Goal: Task Accomplishment & Management: Use online tool/utility

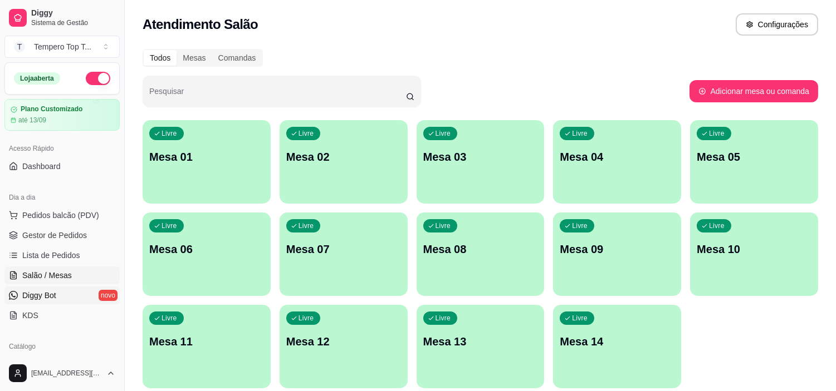
click at [57, 292] on link "Diggy Bot novo" at bounding box center [61, 296] width 115 height 18
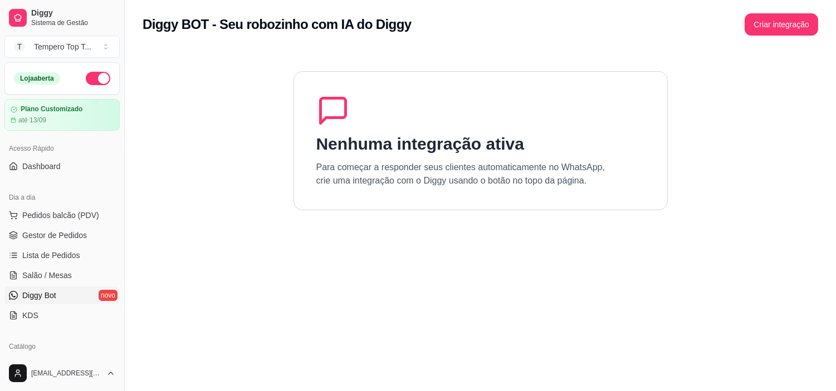
click at [56, 301] on link "Diggy Bot novo" at bounding box center [61, 296] width 115 height 18
click at [55, 311] on link "KDS" at bounding box center [61, 316] width 115 height 18
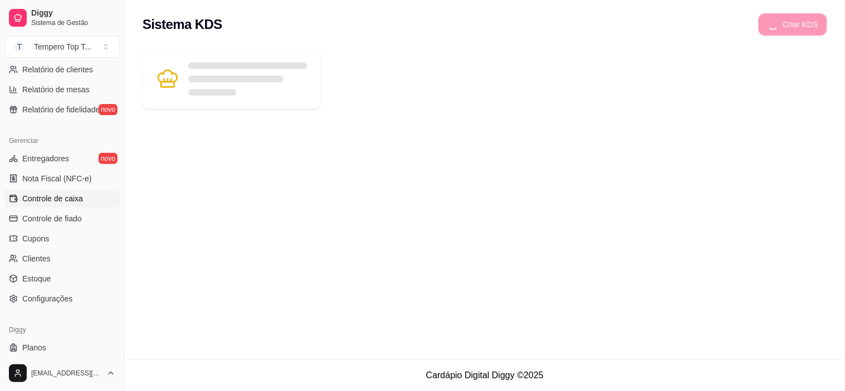
scroll to position [409, 0]
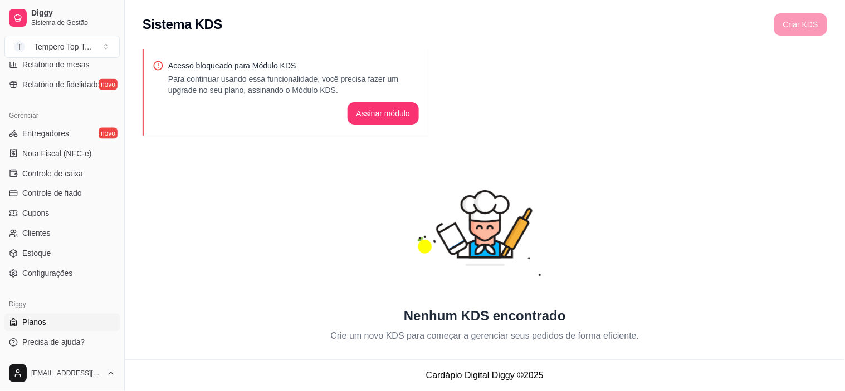
click at [57, 326] on link "Planos" at bounding box center [61, 323] width 115 height 18
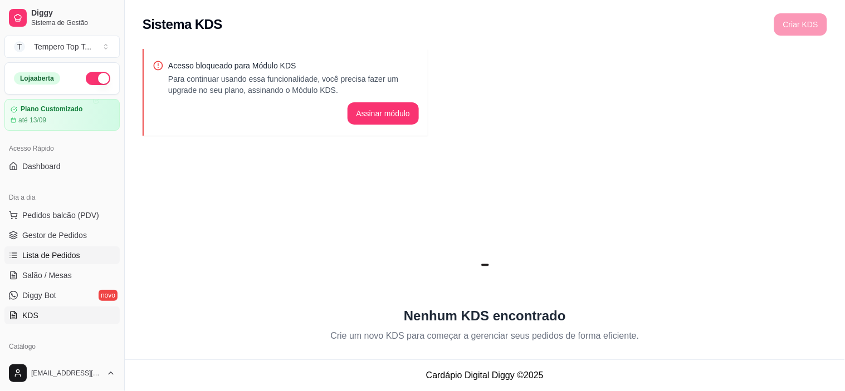
click at [78, 249] on link "Lista de Pedidos" at bounding box center [61, 256] width 115 height 18
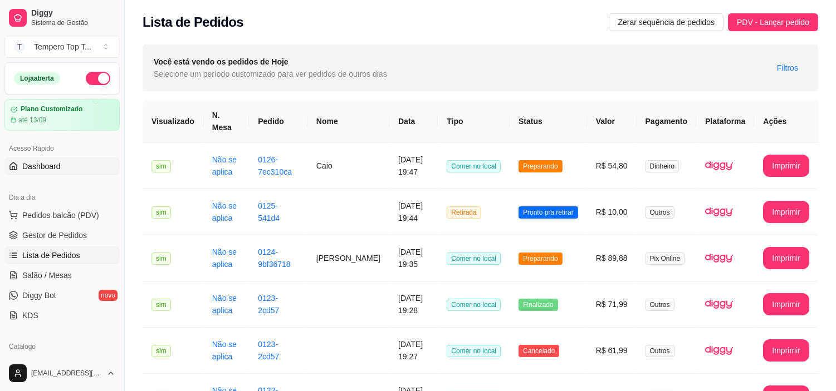
click at [73, 170] on link "Dashboard" at bounding box center [61, 167] width 115 height 18
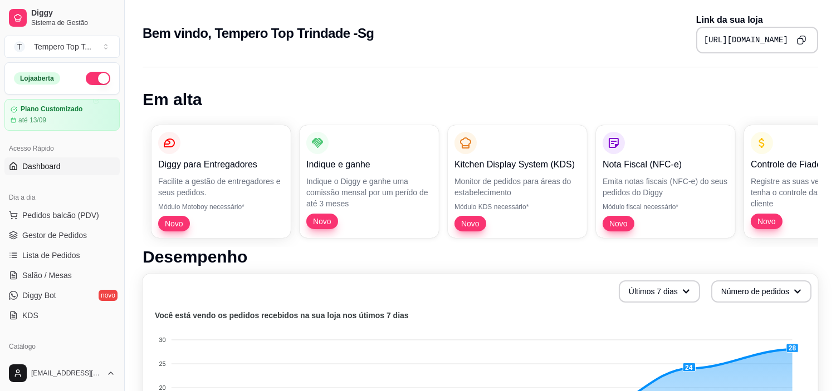
click at [802, 43] on icon "Copy to clipboard" at bounding box center [800, 39] width 9 height 9
drag, startPoint x: 555, startPoint y: 36, endPoint x: 550, endPoint y: 60, distance: 24.4
click at [696, 48] on div "https://diggy.menu/comidas-caldos-churrasco-clica-aqui" at bounding box center [757, 40] width 122 height 27
click at [704, 39] on pre "https://diggy.menu/comidas-caldos-churrasco-clica-aqui" at bounding box center [746, 40] width 84 height 11
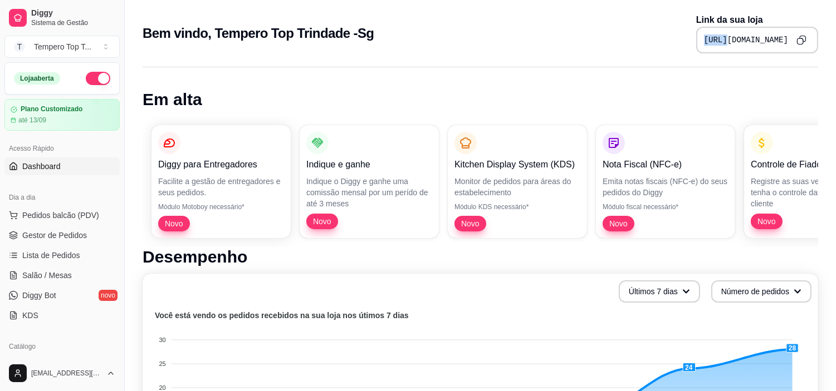
click at [704, 39] on pre "https://diggy.menu/comidas-caldos-churrasco-clica-aqui" at bounding box center [746, 40] width 84 height 11
click at [704, 42] on pre "https://diggy.menu/comidas-caldos-churrasco-clica-aqui" at bounding box center [746, 40] width 84 height 11
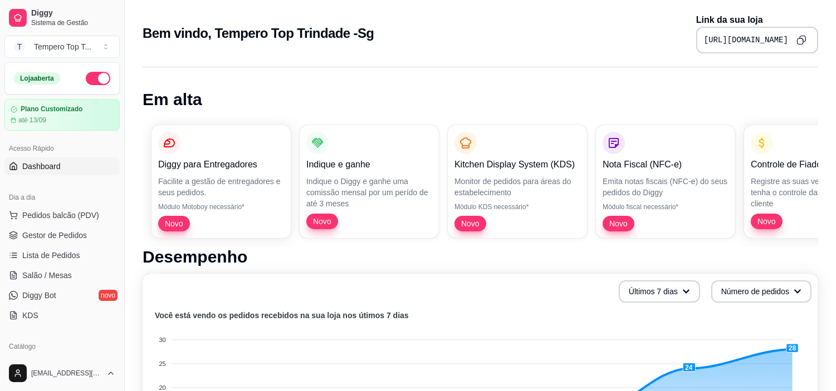
click at [704, 42] on pre "https://diggy.menu/comidas-caldos-churrasco-clica-aqui" at bounding box center [746, 40] width 84 height 11
click at [704, 43] on pre "https://diggy.menu/comidas-caldos-churrasco-clica-aqui" at bounding box center [746, 40] width 84 height 11
click at [704, 45] on pre "https://diggy.menu/comidas-caldos-churrasco-clica-aqui" at bounding box center [746, 40] width 84 height 11
click at [696, 45] on div "https://diggy.menu/comidas-caldos-churrasco-clica-aqui" at bounding box center [757, 40] width 122 height 27
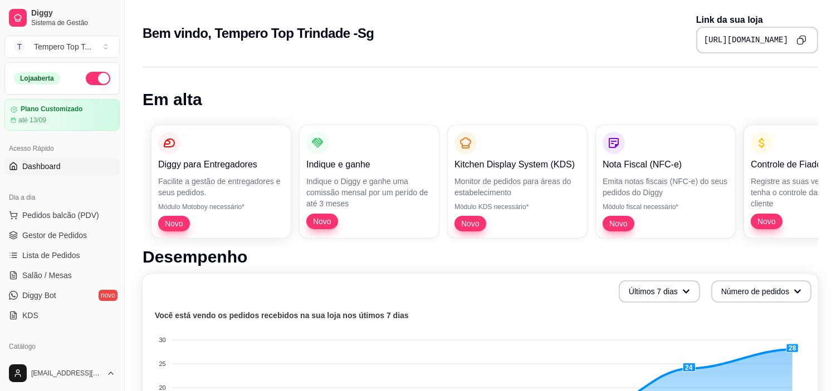
drag, startPoint x: 552, startPoint y: 37, endPoint x: 749, endPoint y: 41, distance: 197.1
click at [816, 8] on div "Bem vindo, Tempero Top Trindade -Sg Link da sua loja https://diggy.menu/comidas…" at bounding box center [480, 30] width 711 height 60
drag, startPoint x: 576, startPoint y: 40, endPoint x: 844, endPoint y: 29, distance: 268.6
click at [835, 29] on html "Diggy Sistema de Gestão T Tempero Top T ... Loja aberta Plano Customizado até 1…" at bounding box center [418, 195] width 836 height 391
drag, startPoint x: 564, startPoint y: 40, endPoint x: 568, endPoint y: 67, distance: 27.0
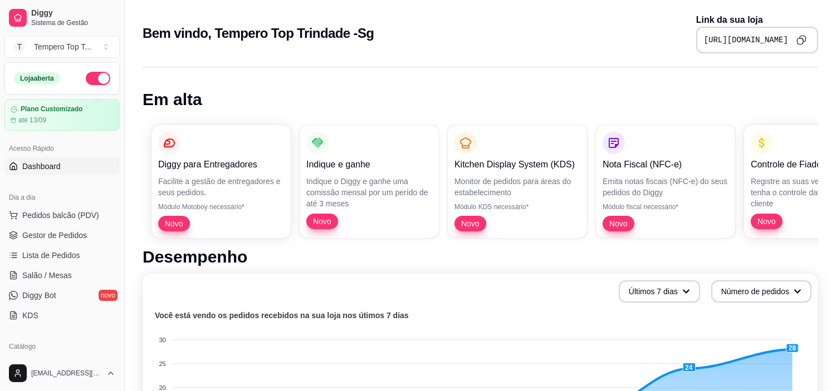
click at [565, 58] on div "Bem vindo, Tempero Top Trindade -Sg Link da sua loja https://diggy.menu/comidas…" at bounding box center [480, 30] width 711 height 60
click at [704, 38] on pre "https://diggy.menu/comidas-caldos-churrasco-clica-aqui" at bounding box center [746, 40] width 84 height 11
click at [696, 47] on div "https://diggy.menu/comidas-caldos-churrasco-clica-aqui" at bounding box center [757, 40] width 122 height 27
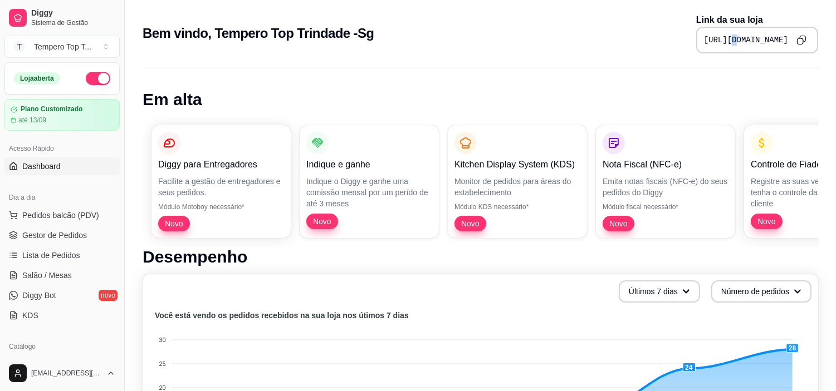
click at [696, 47] on div "https://diggy.menu/comidas-caldos-churrasco-clica-aqui" at bounding box center [757, 40] width 122 height 27
drag, startPoint x: 59, startPoint y: 256, endPoint x: 53, endPoint y: 245, distance: 12.4
click at [60, 255] on span "Lista de Pedidos" at bounding box center [51, 255] width 58 height 11
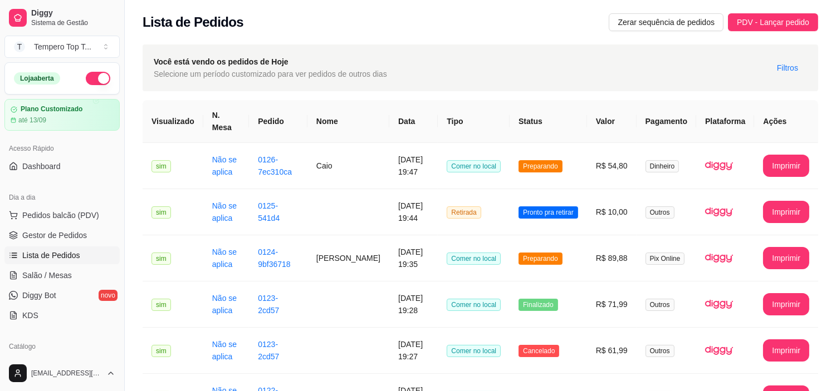
click at [752, 12] on div "Lista de Pedidos Zerar sequência de pedidos PDV - Lançar pedido" at bounding box center [480, 19] width 711 height 38
click at [759, 21] on span "PDV - Lançar pedido" at bounding box center [773, 22] width 72 height 12
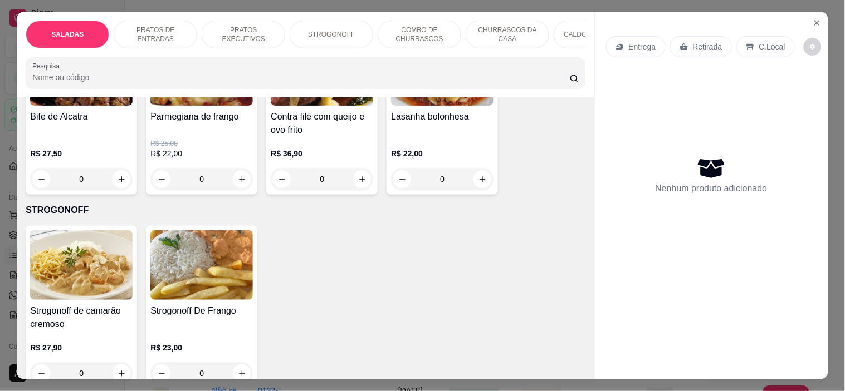
scroll to position [866, 0]
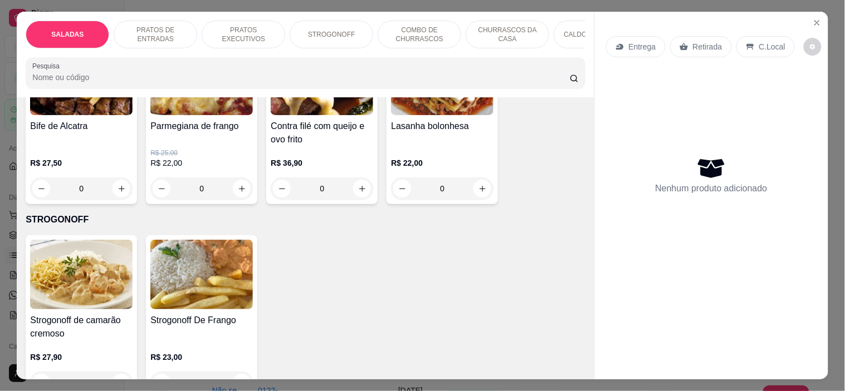
click at [112, 372] on div "0" at bounding box center [81, 383] width 102 height 22
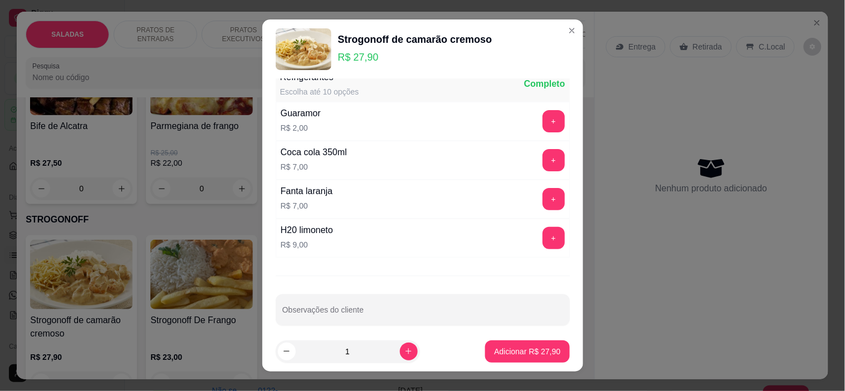
scroll to position [28, 0]
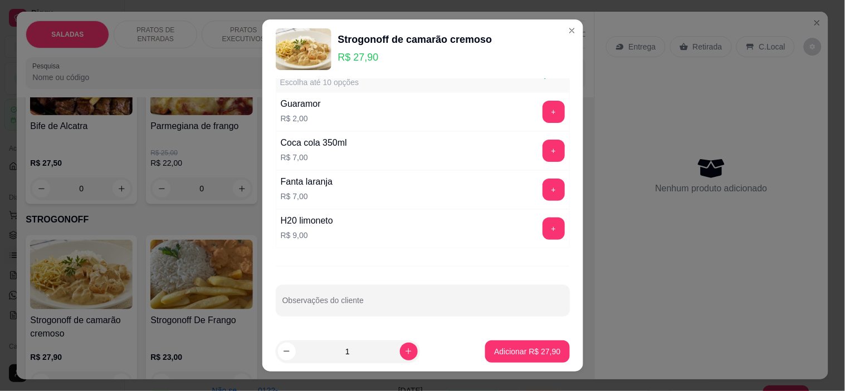
click at [406, 310] on input "Observações do cliente" at bounding box center [422, 305] width 281 height 11
type input "com fritas caprichado"
click at [529, 347] on p "Adicionar R$ 27,90" at bounding box center [527, 351] width 66 height 11
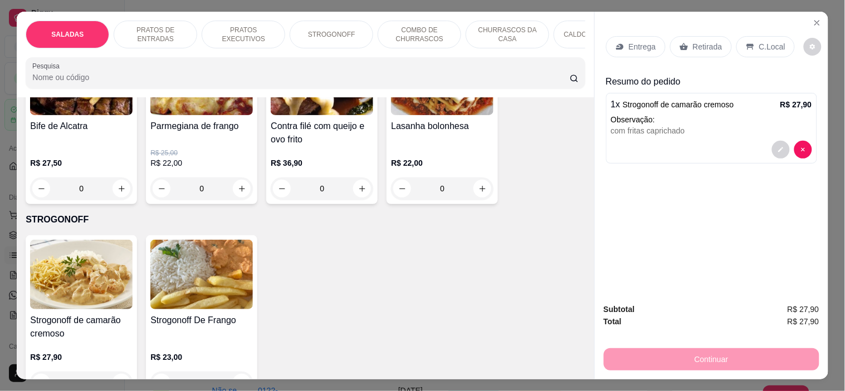
click at [764, 42] on p "C.Local" at bounding box center [772, 46] width 26 height 11
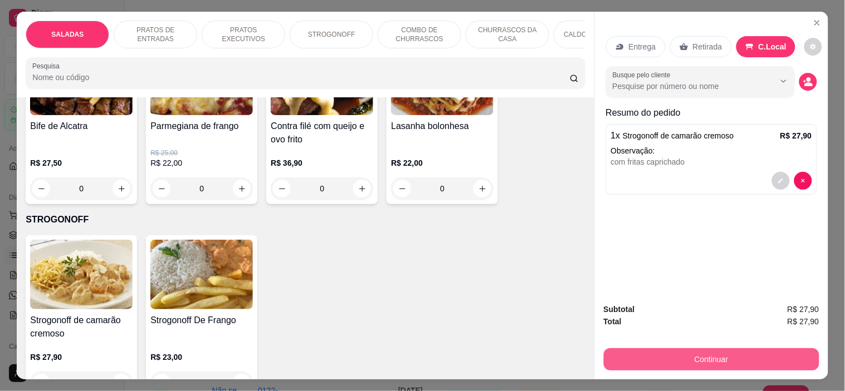
click at [726, 357] on button "Continuar" at bounding box center [711, 360] width 215 height 22
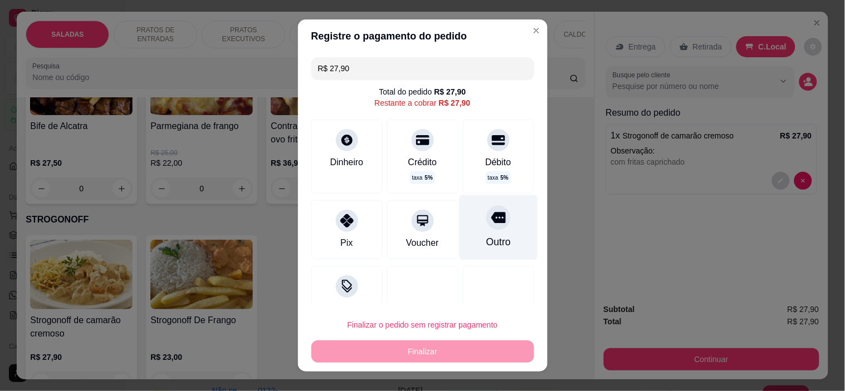
click at [469, 255] on div "Outro" at bounding box center [498, 227] width 79 height 65
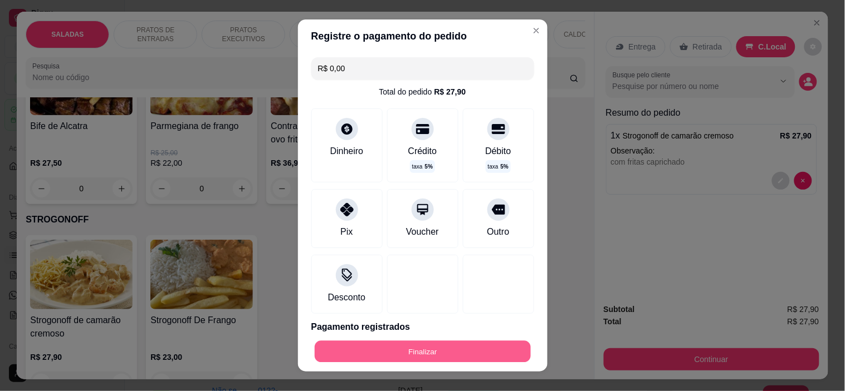
click at [477, 351] on button "Finalizar" at bounding box center [423, 352] width 216 height 22
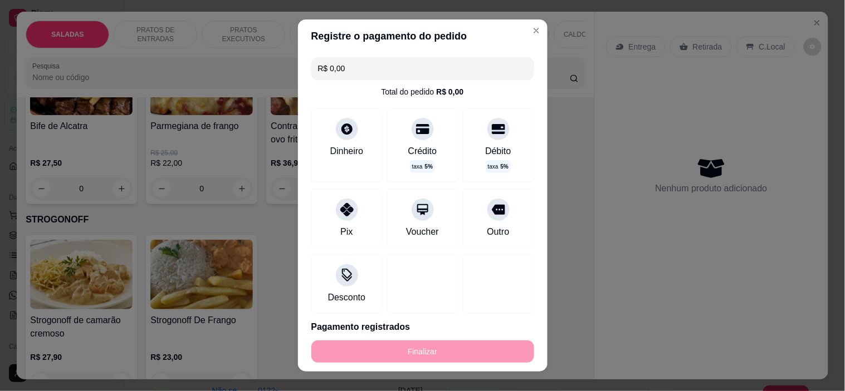
type input "-R$ 27,90"
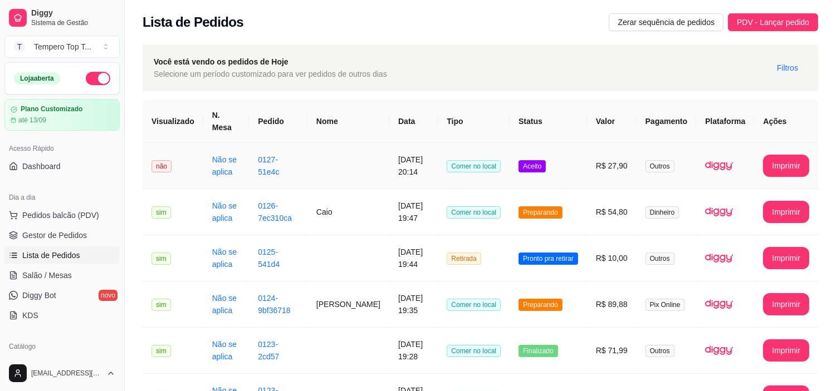
click at [544, 179] on td "Aceito" at bounding box center [547, 166] width 77 height 46
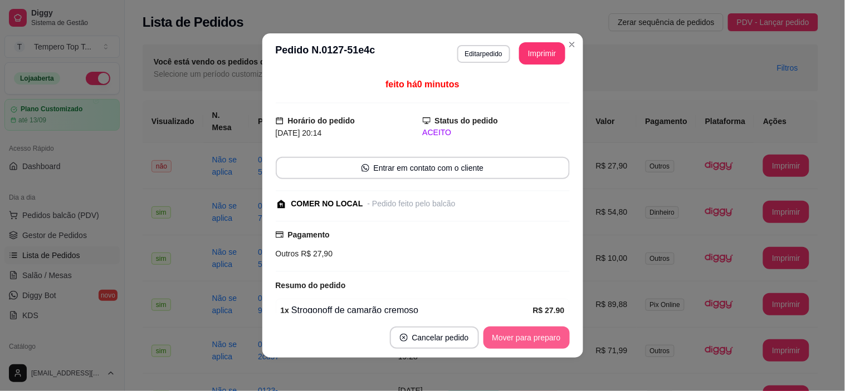
click at [549, 333] on button "Mover para preparo" at bounding box center [526, 338] width 86 height 22
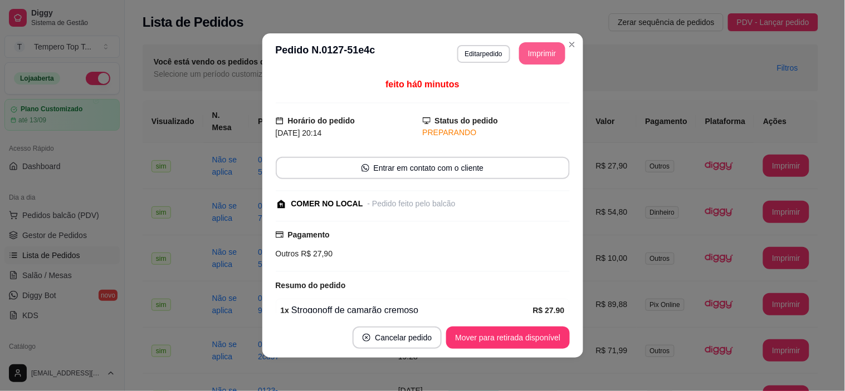
click at [530, 53] on button "Imprimir" at bounding box center [542, 53] width 46 height 22
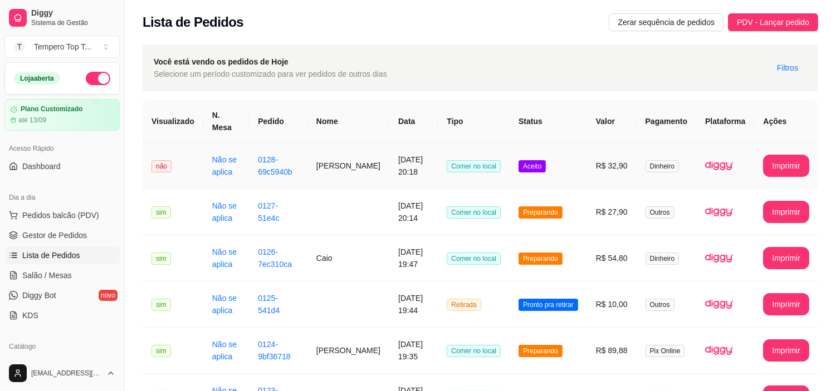
click at [508, 179] on td "Comer no local" at bounding box center [474, 166] width 72 height 46
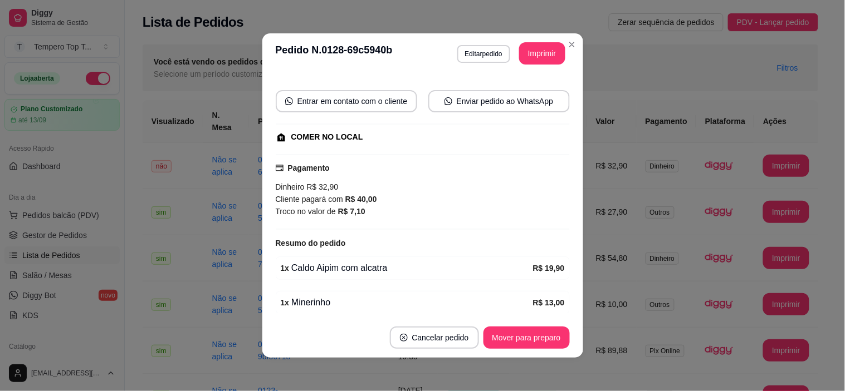
scroll to position [136, 0]
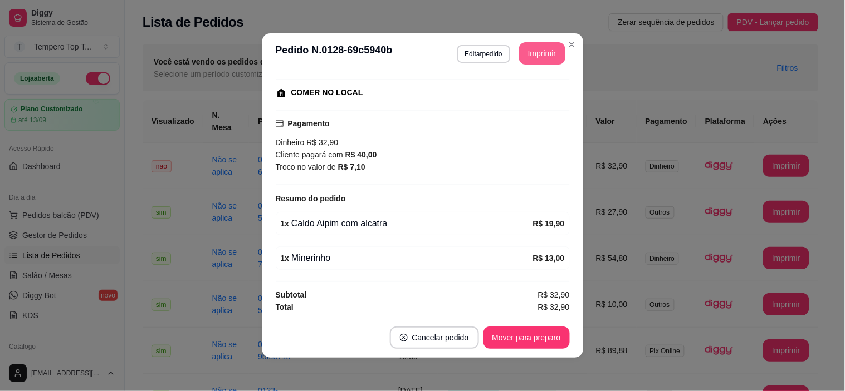
click at [529, 53] on button "Imprimir" at bounding box center [542, 53] width 46 height 22
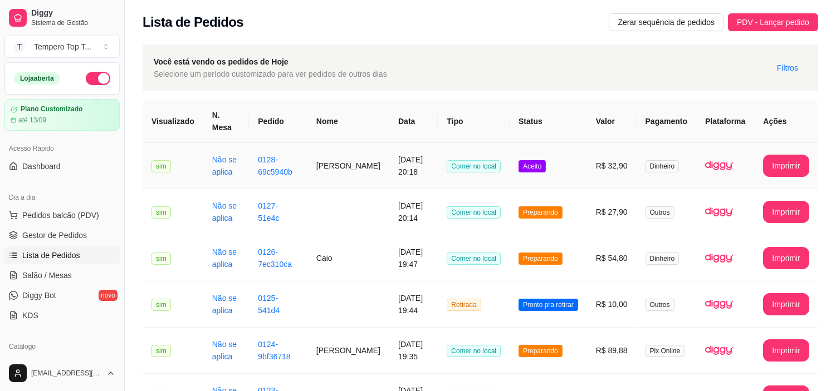
click at [650, 180] on td "Dinheiro" at bounding box center [666, 166] width 60 height 46
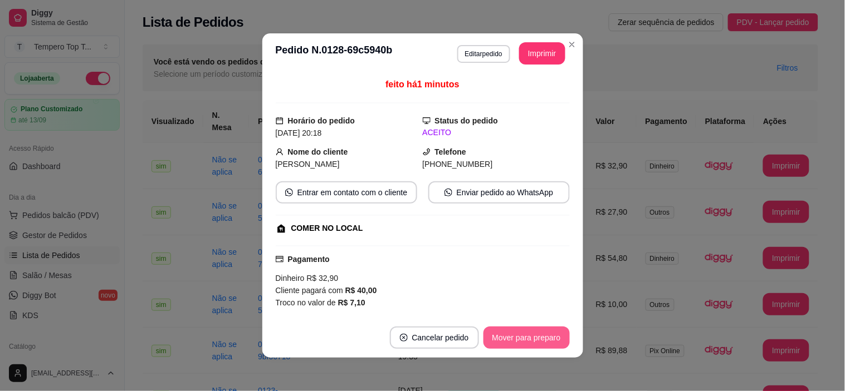
click at [529, 337] on button "Mover para preparo" at bounding box center [526, 338] width 86 height 22
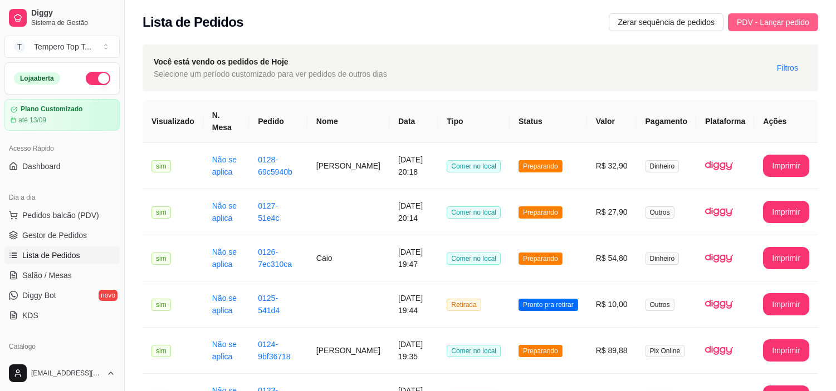
click at [744, 21] on span "PDV - Lançar pedido" at bounding box center [773, 22] width 72 height 12
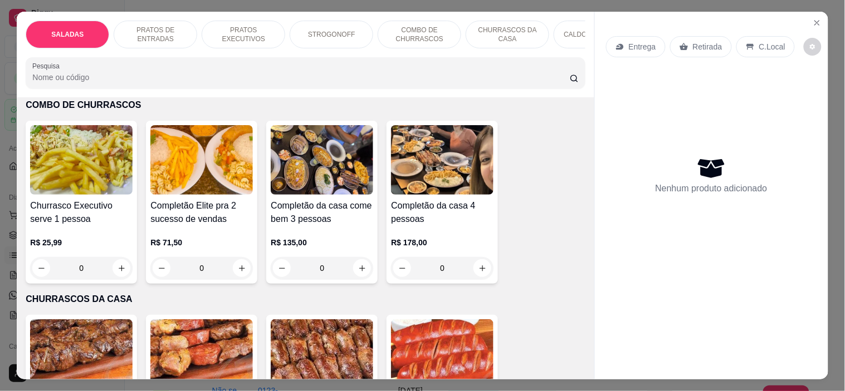
scroll to position [1175, 0]
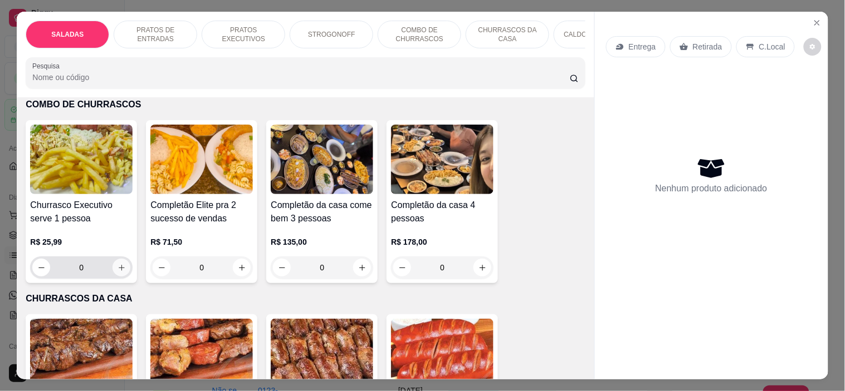
click at [123, 259] on button "increase-product-quantity" at bounding box center [121, 268] width 18 height 18
type input "1"
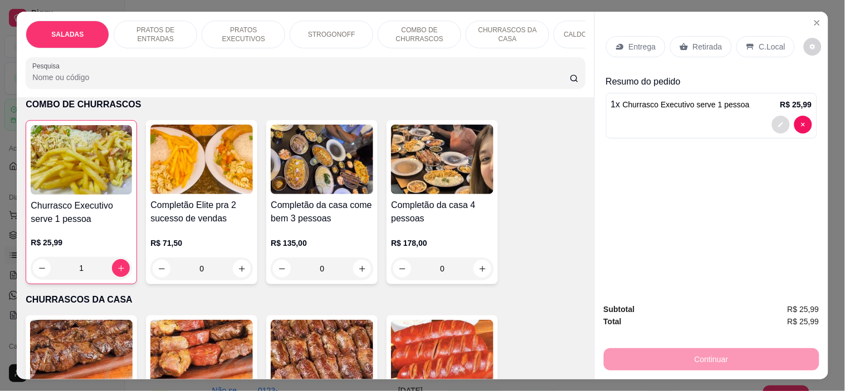
click at [777, 121] on icon "decrease-product-quantity" at bounding box center [780, 124] width 7 height 7
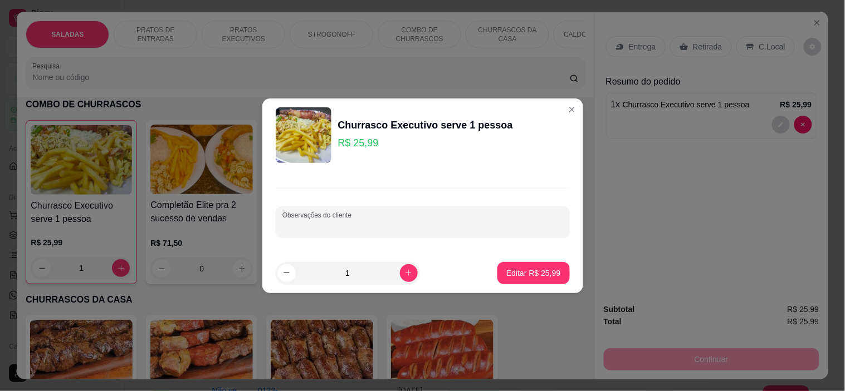
click at [351, 225] on input "Observações do cliente" at bounding box center [422, 226] width 281 height 11
type input "1 carne"
click at [535, 271] on p "Editar R$ 25,99" at bounding box center [533, 273] width 52 height 11
type input "0"
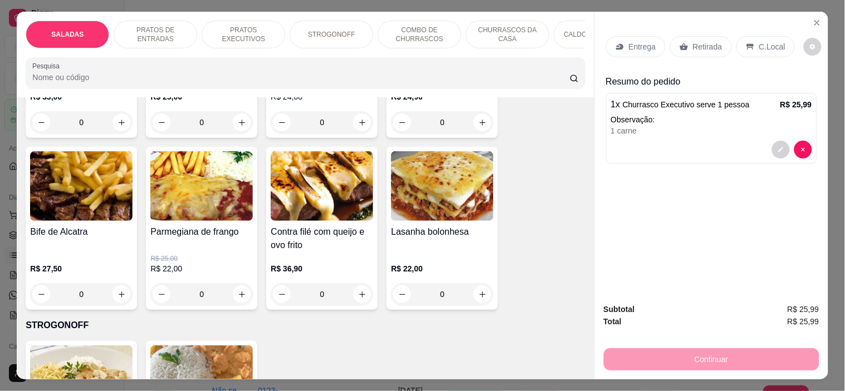
scroll to position [742, 0]
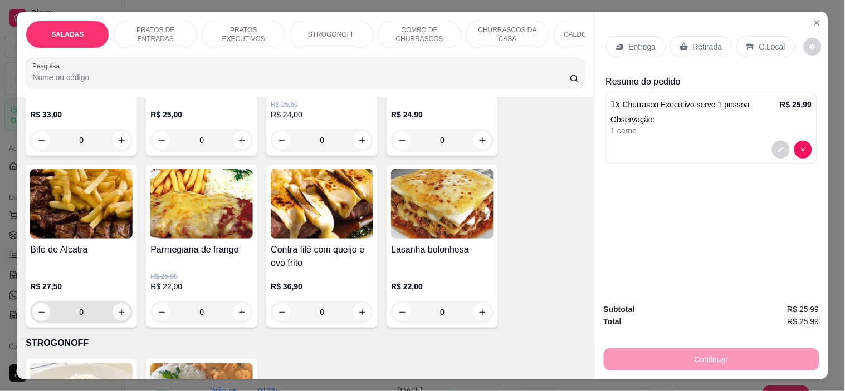
click at [119, 308] on icon "increase-product-quantity" at bounding box center [121, 312] width 8 height 8
type input "1"
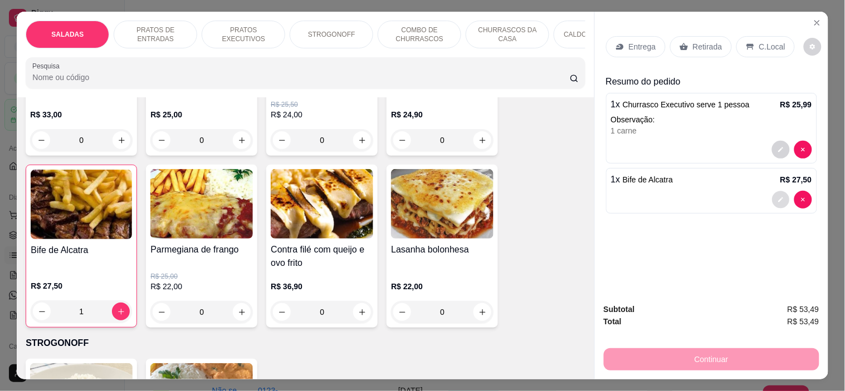
click at [778, 197] on icon "decrease-product-quantity" at bounding box center [780, 200] width 7 height 7
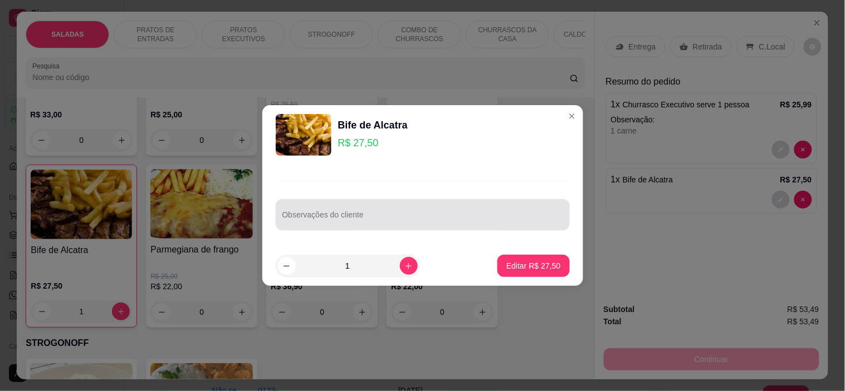
drag, startPoint x: 326, startPoint y: 208, endPoint x: 330, endPoint y: 218, distance: 10.6
click at [329, 217] on div at bounding box center [422, 215] width 281 height 22
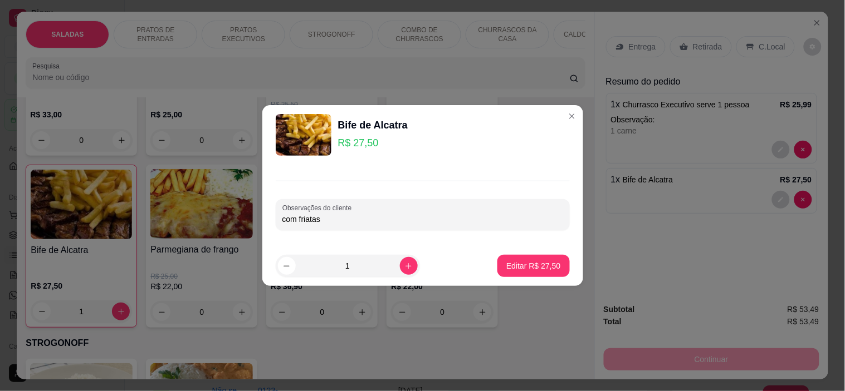
click at [307, 220] on input "com friatas" at bounding box center [422, 219] width 281 height 11
type input "com fritas"
click at [536, 273] on button "Editar R$ 27,50" at bounding box center [533, 267] width 70 height 22
type input "0"
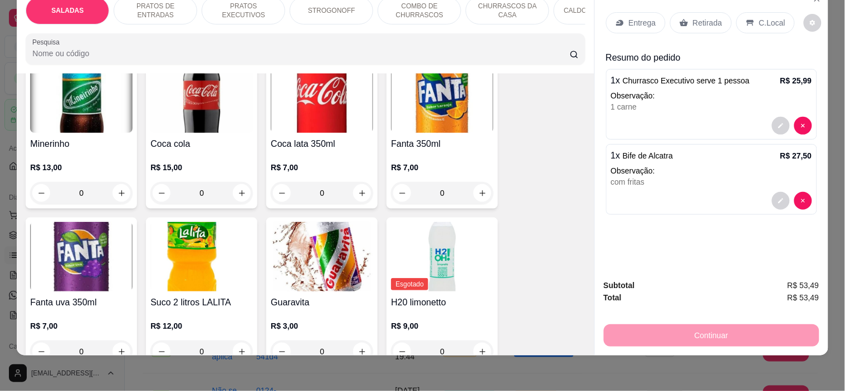
scroll to position [3210, 0]
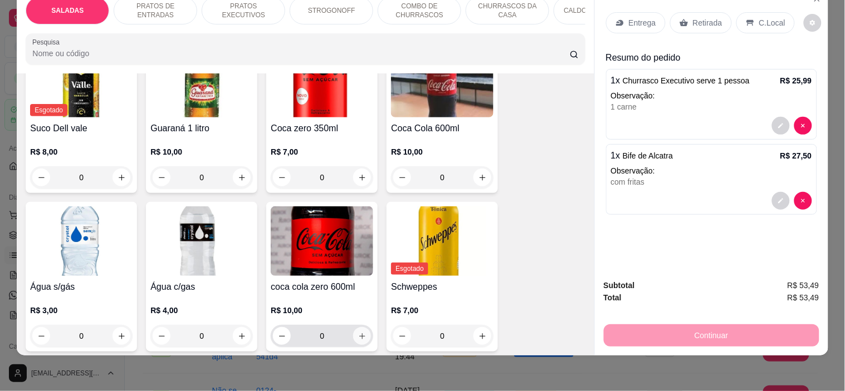
click at [359, 327] on button "increase-product-quantity" at bounding box center [362, 336] width 18 height 18
type input "1"
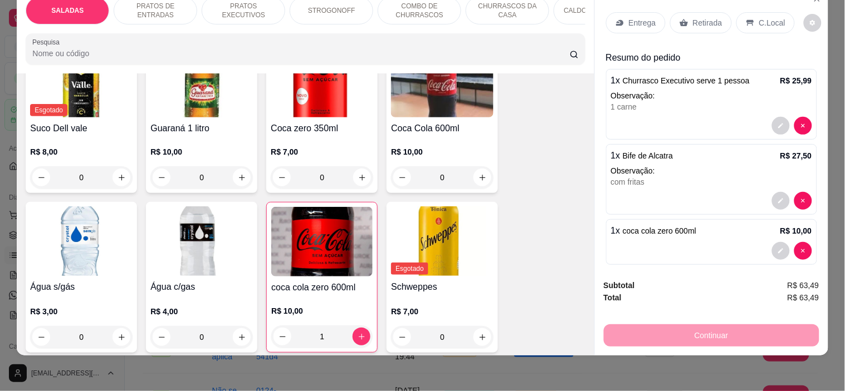
scroll to position [0, 0]
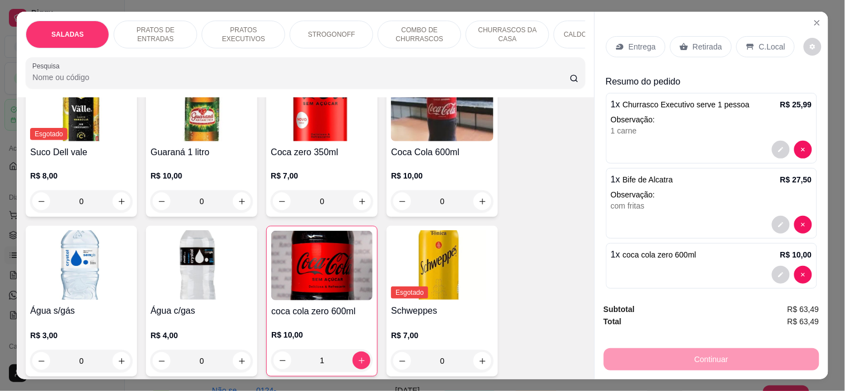
click at [772, 37] on div "C.Local" at bounding box center [765, 46] width 58 height 21
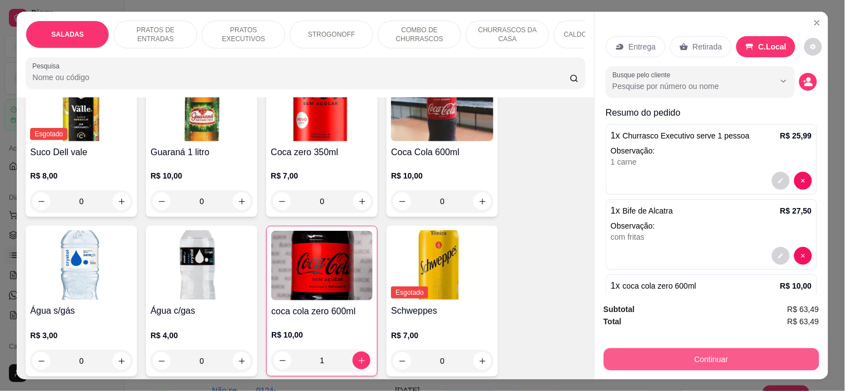
click at [721, 362] on button "Continuar" at bounding box center [711, 360] width 215 height 22
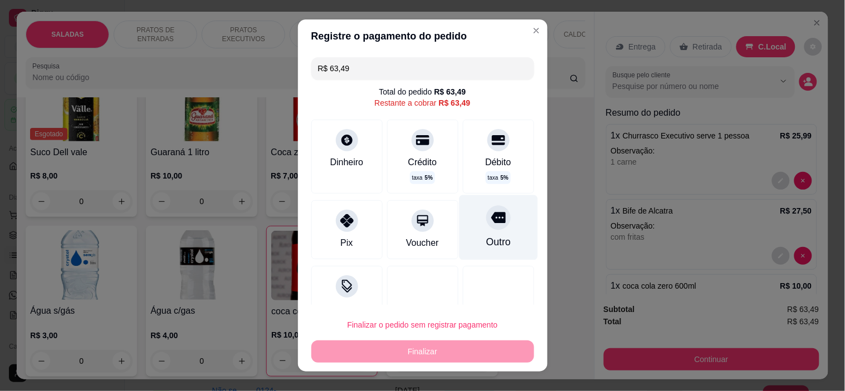
click at [486, 238] on div "Outro" at bounding box center [498, 242] width 24 height 14
type input "R$ 0,00"
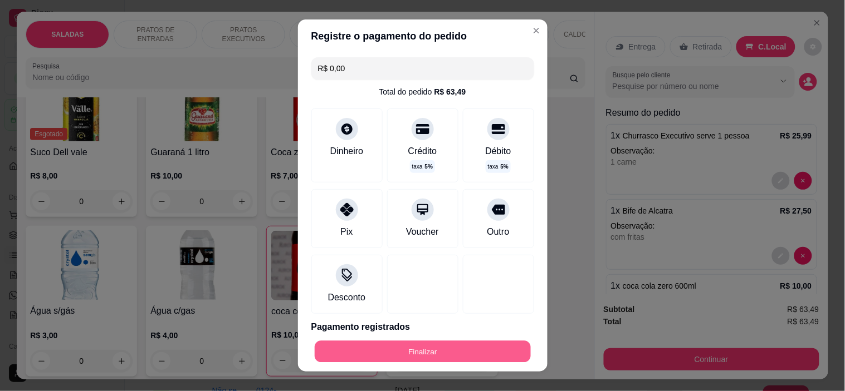
click at [452, 357] on button "Finalizar" at bounding box center [423, 352] width 216 height 22
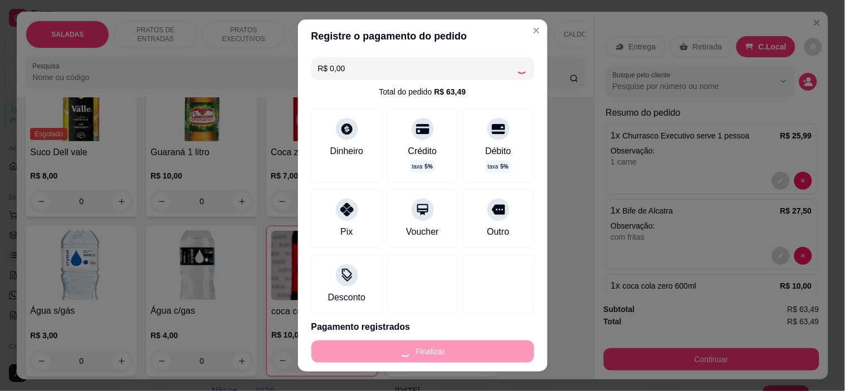
type input "0"
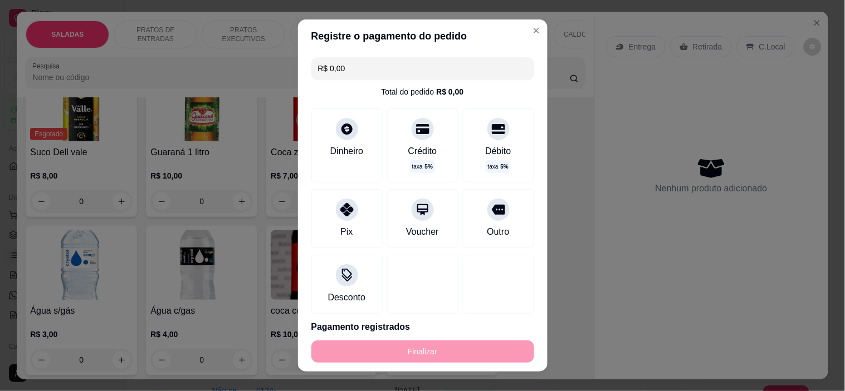
type input "-R$ 63,49"
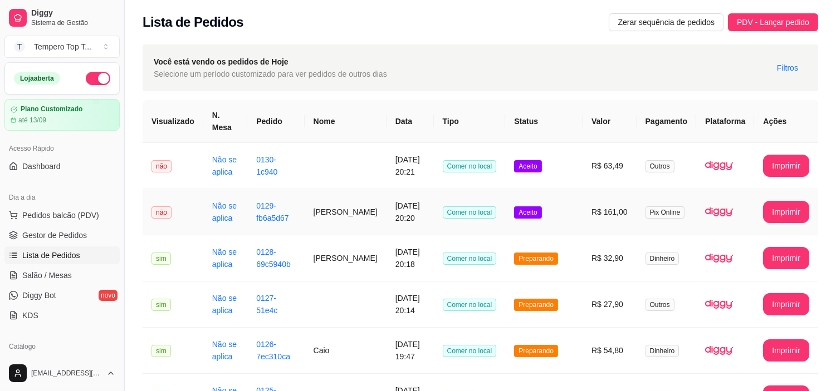
click at [540, 220] on td "Aceito" at bounding box center [543, 212] width 77 height 46
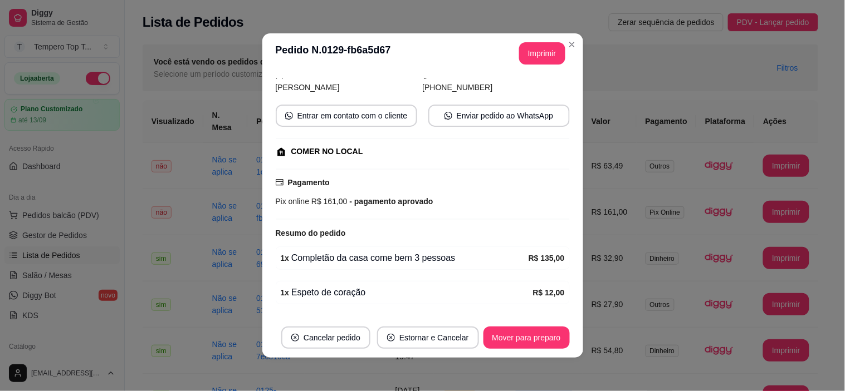
scroll to position [147, 0]
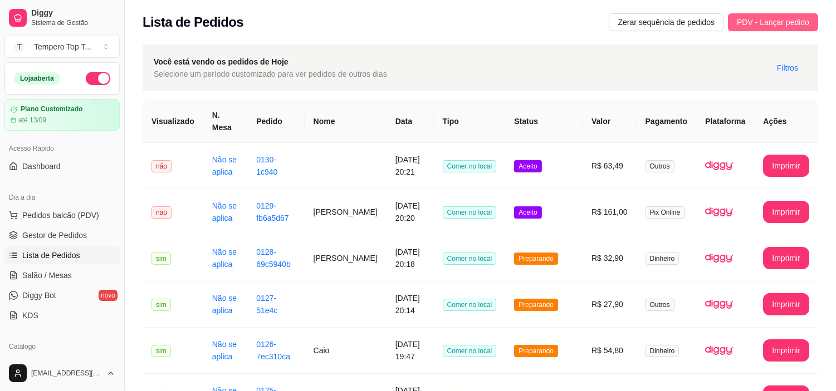
click at [785, 24] on span "PDV - Lançar pedido" at bounding box center [773, 22] width 72 height 12
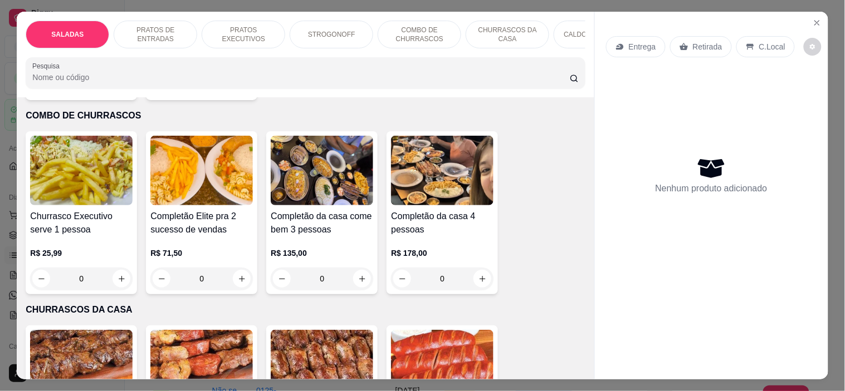
scroll to position [1168, 0]
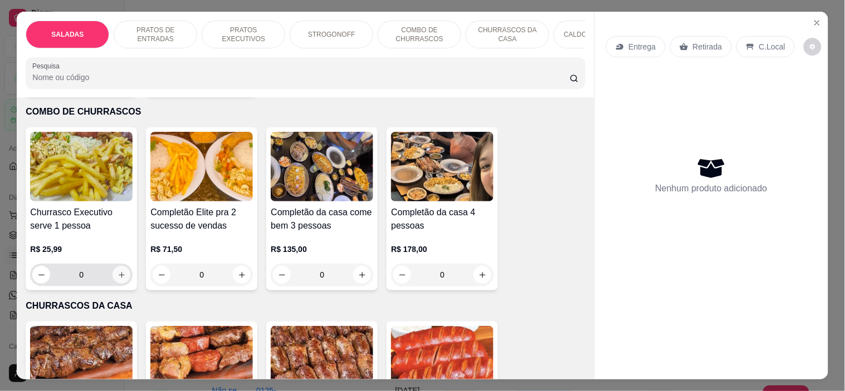
click at [118, 271] on icon "increase-product-quantity" at bounding box center [121, 275] width 8 height 8
type input "1"
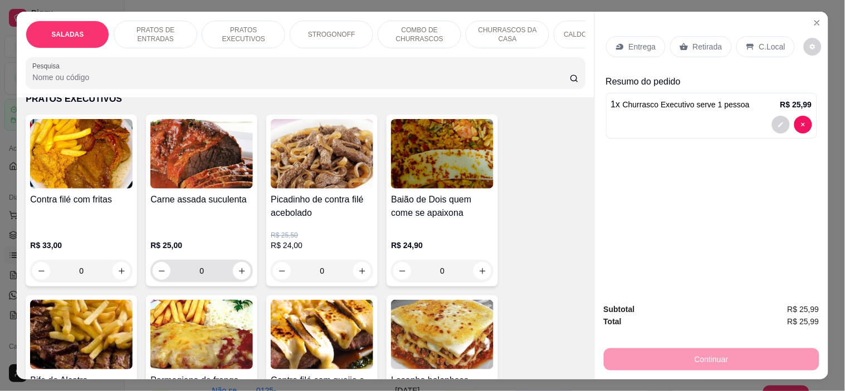
scroll to position [674, 0]
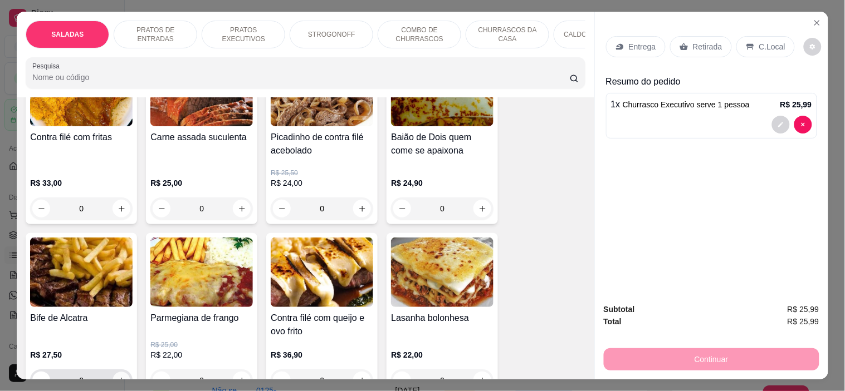
click at [121, 372] on button "increase-product-quantity" at bounding box center [121, 380] width 17 height 17
type input "1"
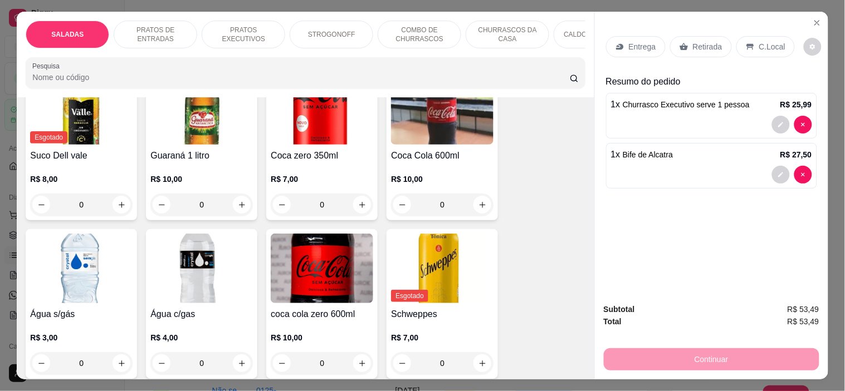
scroll to position [3210, 0]
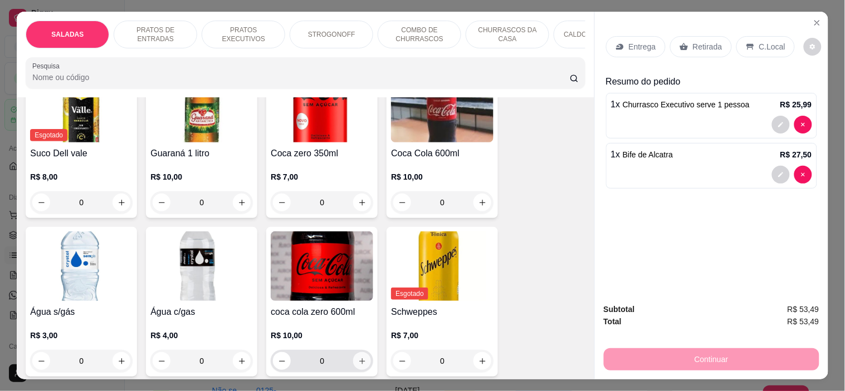
click at [353, 354] on button "increase-product-quantity" at bounding box center [362, 361] width 18 height 18
type input "1"
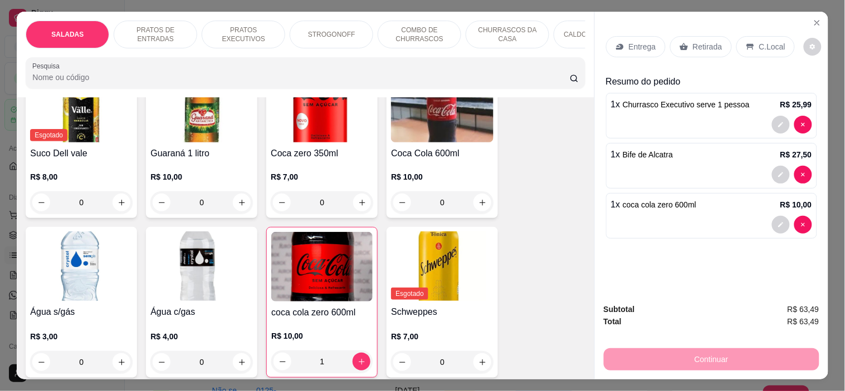
click at [746, 42] on icon at bounding box center [750, 46] width 9 height 9
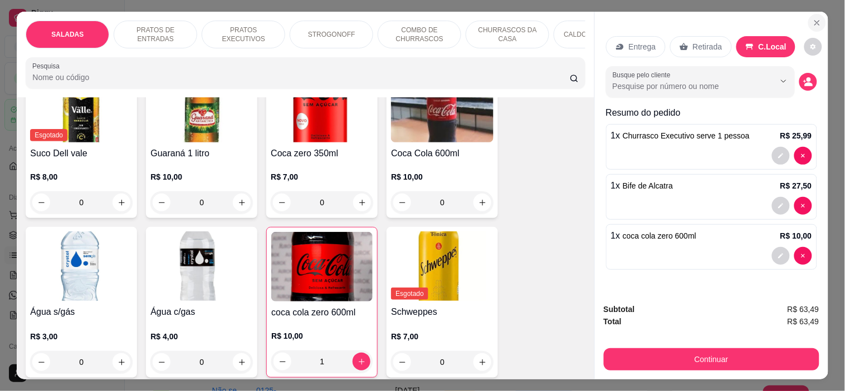
click at [811, 14] on button "Close" at bounding box center [817, 23] width 18 height 18
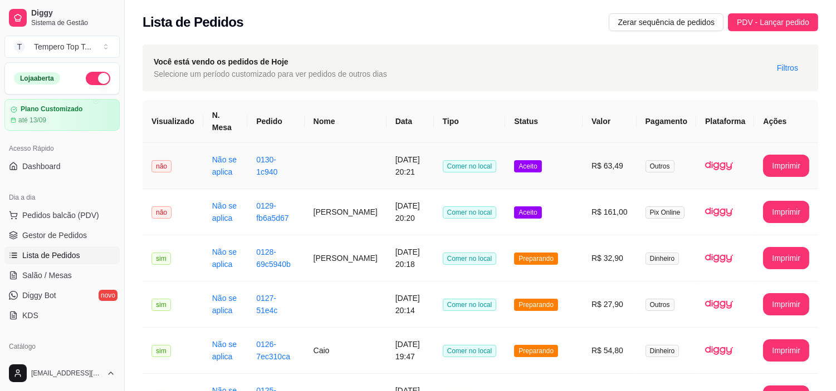
click at [499, 177] on td "Comer no local" at bounding box center [470, 166] width 72 height 46
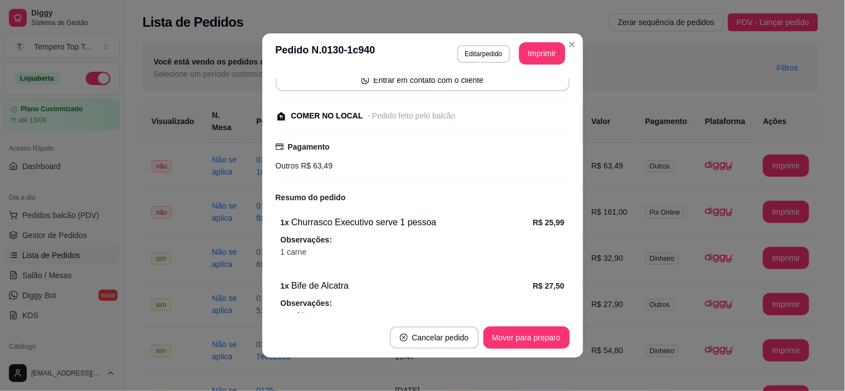
scroll to position [180, 0]
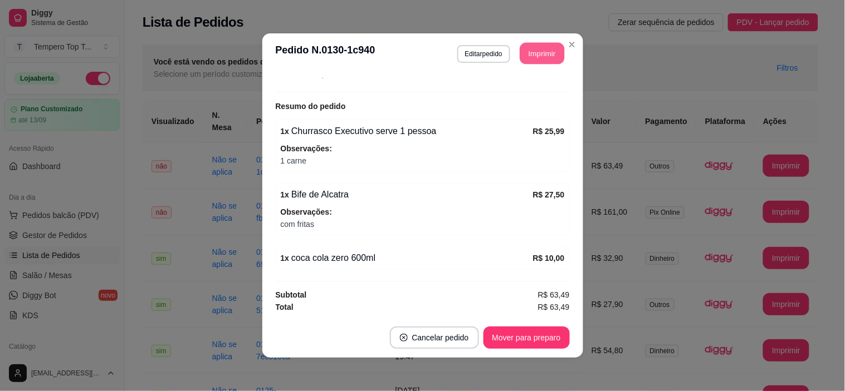
click at [531, 47] on button "Imprimir" at bounding box center [541, 54] width 45 height 22
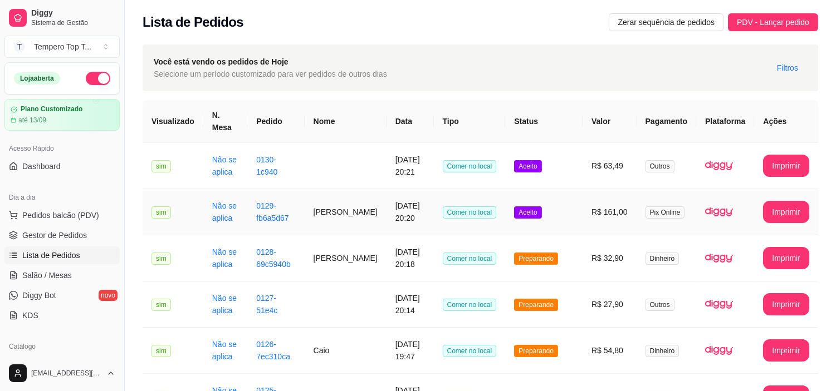
click at [582, 225] on td "Aceito" at bounding box center [543, 212] width 77 height 46
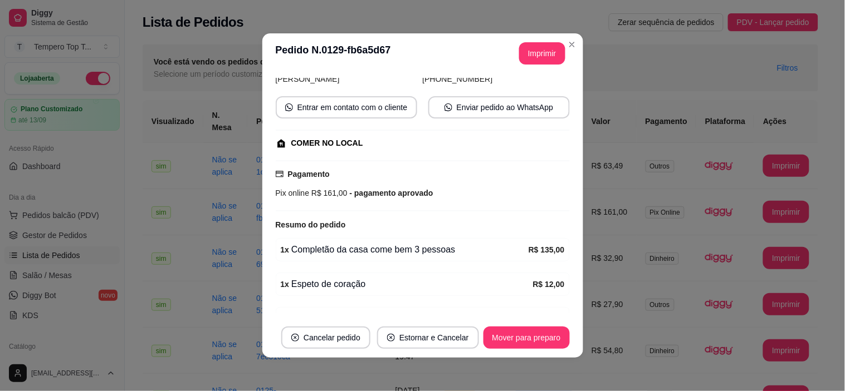
scroll to position [147, 0]
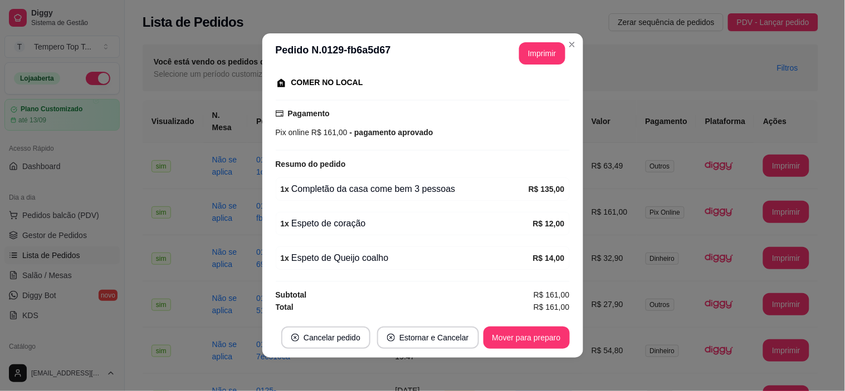
click at [490, 190] on div "1 x Completão da casa come bem 3 pessoas" at bounding box center [405, 189] width 248 height 13
click at [482, 196] on div "1 x Completão da casa come bem 3 pessoas R$ 135,00" at bounding box center [423, 189] width 294 height 23
click at [522, 332] on button "Mover para preparo" at bounding box center [526, 338] width 86 height 22
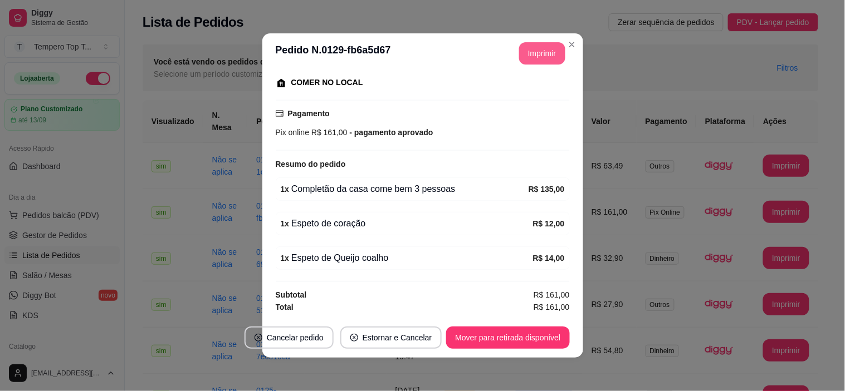
click at [546, 48] on button "Imprimir" at bounding box center [542, 53] width 46 height 22
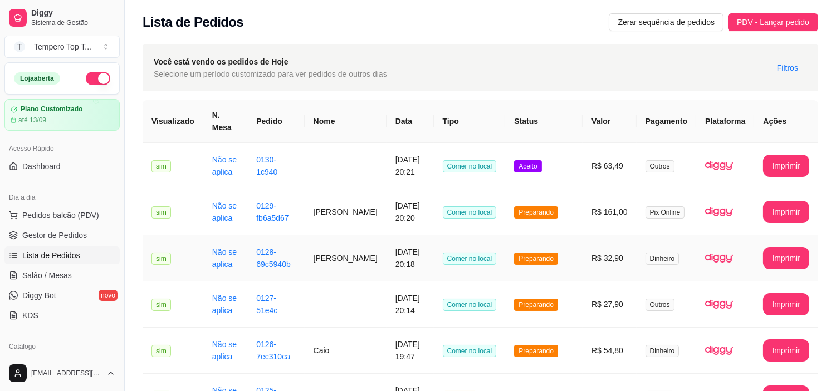
click at [410, 270] on td "[DATE] 20:18" at bounding box center [409, 259] width 47 height 46
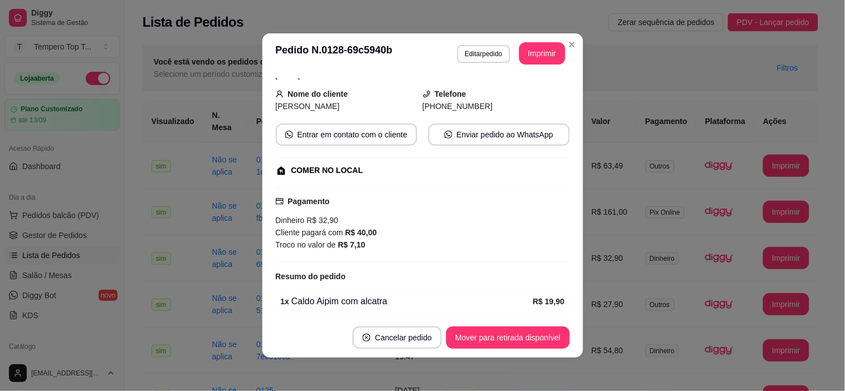
scroll to position [136, 0]
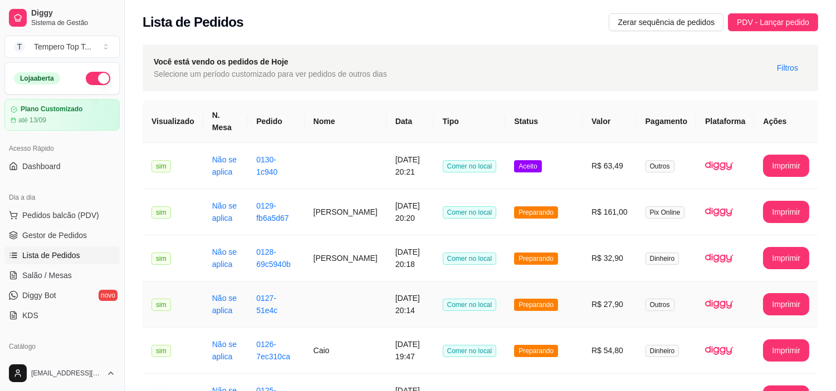
click at [438, 309] on td "Comer no local" at bounding box center [470, 305] width 72 height 46
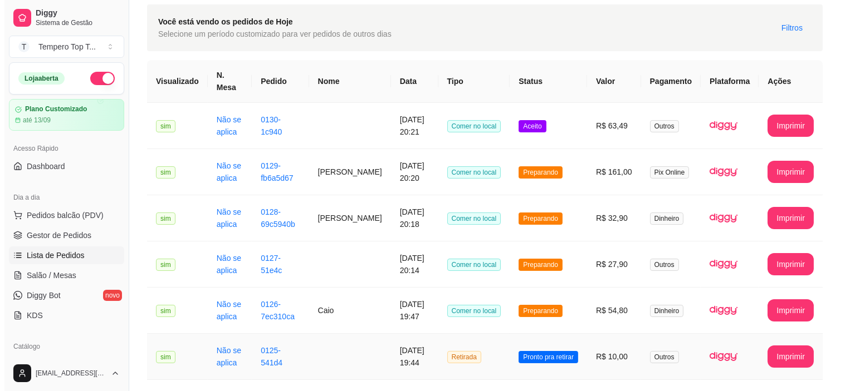
scroll to position [62, 0]
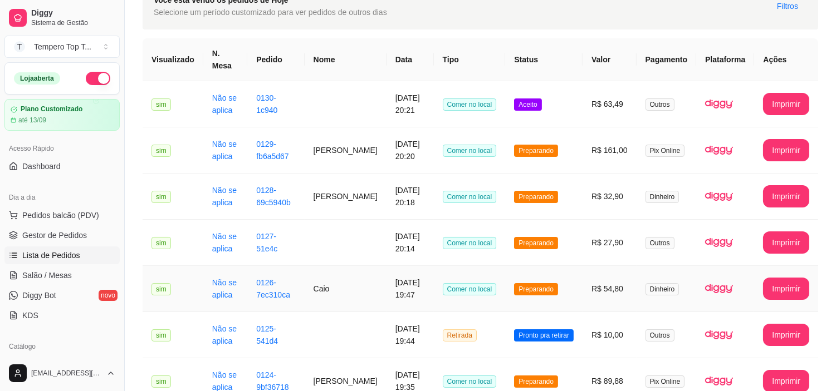
click at [328, 301] on td "Caio" at bounding box center [346, 289] width 82 height 46
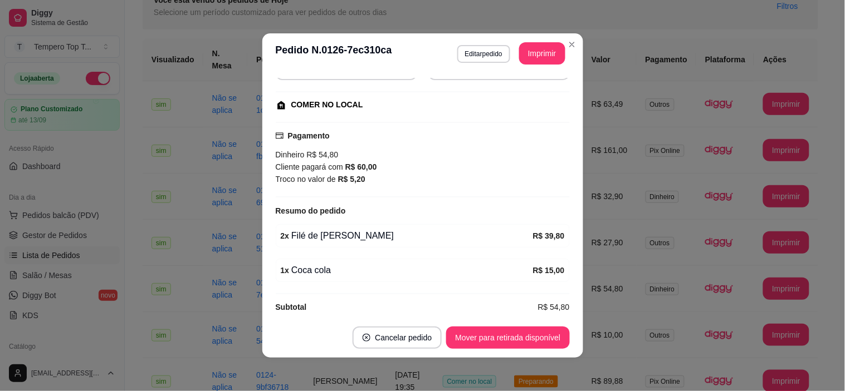
scroll to position [136, 0]
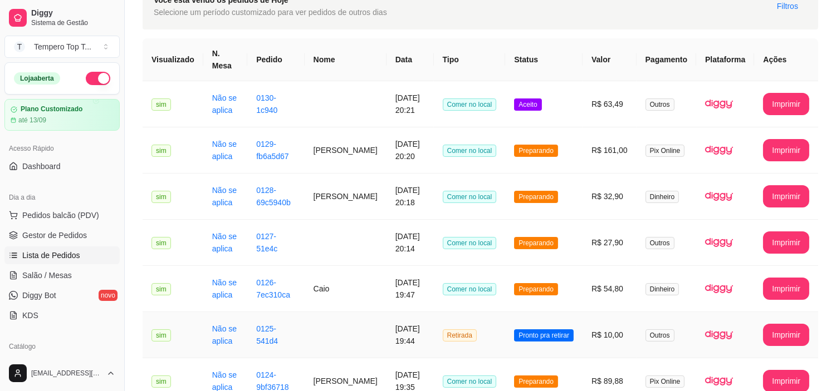
click at [359, 328] on td at bounding box center [346, 335] width 82 height 46
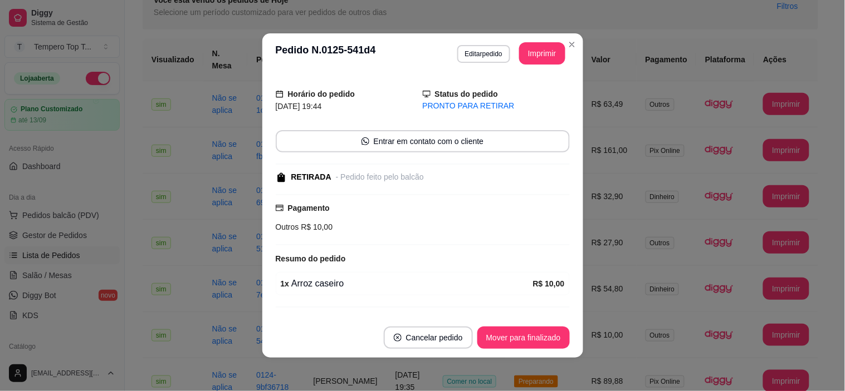
scroll to position [53, 0]
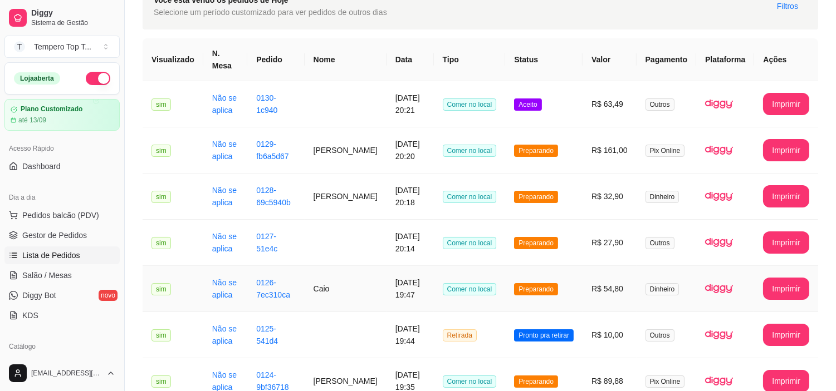
click at [321, 296] on td "Caio" at bounding box center [346, 289] width 82 height 46
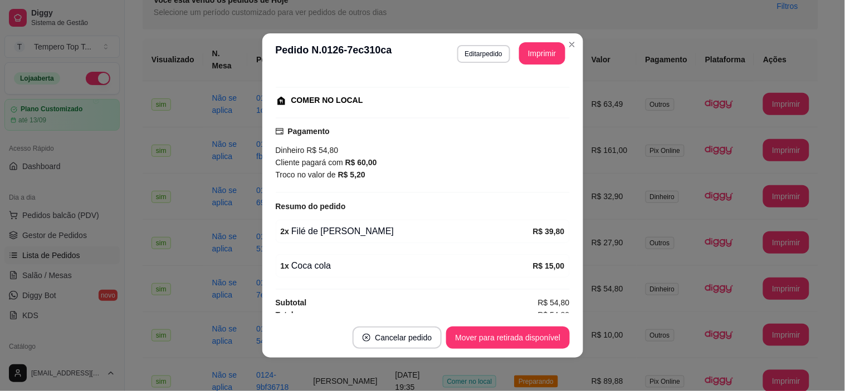
scroll to position [136, 0]
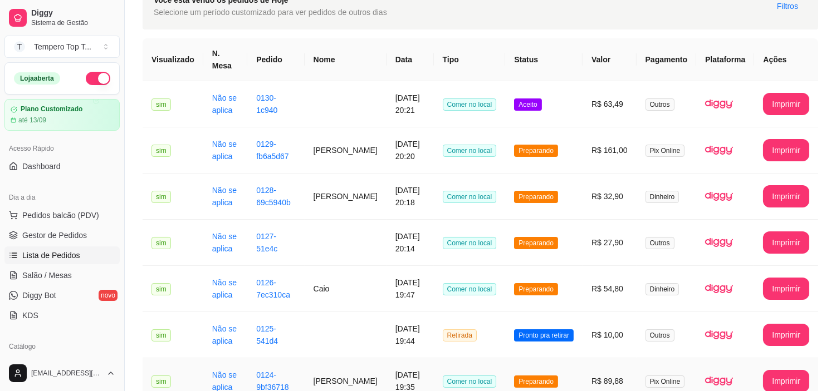
click at [342, 375] on td "[PERSON_NAME]" at bounding box center [346, 382] width 82 height 46
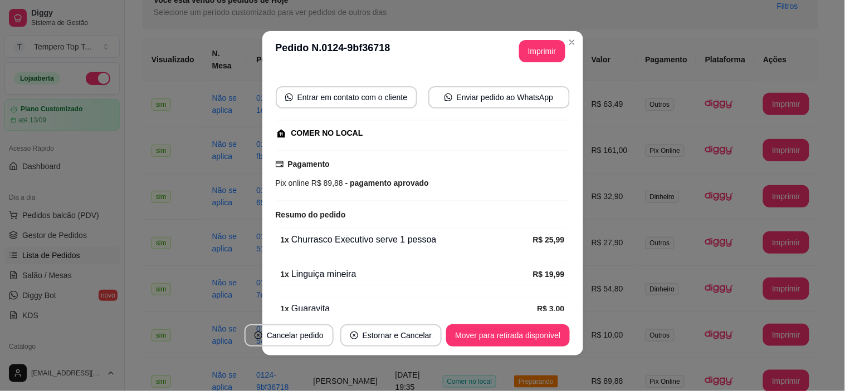
scroll to position [0, 0]
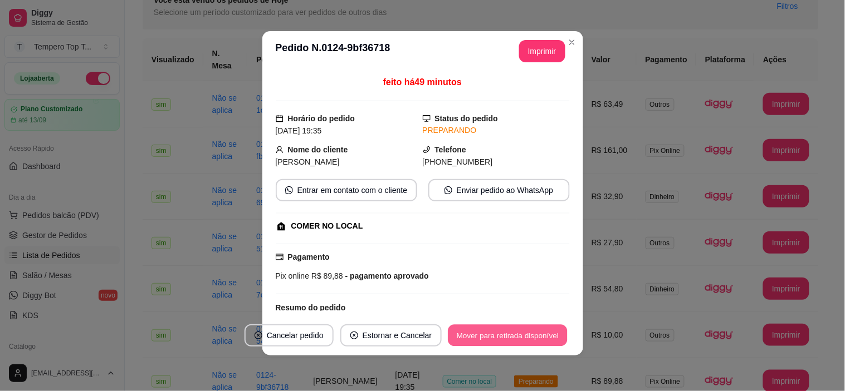
click at [494, 331] on button "Mover para retirada disponível" at bounding box center [507, 336] width 119 height 22
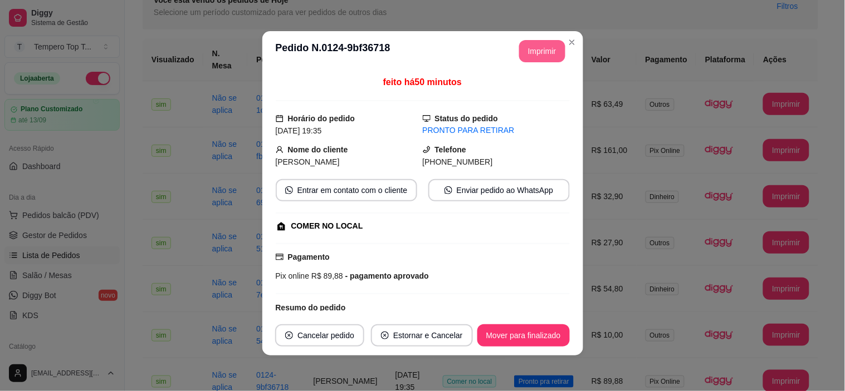
click at [542, 47] on button "Imprimir" at bounding box center [542, 51] width 46 height 22
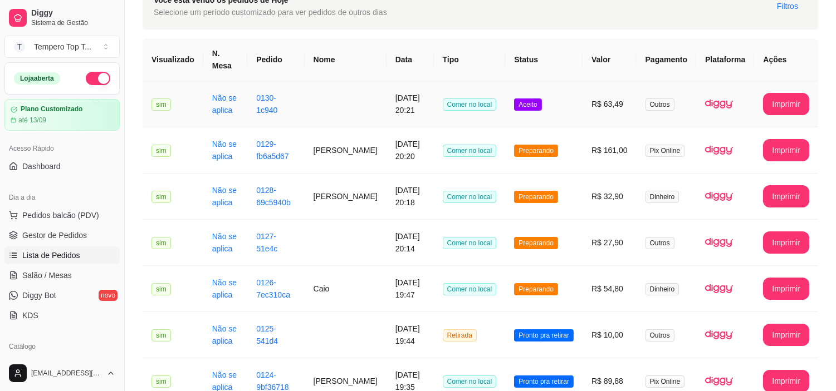
click at [560, 99] on td "Aceito" at bounding box center [543, 104] width 77 height 46
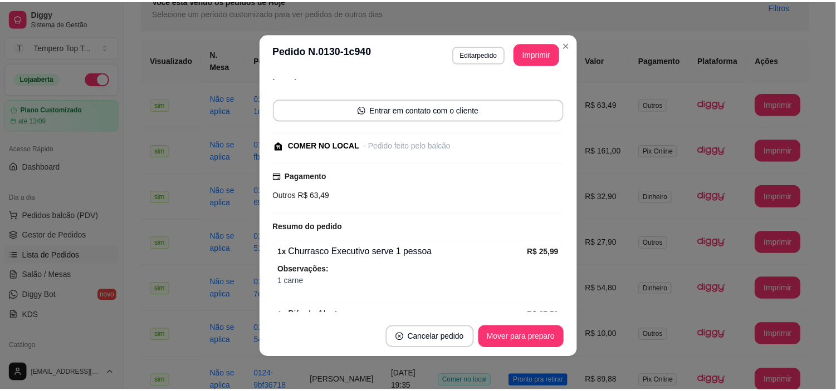
scroll to position [180, 0]
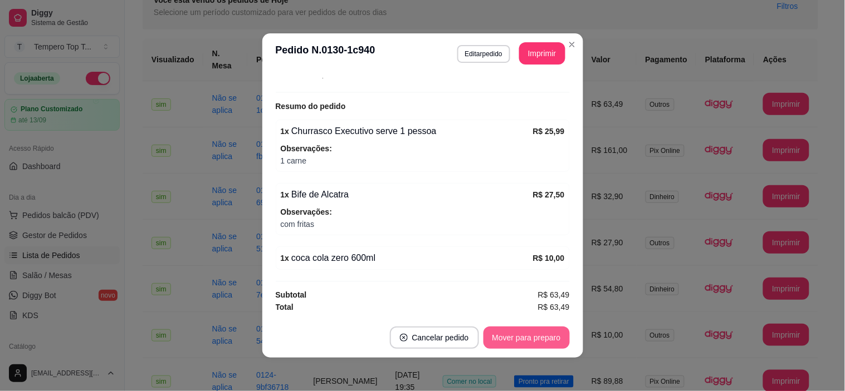
click at [546, 334] on button "Mover para preparo" at bounding box center [526, 338] width 86 height 22
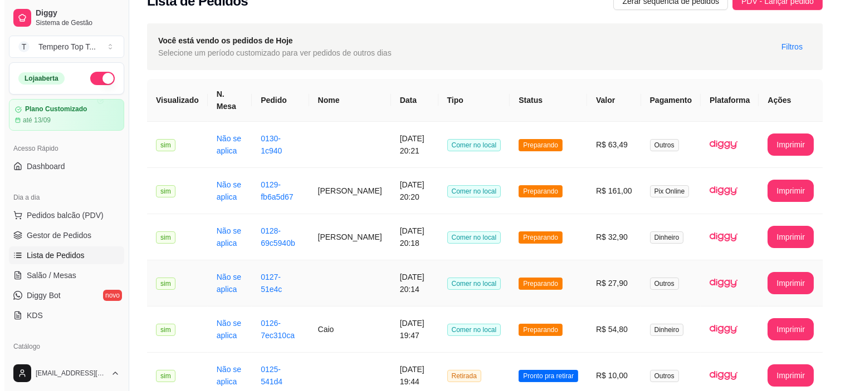
scroll to position [0, 0]
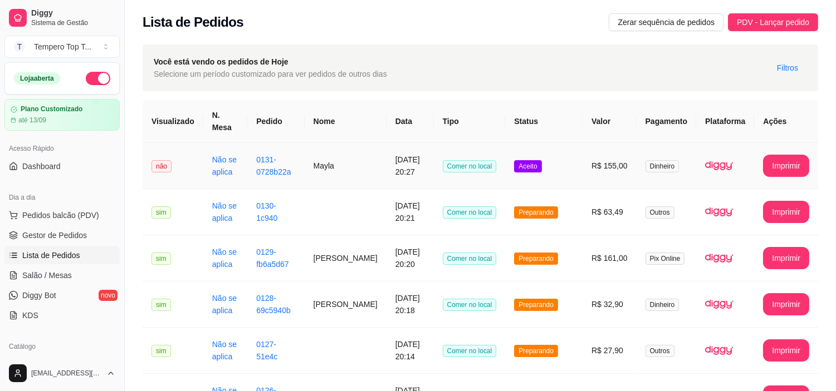
click at [610, 185] on td "R$ 155,00" at bounding box center [609, 166] width 54 height 46
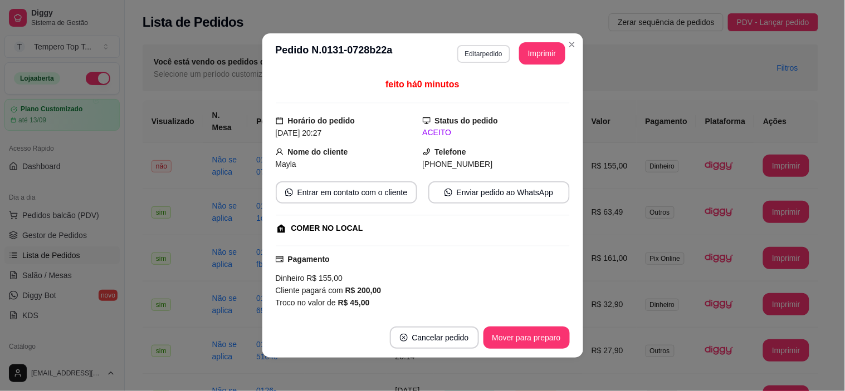
click at [483, 53] on button "Editar pedido" at bounding box center [483, 54] width 53 height 18
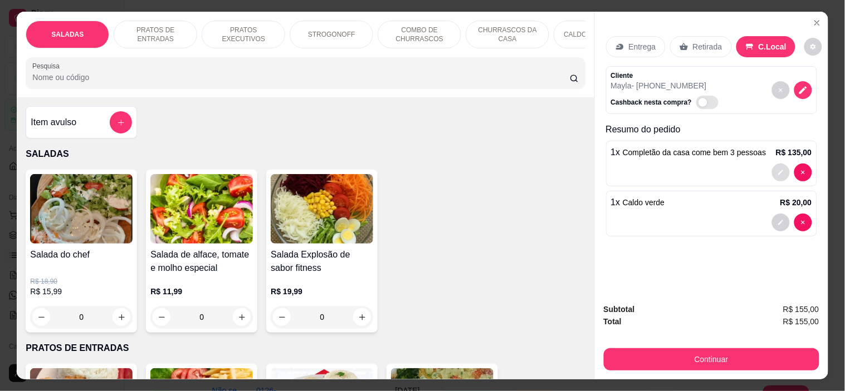
click at [777, 169] on icon "decrease-product-quantity" at bounding box center [780, 172] width 7 height 7
click at [774, 164] on button "decrease-product-quantity" at bounding box center [780, 172] width 17 height 17
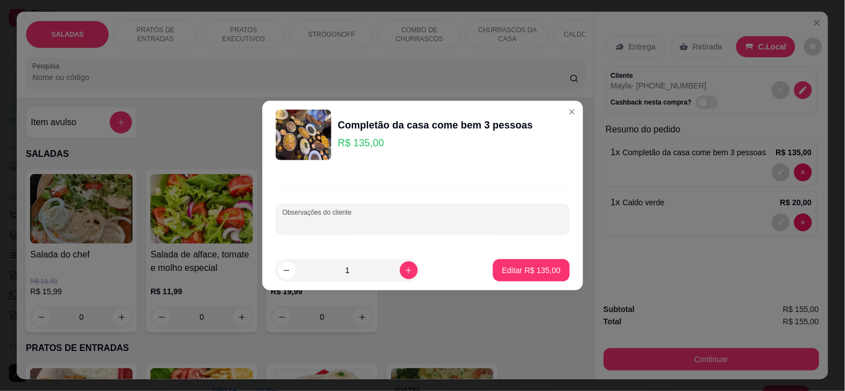
click at [472, 229] on input "Observações do cliente" at bounding box center [422, 223] width 281 height 11
type input "1 misto 1 carne 1 coracao"
click at [537, 268] on p "Editar R$ 135,00" at bounding box center [531, 270] width 58 height 11
type input "0"
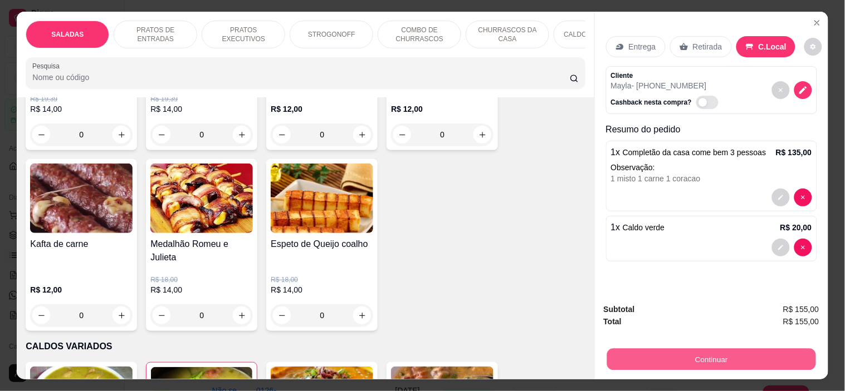
click at [715, 349] on button "Continuar" at bounding box center [710, 360] width 209 height 22
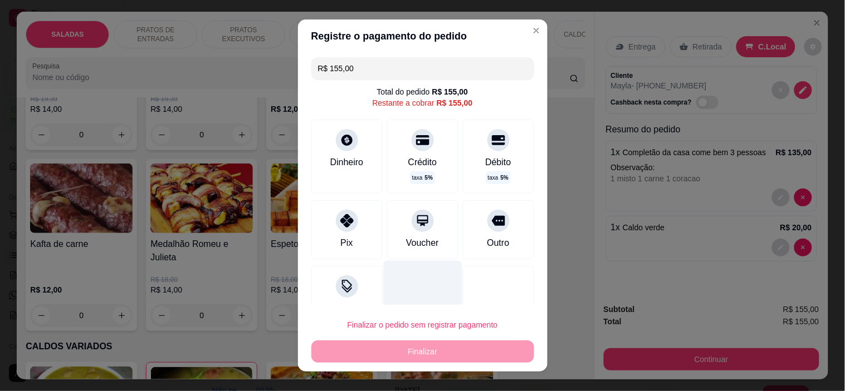
drag, startPoint x: 483, startPoint y: 233, endPoint x: 432, endPoint y: 297, distance: 82.4
click at [483, 237] on div "Outro" at bounding box center [498, 229] width 71 height 59
type input "R$ 0,00"
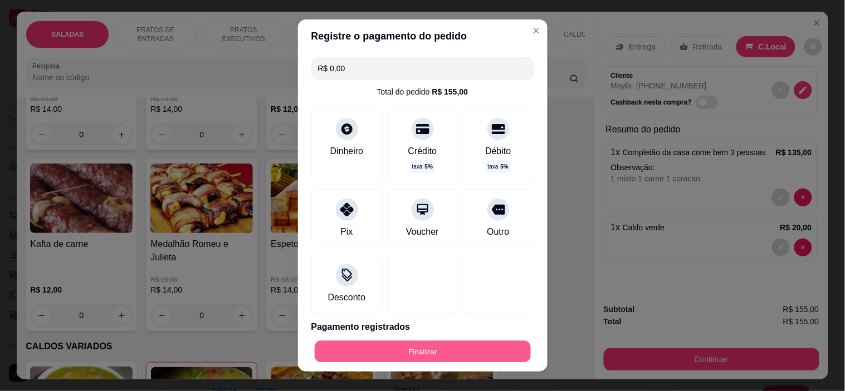
click at [466, 351] on button "Finalizar" at bounding box center [423, 352] width 216 height 22
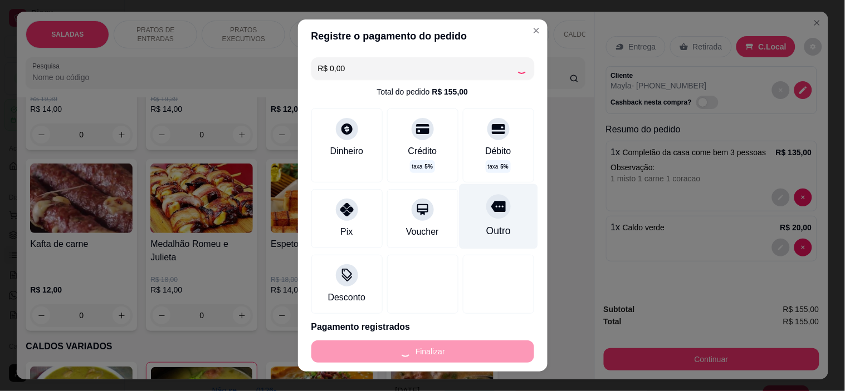
type input "0"
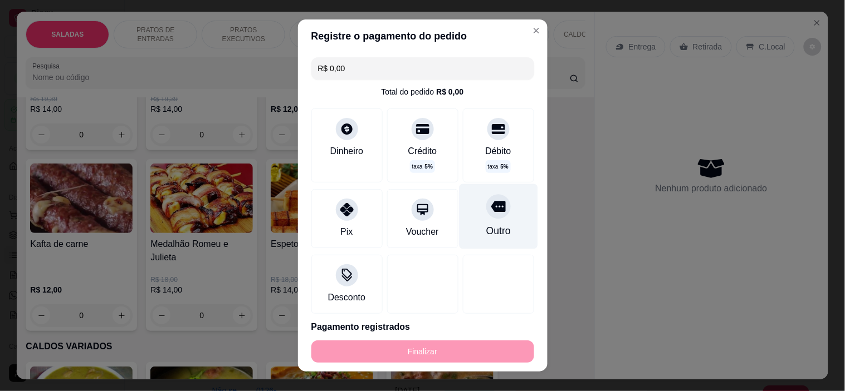
type input "-R$ 155,00"
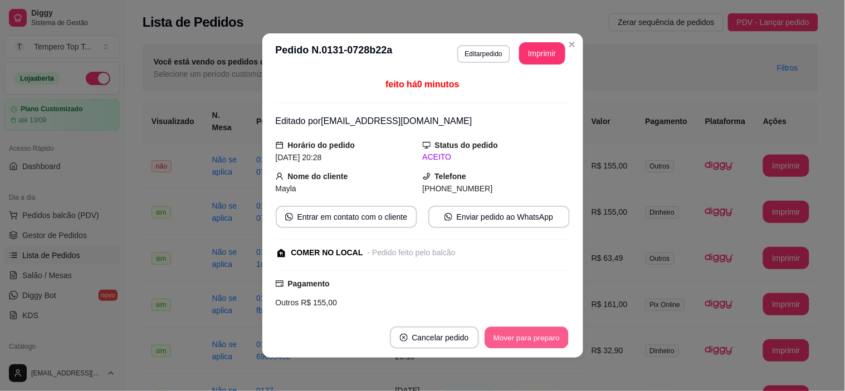
click at [522, 341] on button "Mover para preparo" at bounding box center [526, 338] width 84 height 22
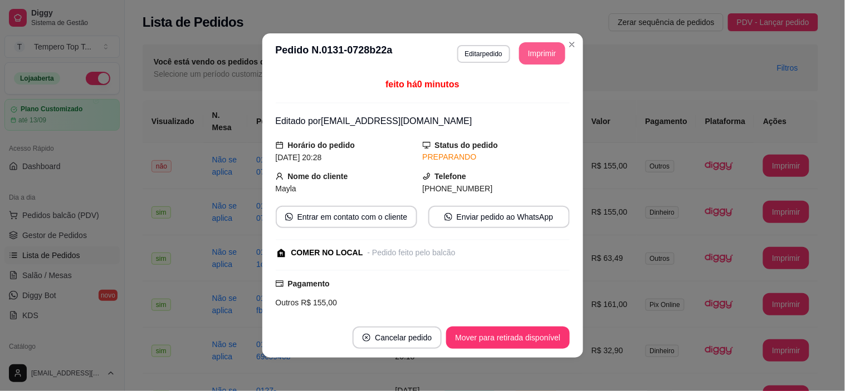
click at [538, 53] on button "Imprimir" at bounding box center [542, 53] width 46 height 22
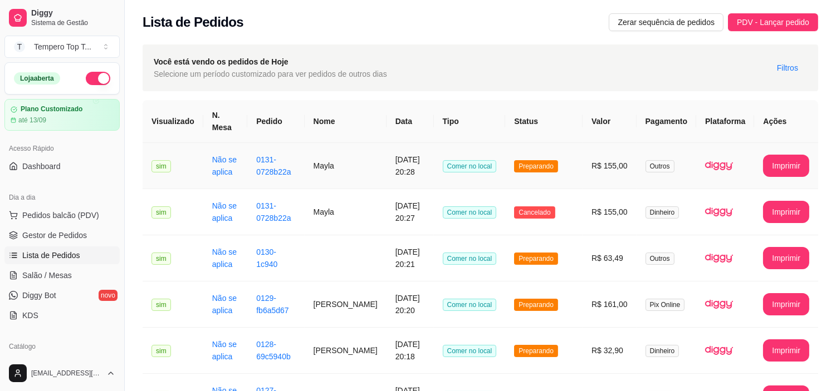
click at [538, 168] on span "Preparando" at bounding box center [536, 166] width 44 height 12
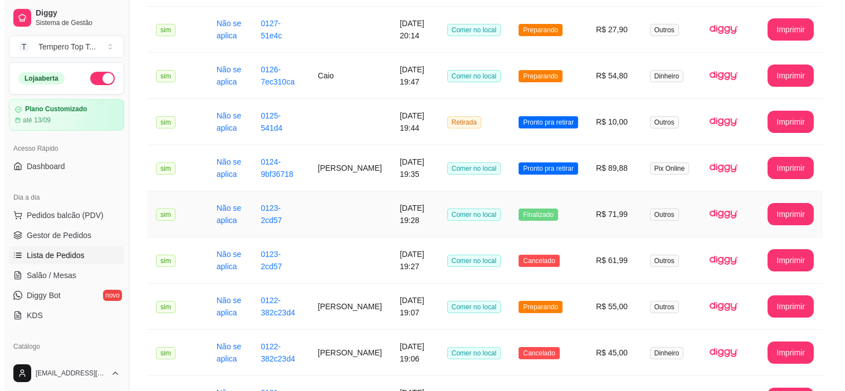
scroll to position [371, 0]
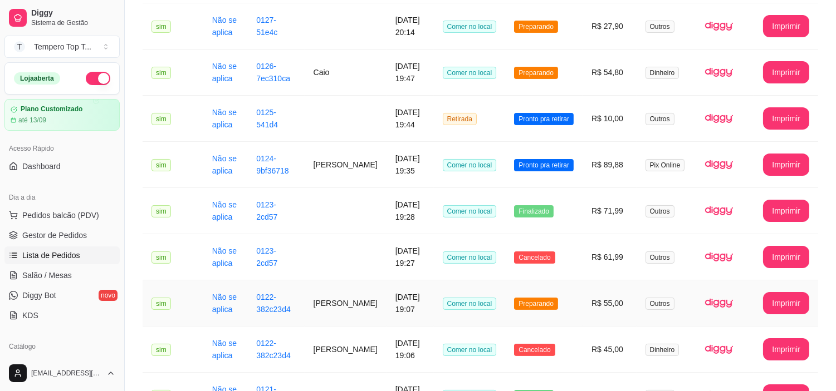
click at [563, 315] on td "Preparando" at bounding box center [543, 304] width 77 height 46
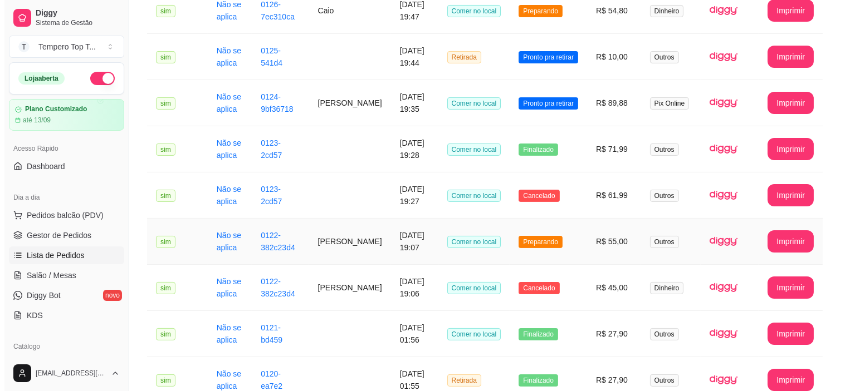
scroll to position [494, 0]
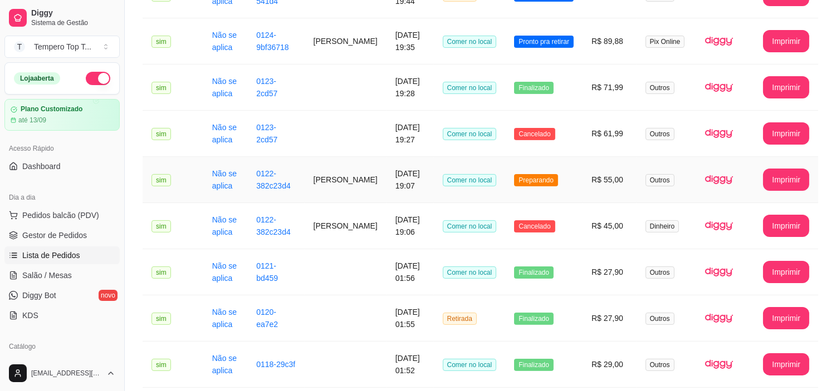
click at [360, 188] on td "[PERSON_NAME]" at bounding box center [346, 180] width 82 height 46
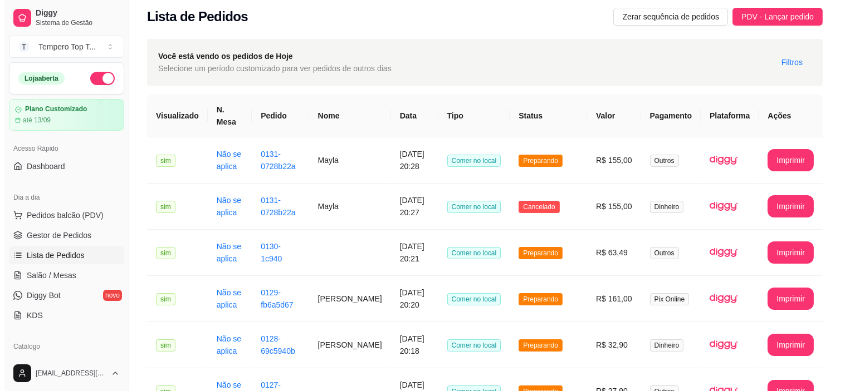
scroll to position [0, 0]
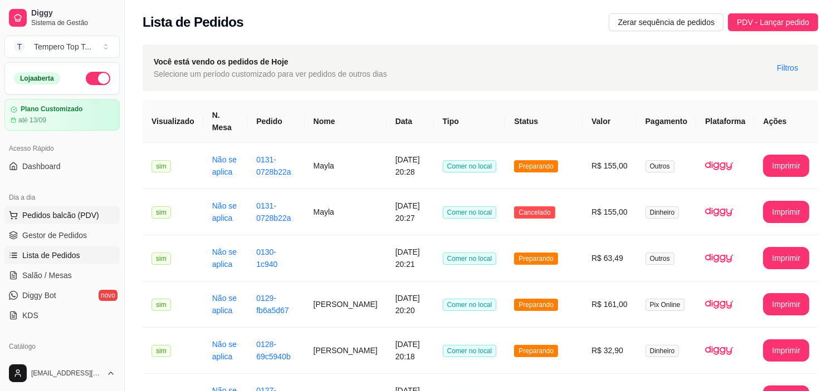
click at [84, 219] on span "Pedidos balcão (PDV)" at bounding box center [60, 215] width 77 height 11
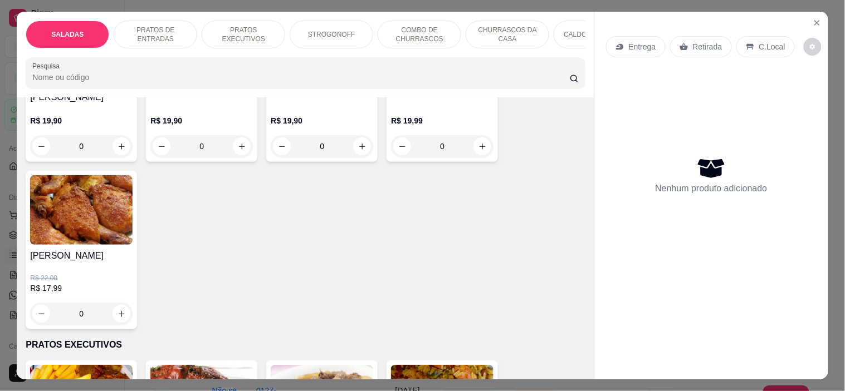
scroll to position [433, 0]
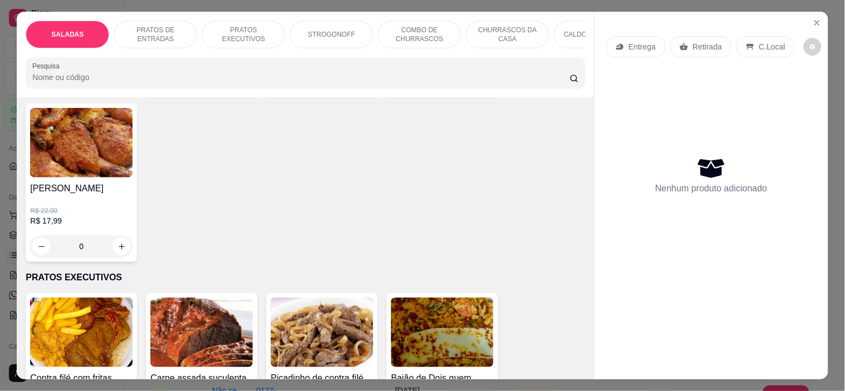
click at [111, 236] on div "0" at bounding box center [81, 247] width 102 height 22
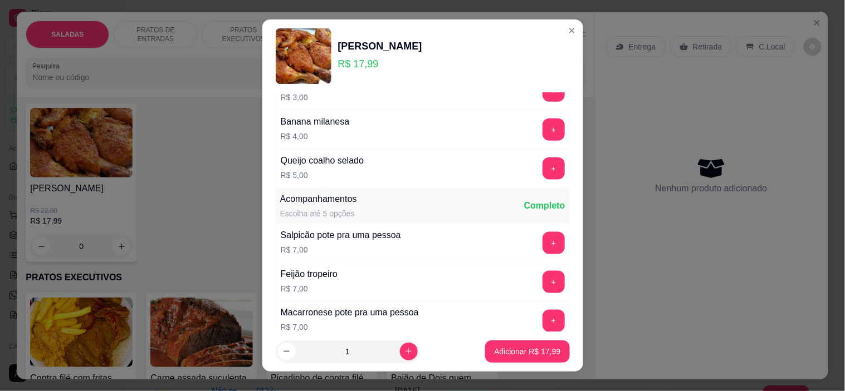
scroll to position [426, 0]
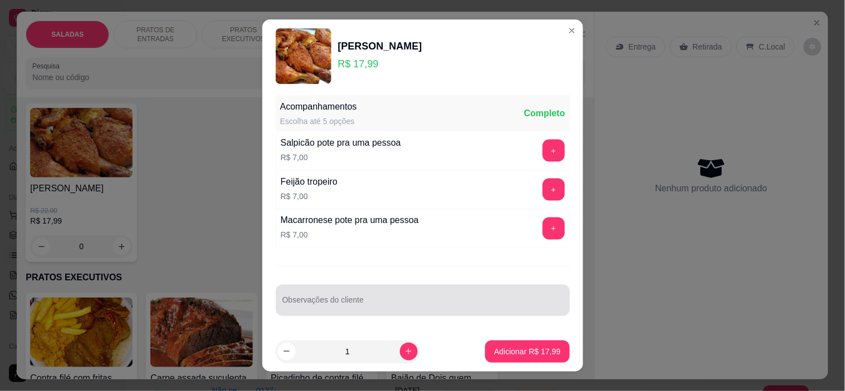
click at [341, 305] on input "Observações do cliente" at bounding box center [422, 305] width 281 height 11
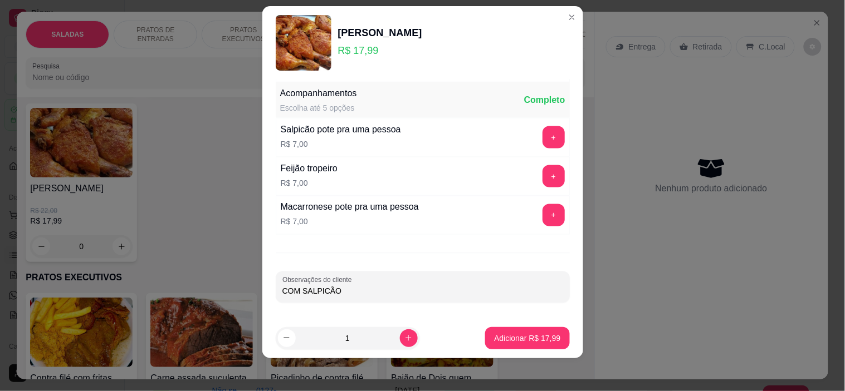
scroll to position [16, 0]
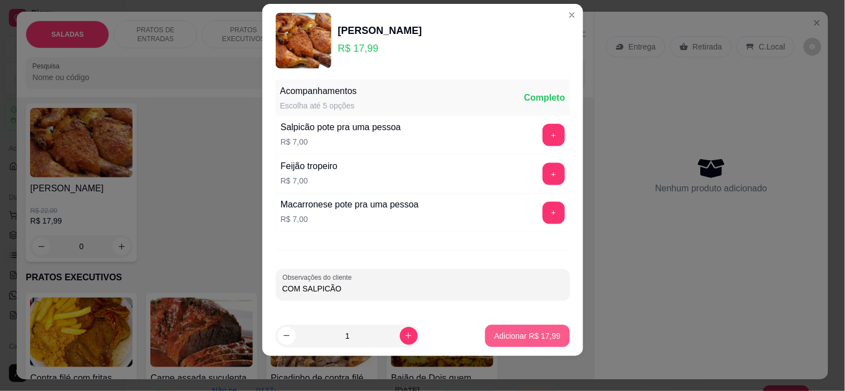
type input "COM SALPICÃO"
click at [536, 335] on p "Adicionar R$ 17,99" at bounding box center [527, 336] width 66 height 11
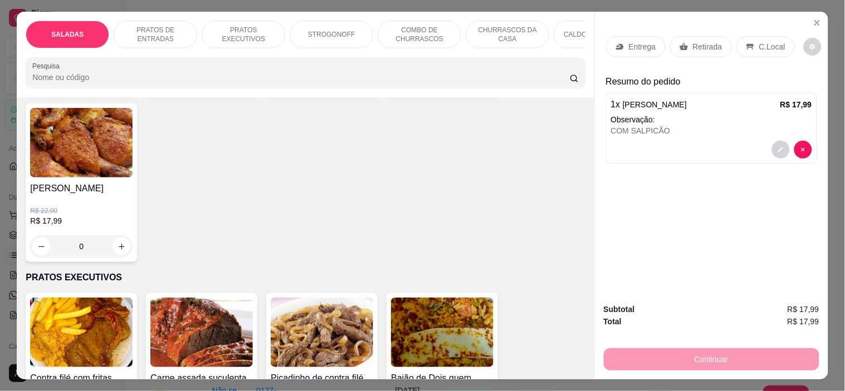
drag, startPoint x: 687, startPoint y: 43, endPoint x: 654, endPoint y: 188, distance: 147.8
click at [681, 51] on div "Retirada" at bounding box center [701, 46] width 62 height 21
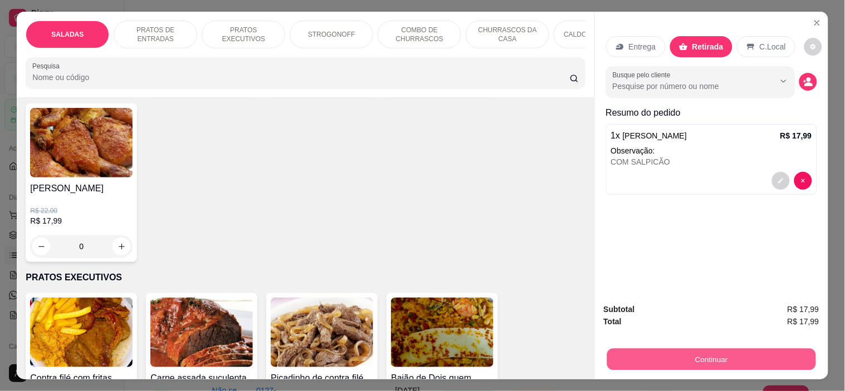
click at [665, 358] on button "Continuar" at bounding box center [710, 360] width 209 height 22
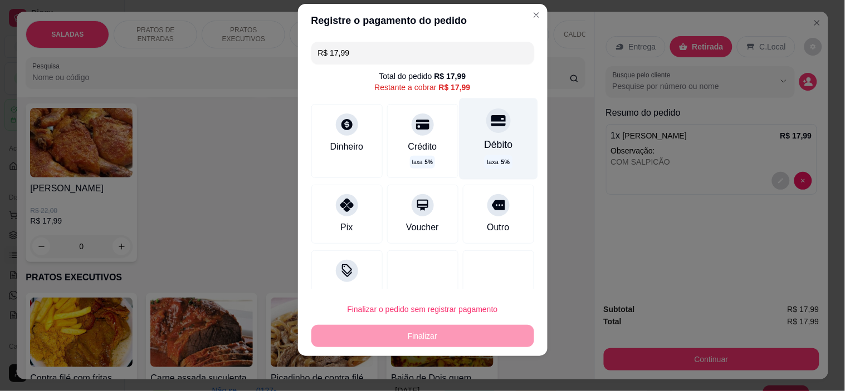
drag, startPoint x: 469, startPoint y: 213, endPoint x: 477, endPoint y: 157, distance: 56.8
click at [469, 213] on div "Outro" at bounding box center [498, 214] width 71 height 59
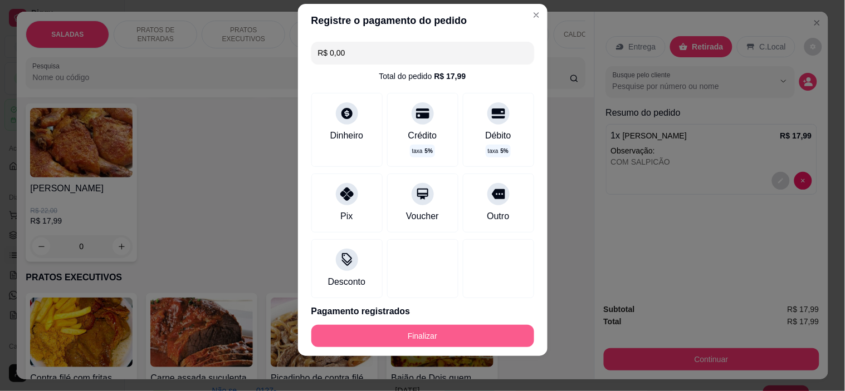
click at [469, 336] on button "Finalizar" at bounding box center [422, 336] width 223 height 22
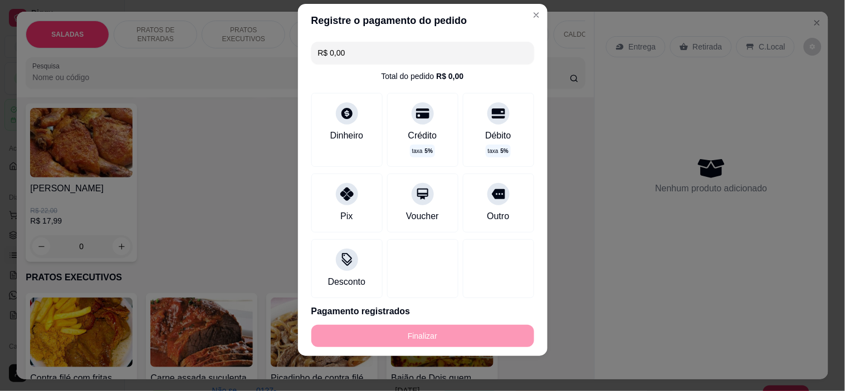
type input "-R$ 17,99"
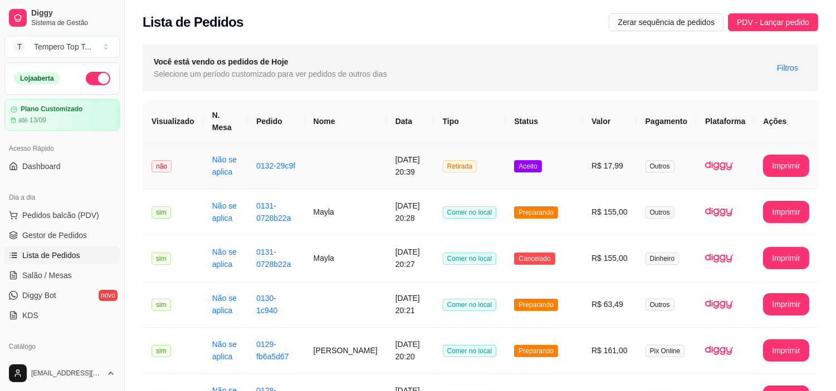
click at [557, 168] on td "Aceito" at bounding box center [543, 166] width 77 height 46
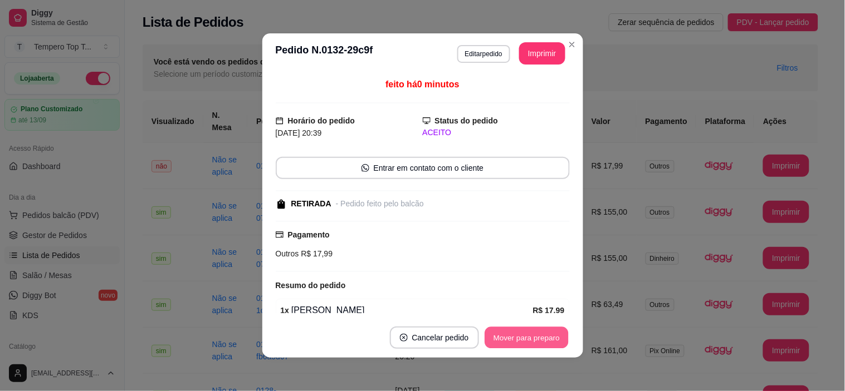
click at [516, 332] on button "Mover para preparo" at bounding box center [526, 338] width 84 height 22
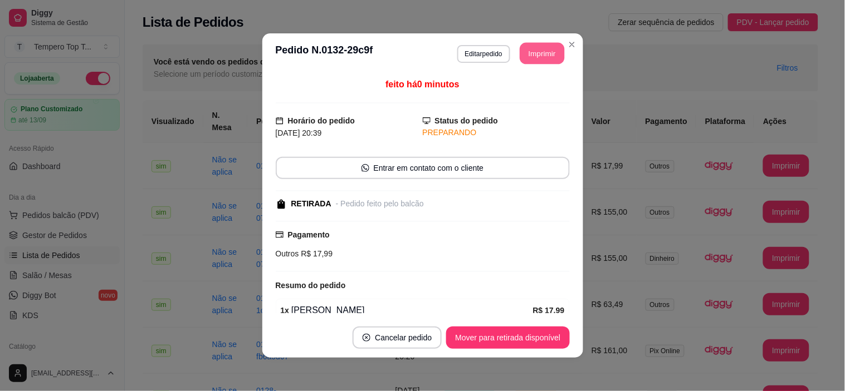
click at [546, 43] on button "Imprimir" at bounding box center [541, 54] width 45 height 22
click at [546, 52] on button "Imprimir" at bounding box center [541, 54] width 45 height 22
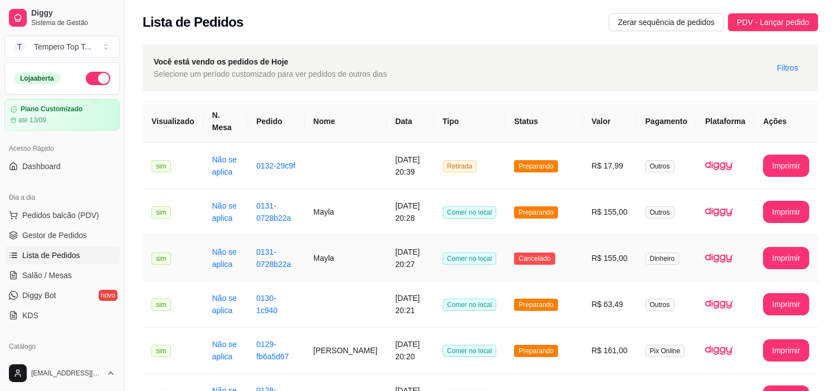
click at [398, 262] on td "[DATE] 20:27" at bounding box center [409, 259] width 47 height 46
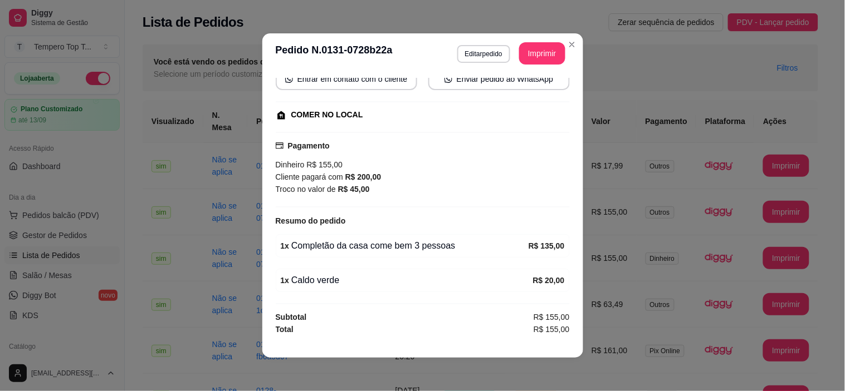
scroll to position [114, 0]
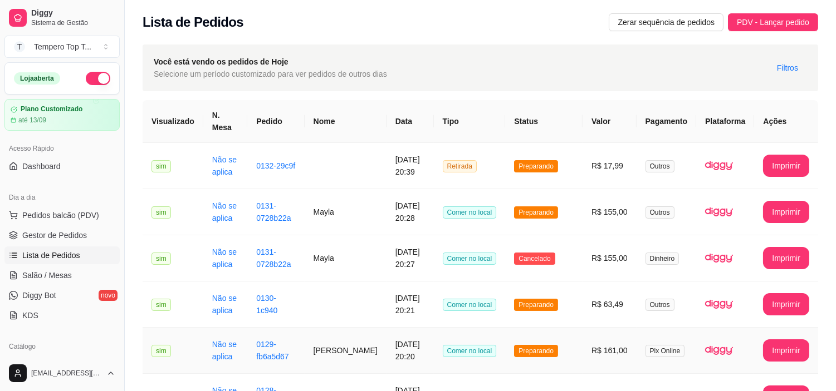
click at [331, 353] on td "[PERSON_NAME]" at bounding box center [346, 351] width 82 height 46
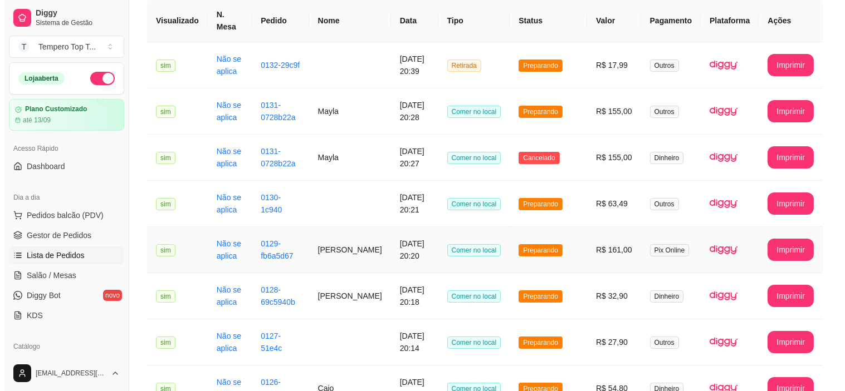
scroll to position [124, 0]
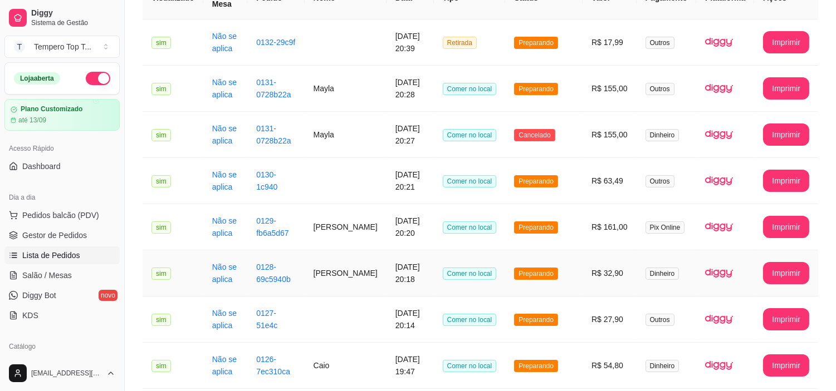
click at [451, 284] on td "Comer no local" at bounding box center [470, 274] width 72 height 46
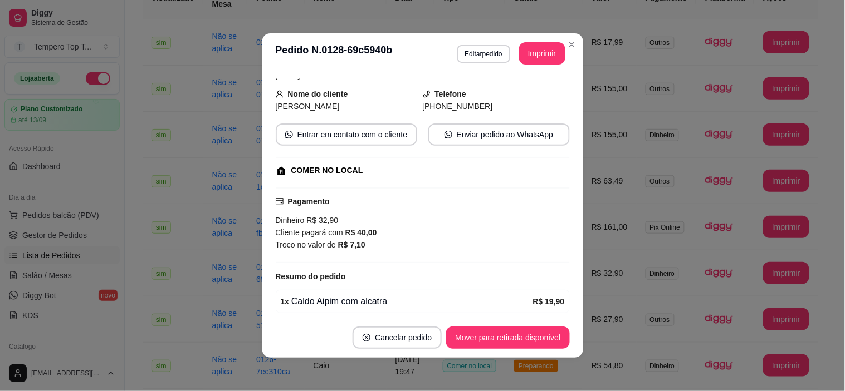
scroll to position [136, 0]
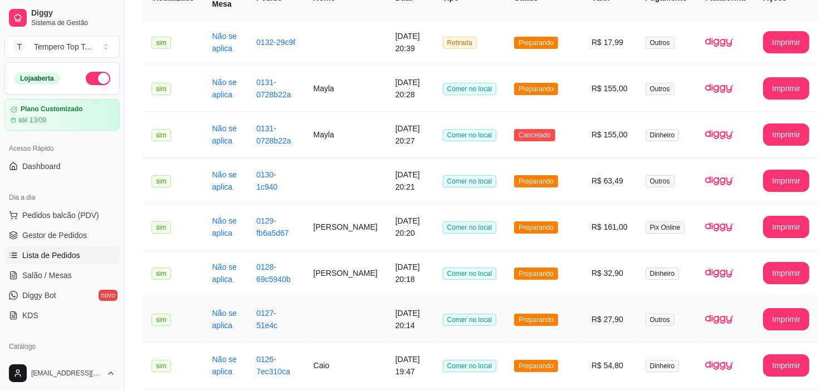
click at [280, 338] on td "0127-51e4c" at bounding box center [275, 320] width 57 height 46
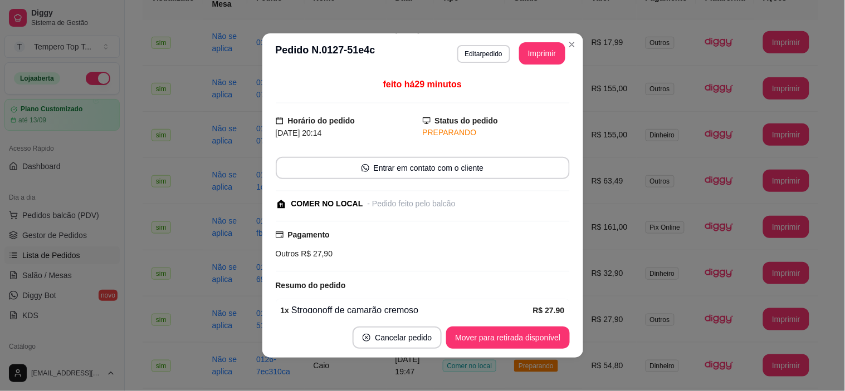
scroll to position [82, 0]
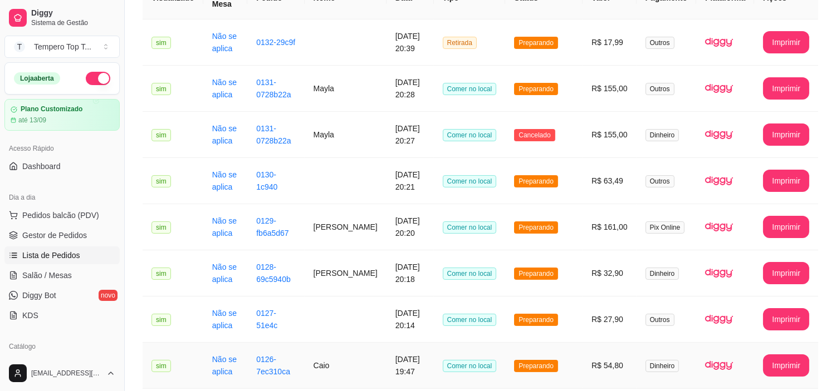
click at [386, 372] on td "[DATE] 19:47" at bounding box center [409, 366] width 47 height 46
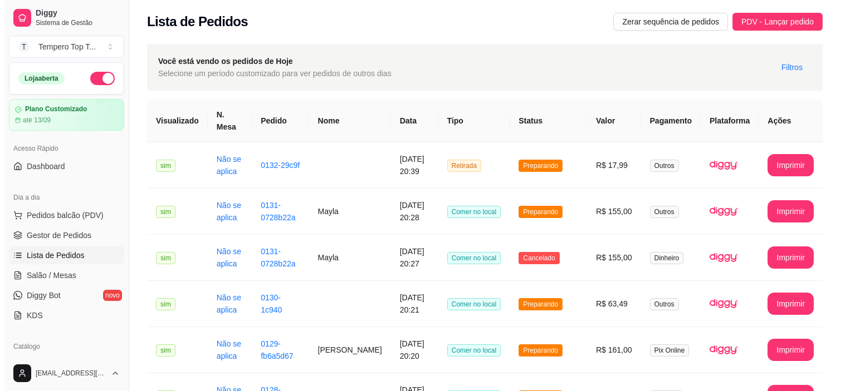
scroll to position [0, 0]
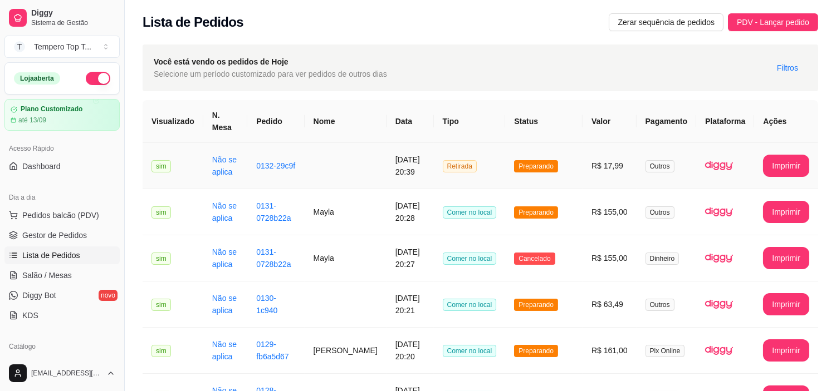
click at [323, 170] on td at bounding box center [346, 166] width 82 height 46
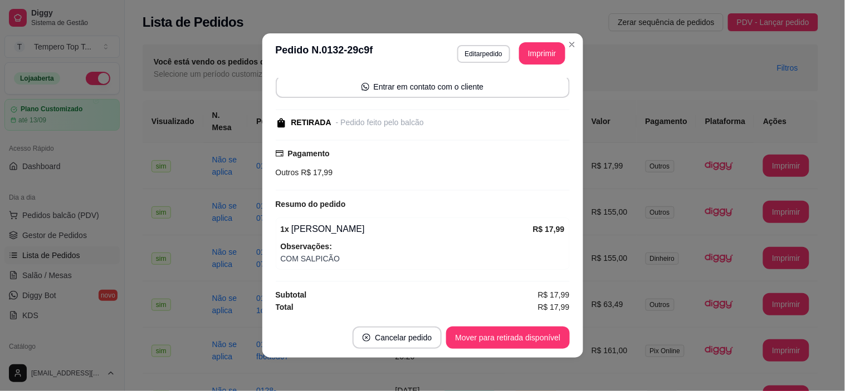
scroll to position [82, 0]
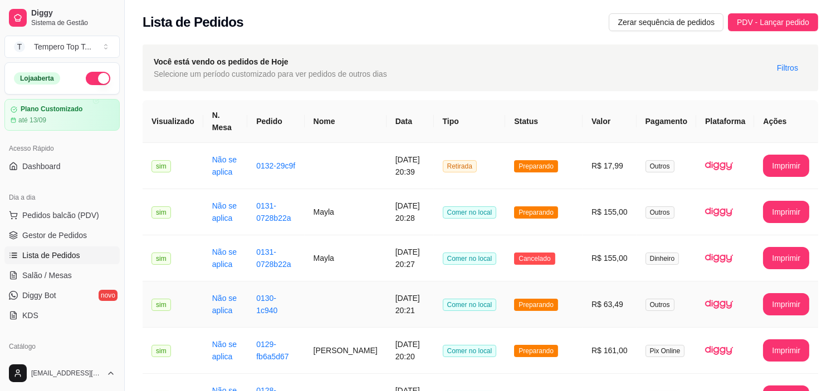
click at [397, 297] on td "[DATE] 20:21" at bounding box center [409, 305] width 47 height 46
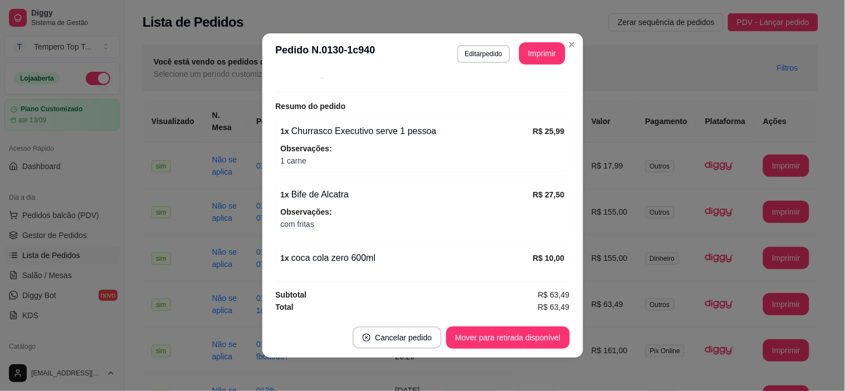
scroll to position [180, 0]
click at [490, 48] on button "Editar pedido" at bounding box center [484, 53] width 52 height 17
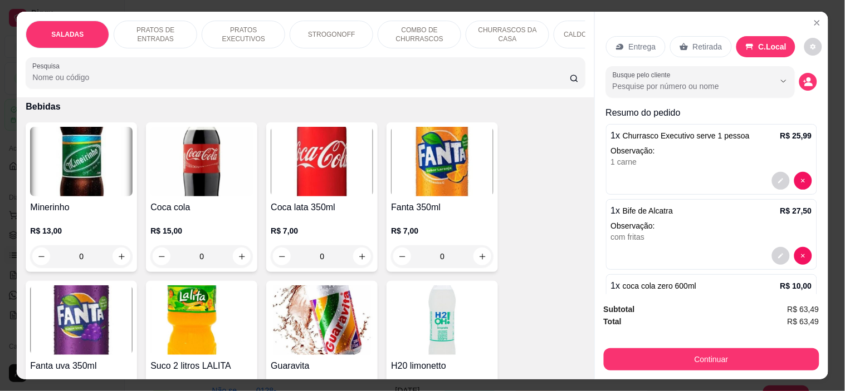
scroll to position [2907, 0]
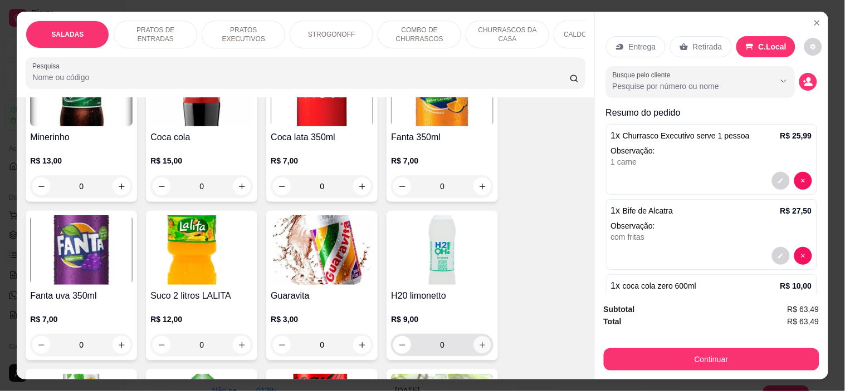
click at [474, 338] on button "increase-product-quantity" at bounding box center [482, 345] width 17 height 17
type input "1"
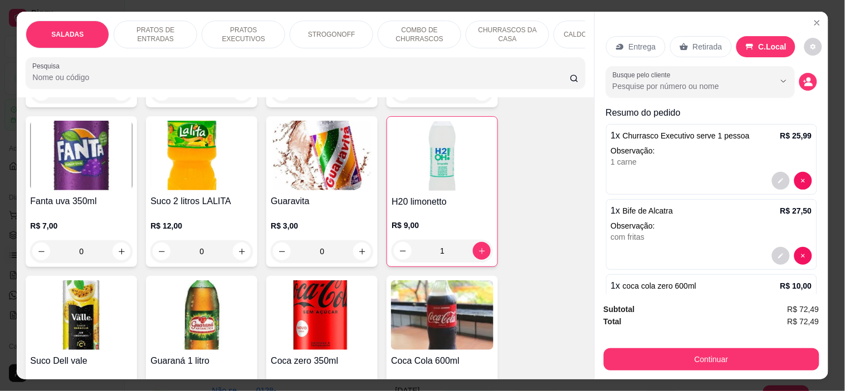
scroll to position [3093, 0]
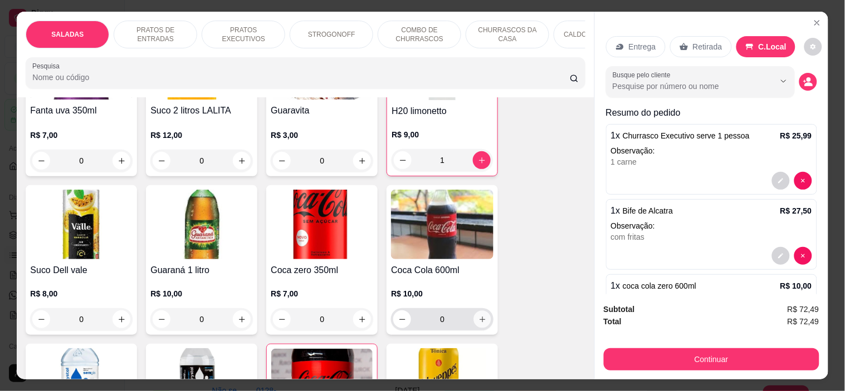
click at [478, 316] on icon "increase-product-quantity" at bounding box center [482, 320] width 8 height 8
type input "1"
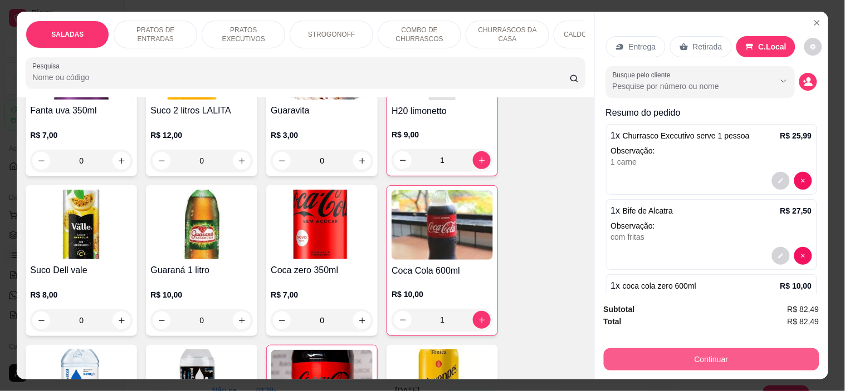
click at [661, 362] on button "Continuar" at bounding box center [711, 360] width 215 height 22
click at [660, 357] on button "Continuar" at bounding box center [711, 360] width 215 height 22
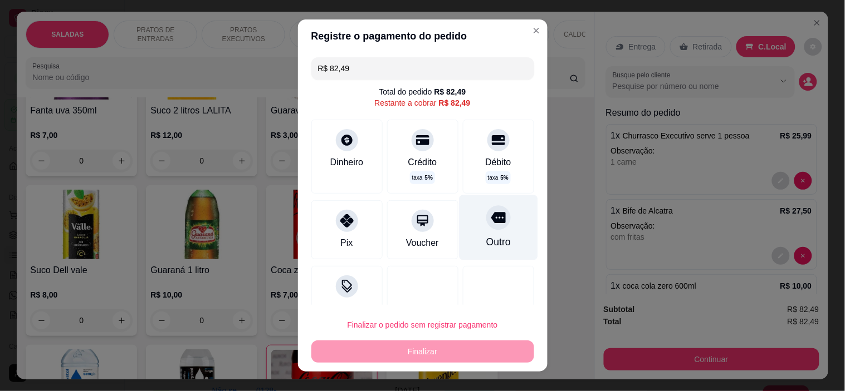
scroll to position [24, 0]
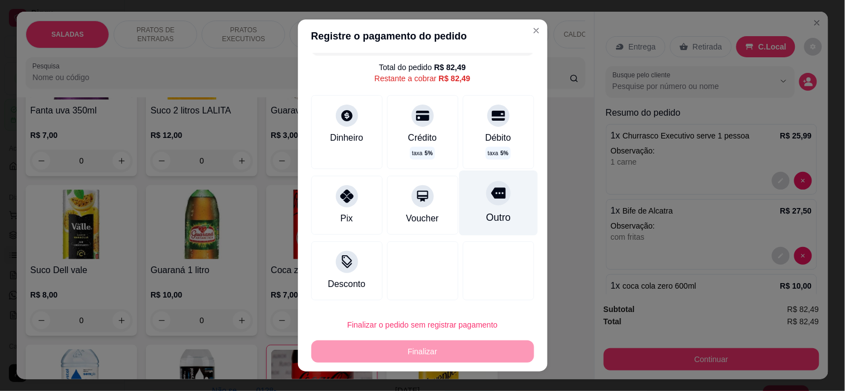
click at [492, 212] on div "Outro" at bounding box center [498, 203] width 79 height 65
type input "R$ 0,00"
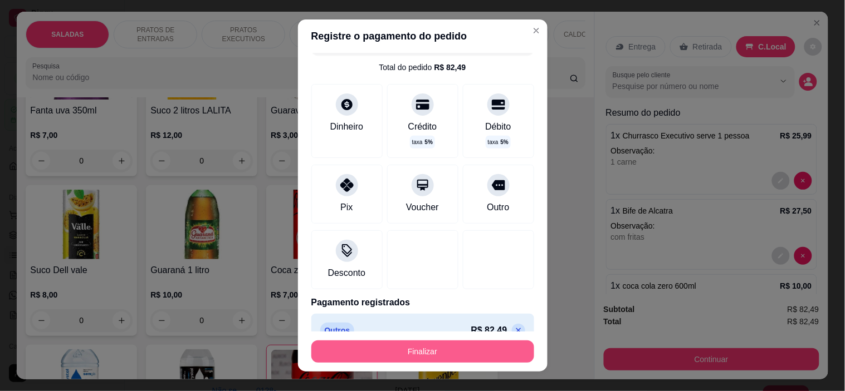
click at [497, 360] on button "Finalizar" at bounding box center [422, 352] width 223 height 22
click at [424, 352] on button "Finalizar" at bounding box center [423, 352] width 216 height 22
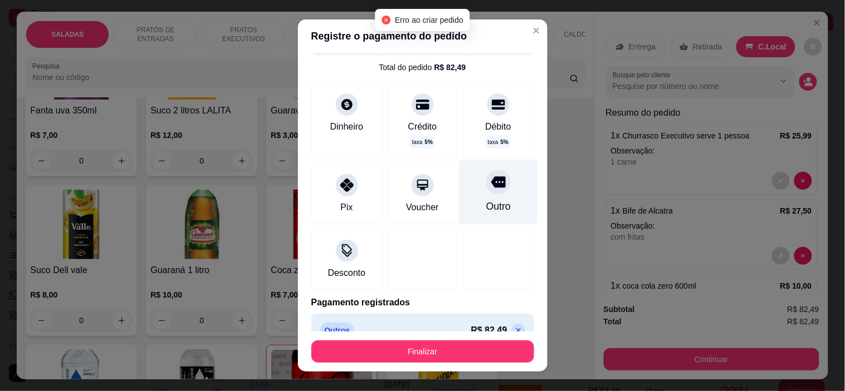
click at [491, 193] on div "Outro" at bounding box center [498, 192] width 79 height 65
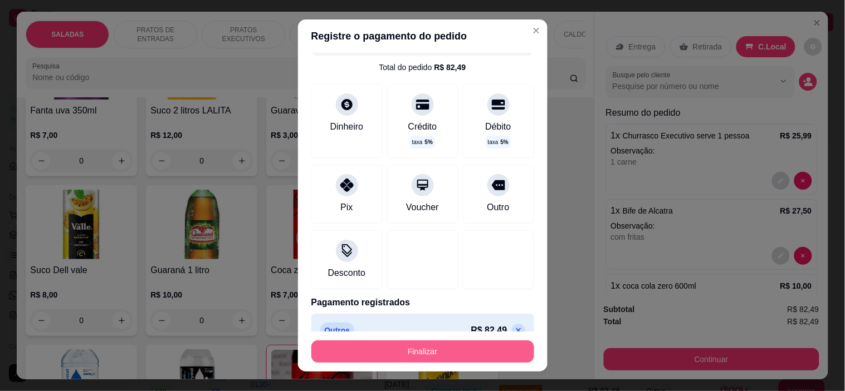
click at [475, 354] on button "Finalizar" at bounding box center [422, 352] width 223 height 22
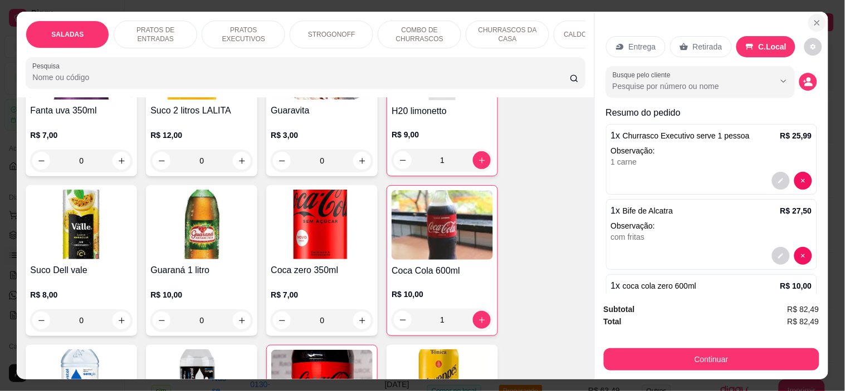
click at [812, 20] on icon "Close" at bounding box center [816, 22] width 9 height 9
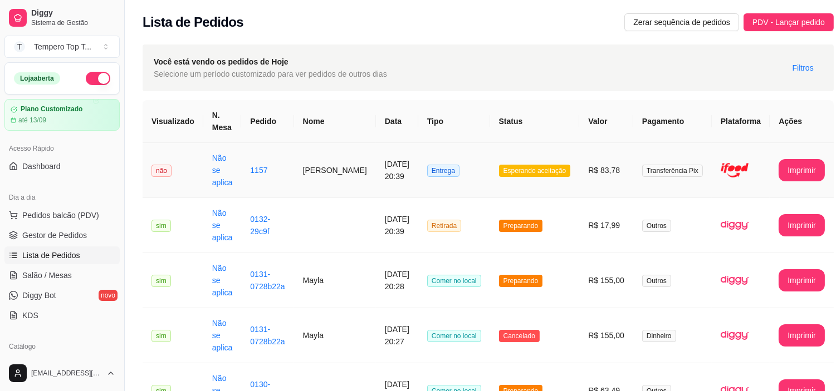
click at [652, 176] on span "Transferência Pix" at bounding box center [672, 171] width 61 height 12
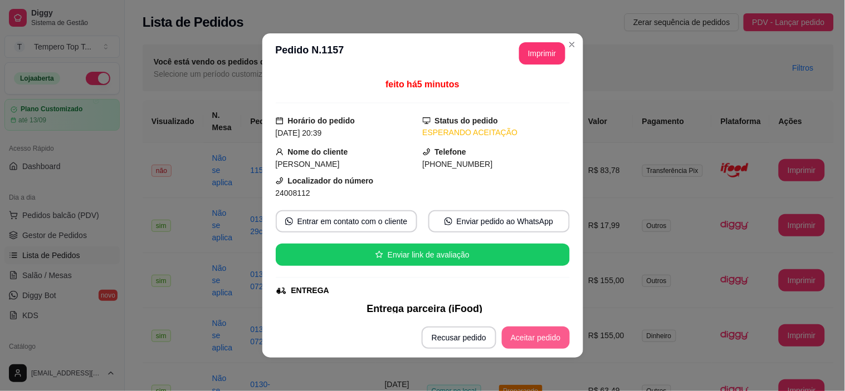
click at [516, 340] on button "Aceitar pedido" at bounding box center [536, 338] width 68 height 22
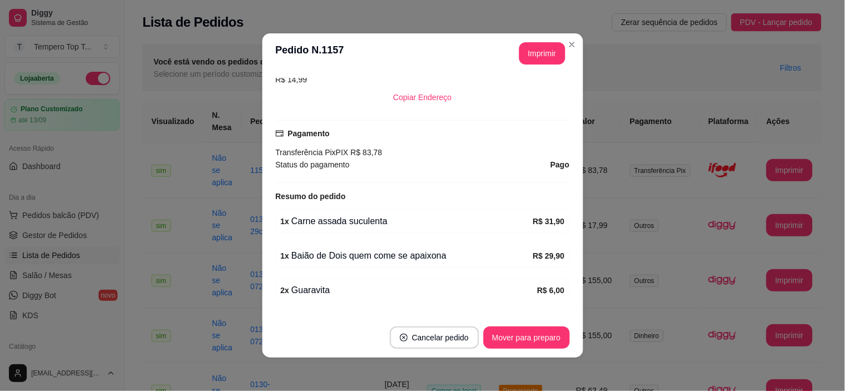
scroll to position [309, 0]
click at [522, 346] on button "Mover para preparo" at bounding box center [526, 338] width 84 height 22
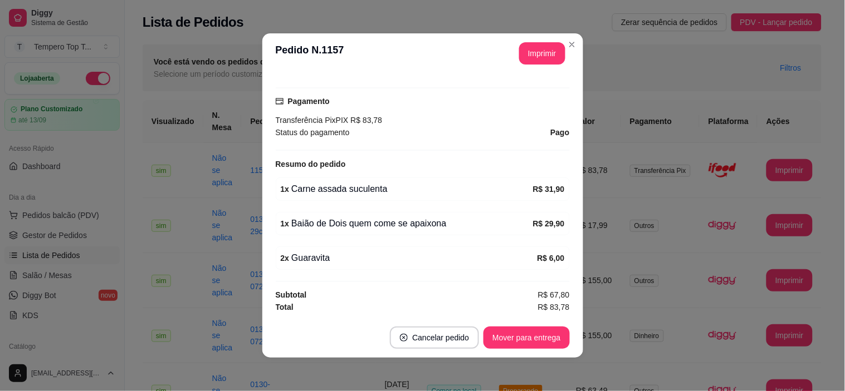
scroll to position [2, 0]
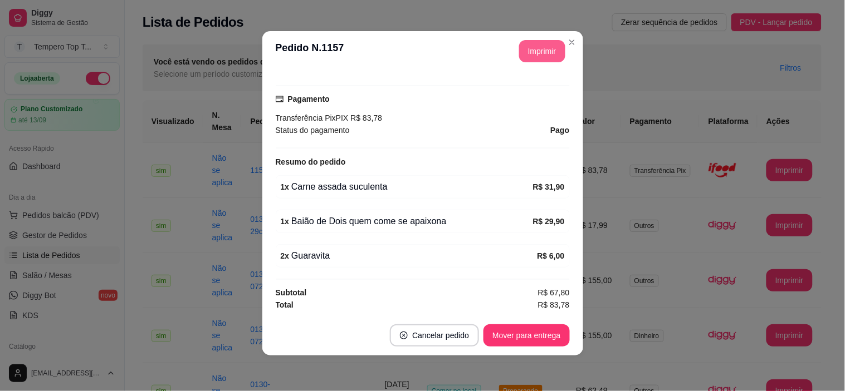
click at [530, 49] on button "Imprimir" at bounding box center [542, 51] width 46 height 22
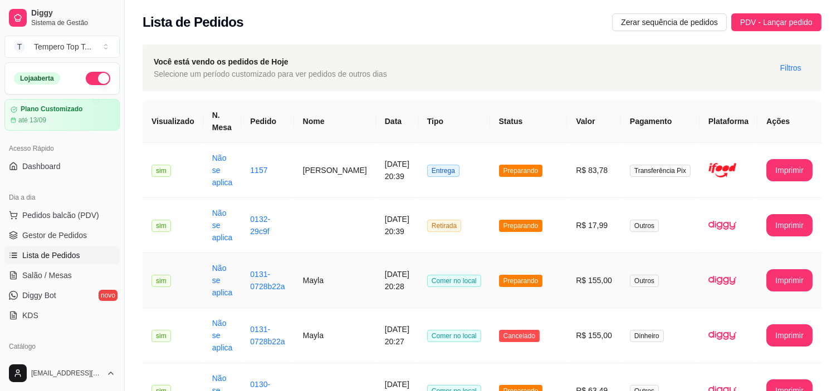
click at [394, 285] on td "[DATE] 20:28" at bounding box center [397, 280] width 42 height 55
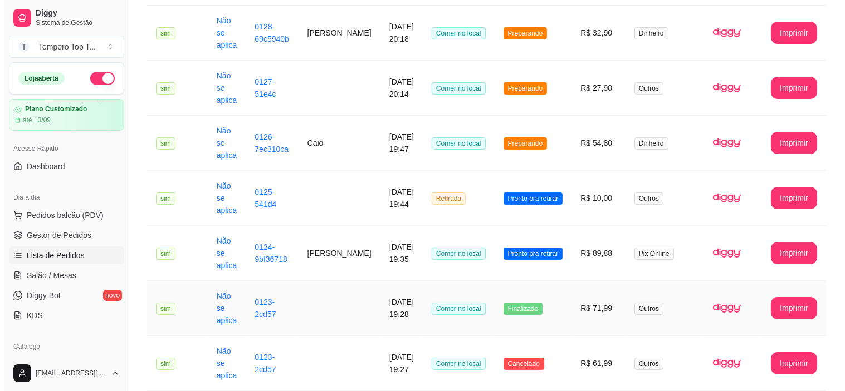
scroll to position [557, 0]
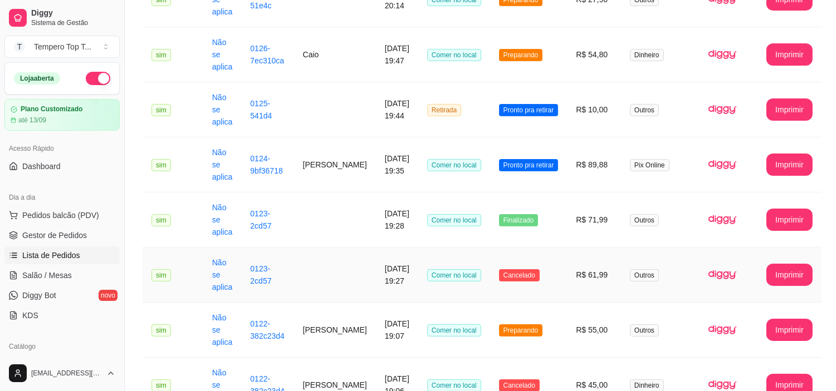
click at [318, 253] on td at bounding box center [335, 275] width 82 height 55
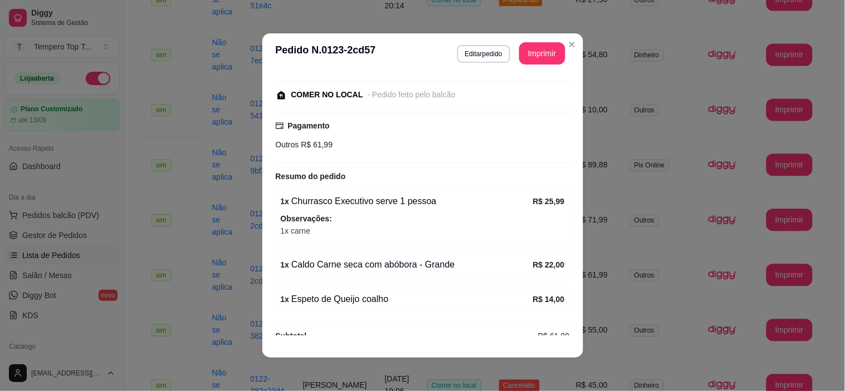
scroll to position [129, 0]
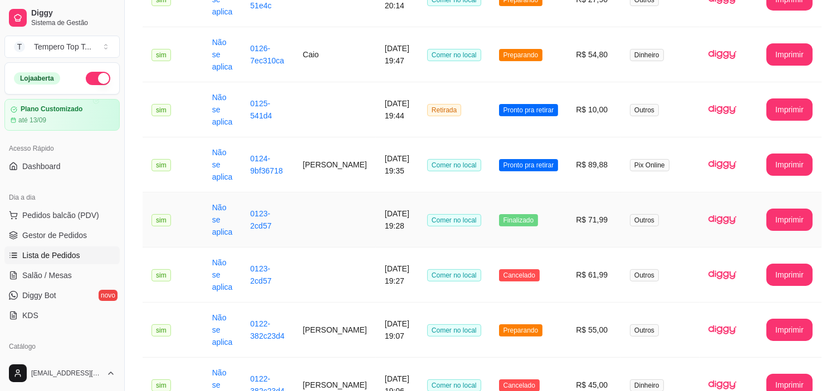
click at [353, 195] on td at bounding box center [335, 220] width 82 height 55
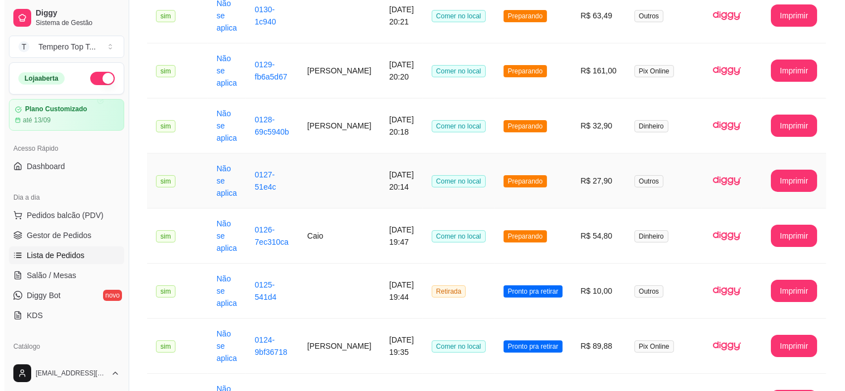
scroll to position [371, 0]
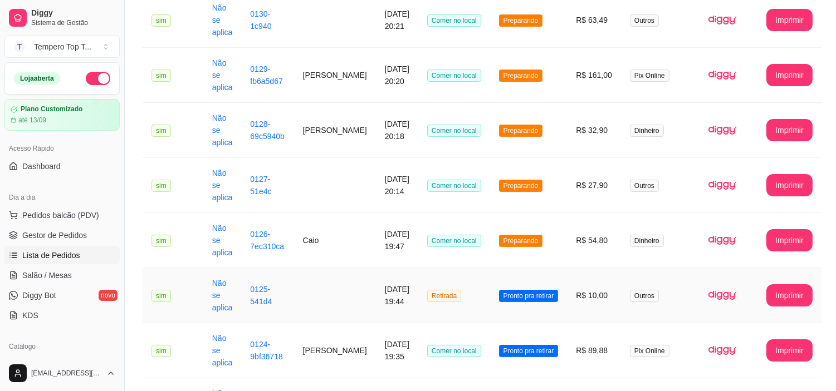
click at [329, 297] on td at bounding box center [335, 295] width 82 height 55
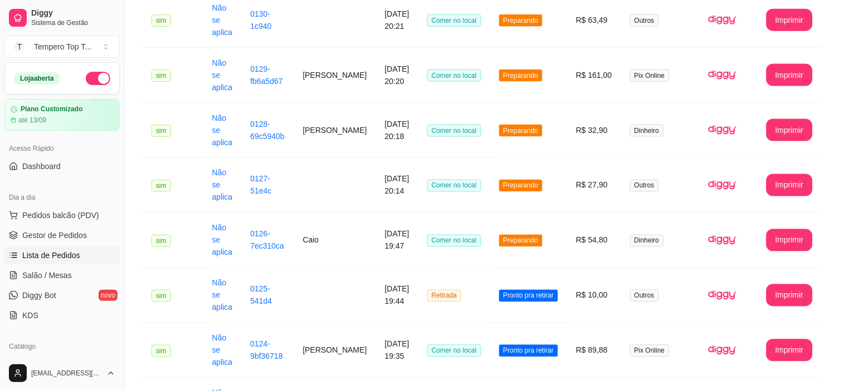
scroll to position [53, 0]
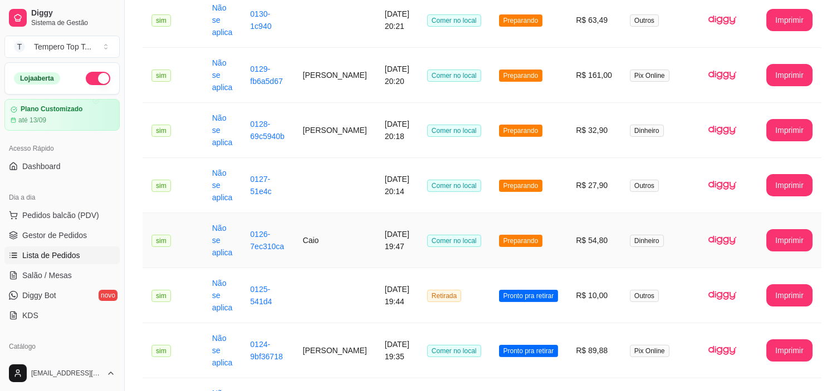
click at [349, 238] on td "Caio" at bounding box center [335, 240] width 82 height 55
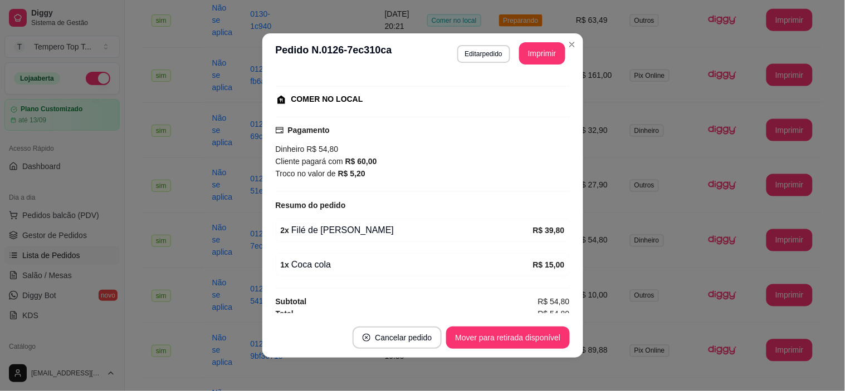
scroll to position [136, 0]
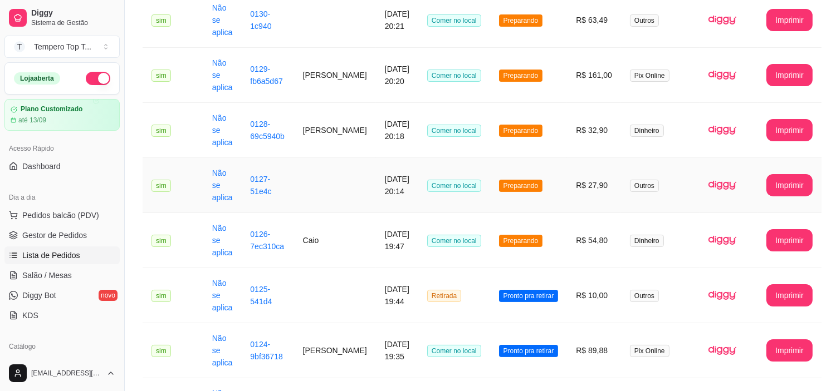
click at [349, 198] on td at bounding box center [335, 185] width 82 height 55
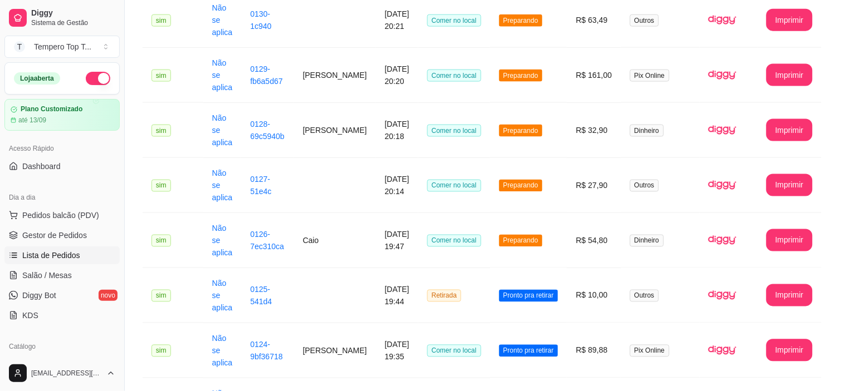
scroll to position [82, 0]
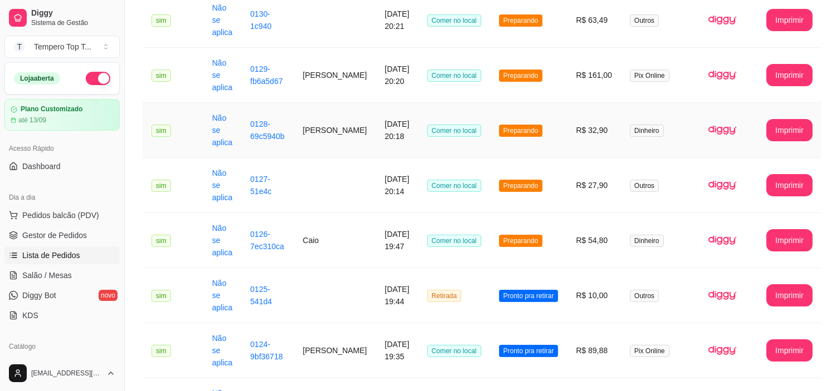
click at [341, 148] on td "[PERSON_NAME]" at bounding box center [335, 130] width 82 height 55
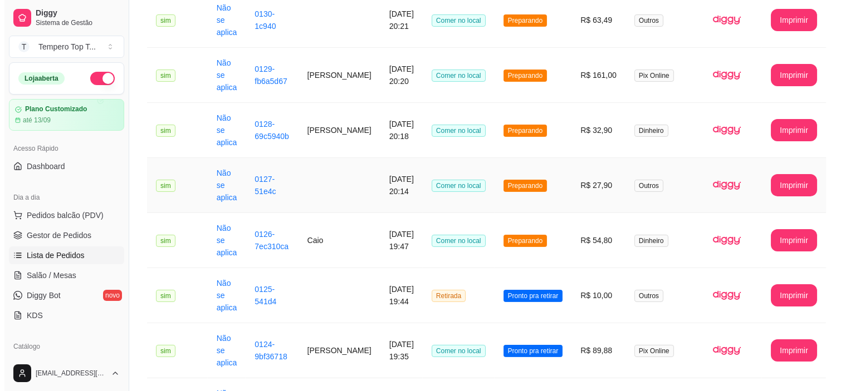
scroll to position [433, 0]
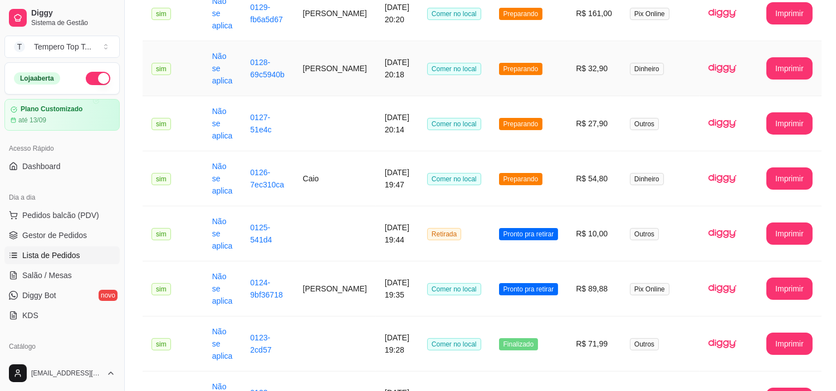
click at [306, 80] on td "[PERSON_NAME]" at bounding box center [335, 68] width 82 height 55
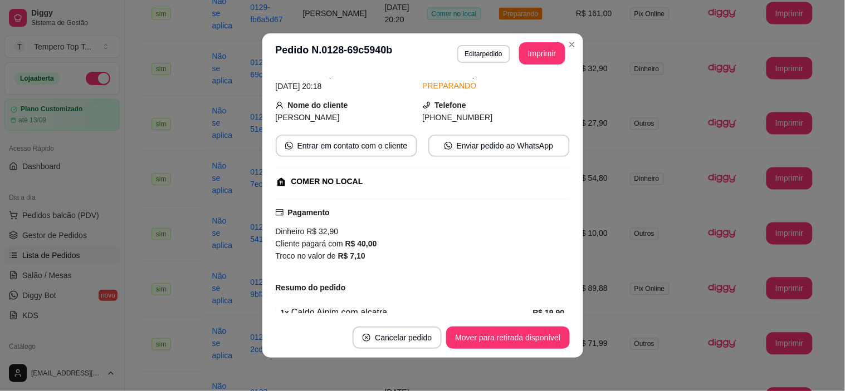
scroll to position [136, 0]
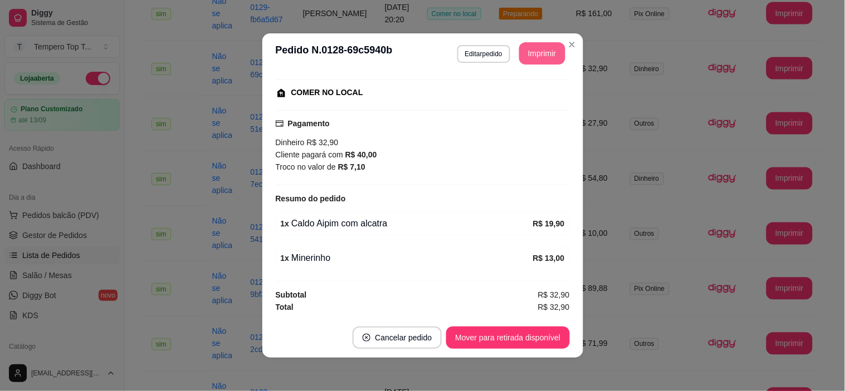
click at [540, 49] on button "Imprimir" at bounding box center [542, 53] width 46 height 22
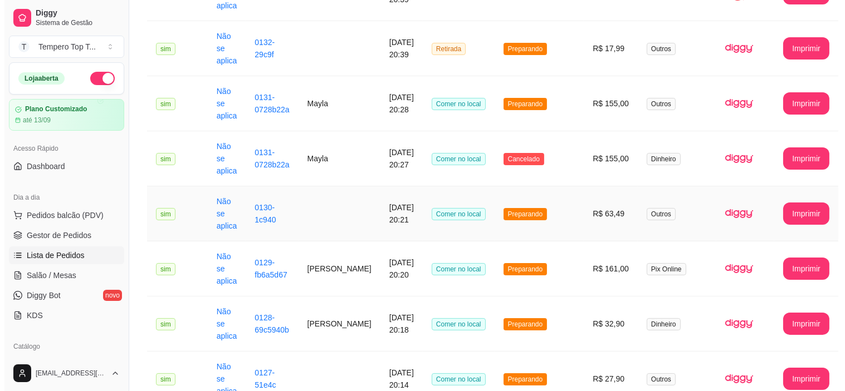
scroll to position [62, 0]
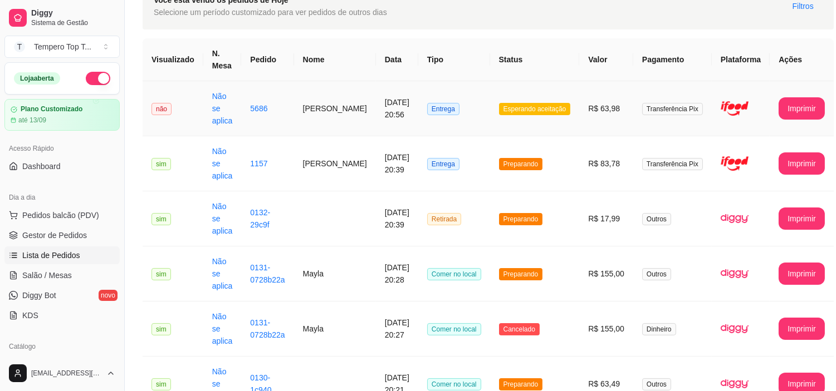
click at [504, 124] on td "Esperando aceitação" at bounding box center [535, 108] width 90 height 55
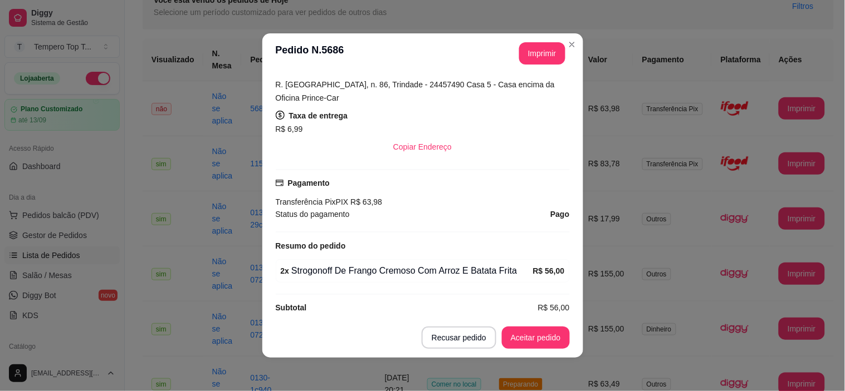
scroll to position [2, 0]
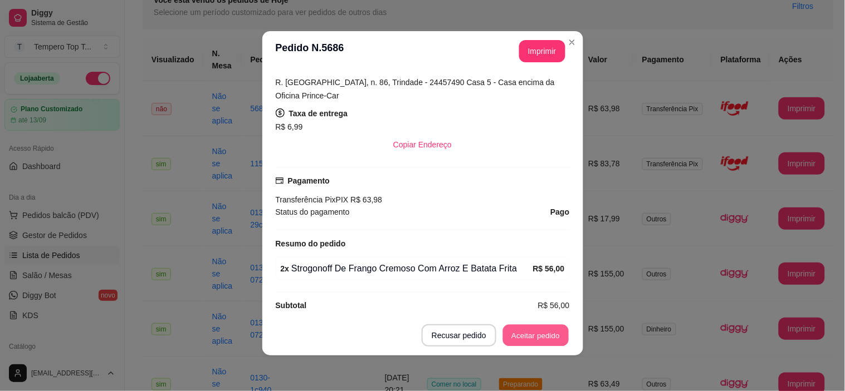
click at [526, 336] on button "Aceitar pedido" at bounding box center [536, 336] width 66 height 22
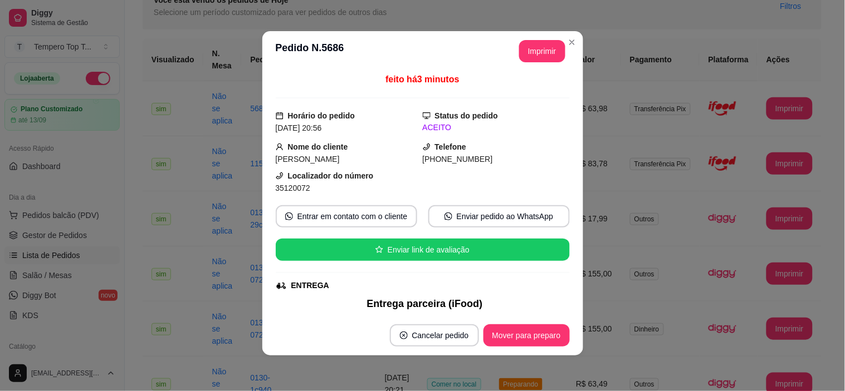
scroll to position [0, 0]
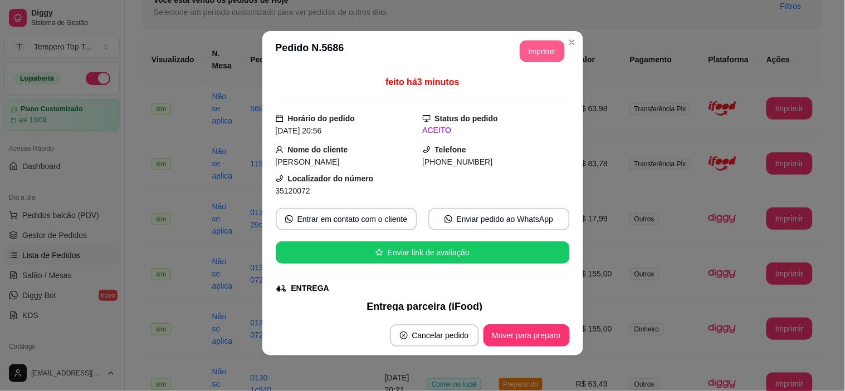
click at [539, 47] on button "Imprimir" at bounding box center [541, 52] width 45 height 22
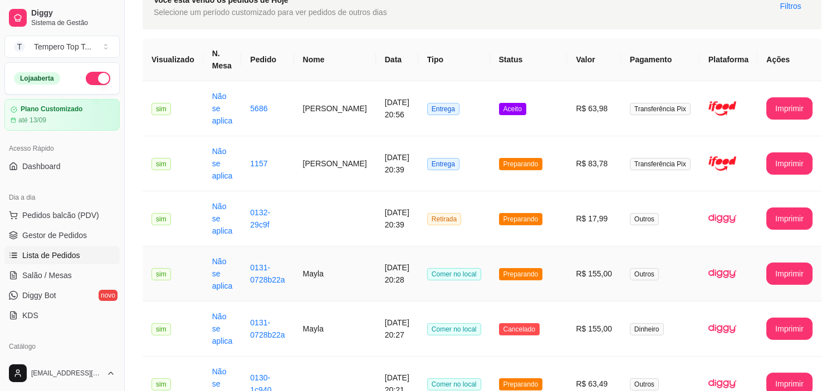
click at [342, 286] on td "Mayla" at bounding box center [335, 274] width 82 height 55
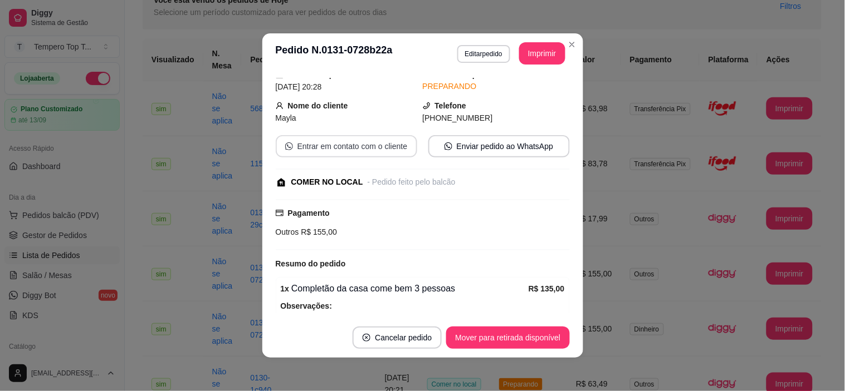
scroll to position [165, 0]
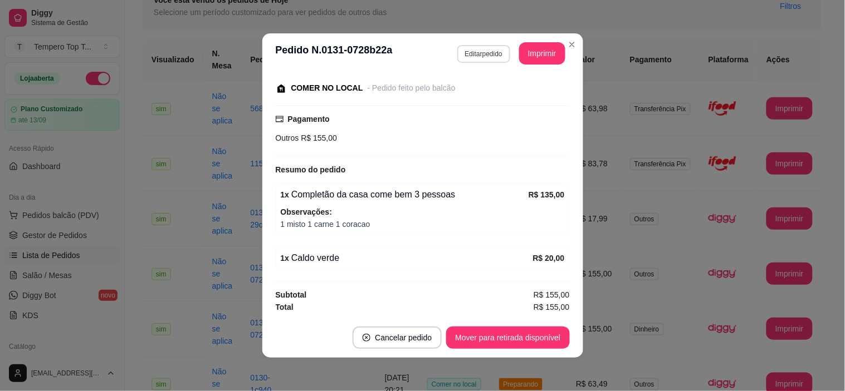
click at [478, 48] on button "Editar pedido" at bounding box center [483, 54] width 53 height 18
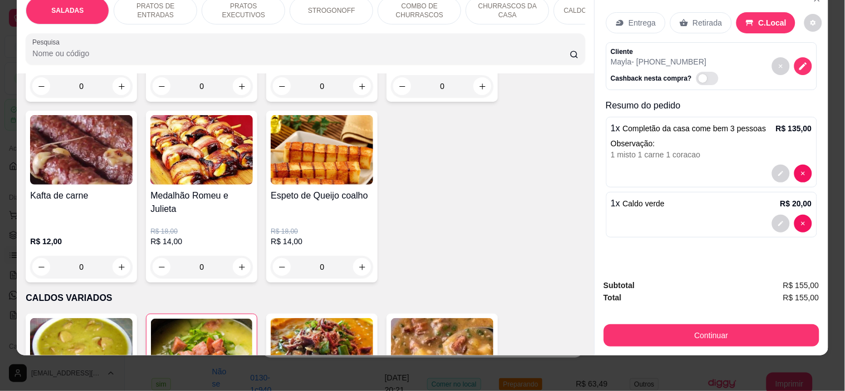
scroll to position [1663, 0]
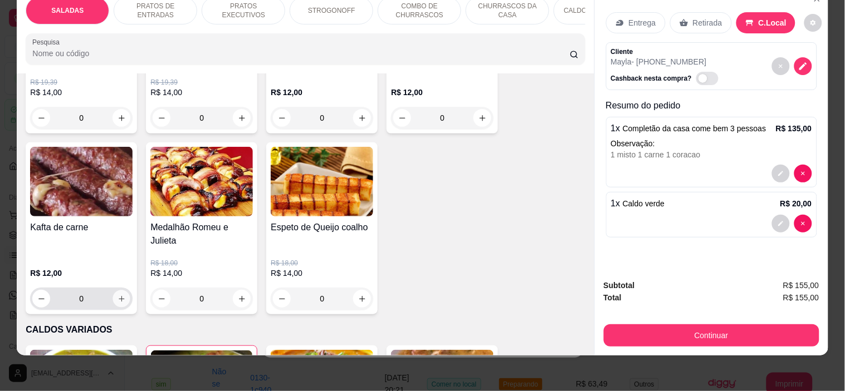
click at [117, 295] on icon "increase-product-quantity" at bounding box center [121, 299] width 8 height 8
type input "1"
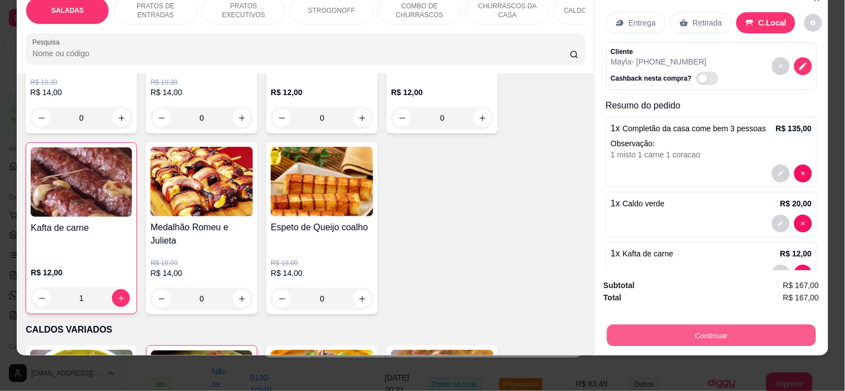
click at [661, 325] on button "Continuar" at bounding box center [710, 336] width 209 height 22
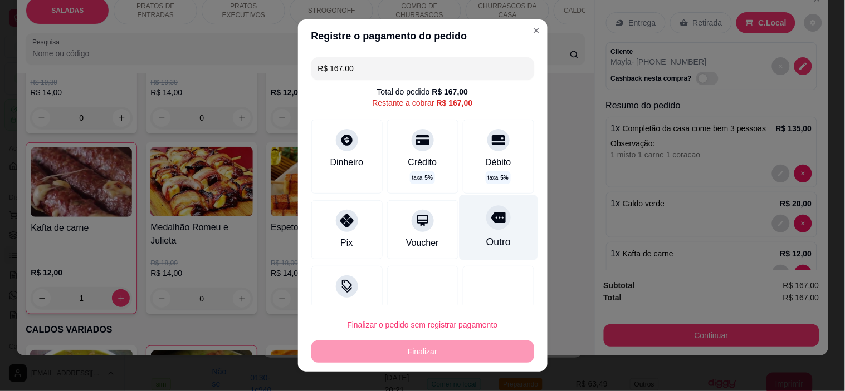
click at [486, 241] on div "Outro" at bounding box center [498, 242] width 24 height 14
type input "R$ 0,00"
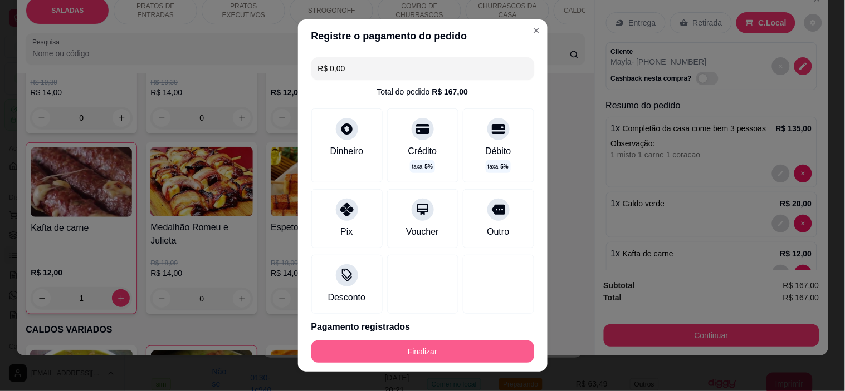
click at [473, 347] on button "Finalizar" at bounding box center [422, 352] width 223 height 22
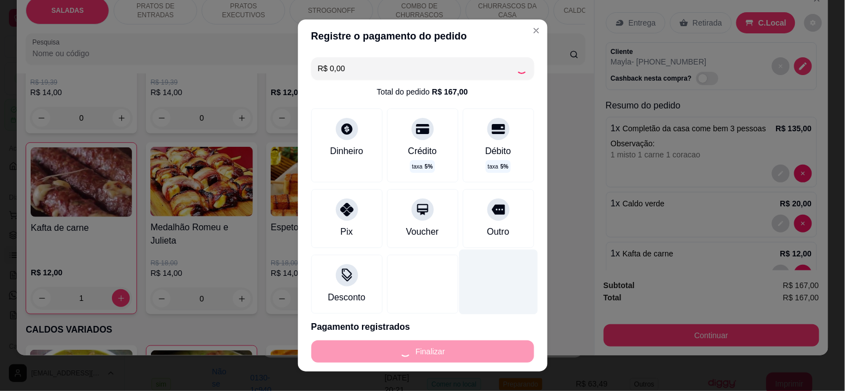
type input "0"
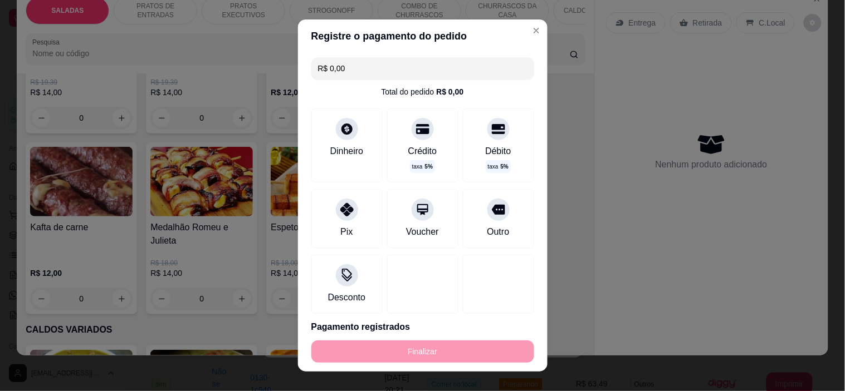
type input "-R$ 167,00"
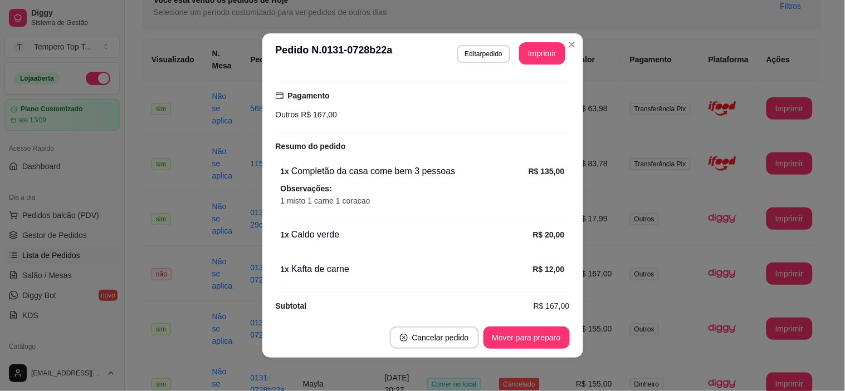
scroll to position [200, 0]
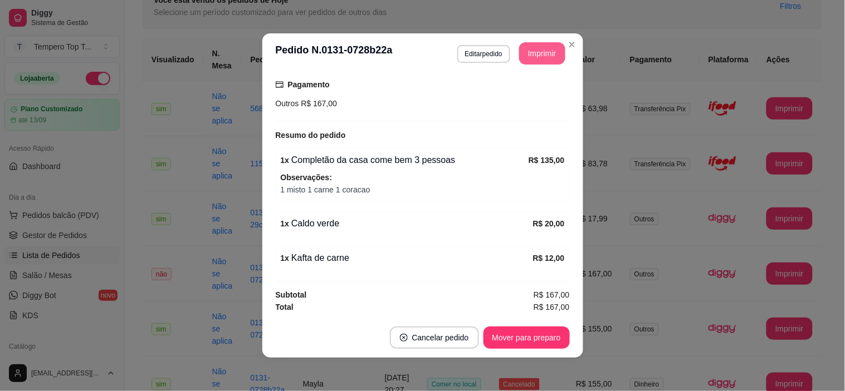
click at [542, 52] on button "Imprimir" at bounding box center [542, 53] width 46 height 22
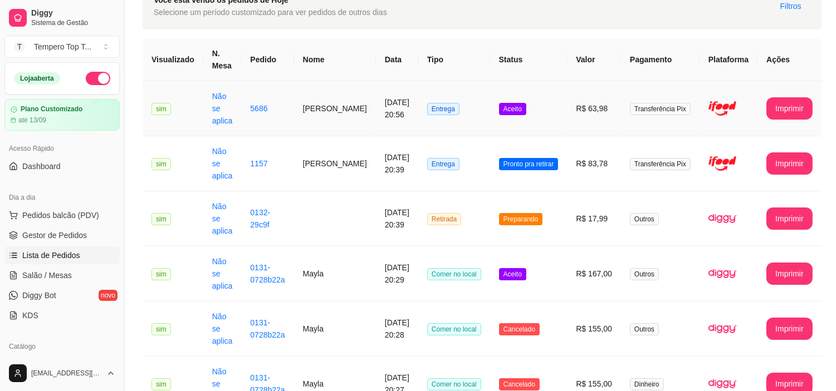
click at [511, 115] on td "Aceito" at bounding box center [528, 108] width 77 height 55
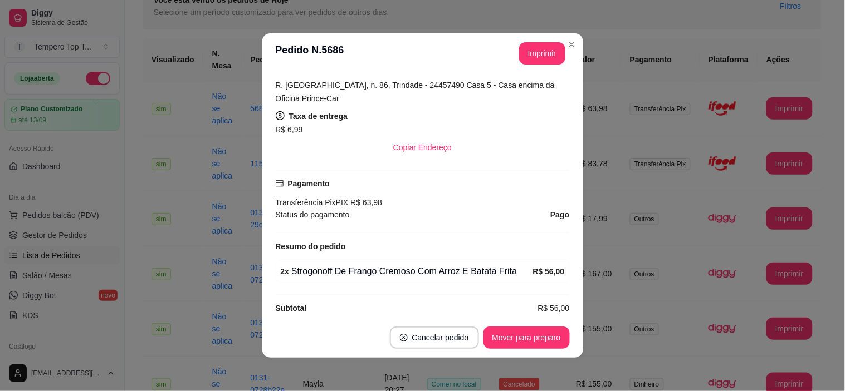
scroll to position [259, 0]
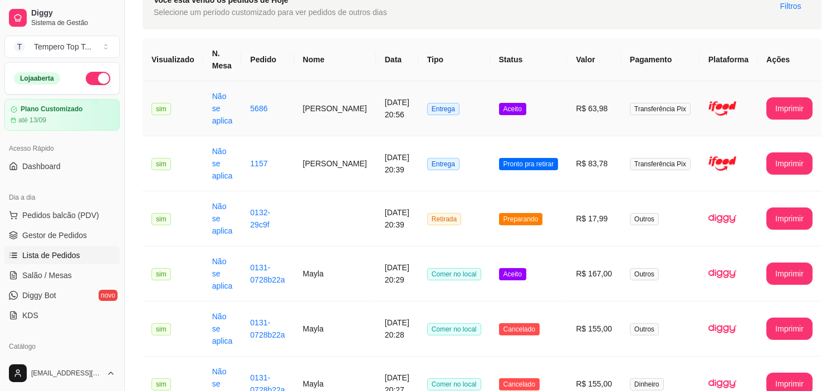
click at [565, 120] on td "Aceito" at bounding box center [528, 108] width 77 height 55
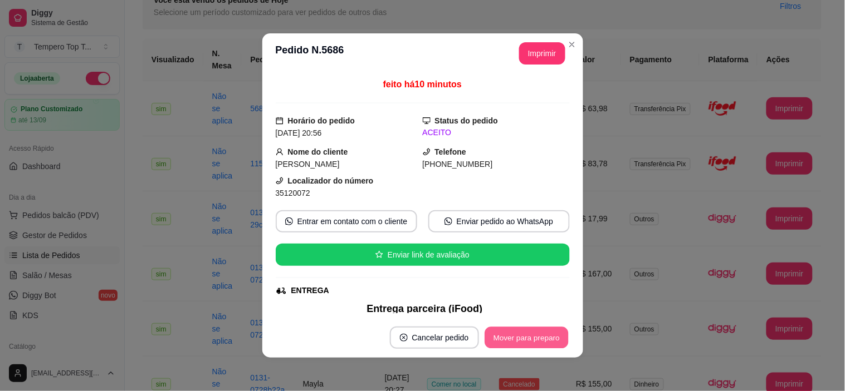
click at [527, 333] on button "Mover para preparo" at bounding box center [526, 338] width 84 height 22
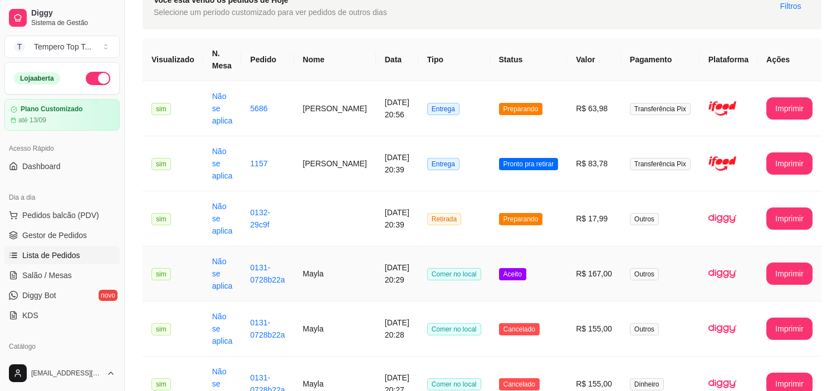
click at [497, 288] on td "Aceito" at bounding box center [528, 274] width 77 height 55
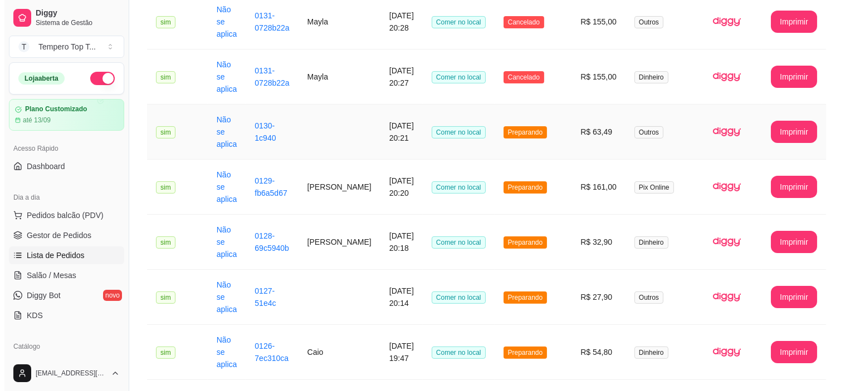
scroll to position [494, 0]
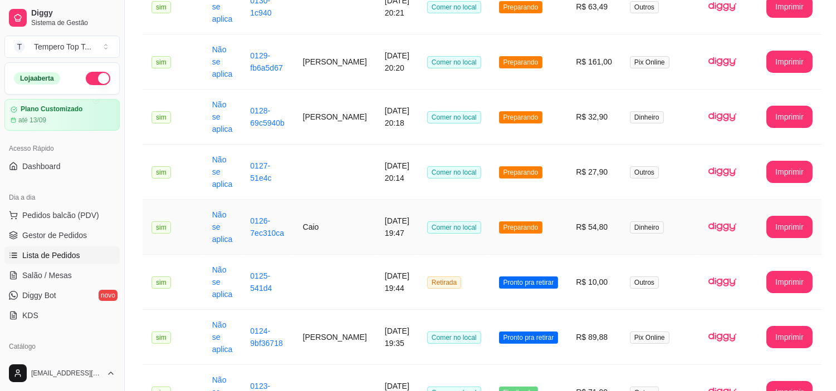
click at [409, 244] on td "[DATE] 19:47" at bounding box center [397, 227] width 42 height 55
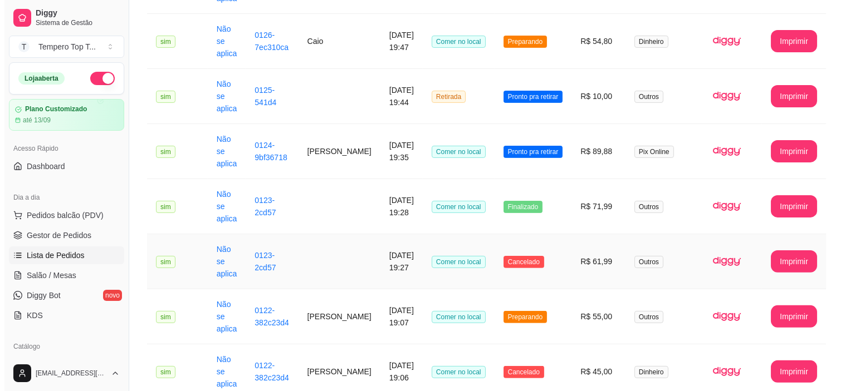
scroll to position [742, 0]
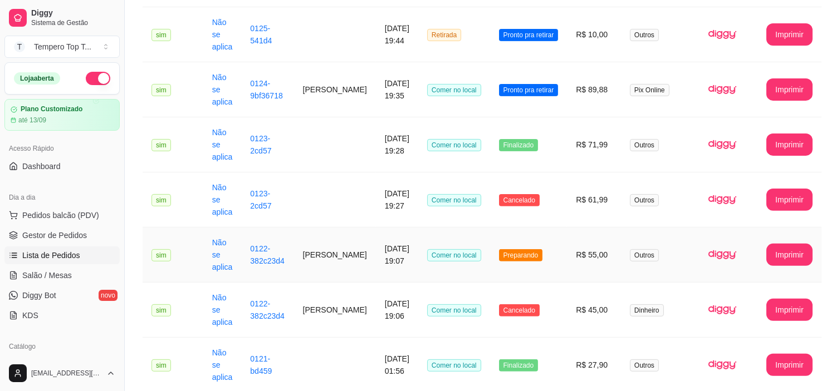
click at [533, 260] on span "Preparando" at bounding box center [521, 255] width 44 height 12
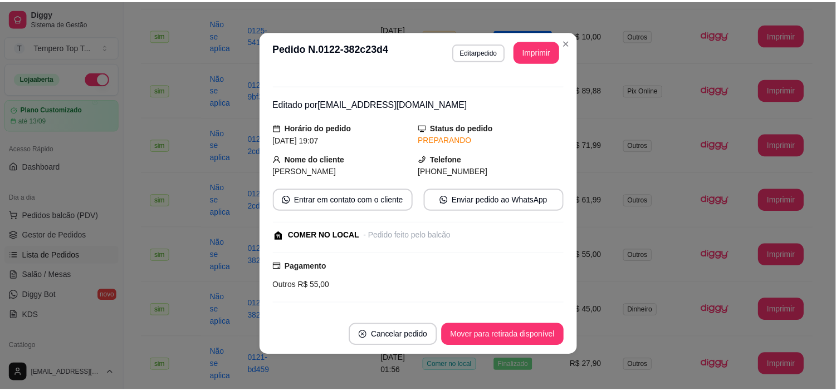
scroll to position [0, 0]
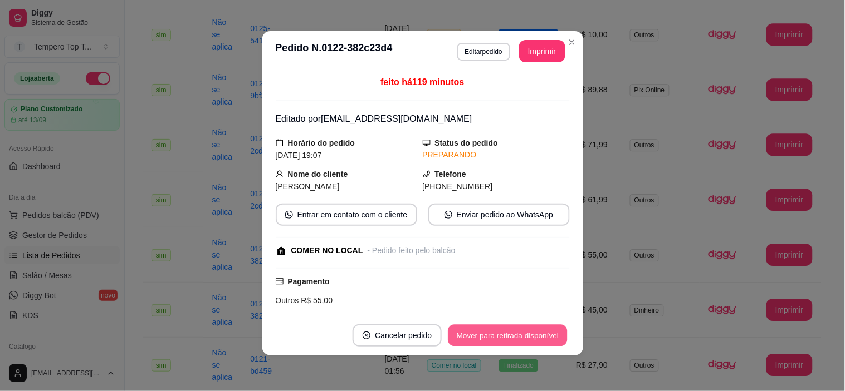
click at [529, 331] on button "Mover para retirada disponível" at bounding box center [507, 336] width 119 height 22
click at [529, 340] on button "Mover para finalizado" at bounding box center [523, 336] width 92 height 22
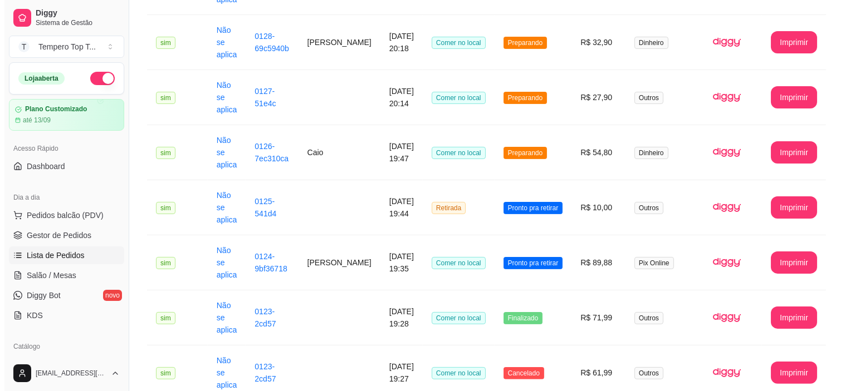
scroll to position [557, 0]
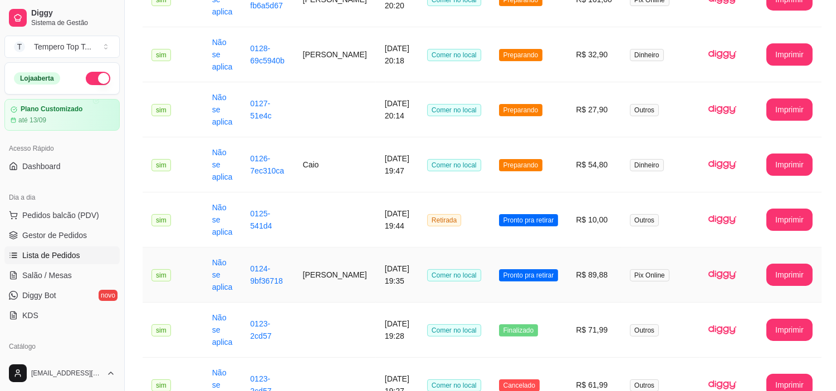
click at [527, 286] on td "Pronto pra retirar" at bounding box center [528, 275] width 77 height 55
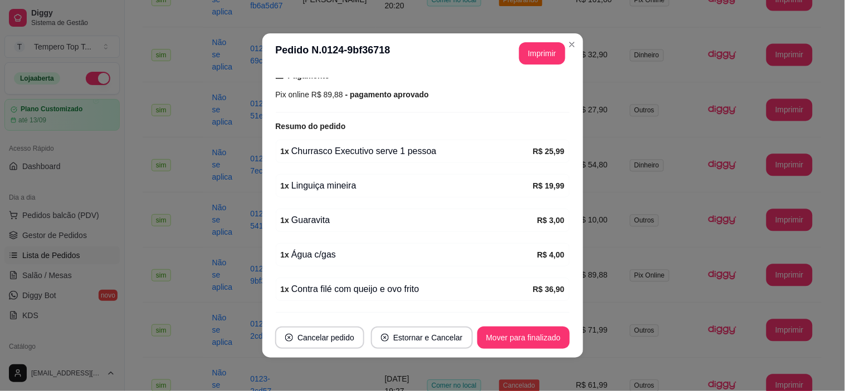
scroll to position [215, 0]
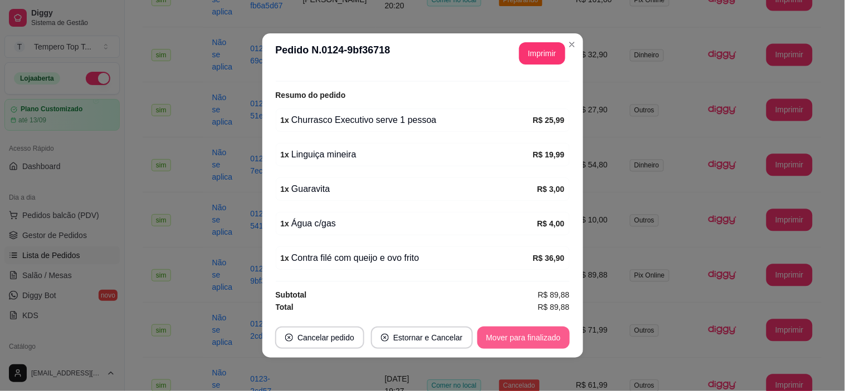
click at [553, 335] on button "Mover para finalizado" at bounding box center [523, 338] width 92 height 22
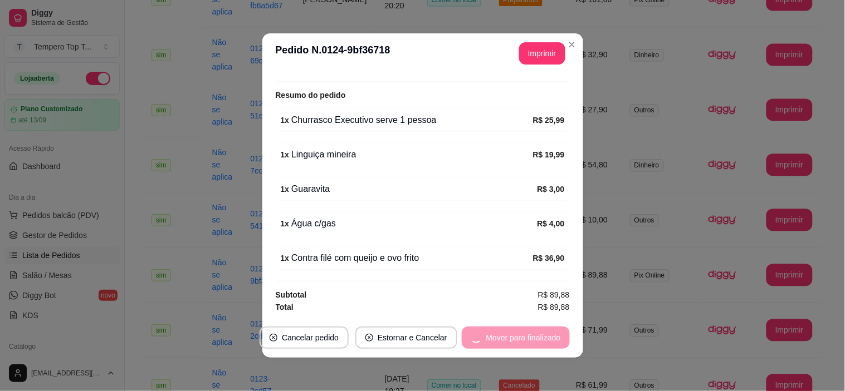
scroll to position [190, 0]
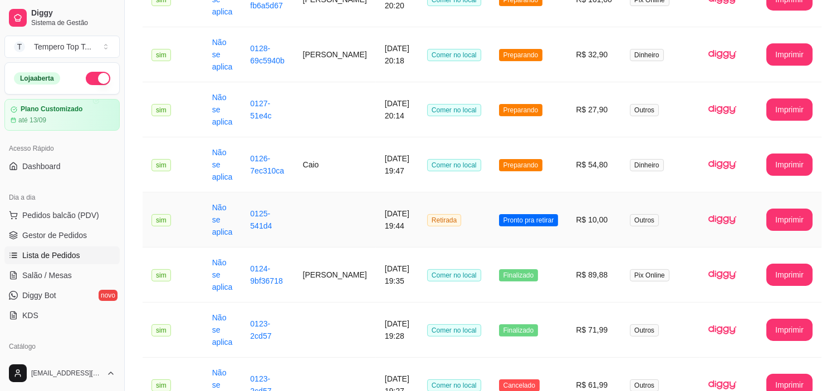
click at [546, 224] on span "Pronto pra retirar" at bounding box center [529, 220] width 60 height 12
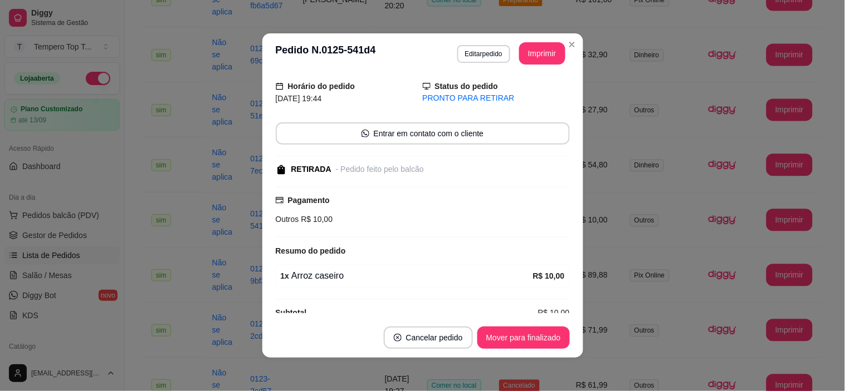
scroll to position [53, 0]
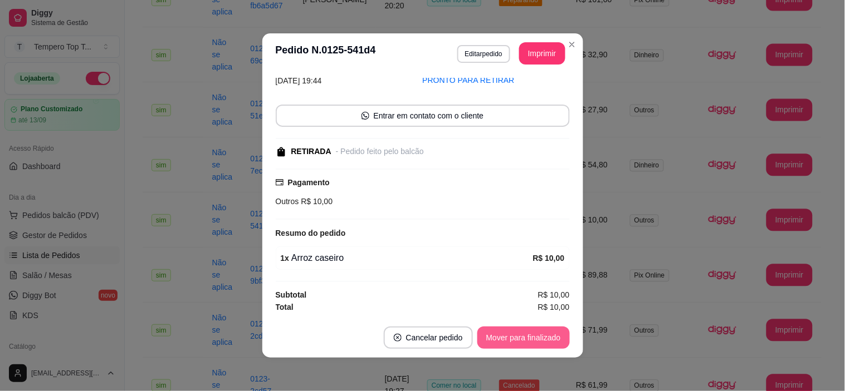
click at [524, 333] on button "Mover para finalizado" at bounding box center [523, 338] width 92 height 22
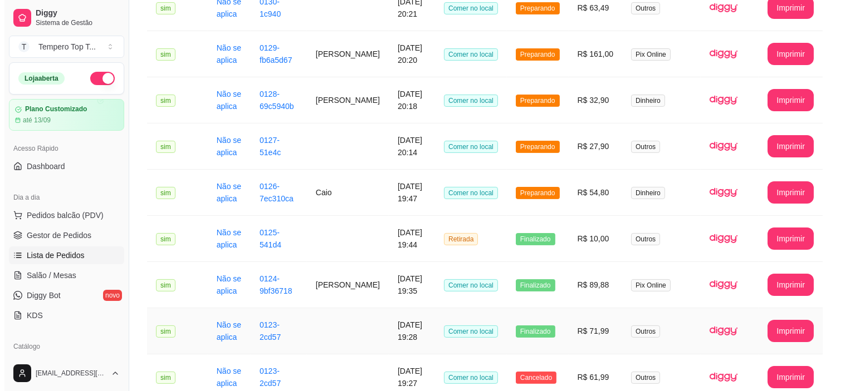
scroll to position [433, 0]
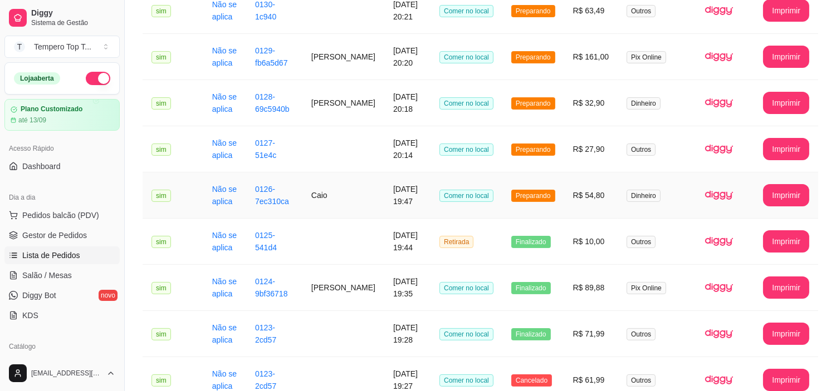
click at [554, 208] on td "Preparando" at bounding box center [533, 196] width 62 height 46
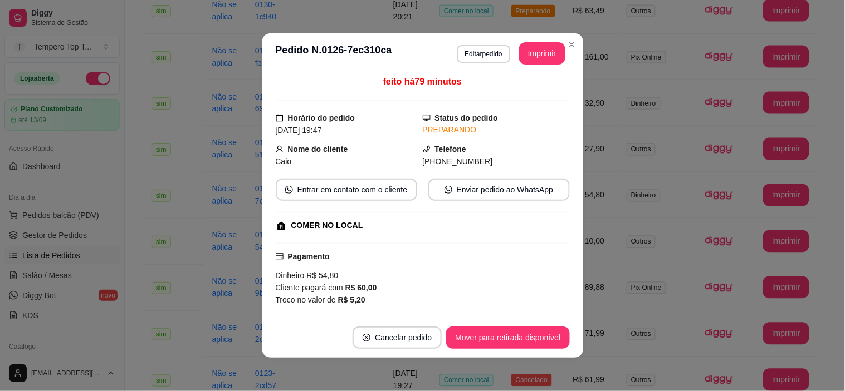
scroll to position [0, 0]
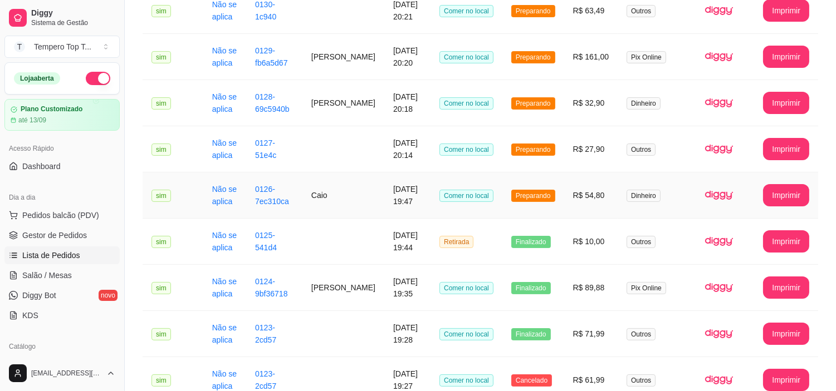
click at [535, 188] on td "Preparando" at bounding box center [533, 196] width 62 height 46
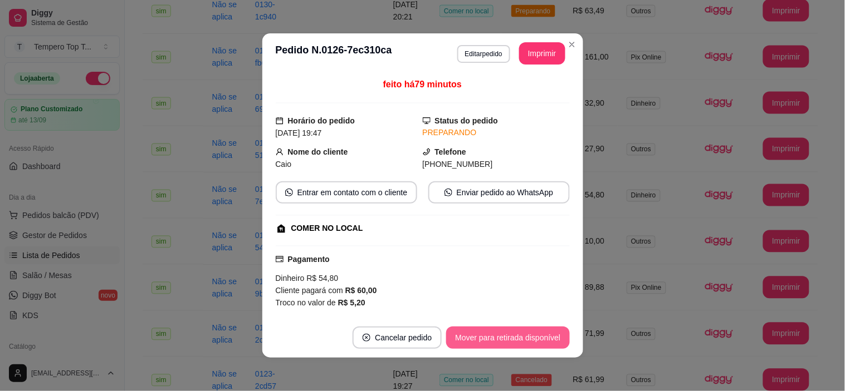
click at [524, 339] on button "Mover para retirada disponível" at bounding box center [507, 338] width 123 height 22
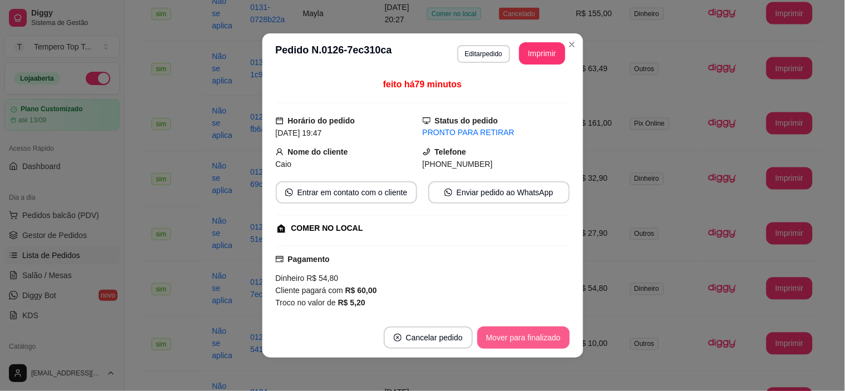
click at [513, 339] on button "Mover para finalizado" at bounding box center [523, 338] width 92 height 22
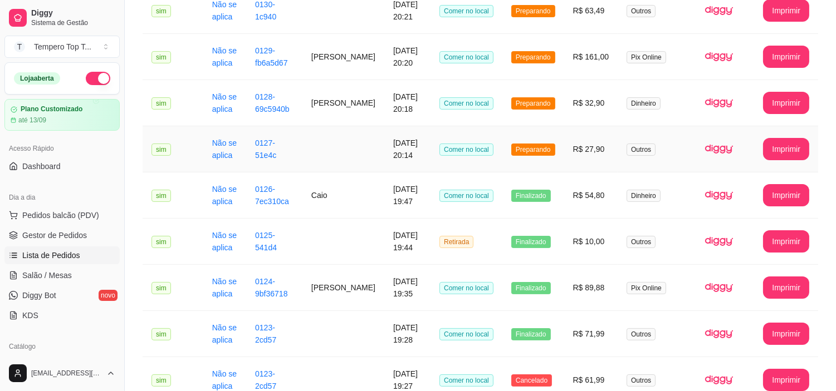
click at [541, 165] on td "Preparando" at bounding box center [533, 149] width 62 height 46
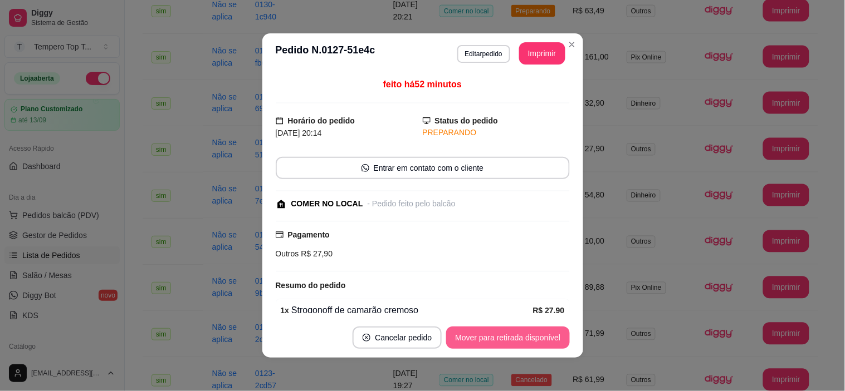
click at [498, 332] on button "Mover para retirada disponível" at bounding box center [507, 338] width 123 height 22
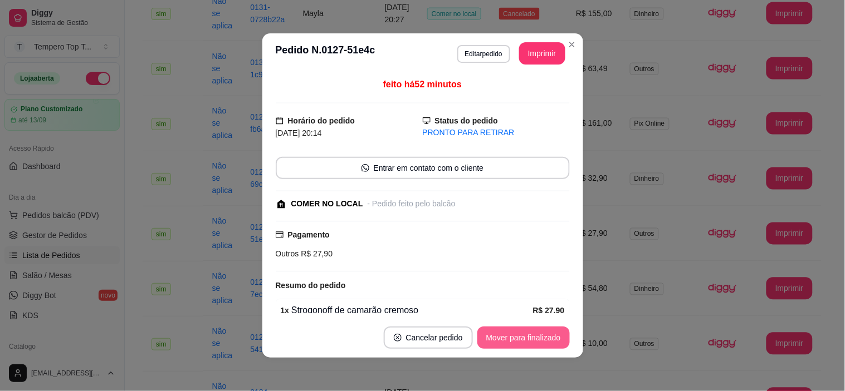
click at [517, 332] on button "Mover para finalizado" at bounding box center [523, 338] width 92 height 22
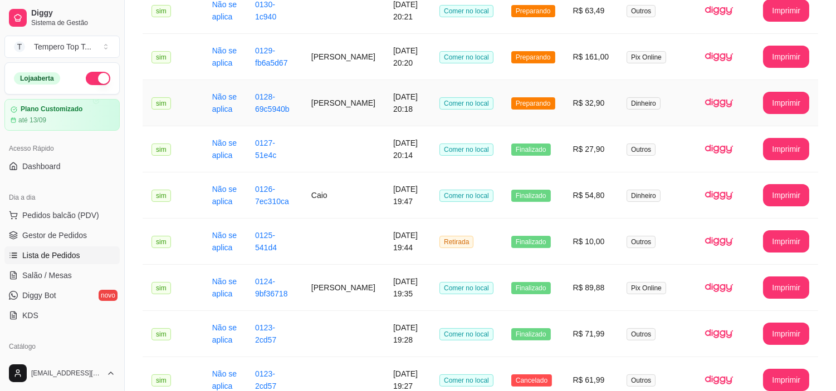
click at [553, 109] on td "Preparando" at bounding box center [533, 103] width 62 height 46
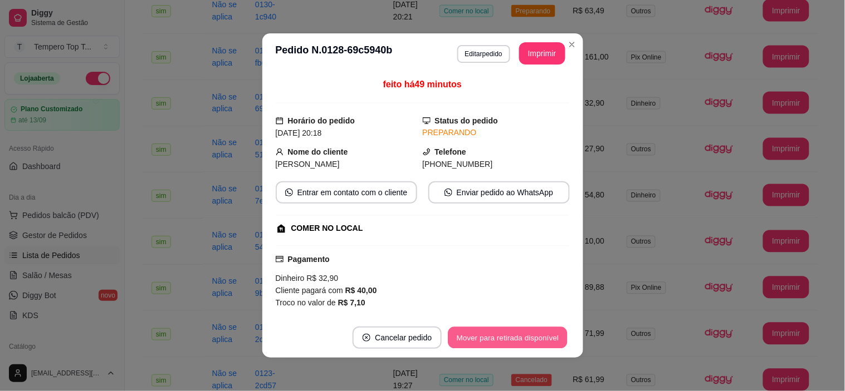
click at [494, 337] on button "Mover para retirada disponível" at bounding box center [507, 338] width 119 height 22
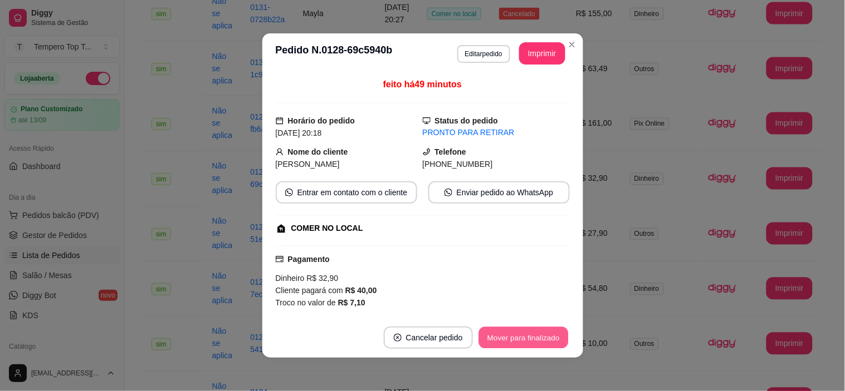
click at [494, 337] on button "Mover para finalizado" at bounding box center [523, 338] width 90 height 22
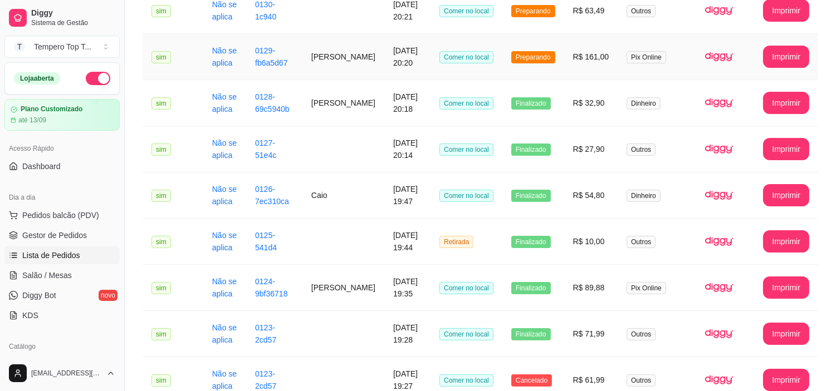
click at [551, 68] on td "Preparando" at bounding box center [533, 57] width 62 height 46
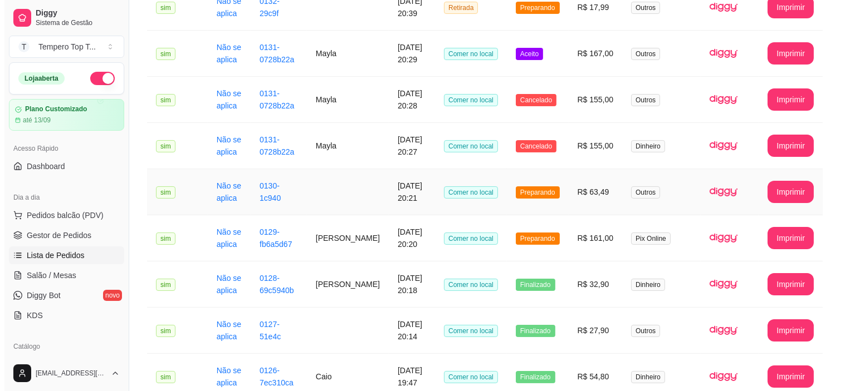
scroll to position [247, 0]
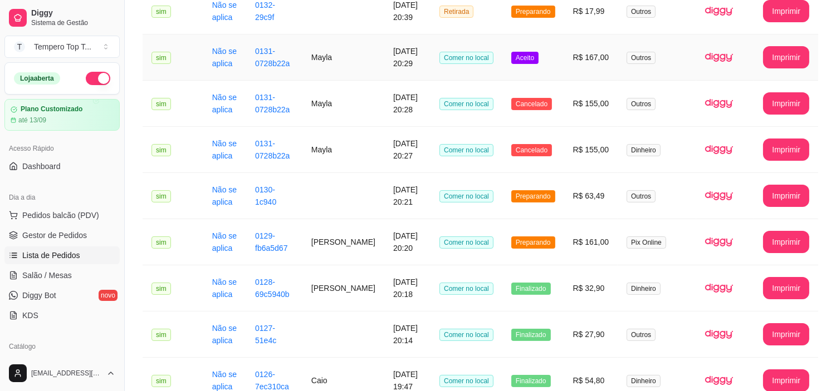
click at [521, 60] on span "Aceito" at bounding box center [524, 58] width 27 height 12
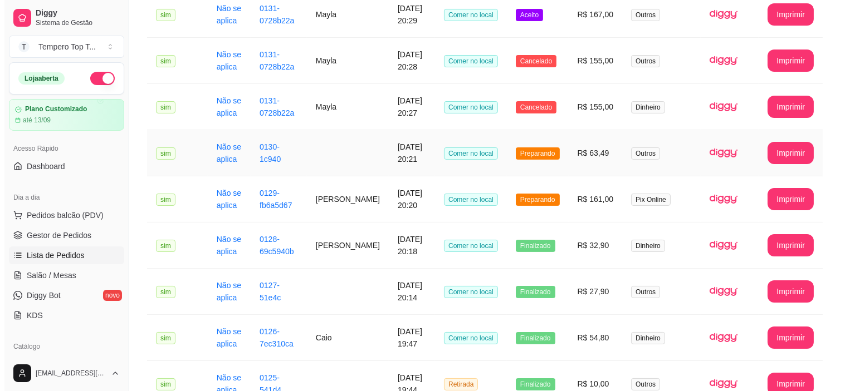
scroll to position [371, 0]
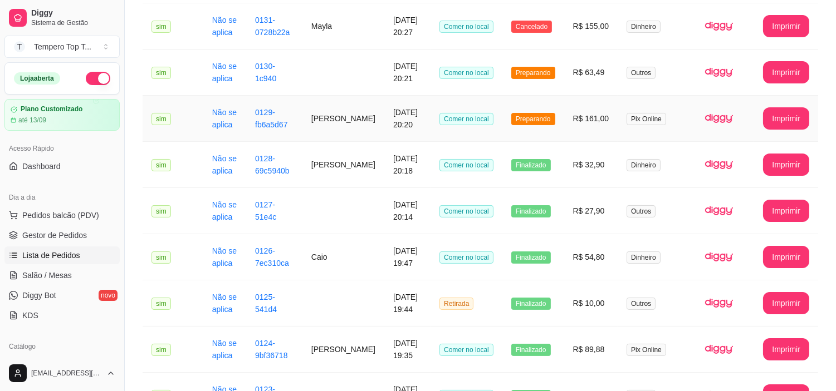
click at [512, 110] on td "Preparando" at bounding box center [533, 119] width 62 height 46
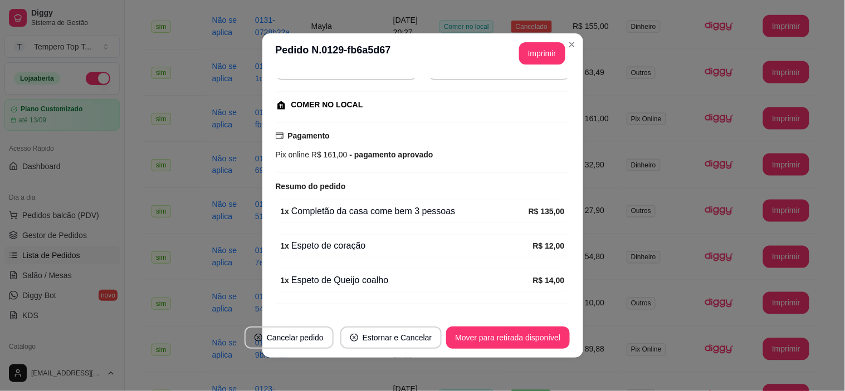
scroll to position [147, 0]
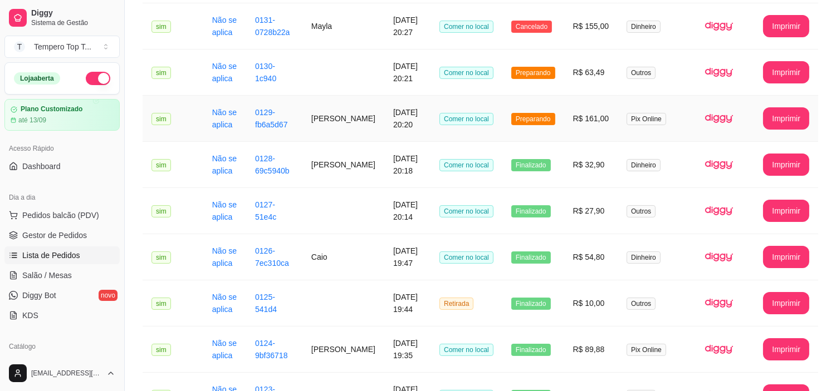
click at [597, 132] on td "R$ 161,00" at bounding box center [591, 119] width 54 height 46
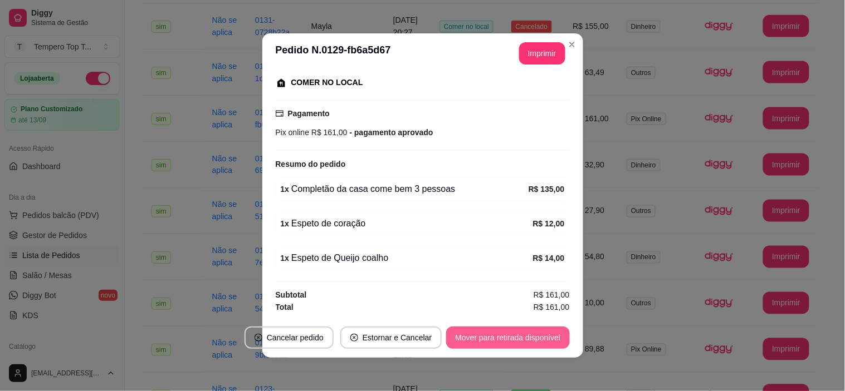
click at [466, 338] on button "Mover para retirada disponível" at bounding box center [507, 338] width 123 height 22
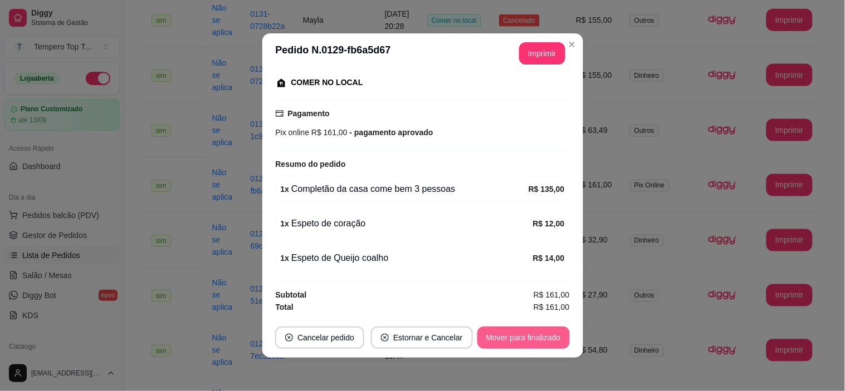
click at [532, 331] on button "Mover para finalizado" at bounding box center [523, 338] width 92 height 22
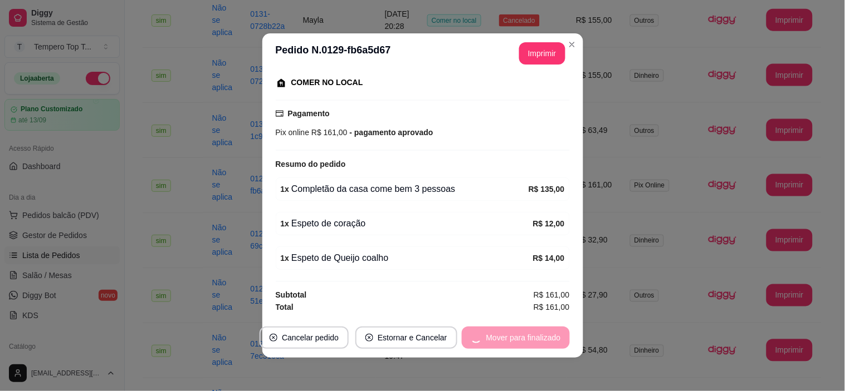
scroll to position [121, 0]
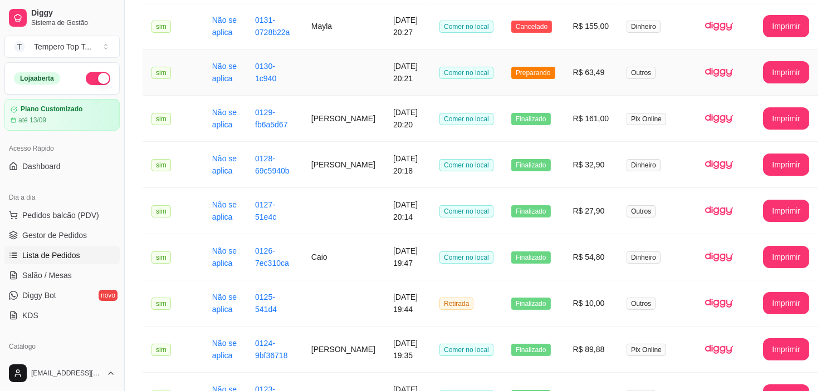
click at [553, 69] on span "Preparando" at bounding box center [533, 73] width 44 height 12
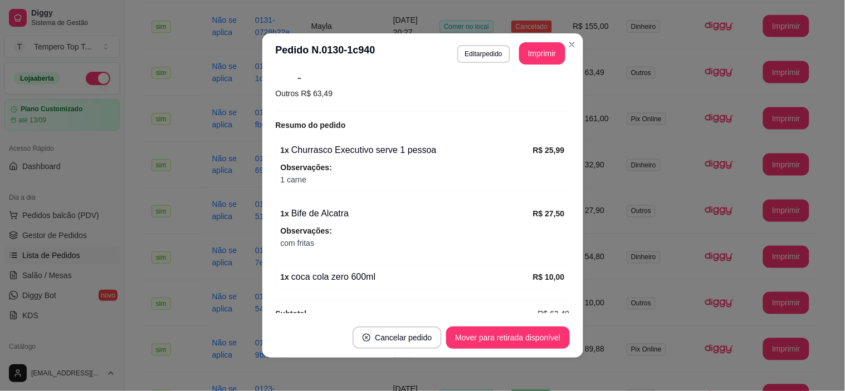
scroll to position [180, 0]
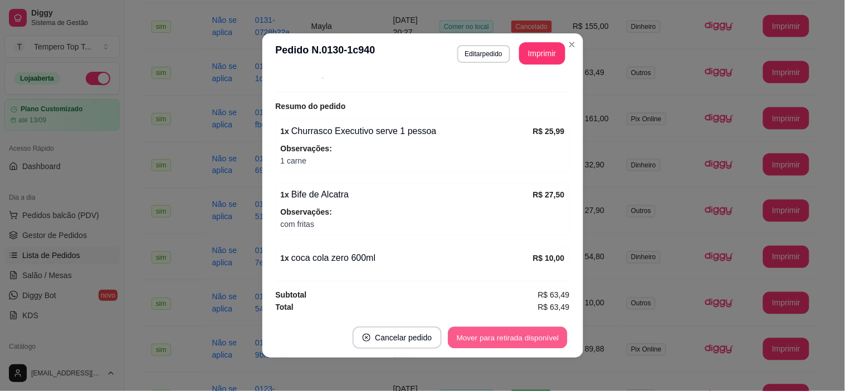
click at [541, 339] on button "Mover para retirada disponível" at bounding box center [507, 338] width 119 height 22
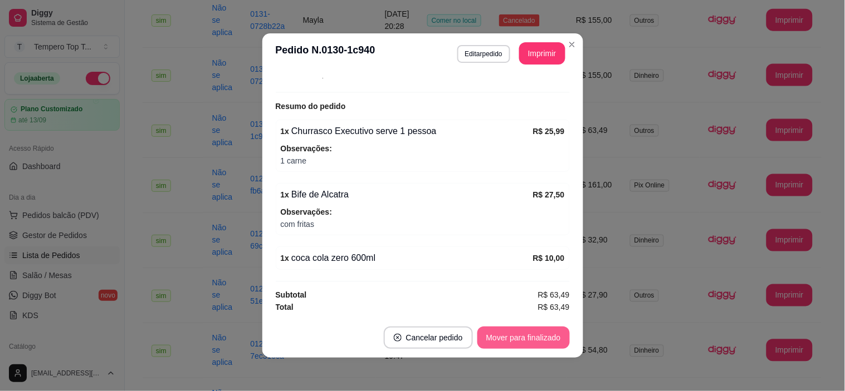
click at [541, 337] on button "Mover para finalizado" at bounding box center [523, 338] width 92 height 22
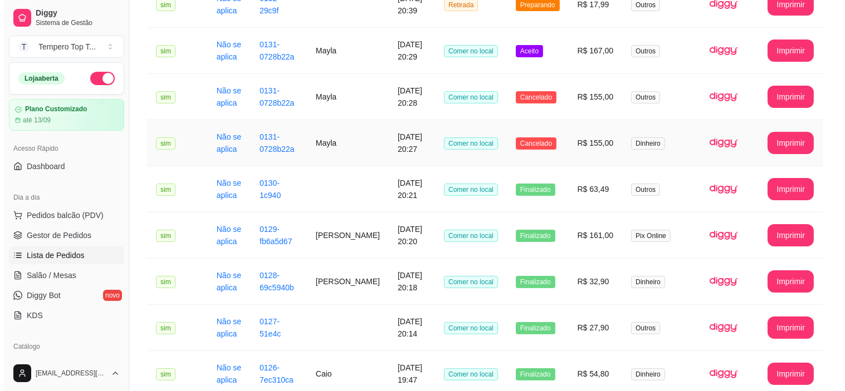
scroll to position [247, 0]
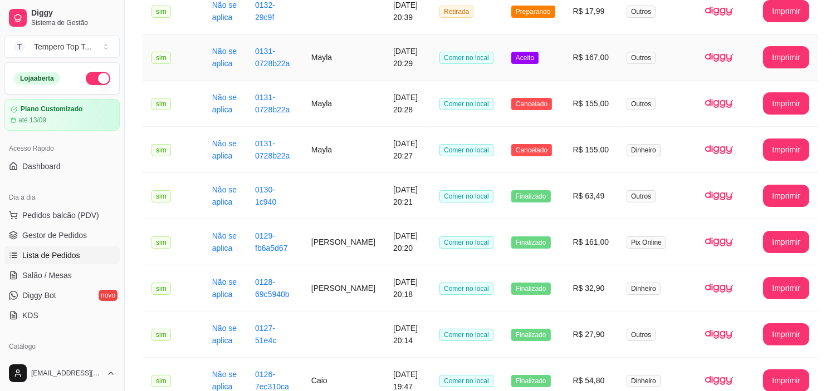
click at [527, 63] on span "Aceito" at bounding box center [524, 58] width 27 height 12
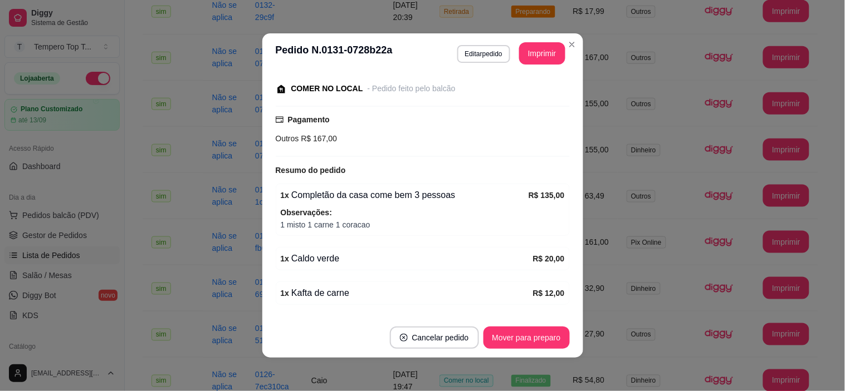
scroll to position [185, 0]
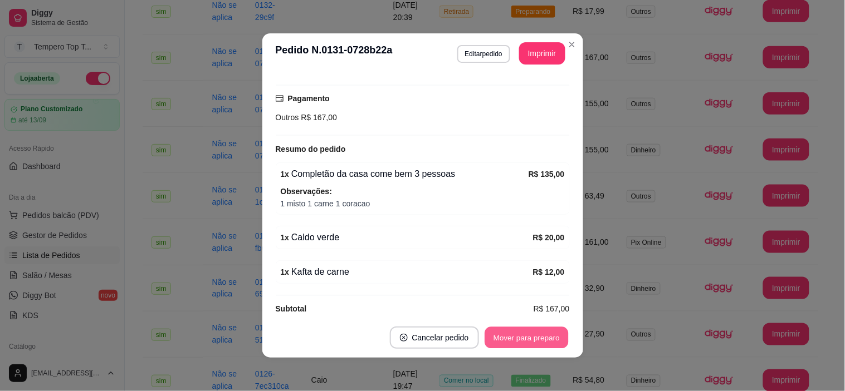
click at [530, 333] on button "Mover para preparo" at bounding box center [526, 338] width 84 height 22
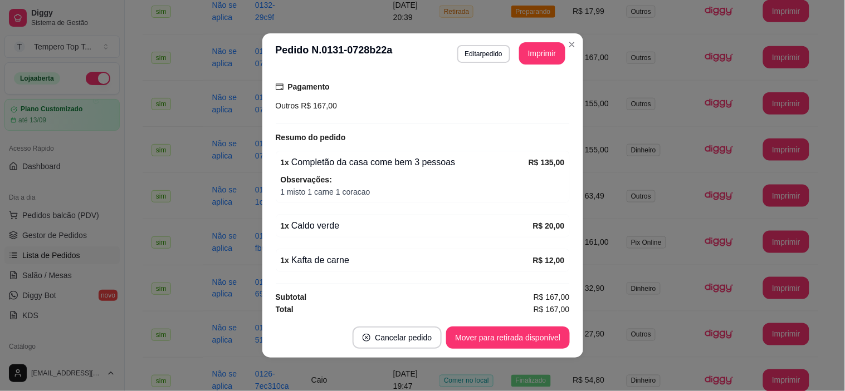
scroll to position [200, 0]
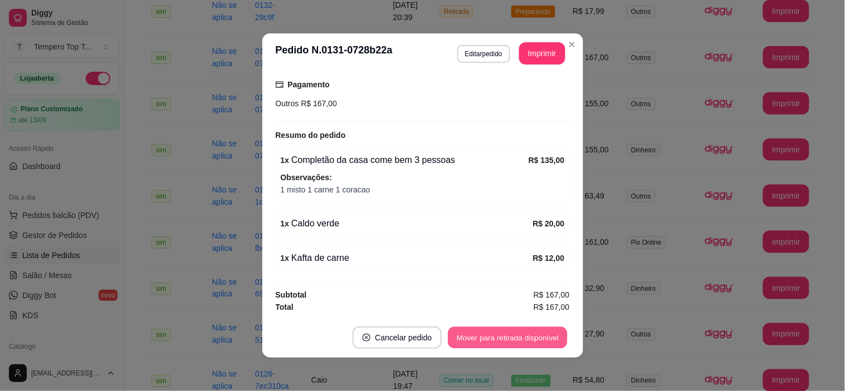
click at [523, 335] on button "Mover para retirada disponível" at bounding box center [507, 338] width 119 height 22
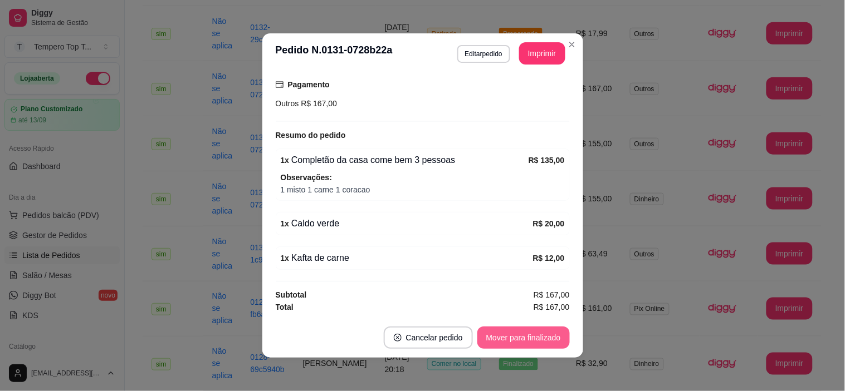
click at [555, 341] on button "Mover para finalizado" at bounding box center [523, 338] width 92 height 22
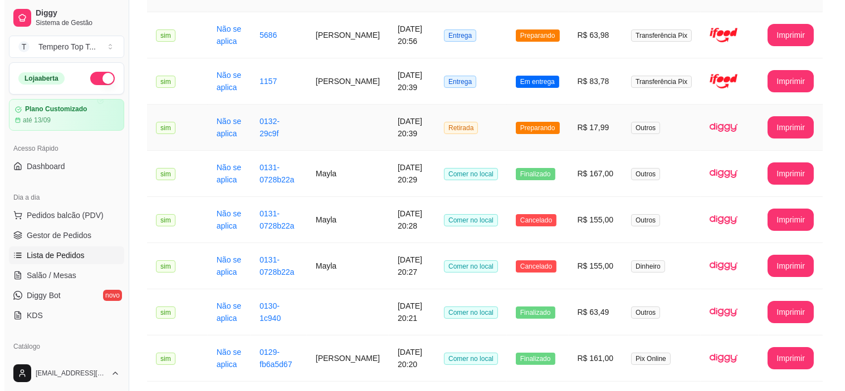
scroll to position [124, 0]
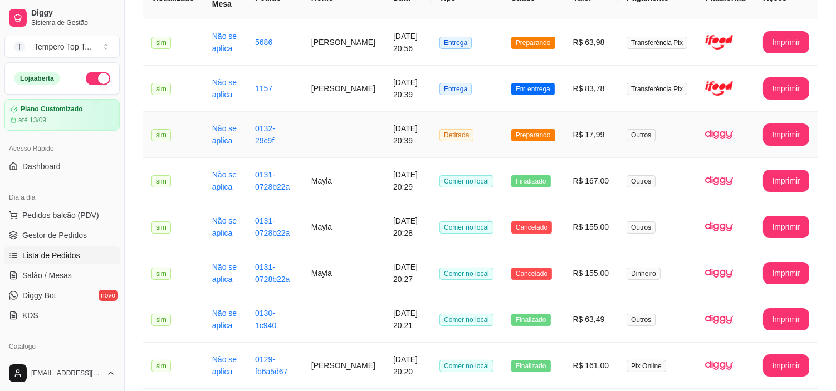
click at [533, 136] on span "Preparando" at bounding box center [533, 135] width 44 height 12
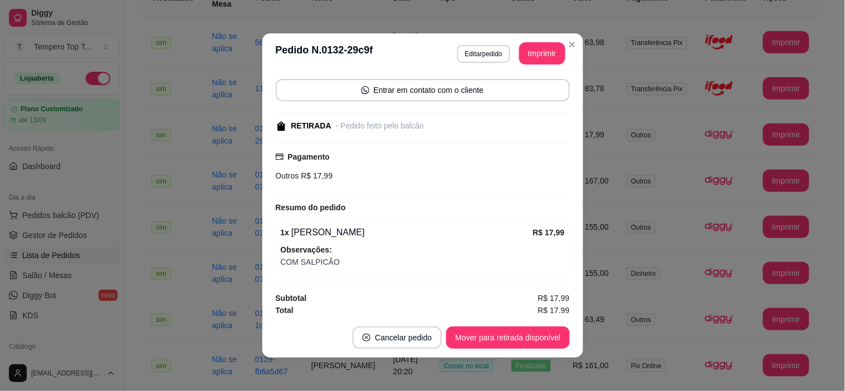
scroll to position [82, 0]
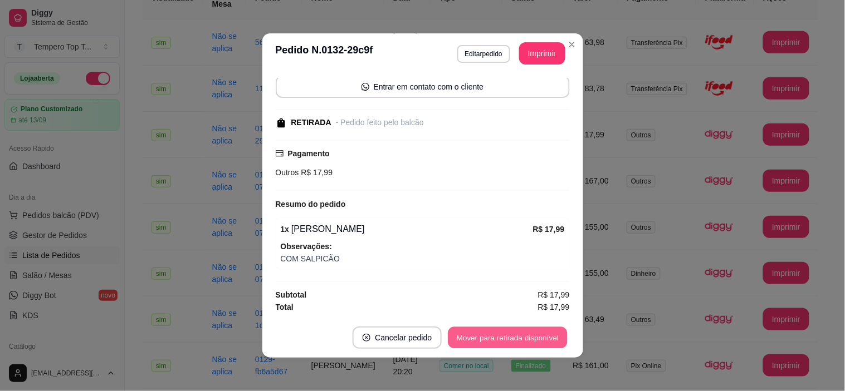
click at [499, 337] on button "Mover para retirada disponível" at bounding box center [507, 338] width 119 height 22
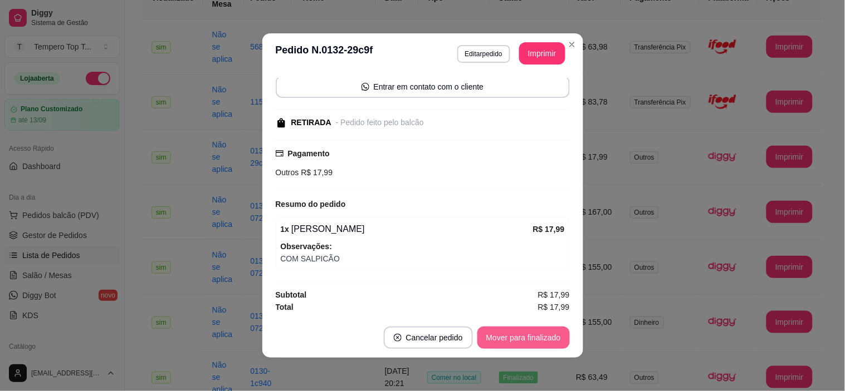
click at [500, 334] on button "Mover para finalizado" at bounding box center [523, 338] width 92 height 22
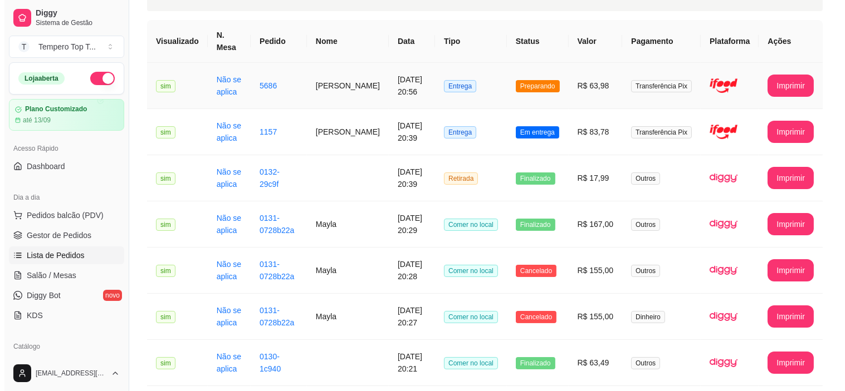
scroll to position [62, 0]
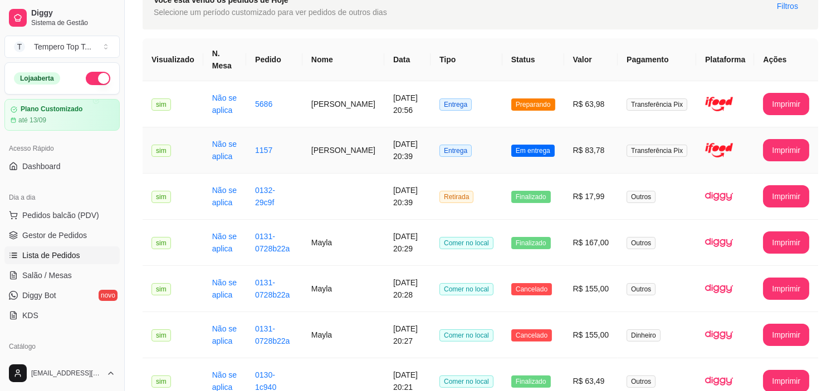
click at [564, 165] on td "Em entrega" at bounding box center [533, 151] width 62 height 46
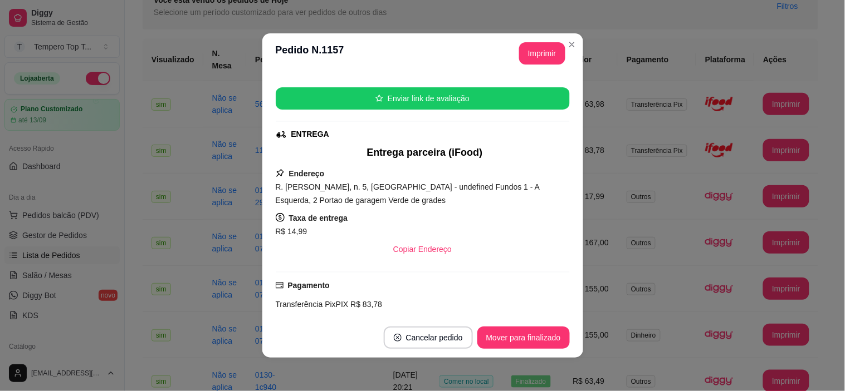
scroll to position [0, 0]
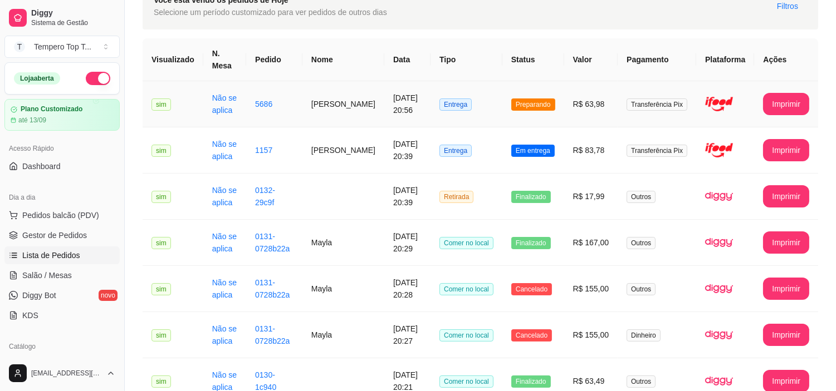
click at [571, 117] on td "R$ 63,98" at bounding box center [591, 104] width 54 height 46
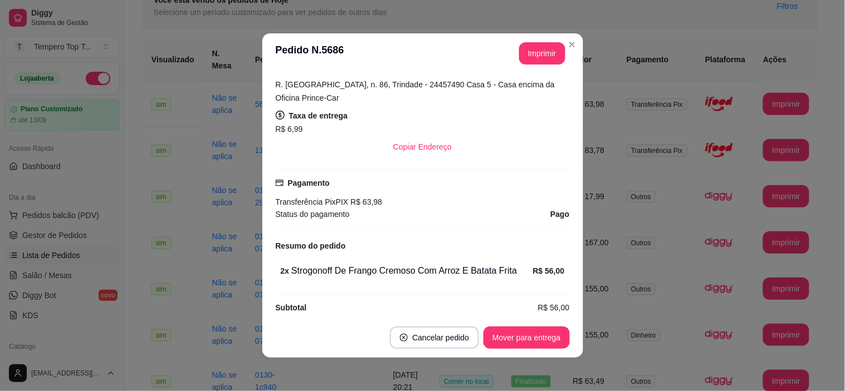
scroll to position [2, 0]
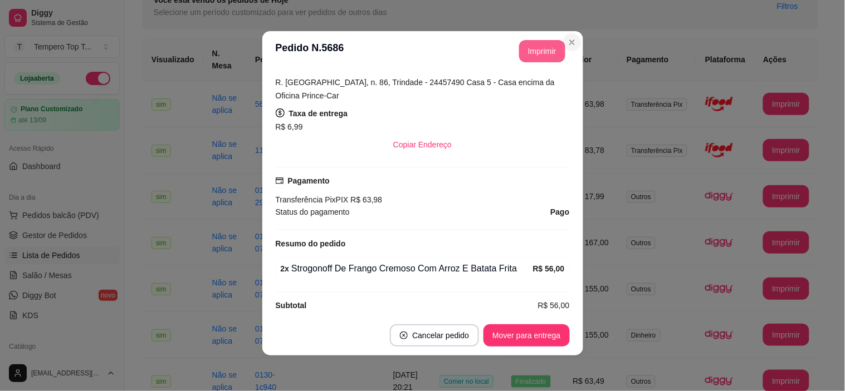
click at [560, 43] on section "**********" at bounding box center [422, 193] width 321 height 325
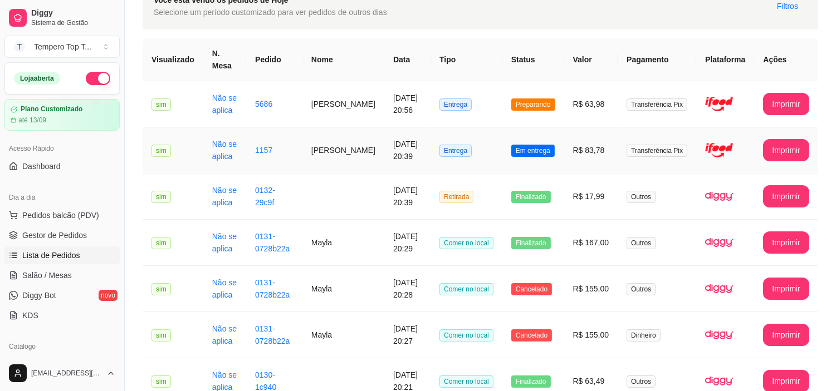
click at [496, 156] on td "Entrega" at bounding box center [466, 151] width 72 height 46
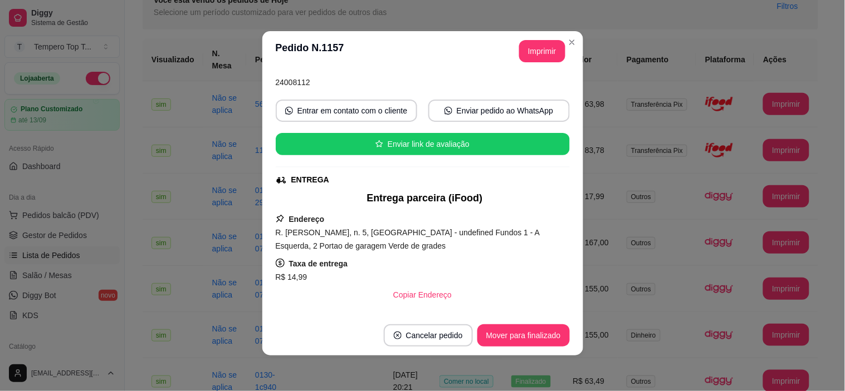
scroll to position [95, 0]
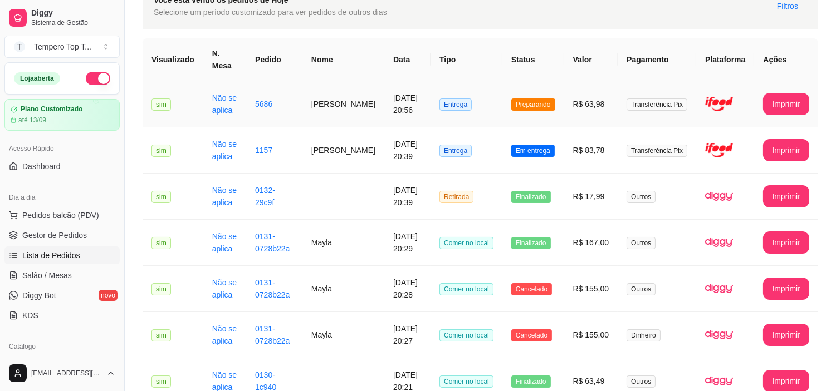
click at [555, 119] on td "Preparando" at bounding box center [533, 104] width 62 height 46
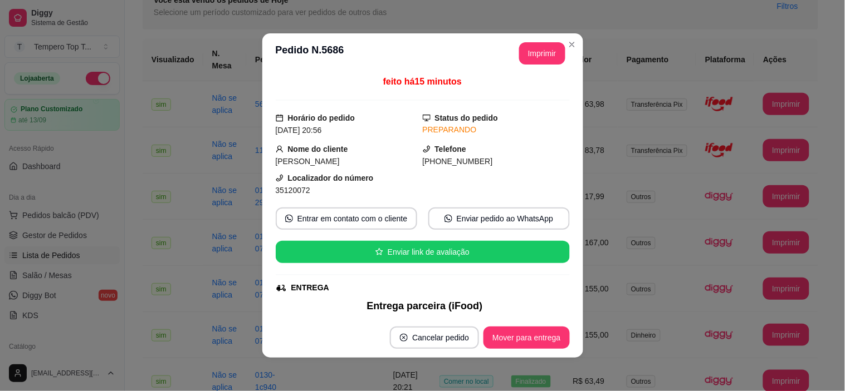
scroll to position [0, 0]
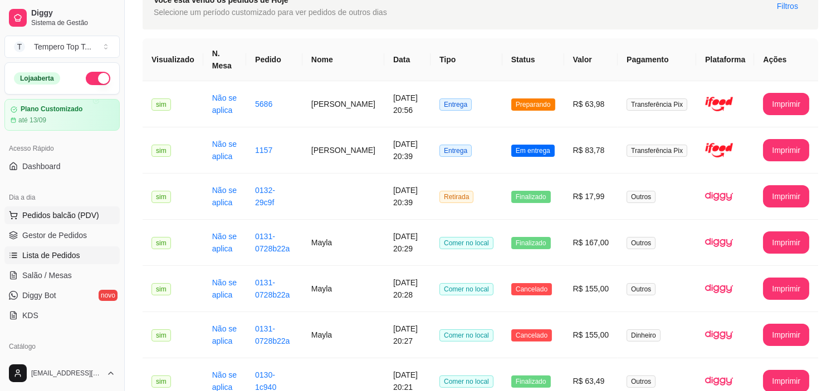
click at [53, 213] on span "Pedidos balcão (PDV)" at bounding box center [60, 215] width 77 height 11
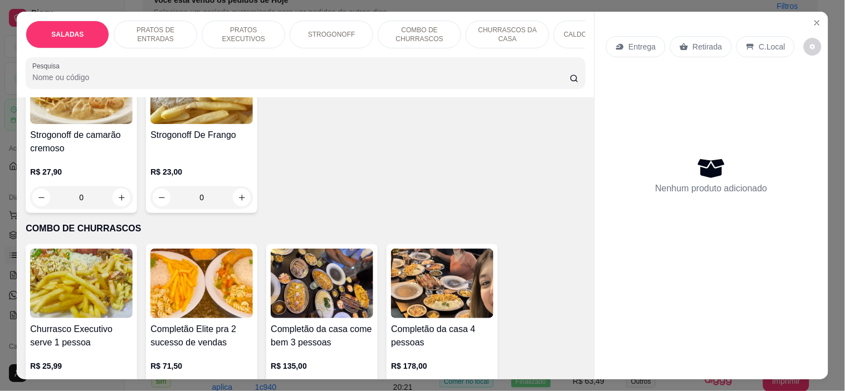
scroll to position [1114, 0]
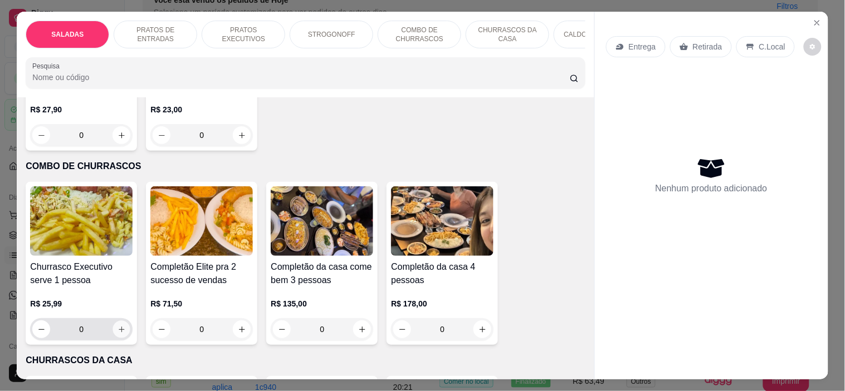
click at [124, 321] on button "increase-product-quantity" at bounding box center [121, 329] width 17 height 17
type input "1"
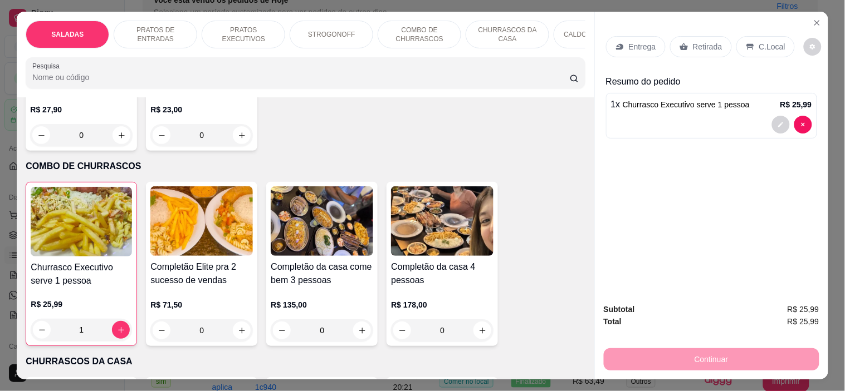
click at [702, 42] on p "Retirada" at bounding box center [708, 46] width 30 height 11
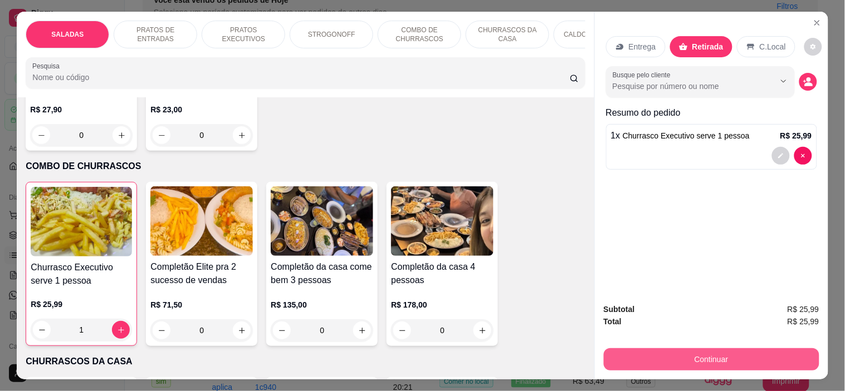
click at [667, 350] on button "Continuar" at bounding box center [711, 360] width 215 height 22
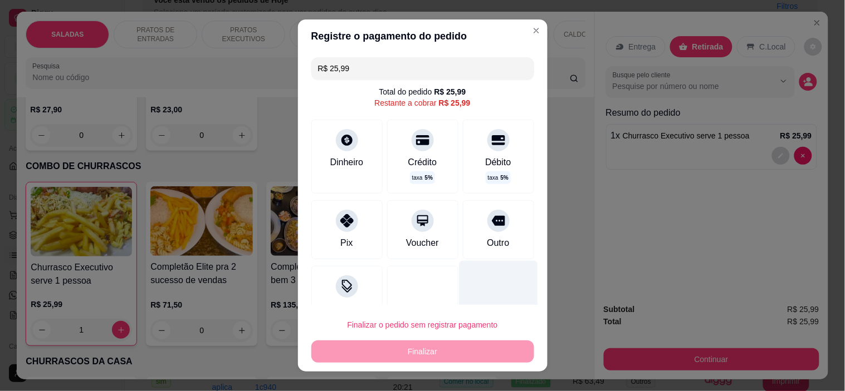
drag, startPoint x: 484, startPoint y: 212, endPoint x: 481, endPoint y: 273, distance: 60.8
click at [487, 216] on div at bounding box center [498, 221] width 22 height 22
type input "R$ 0,00"
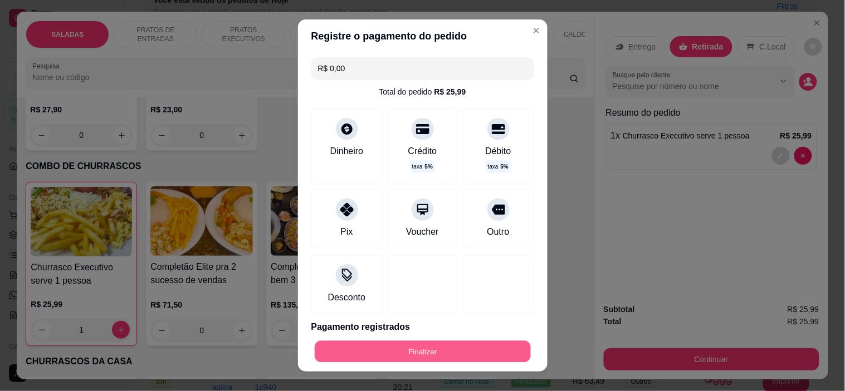
click at [447, 349] on button "Finalizar" at bounding box center [423, 352] width 216 height 22
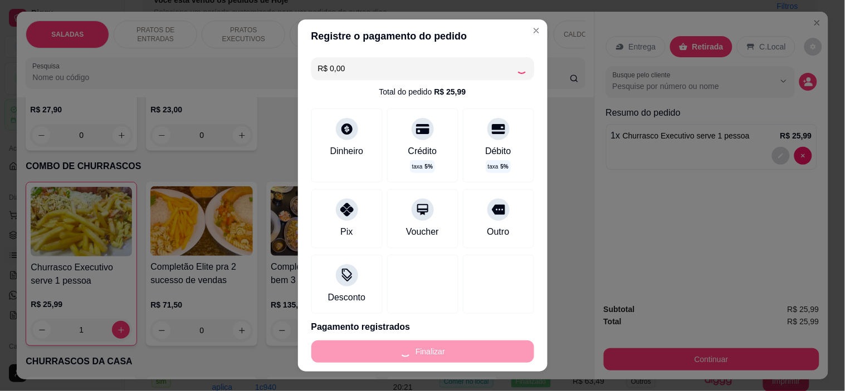
type input "0"
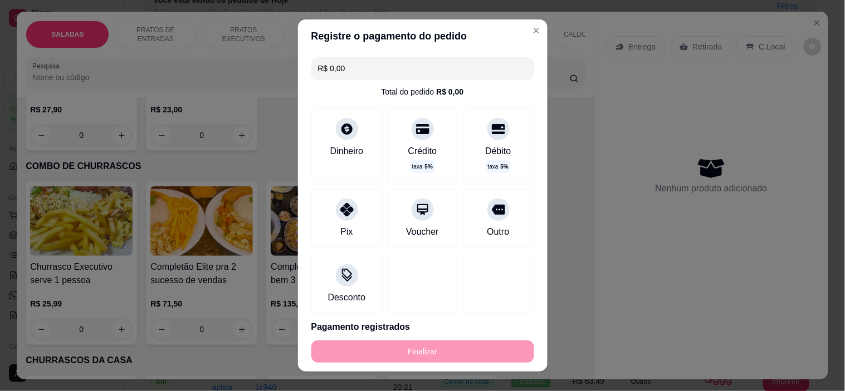
type input "-R$ 25,99"
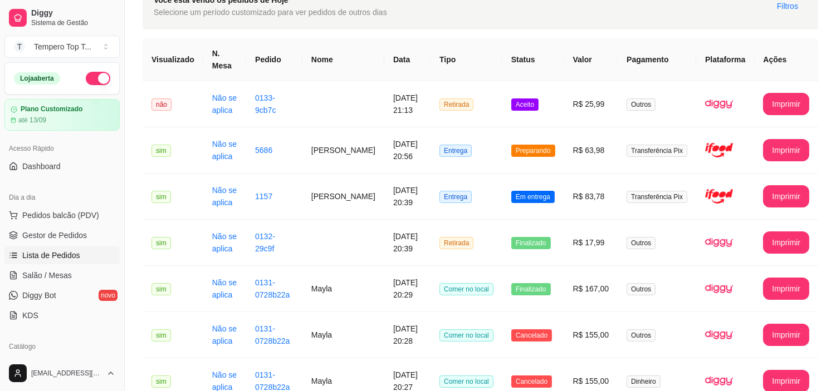
click at [529, 96] on td "Aceito" at bounding box center [533, 104] width 62 height 46
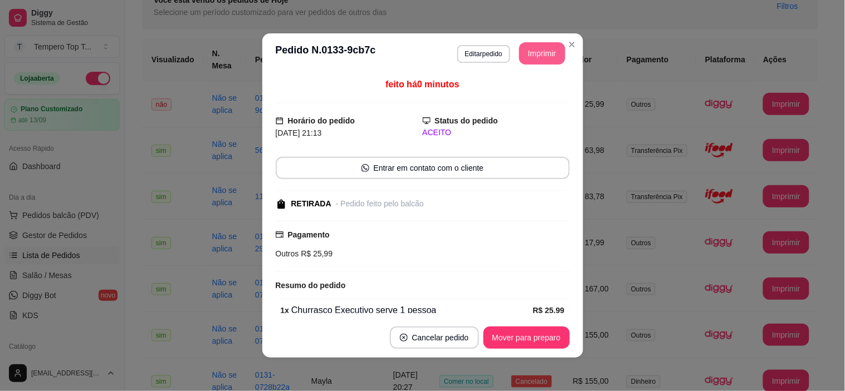
click at [543, 52] on button "Imprimir" at bounding box center [542, 53] width 46 height 22
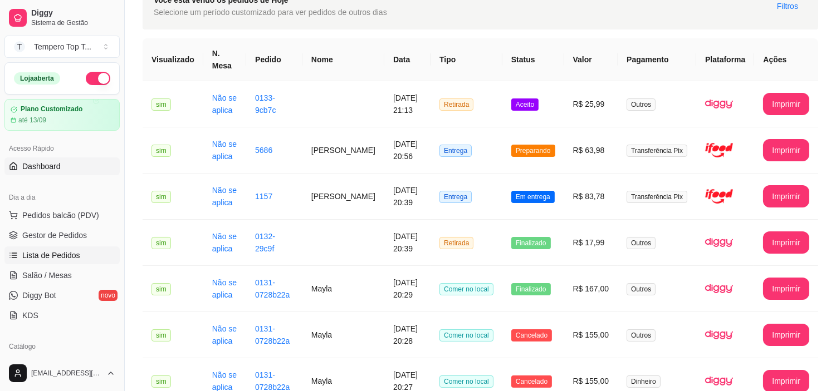
drag, startPoint x: 45, startPoint y: 169, endPoint x: 70, endPoint y: 159, distance: 26.5
click at [46, 168] on span "Dashboard" at bounding box center [41, 166] width 38 height 11
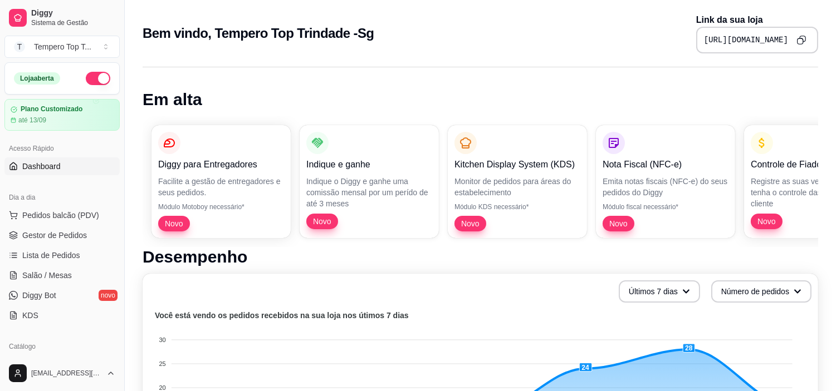
click at [806, 32] on button "Copy to clipboard" at bounding box center [800, 39] width 17 height 17
click at [80, 255] on link "Lista de Pedidos" at bounding box center [61, 256] width 115 height 18
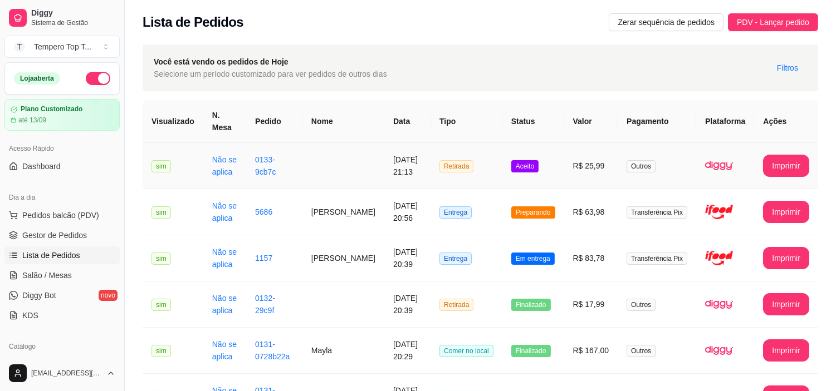
click at [476, 174] on td "Retirada" at bounding box center [466, 166] width 72 height 46
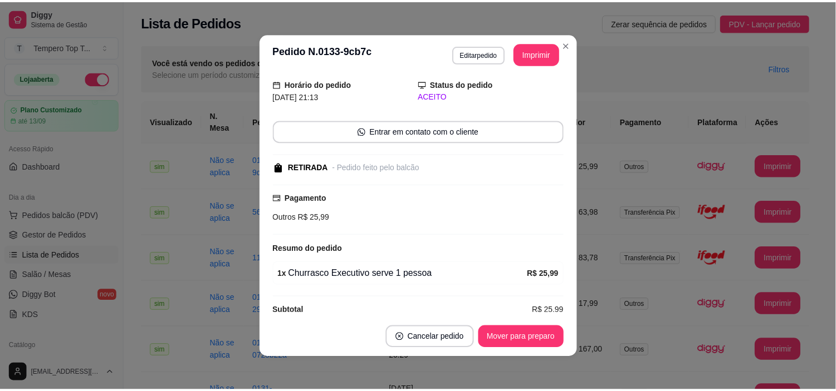
scroll to position [53, 0]
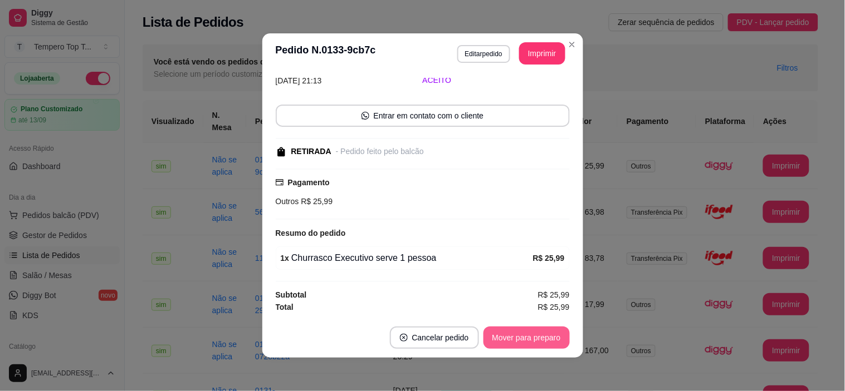
click at [531, 341] on button "Mover para preparo" at bounding box center [526, 338] width 86 height 22
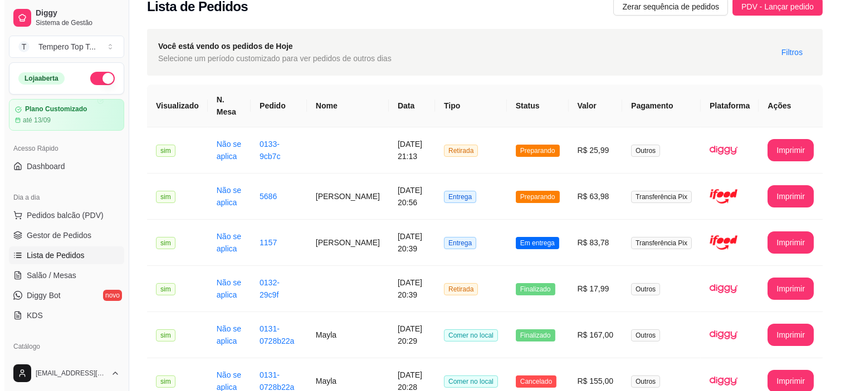
scroll to position [0, 0]
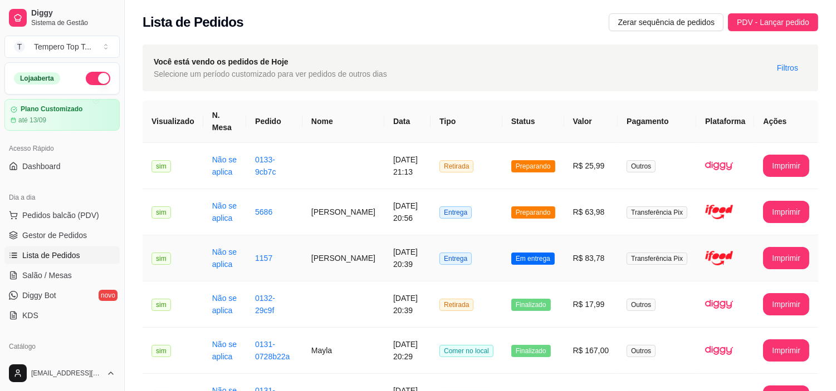
click at [587, 262] on td "R$ 83,78" at bounding box center [591, 259] width 54 height 46
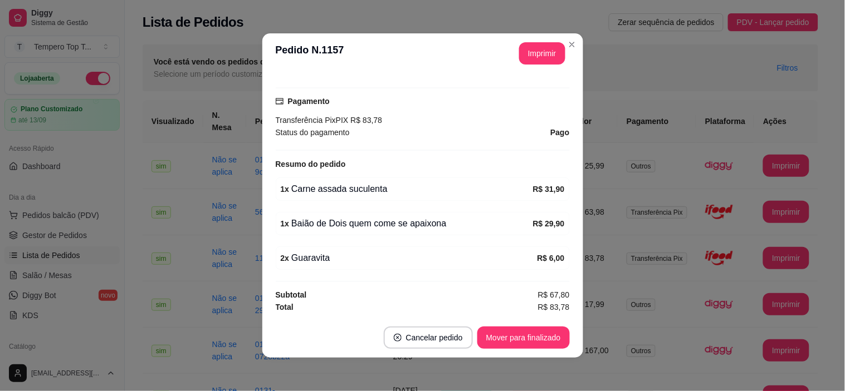
scroll to position [2, 0]
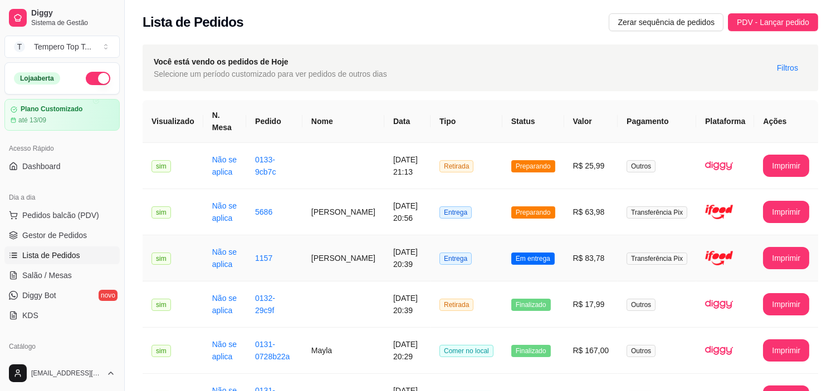
click at [396, 260] on td "[DATE] 20:39" at bounding box center [407, 259] width 46 height 46
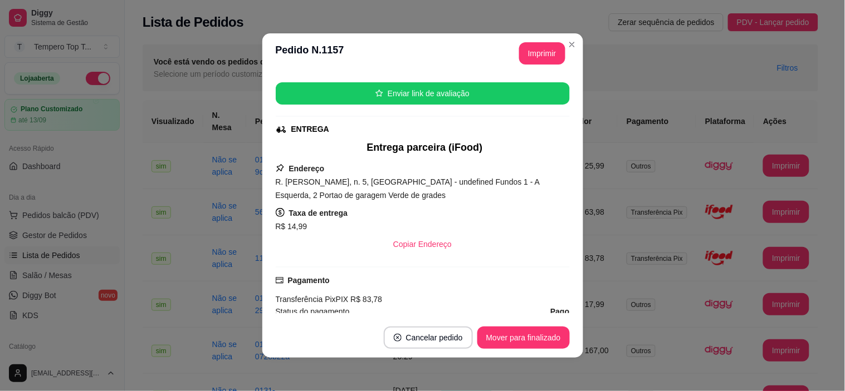
scroll to position [309, 0]
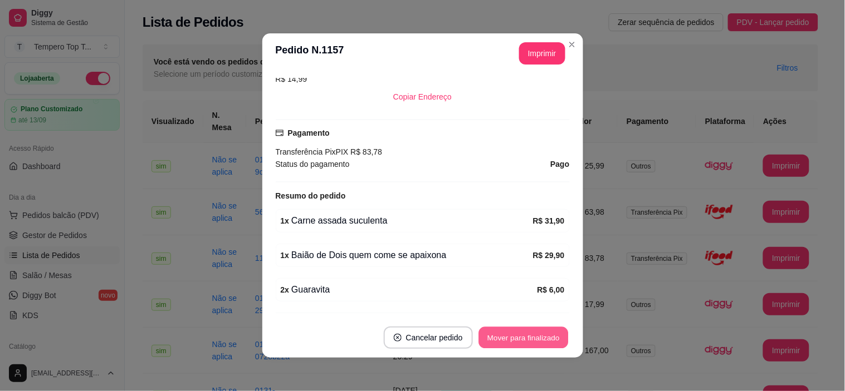
click at [525, 339] on button "Mover para finalizado" at bounding box center [523, 338] width 90 height 22
click at [522, 337] on div "Mover para finalizado" at bounding box center [516, 338] width 108 height 22
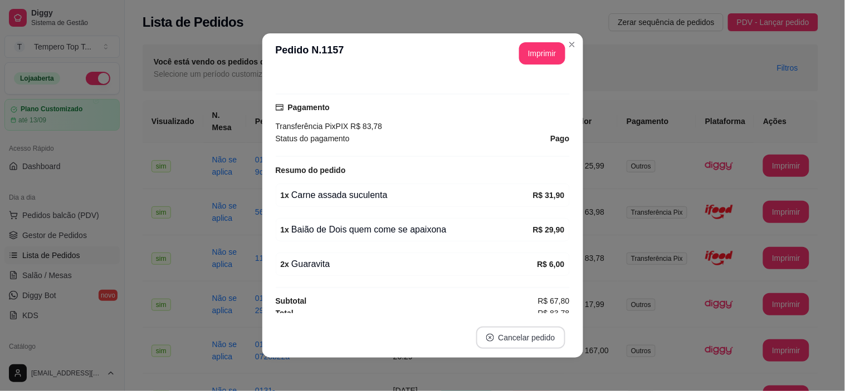
scroll to position [284, 0]
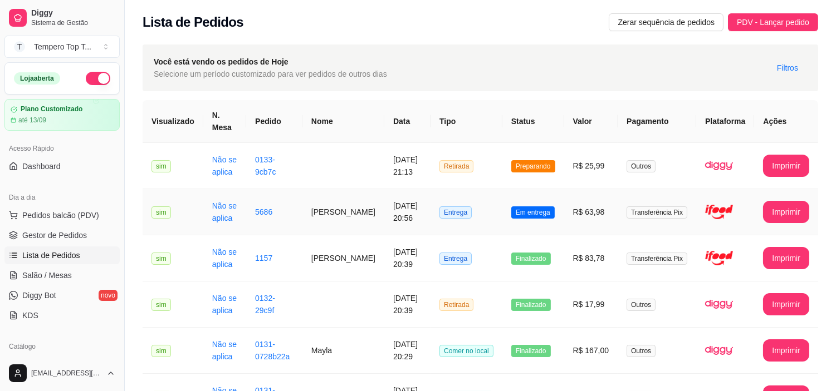
click at [575, 208] on td "R$ 63,98" at bounding box center [591, 212] width 54 height 46
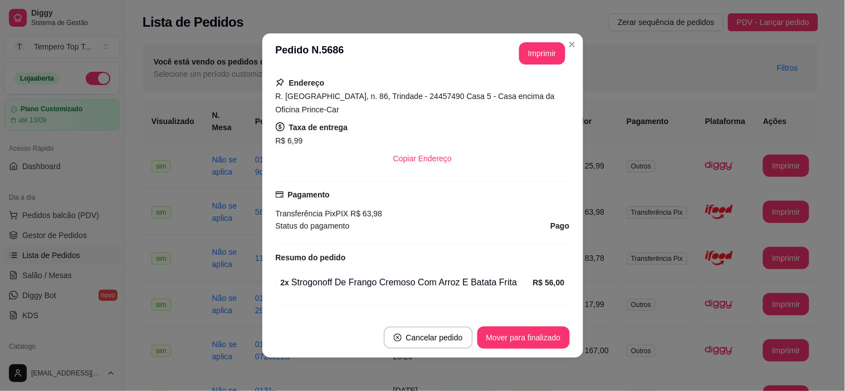
scroll to position [259, 0]
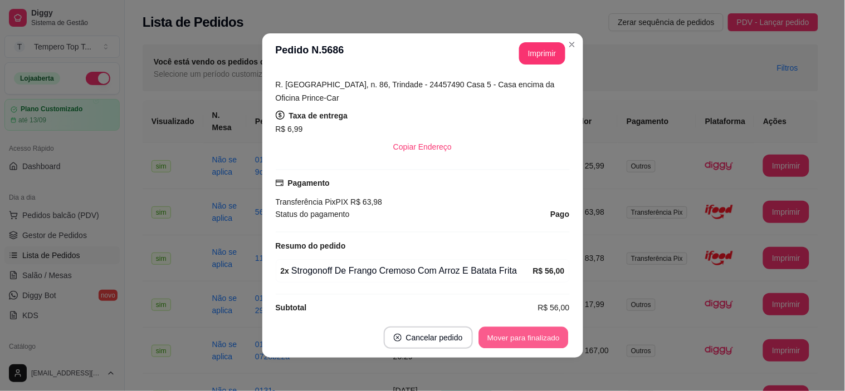
click at [523, 333] on button "Mover para finalizado" at bounding box center [523, 338] width 90 height 22
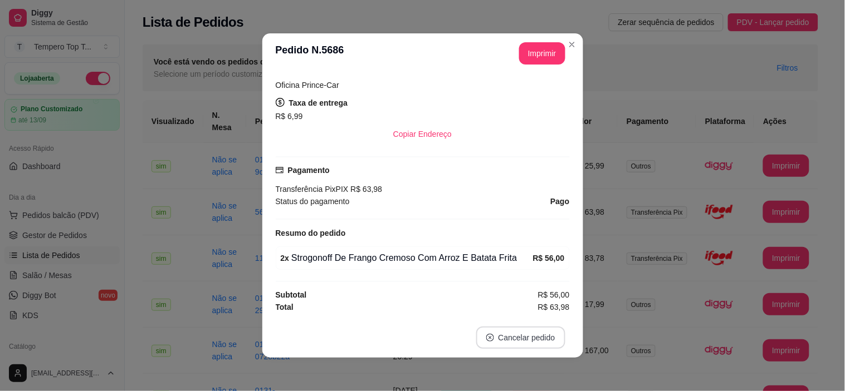
scroll to position [234, 0]
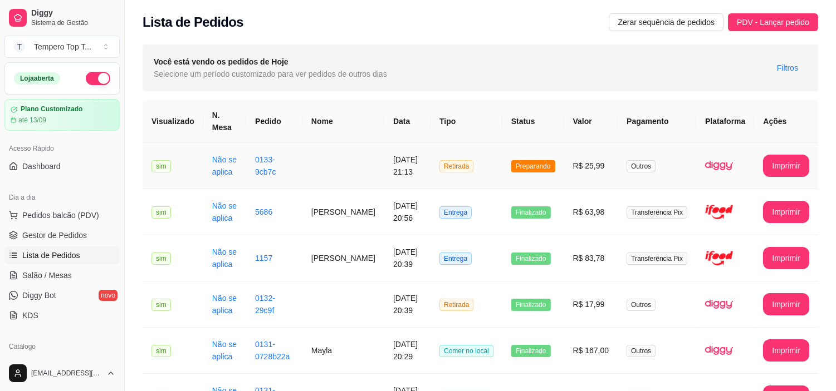
drag, startPoint x: 592, startPoint y: 164, endPoint x: 586, endPoint y: 160, distance: 7.0
click at [586, 160] on td "R$ 25,99" at bounding box center [591, 166] width 54 height 46
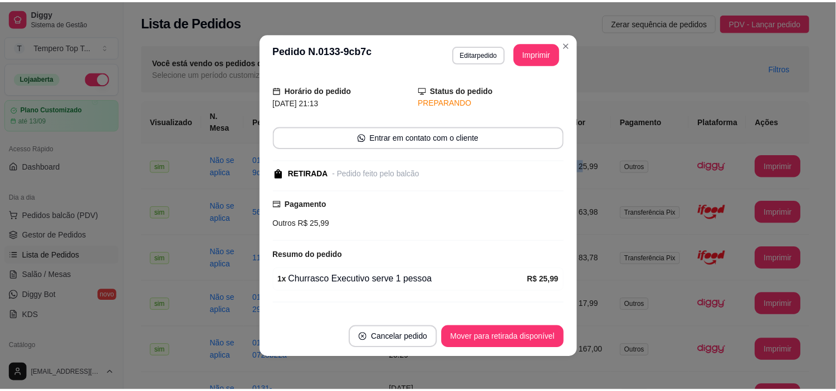
scroll to position [0, 0]
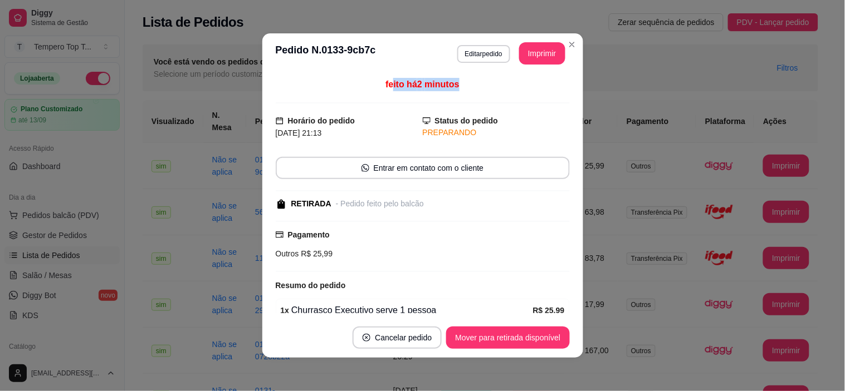
drag, startPoint x: 384, startPoint y: 82, endPoint x: 547, endPoint y: 85, distance: 163.2
click at [547, 85] on div "feito há 2 minutos" at bounding box center [423, 91] width 294 height 26
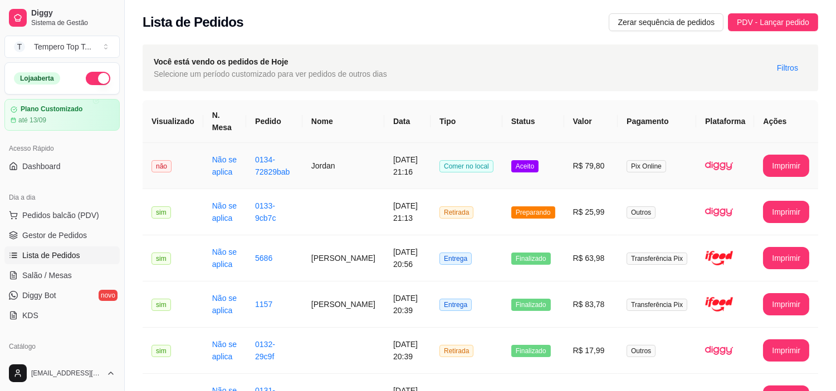
click at [367, 169] on td "Jordan" at bounding box center [343, 166] width 82 height 46
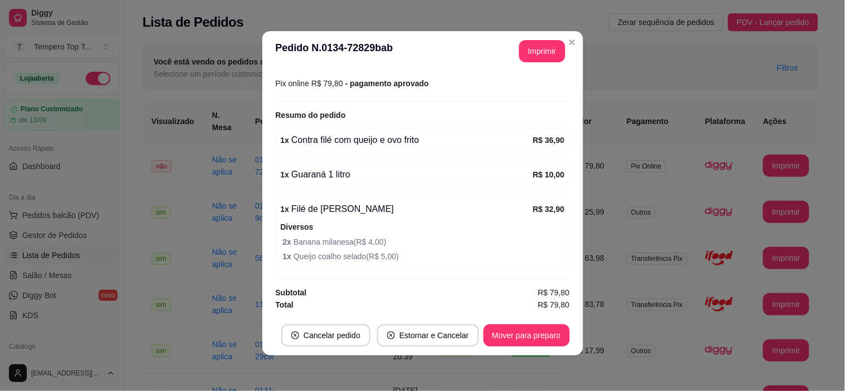
scroll to position [131, 0]
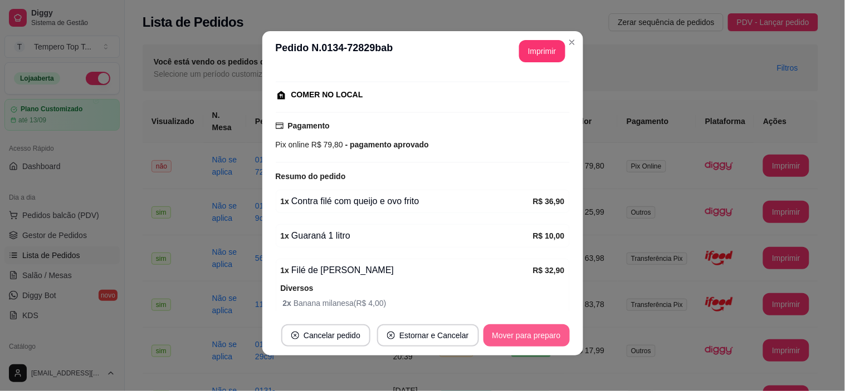
click at [538, 330] on button "Mover para preparo" at bounding box center [526, 336] width 86 height 22
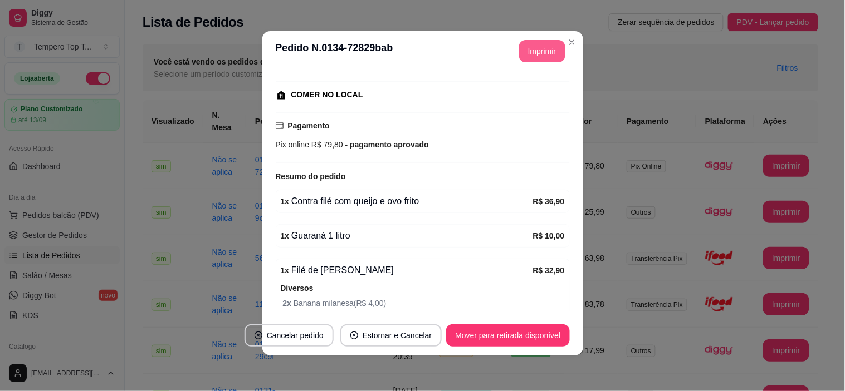
click at [532, 45] on button "Imprimir" at bounding box center [542, 51] width 46 height 22
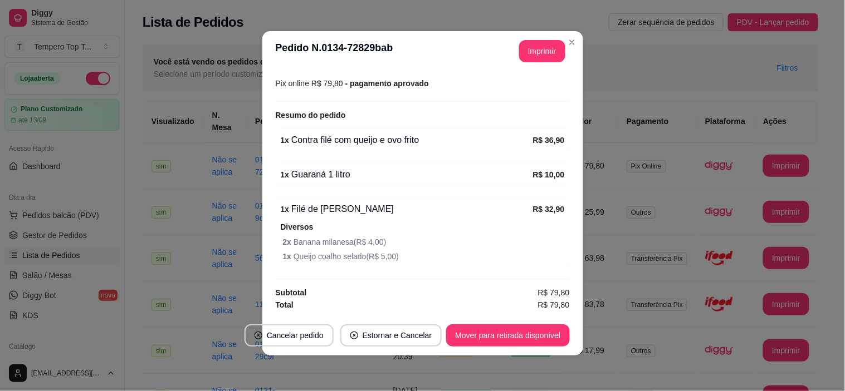
scroll to position [0, 0]
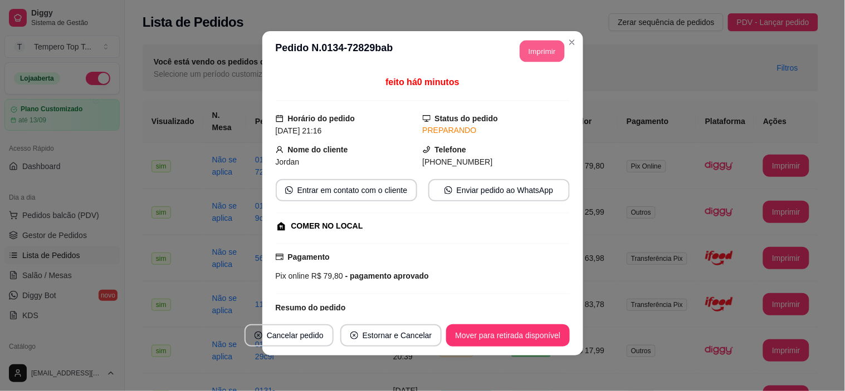
click at [529, 48] on button "Imprimir" at bounding box center [541, 52] width 45 height 22
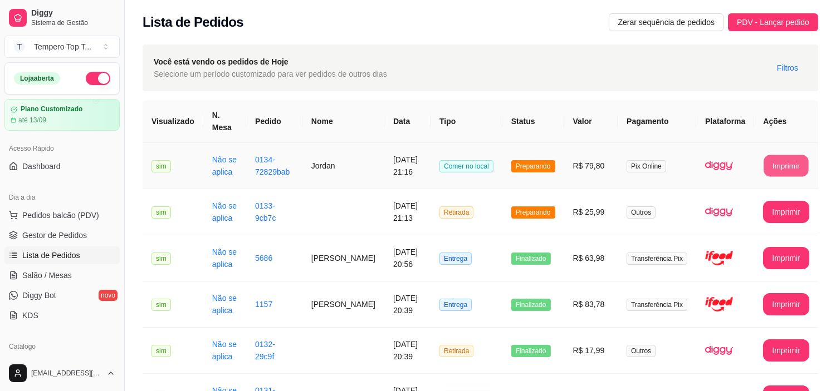
click at [795, 163] on button "Imprimir" at bounding box center [786, 166] width 45 height 22
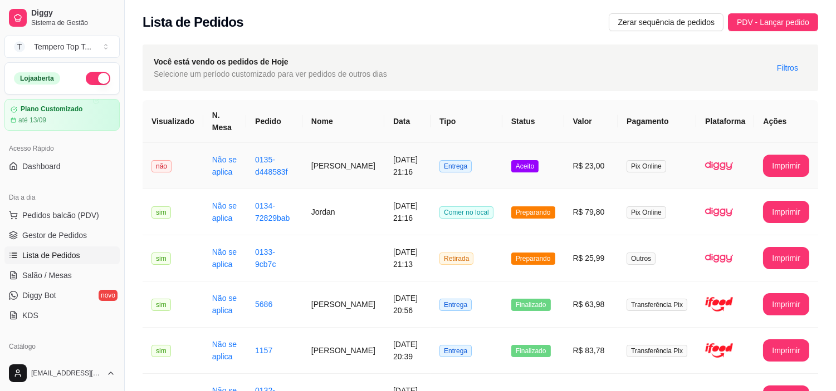
click at [354, 162] on td "[PERSON_NAME]" at bounding box center [343, 166] width 82 height 46
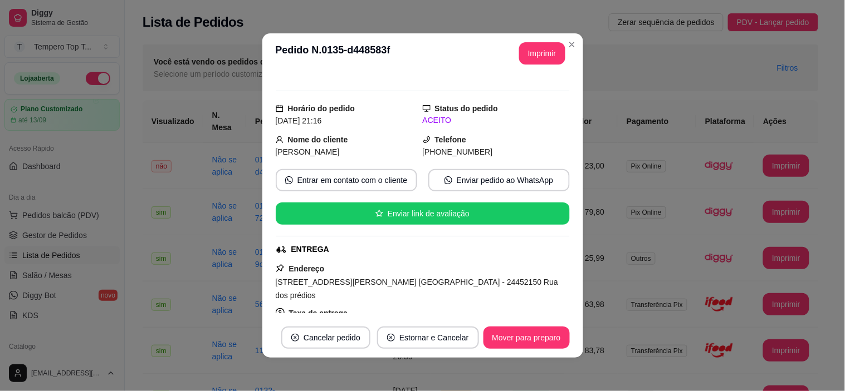
scroll to position [74, 0]
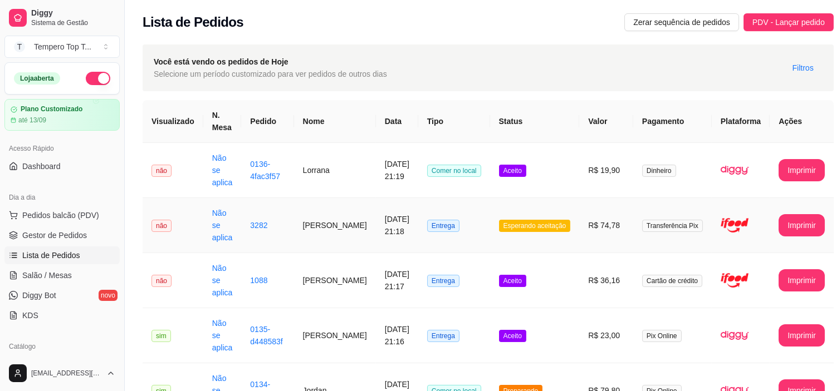
click at [609, 231] on td "R$ 74,78" at bounding box center [606, 225] width 54 height 55
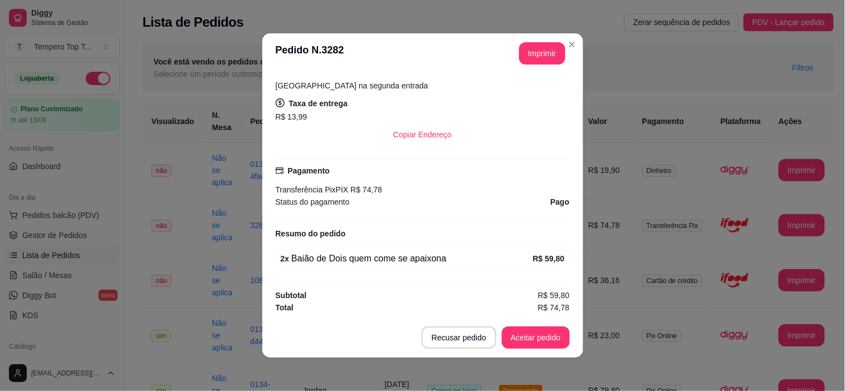
scroll to position [273, 0]
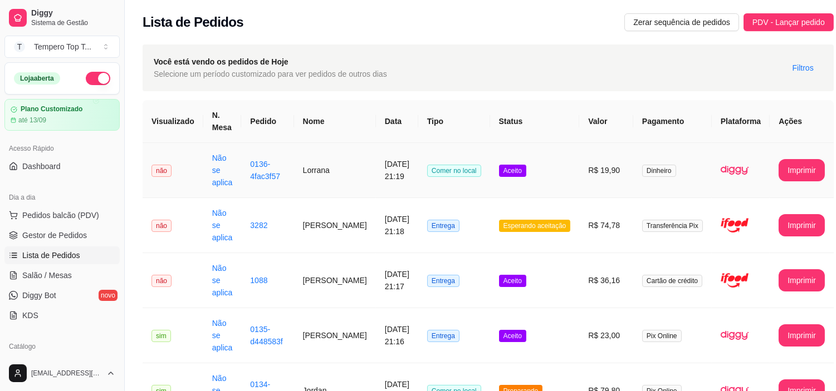
click at [579, 156] on td "R$ 19,90" at bounding box center [606, 170] width 54 height 55
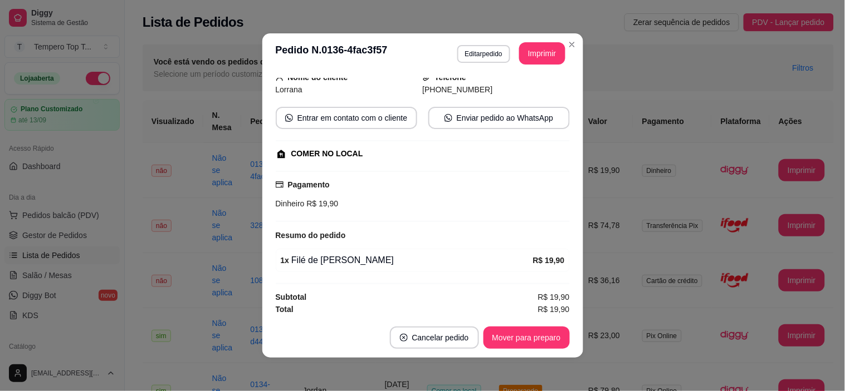
scroll to position [78, 0]
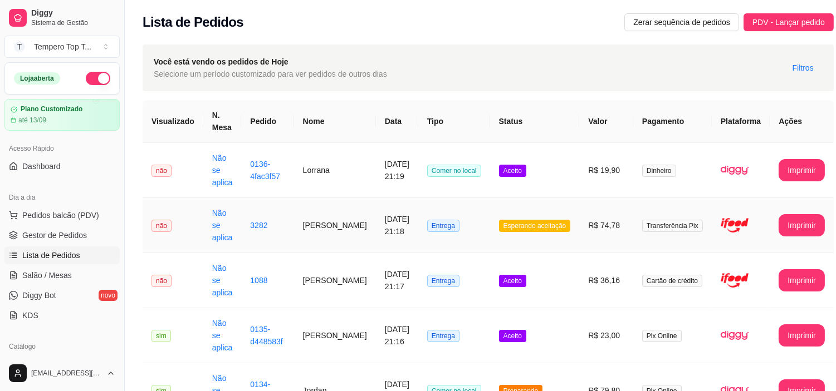
click at [563, 239] on td "Esperando aceitação" at bounding box center [535, 225] width 90 height 55
click at [561, 271] on td "Aceito" at bounding box center [535, 280] width 90 height 55
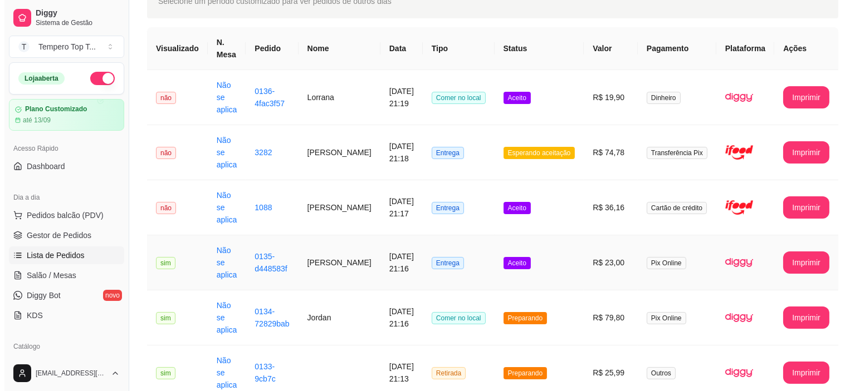
scroll to position [124, 0]
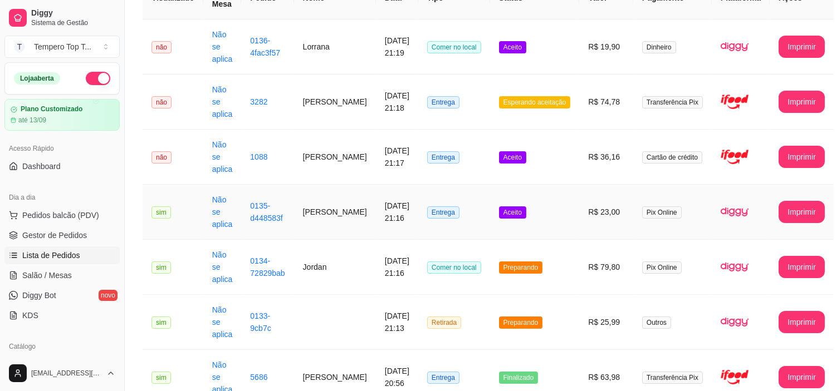
drag, startPoint x: 537, startPoint y: 223, endPoint x: 529, endPoint y: 220, distance: 7.8
click at [529, 220] on td "Aceito" at bounding box center [535, 212] width 90 height 55
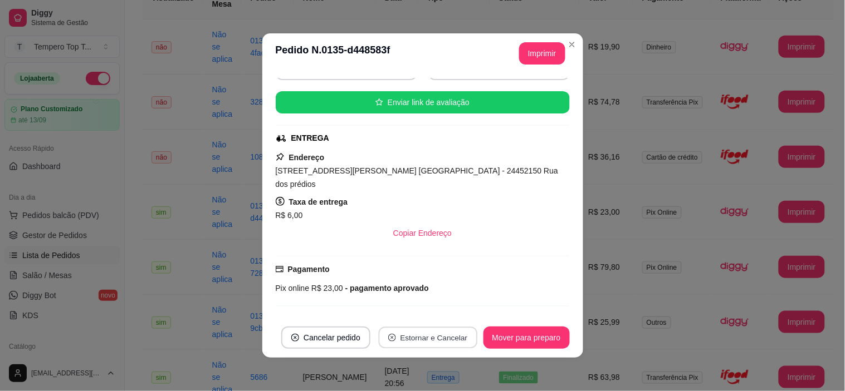
click at [421, 336] on button "Estornar e Cancelar" at bounding box center [428, 338] width 99 height 22
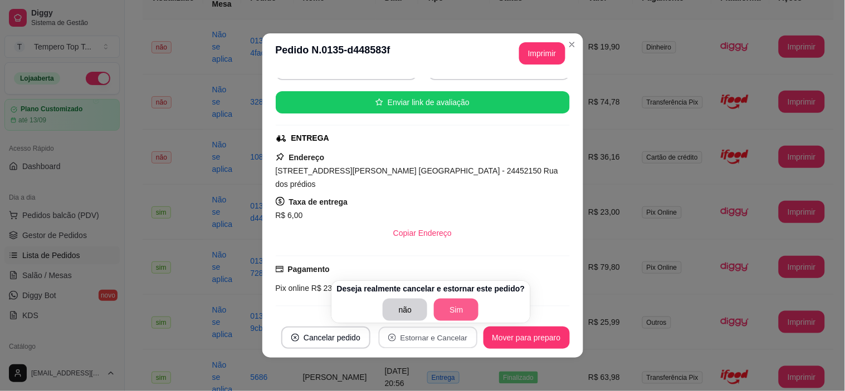
click at [453, 305] on button "Sim" at bounding box center [456, 310] width 45 height 22
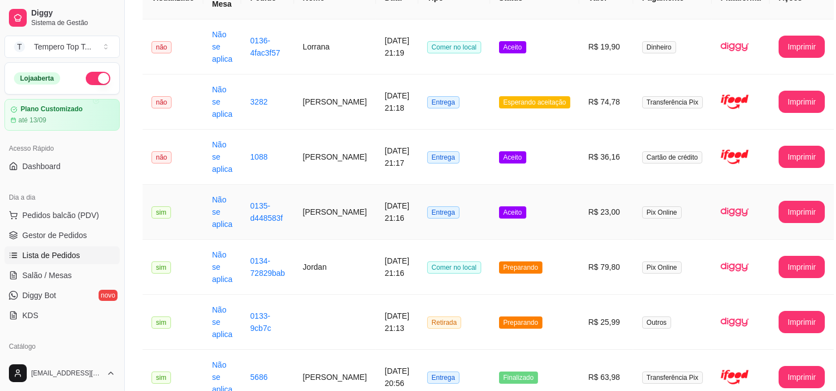
click at [558, 219] on td "Aceito" at bounding box center [535, 212] width 90 height 55
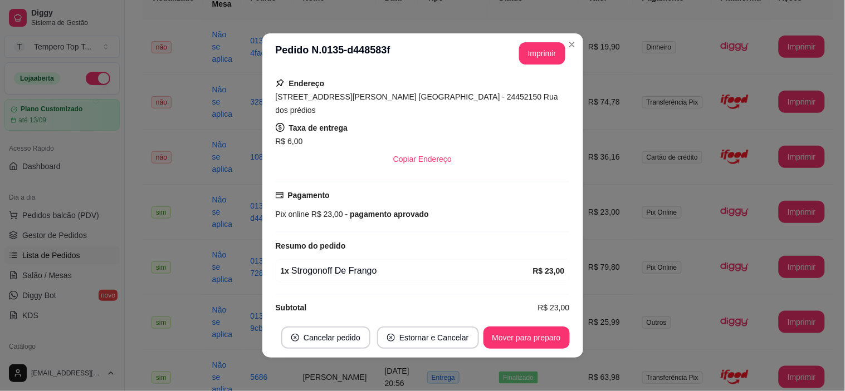
scroll to position [2, 0]
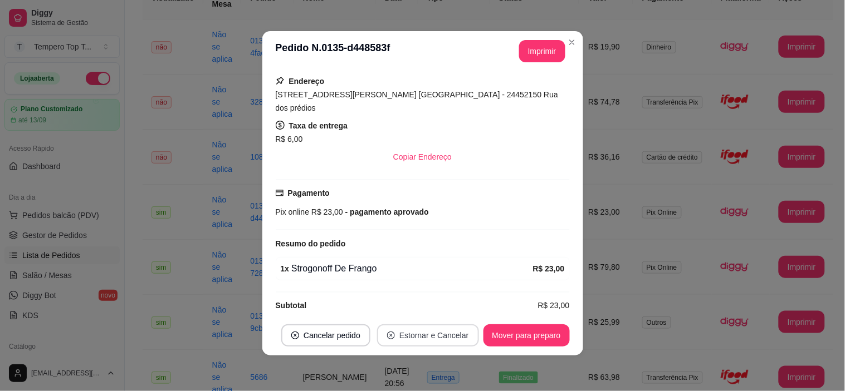
click at [425, 327] on button "Estornar e Cancelar" at bounding box center [428, 336] width 102 height 22
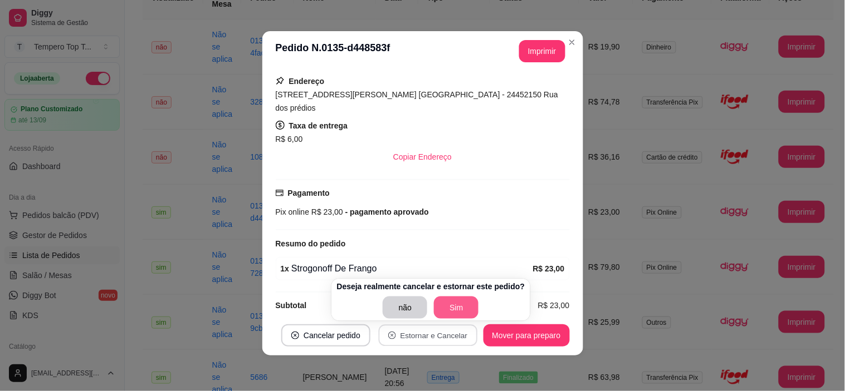
click at [454, 301] on button "Sim" at bounding box center [456, 308] width 45 height 22
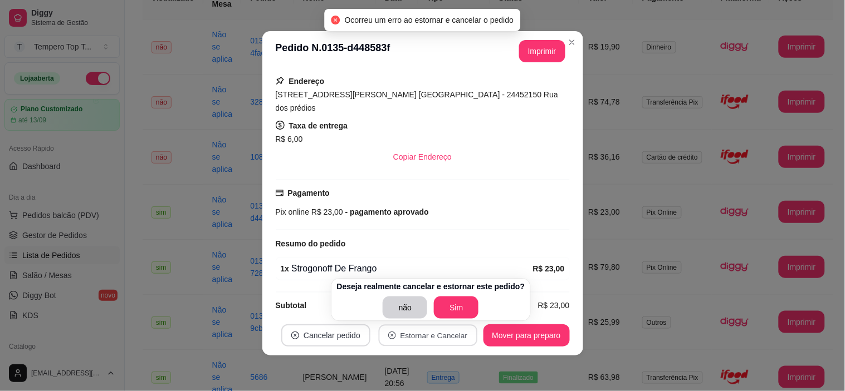
click at [295, 329] on button "Cancelar pedido" at bounding box center [325, 336] width 89 height 22
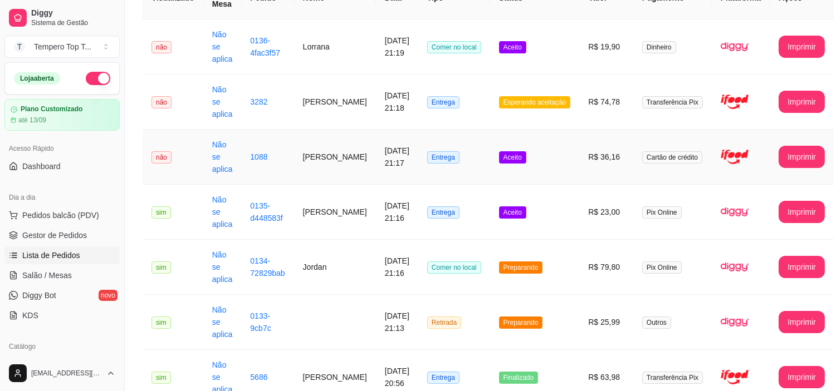
click at [557, 169] on td "Aceito" at bounding box center [535, 157] width 90 height 55
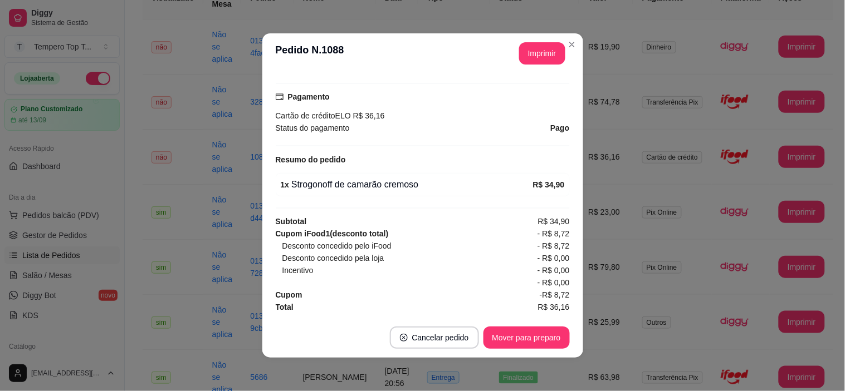
scroll to position [332, 0]
click at [519, 53] on button "Imprimir" at bounding box center [542, 53] width 46 height 22
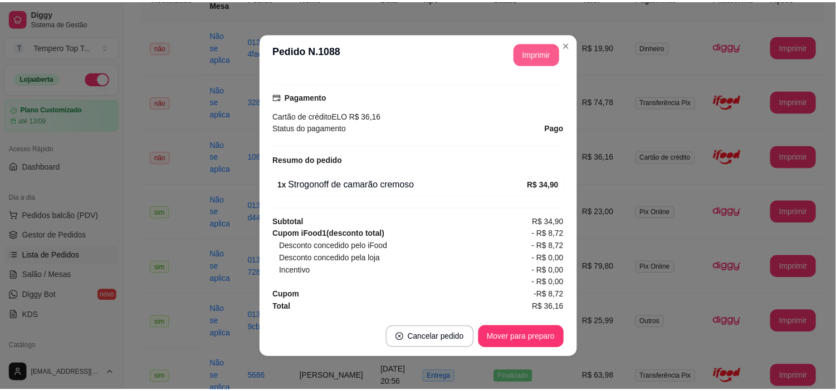
scroll to position [0, 0]
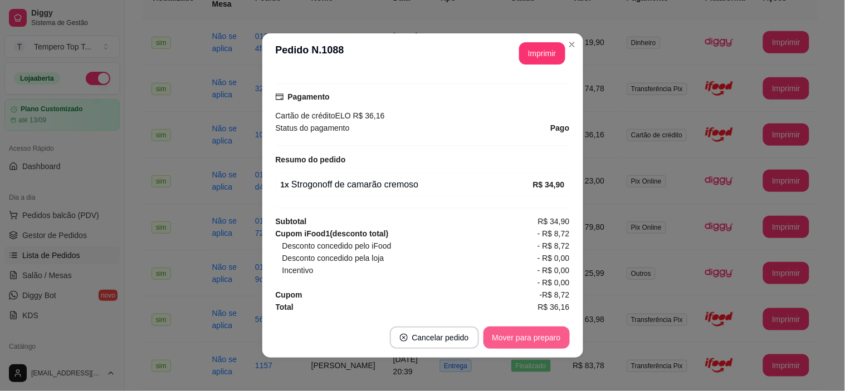
click at [514, 330] on button "Mover para preparo" at bounding box center [526, 338] width 86 height 22
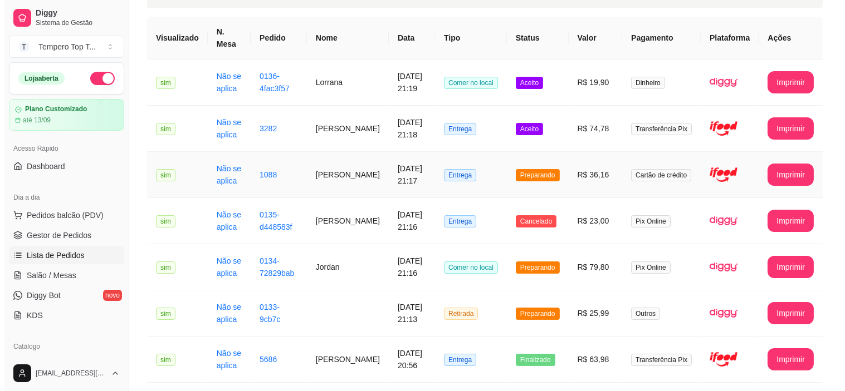
scroll to position [62, 0]
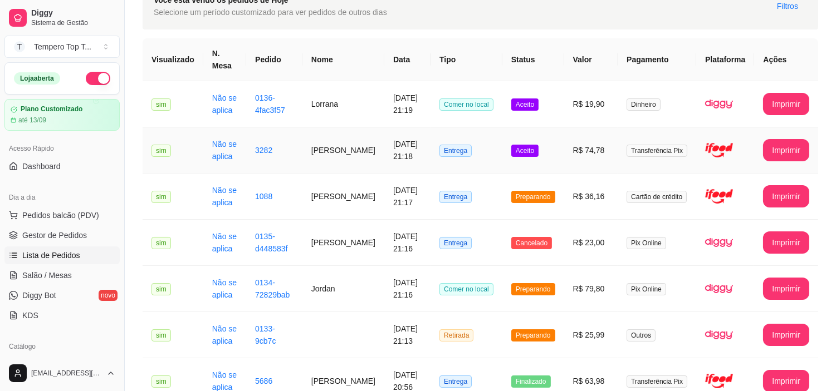
click at [589, 146] on td "R$ 74,78" at bounding box center [591, 151] width 54 height 46
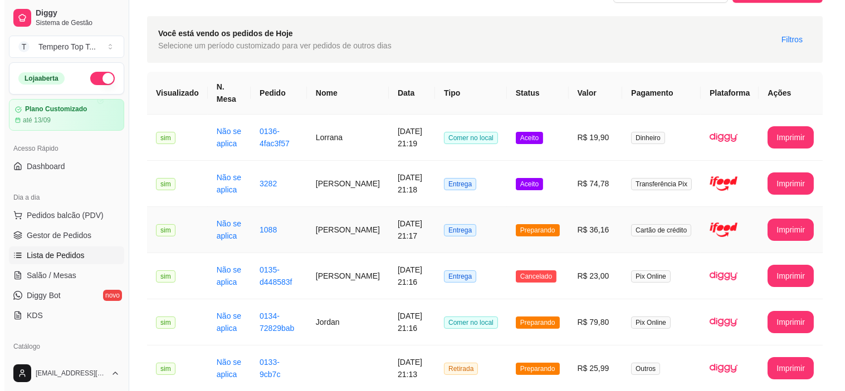
scroll to position [0, 0]
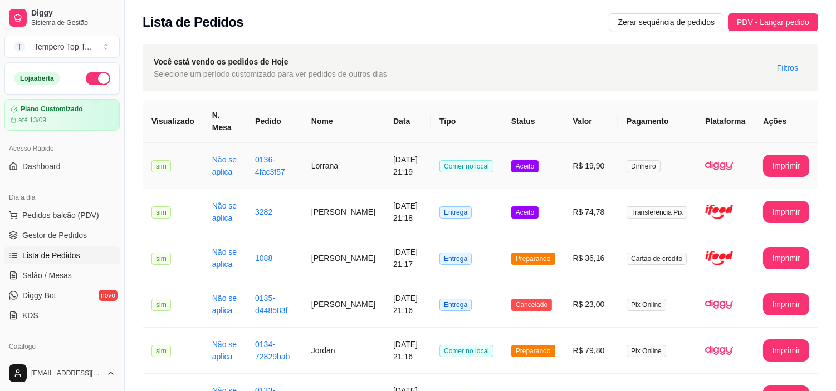
click at [577, 173] on td "R$ 19,90" at bounding box center [591, 166] width 54 height 46
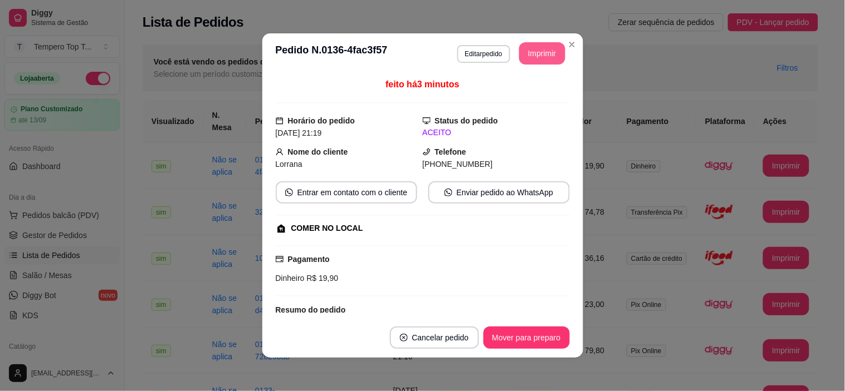
click at [521, 53] on button "Imprimir" at bounding box center [542, 53] width 46 height 22
click at [472, 53] on button "Editar pedido" at bounding box center [483, 54] width 53 height 18
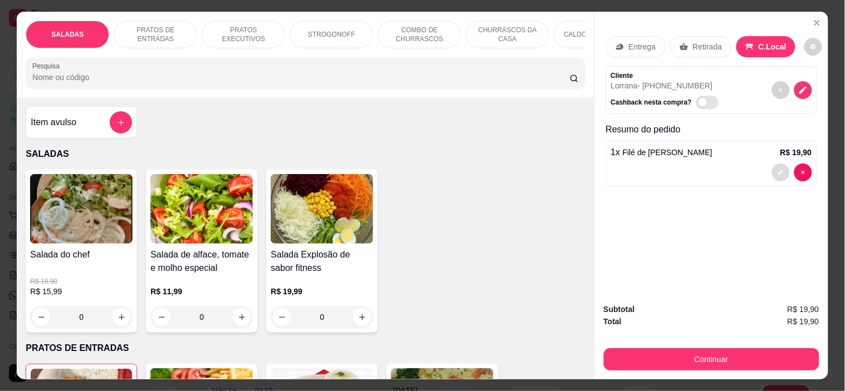
click at [777, 169] on icon "decrease-product-quantity" at bounding box center [780, 172] width 7 height 7
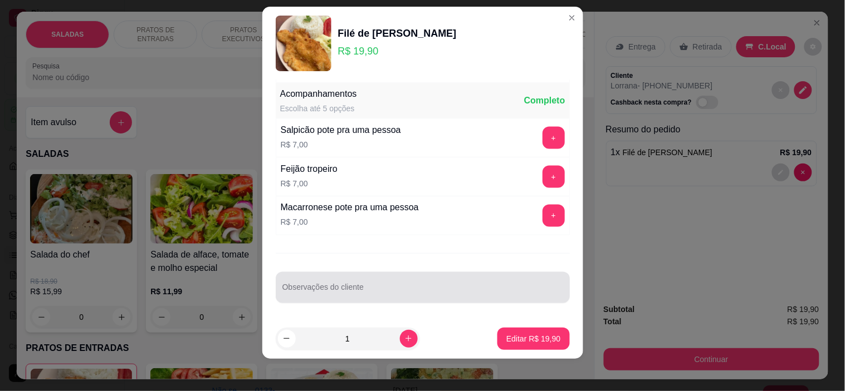
scroll to position [16, 0]
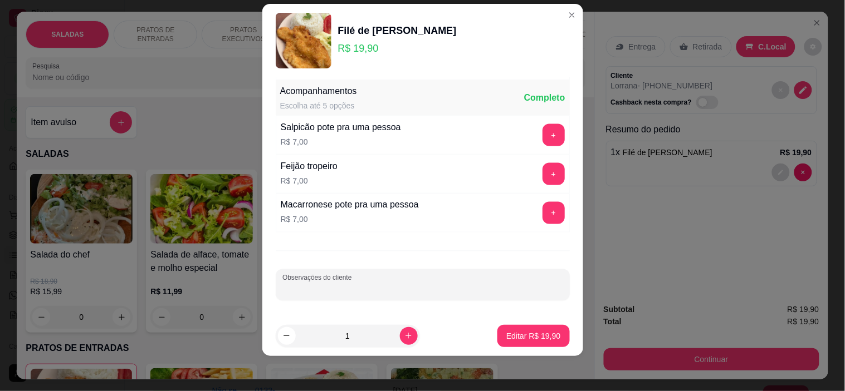
click at [405, 291] on input "Observações do cliente" at bounding box center [422, 289] width 281 height 11
type input "c/fr"
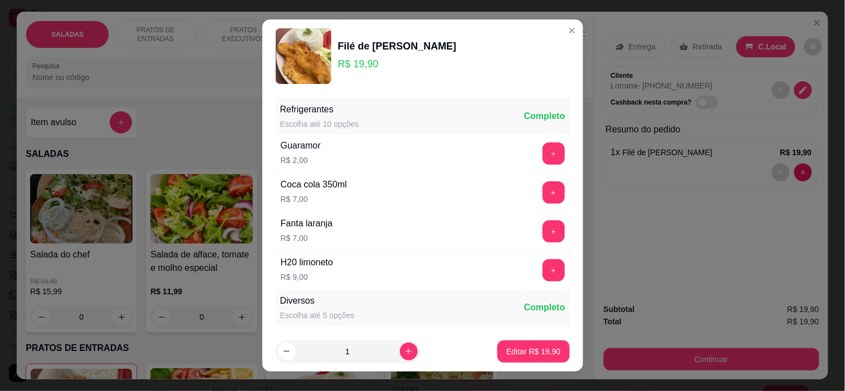
scroll to position [426, 0]
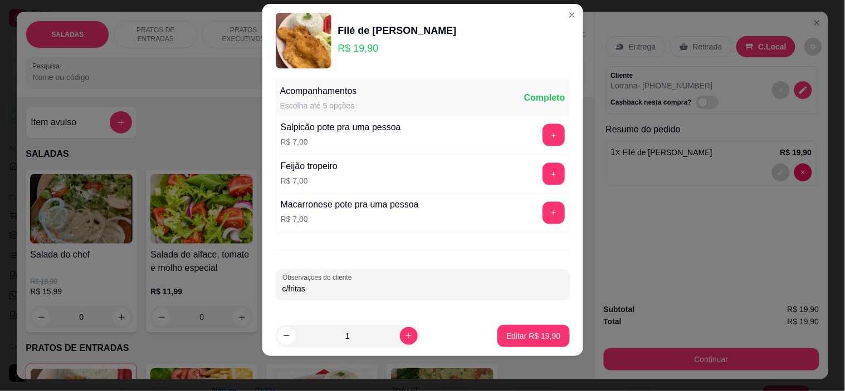
type input "c/fritas"
click at [518, 329] on button "Editar R$ 19,90" at bounding box center [533, 336] width 70 height 22
type input "0"
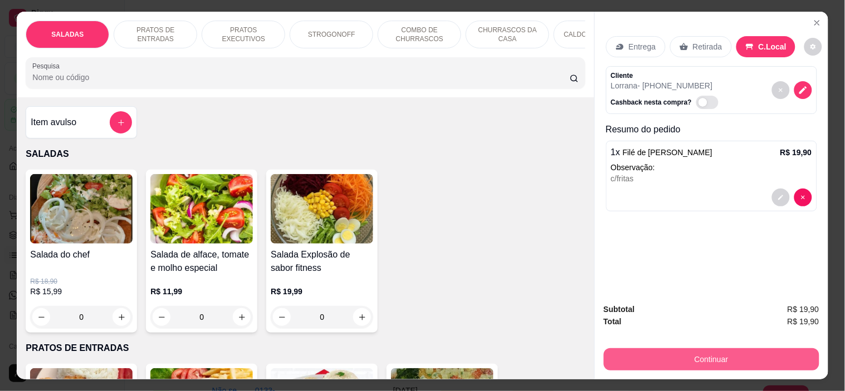
click at [698, 352] on button "Continuar" at bounding box center [711, 360] width 215 height 22
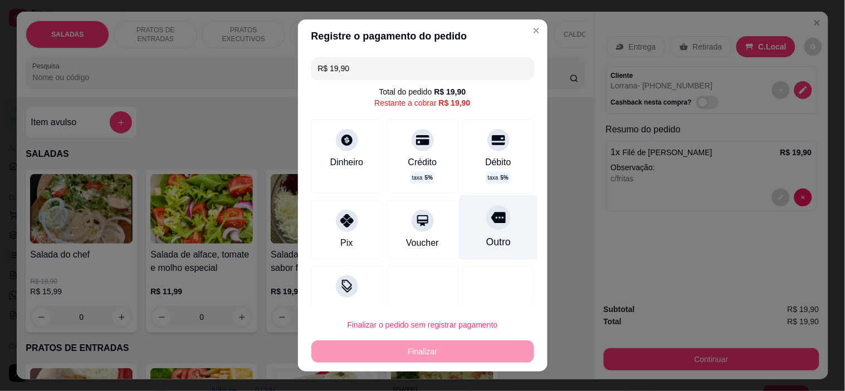
click at [486, 241] on div "Outro" at bounding box center [498, 242] width 24 height 14
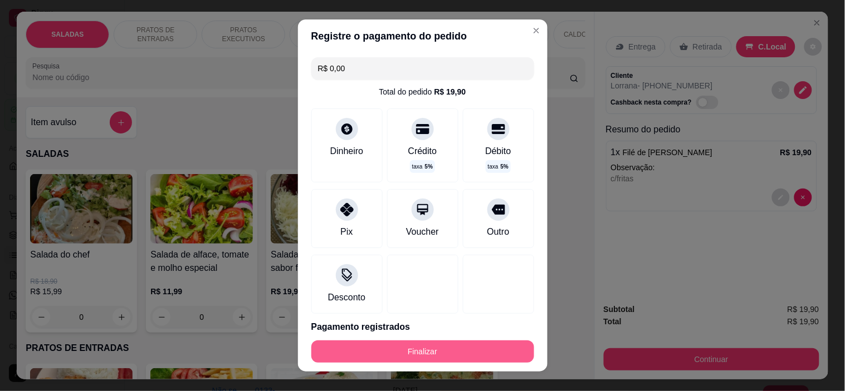
click at [435, 349] on button "Finalizar" at bounding box center [422, 352] width 223 height 22
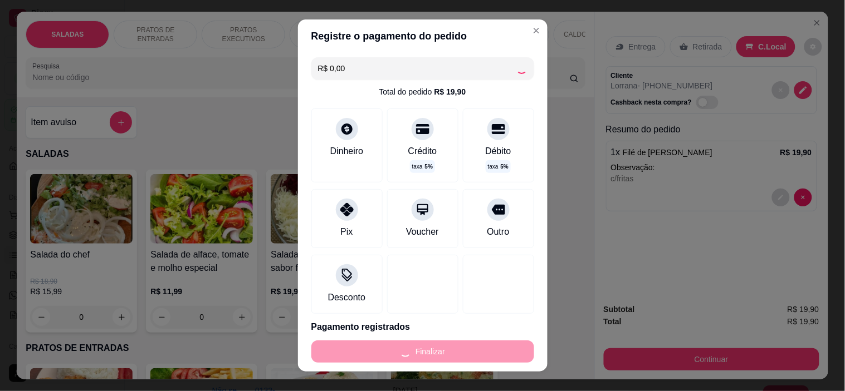
type input "-R$ 19,90"
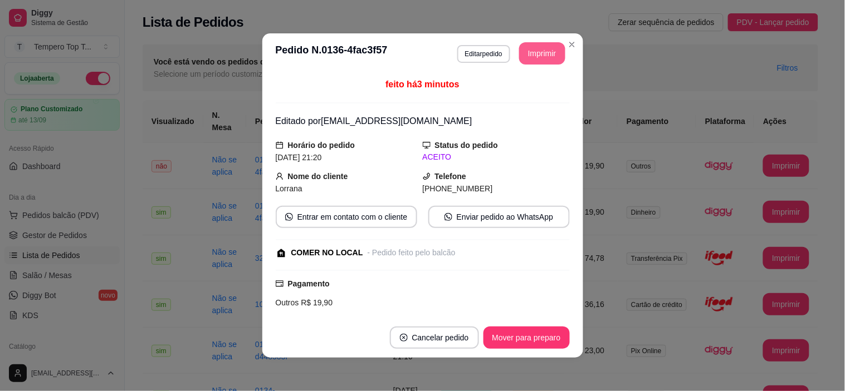
click at [531, 56] on button "Imprimir" at bounding box center [542, 53] width 46 height 22
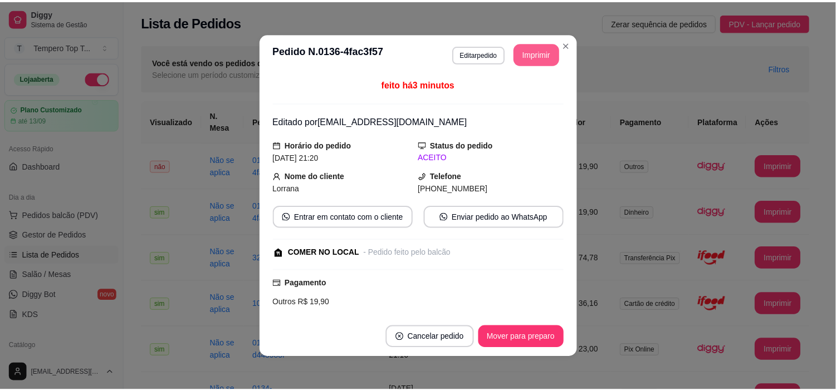
scroll to position [0, 0]
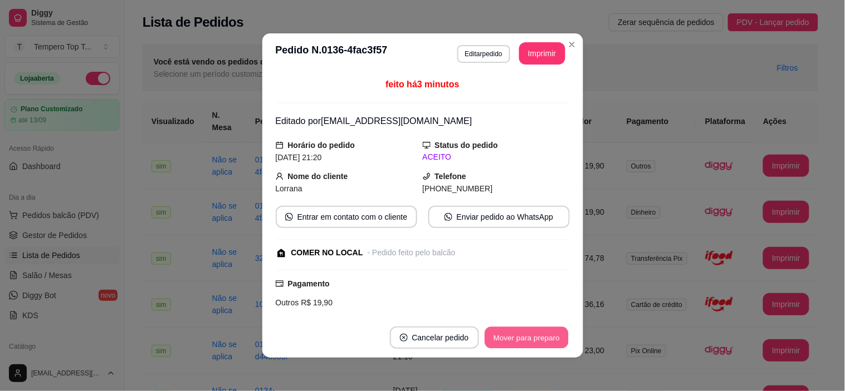
click at [547, 340] on button "Mover para preparo" at bounding box center [526, 338] width 84 height 22
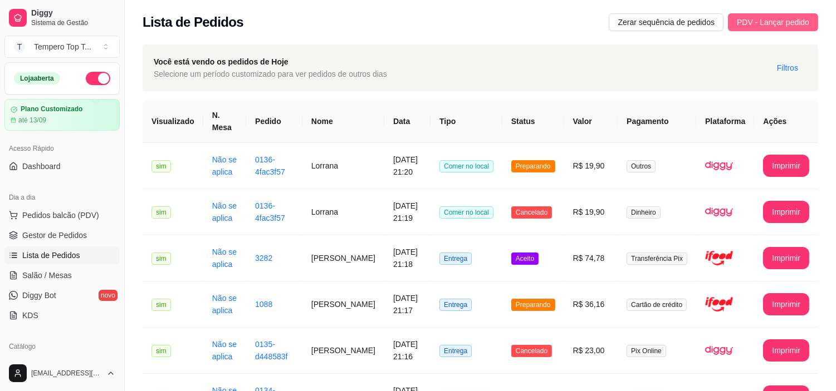
click at [754, 19] on span "PDV - Lançar pedido" at bounding box center [773, 22] width 72 height 12
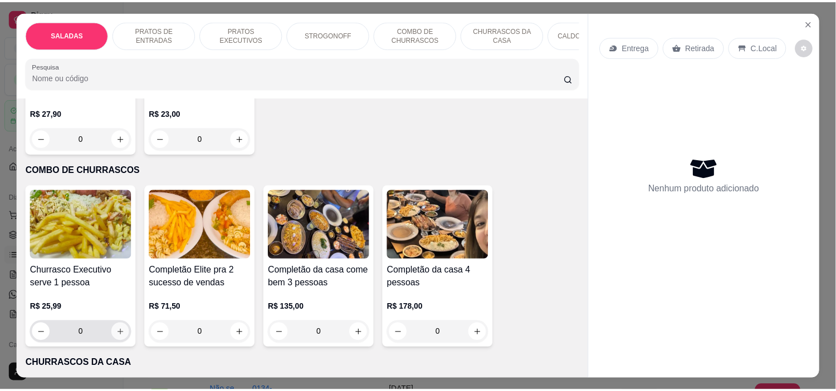
scroll to position [1175, 0]
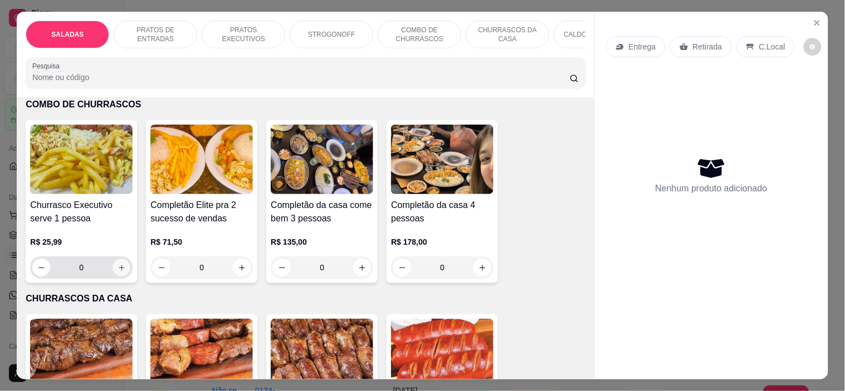
click at [114, 264] on button "increase-product-quantity" at bounding box center [121, 267] width 17 height 17
type input "1"
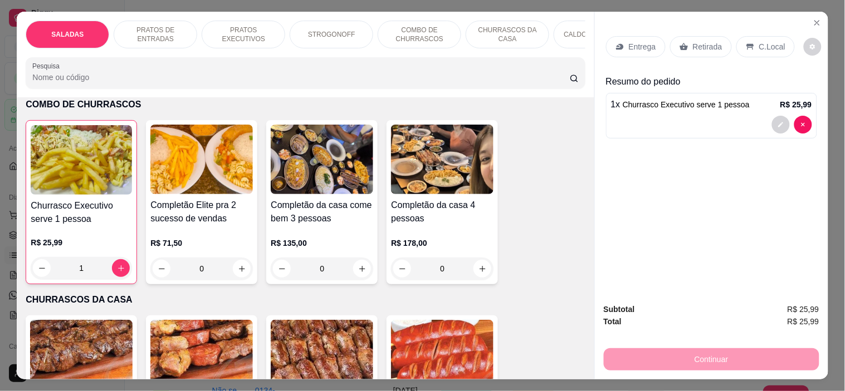
click at [725, 42] on div "Entrega Retirada C.Local" at bounding box center [700, 46] width 189 height 21
click at [703, 47] on p "Retirada" at bounding box center [708, 46] width 30 height 11
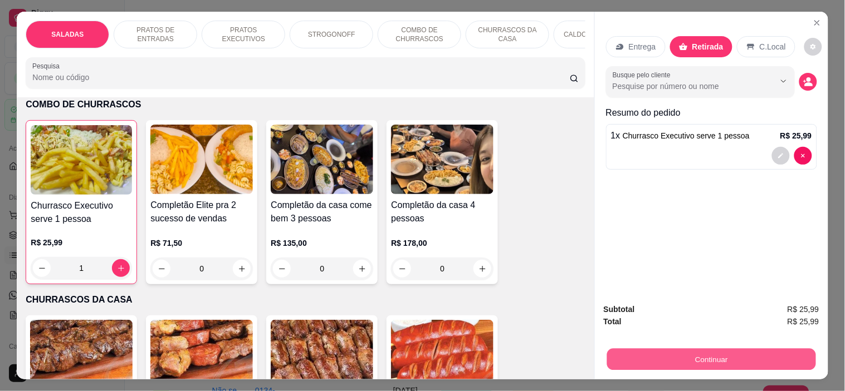
click at [681, 351] on button "Continuar" at bounding box center [710, 360] width 209 height 22
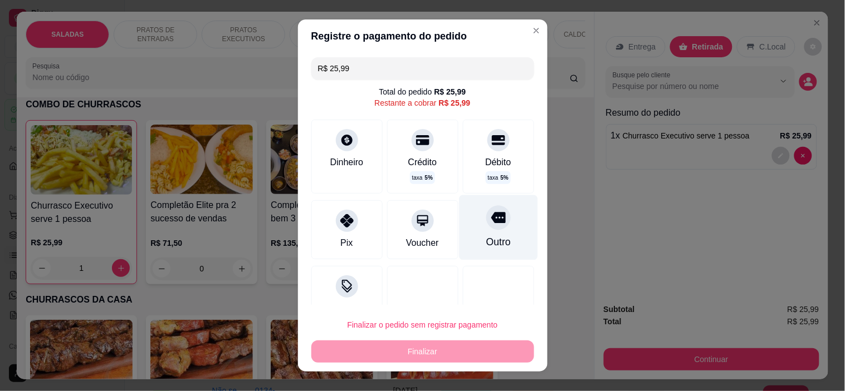
drag, startPoint x: 481, startPoint y: 225, endPoint x: 460, endPoint y: 300, distance: 77.4
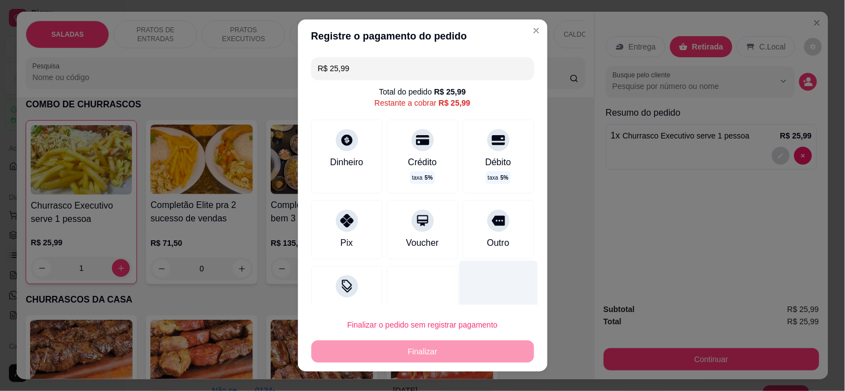
click at [487, 229] on div at bounding box center [498, 221] width 22 height 22
type input "R$ 0,00"
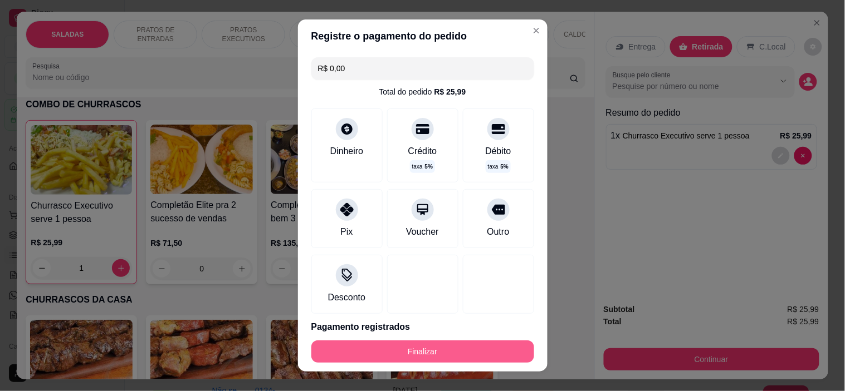
click at [451, 344] on button "Finalizar" at bounding box center [422, 352] width 223 height 22
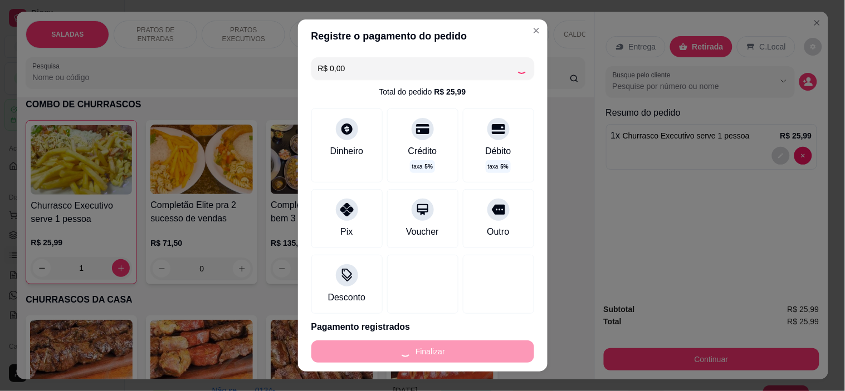
type input "0"
type input "-R$ 25,99"
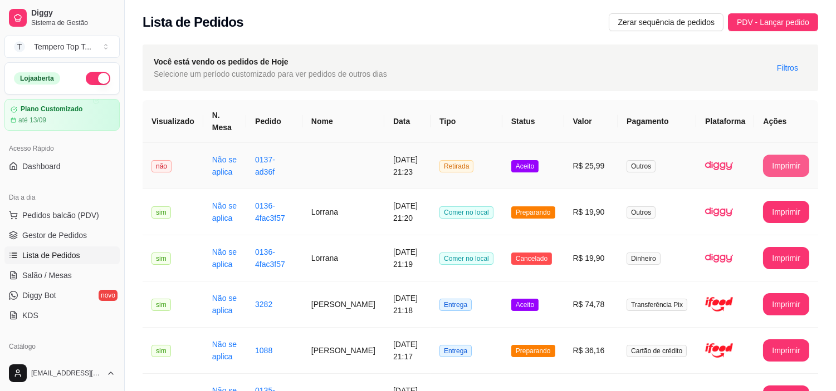
click at [775, 156] on button "Imprimir" at bounding box center [786, 166] width 46 height 22
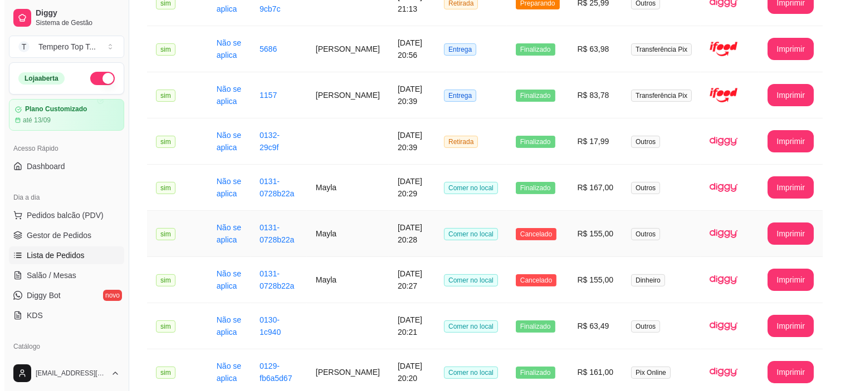
scroll to position [371, 0]
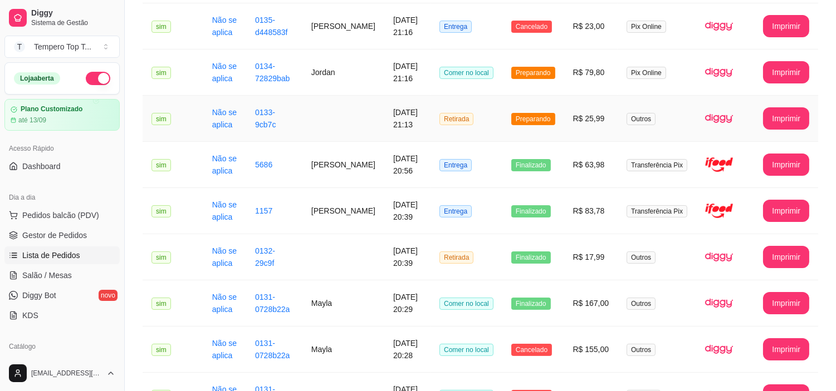
click at [516, 125] on td "Preparando" at bounding box center [533, 119] width 62 height 46
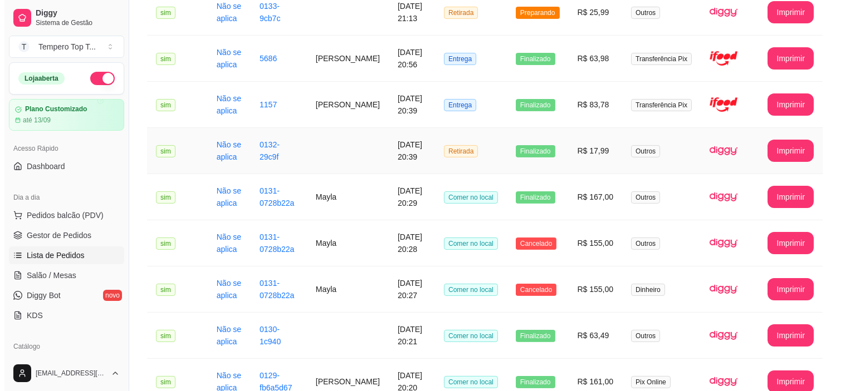
scroll to position [619, 0]
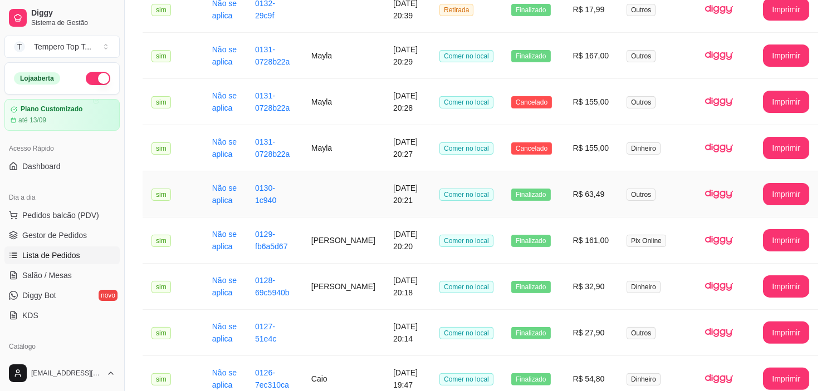
click at [522, 201] on span "Finalizado" at bounding box center [531, 195] width 40 height 12
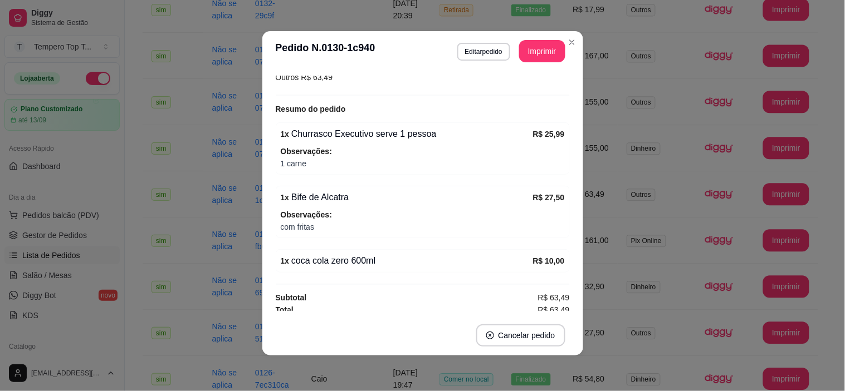
scroll to position [132, 0]
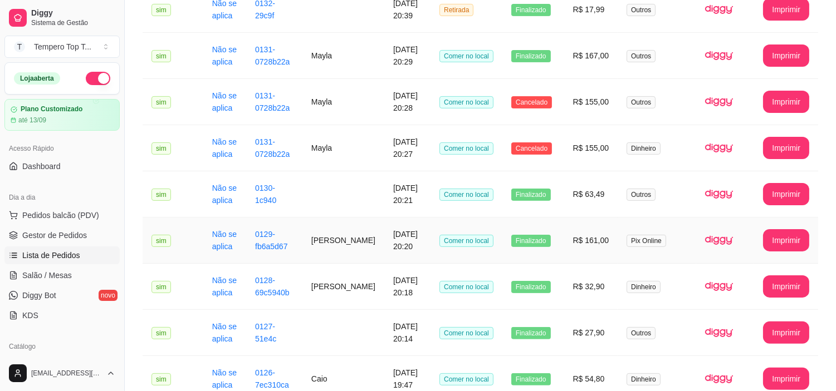
click at [538, 246] on span "Finalizado" at bounding box center [531, 241] width 40 height 12
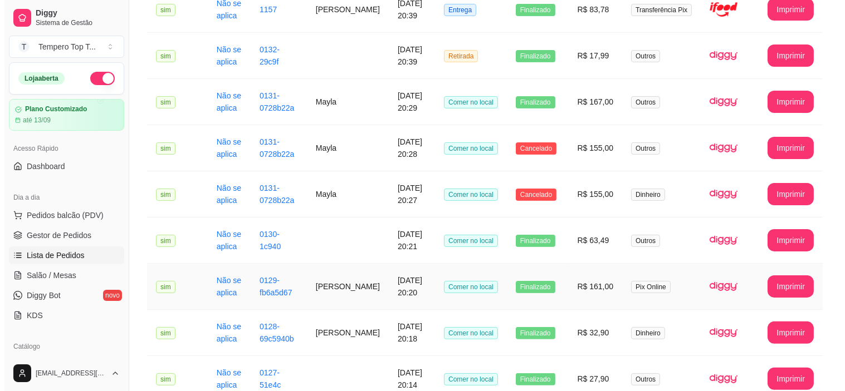
scroll to position [680, 0]
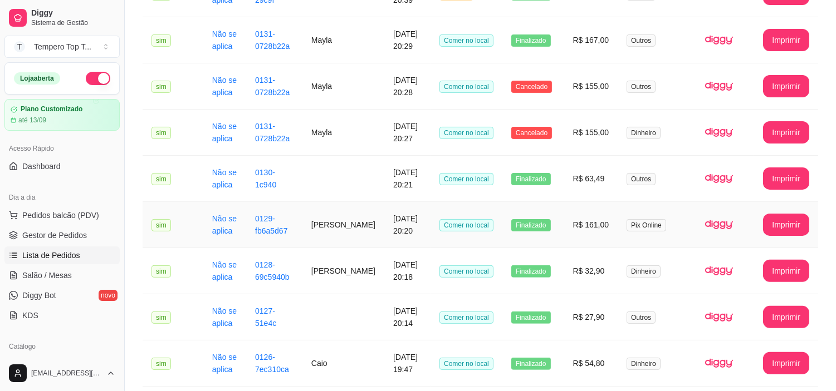
click at [538, 242] on td "Finalizado" at bounding box center [533, 225] width 62 height 46
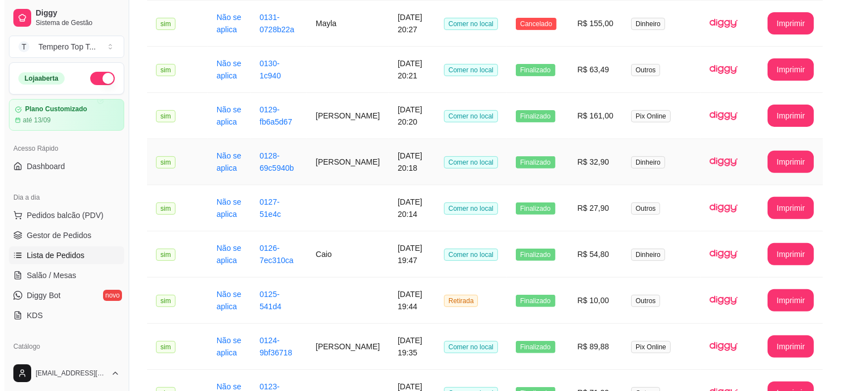
scroll to position [804, 0]
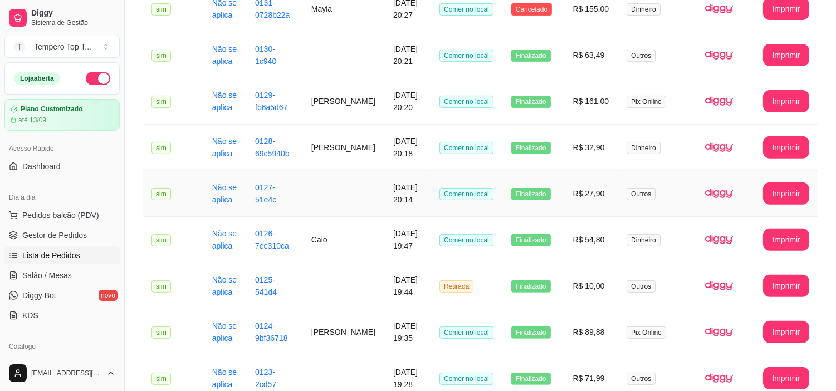
click at [532, 198] on span "Finalizado" at bounding box center [531, 194] width 40 height 12
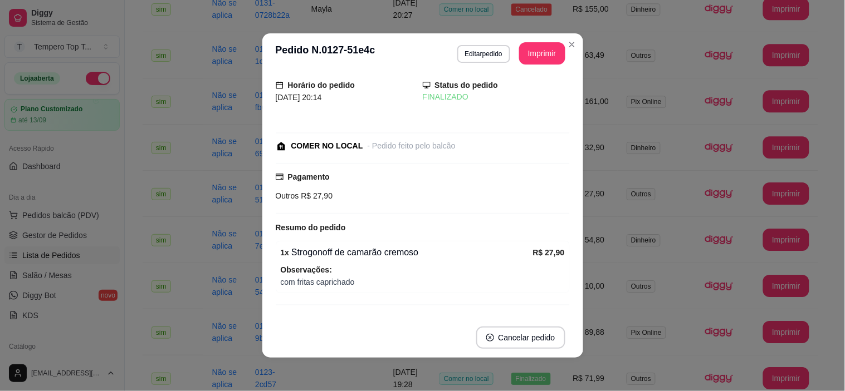
scroll to position [0, 0]
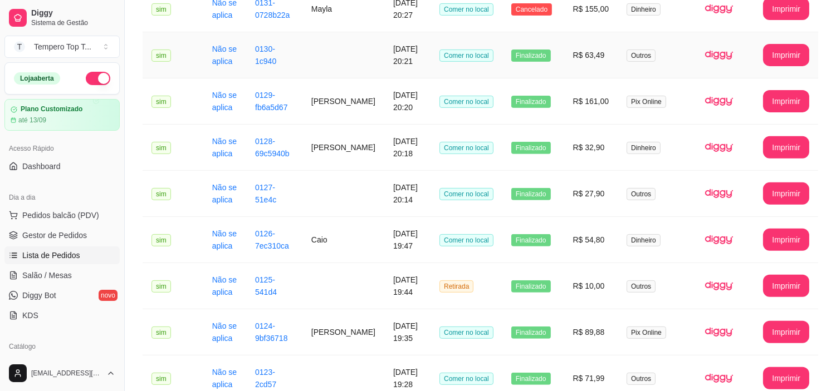
click at [557, 75] on td "Finalizado" at bounding box center [533, 55] width 62 height 46
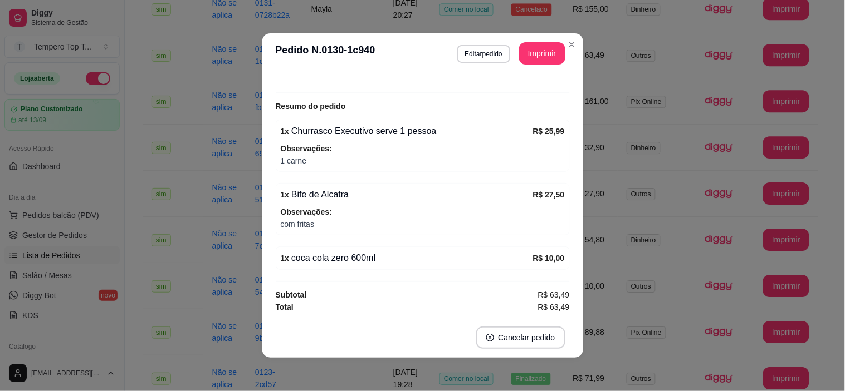
scroll to position [2, 0]
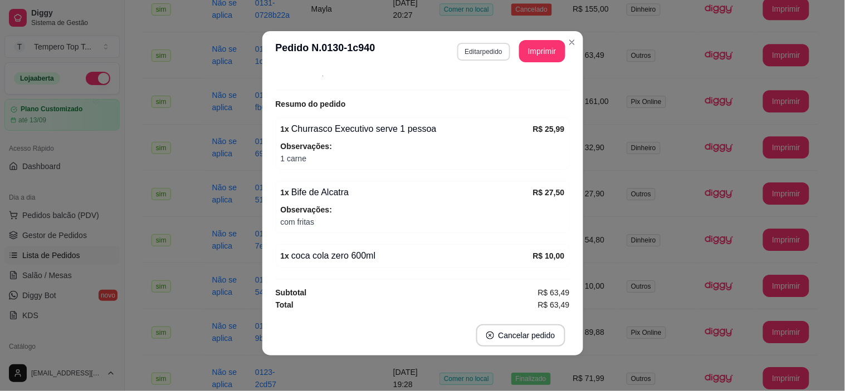
click at [475, 54] on button "Editar pedido" at bounding box center [483, 52] width 53 height 18
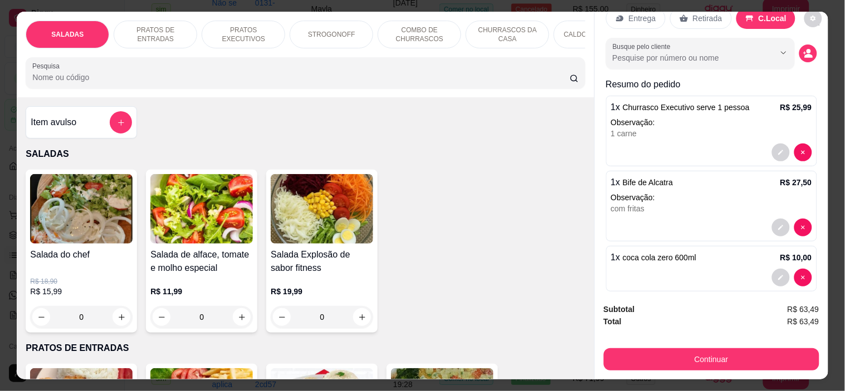
scroll to position [41, 0]
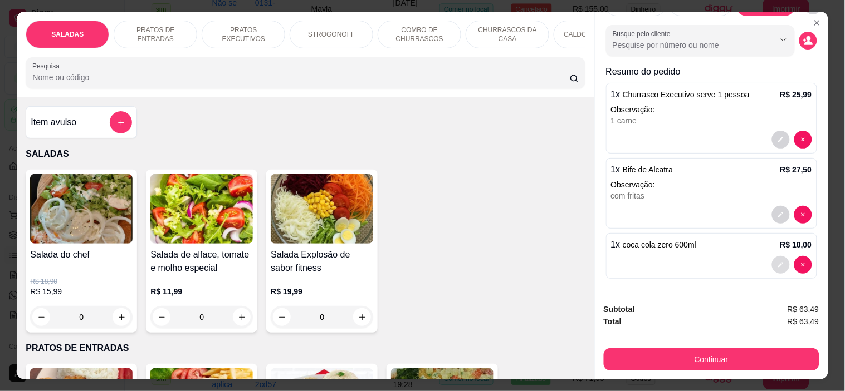
click at [778, 263] on icon "decrease-product-quantity" at bounding box center [780, 265] width 5 height 5
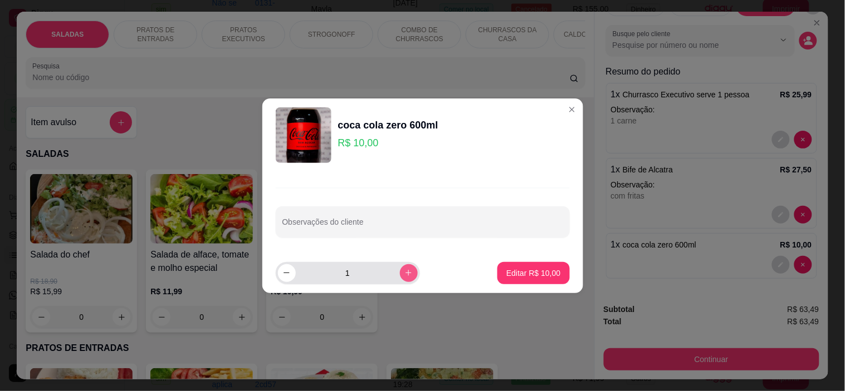
click at [404, 273] on icon "increase-product-quantity" at bounding box center [408, 273] width 8 height 8
type input "2"
click at [530, 275] on p "Editar R$ 20,00" at bounding box center [533, 273] width 54 height 11
type input "2"
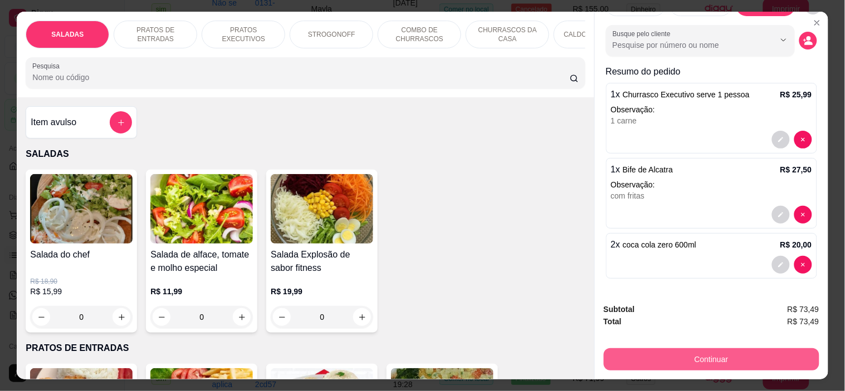
click at [680, 355] on button "Continuar" at bounding box center [711, 360] width 215 height 22
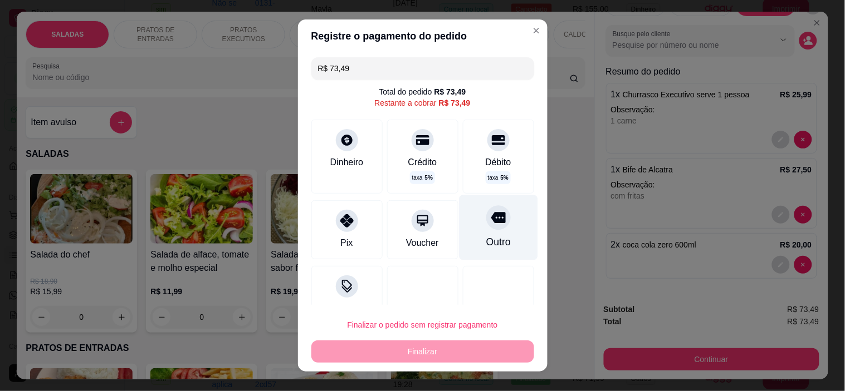
click at [485, 231] on div "Outro" at bounding box center [498, 227] width 79 height 65
type input "R$ 0,00"
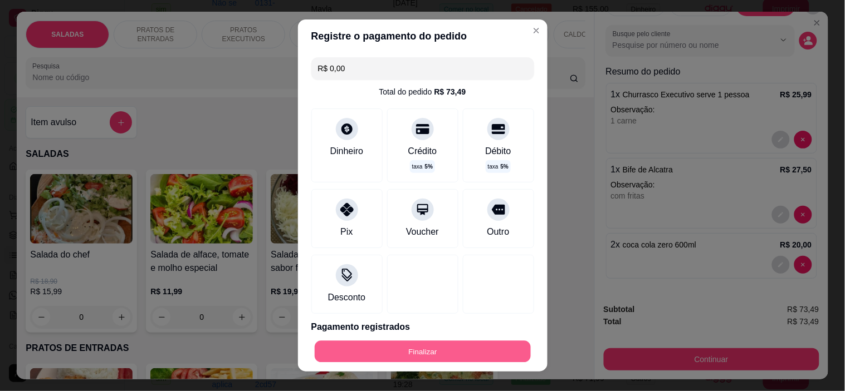
click at [471, 351] on button "Finalizar" at bounding box center [423, 352] width 216 height 22
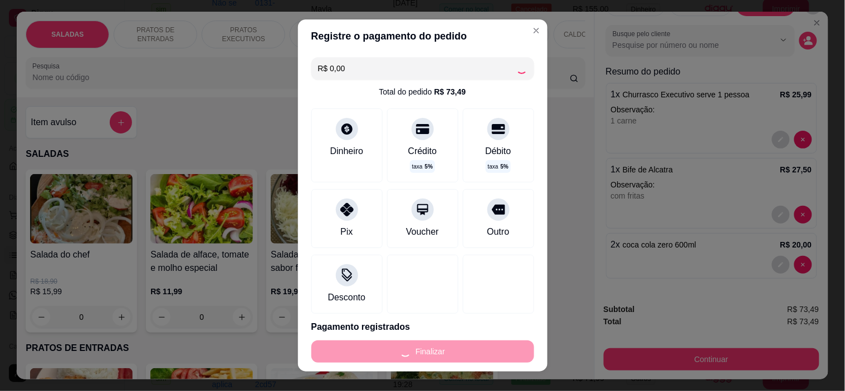
type input "0"
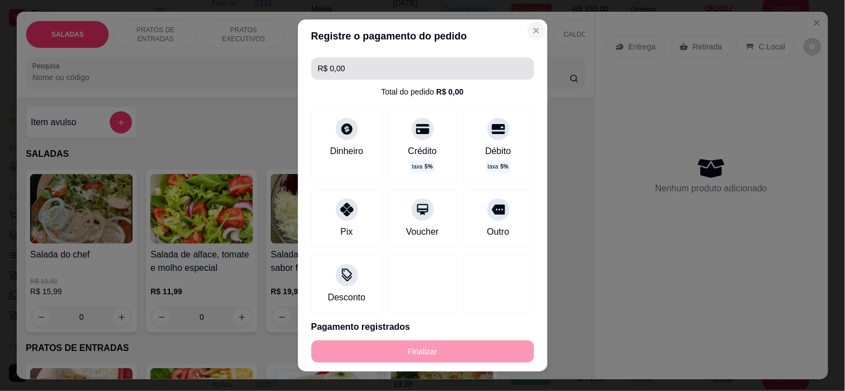
type input "-R$ 73,49"
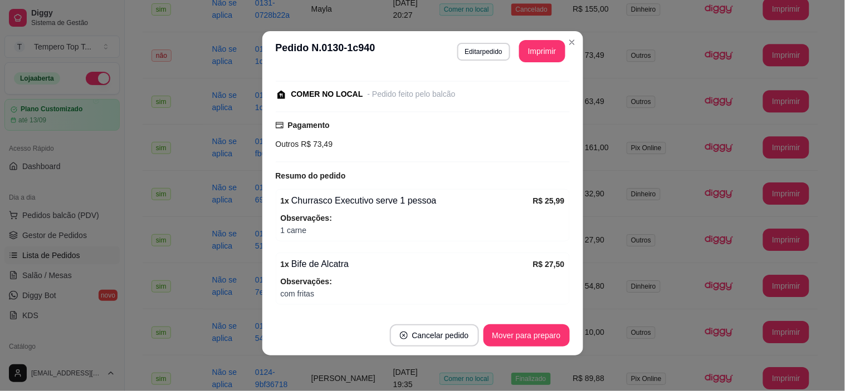
scroll to position [204, 0]
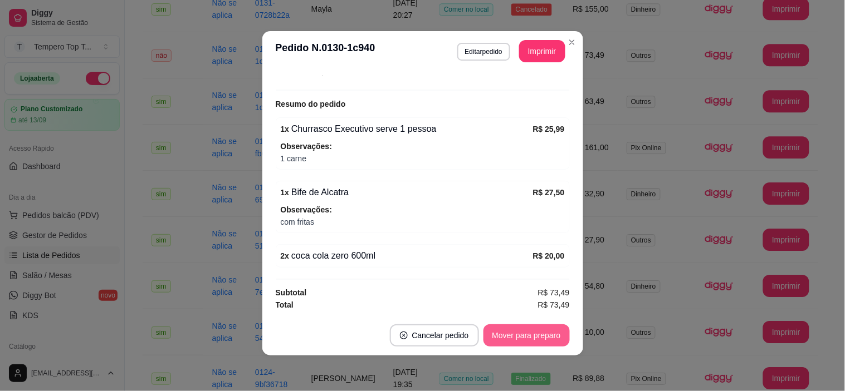
click at [537, 337] on button "Mover para preparo" at bounding box center [526, 336] width 86 height 22
click at [546, 335] on button "Mover para retirada disponível" at bounding box center [507, 336] width 123 height 22
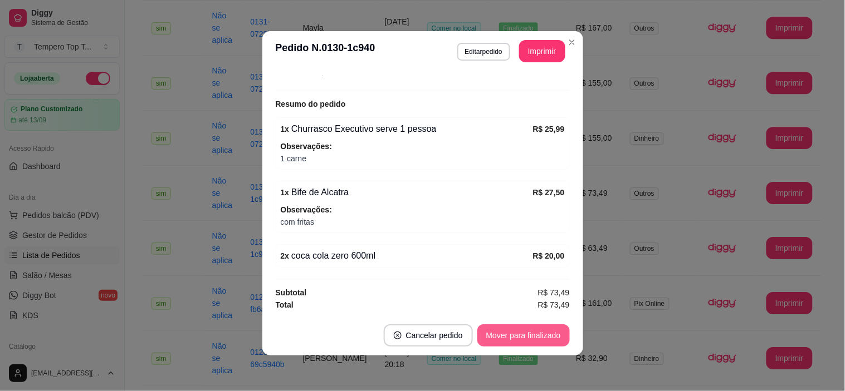
click at [547, 340] on button "Mover para finalizado" at bounding box center [523, 336] width 92 height 22
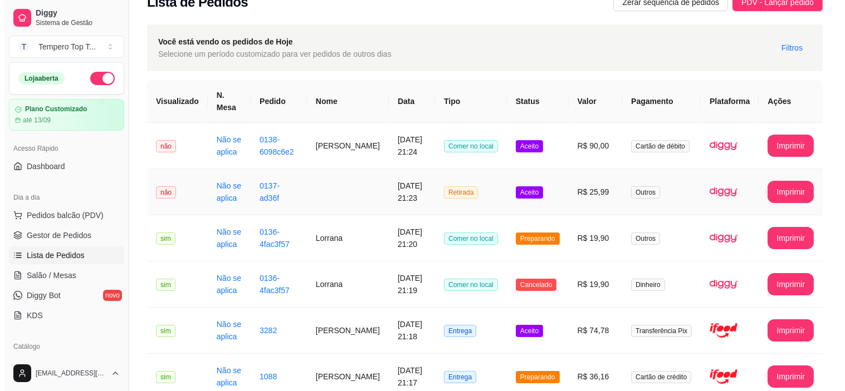
scroll to position [0, 0]
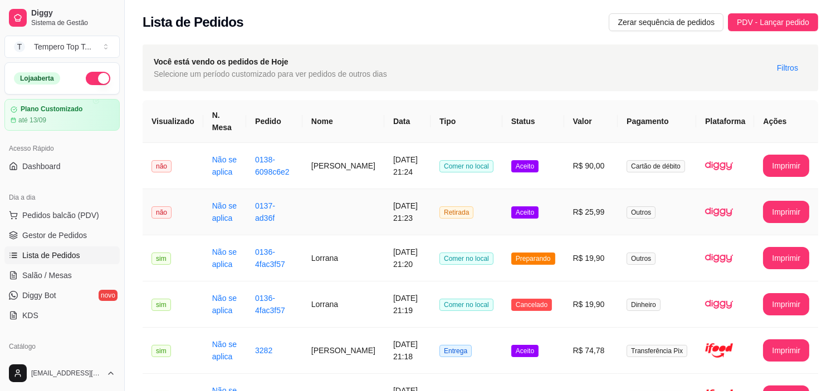
click at [529, 164] on span "Aceito" at bounding box center [524, 166] width 27 height 12
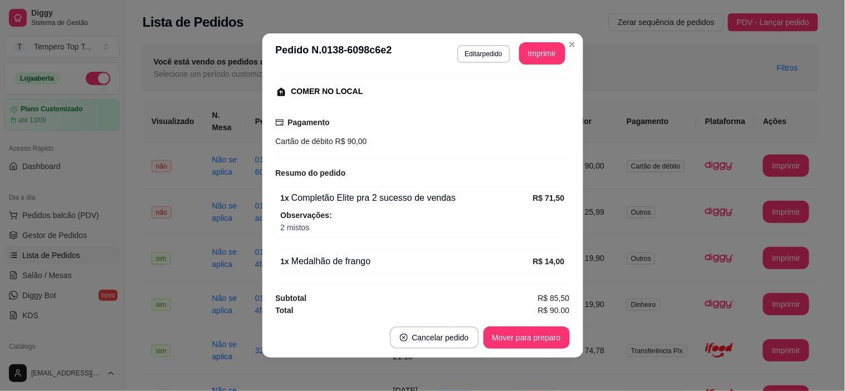
scroll to position [141, 0]
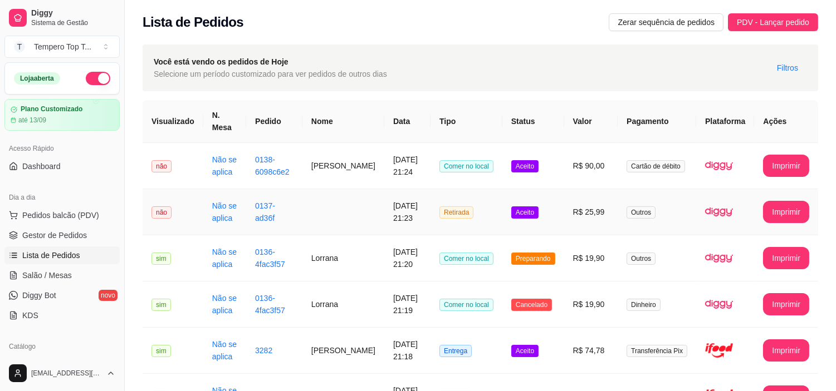
click at [531, 209] on span "Aceito" at bounding box center [524, 213] width 27 height 12
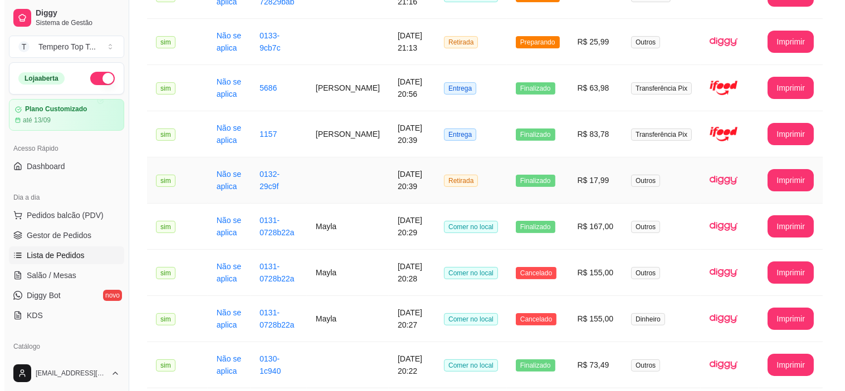
scroll to position [494, 0]
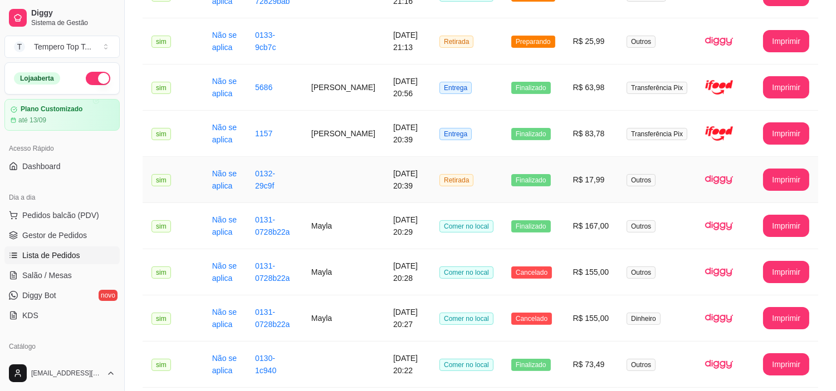
click at [528, 178] on span "Finalizado" at bounding box center [531, 180] width 40 height 12
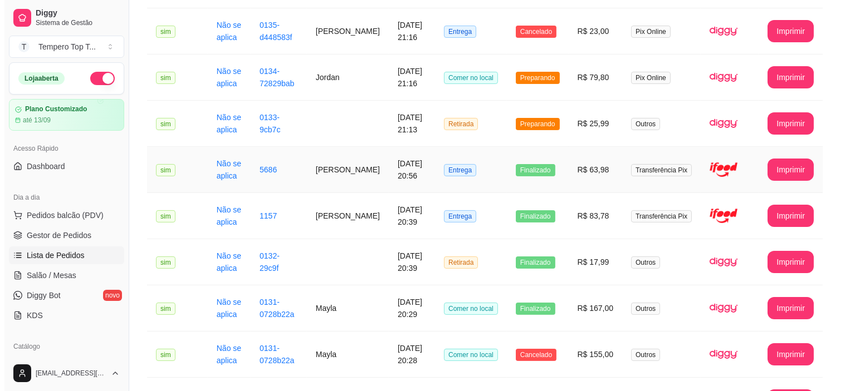
scroll to position [371, 0]
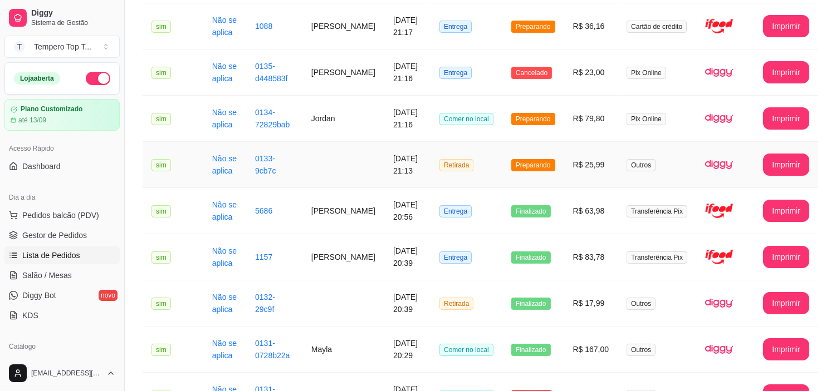
click at [543, 156] on td "Preparando" at bounding box center [533, 165] width 62 height 46
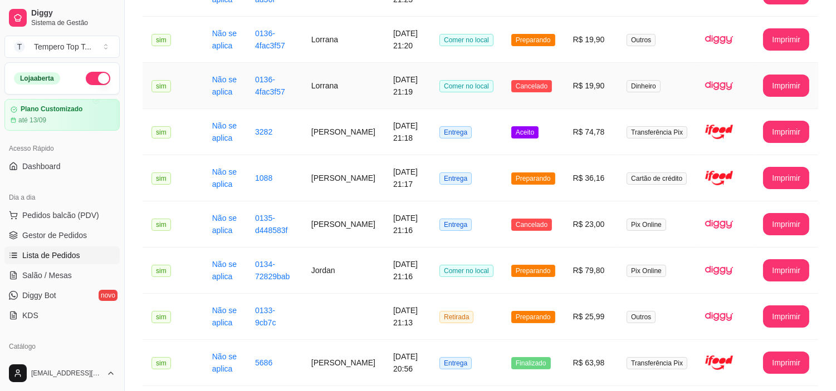
scroll to position [185, 0]
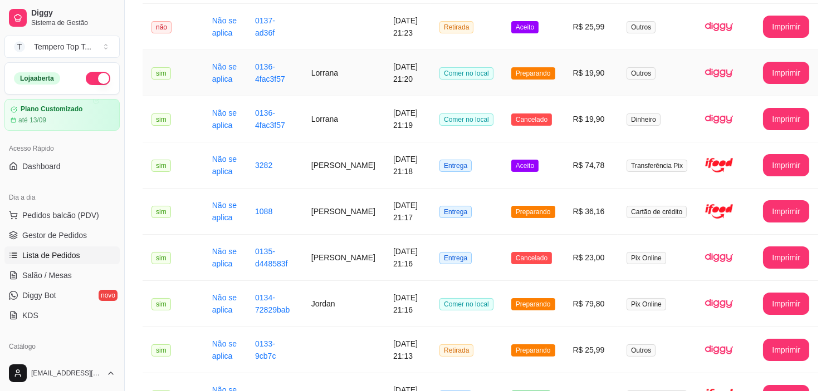
click at [531, 56] on td "Preparando" at bounding box center [533, 73] width 62 height 46
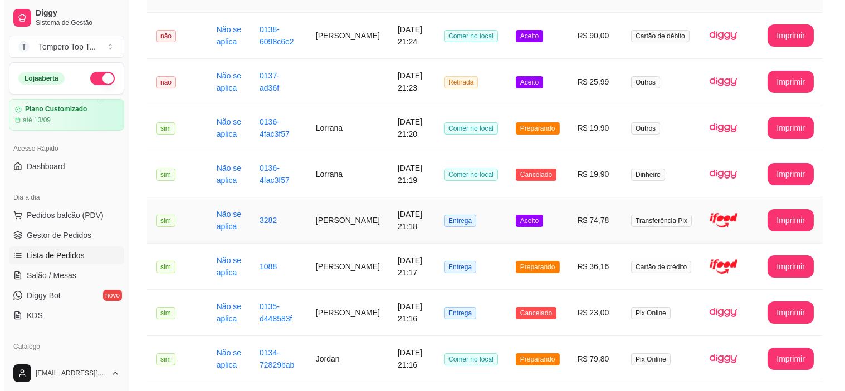
scroll to position [62, 0]
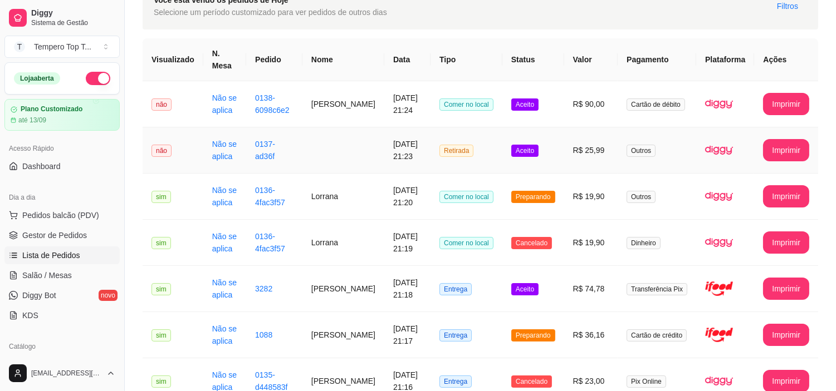
click at [548, 165] on td "Aceito" at bounding box center [533, 151] width 62 height 46
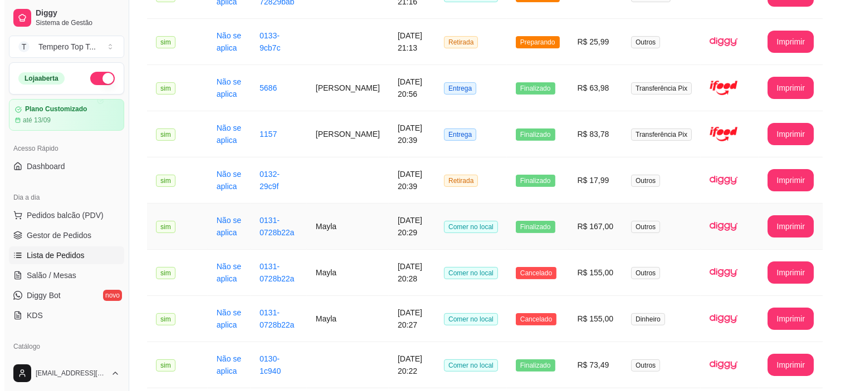
scroll to position [494, 0]
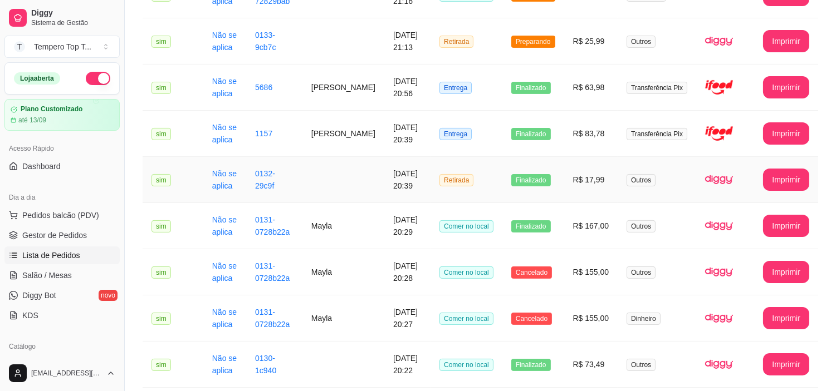
click at [532, 164] on td "Finalizado" at bounding box center [533, 180] width 62 height 46
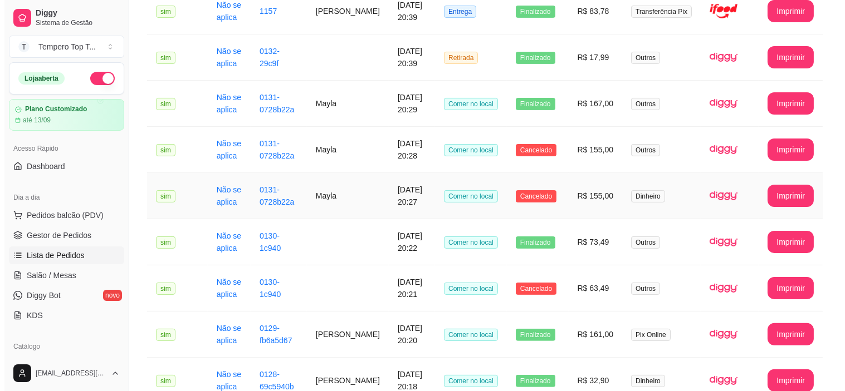
scroll to position [619, 0]
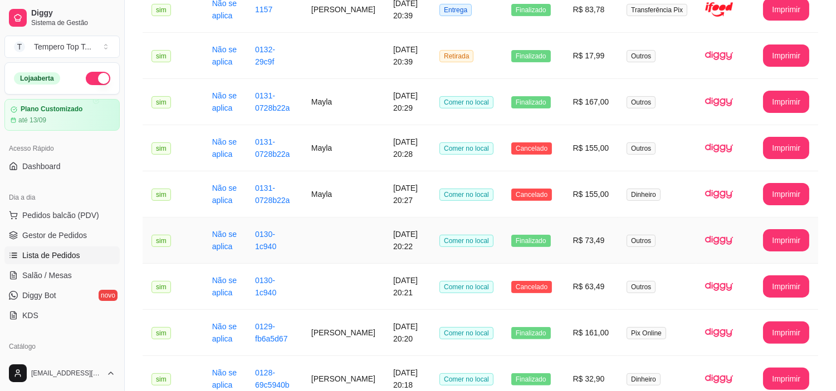
click at [547, 238] on span "Finalizado" at bounding box center [531, 241] width 40 height 12
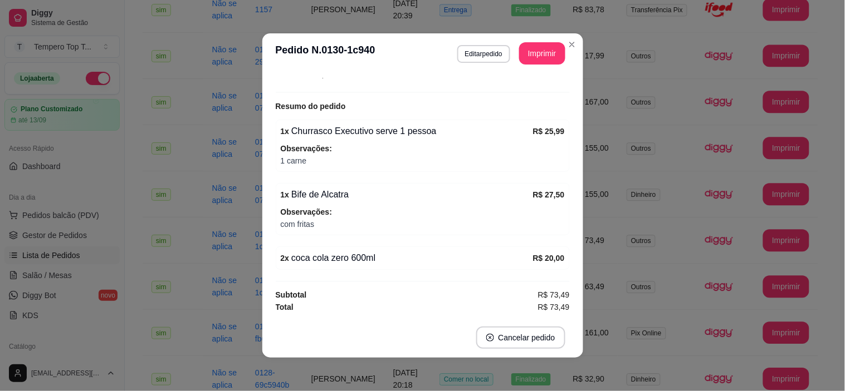
scroll to position [21, 0]
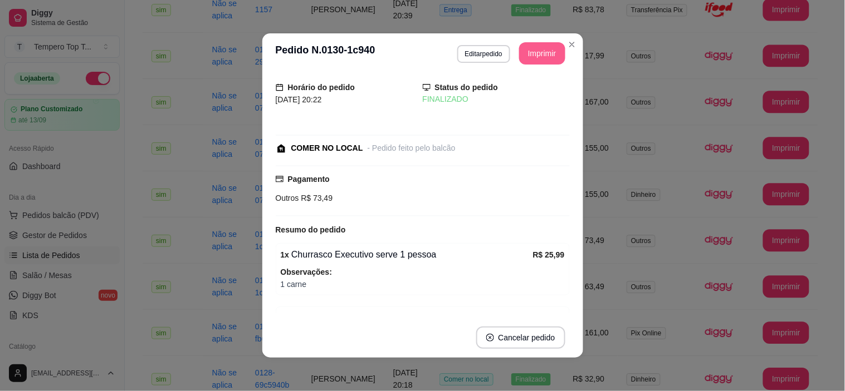
click at [533, 50] on button "Imprimir" at bounding box center [542, 53] width 46 height 22
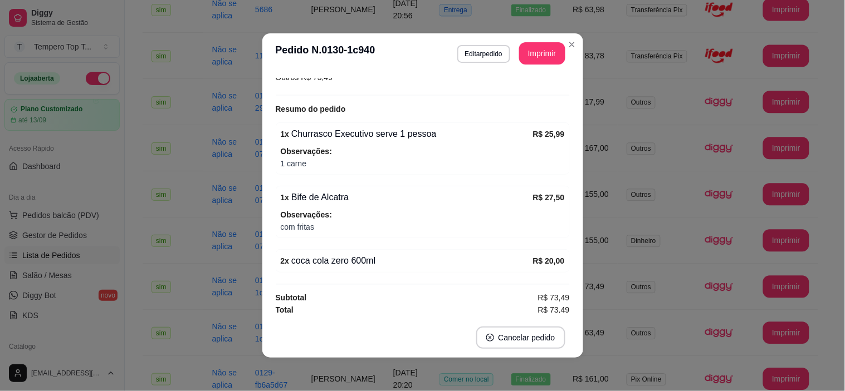
scroll to position [145, 0]
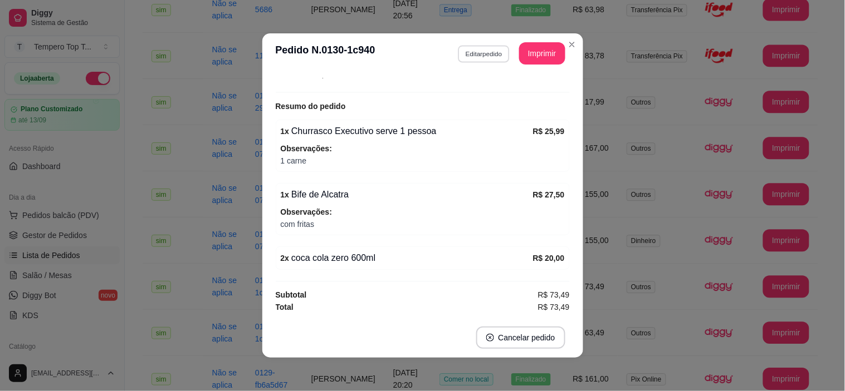
click at [477, 56] on button "Editar pedido" at bounding box center [484, 53] width 52 height 17
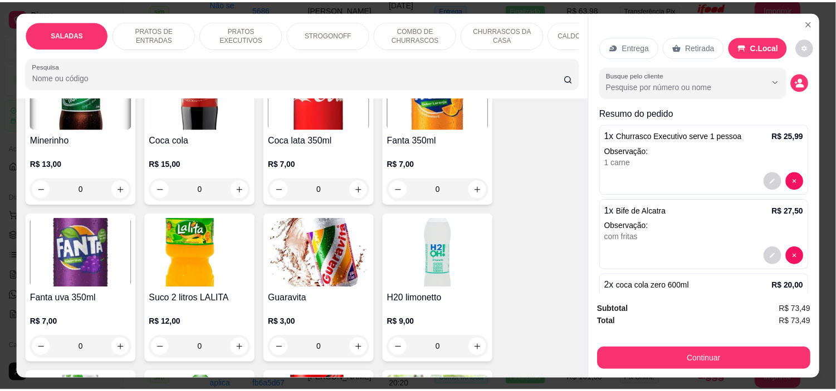
scroll to position [2907, 0]
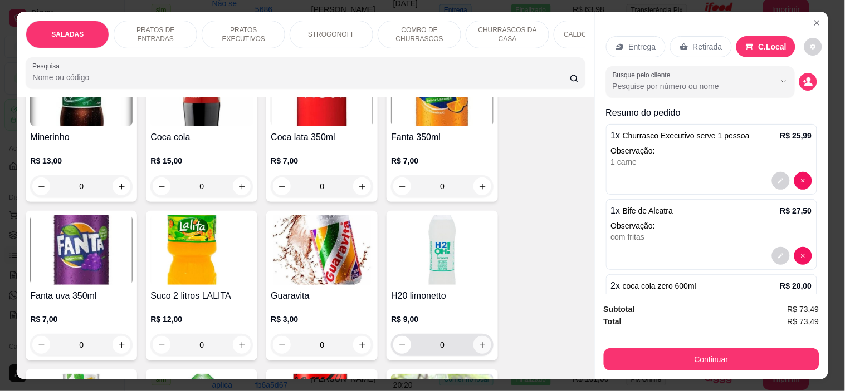
click at [481, 341] on icon "increase-product-quantity" at bounding box center [482, 345] width 8 height 8
type input "1"
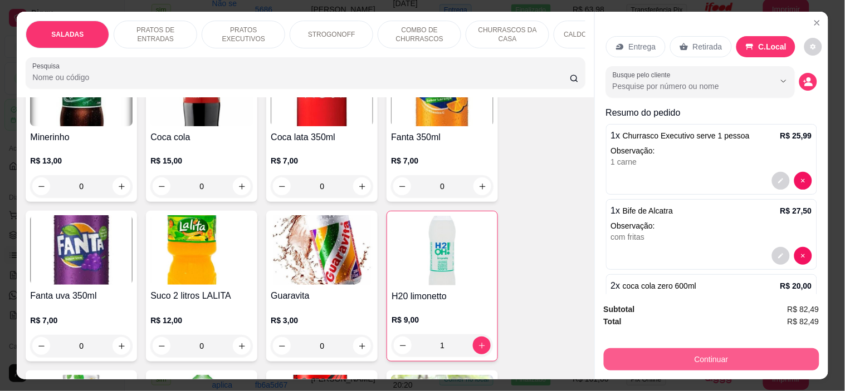
click at [747, 349] on button "Continuar" at bounding box center [711, 360] width 215 height 22
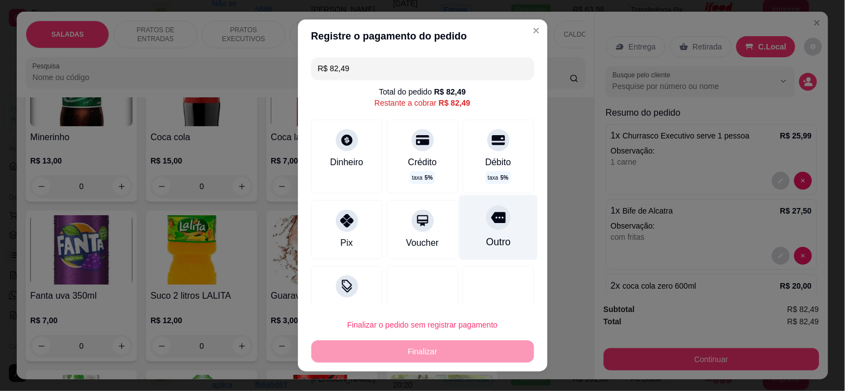
click at [474, 231] on div "Outro" at bounding box center [498, 227] width 79 height 65
type input "R$ 0,00"
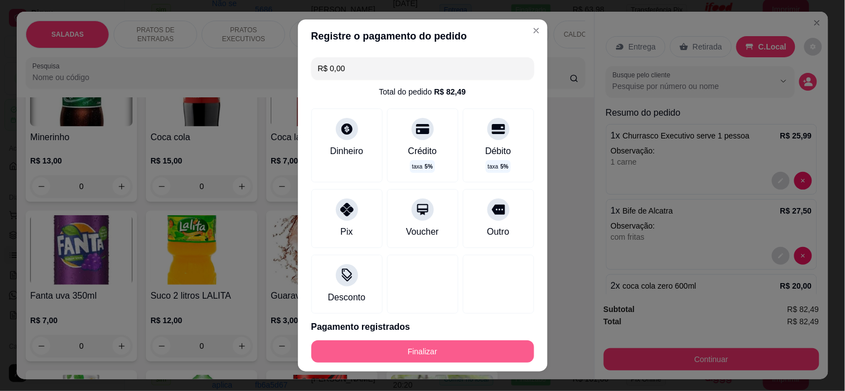
click at [457, 352] on button "Finalizar" at bounding box center [422, 352] width 223 height 22
click at [467, 346] on button "Finalizar" at bounding box center [423, 352] width 216 height 22
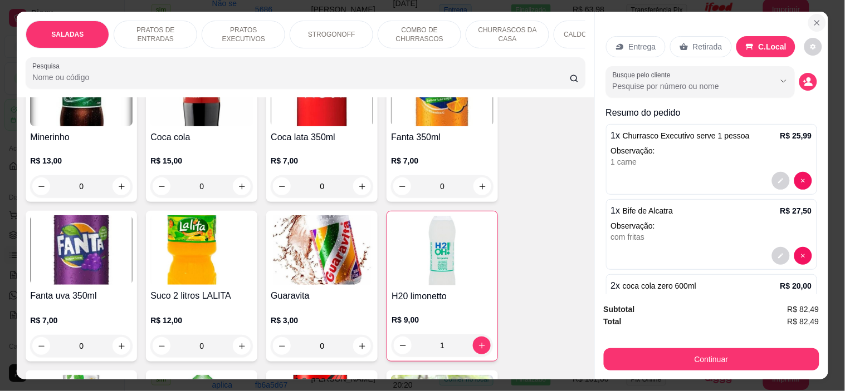
click at [820, 17] on button "Close" at bounding box center [817, 23] width 18 height 18
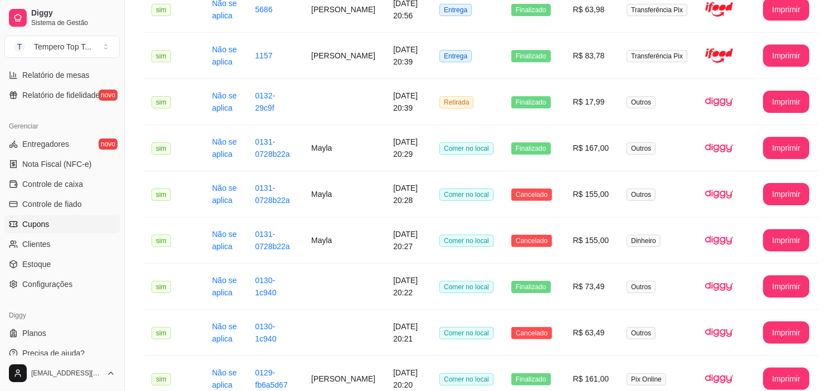
scroll to position [409, 0]
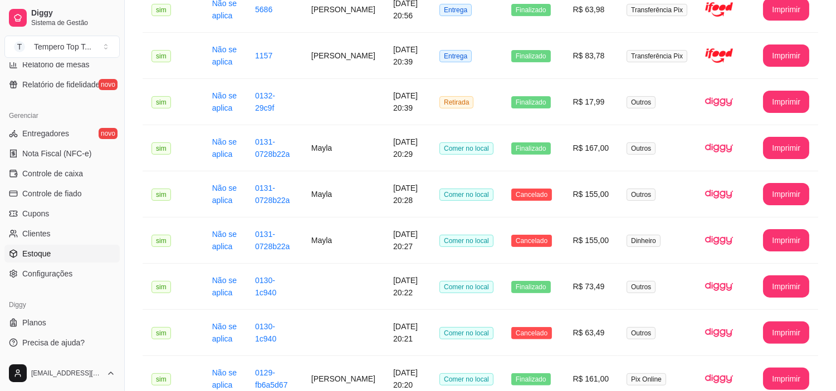
click at [58, 253] on link "Estoque" at bounding box center [61, 254] width 115 height 18
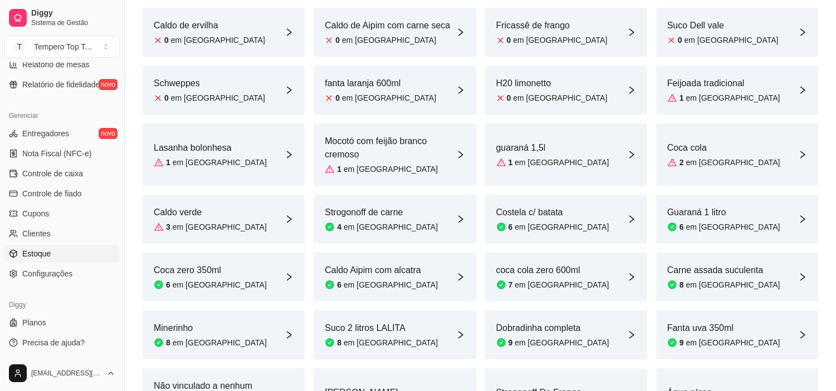
scroll to position [134, 0]
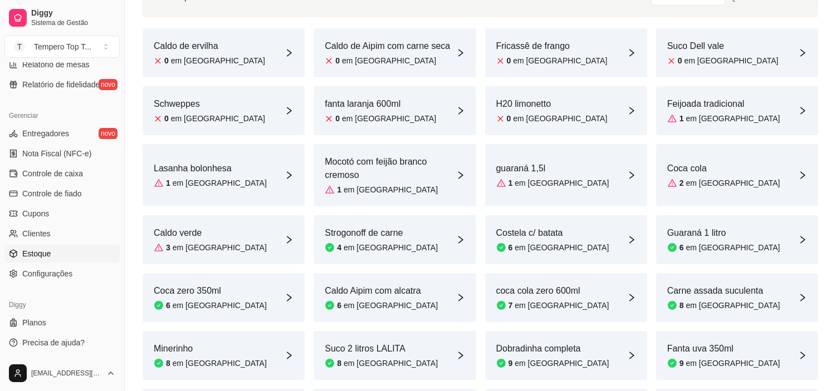
click at [589, 124] on div "H20 limonetto 0 em [GEOGRAPHIC_DATA]" at bounding box center [566, 110] width 162 height 49
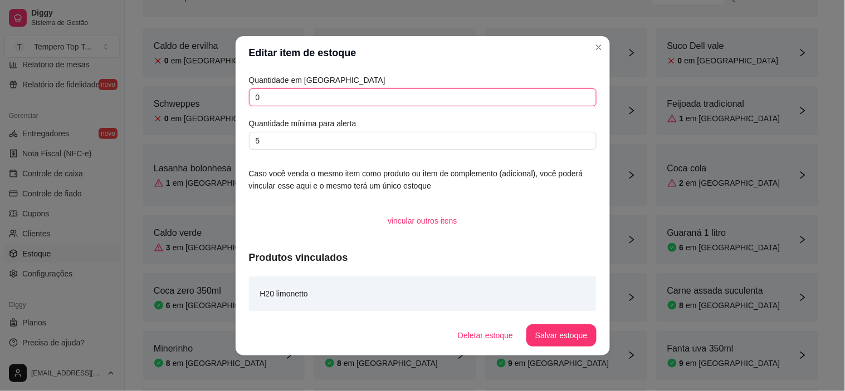
click at [396, 91] on input "0" at bounding box center [422, 98] width 347 height 18
type input "9"
click at [574, 331] on button "Salvar estoque" at bounding box center [561, 336] width 70 height 22
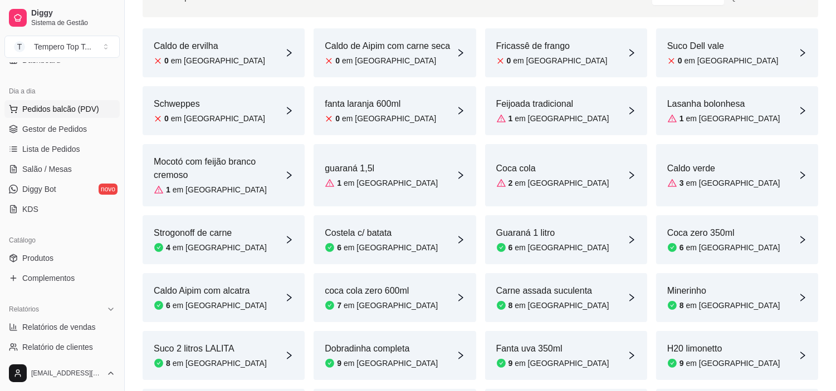
scroll to position [38, 0]
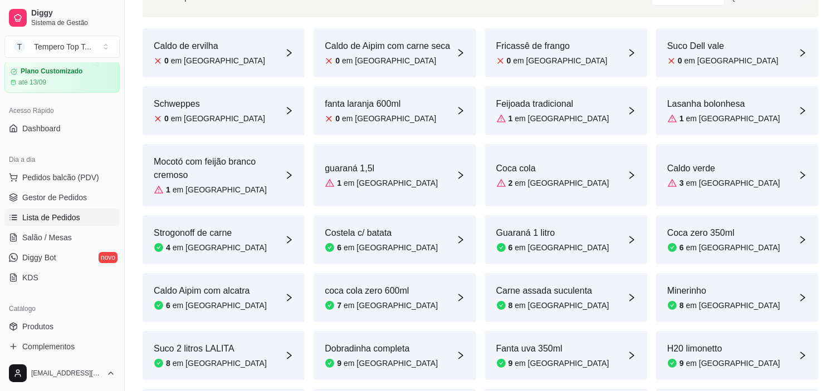
click at [56, 214] on span "Lista de Pedidos" at bounding box center [51, 217] width 58 height 11
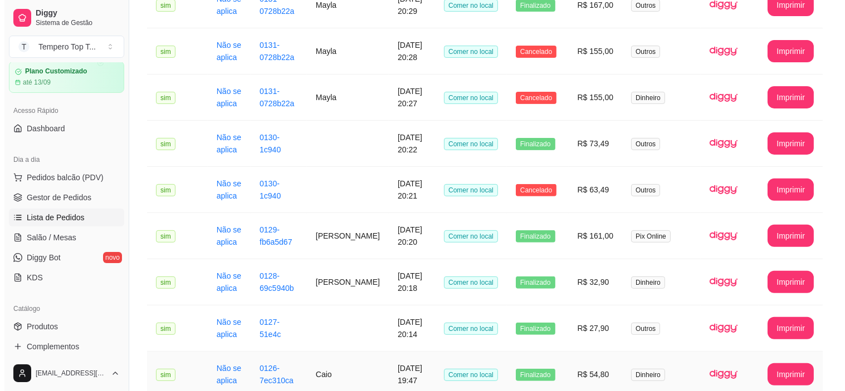
scroll to position [742, 0]
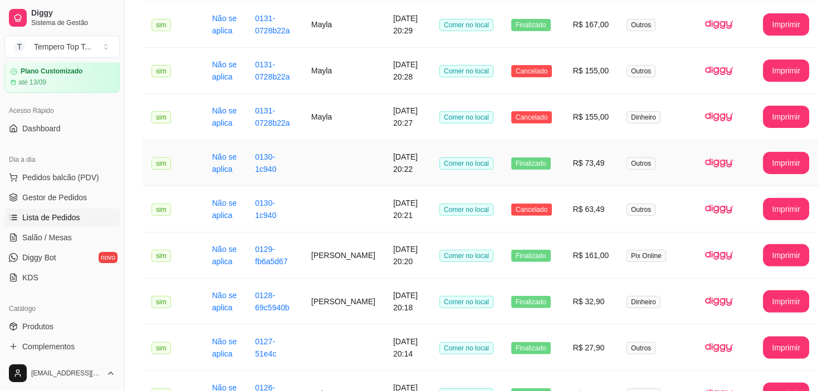
click at [522, 161] on span "Finalizado" at bounding box center [531, 164] width 40 height 12
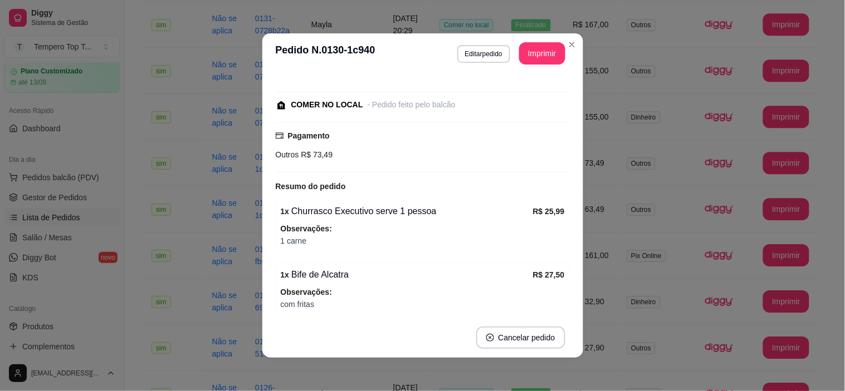
scroll to position [145, 0]
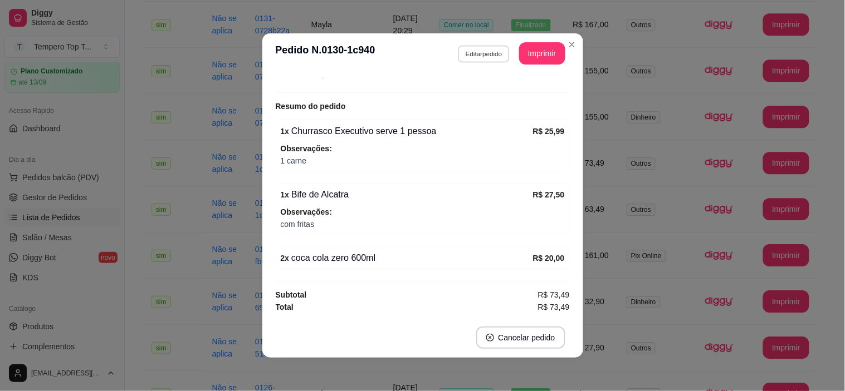
click at [468, 53] on button "Editar pedido" at bounding box center [484, 53] width 52 height 17
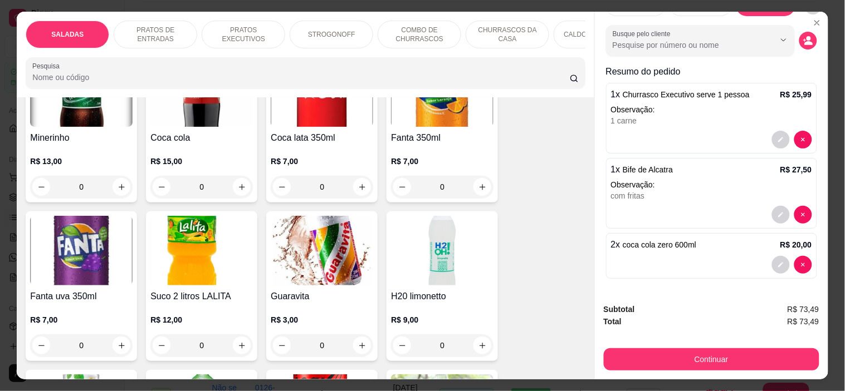
scroll to position [3031, 0]
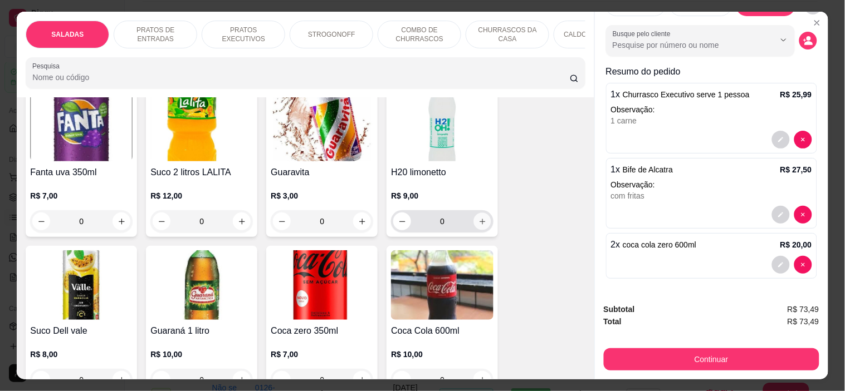
click at [482, 213] on button "increase-product-quantity" at bounding box center [482, 221] width 17 height 17
type input "1"
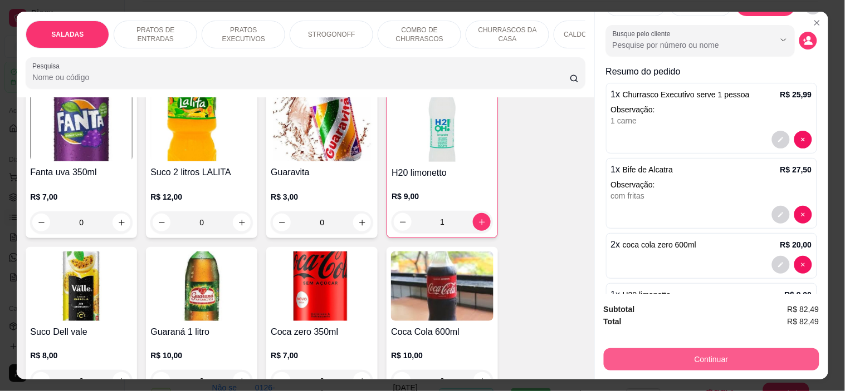
click at [645, 351] on button "Continuar" at bounding box center [711, 360] width 215 height 22
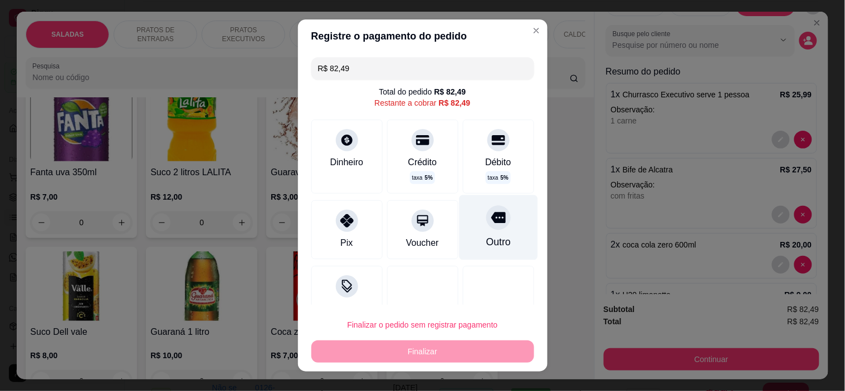
click at [489, 236] on div "Outro" at bounding box center [498, 227] width 79 height 65
type input "R$ 0,00"
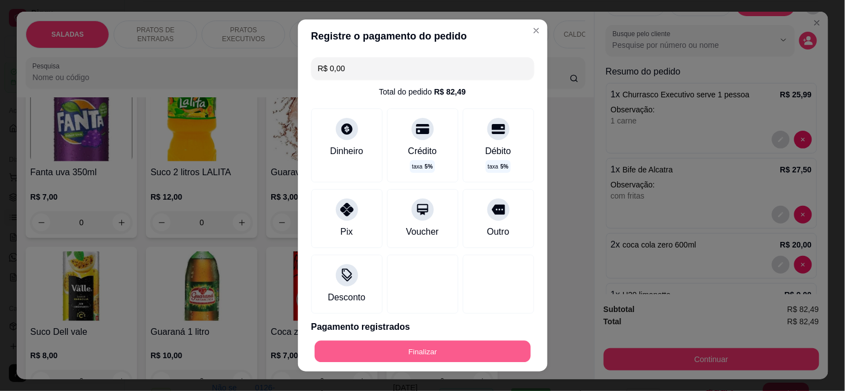
click at [459, 349] on button "Finalizar" at bounding box center [423, 352] width 216 height 22
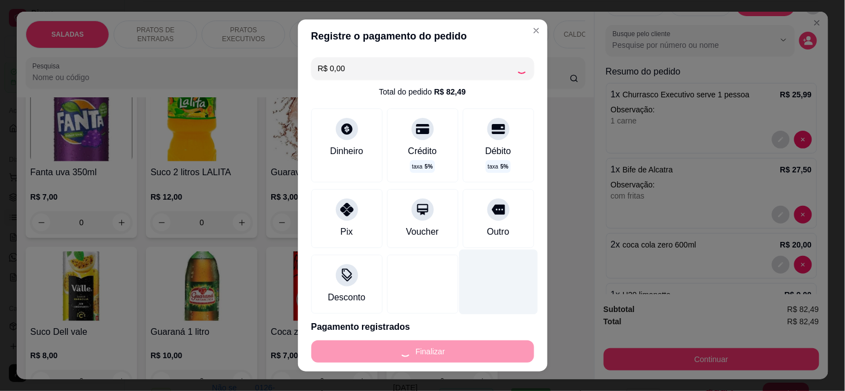
type input "0"
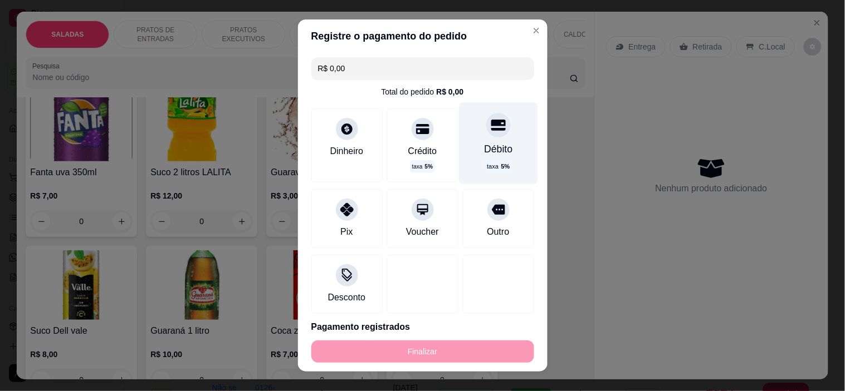
type input "-R$ 82,49"
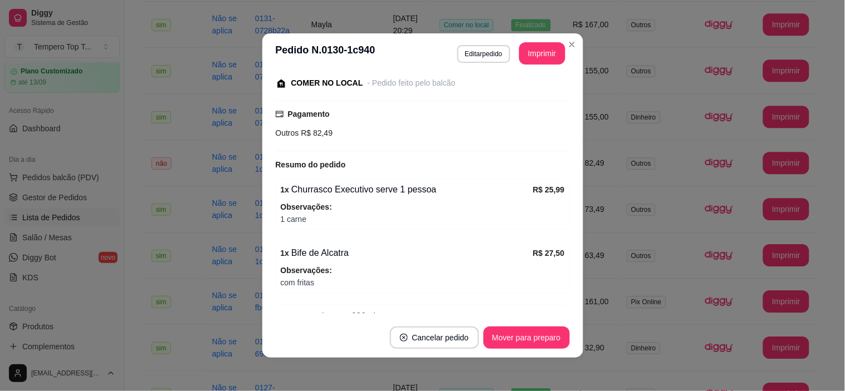
scroll to position [204, 0]
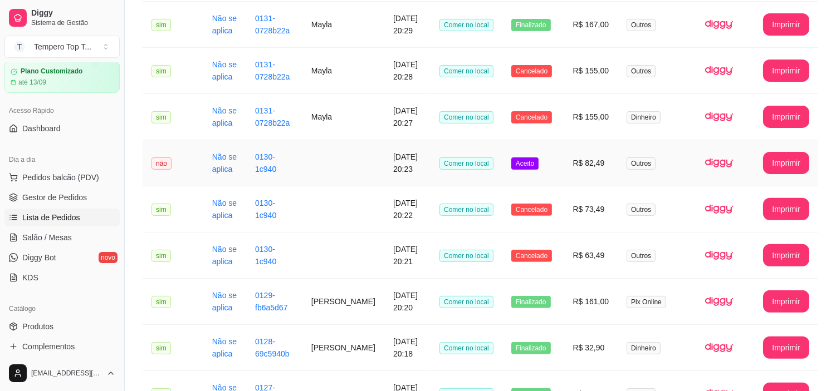
click at [555, 179] on td "Aceito" at bounding box center [533, 163] width 62 height 46
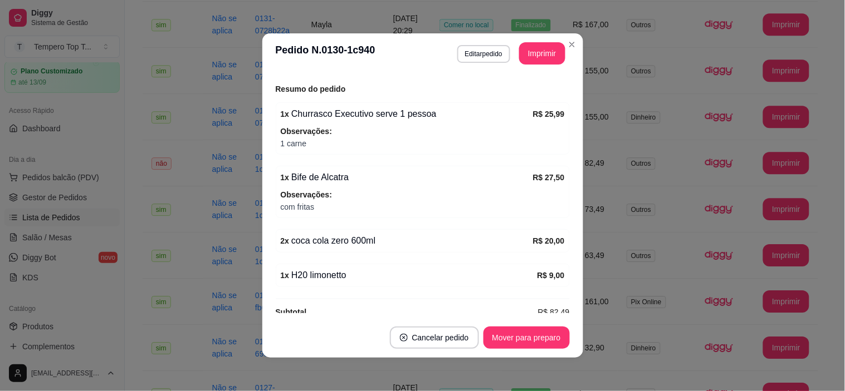
scroll to position [239, 0]
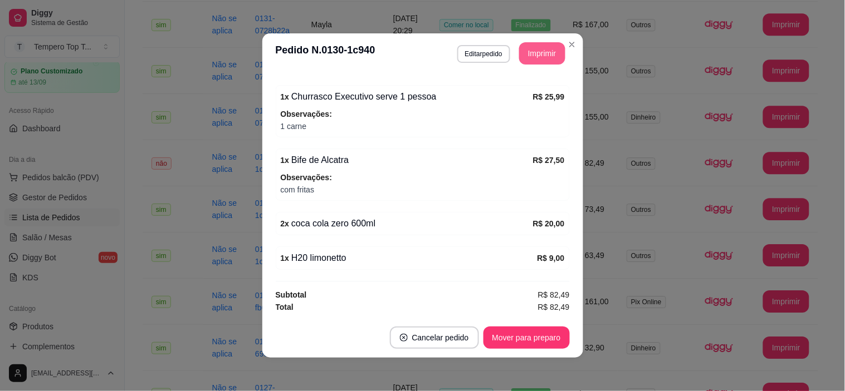
click at [529, 50] on button "Imprimir" at bounding box center [542, 53] width 46 height 22
click at [527, 323] on footer "Cancelar pedido Mover para preparo" at bounding box center [422, 338] width 321 height 40
click at [535, 338] on button "Mover para preparo" at bounding box center [526, 338] width 86 height 22
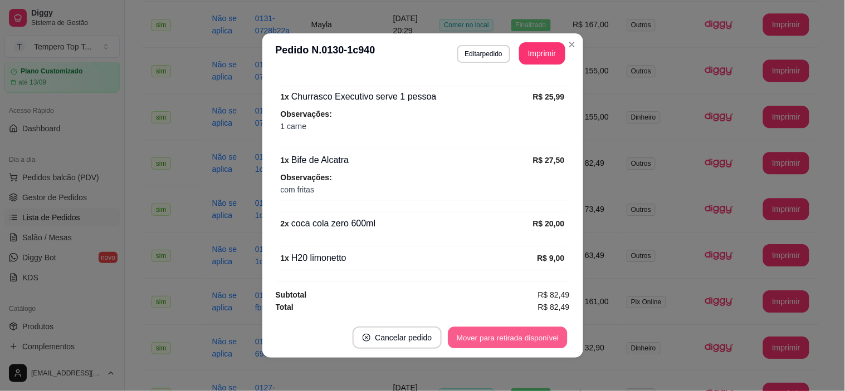
click at [540, 341] on button "Mover para retirada disponível" at bounding box center [507, 338] width 119 height 22
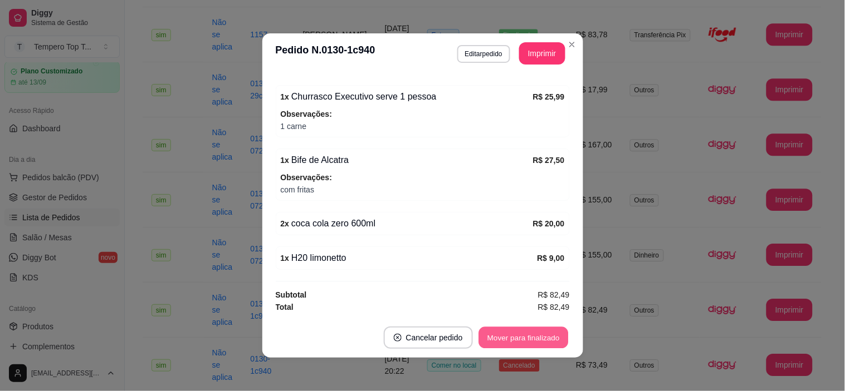
click at [540, 341] on button "Mover para finalizado" at bounding box center [523, 338] width 90 height 22
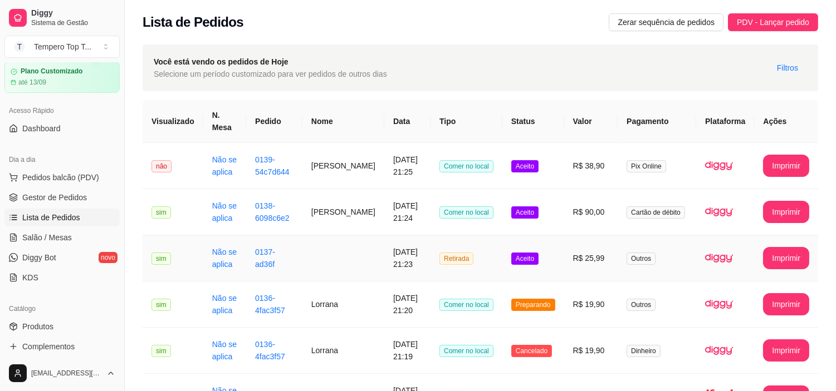
click at [564, 261] on td "Aceito" at bounding box center [533, 259] width 62 height 46
click at [585, 222] on td "R$ 90,00" at bounding box center [591, 212] width 54 height 46
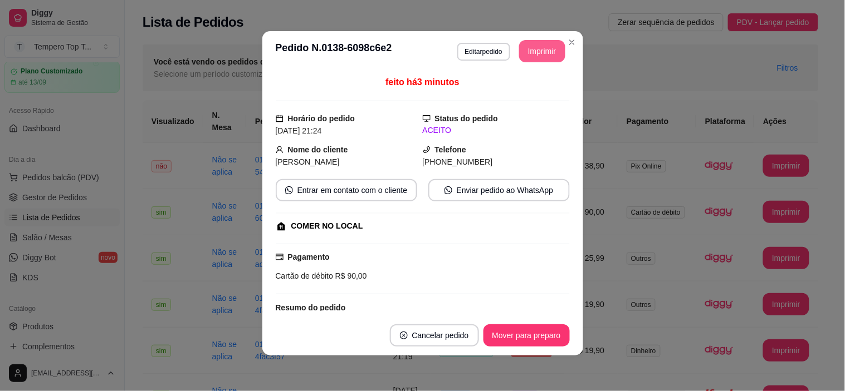
click at [543, 46] on button "Imprimir" at bounding box center [542, 51] width 46 height 22
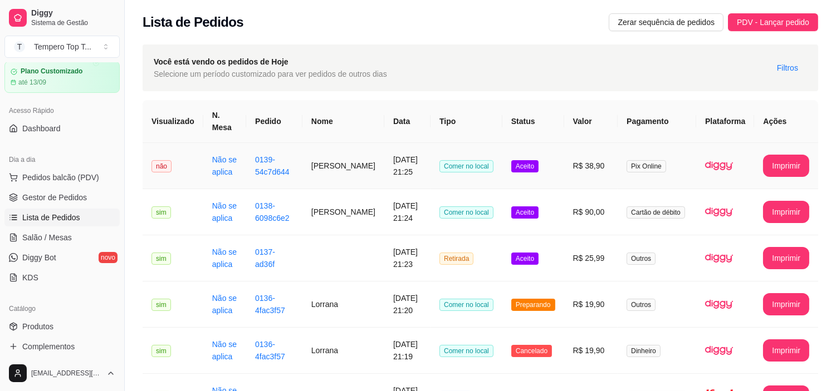
click at [550, 173] on td "Aceito" at bounding box center [533, 166] width 62 height 46
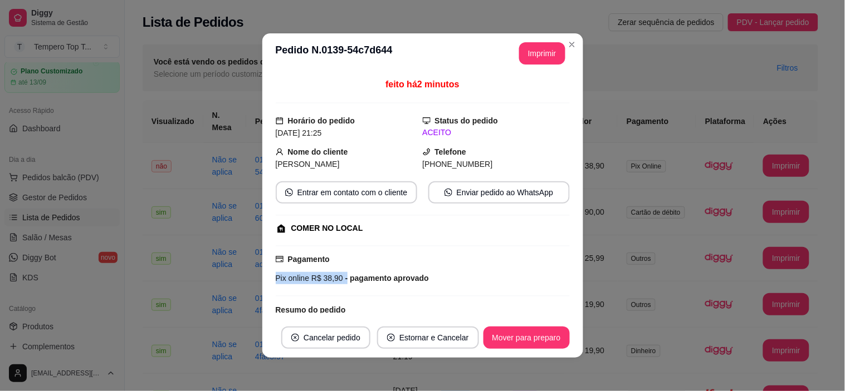
drag, startPoint x: 447, startPoint y: 266, endPoint x: 471, endPoint y: 266, distance: 24.5
click at [471, 266] on div "Pagamento Pix online R$ 38,90 - pagamento aprovado" at bounding box center [423, 268] width 294 height 31
click at [470, 264] on div "Pagamento Pix online R$ 38,90 - pagamento aprovado" at bounding box center [423, 268] width 294 height 31
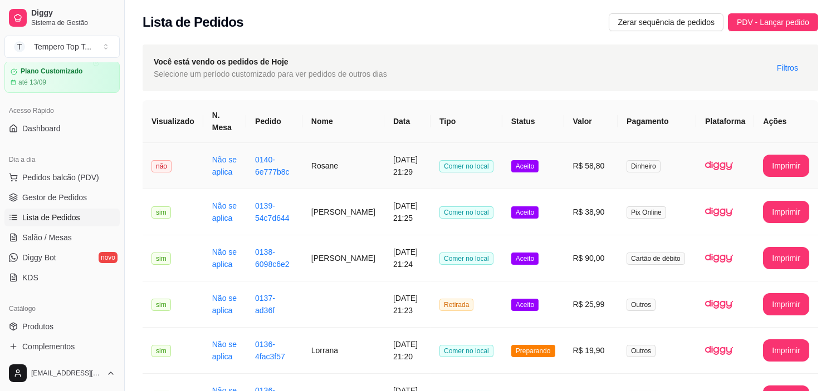
click at [555, 177] on td "Aceito" at bounding box center [533, 166] width 62 height 46
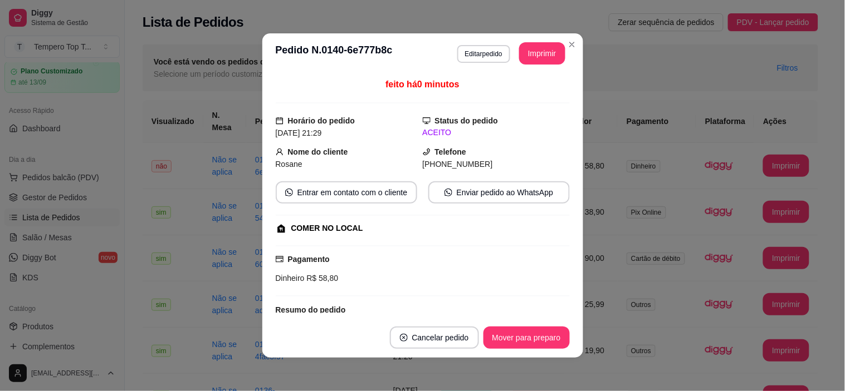
scroll to position [2, 0]
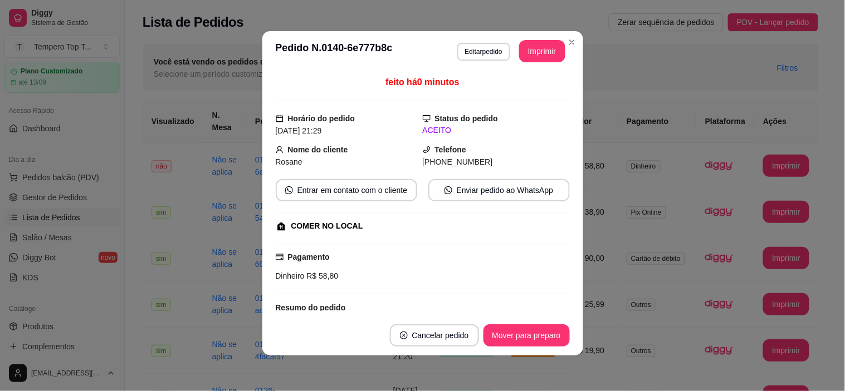
click at [693, 228] on td "Pix Online" at bounding box center [656, 212] width 79 height 46
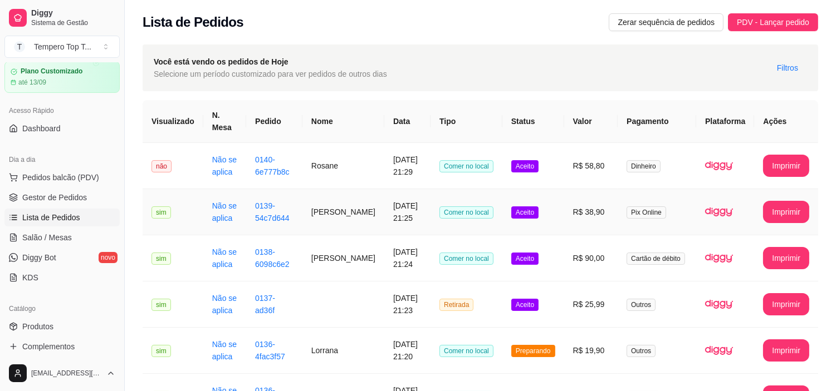
click at [584, 204] on td "R$ 38,90" at bounding box center [591, 212] width 54 height 46
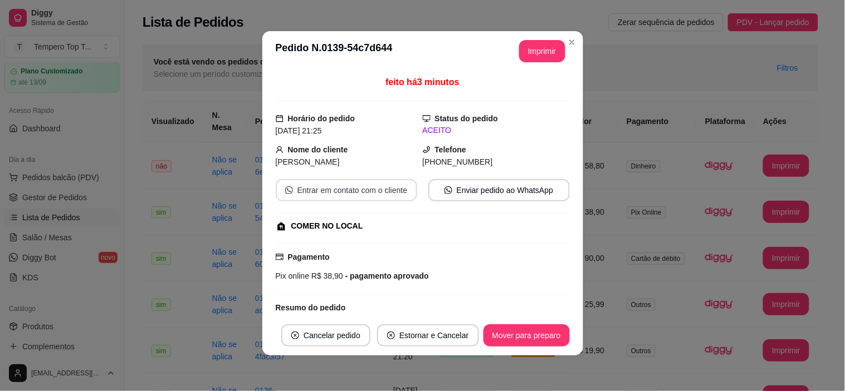
scroll to position [112, 0]
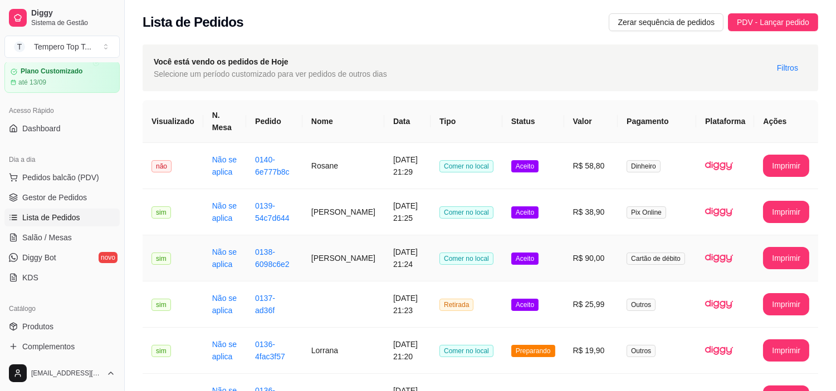
click at [565, 219] on tr "**********" at bounding box center [480, 212] width 675 height 46
click at [567, 262] on td "R$ 90,00" at bounding box center [591, 259] width 54 height 46
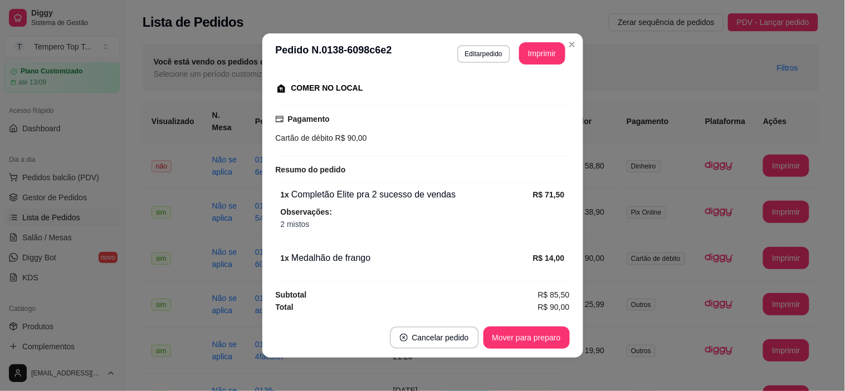
scroll to position [2, 0]
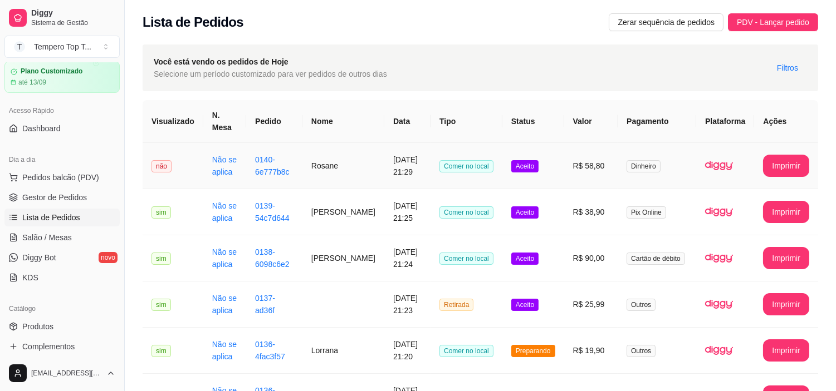
click at [582, 165] on td "R$ 58,80" at bounding box center [591, 166] width 54 height 46
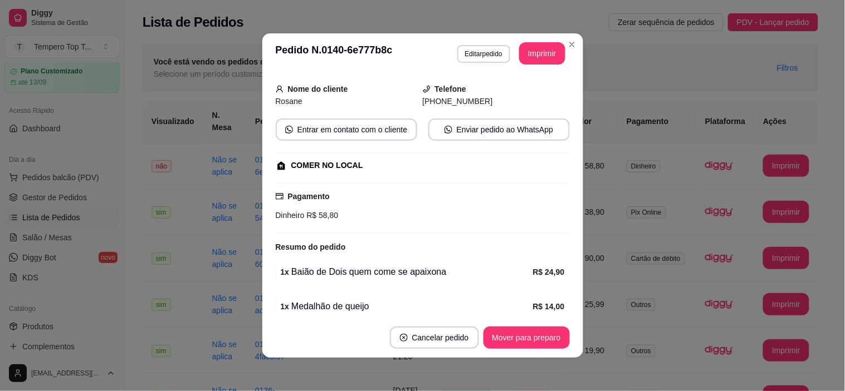
scroll to position [147, 0]
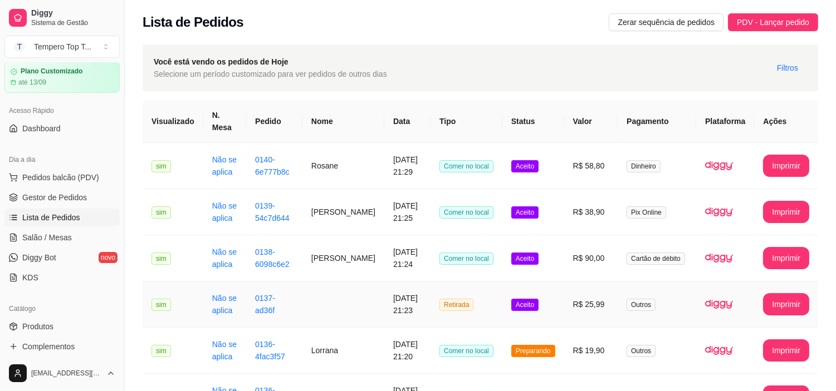
click at [451, 309] on span "Retirada" at bounding box center [456, 305] width 34 height 12
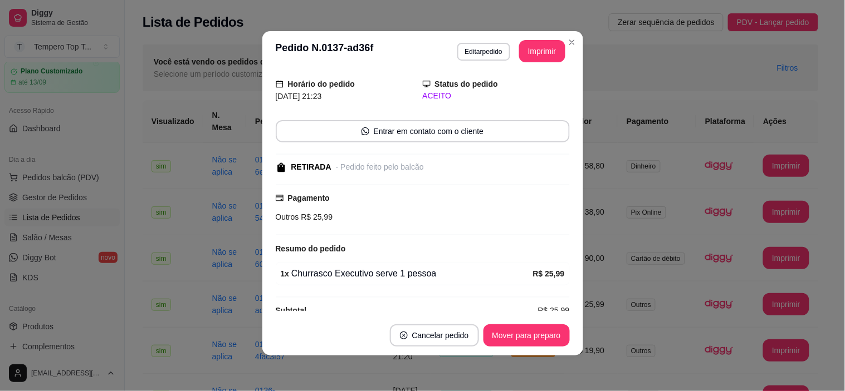
scroll to position [53, 0]
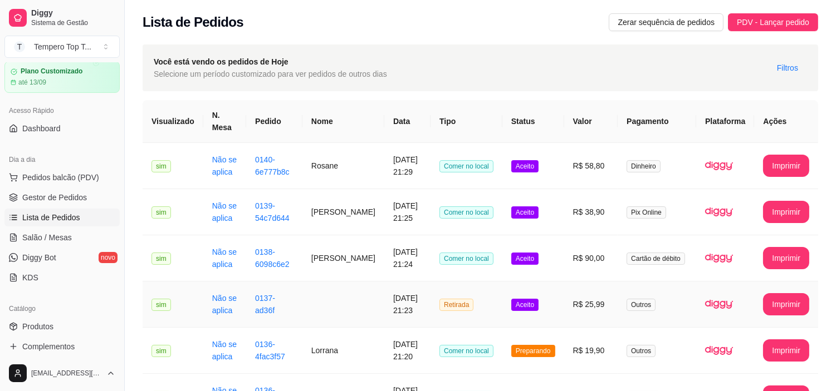
click at [554, 307] on td "Aceito" at bounding box center [533, 305] width 62 height 46
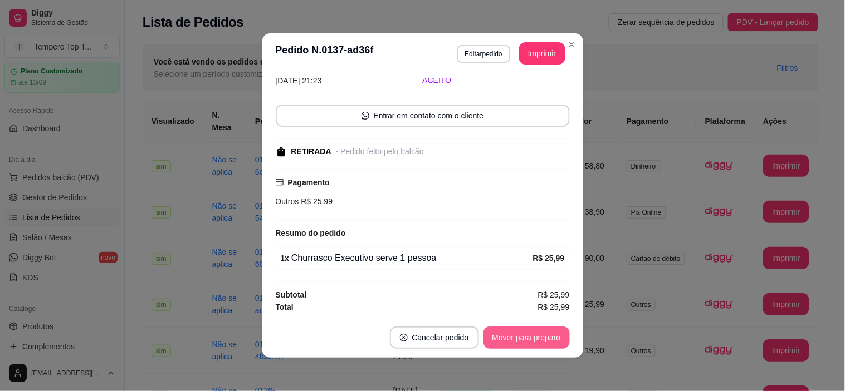
click at [521, 332] on button "Mover para preparo" at bounding box center [526, 338] width 86 height 22
click at [526, 335] on button "Mover para retirada disponível" at bounding box center [507, 338] width 119 height 22
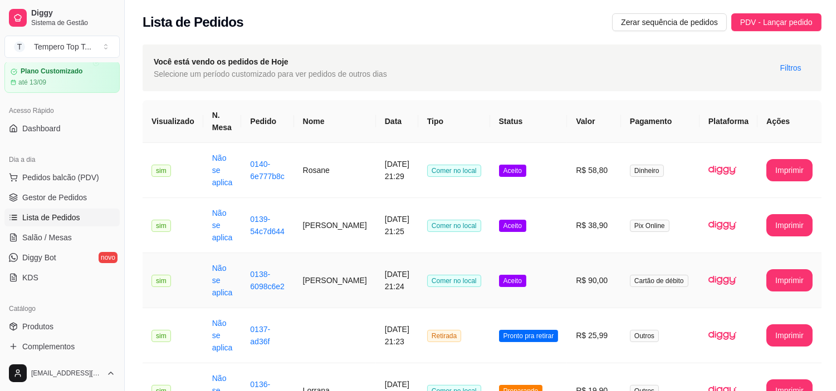
click at [540, 269] on td "Aceito" at bounding box center [528, 280] width 77 height 55
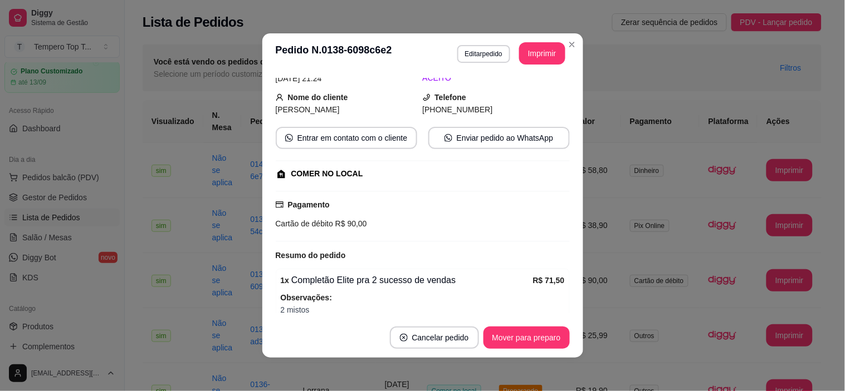
scroll to position [141, 0]
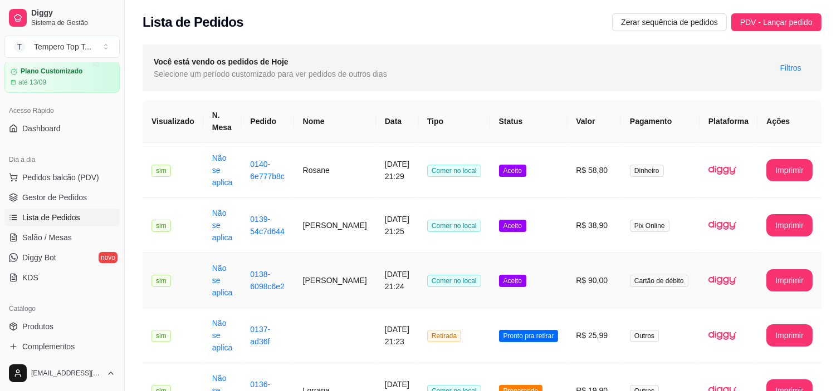
click at [553, 274] on td "Aceito" at bounding box center [528, 280] width 77 height 55
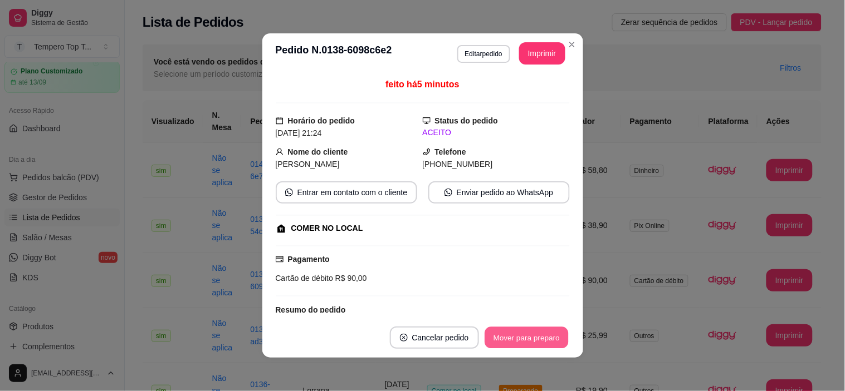
click at [530, 340] on button "Mover para preparo" at bounding box center [526, 338] width 84 height 22
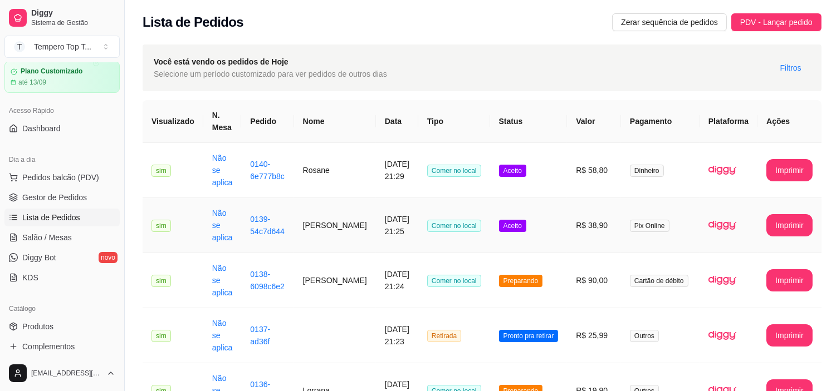
click at [540, 215] on td "Aceito" at bounding box center [528, 225] width 77 height 55
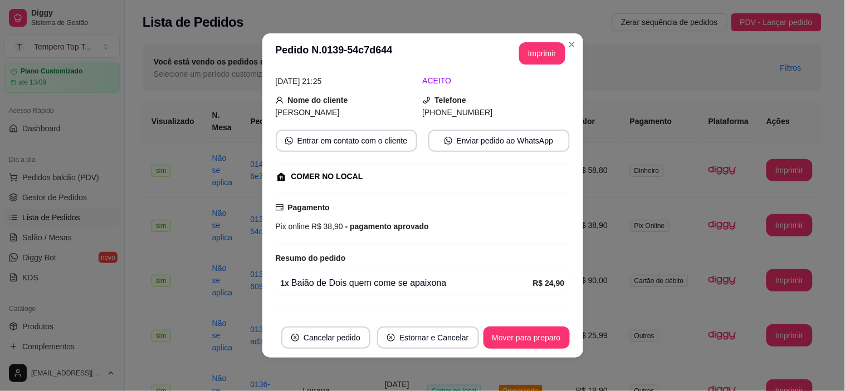
scroll to position [112, 0]
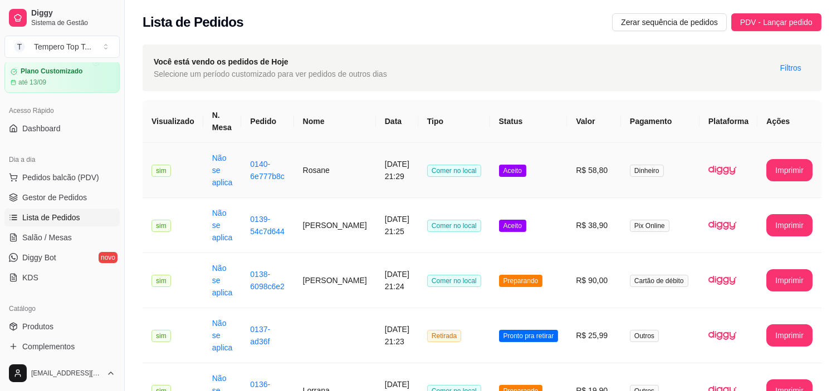
click at [536, 175] on td "Aceito" at bounding box center [528, 170] width 77 height 55
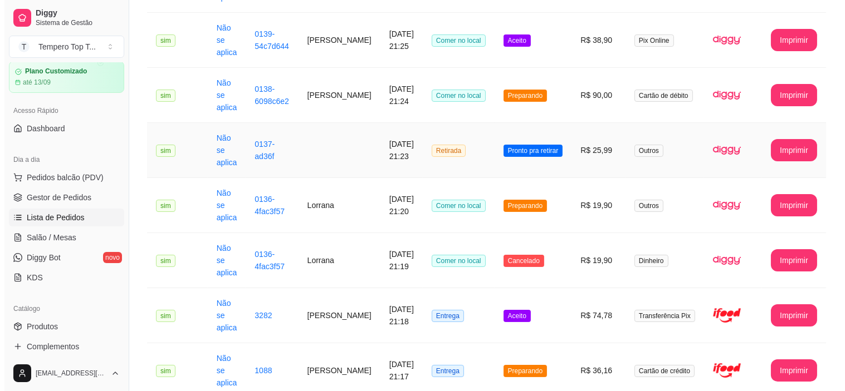
scroll to position [0, 0]
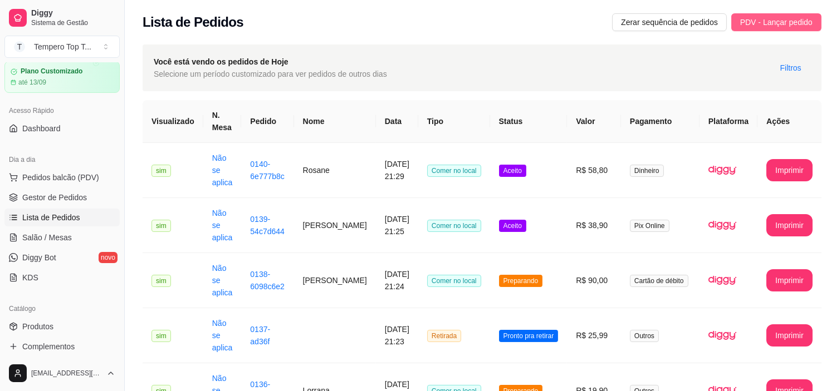
click at [743, 23] on span "PDV - Lançar pedido" at bounding box center [776, 22] width 72 height 12
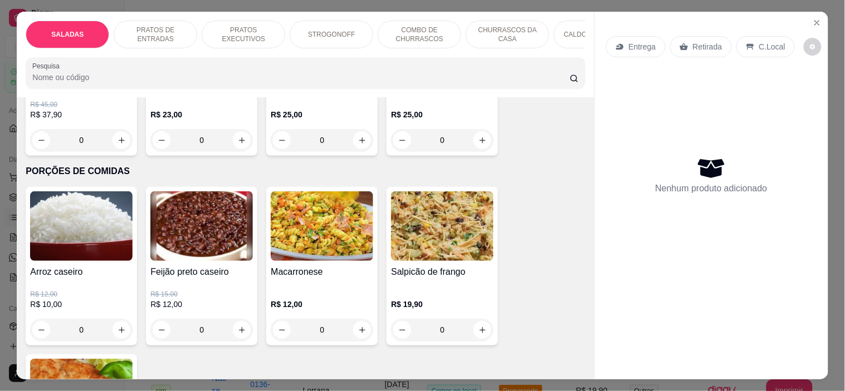
scroll to position [2536, 0]
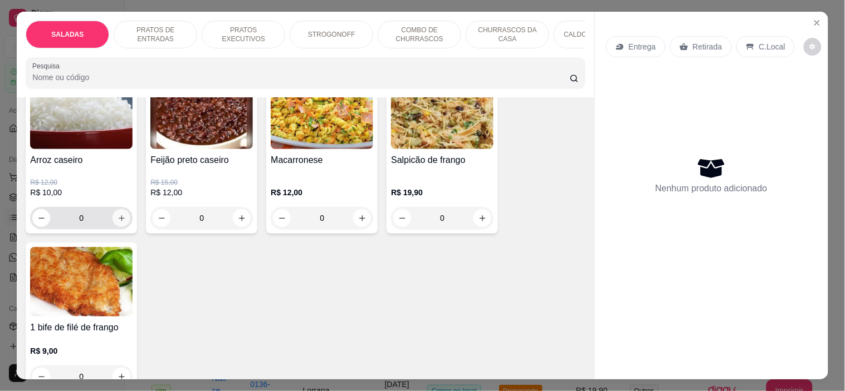
click at [107, 207] on input "0" at bounding box center [81, 218] width 62 height 22
click at [122, 209] on button "increase-product-quantity" at bounding box center [121, 218] width 18 height 18
type input "1"
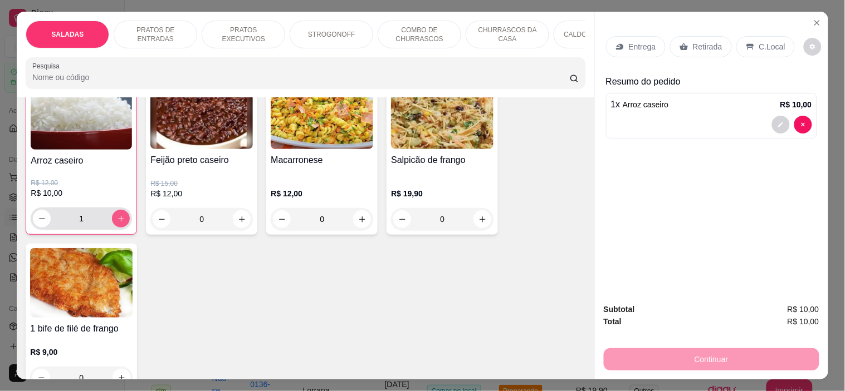
scroll to position [2537, 0]
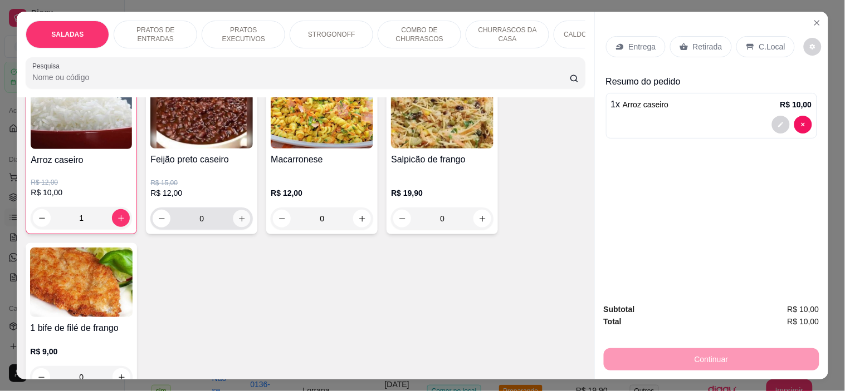
click at [238, 215] on icon "increase-product-quantity" at bounding box center [242, 219] width 8 height 8
type input "1"
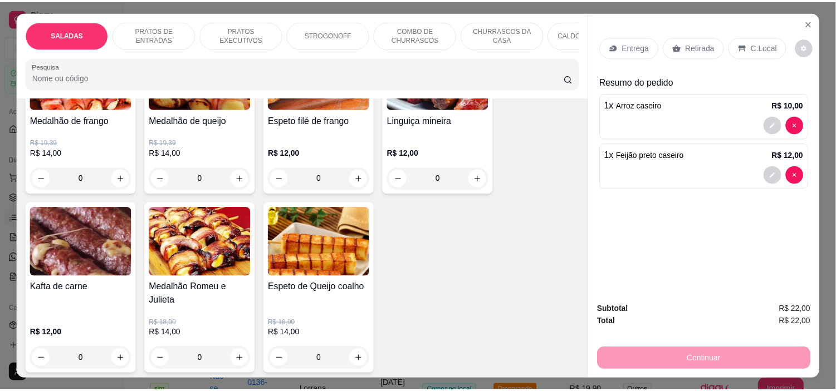
scroll to position [1609, 0]
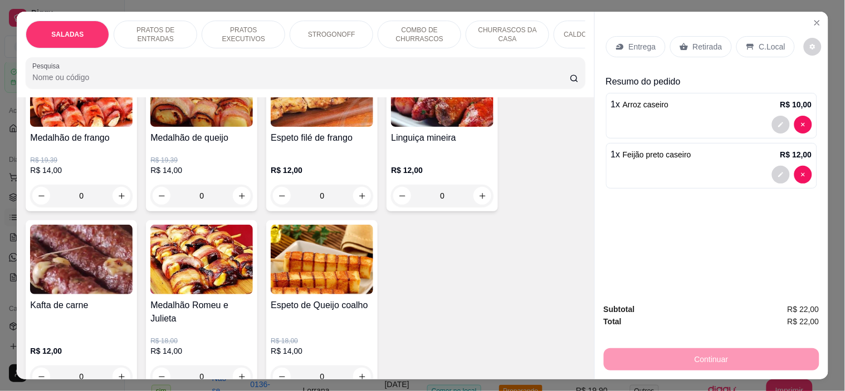
click at [766, 42] on p "C.Local" at bounding box center [772, 46] width 26 height 11
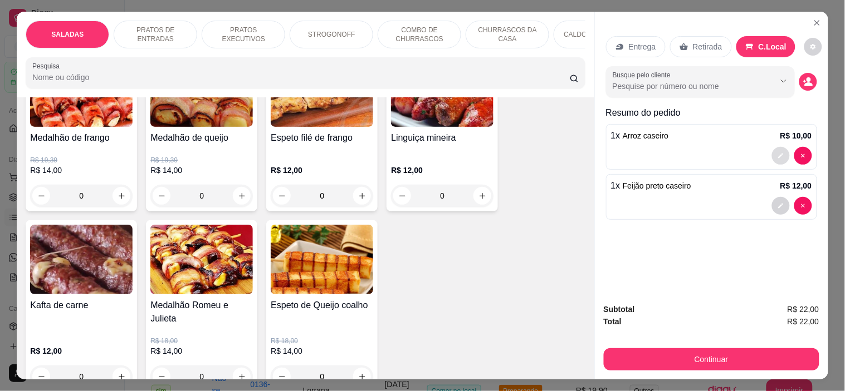
click at [778, 153] on icon "decrease-product-quantity" at bounding box center [780, 156] width 7 height 7
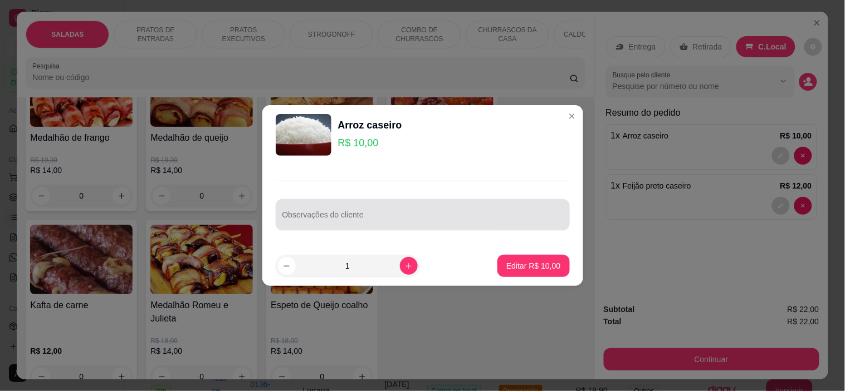
click at [444, 214] on input "Observações do cliente" at bounding box center [422, 219] width 281 height 11
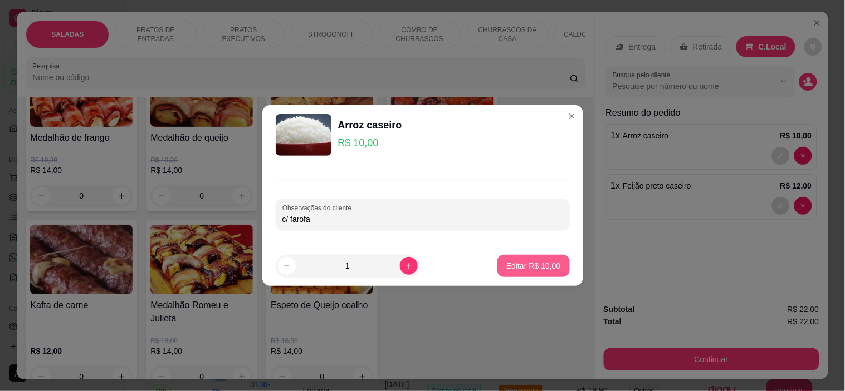
type input "c/ farofa"
click at [537, 269] on p "Editar R$ 10,00" at bounding box center [533, 266] width 52 height 11
type input "0"
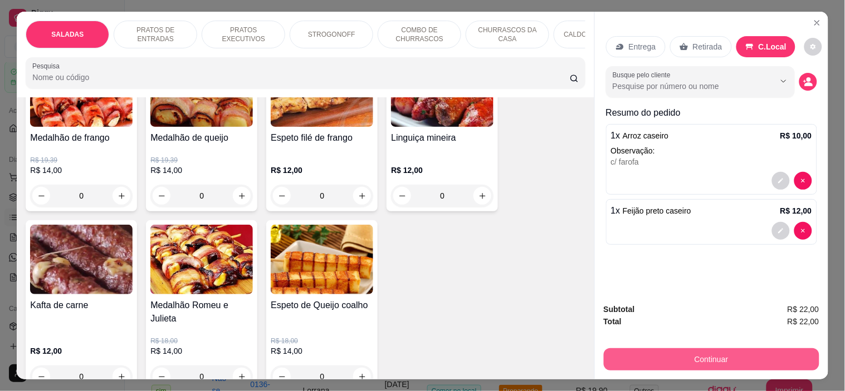
click at [648, 349] on button "Continuar" at bounding box center [711, 360] width 215 height 22
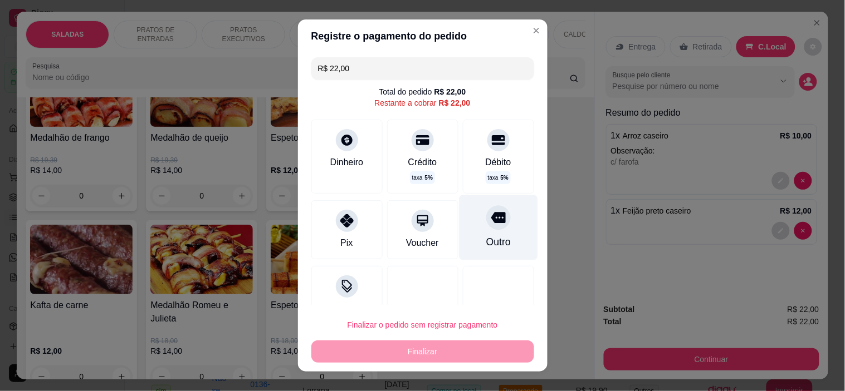
click at [467, 231] on div "Outro" at bounding box center [498, 227] width 79 height 65
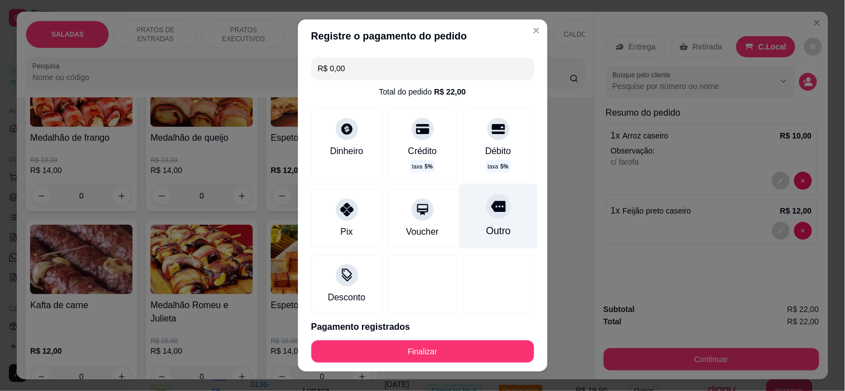
type input "R$ 0,00"
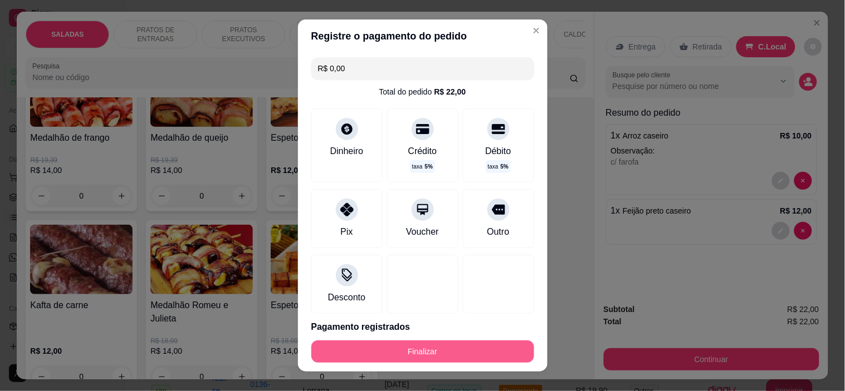
click at [451, 345] on button "Finalizar" at bounding box center [422, 352] width 223 height 22
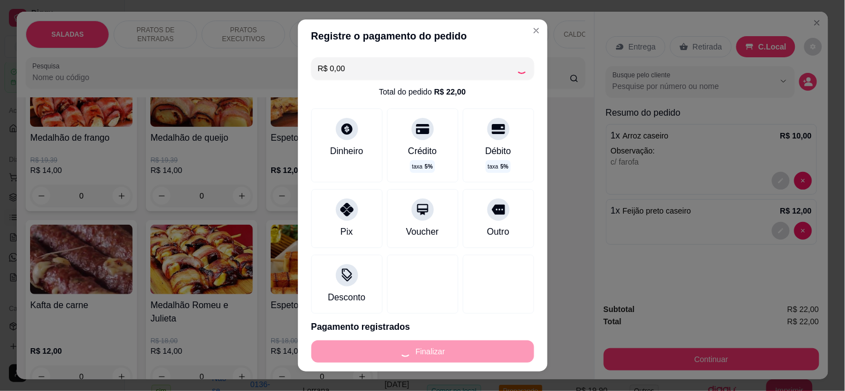
type input "0"
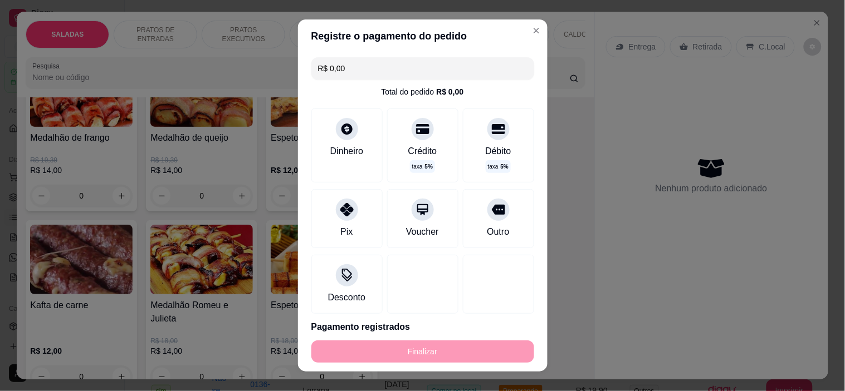
type input "-R$ 22,00"
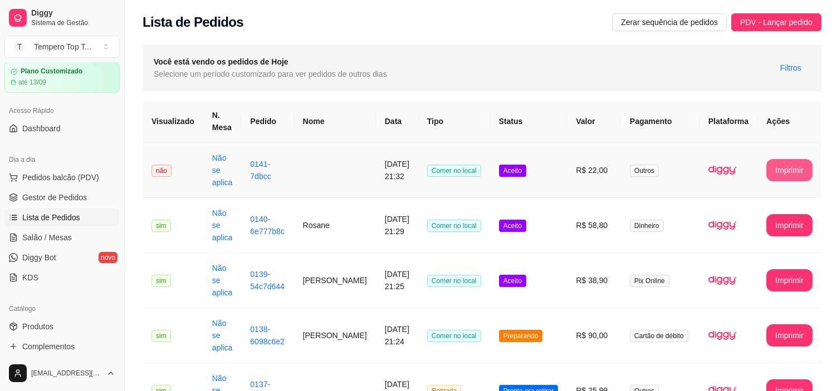
click at [784, 163] on button "Imprimir" at bounding box center [789, 170] width 46 height 22
click at [579, 263] on td "R$ 38,90" at bounding box center [594, 280] width 54 height 55
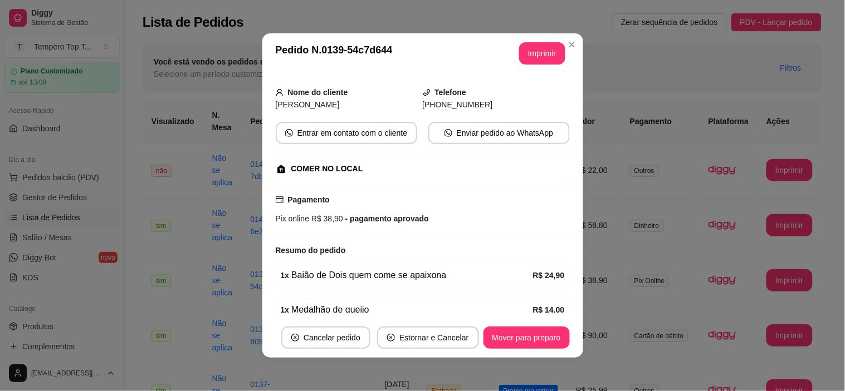
scroll to position [112, 0]
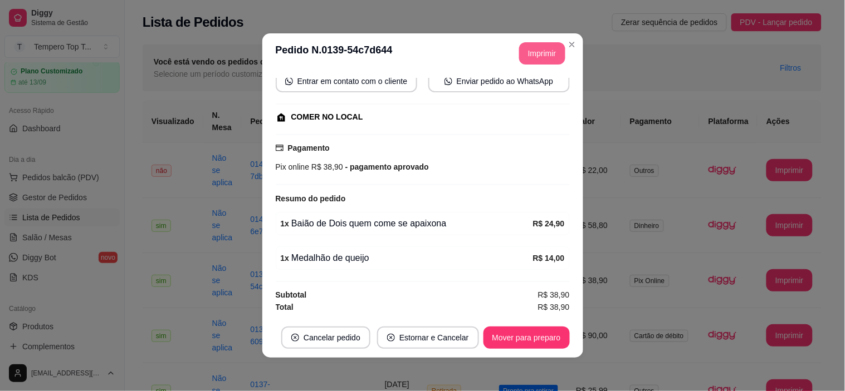
click at [529, 59] on button "Imprimir" at bounding box center [542, 53] width 46 height 22
click at [528, 335] on button "Mover para preparo" at bounding box center [526, 338] width 84 height 22
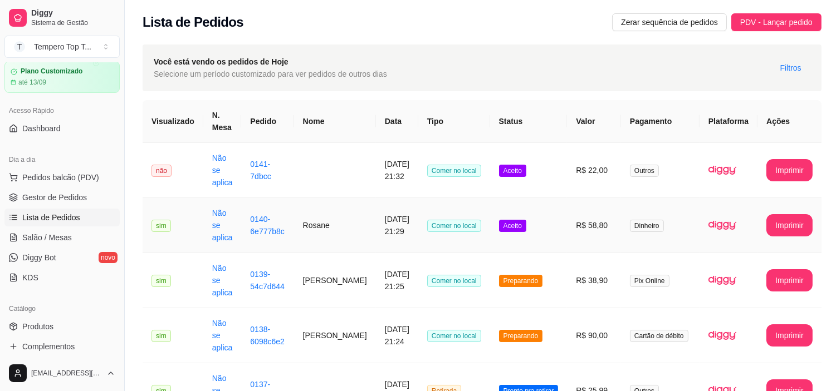
click at [538, 222] on td "Aceito" at bounding box center [528, 225] width 77 height 55
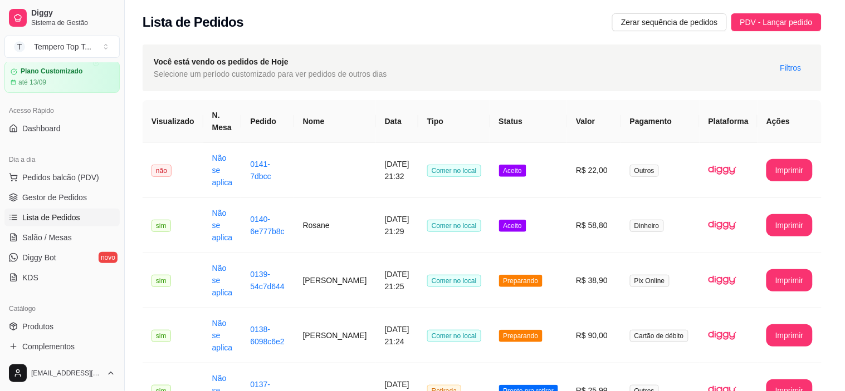
scroll to position [147, 0]
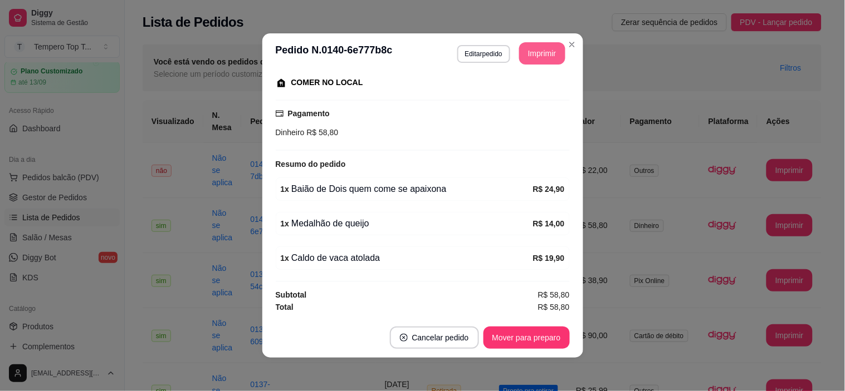
click at [527, 55] on button "Imprimir" at bounding box center [542, 53] width 46 height 22
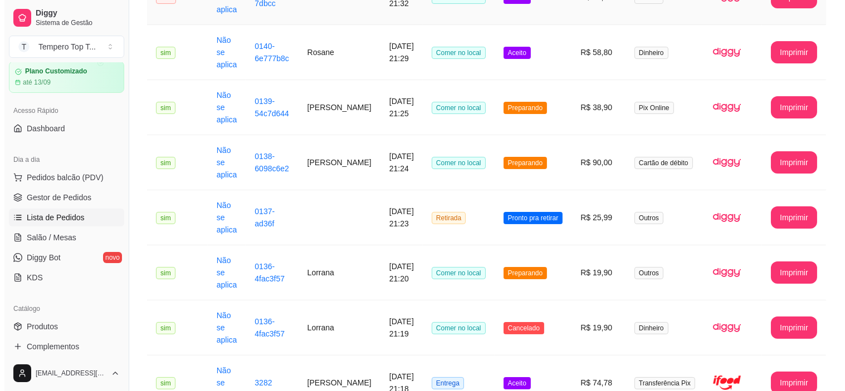
scroll to position [185, 0]
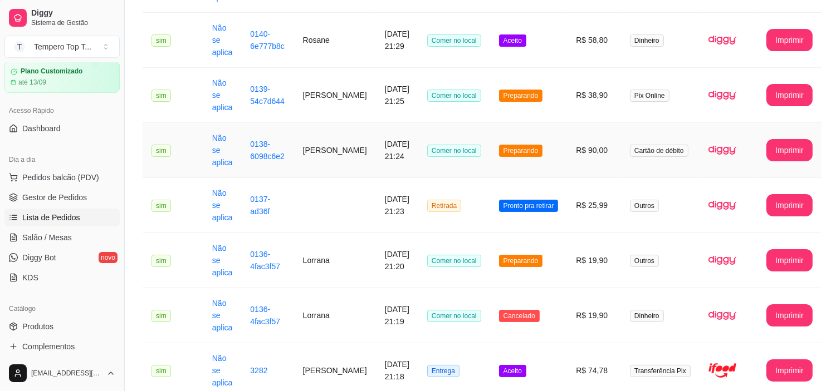
click at [571, 138] on td "R$ 90,00" at bounding box center [594, 150] width 54 height 55
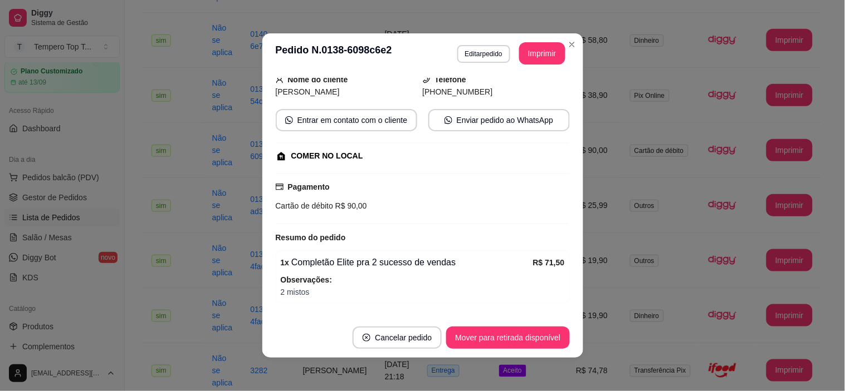
scroll to position [141, 0]
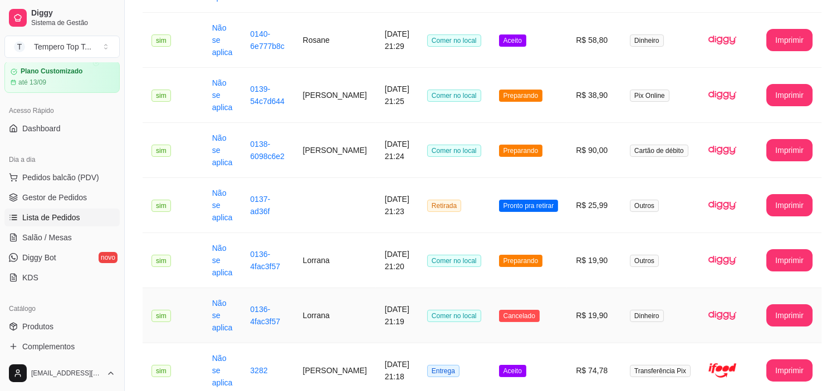
click at [574, 323] on td "R$ 19,90" at bounding box center [594, 315] width 54 height 55
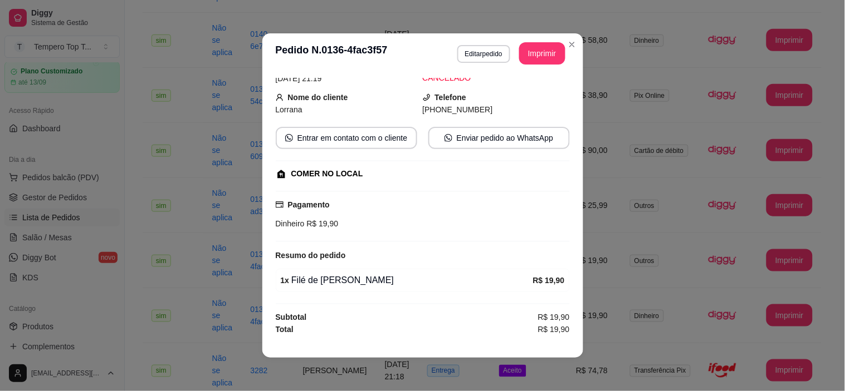
scroll to position [2, 0]
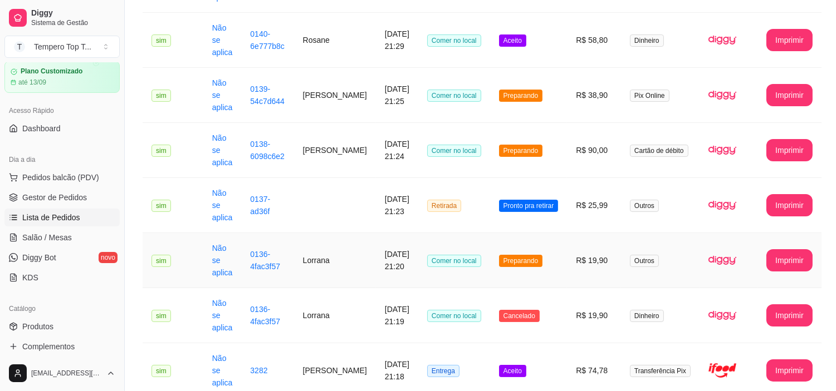
click at [553, 264] on td "Preparando" at bounding box center [528, 260] width 77 height 55
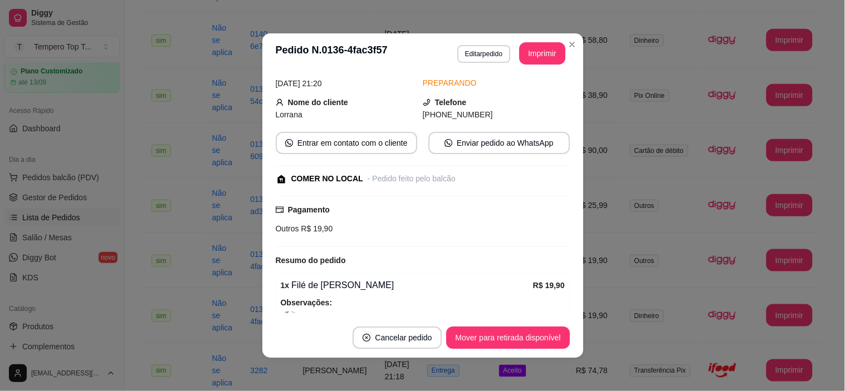
scroll to position [131, 0]
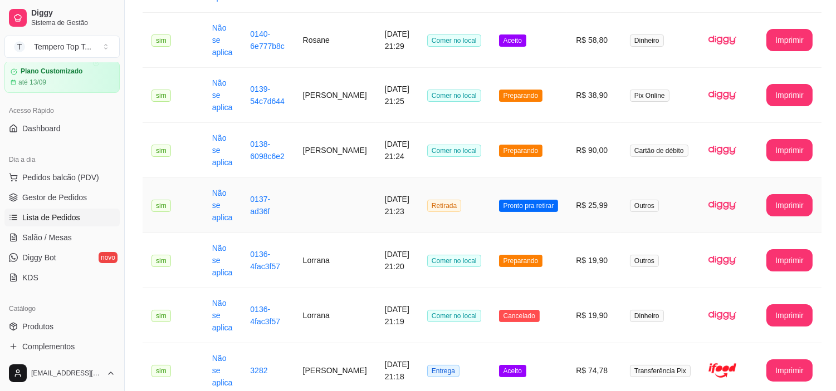
click at [549, 225] on td "Pronto pra retirar" at bounding box center [528, 205] width 77 height 55
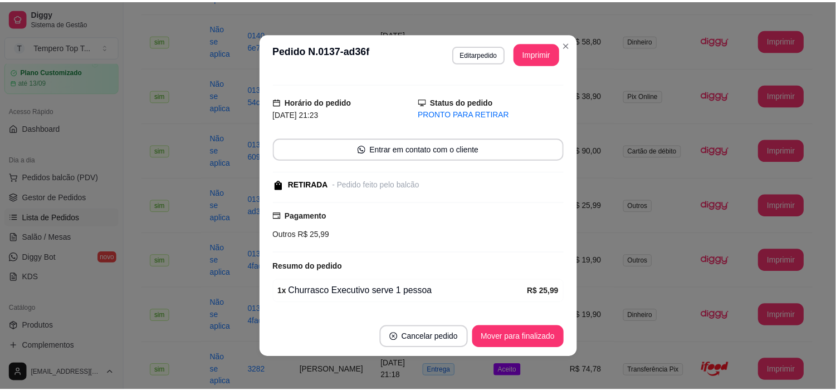
scroll to position [0, 0]
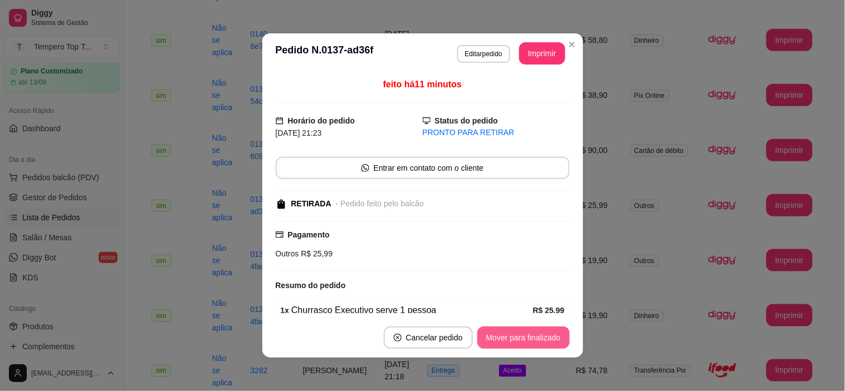
click at [539, 337] on button "Mover para finalizado" at bounding box center [523, 338] width 92 height 22
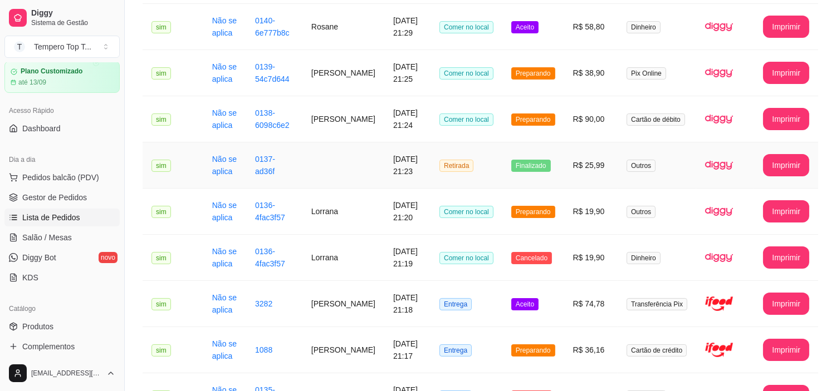
click at [564, 162] on td "Finalizado" at bounding box center [533, 166] width 62 height 46
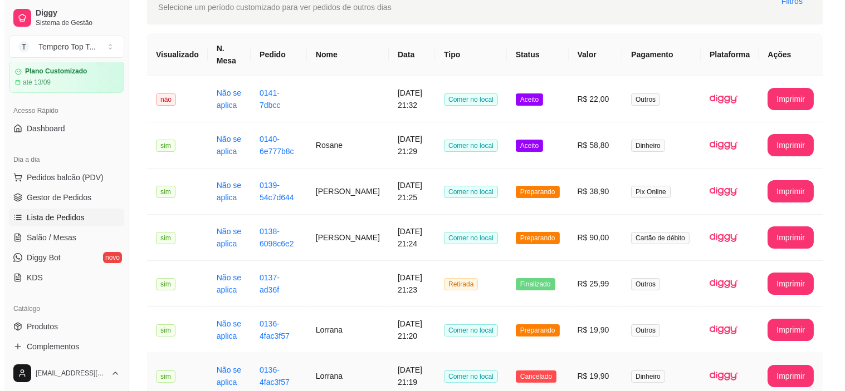
scroll to position [62, 0]
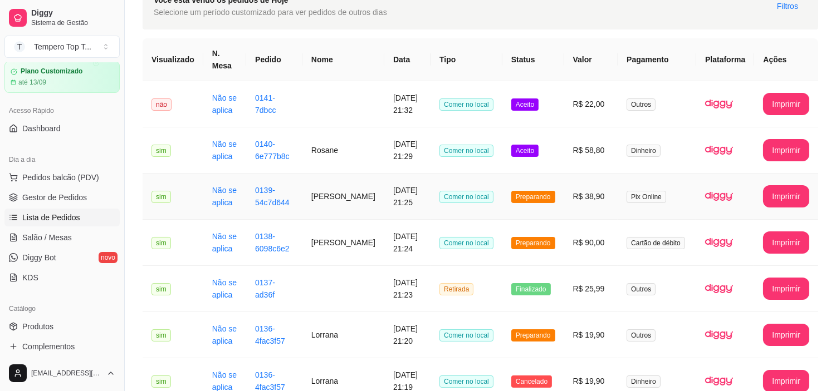
click at [580, 202] on td "R$ 38,90" at bounding box center [591, 197] width 54 height 46
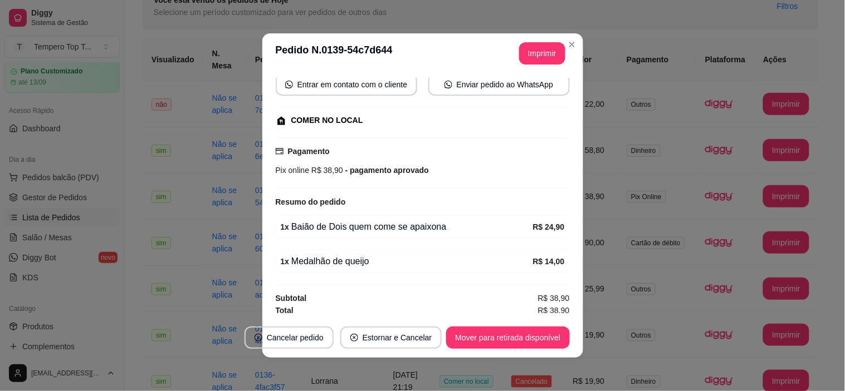
scroll to position [112, 0]
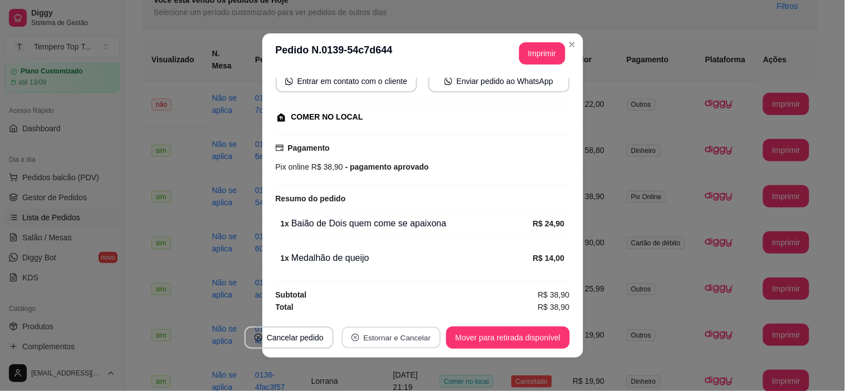
click at [390, 333] on button "Estornar e Cancelar" at bounding box center [391, 338] width 99 height 22
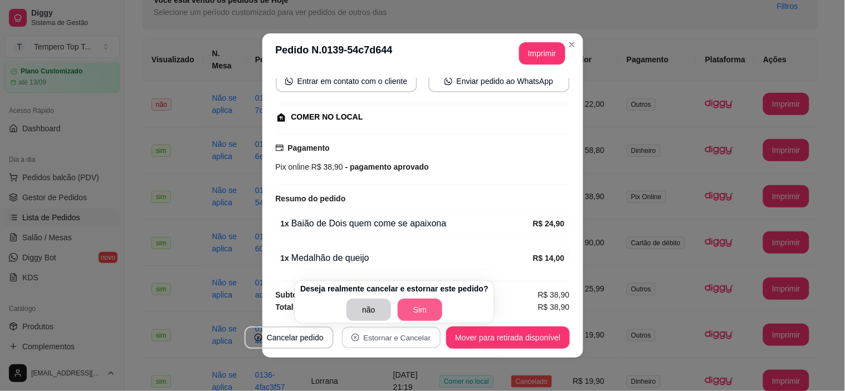
click at [411, 310] on button "Sim" at bounding box center [420, 310] width 45 height 22
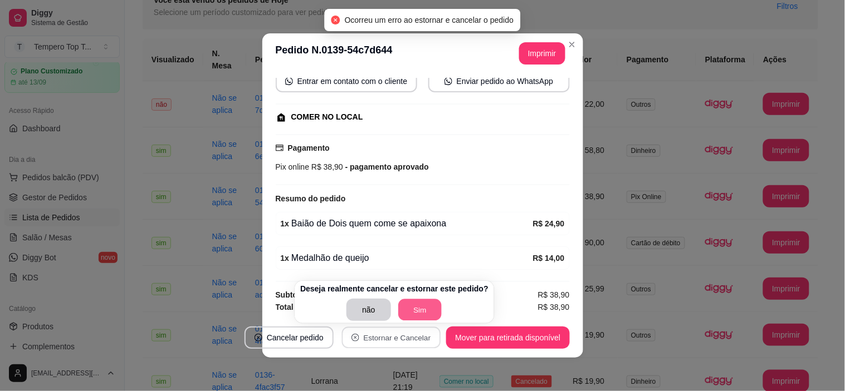
click at [416, 307] on button "Sim" at bounding box center [419, 311] width 43 height 22
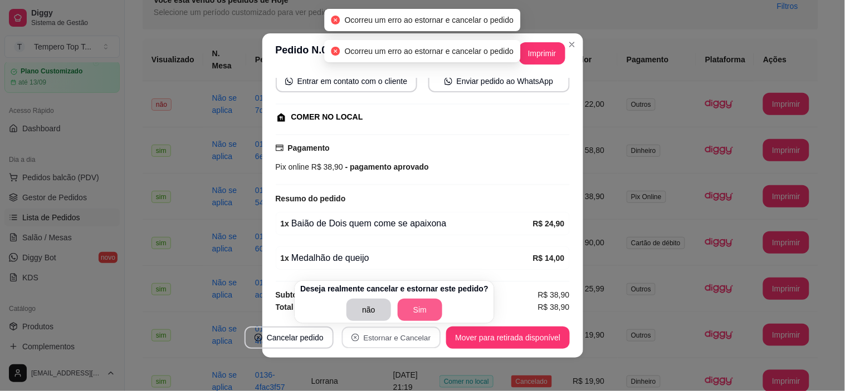
click at [415, 307] on button "Sim" at bounding box center [420, 310] width 45 height 22
click at [312, 342] on button "Cancelar pedido" at bounding box center [288, 338] width 89 height 22
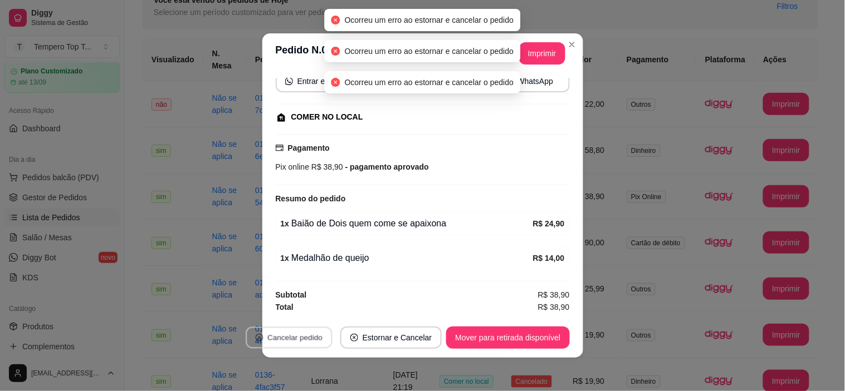
click at [298, 337] on button "Cancelar pedido" at bounding box center [289, 338] width 86 height 22
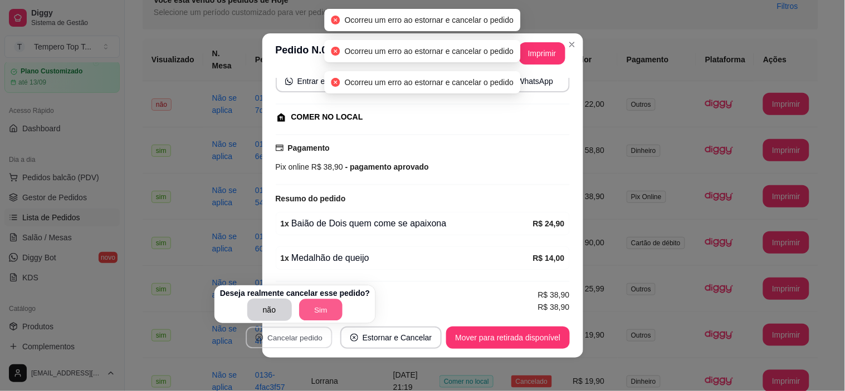
click at [315, 311] on button "Sim" at bounding box center [320, 311] width 43 height 22
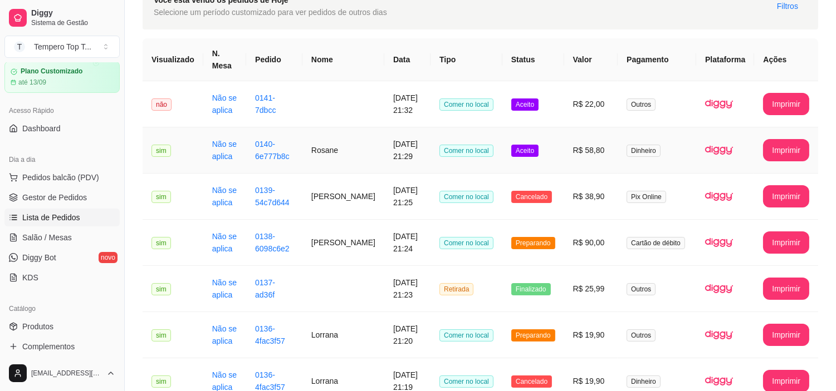
click at [558, 144] on td "Aceito" at bounding box center [533, 151] width 62 height 46
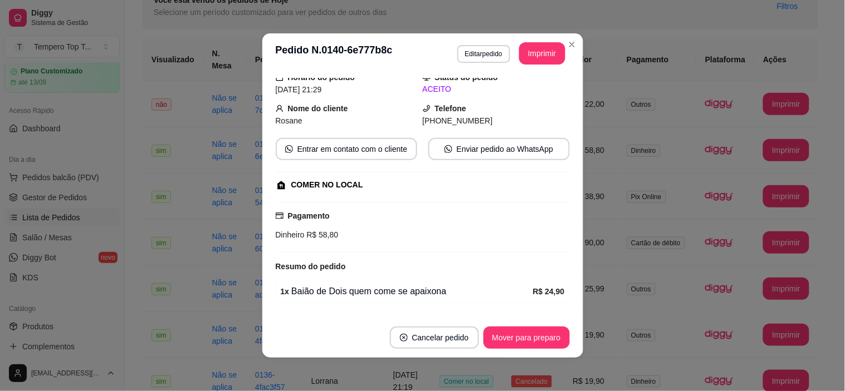
scroll to position [147, 0]
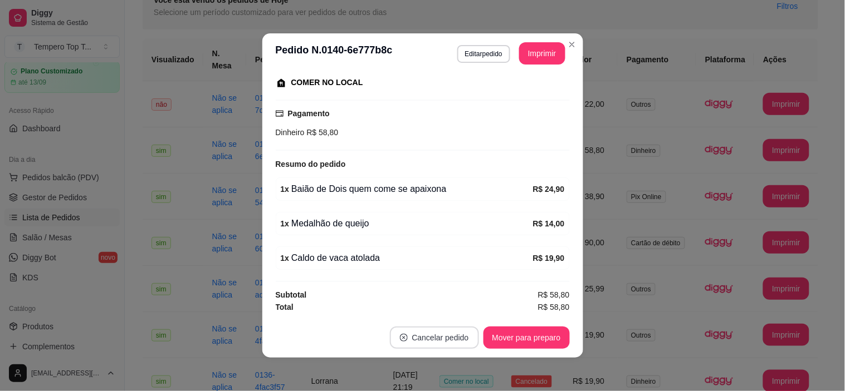
click at [421, 334] on button "Cancelar pedido" at bounding box center [434, 338] width 89 height 22
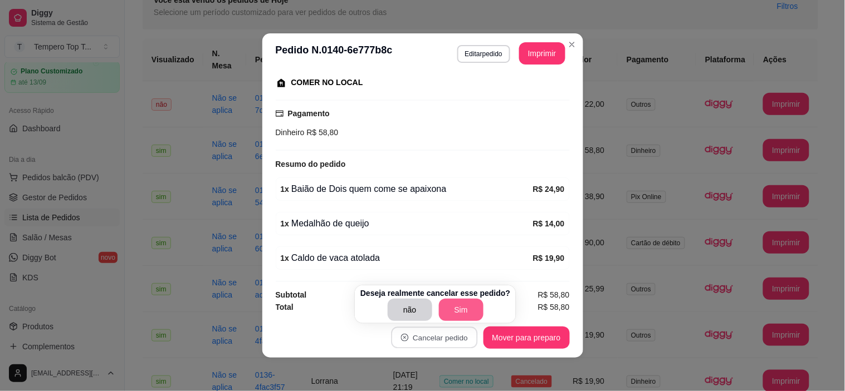
click at [457, 305] on button "Sim" at bounding box center [461, 310] width 45 height 22
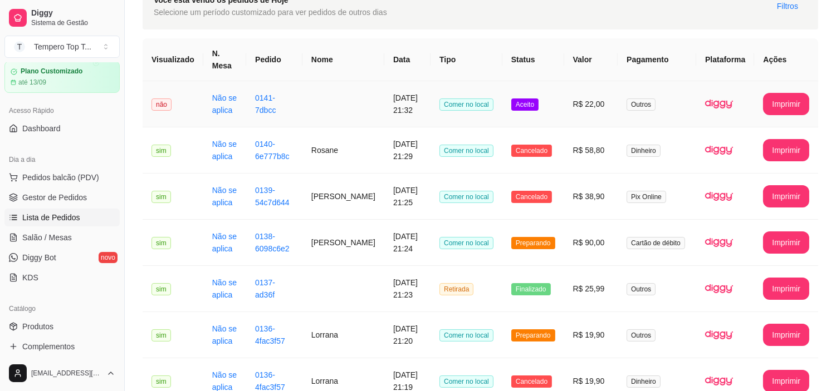
click at [558, 101] on td "Aceito" at bounding box center [533, 104] width 62 height 46
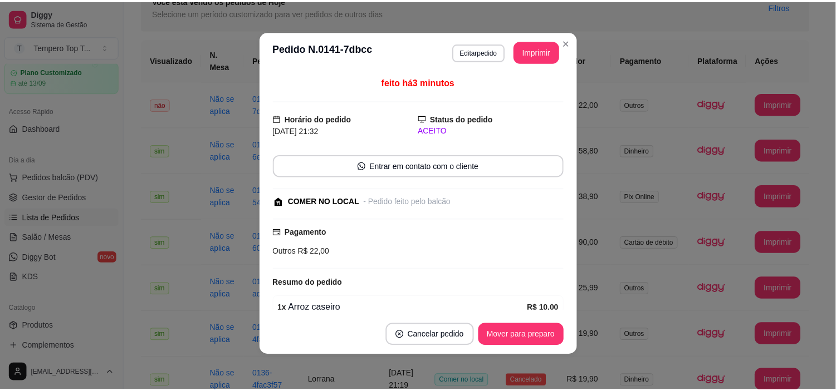
scroll to position [117, 0]
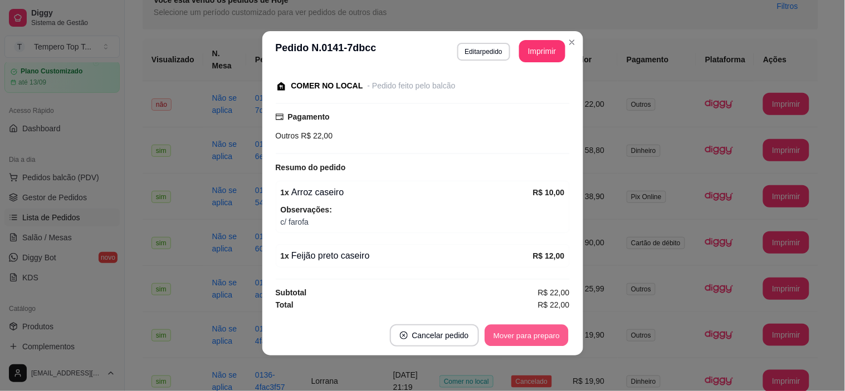
click at [531, 334] on button "Mover para preparo" at bounding box center [526, 336] width 84 height 22
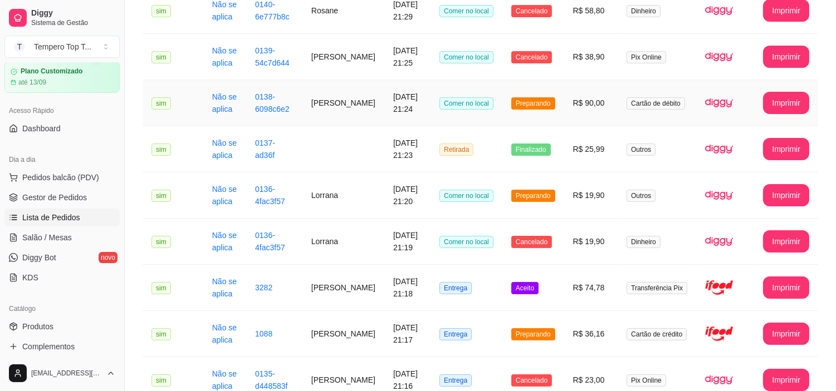
scroll to position [371, 0]
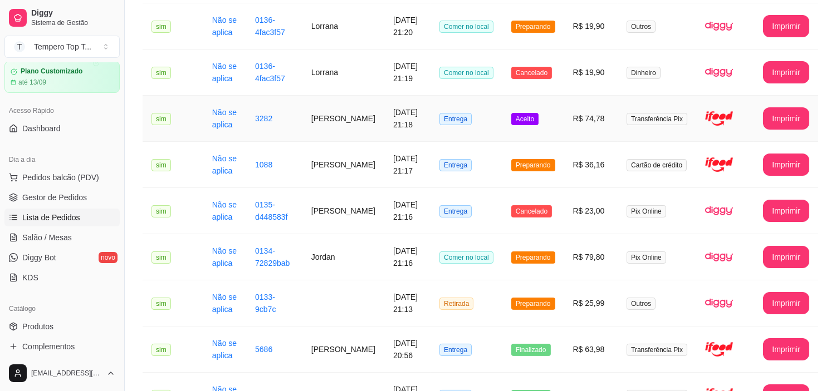
click at [550, 126] on td "Aceito" at bounding box center [533, 119] width 62 height 46
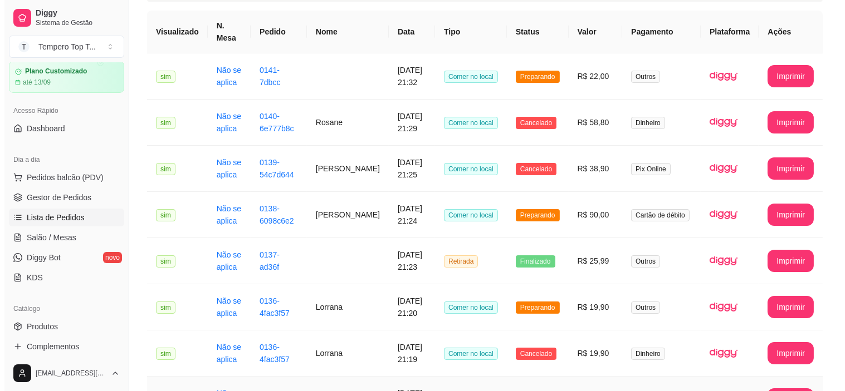
scroll to position [0, 0]
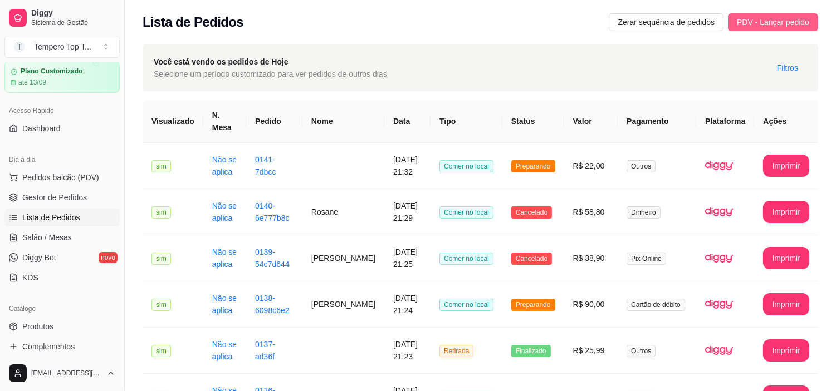
click at [786, 20] on span "PDV - Lançar pedido" at bounding box center [773, 22] width 72 height 12
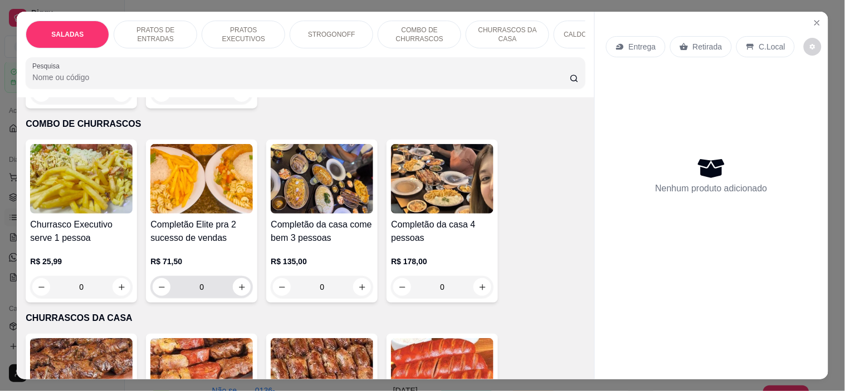
scroll to position [1175, 0]
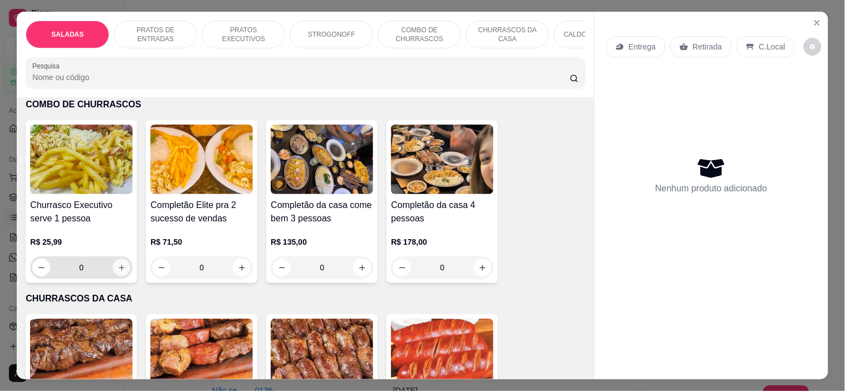
click at [113, 259] on button "increase-product-quantity" at bounding box center [121, 267] width 17 height 17
type input "1"
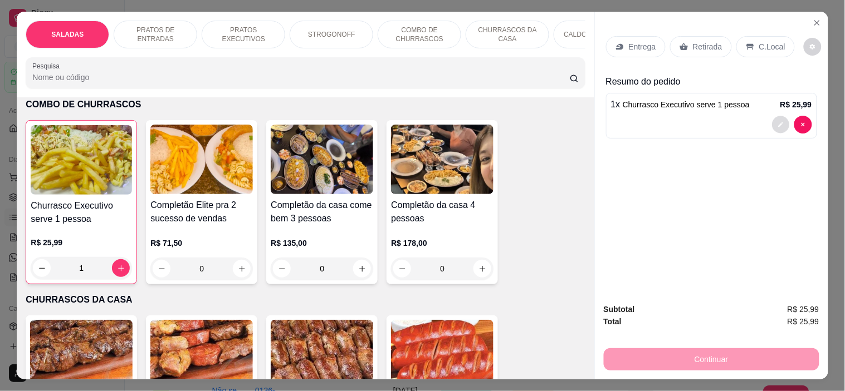
click at [778, 122] on icon "decrease-product-quantity" at bounding box center [780, 124] width 5 height 5
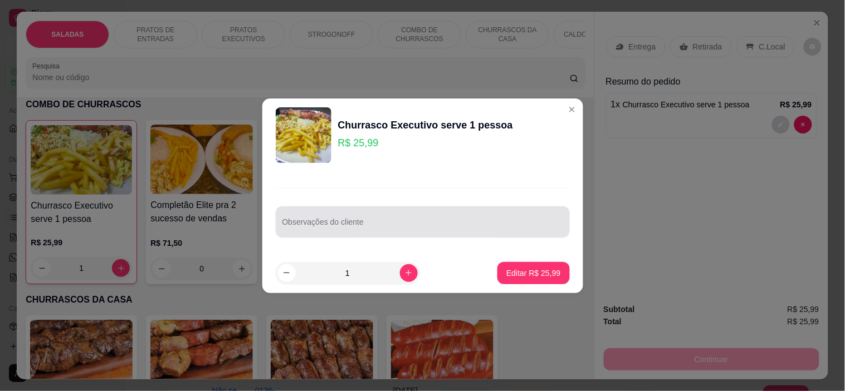
click at [347, 229] on input "Observações do cliente" at bounding box center [422, 226] width 281 height 11
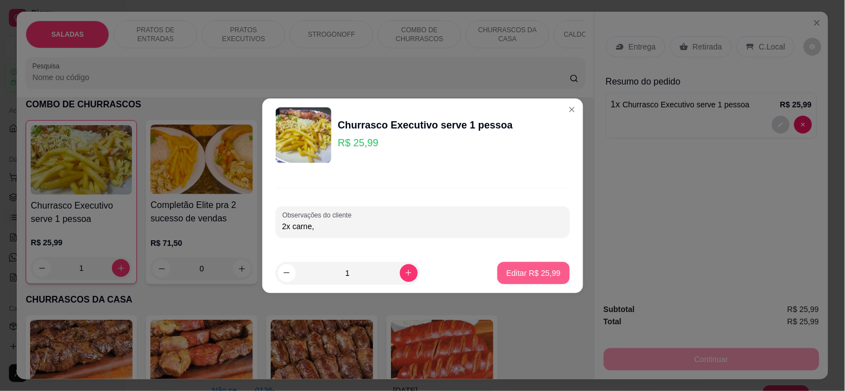
type input "2x carne,"
click at [532, 266] on button "Editar R$ 25,99" at bounding box center [533, 273] width 72 height 22
type input "0"
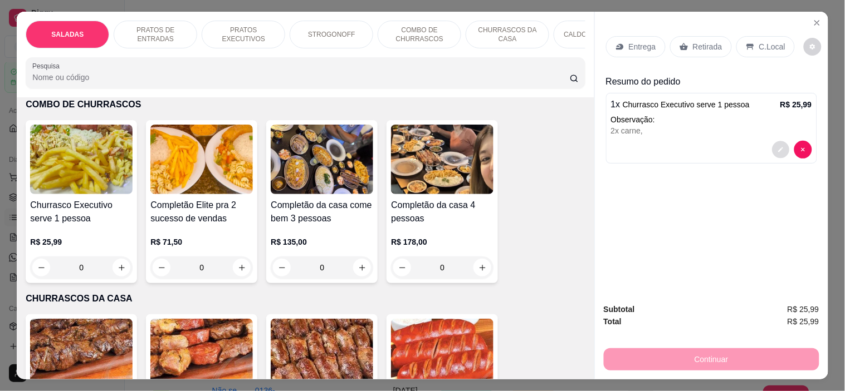
click at [778, 148] on icon "decrease-product-quantity" at bounding box center [780, 149] width 7 height 7
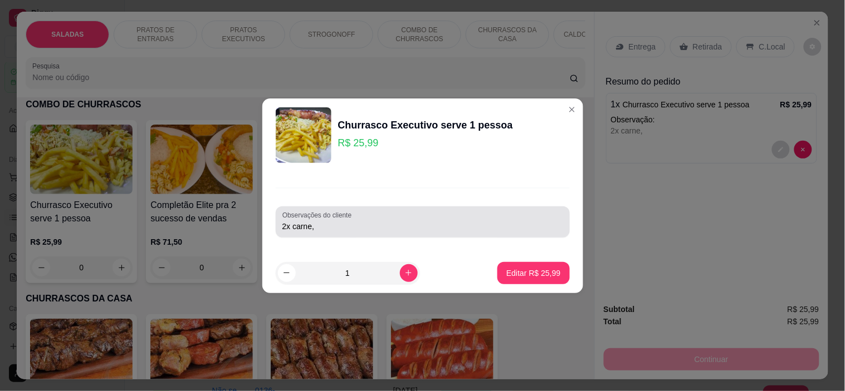
click at [376, 232] on input "2x carne," at bounding box center [422, 226] width 281 height 11
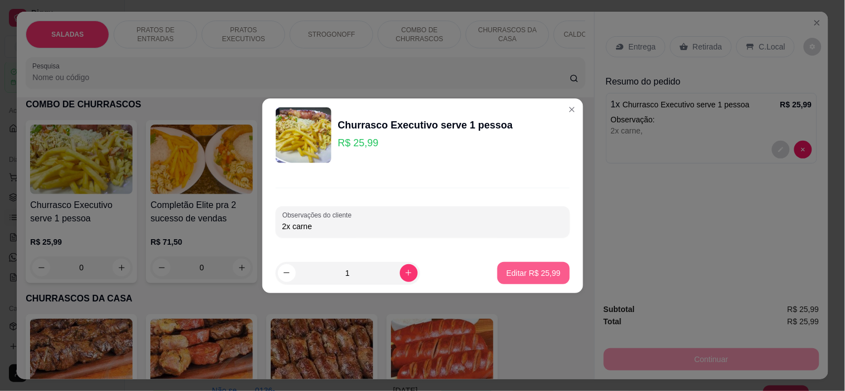
type input "2x carne"
click at [536, 273] on p "Editar R$ 25,99" at bounding box center [533, 273] width 52 height 11
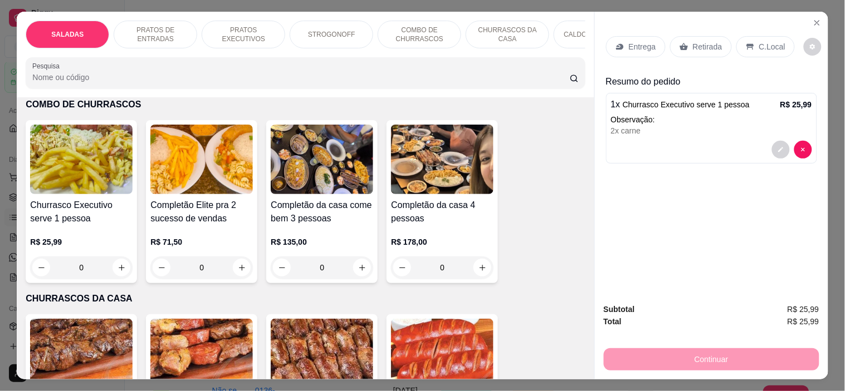
click at [688, 104] on span "Churrasco Executivo serve 1 pessoa" at bounding box center [685, 104] width 127 height 9
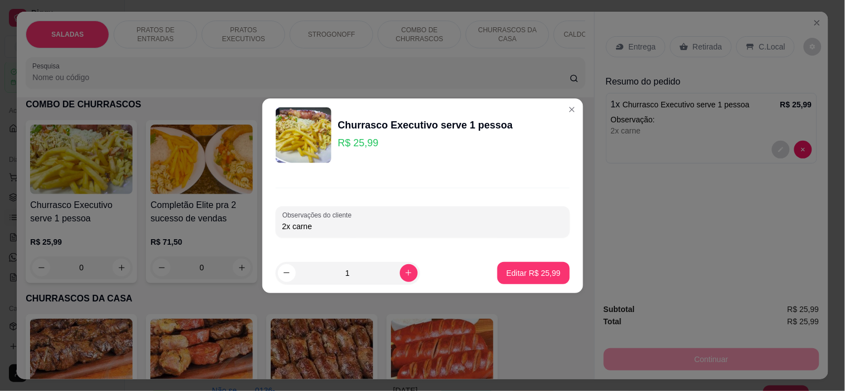
click at [390, 272] on input "1" at bounding box center [348, 273] width 104 height 22
click at [404, 273] on icon "increase-product-quantity" at bounding box center [408, 273] width 8 height 8
type input "2"
click at [529, 268] on p "Editar R$ 51,98" at bounding box center [533, 273] width 54 height 11
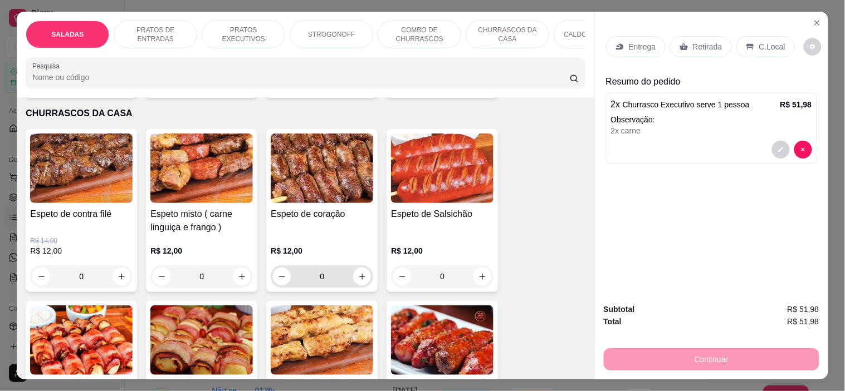
scroll to position [1546, 0]
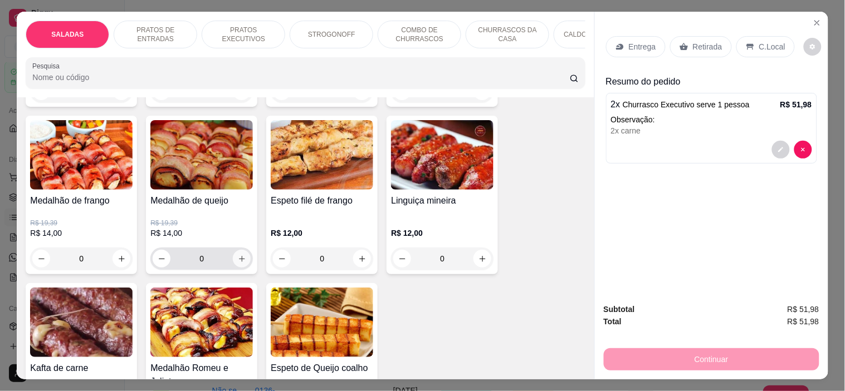
click at [238, 255] on icon "increase-product-quantity" at bounding box center [242, 259] width 8 height 8
type input "1"
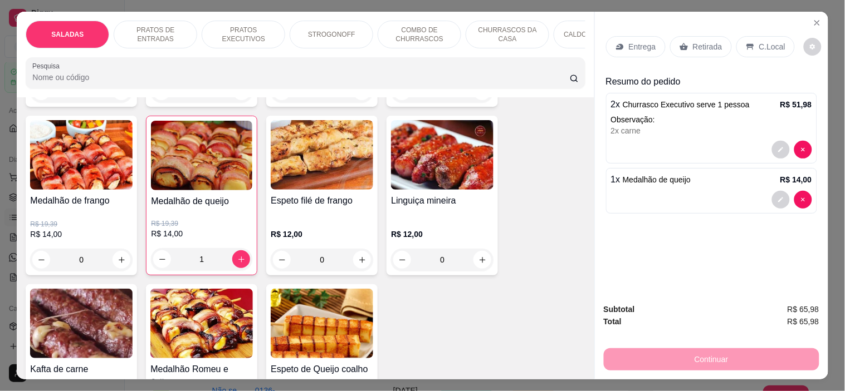
click at [759, 43] on p "C.Local" at bounding box center [772, 46] width 26 height 11
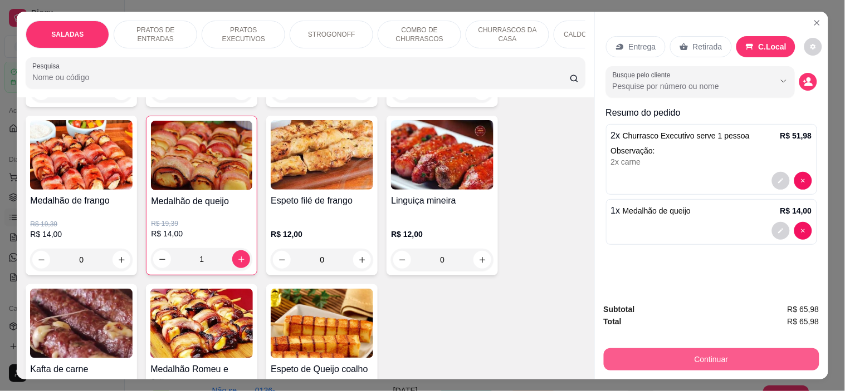
click at [671, 349] on button "Continuar" at bounding box center [711, 360] width 215 height 22
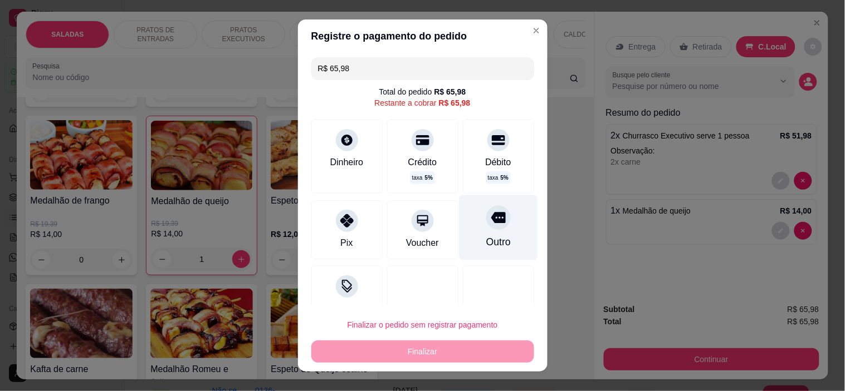
click at [479, 233] on div "Outro" at bounding box center [498, 227] width 79 height 65
type input "R$ 0,00"
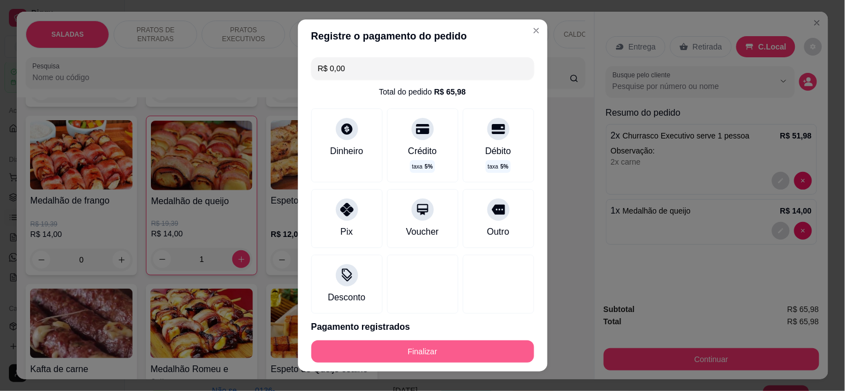
click at [449, 344] on button "Finalizar" at bounding box center [422, 352] width 223 height 22
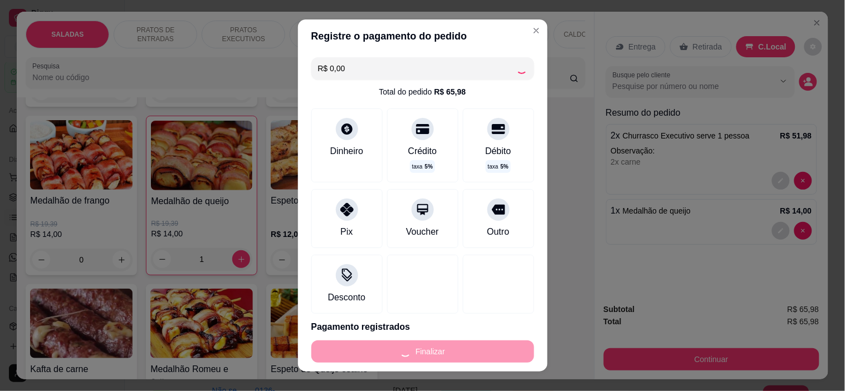
type input "0"
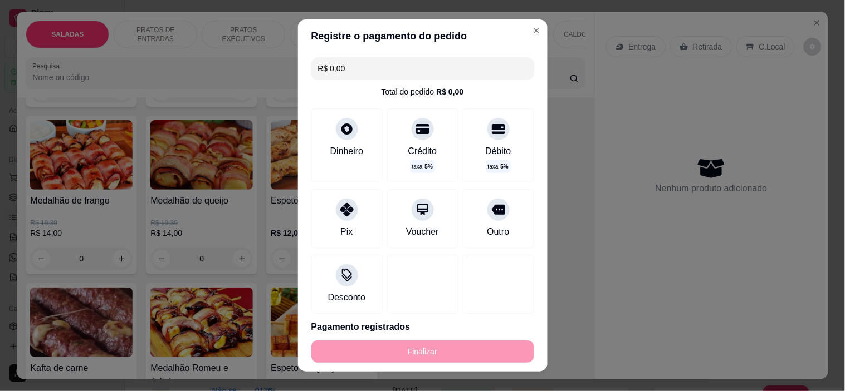
type input "-R$ 65,98"
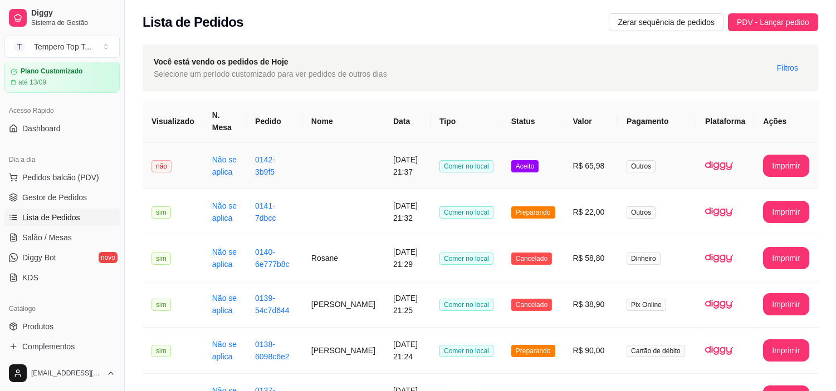
click at [592, 174] on td "R$ 65,98" at bounding box center [591, 166] width 54 height 46
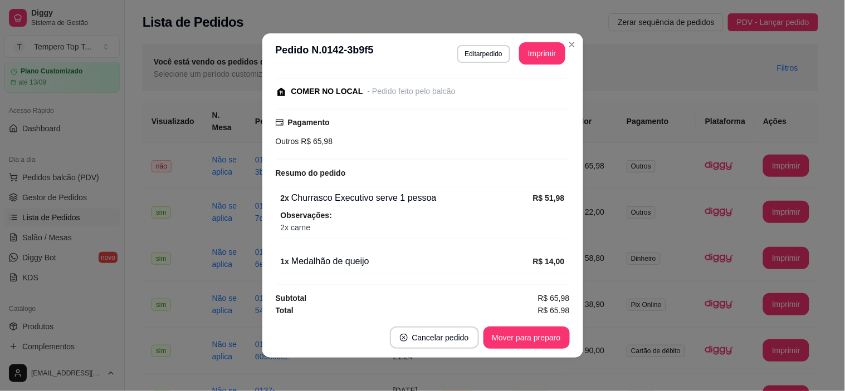
scroll to position [117, 0]
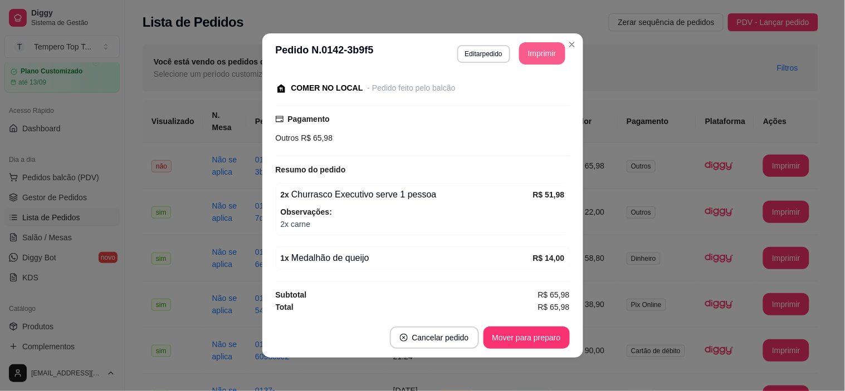
click at [527, 49] on button "Imprimir" at bounding box center [542, 53] width 46 height 22
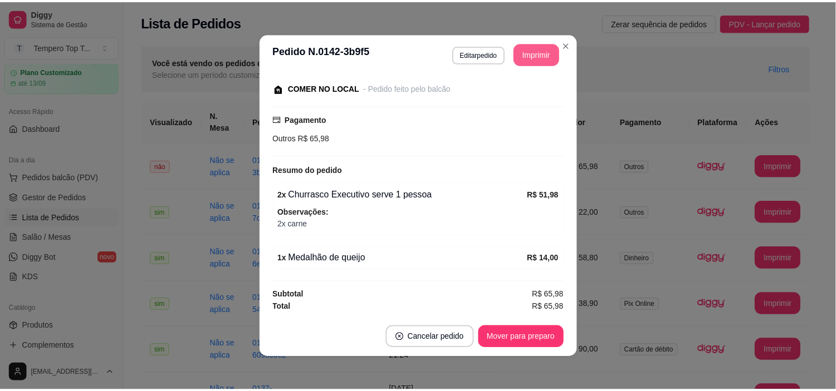
scroll to position [0, 0]
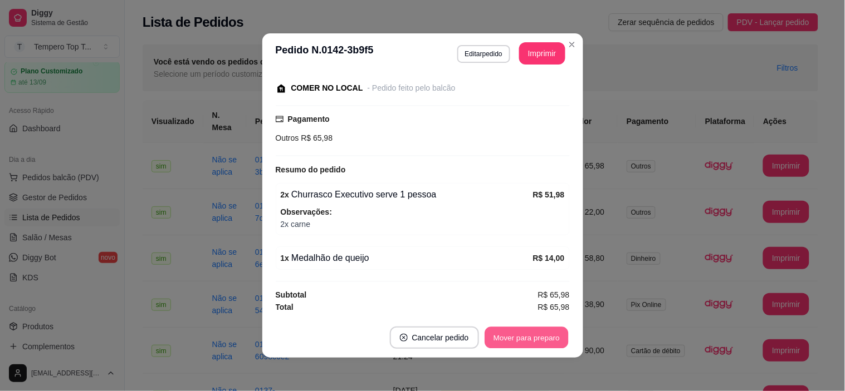
click at [536, 332] on button "Mover para preparo" at bounding box center [526, 338] width 84 height 22
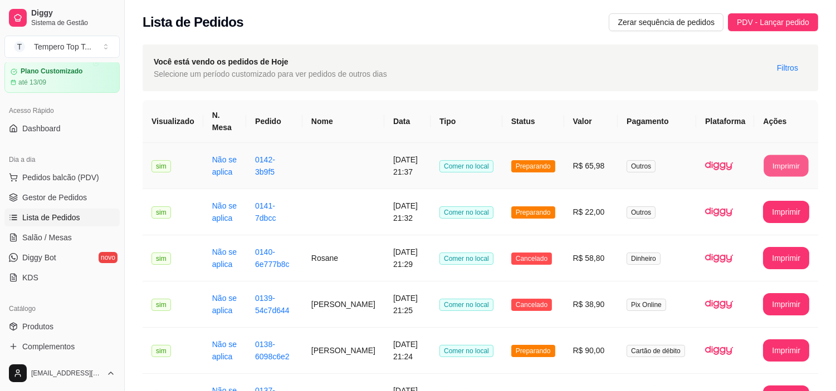
click at [780, 169] on button "Imprimir" at bounding box center [786, 166] width 45 height 22
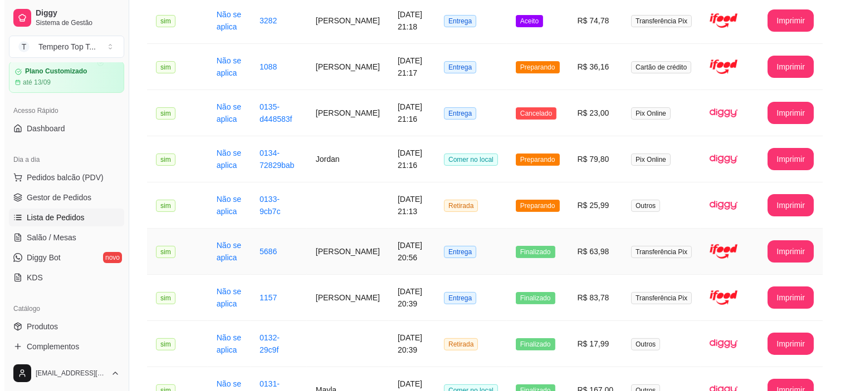
scroll to position [557, 0]
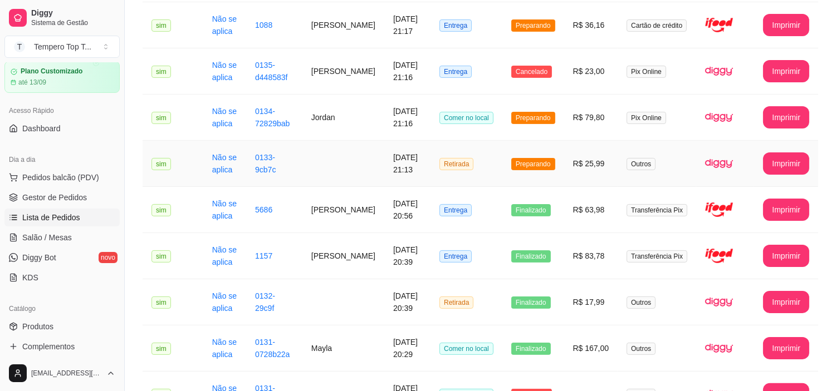
click at [582, 173] on td "R$ 25,99" at bounding box center [591, 164] width 54 height 46
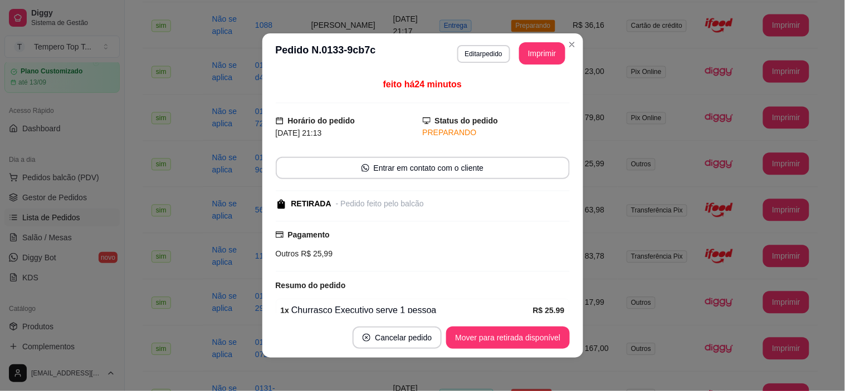
scroll to position [53, 0]
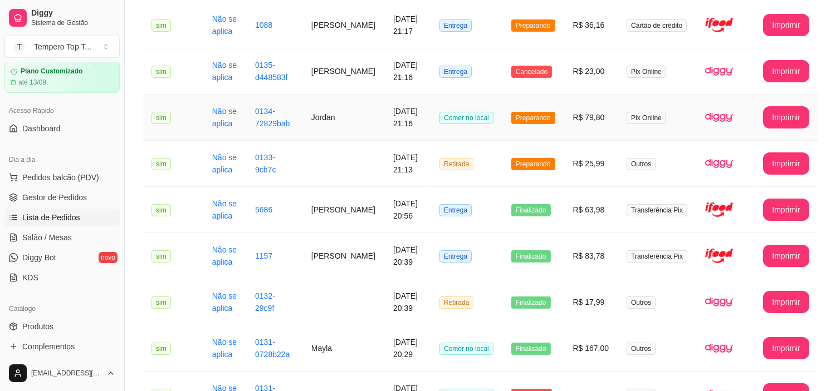
click at [586, 125] on td "R$ 79,80" at bounding box center [591, 118] width 54 height 46
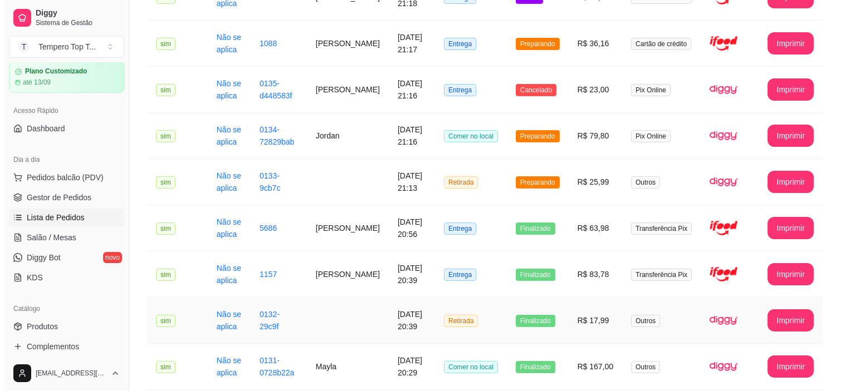
scroll to position [539, 0]
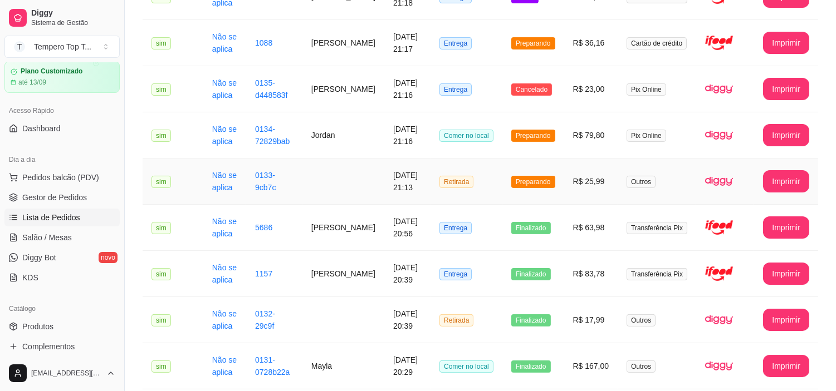
click at [590, 162] on td "R$ 25,99" at bounding box center [591, 182] width 54 height 46
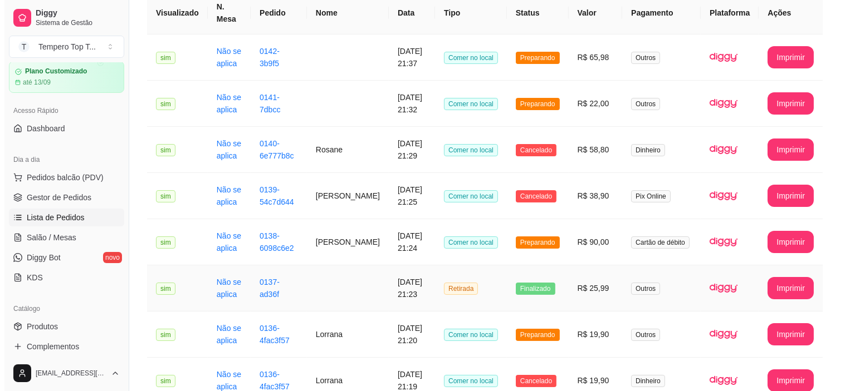
scroll to position [45, 0]
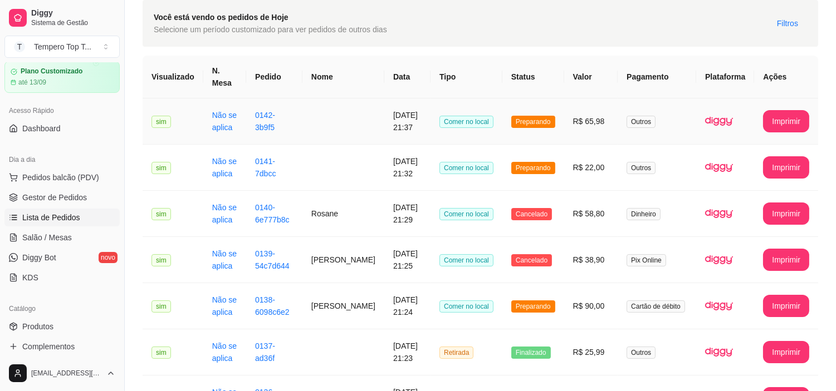
click at [575, 136] on td "R$ 65,98" at bounding box center [591, 122] width 54 height 46
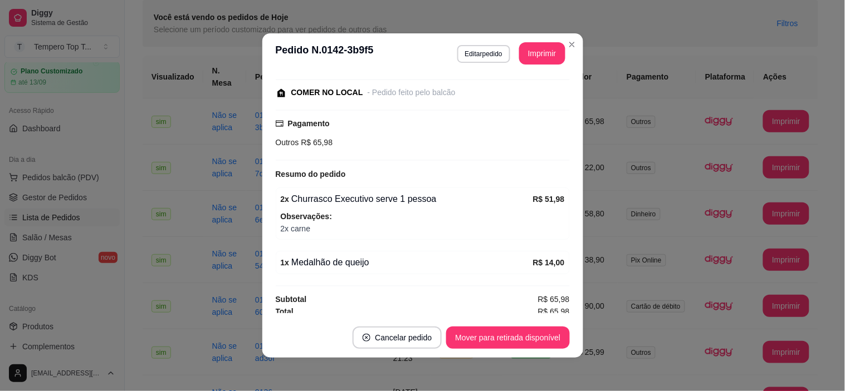
scroll to position [117, 0]
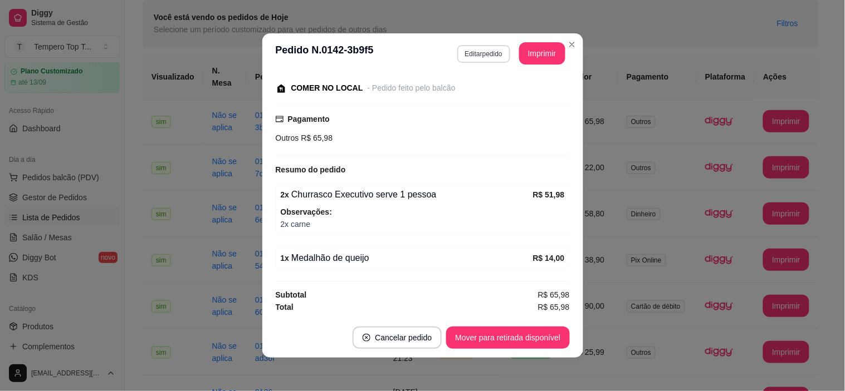
click at [494, 46] on button "Editar pedido" at bounding box center [483, 54] width 53 height 18
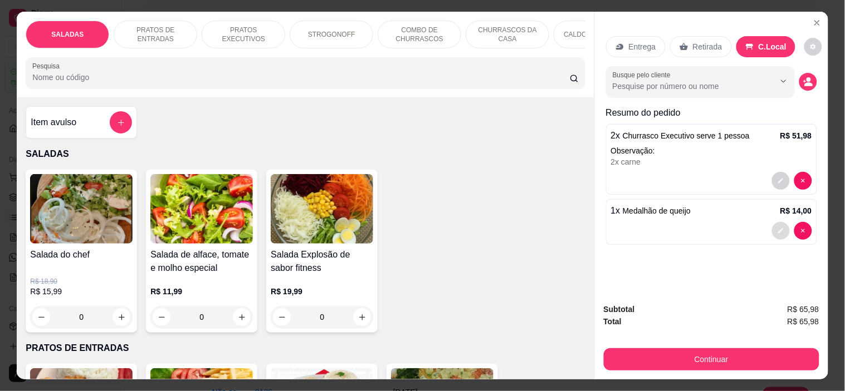
click at [772, 226] on button "decrease-product-quantity" at bounding box center [781, 231] width 18 height 18
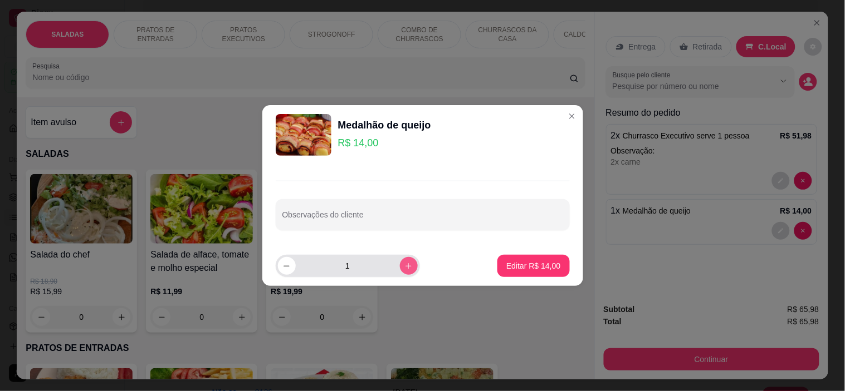
click at [404, 264] on icon "increase-product-quantity" at bounding box center [408, 266] width 8 height 8
type input "2"
click at [508, 263] on p "Editar R$ 28,00" at bounding box center [533, 266] width 52 height 11
type input "2"
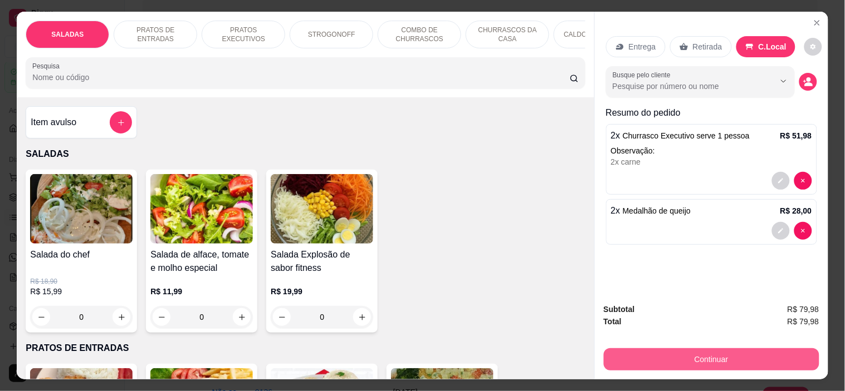
click at [699, 359] on button "Continuar" at bounding box center [711, 360] width 215 height 22
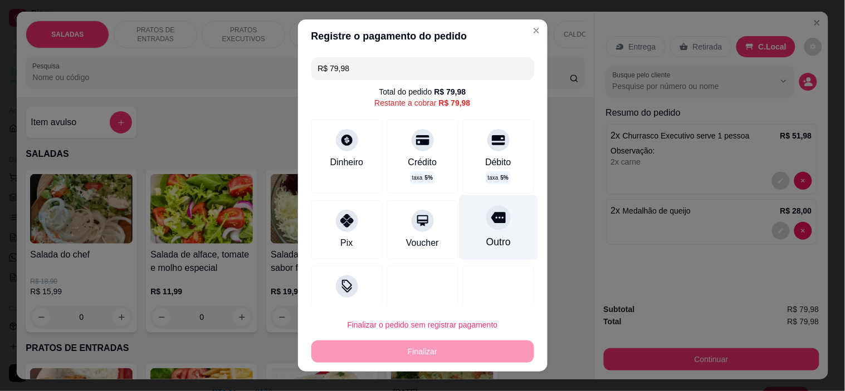
click at [465, 229] on div "Outro" at bounding box center [498, 227] width 79 height 65
type input "R$ 0,00"
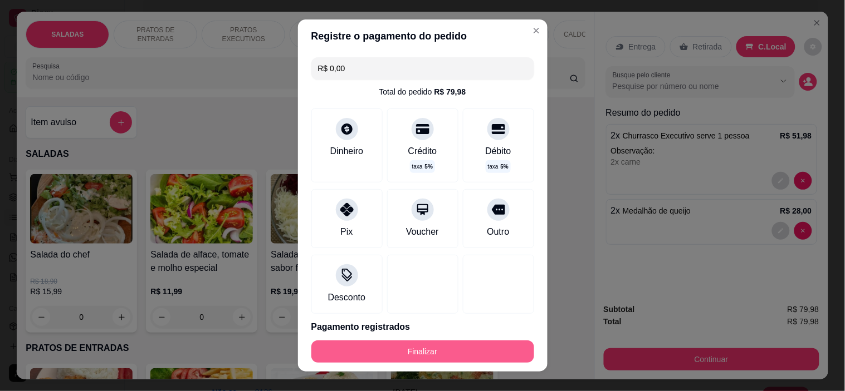
click at [477, 352] on button "Finalizar" at bounding box center [422, 352] width 223 height 22
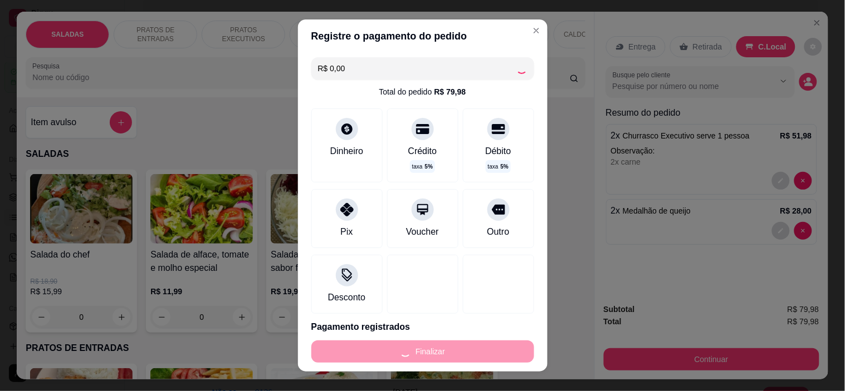
type input "0"
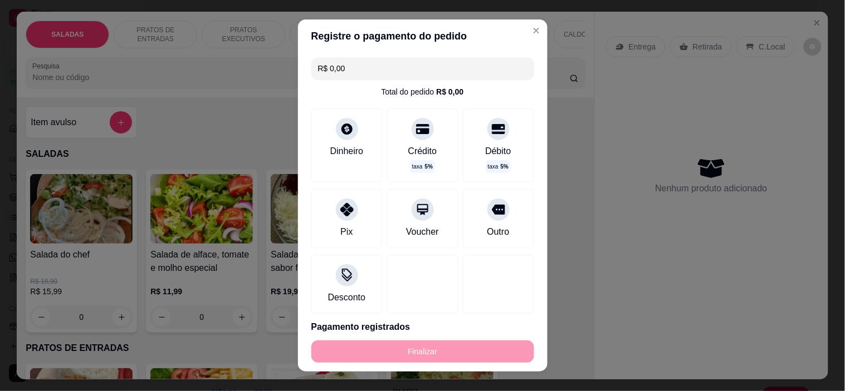
type input "-R$ 79,98"
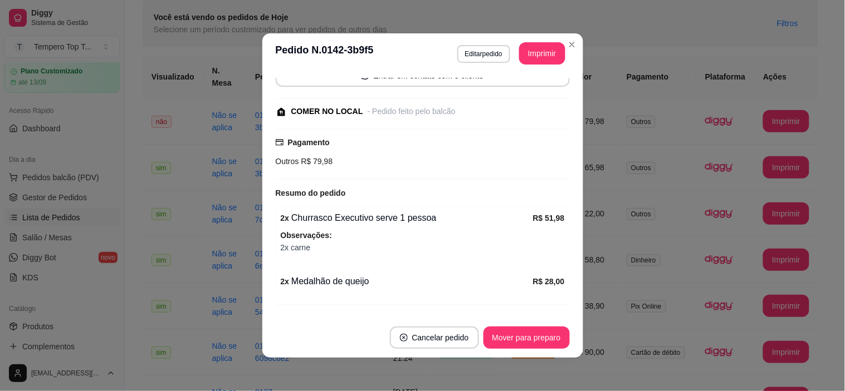
scroll to position [141, 0]
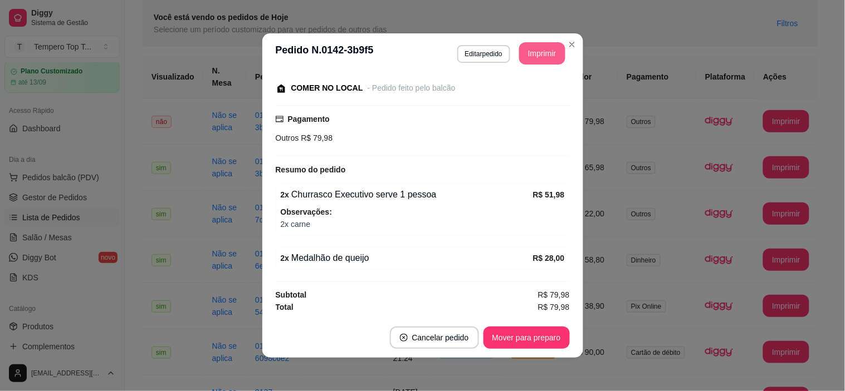
click at [547, 52] on button "Imprimir" at bounding box center [542, 53] width 46 height 22
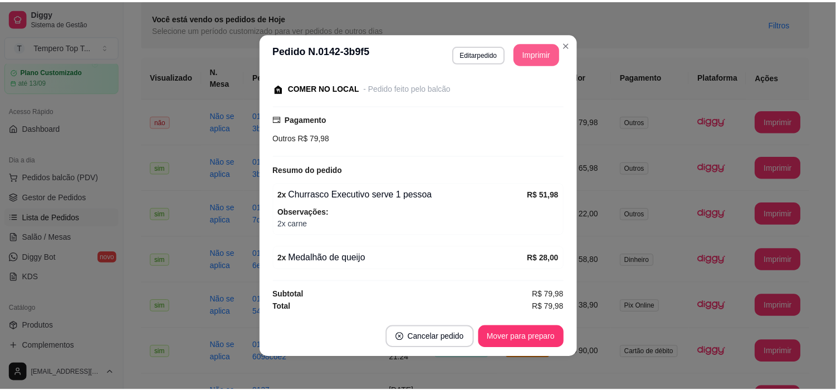
scroll to position [0, 0]
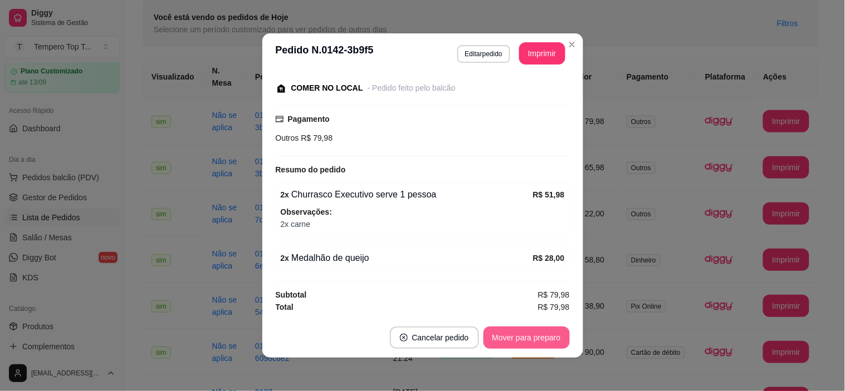
click at [522, 336] on button "Mover para preparo" at bounding box center [526, 338] width 86 height 22
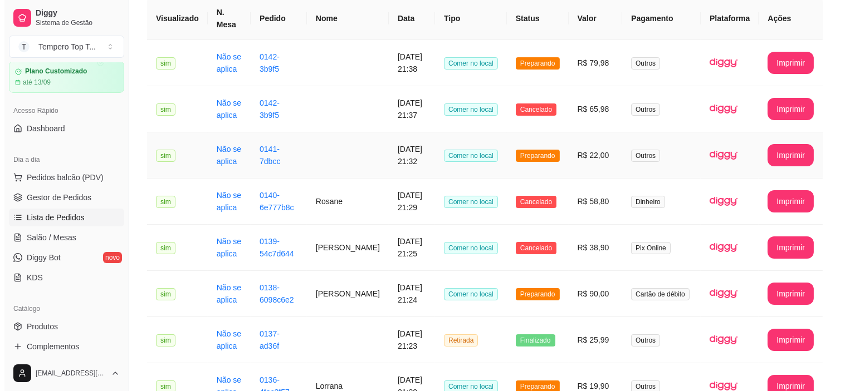
scroll to position [124, 0]
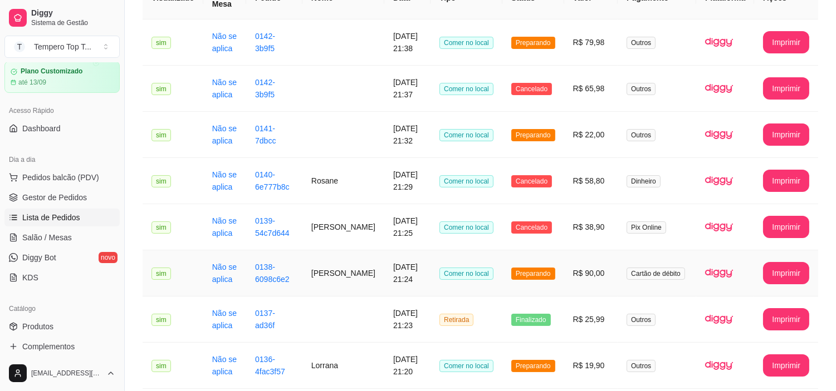
click at [573, 272] on td "R$ 90,00" at bounding box center [591, 274] width 54 height 46
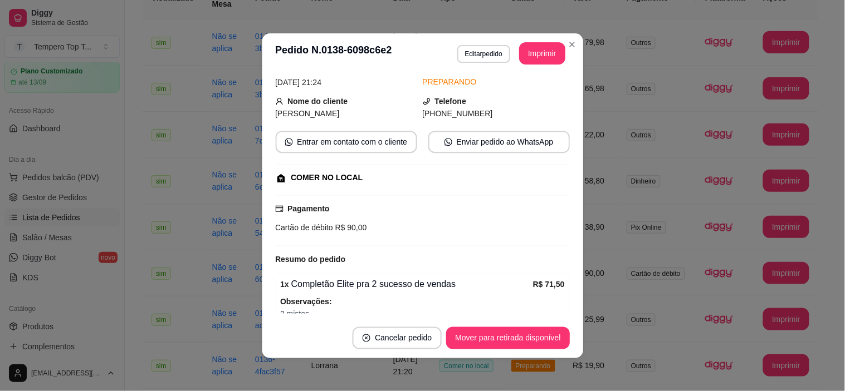
scroll to position [141, 0]
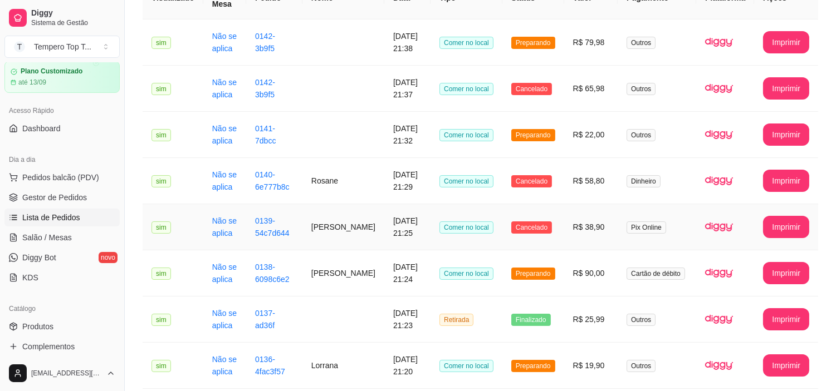
click at [576, 241] on td "R$ 38,90" at bounding box center [591, 227] width 54 height 46
click at [561, 277] on td "Preparando" at bounding box center [533, 274] width 62 height 46
click at [572, 277] on td "R$ 90,00" at bounding box center [591, 274] width 54 height 46
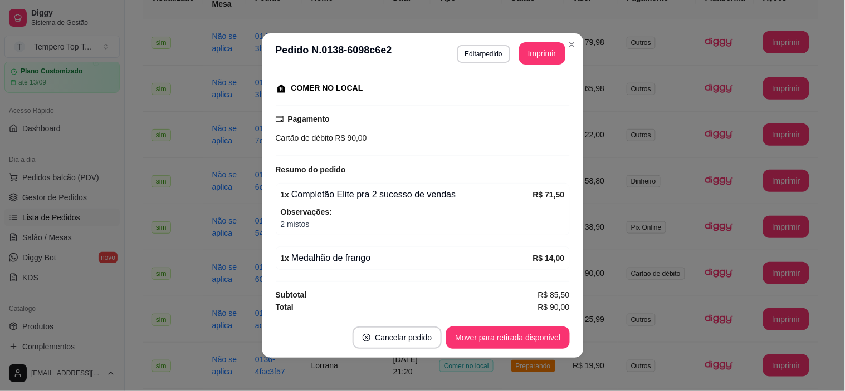
scroll to position [2, 0]
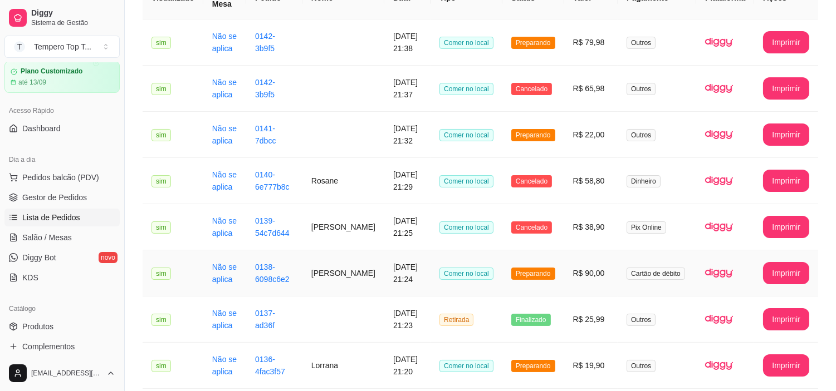
click at [568, 267] on td "R$ 90,00" at bounding box center [591, 274] width 54 height 46
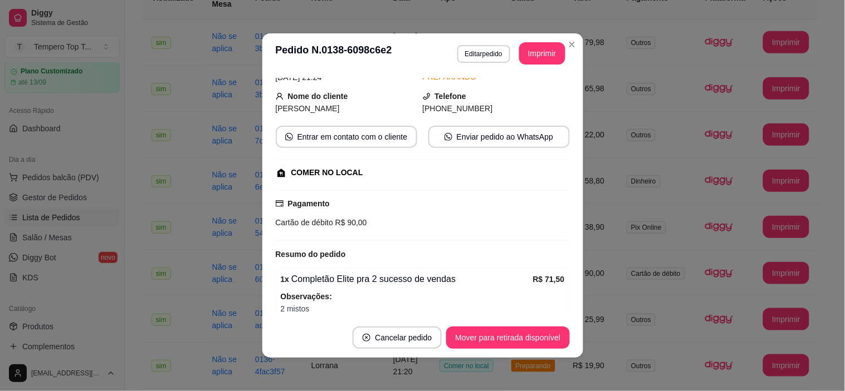
scroll to position [141, 0]
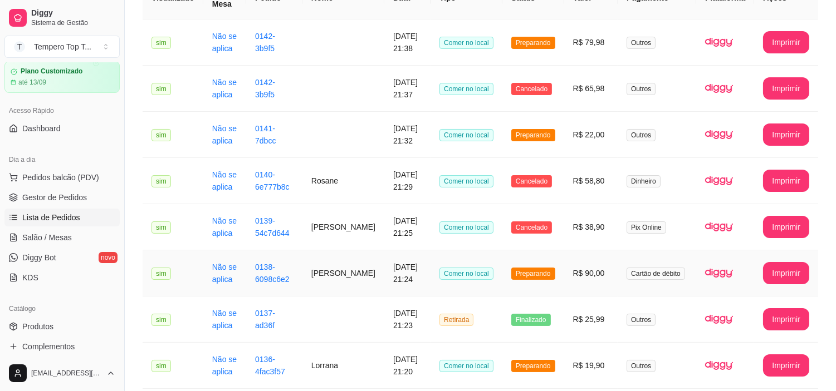
click at [582, 285] on td "R$ 90,00" at bounding box center [591, 274] width 54 height 46
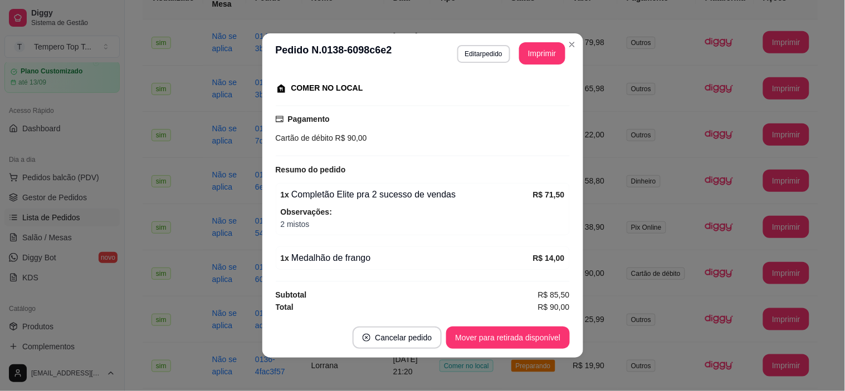
scroll to position [2, 0]
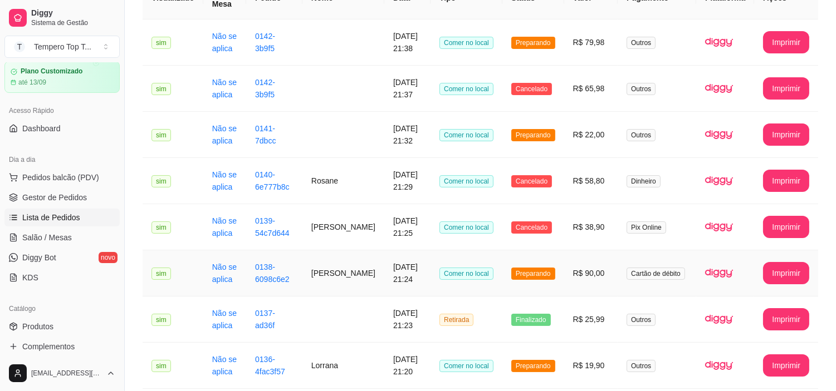
click at [564, 296] on td "Preparando" at bounding box center [533, 274] width 62 height 46
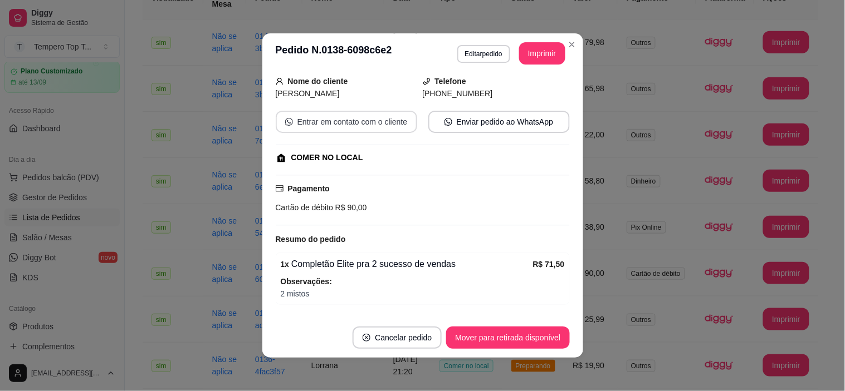
scroll to position [141, 0]
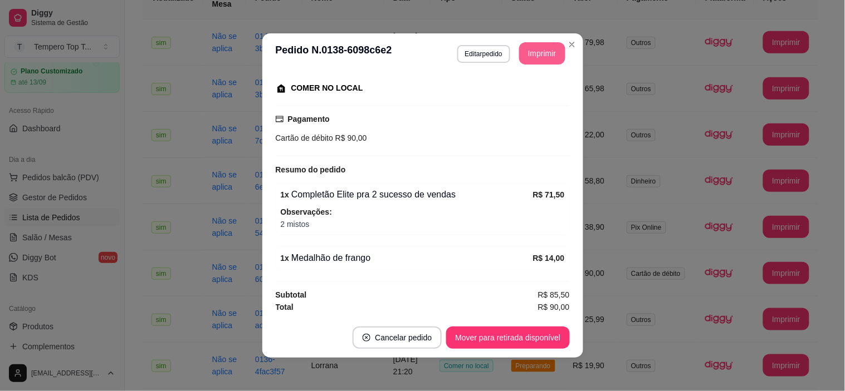
click at [540, 48] on button "Imprimir" at bounding box center [542, 53] width 46 height 22
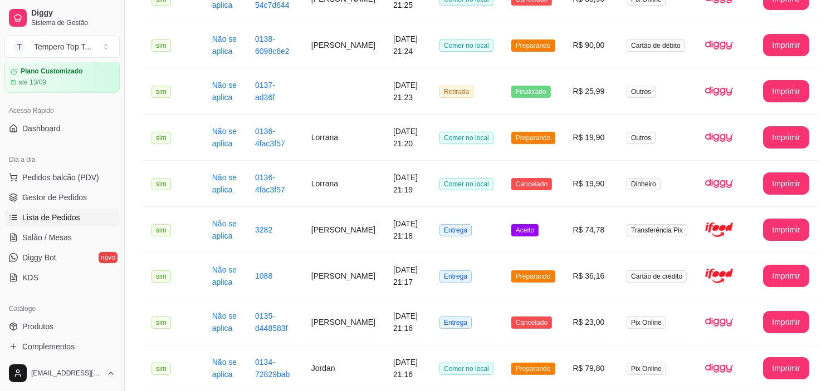
scroll to position [371, 0]
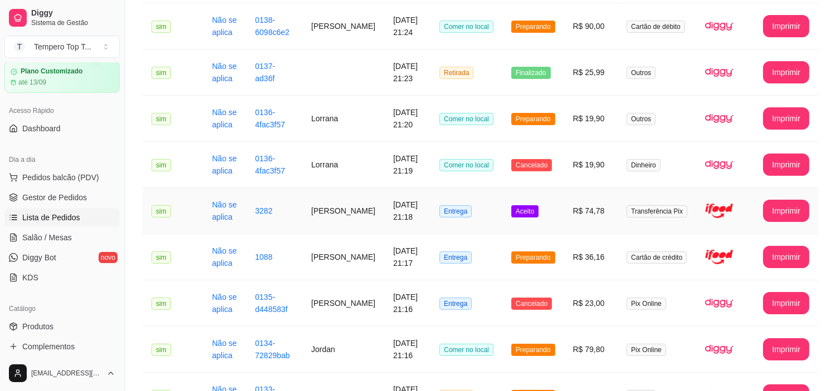
click at [596, 203] on td "R$ 74,78" at bounding box center [591, 211] width 54 height 46
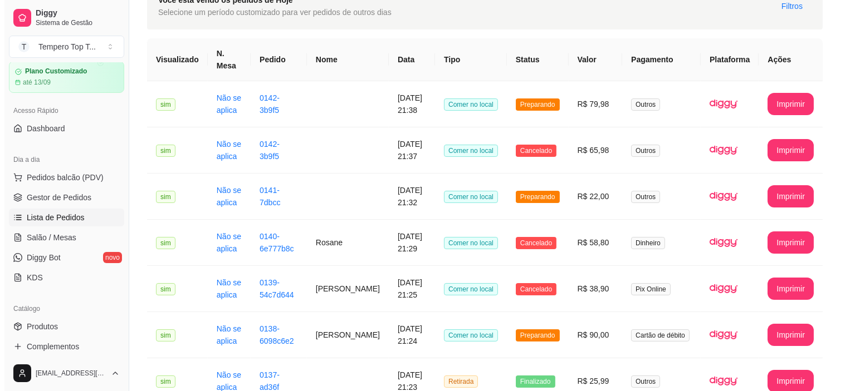
scroll to position [0, 0]
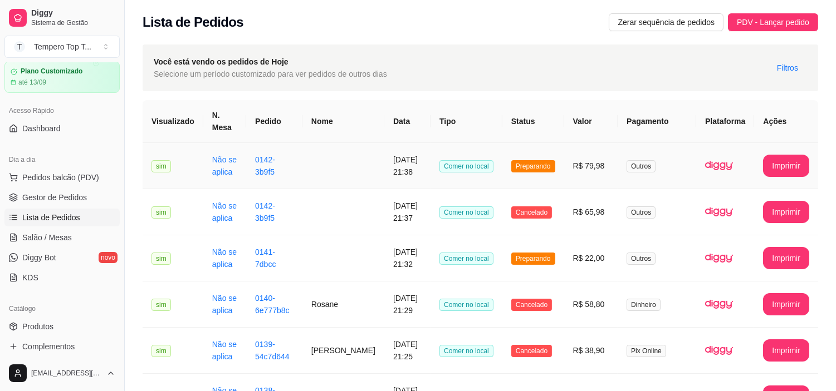
click at [580, 168] on td "R$ 79,98" at bounding box center [591, 166] width 54 height 46
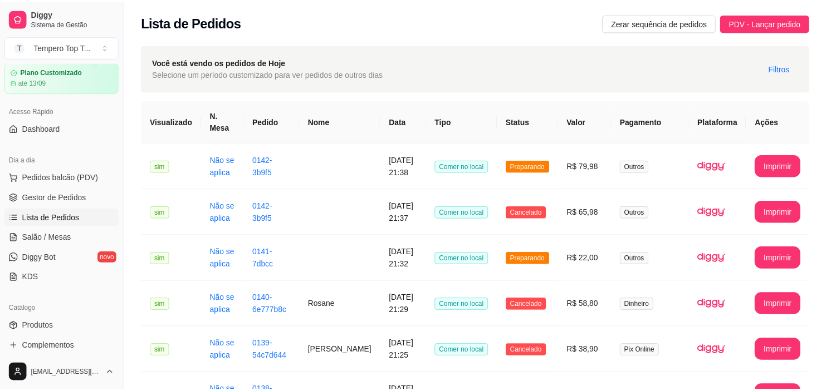
scroll to position [141, 0]
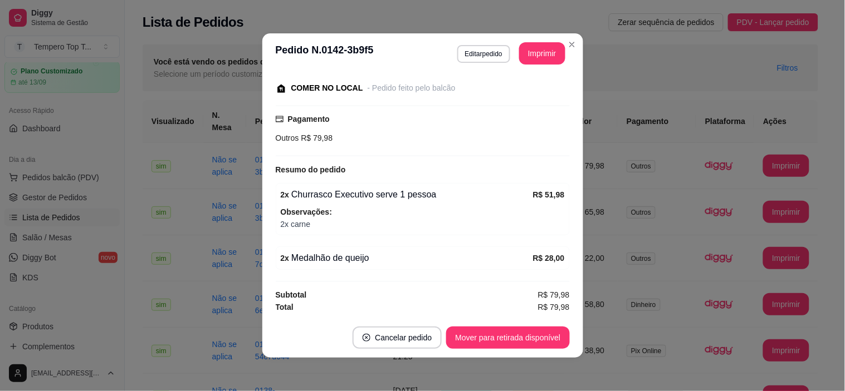
click at [566, 203] on div "feito há 2 minutos Editado por [EMAIL_ADDRESS][DOMAIN_NAME] Horário do pedido […" at bounding box center [422, 195] width 321 height 244
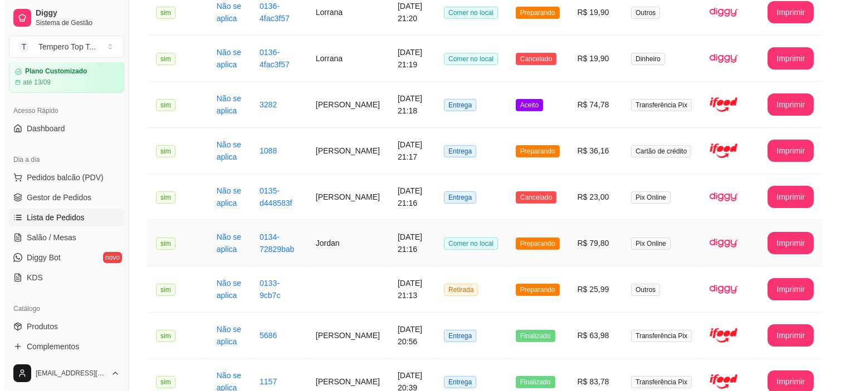
scroll to position [494, 0]
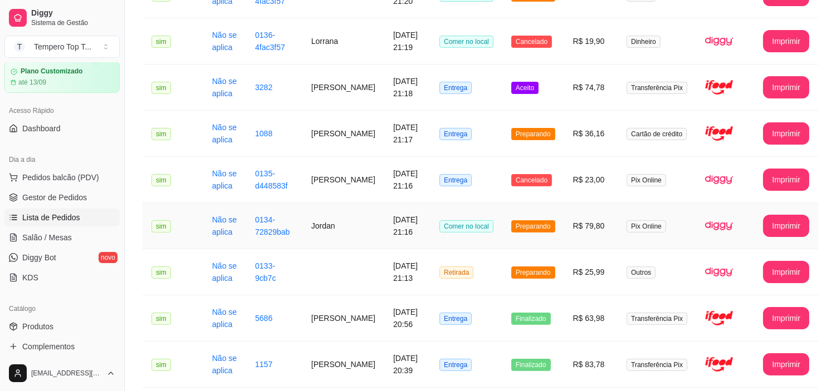
click at [571, 237] on td "R$ 79,80" at bounding box center [591, 226] width 54 height 46
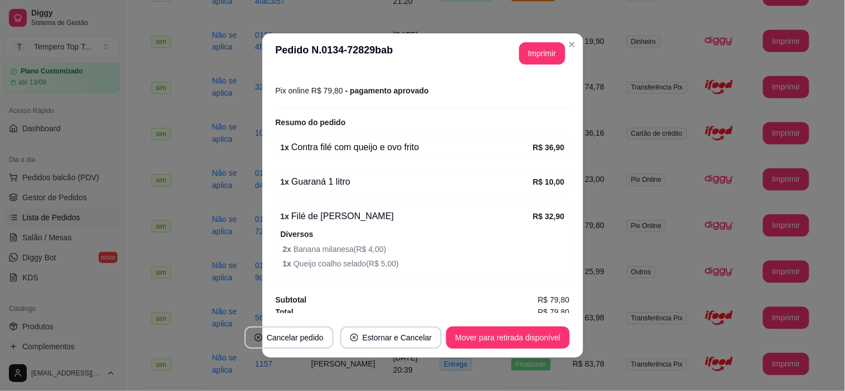
scroll to position [193, 0]
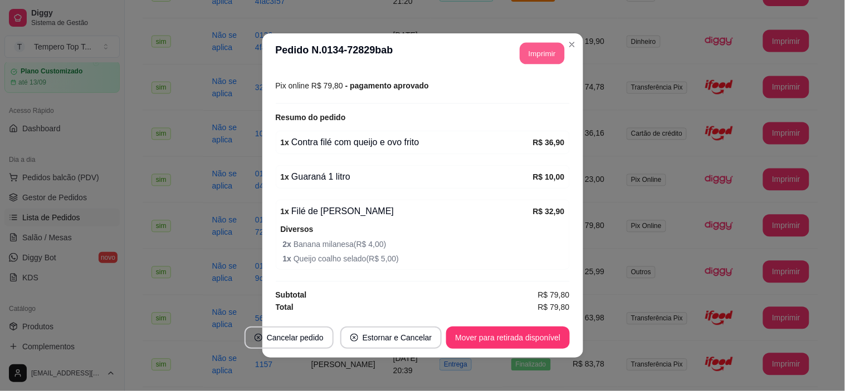
click at [542, 46] on button "Imprimir" at bounding box center [541, 54] width 45 height 22
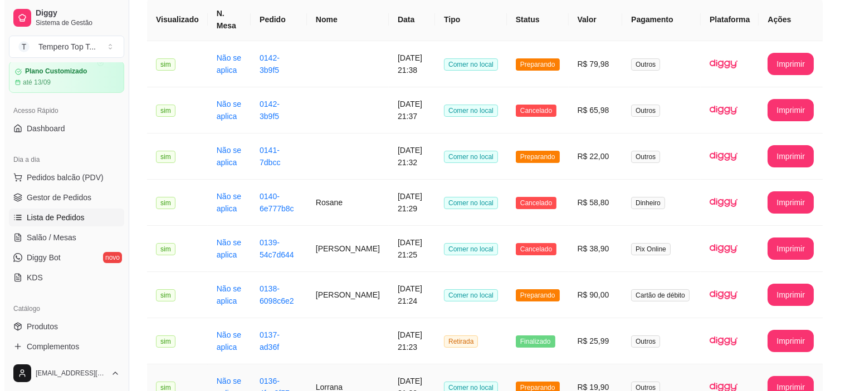
scroll to position [0, 0]
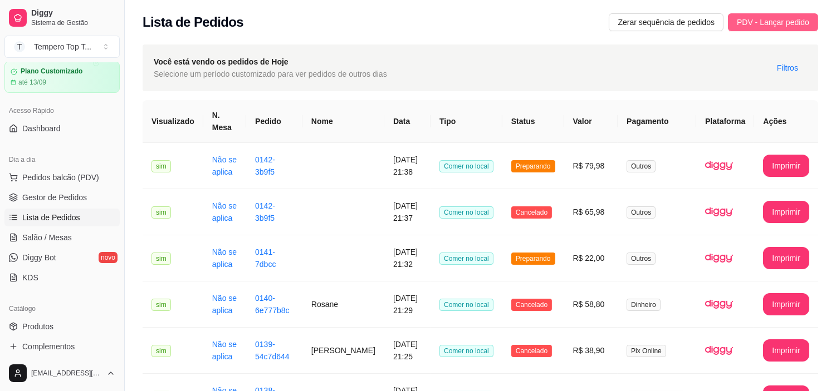
click at [758, 24] on span "PDV - Lançar pedido" at bounding box center [773, 22] width 72 height 12
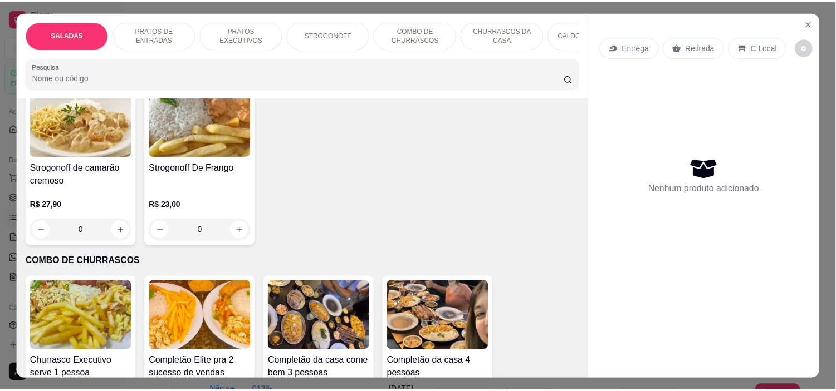
scroll to position [928, 0]
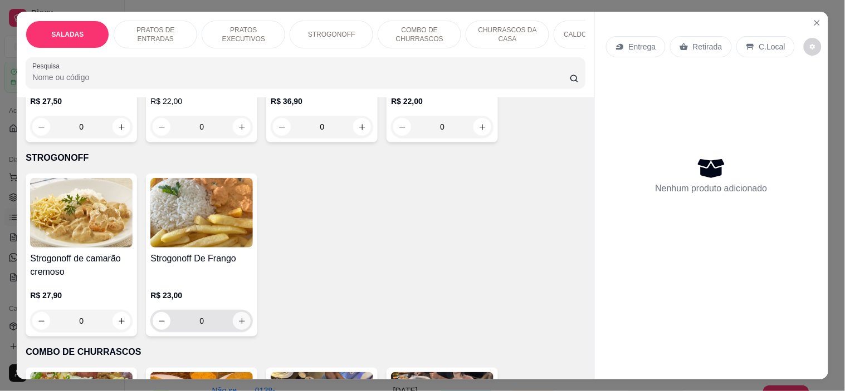
click at [241, 312] on button "increase-product-quantity" at bounding box center [242, 321] width 18 height 18
type input "1"
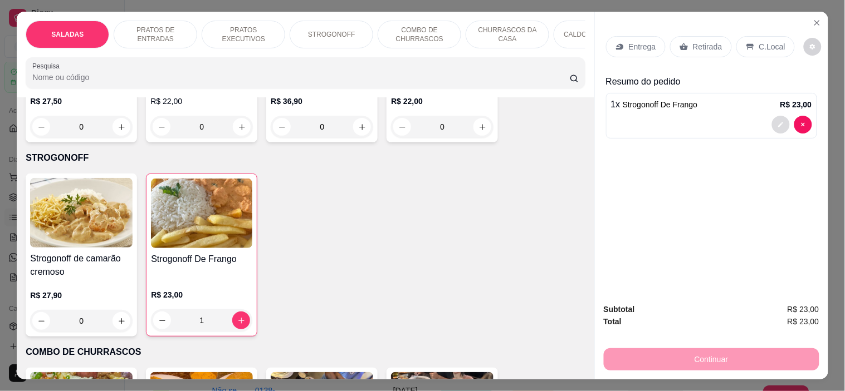
click at [776, 116] on button "decrease-product-quantity" at bounding box center [781, 125] width 18 height 18
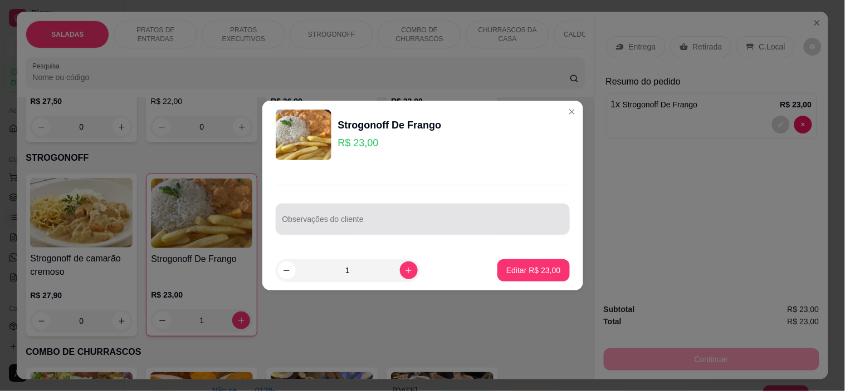
click at [365, 225] on input "Observações do cliente" at bounding box center [422, 223] width 281 height 11
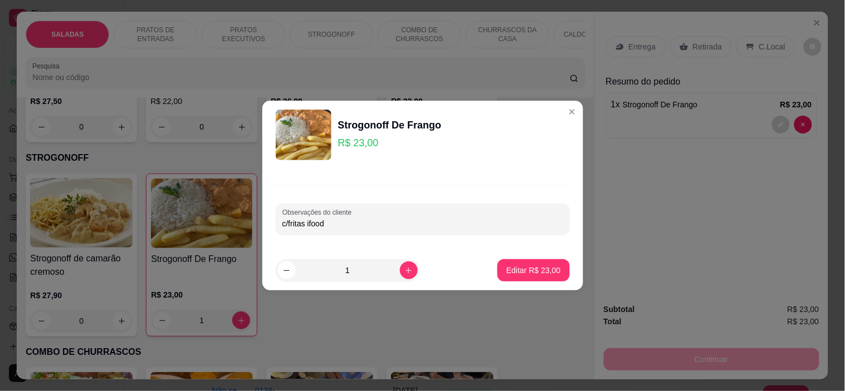
click at [302, 222] on input "c/fritas ifood" at bounding box center [422, 223] width 281 height 11
click at [305, 225] on input "c/fritas ifood" at bounding box center [422, 223] width 281 height 11
type input "c/fritas. ifood"
click at [536, 264] on button "Editar R$ 23,00" at bounding box center [533, 271] width 70 height 22
type input "0"
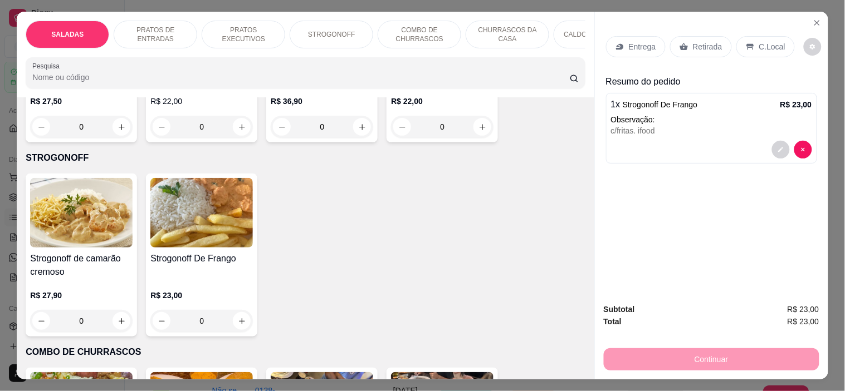
click at [761, 45] on p "C.Local" at bounding box center [772, 46] width 26 height 11
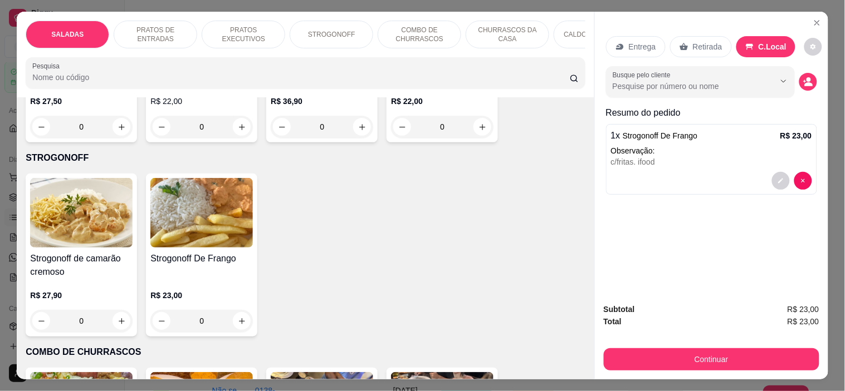
click at [680, 53] on div "Entrega Retirada C.Local" at bounding box center [711, 46] width 211 height 39
click at [680, 43] on icon at bounding box center [683, 46] width 8 height 7
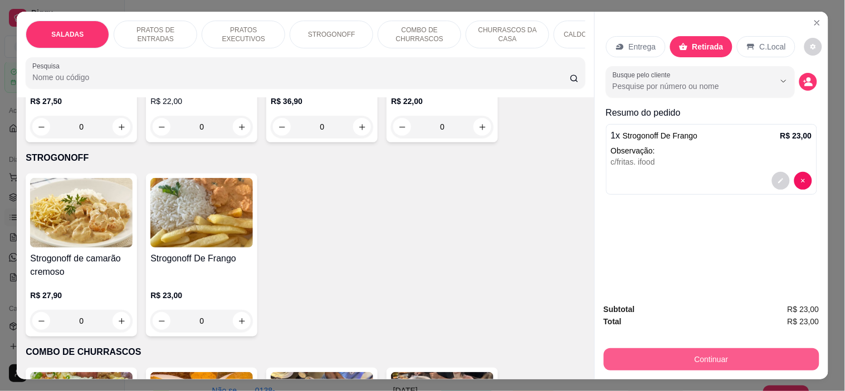
click at [669, 357] on button "Continuar" at bounding box center [711, 360] width 215 height 22
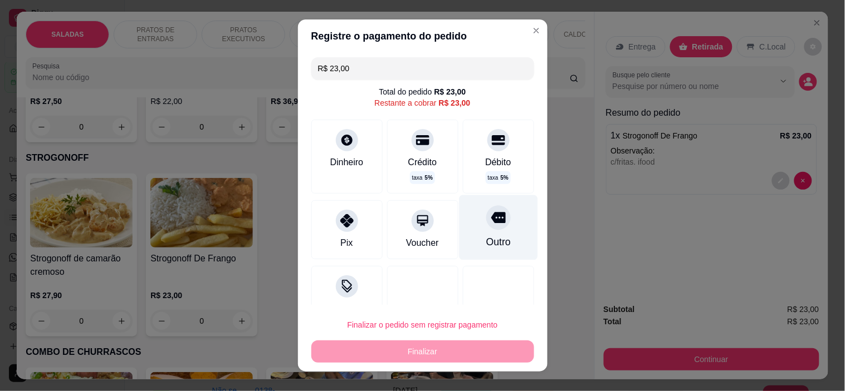
click at [459, 209] on div "Outro" at bounding box center [498, 227] width 79 height 65
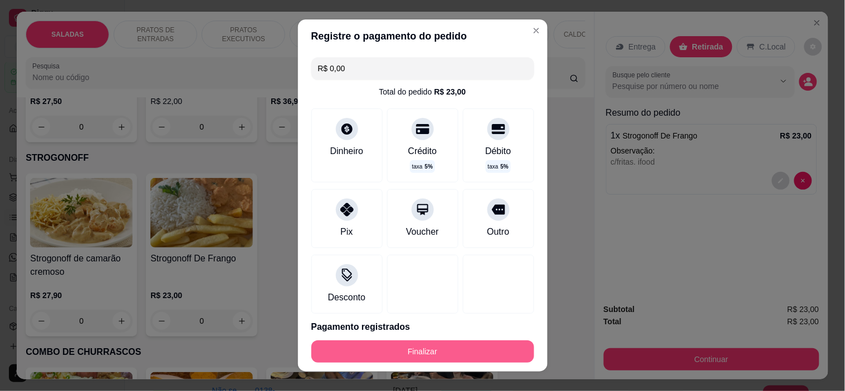
click at [453, 349] on button "Finalizar" at bounding box center [422, 352] width 223 height 22
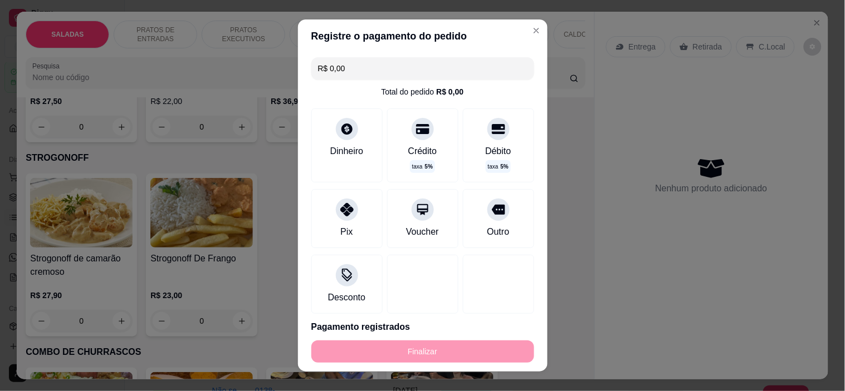
type input "-R$ 23,00"
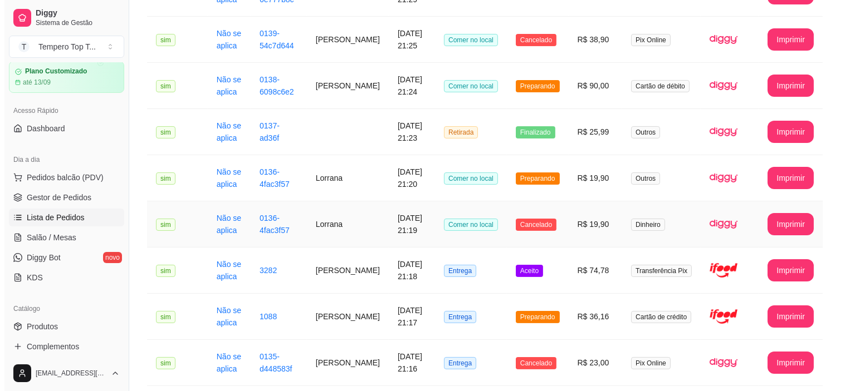
scroll to position [371, 0]
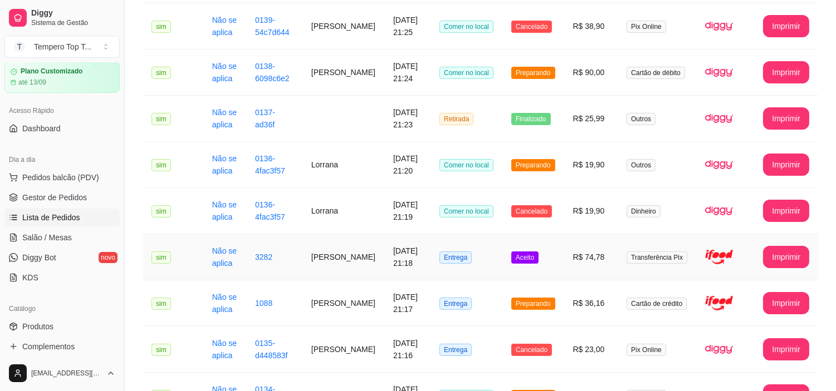
click at [581, 262] on td "R$ 74,78" at bounding box center [591, 257] width 54 height 46
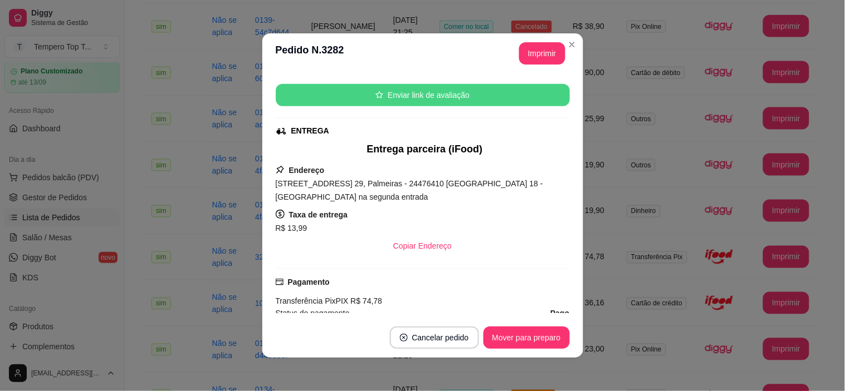
scroll to position [247, 0]
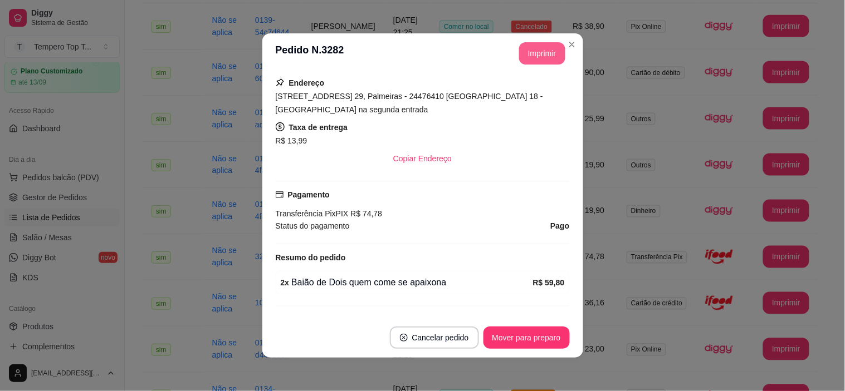
click at [521, 57] on button "Imprimir" at bounding box center [542, 53] width 46 height 22
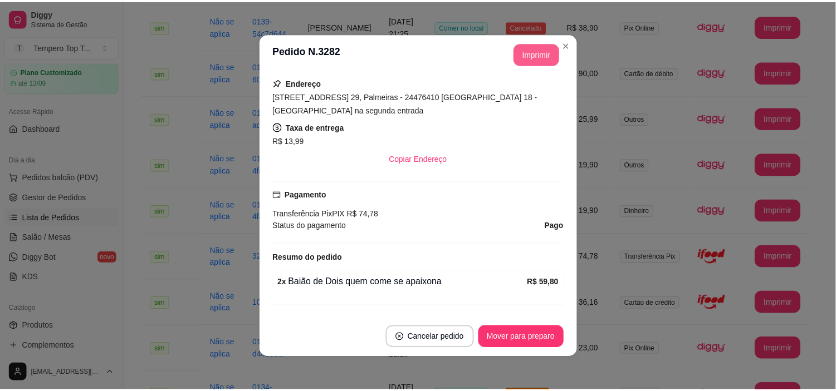
scroll to position [0, 0]
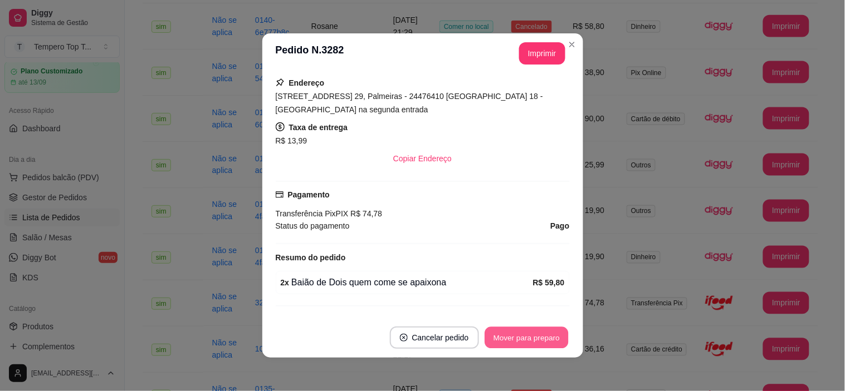
click at [504, 347] on button "Mover para preparo" at bounding box center [526, 338] width 84 height 22
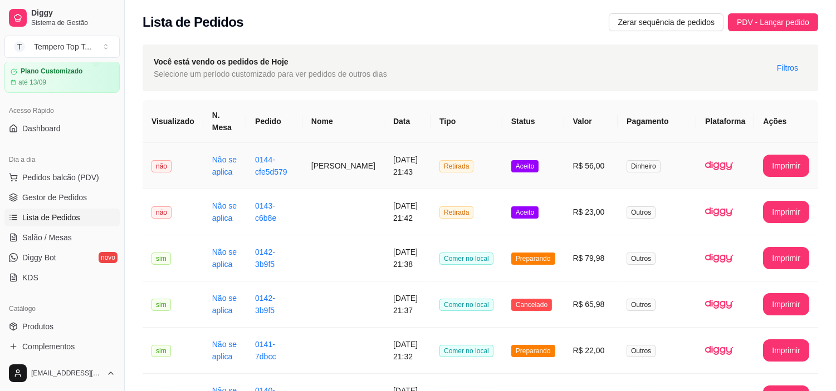
click at [549, 173] on td "Aceito" at bounding box center [533, 166] width 62 height 46
click at [580, 220] on td "R$ 23,00" at bounding box center [591, 212] width 54 height 46
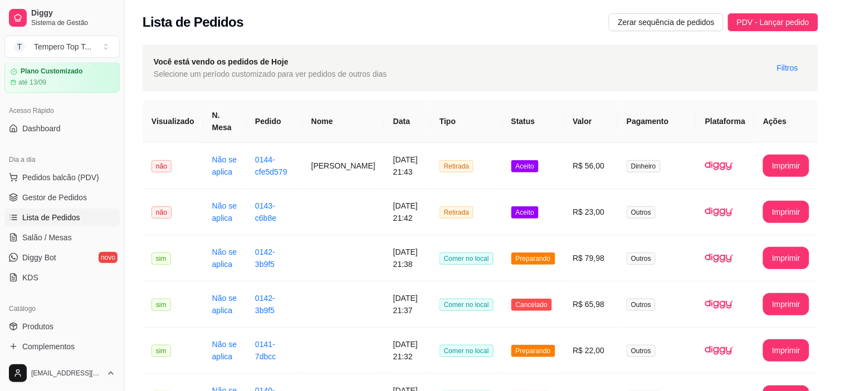
scroll to position [82, 0]
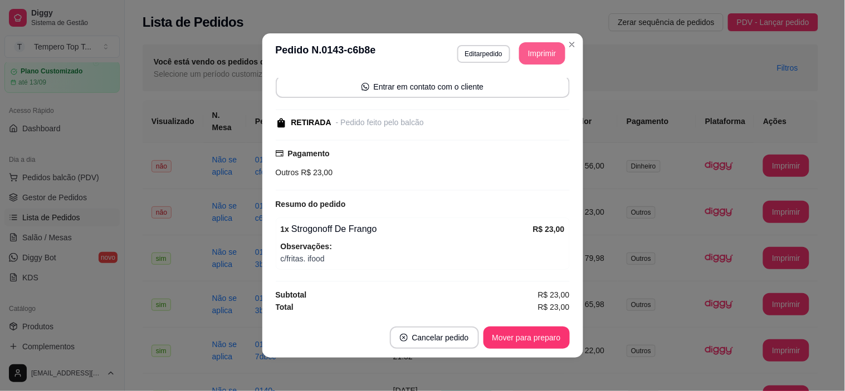
click at [535, 53] on button "Imprimir" at bounding box center [542, 53] width 46 height 22
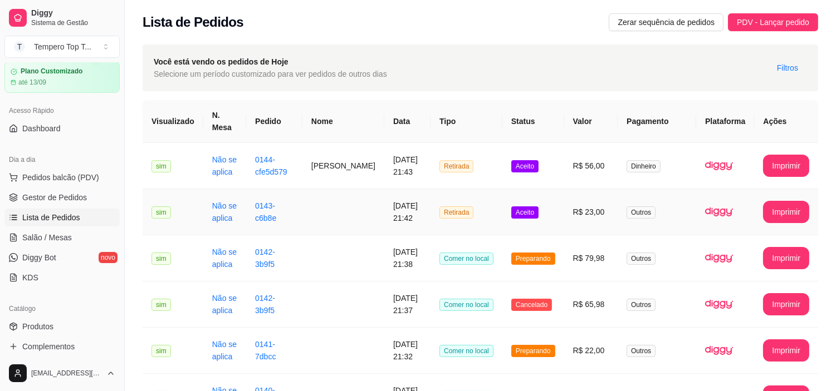
click at [591, 229] on td "R$ 23,00" at bounding box center [591, 212] width 54 height 46
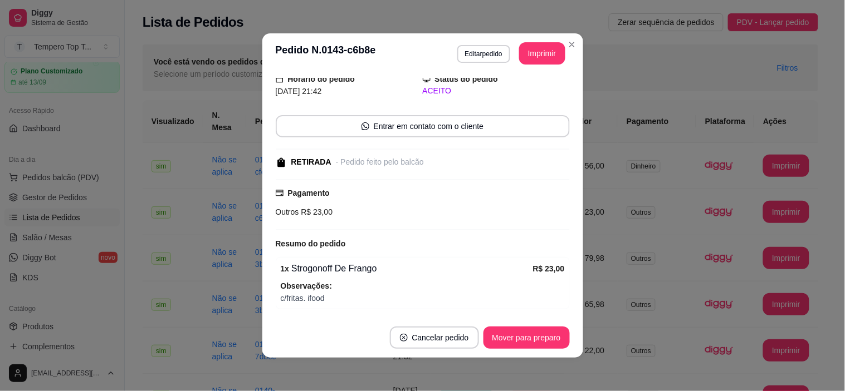
scroll to position [82, 0]
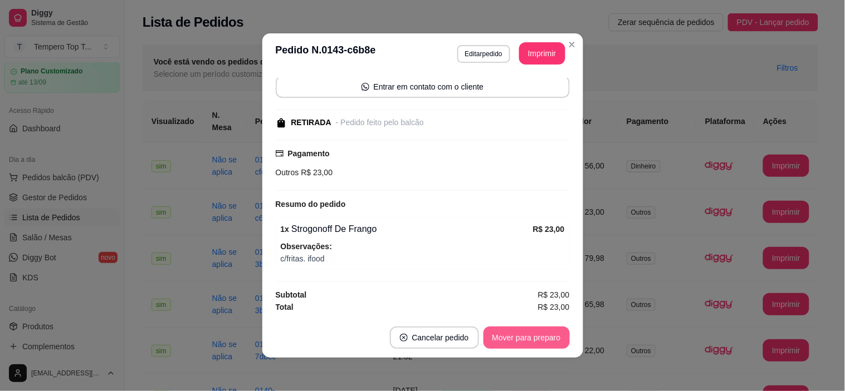
click at [508, 335] on button "Mover para preparo" at bounding box center [526, 338] width 86 height 22
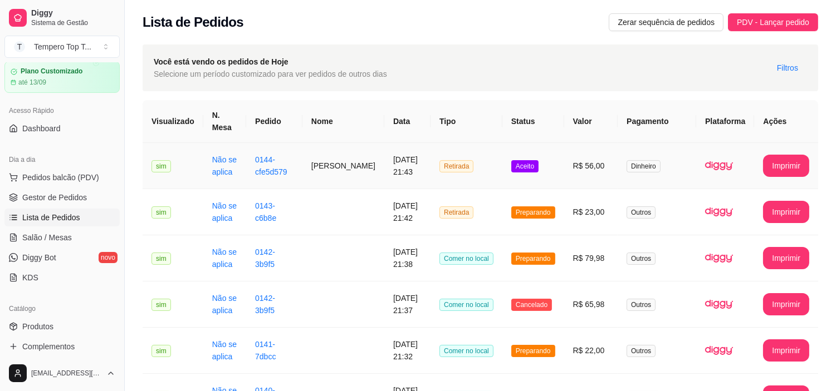
click at [537, 161] on span "Aceito" at bounding box center [524, 166] width 27 height 12
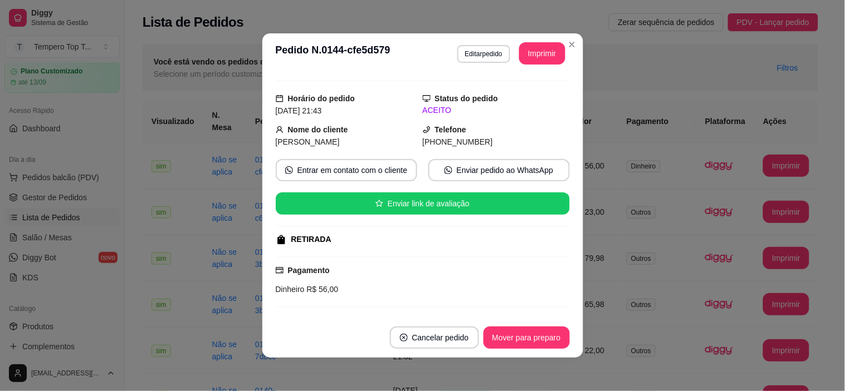
scroll to position [0, 0]
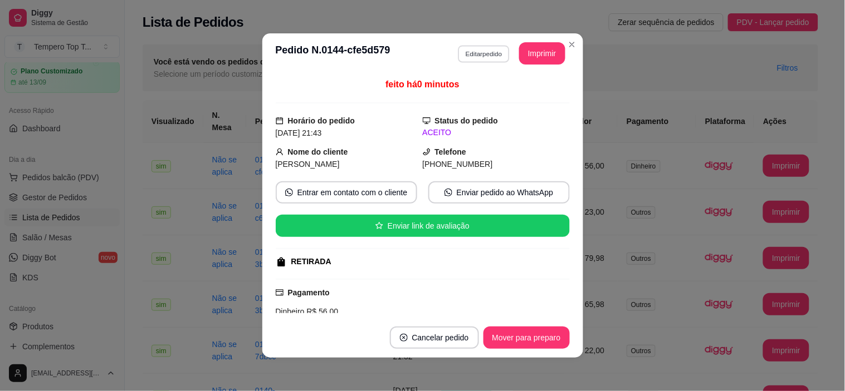
click at [468, 58] on button "Editar pedido" at bounding box center [484, 53] width 52 height 17
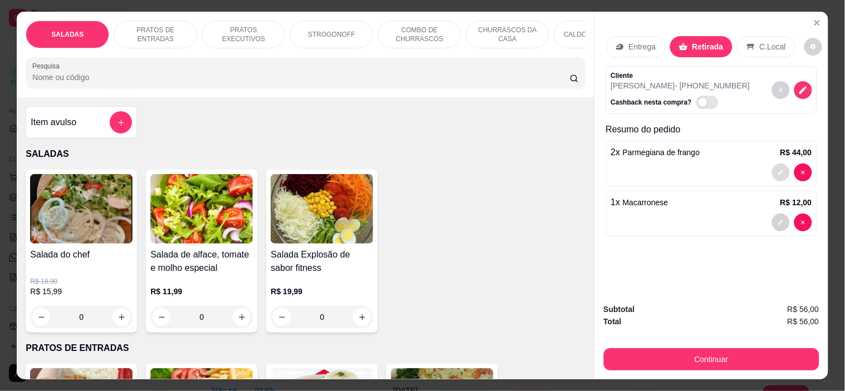
click at [777, 170] on icon "decrease-product-quantity" at bounding box center [780, 172] width 7 height 7
click at [777, 175] on button "decrease-product-quantity" at bounding box center [781, 173] width 18 height 18
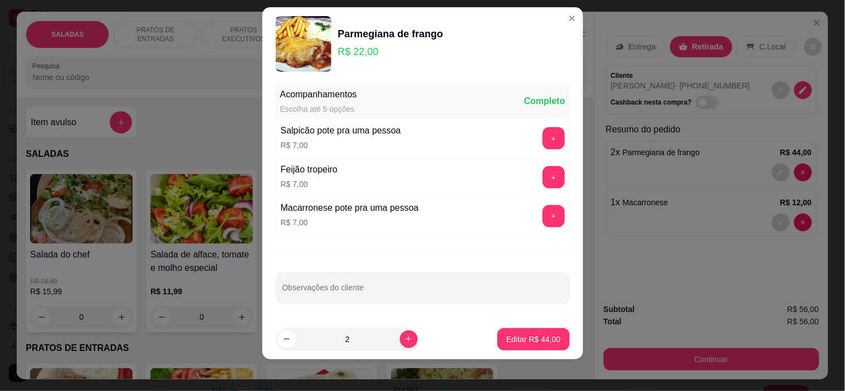
scroll to position [16, 0]
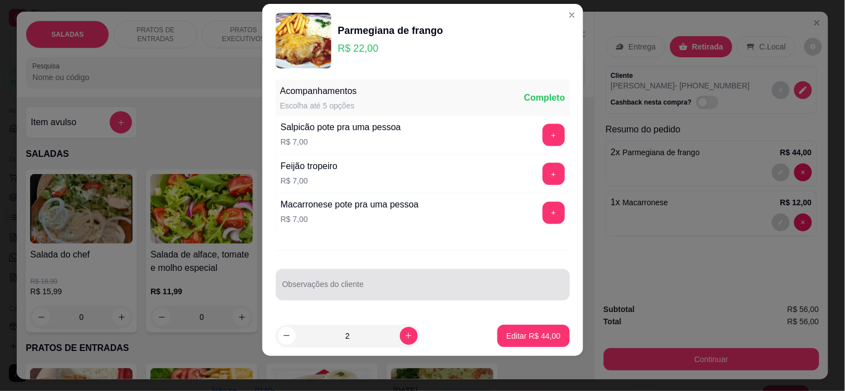
click at [396, 282] on div at bounding box center [422, 285] width 281 height 22
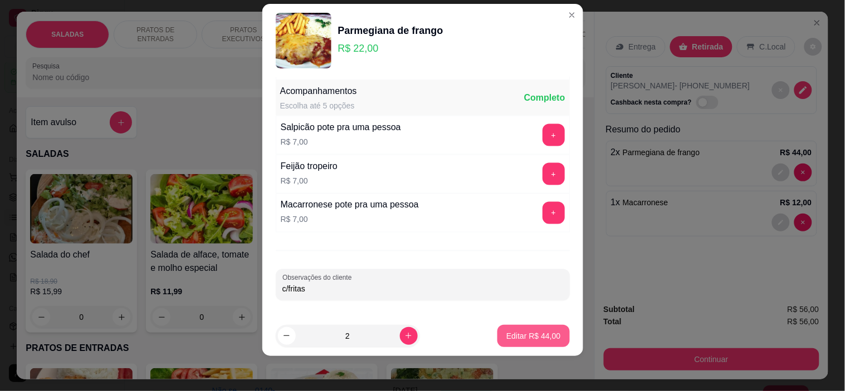
type input "c/fritas"
click at [528, 341] on p "Editar R$ 44,00" at bounding box center [533, 336] width 54 height 11
type input "0"
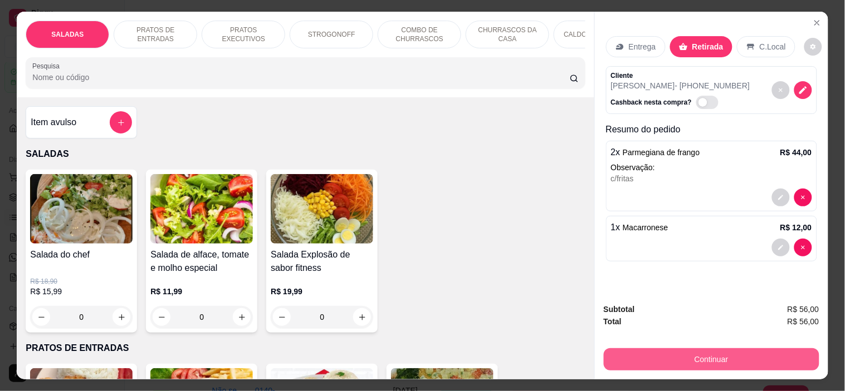
click at [706, 349] on button "Continuar" at bounding box center [711, 360] width 215 height 22
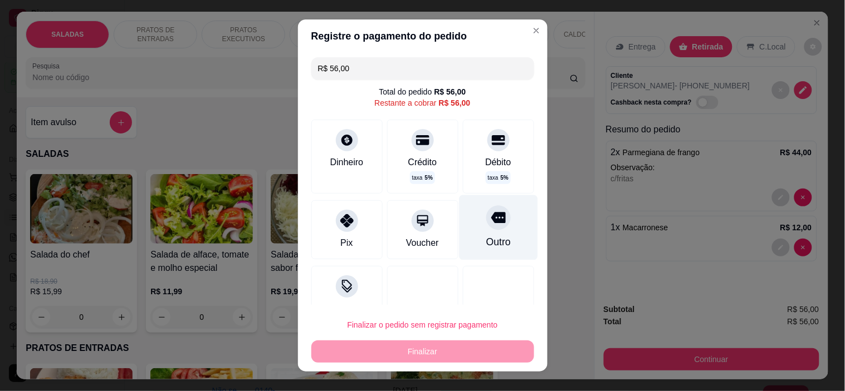
click at [459, 233] on div "Outro" at bounding box center [498, 227] width 79 height 65
type input "R$ 0,00"
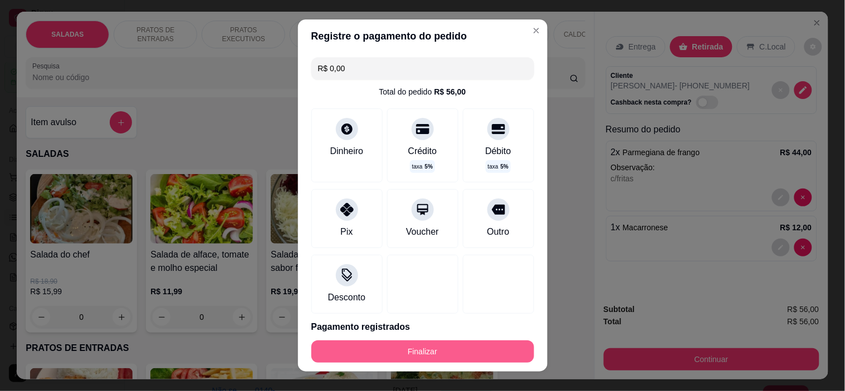
click at [422, 351] on button "Finalizar" at bounding box center [422, 352] width 223 height 22
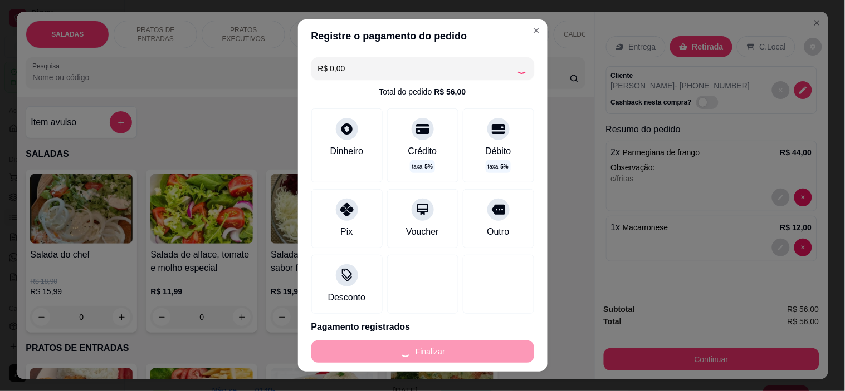
type input "0"
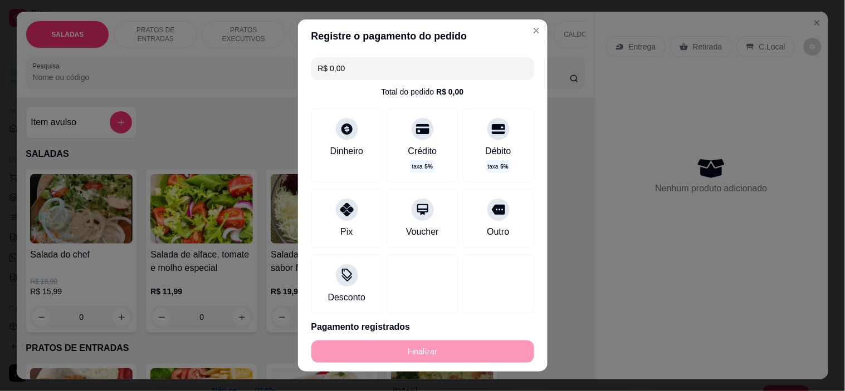
type input "-R$ 56,00"
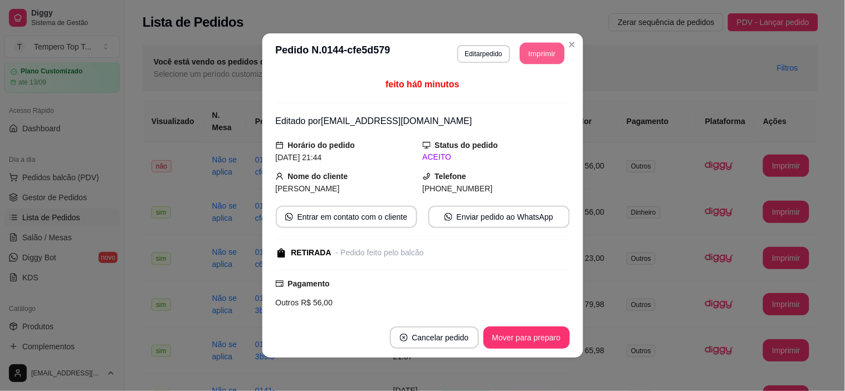
click at [531, 53] on button "Imprimir" at bounding box center [541, 54] width 45 height 22
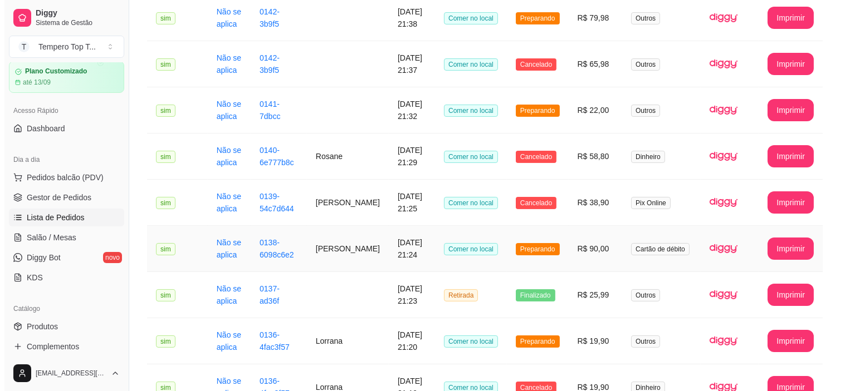
scroll to position [309, 0]
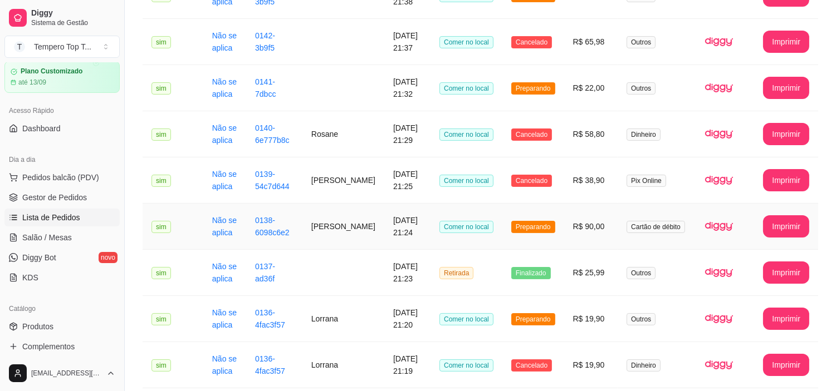
click at [597, 242] on td "R$ 90,00" at bounding box center [591, 227] width 54 height 46
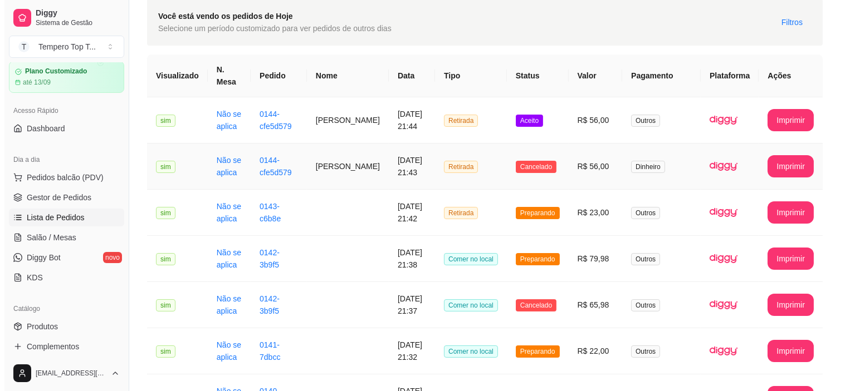
scroll to position [0, 0]
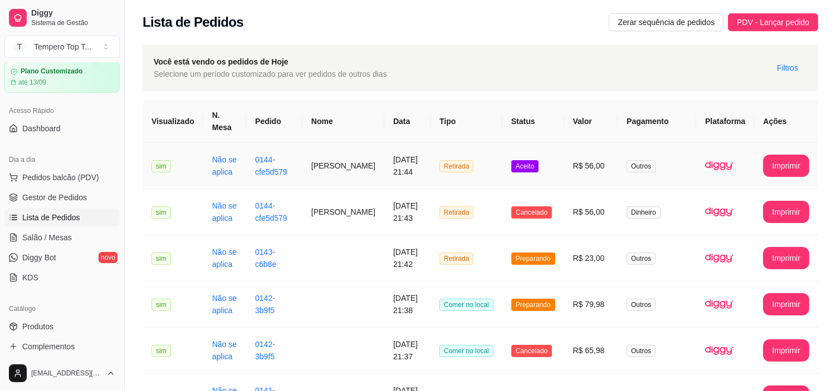
click at [573, 171] on td "R$ 56,00" at bounding box center [591, 166] width 54 height 46
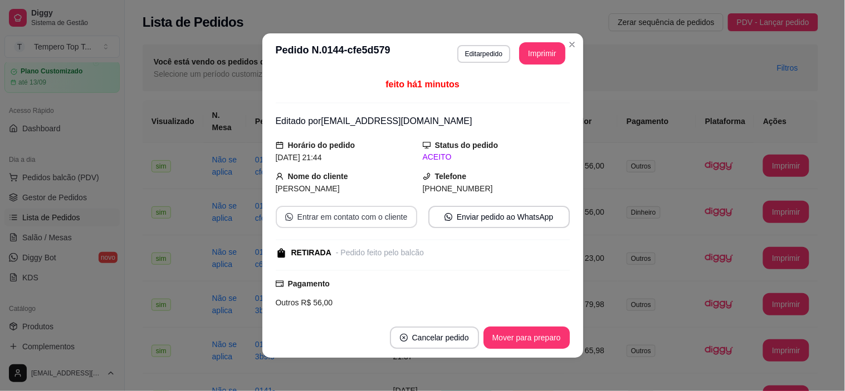
scroll to position [165, 0]
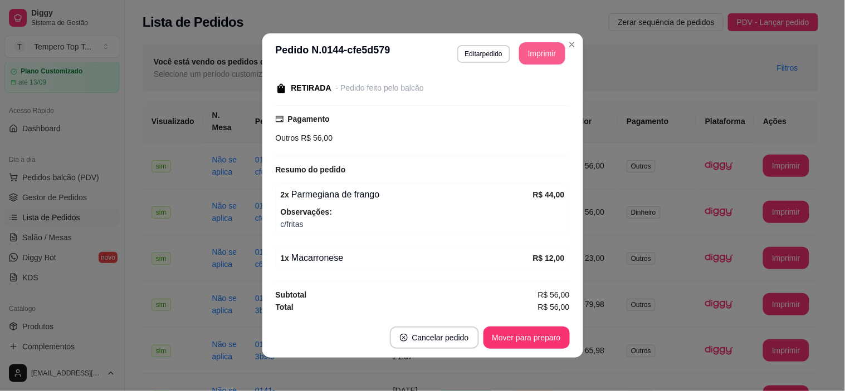
click at [533, 57] on button "Imprimir" at bounding box center [542, 53] width 46 height 22
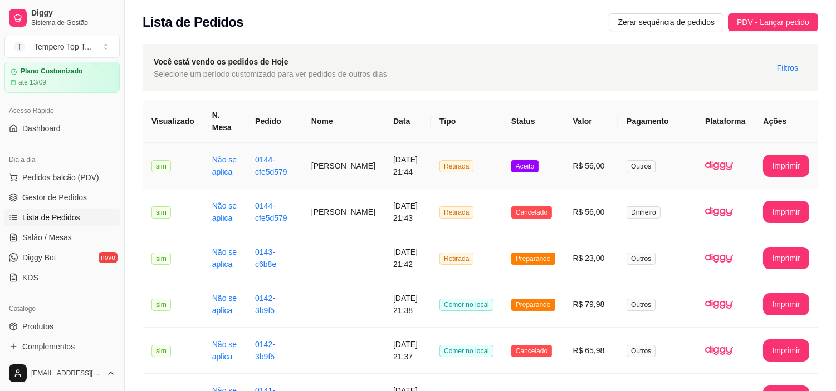
click at [571, 168] on td "R$ 56,00" at bounding box center [591, 166] width 54 height 46
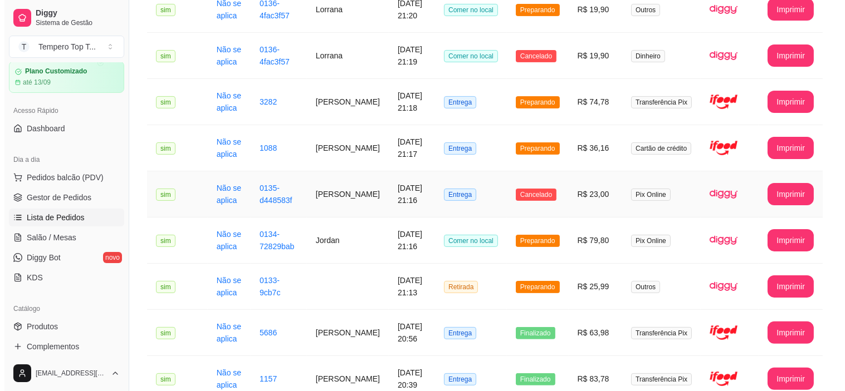
scroll to position [804, 0]
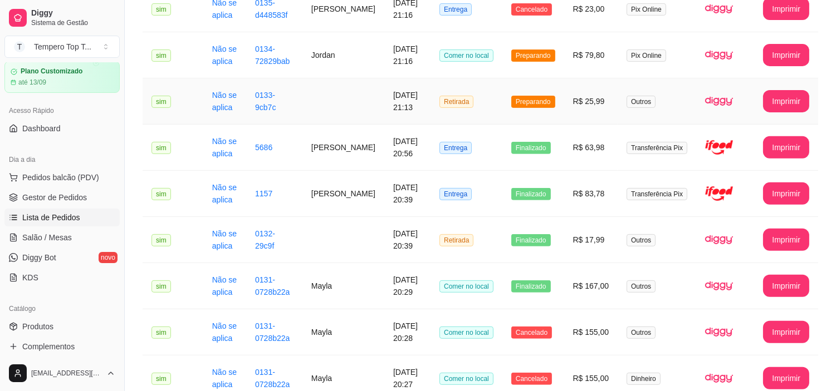
click at [564, 114] on td "Preparando" at bounding box center [533, 102] width 62 height 46
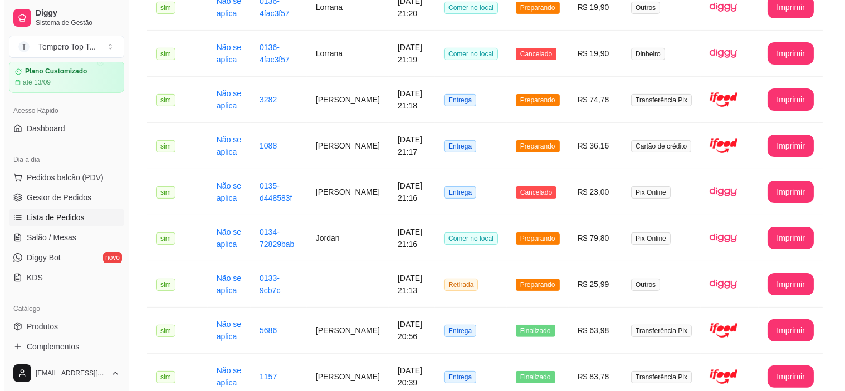
scroll to position [619, 0]
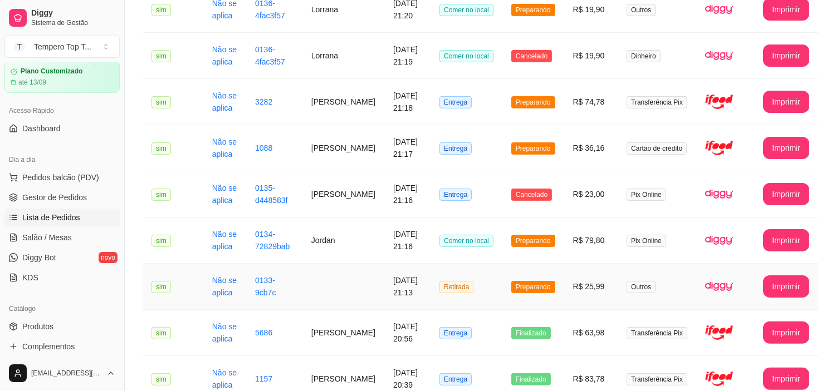
drag, startPoint x: 591, startPoint y: 290, endPoint x: 589, endPoint y: 284, distance: 5.8
click at [589, 284] on td "R$ 25,99" at bounding box center [591, 287] width 54 height 46
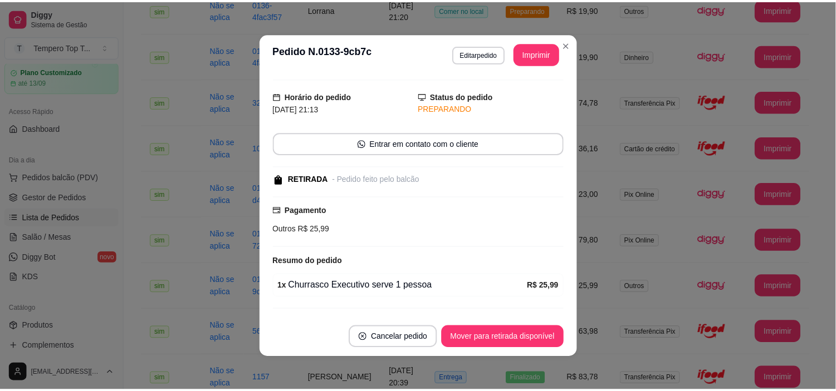
scroll to position [0, 0]
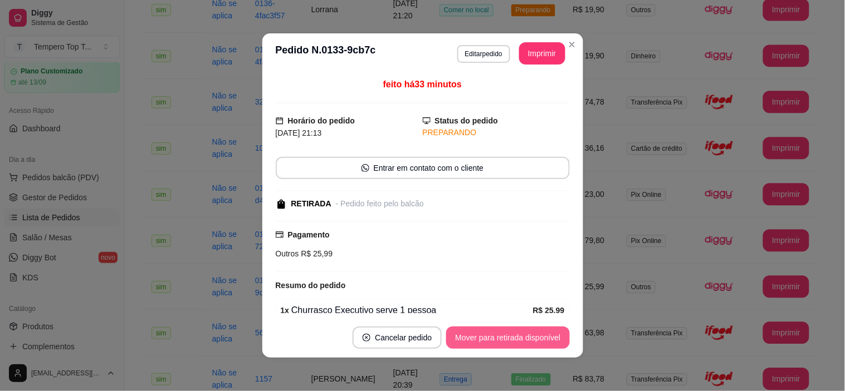
click at [499, 331] on button "Mover para retirada disponível" at bounding box center [507, 338] width 123 height 22
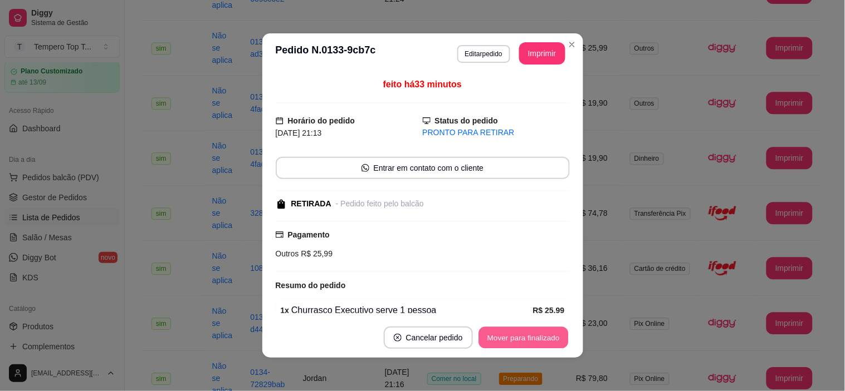
click at [512, 340] on button "Mover para finalizado" at bounding box center [523, 338] width 90 height 22
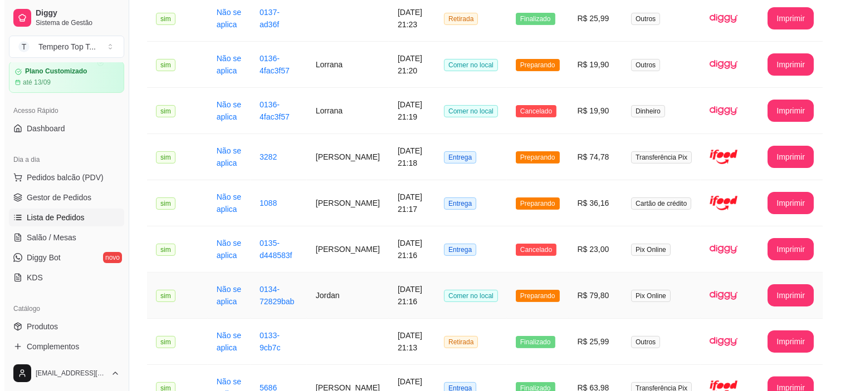
scroll to position [680, 0]
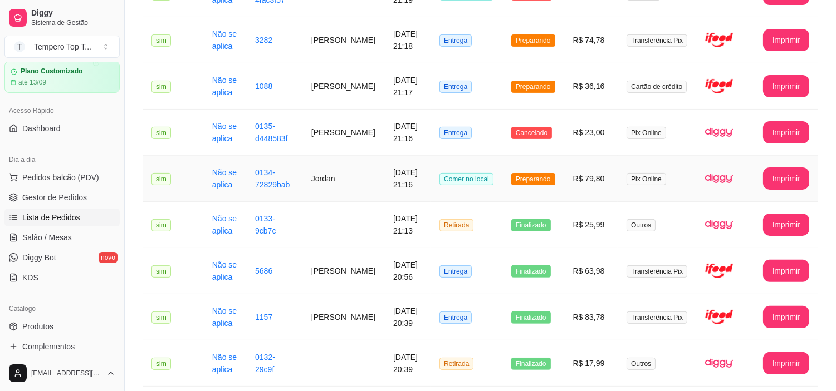
click at [586, 180] on td "R$ 79,80" at bounding box center [591, 179] width 54 height 46
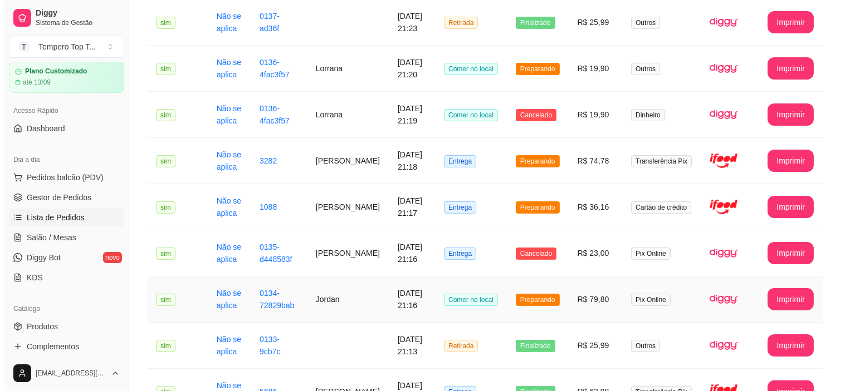
scroll to position [557, 0]
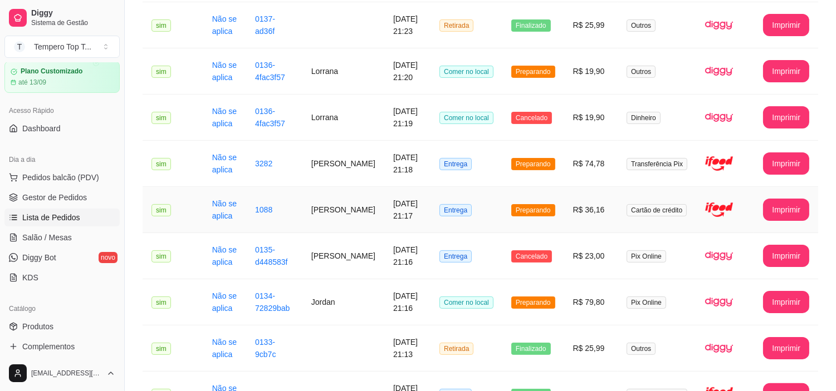
click at [588, 214] on td "R$ 36,16" at bounding box center [591, 210] width 54 height 46
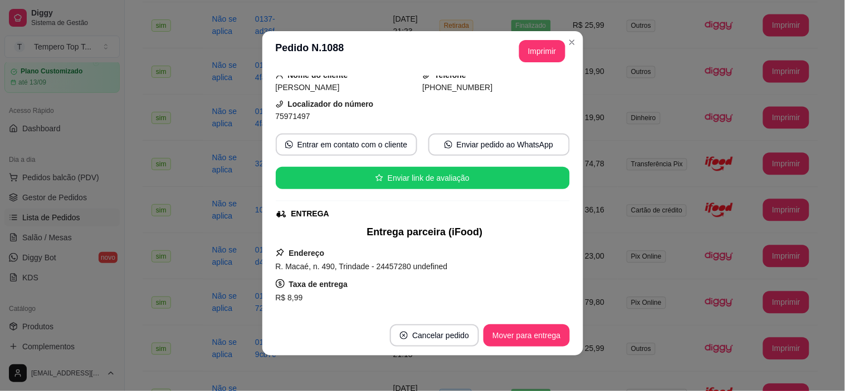
scroll to position [23, 0]
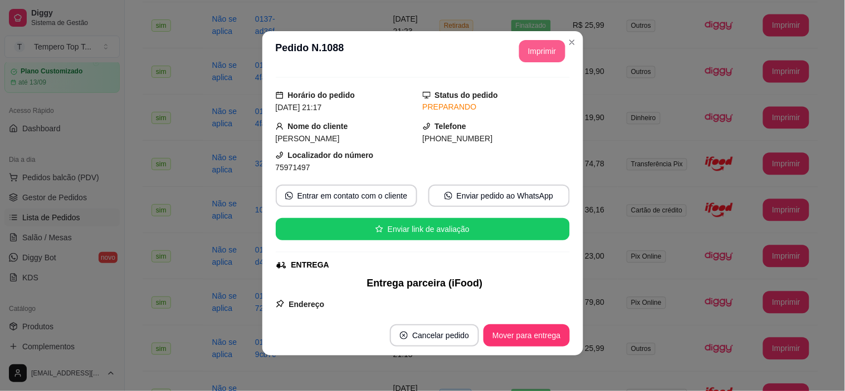
click at [531, 48] on button "Imprimir" at bounding box center [542, 51] width 46 height 22
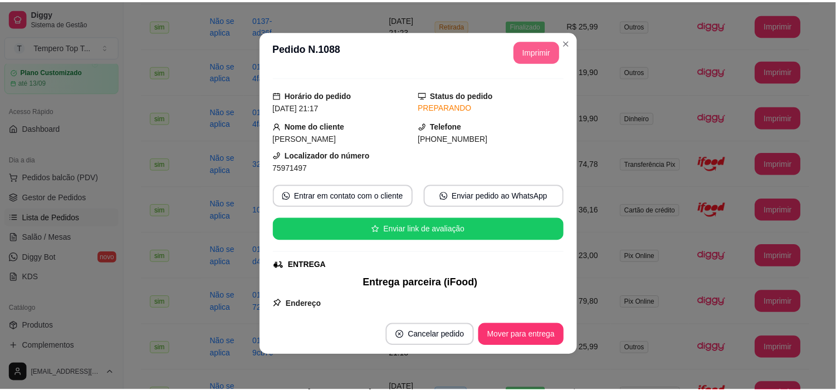
scroll to position [0, 0]
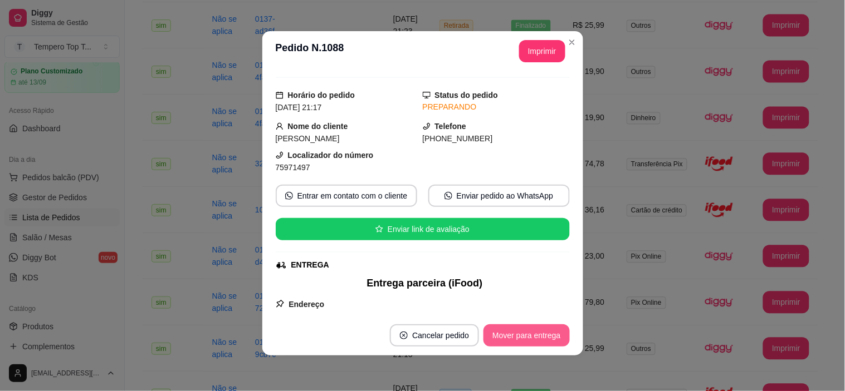
click at [526, 337] on button "Mover para entrega" at bounding box center [526, 336] width 86 height 22
click at [526, 337] on button "Mover para finalizado" at bounding box center [523, 336] width 90 height 22
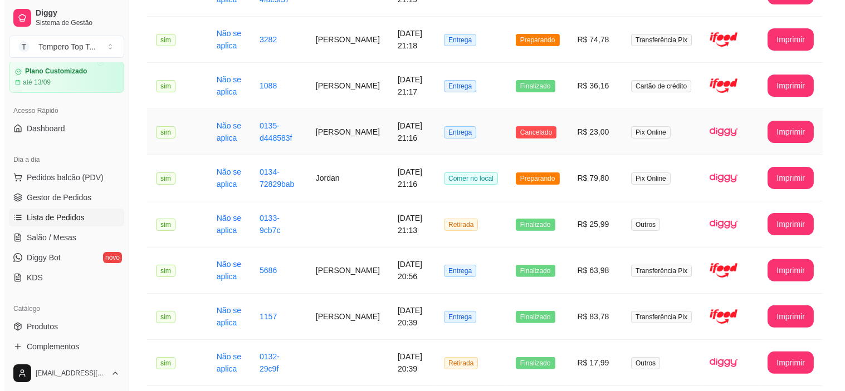
scroll to position [680, 0]
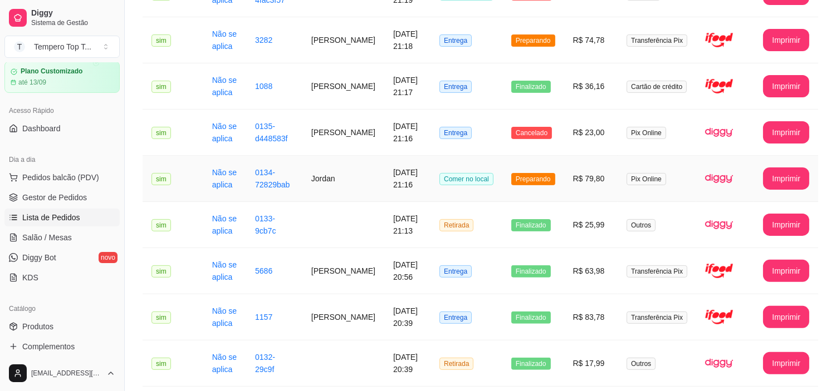
click at [557, 170] on td "Preparando" at bounding box center [533, 179] width 62 height 46
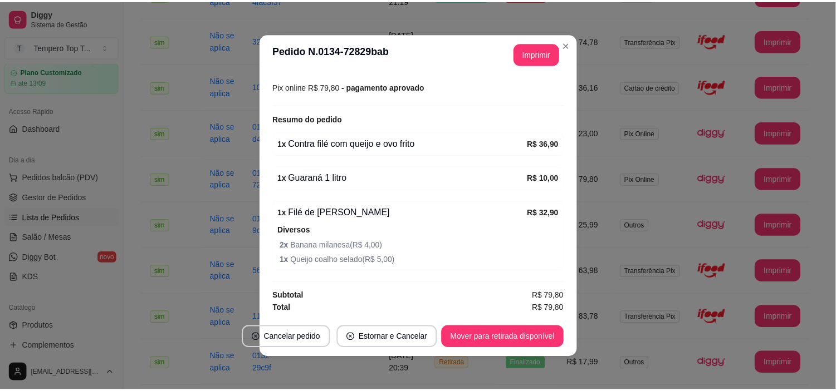
scroll to position [193, 0]
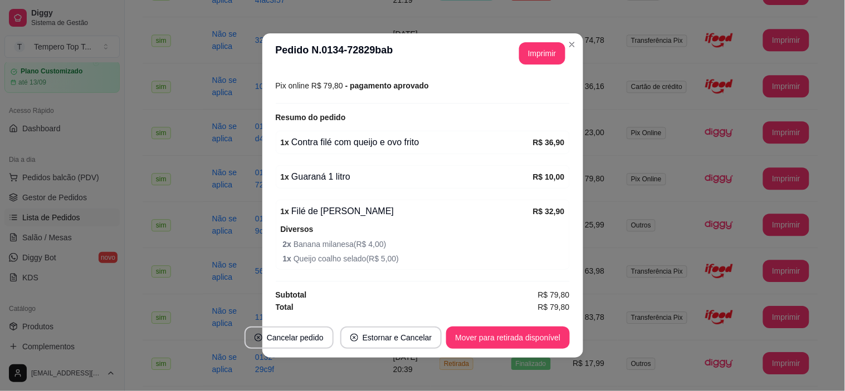
drag, startPoint x: 429, startPoint y: 224, endPoint x: 575, endPoint y: 222, distance: 145.9
click at [505, 222] on div "1 x Filé de frango á milanesa R$ 32,90 Diversos 2 x Banana milanesa ( R$ 4,00 )…" at bounding box center [423, 235] width 294 height 70
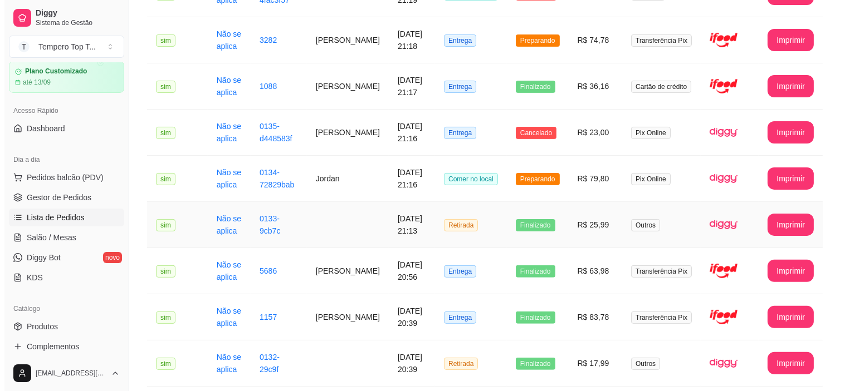
scroll to position [619, 0]
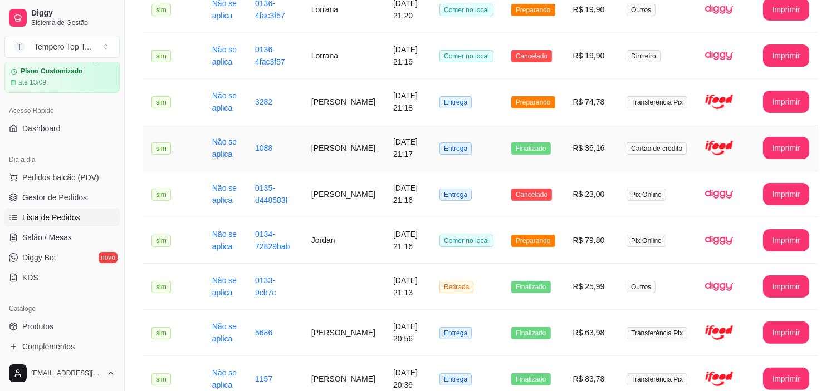
click at [574, 156] on td "R$ 36,16" at bounding box center [591, 148] width 54 height 46
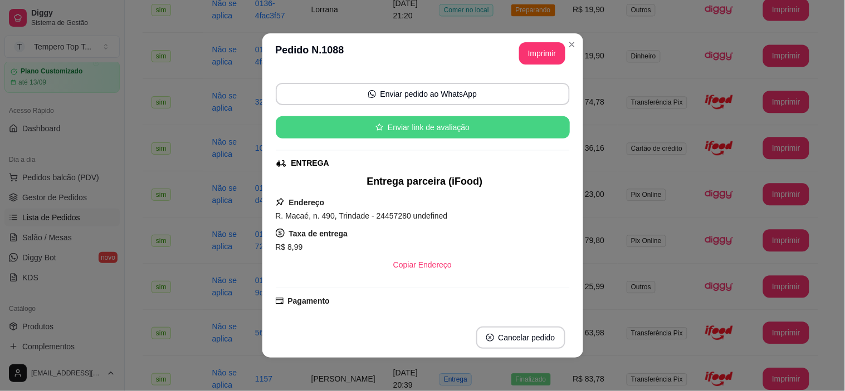
scroll to position [185, 0]
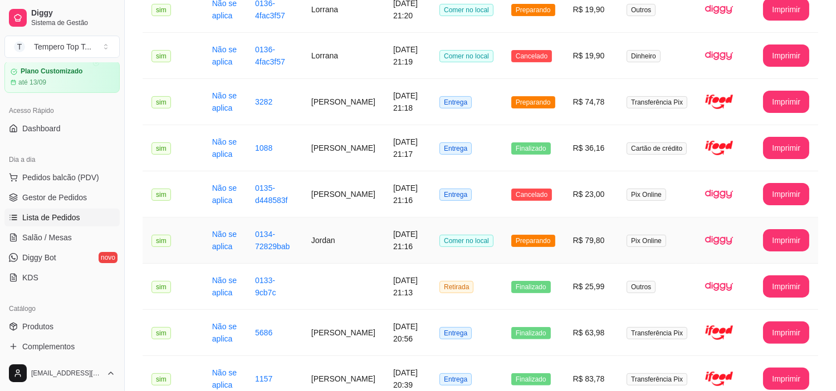
click at [570, 247] on td "R$ 79,80" at bounding box center [591, 241] width 54 height 46
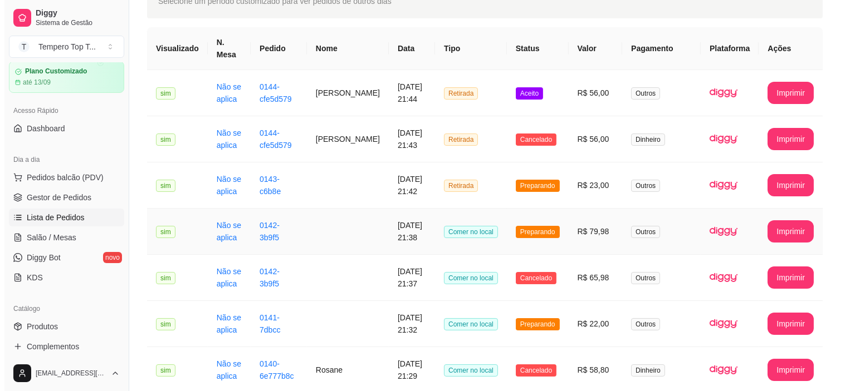
scroll to position [0, 0]
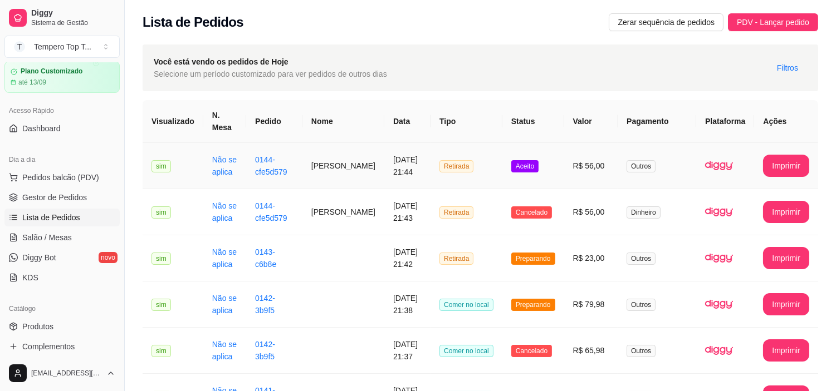
click at [576, 169] on td "R$ 56,00" at bounding box center [591, 166] width 54 height 46
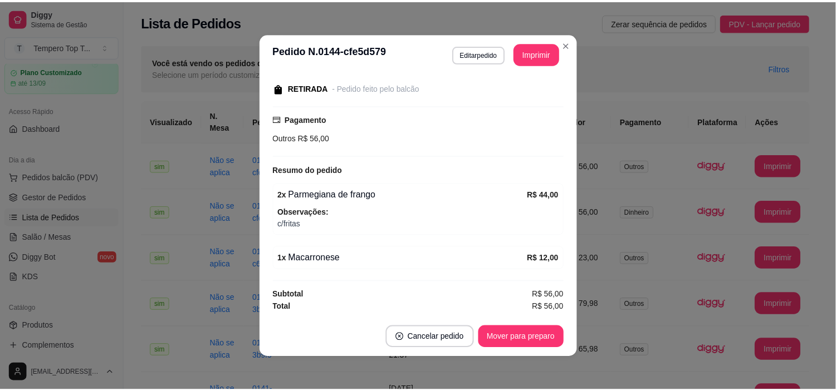
scroll to position [2, 0]
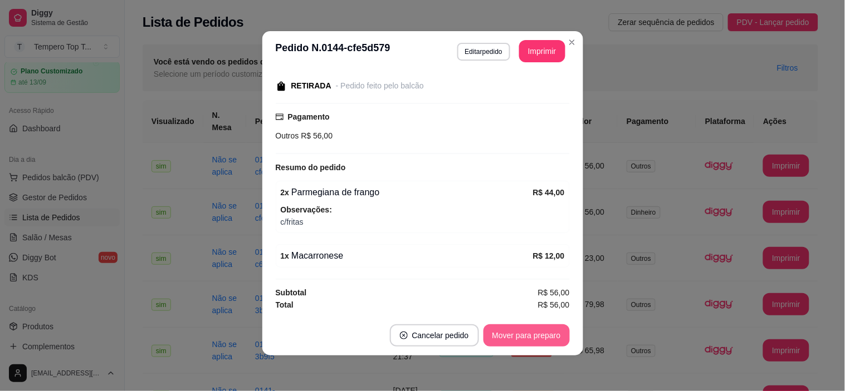
click at [496, 335] on button "Mover para preparo" at bounding box center [526, 336] width 86 height 22
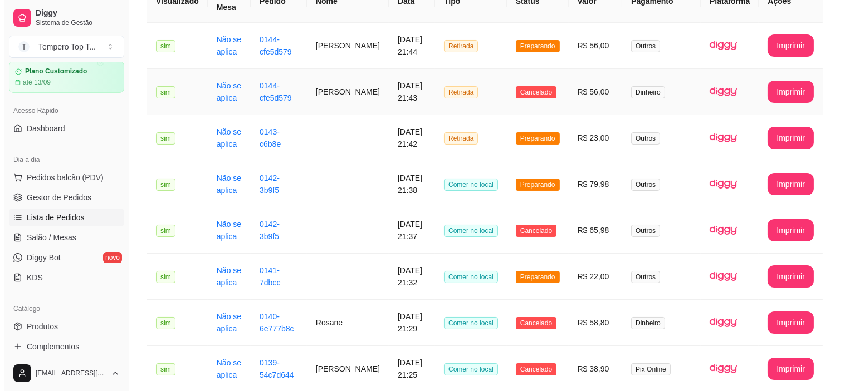
scroll to position [124, 0]
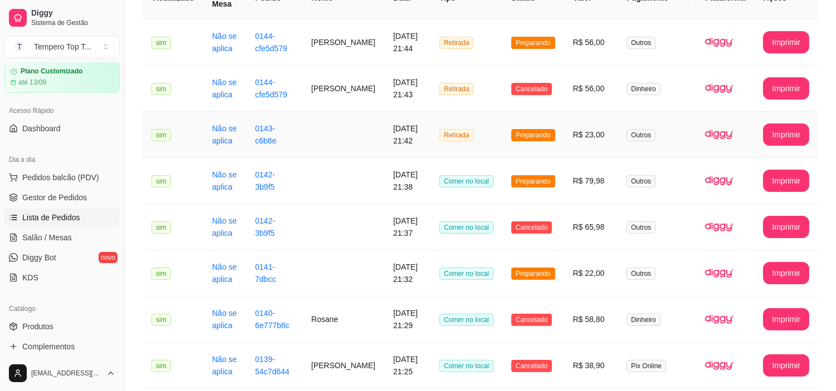
click at [560, 141] on td "Preparando" at bounding box center [533, 135] width 62 height 46
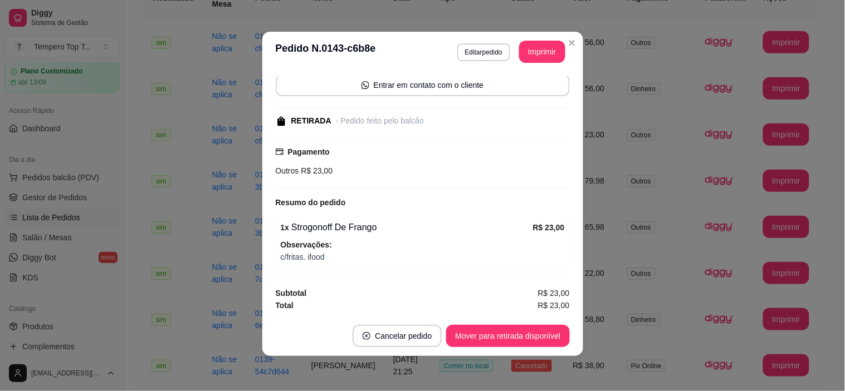
scroll to position [2, 0]
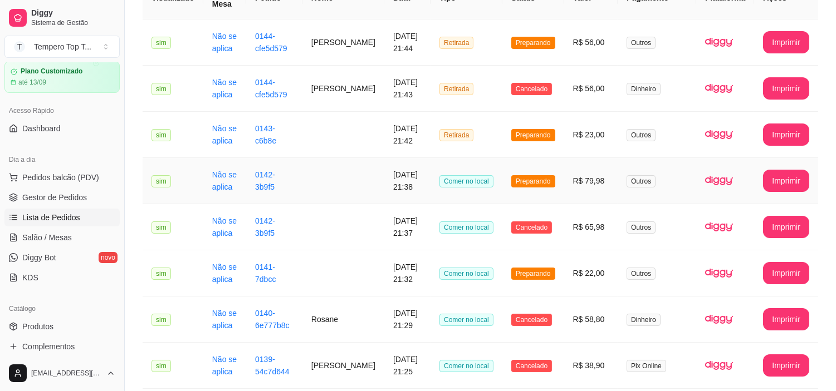
click at [555, 186] on span "Preparando" at bounding box center [533, 181] width 44 height 12
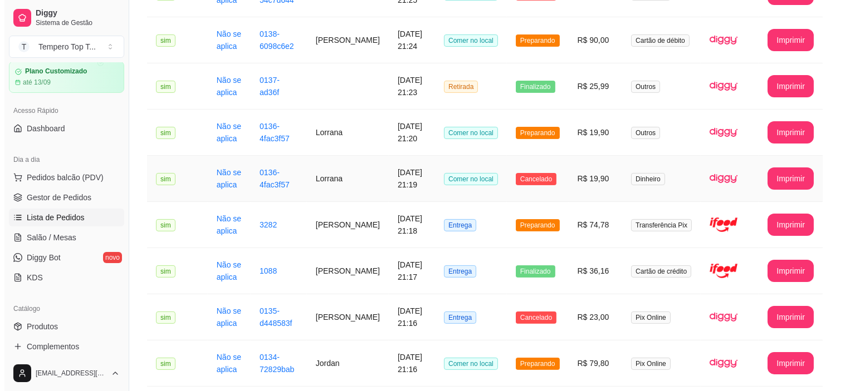
scroll to position [527, 0]
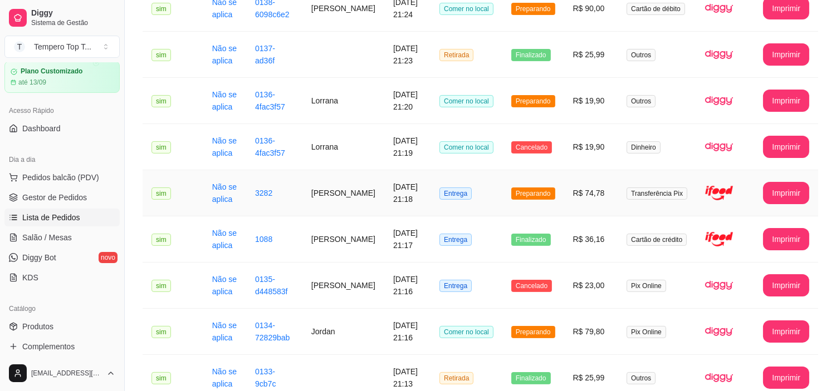
click at [575, 202] on td "R$ 74,78" at bounding box center [591, 193] width 54 height 46
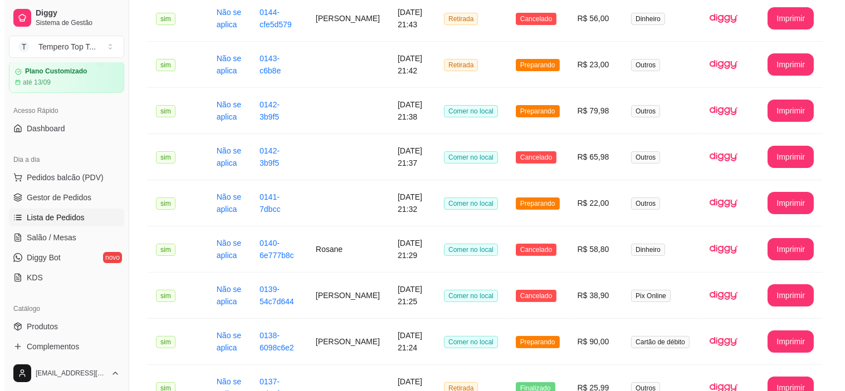
scroll to position [0, 0]
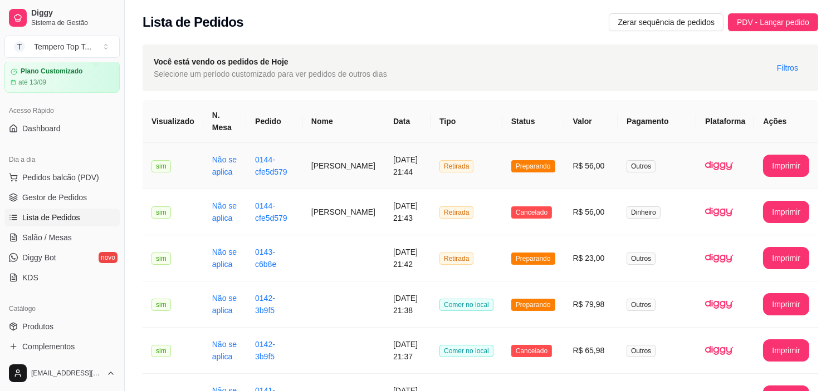
click at [572, 163] on td "R$ 56,00" at bounding box center [591, 166] width 54 height 46
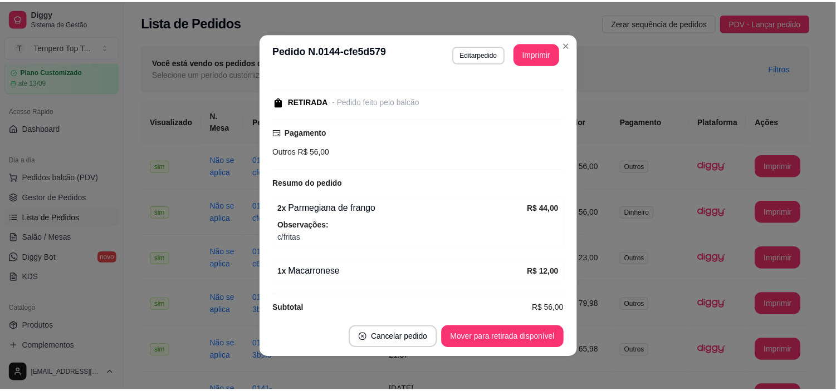
scroll to position [165, 0]
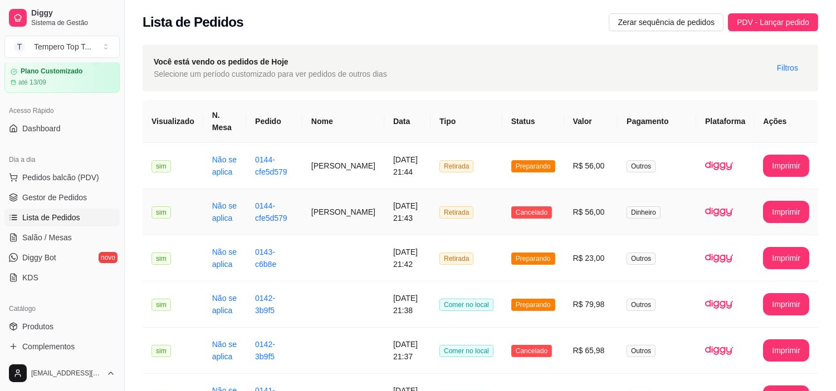
click at [538, 222] on td "Cancelado" at bounding box center [533, 212] width 62 height 46
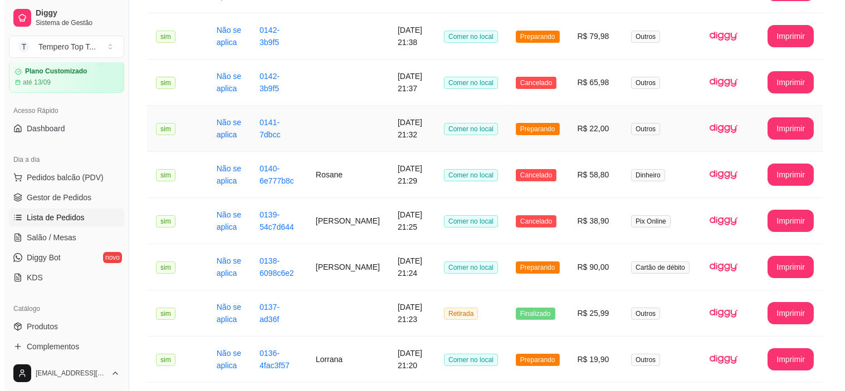
scroll to position [247, 0]
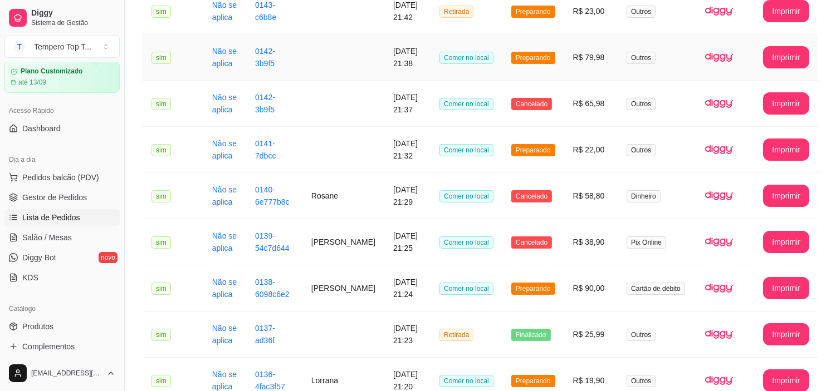
click at [586, 65] on td "R$ 79,98" at bounding box center [591, 58] width 54 height 46
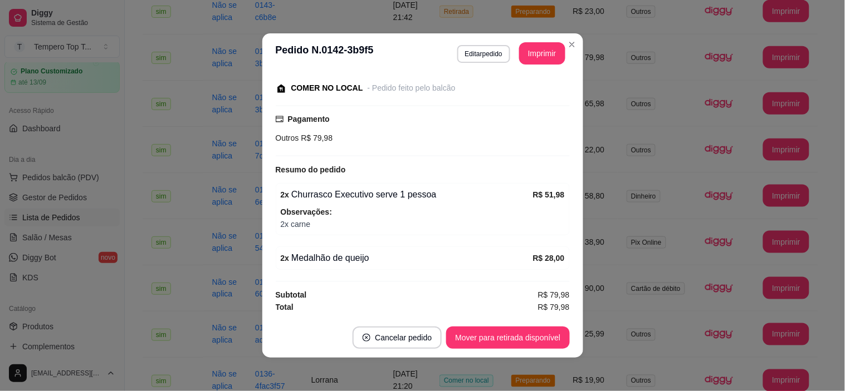
scroll to position [2, 0]
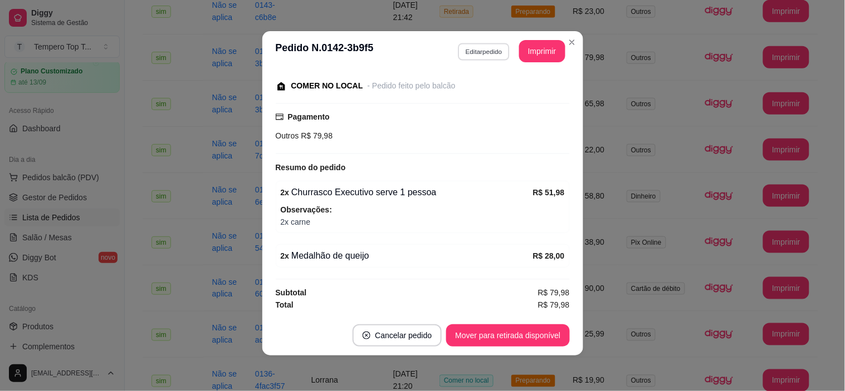
click at [468, 48] on button "Editar pedido" at bounding box center [484, 51] width 52 height 17
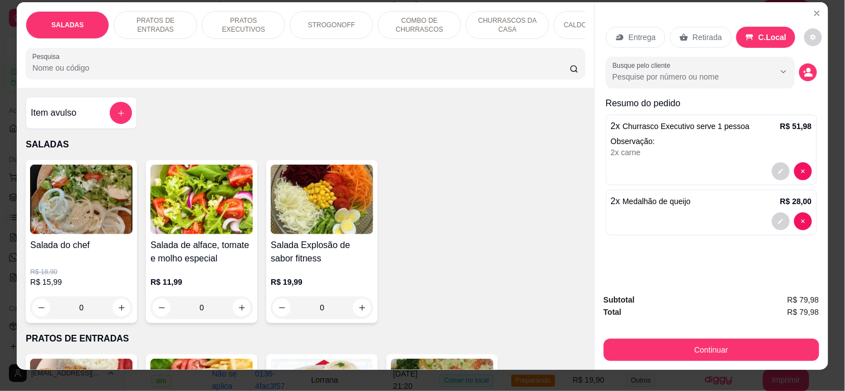
scroll to position [0, 0]
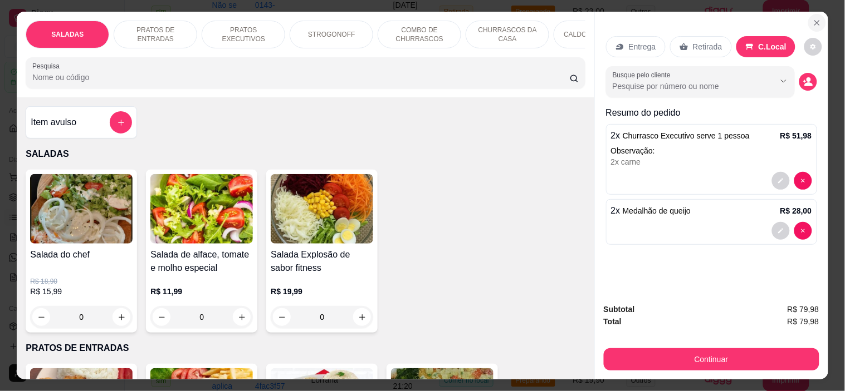
click at [813, 14] on button "Close" at bounding box center [817, 23] width 18 height 18
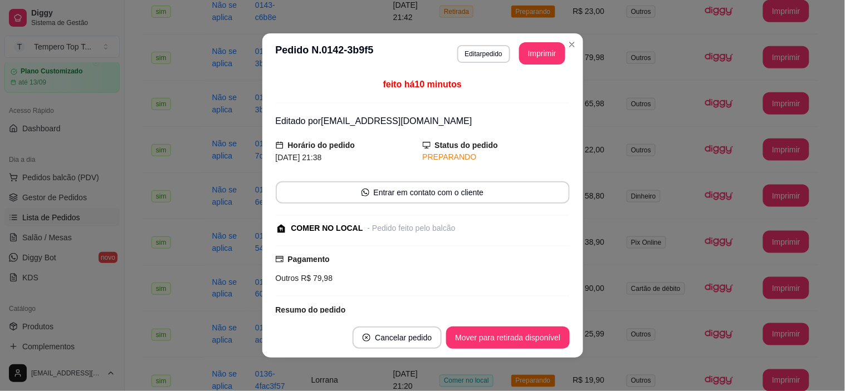
click at [577, 226] on div "feito há 10 minutos Editado por [EMAIL_ADDRESS][DOMAIN_NAME] Horário do pedido …" at bounding box center [422, 195] width 321 height 244
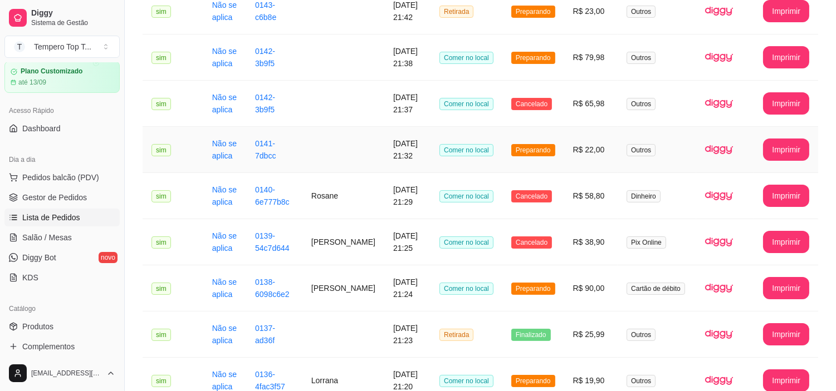
click at [556, 164] on td "Preparando" at bounding box center [533, 150] width 62 height 46
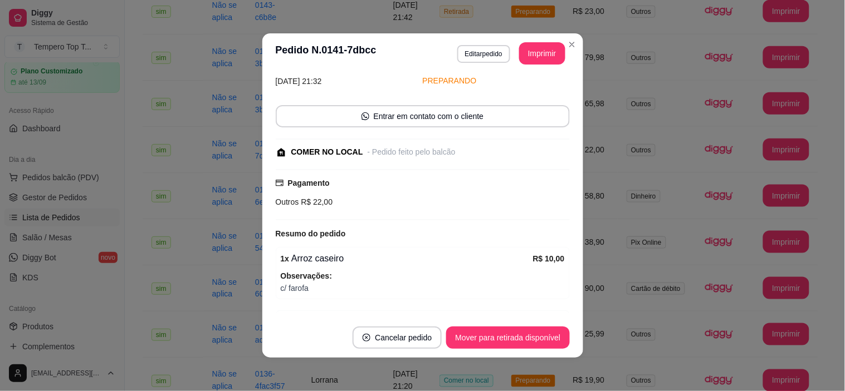
scroll to position [117, 0]
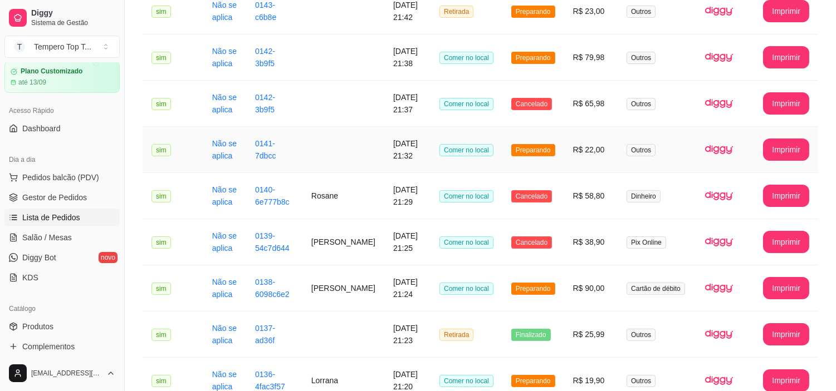
click at [604, 149] on td "R$ 22,00" at bounding box center [591, 150] width 54 height 46
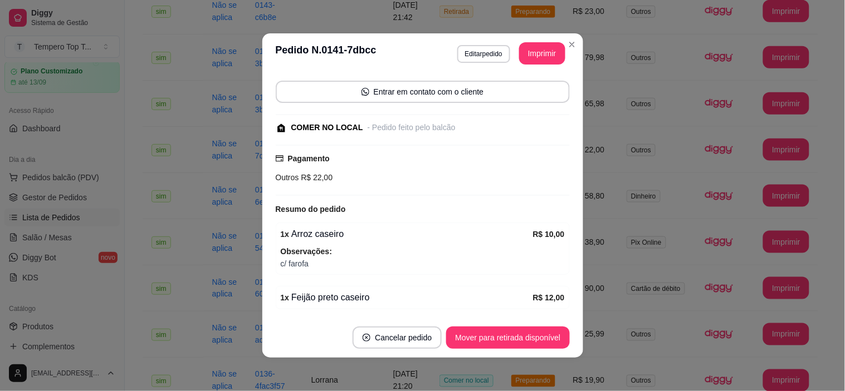
scroll to position [55, 0]
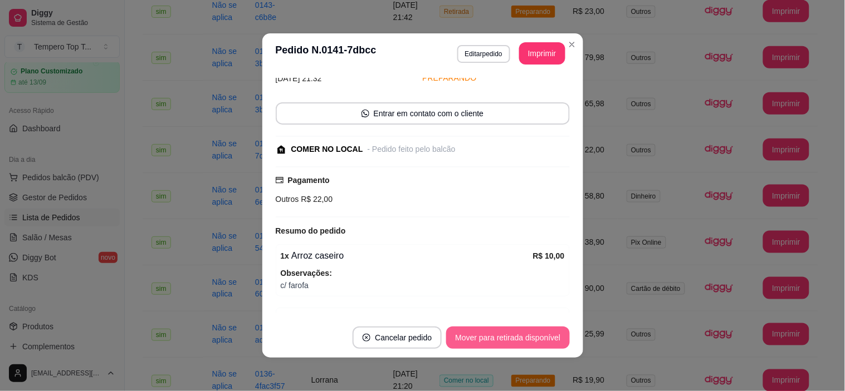
click at [513, 340] on button "Mover para retirada disponível" at bounding box center [507, 338] width 123 height 22
click at [511, 338] on button "Mover para finalizado" at bounding box center [523, 338] width 92 height 22
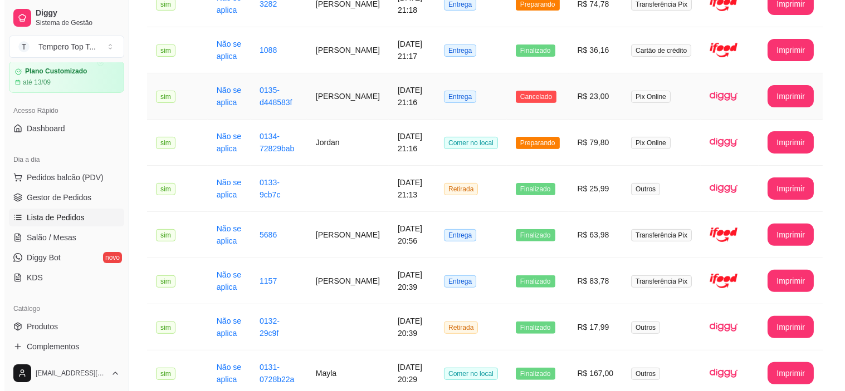
scroll to position [680, 0]
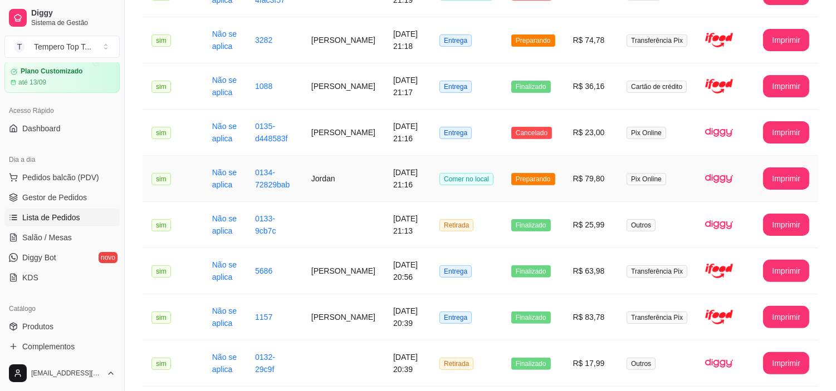
click at [582, 185] on td "R$ 79,80" at bounding box center [591, 179] width 54 height 46
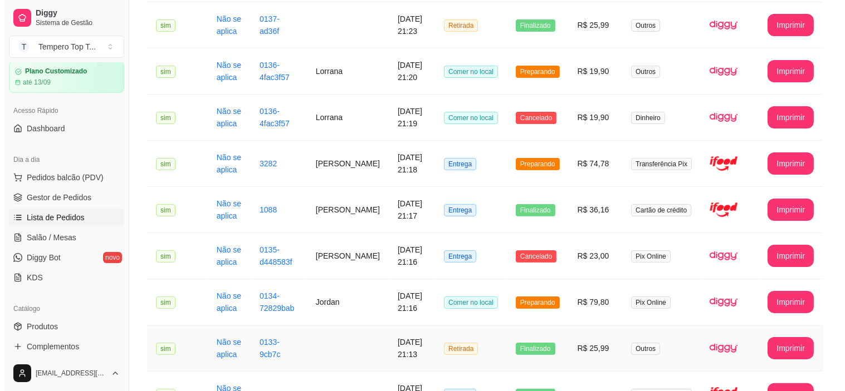
scroll to position [494, 0]
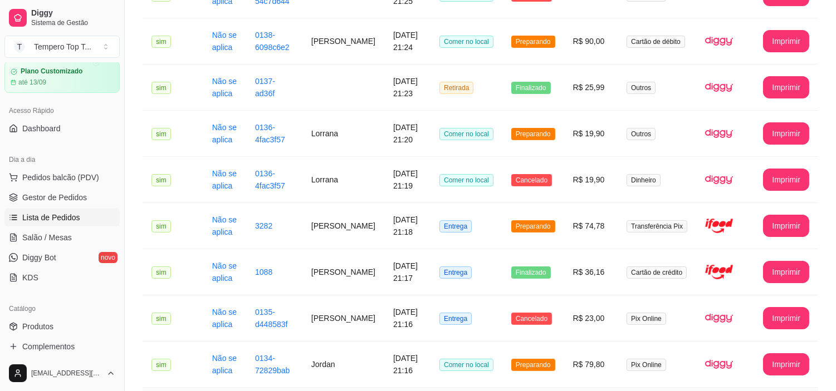
click at [589, 212] on td "R$ 74,78" at bounding box center [591, 226] width 54 height 46
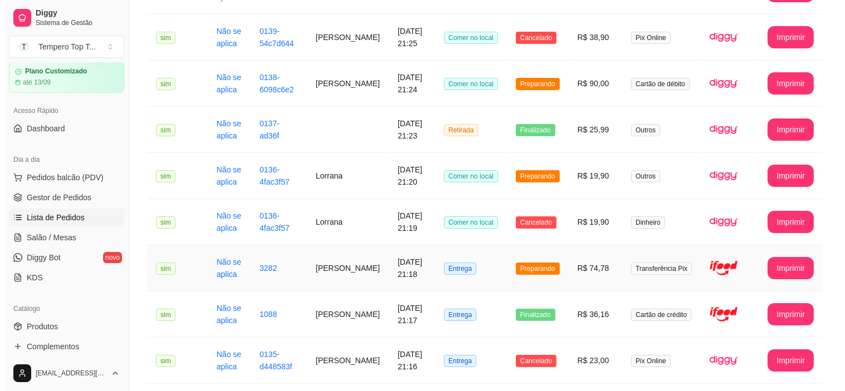
scroll to position [433, 0]
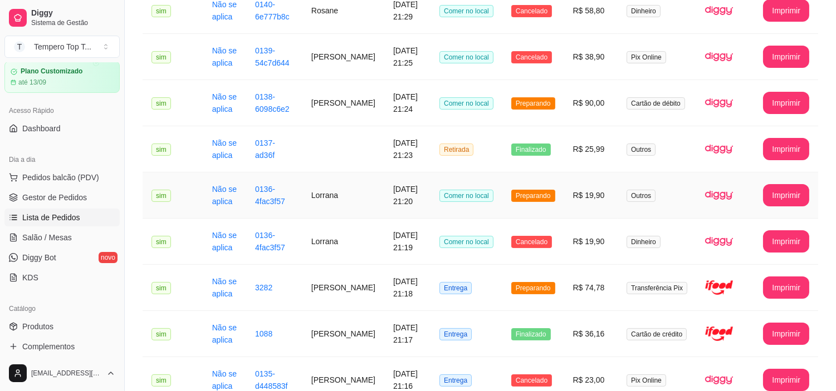
click at [571, 198] on td "R$ 19,90" at bounding box center [591, 196] width 54 height 46
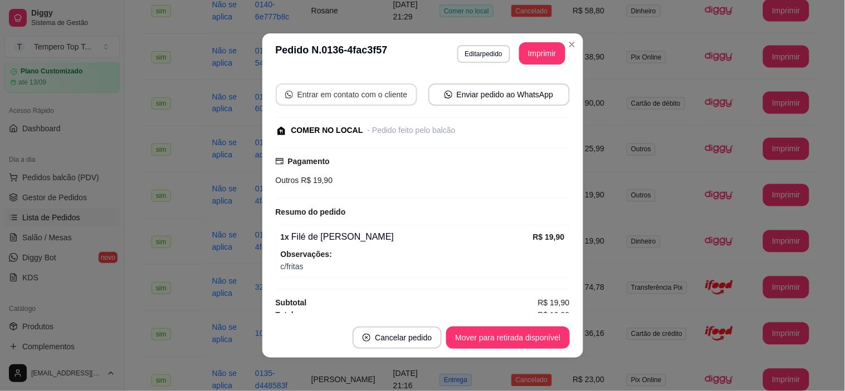
scroll to position [131, 0]
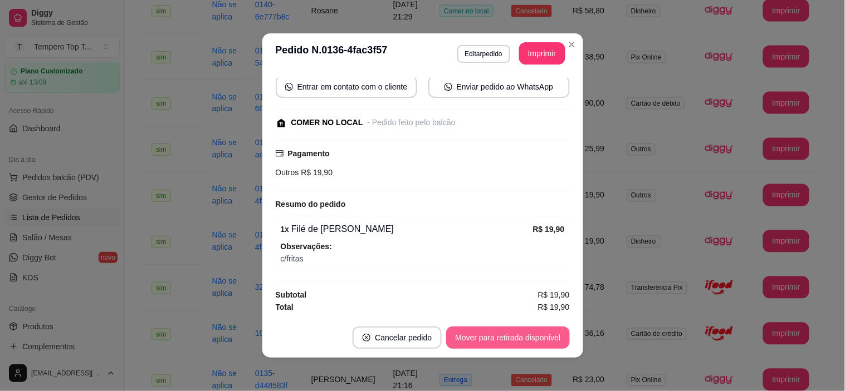
click at [483, 330] on button "Mover para retirada disponível" at bounding box center [507, 338] width 123 height 22
click at [488, 333] on button "Mover para finalizado" at bounding box center [523, 338] width 90 height 22
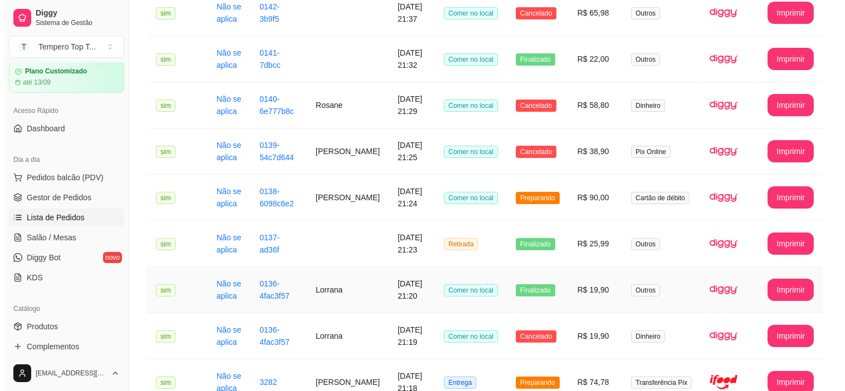
scroll to position [309, 0]
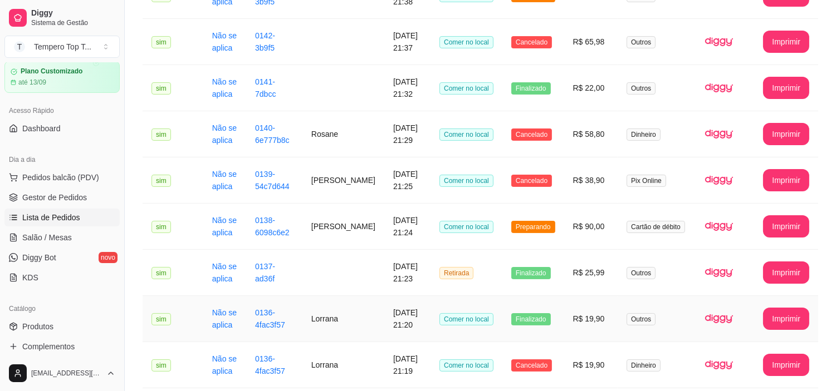
click at [573, 237] on td "R$ 90,00" at bounding box center [591, 227] width 54 height 46
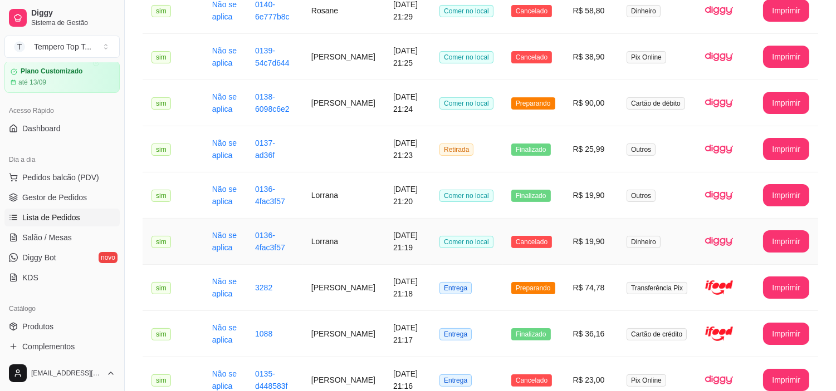
scroll to position [494, 0]
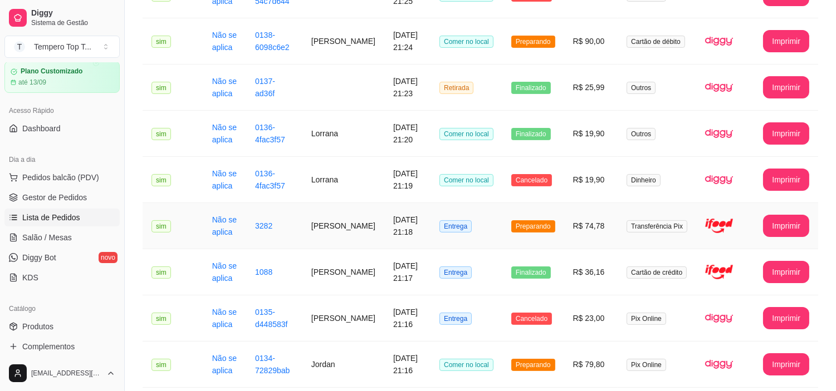
click at [568, 237] on td "R$ 74,78" at bounding box center [591, 226] width 54 height 46
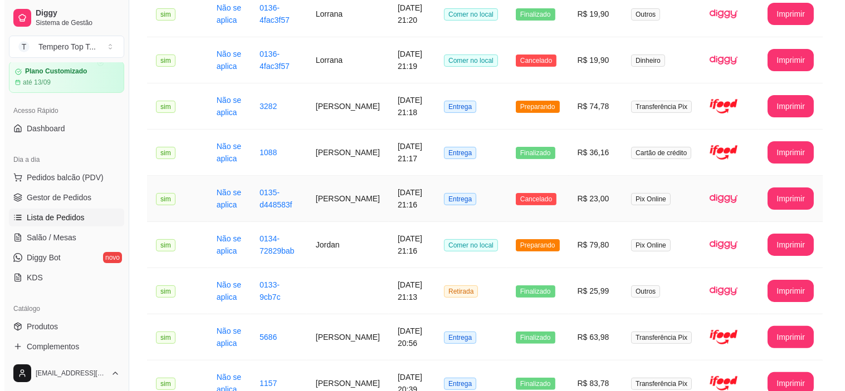
scroll to position [680, 0]
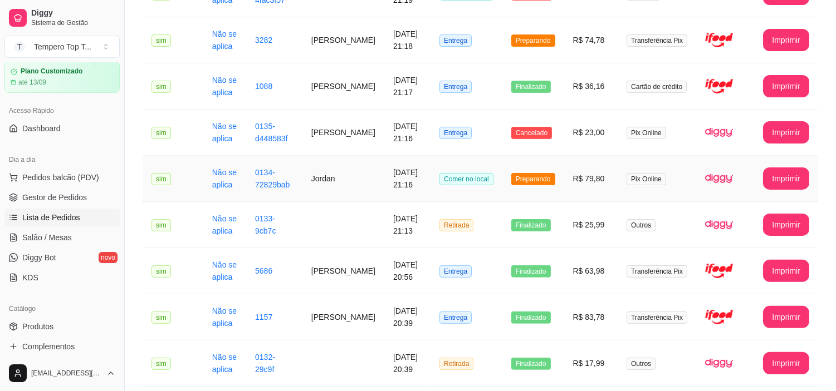
click at [566, 182] on tr "**********" at bounding box center [480, 179] width 675 height 46
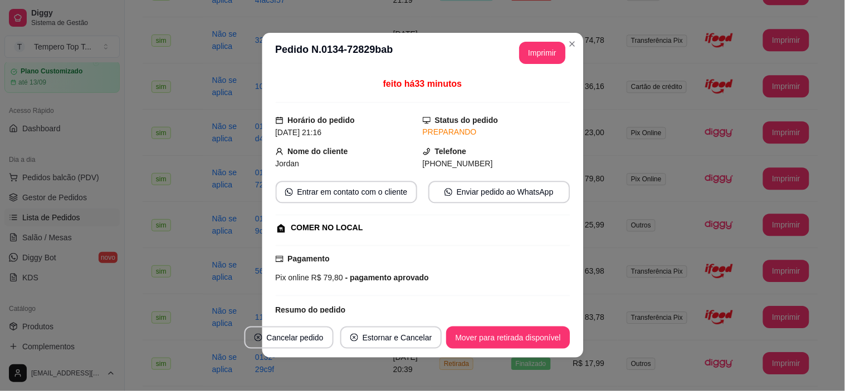
scroll to position [193, 0]
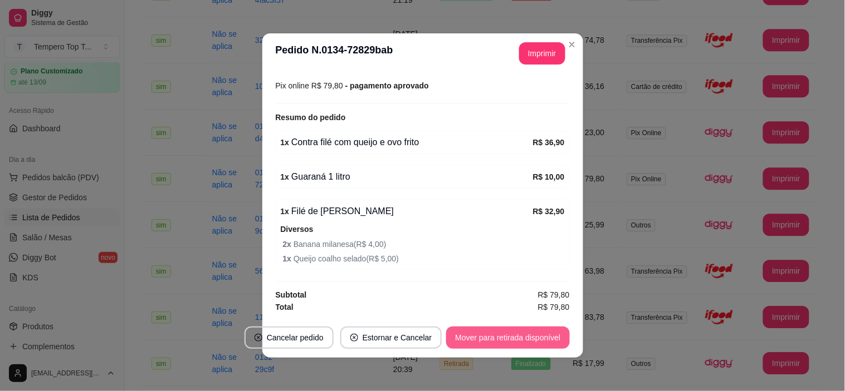
click at [526, 327] on div "Mover para retirada disponível" at bounding box center [507, 338] width 123 height 22
click at [527, 332] on button "Mover para retirada disponível" at bounding box center [507, 338] width 123 height 22
click at [527, 332] on button "Mover para finalizado" at bounding box center [523, 338] width 92 height 22
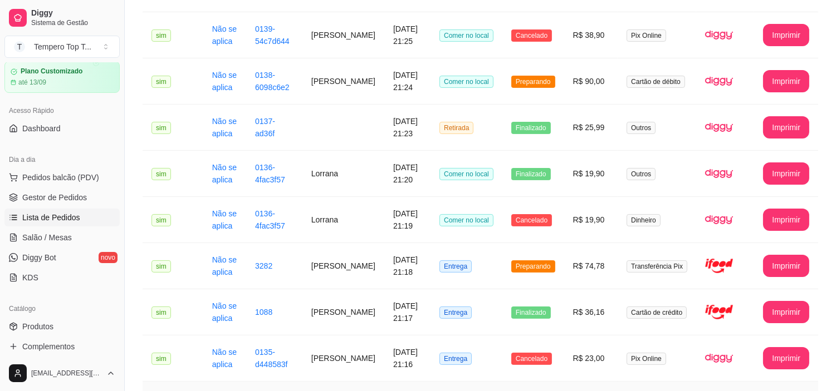
scroll to position [433, 0]
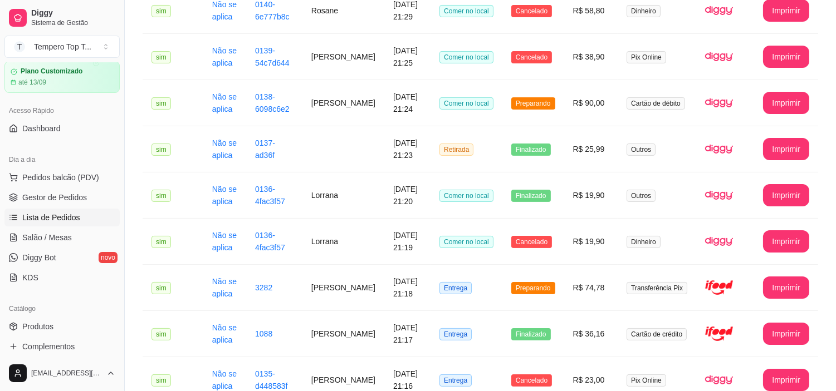
click at [578, 303] on td "R$ 74,78" at bounding box center [591, 288] width 54 height 46
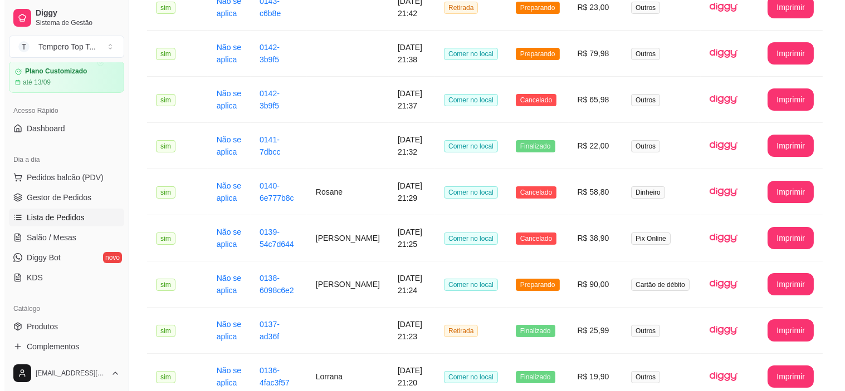
scroll to position [247, 0]
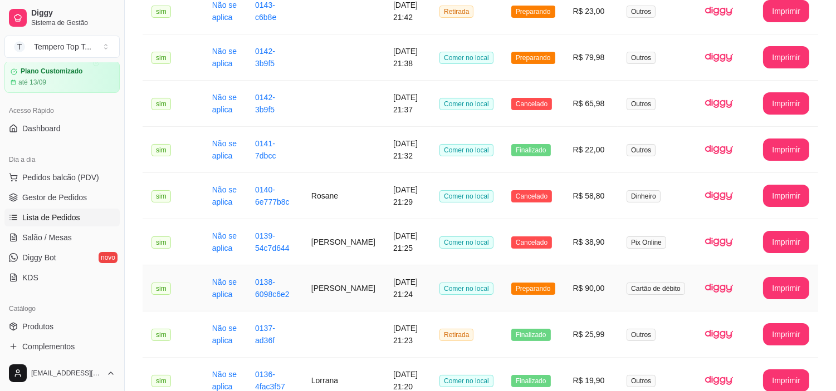
click at [572, 282] on td "R$ 90,00" at bounding box center [591, 289] width 54 height 46
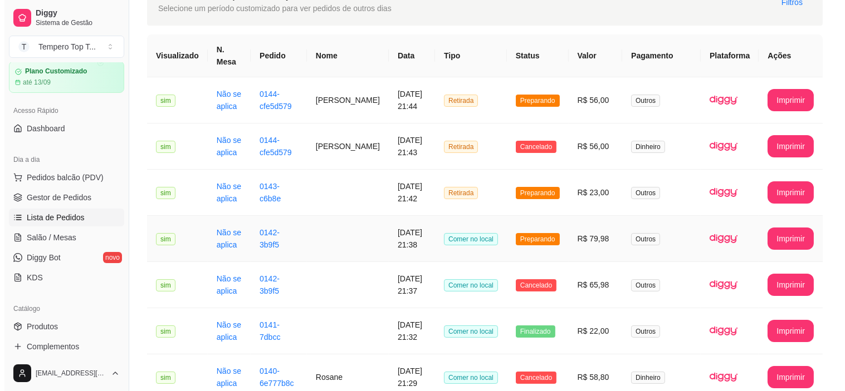
scroll to position [62, 0]
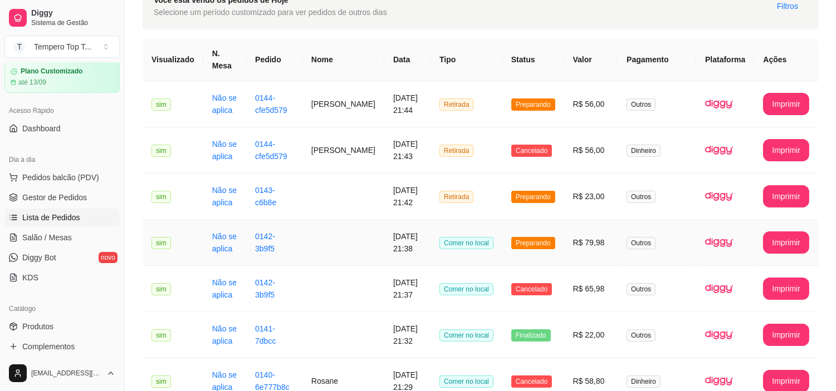
click at [580, 242] on td "R$ 79,98" at bounding box center [591, 243] width 54 height 46
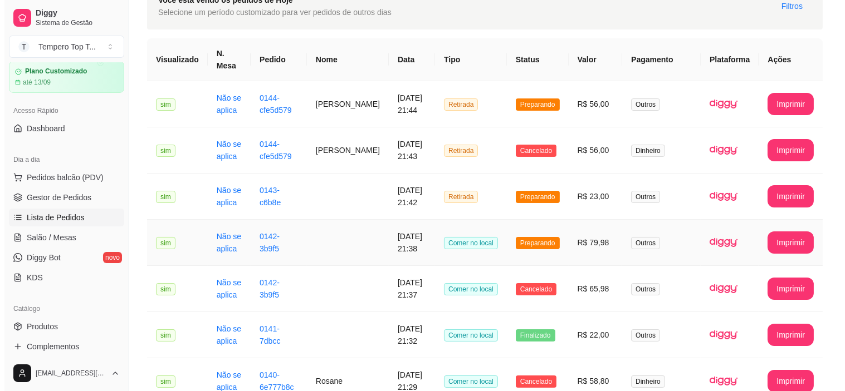
scroll to position [0, 0]
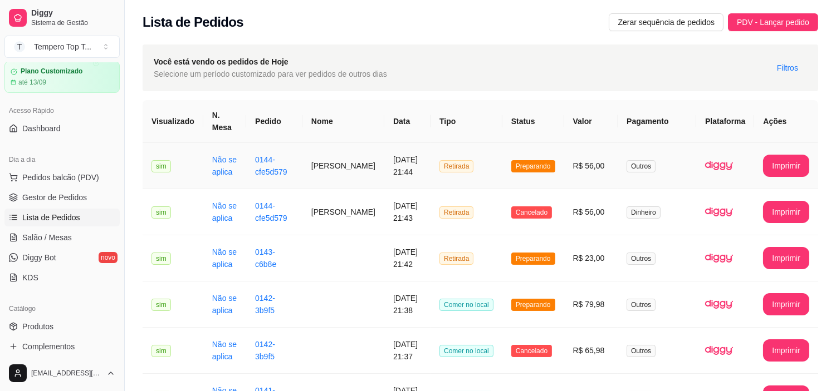
click at [571, 164] on td "R$ 56,00" at bounding box center [591, 166] width 54 height 46
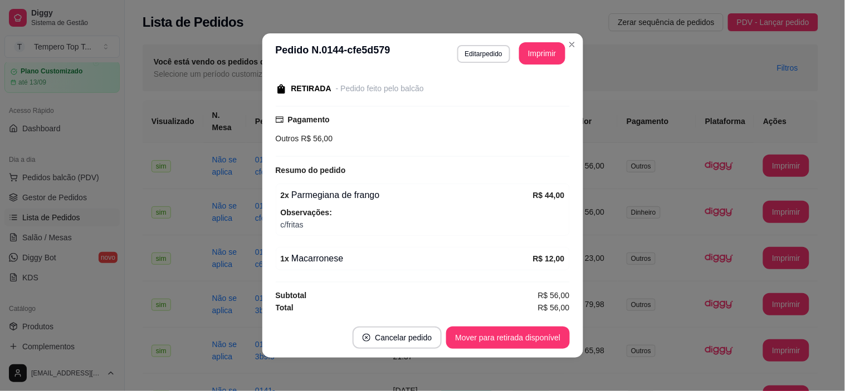
scroll to position [165, 0]
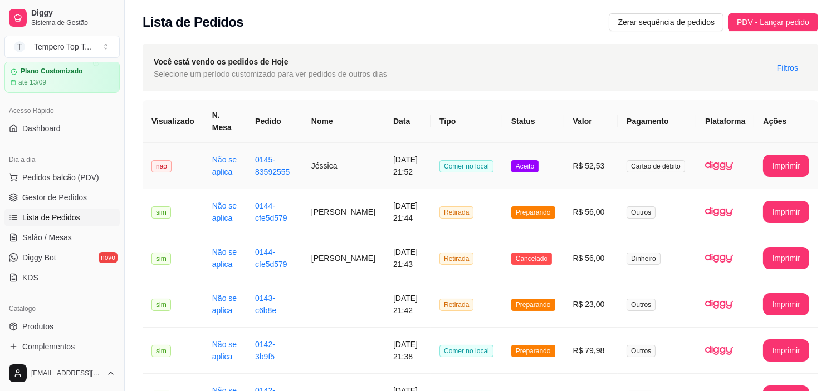
click at [569, 161] on td "R$ 52,53" at bounding box center [591, 166] width 54 height 46
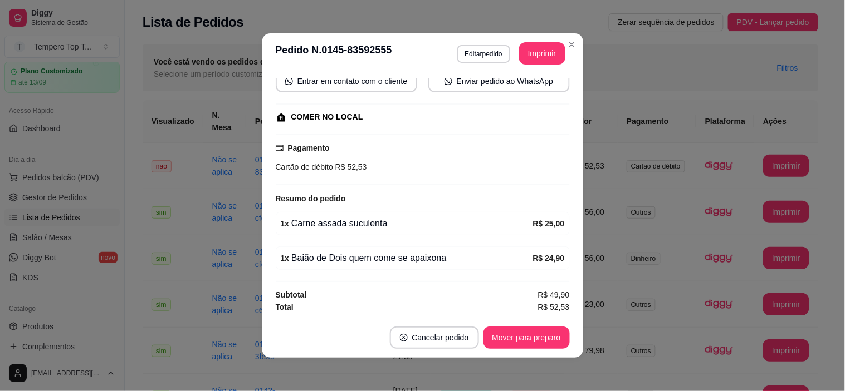
scroll to position [2, 0]
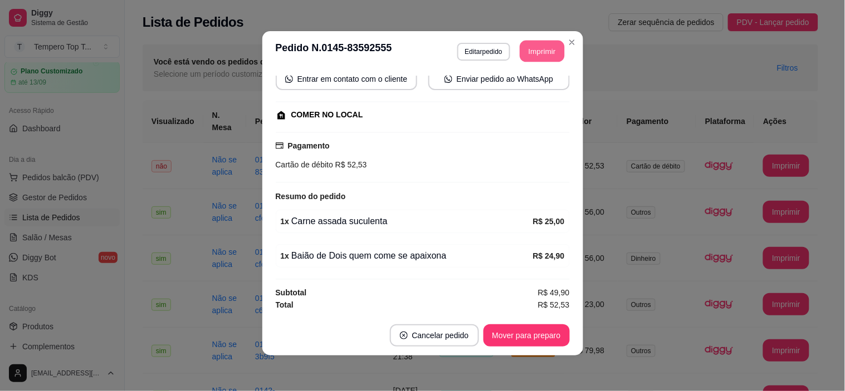
click at [523, 49] on button "Imprimir" at bounding box center [541, 52] width 45 height 22
click at [625, 142] on th "Pagamento" at bounding box center [656, 121] width 79 height 43
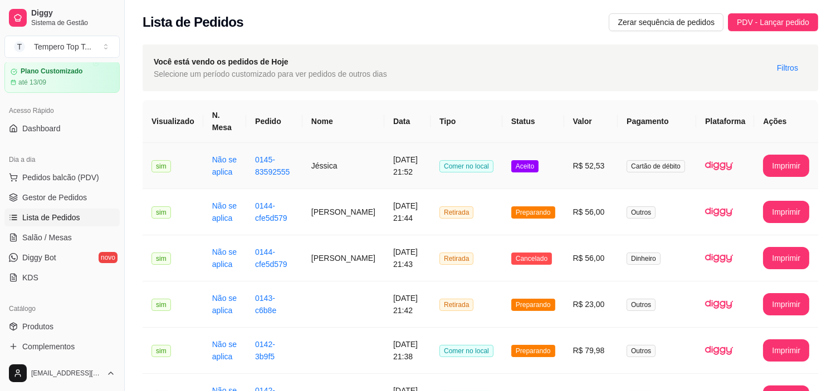
click at [571, 177] on td "R$ 52,53" at bounding box center [591, 166] width 54 height 46
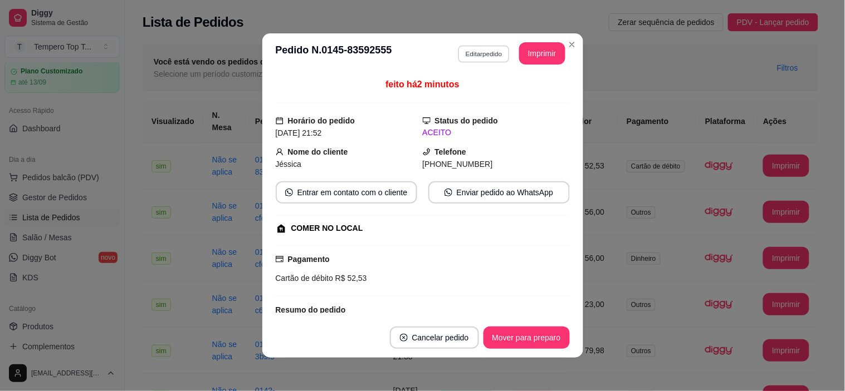
click at [475, 56] on button "Editar pedido" at bounding box center [484, 53] width 52 height 17
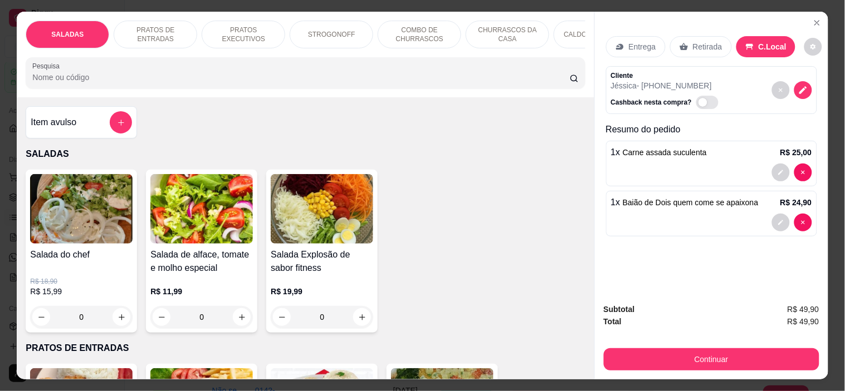
click at [809, 12] on div "Entrega Retirada C.Local Cliente Jéssica - [PHONE_NUMBER] Cashback nesta compra…" at bounding box center [711, 153] width 233 height 283
click at [812, 21] on icon "Close" at bounding box center [816, 22] width 9 height 9
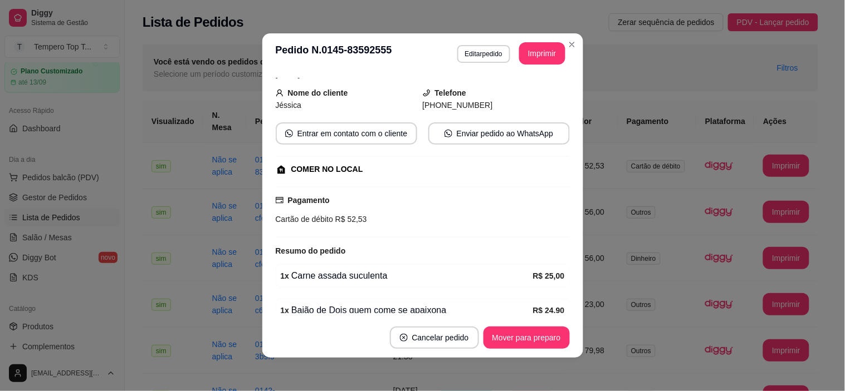
scroll to position [112, 0]
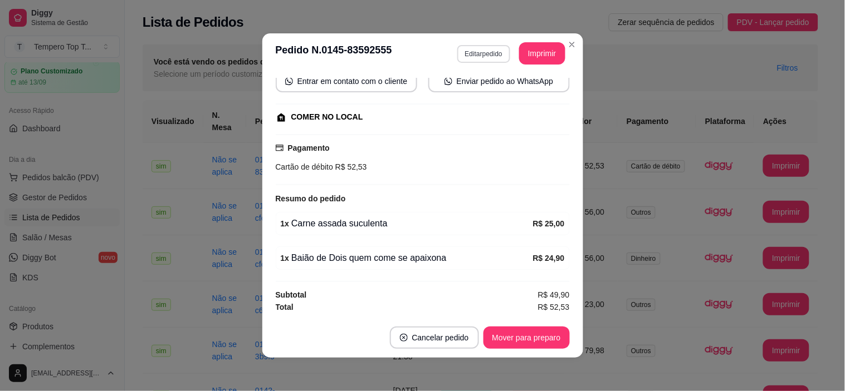
click at [488, 56] on button "Editar pedido" at bounding box center [483, 54] width 53 height 18
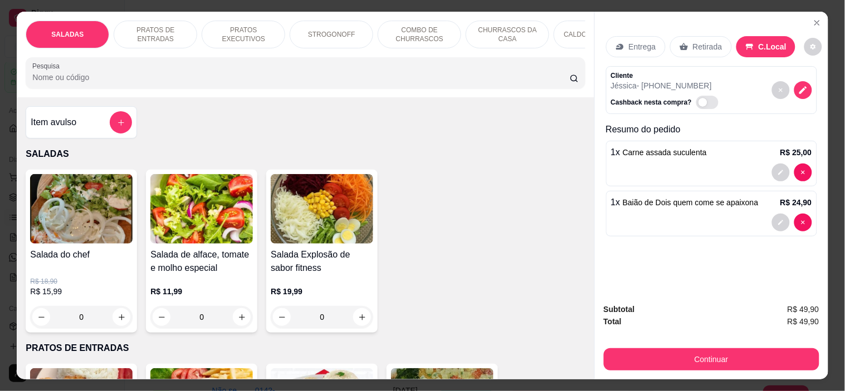
click at [772, 167] on button "decrease-product-quantity" at bounding box center [781, 173] width 18 height 18
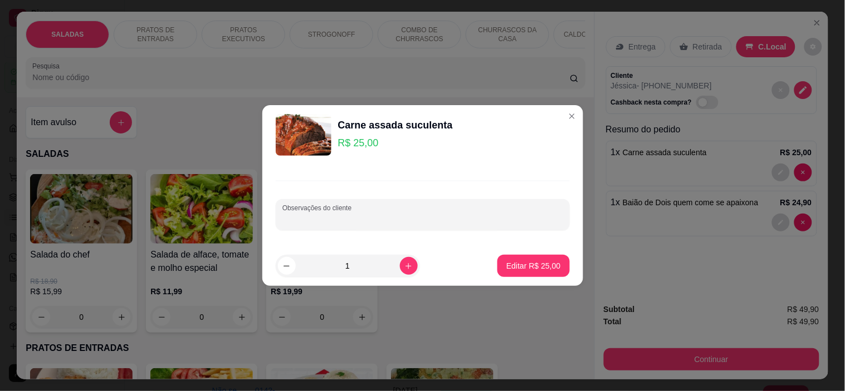
click at [449, 220] on input "Observações do cliente" at bounding box center [422, 219] width 281 height 11
type input "c/macarronese"
click at [553, 265] on button "Editar R$ 25,00" at bounding box center [533, 267] width 70 height 22
type input "0"
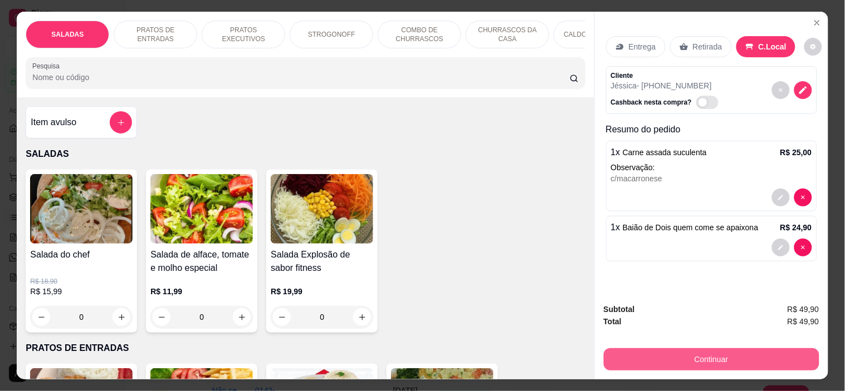
click at [678, 357] on button "Continuar" at bounding box center [711, 360] width 215 height 22
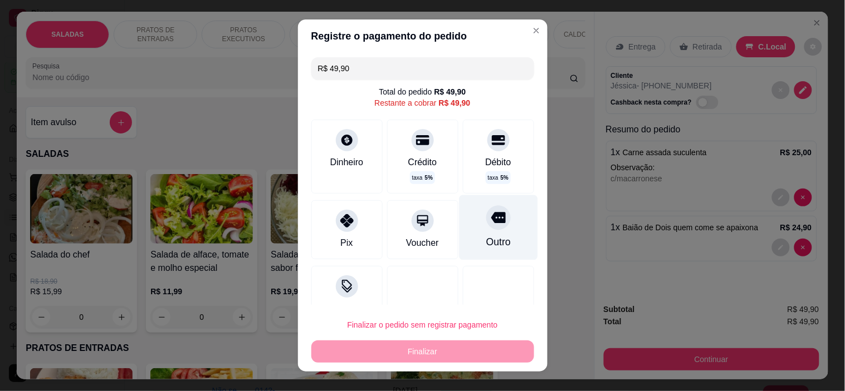
click at [491, 216] on icon at bounding box center [498, 217] width 14 height 14
type input "R$ 0,00"
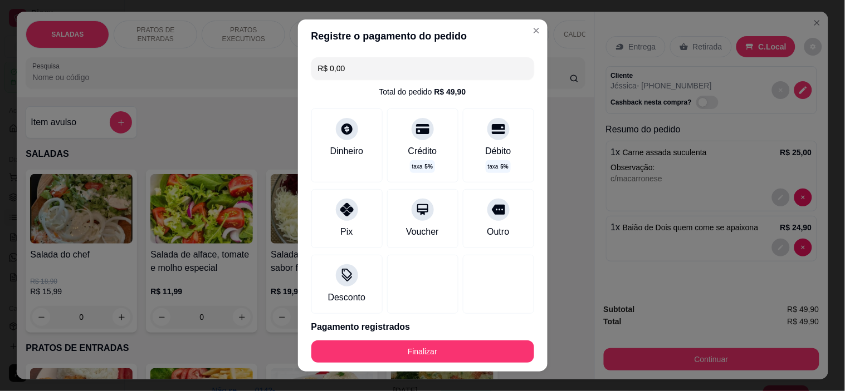
click at [458, 339] on footer "Finalizar" at bounding box center [422, 352] width 249 height 40
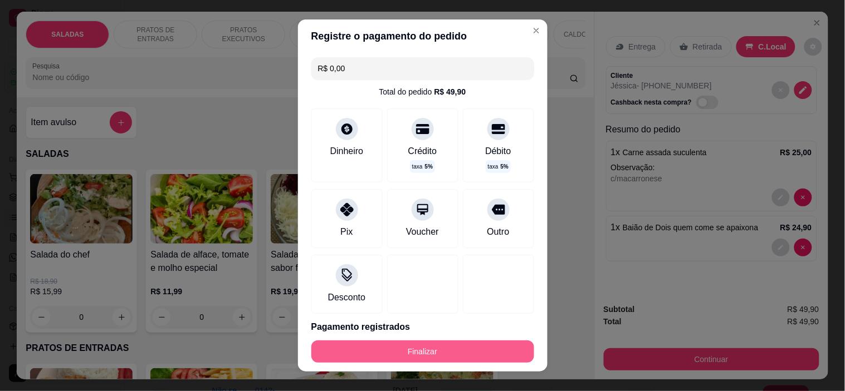
click at [459, 342] on button "Finalizar" at bounding box center [422, 352] width 223 height 22
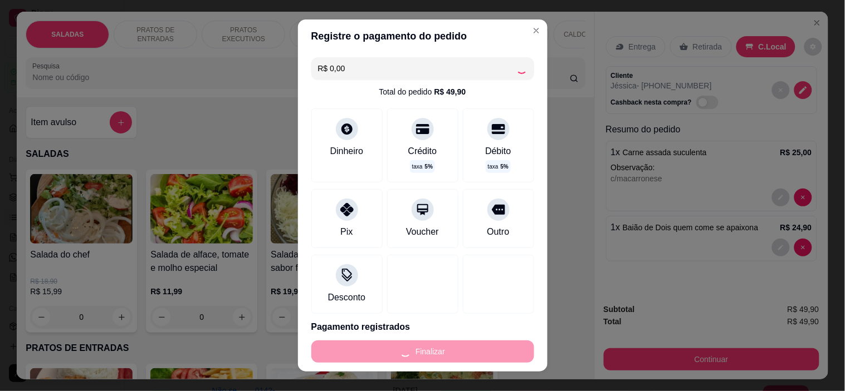
type input "0"
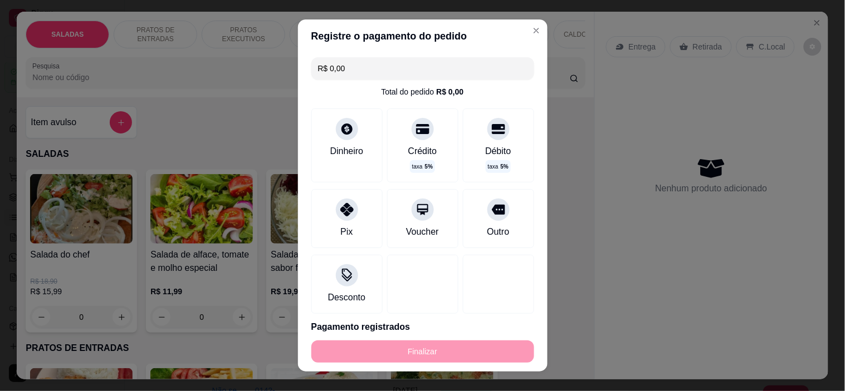
type input "-R$ 49,90"
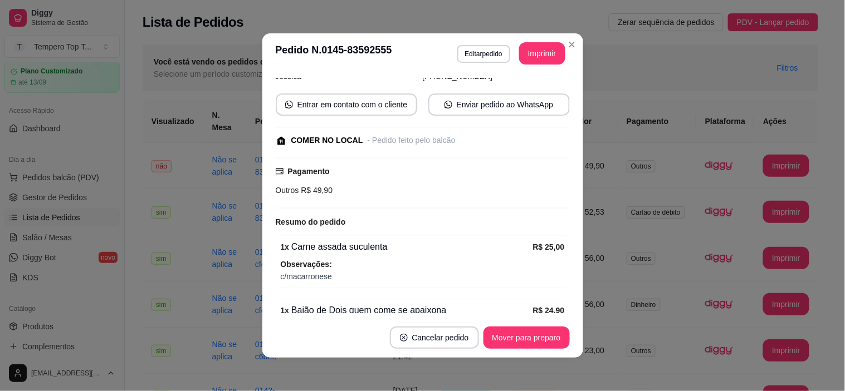
scroll to position [136, 0]
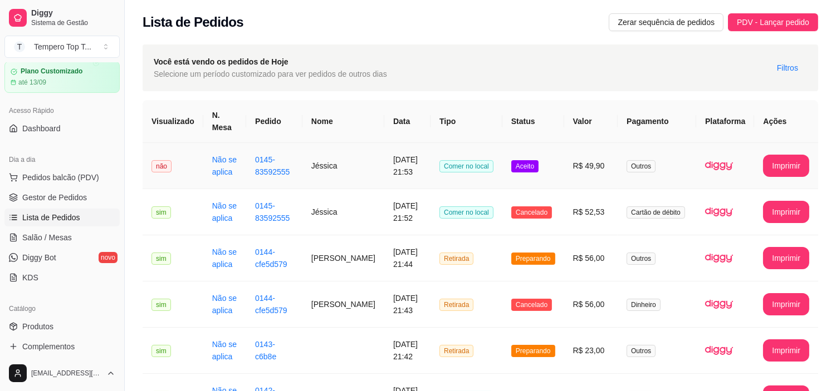
click at [670, 174] on td "Outros" at bounding box center [656, 166] width 79 height 46
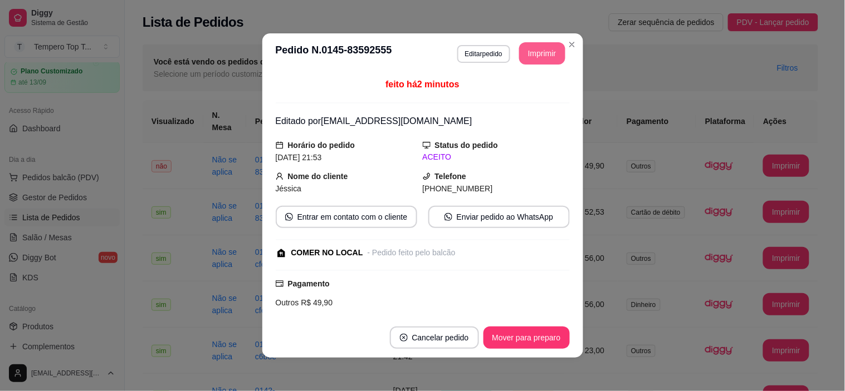
click at [529, 49] on button "Imprimir" at bounding box center [542, 53] width 46 height 22
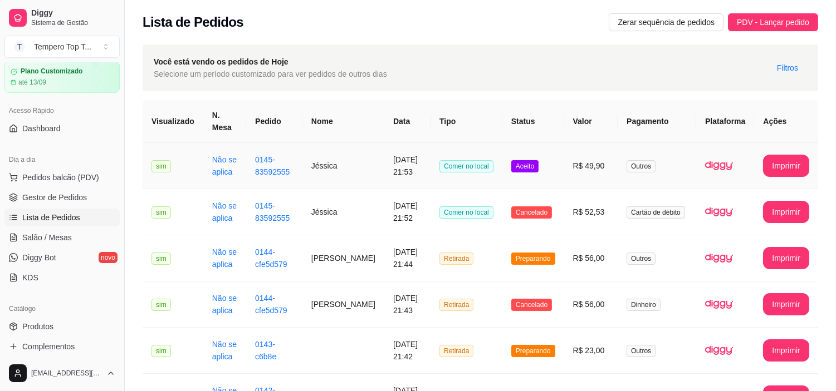
click at [615, 176] on td "R$ 49,90" at bounding box center [591, 166] width 54 height 46
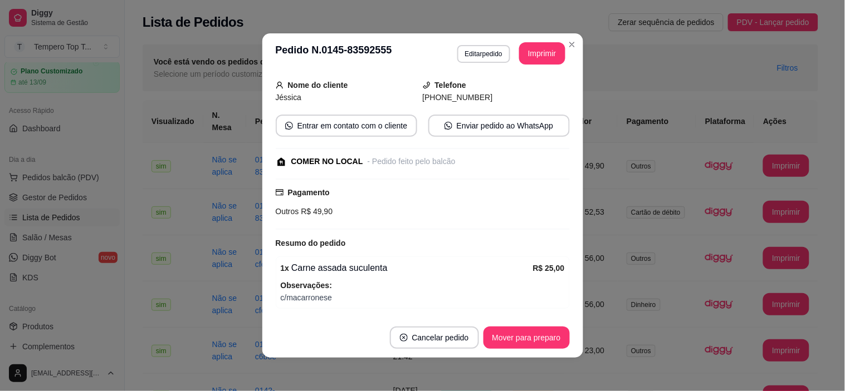
scroll to position [165, 0]
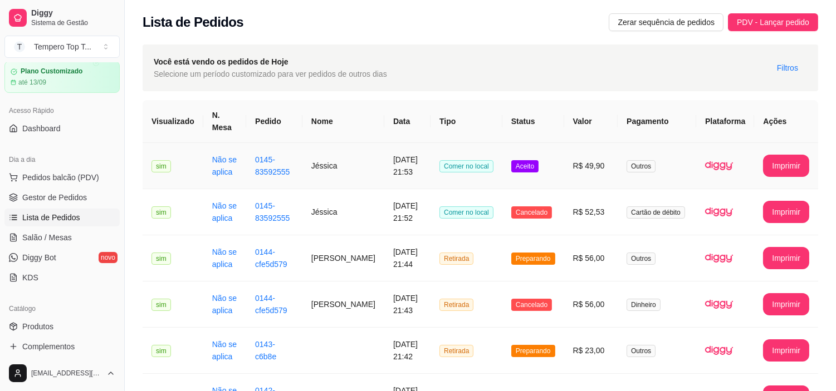
click at [600, 175] on td "R$ 49,90" at bounding box center [591, 166] width 54 height 46
click at [513, 175] on td "Aceito" at bounding box center [533, 166] width 62 height 46
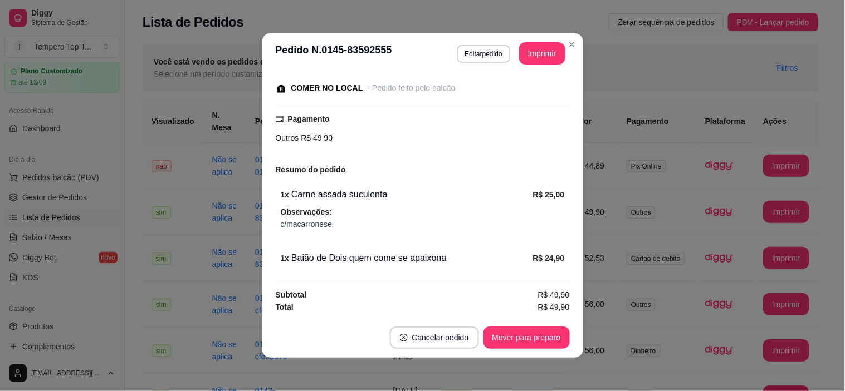
scroll to position [2, 0]
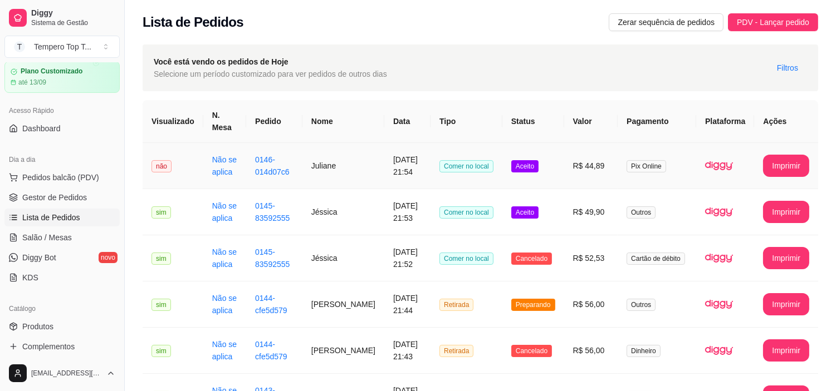
click at [571, 152] on td "R$ 44,89" at bounding box center [591, 166] width 54 height 46
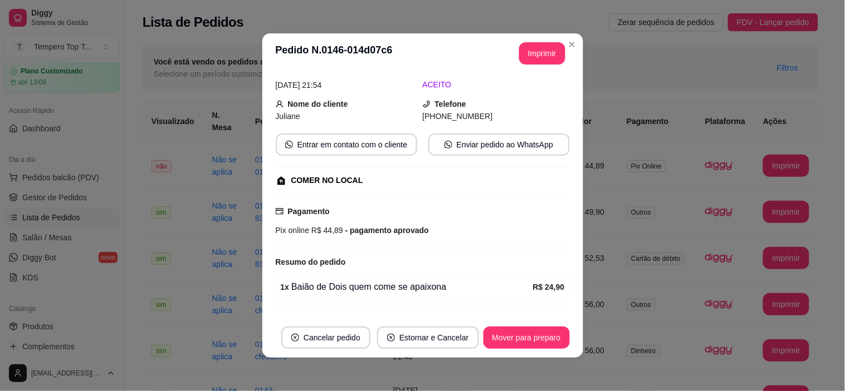
scroll to position [112, 0]
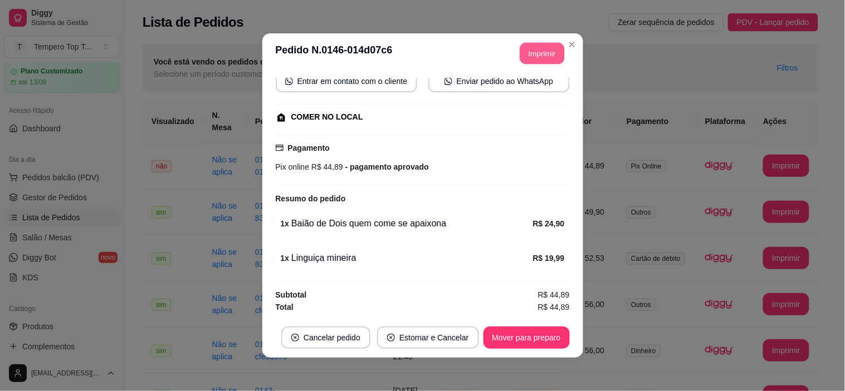
click at [529, 45] on button "Imprimir" at bounding box center [541, 54] width 45 height 22
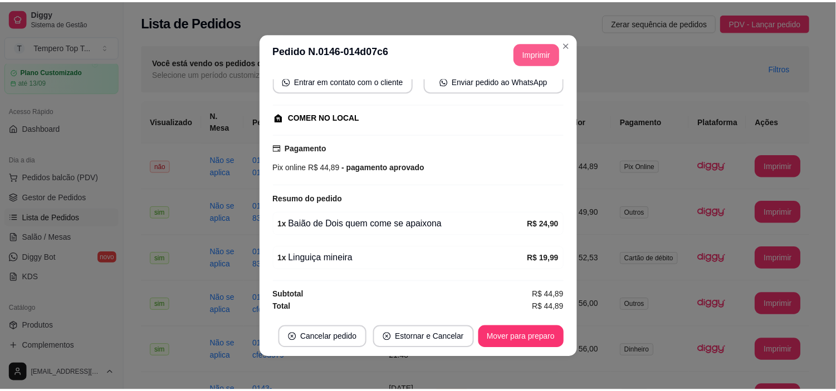
scroll to position [0, 0]
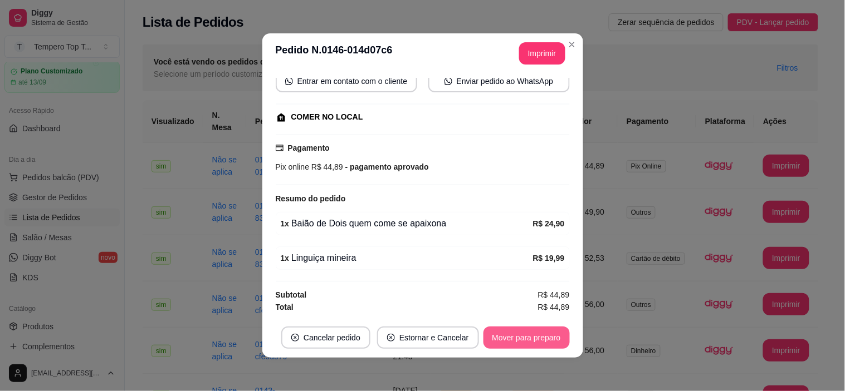
click at [525, 336] on button "Mover para preparo" at bounding box center [526, 338] width 86 height 22
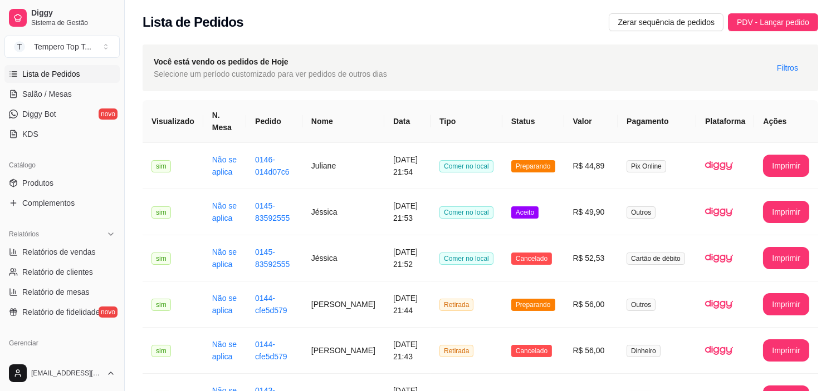
scroll to position [185, 0]
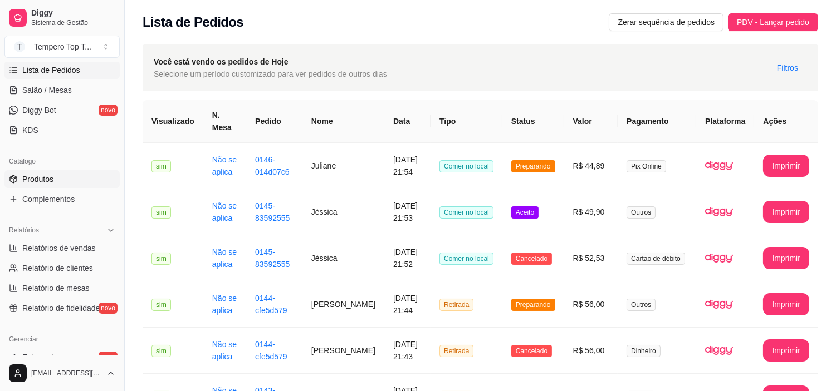
click at [67, 178] on link "Produtos" at bounding box center [61, 179] width 115 height 18
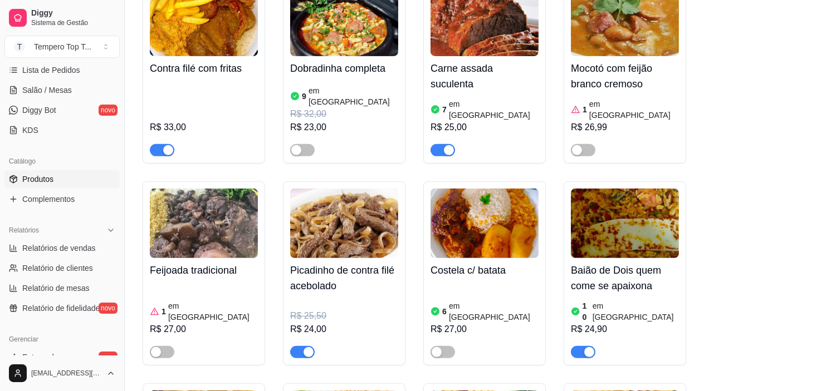
scroll to position [804, 0]
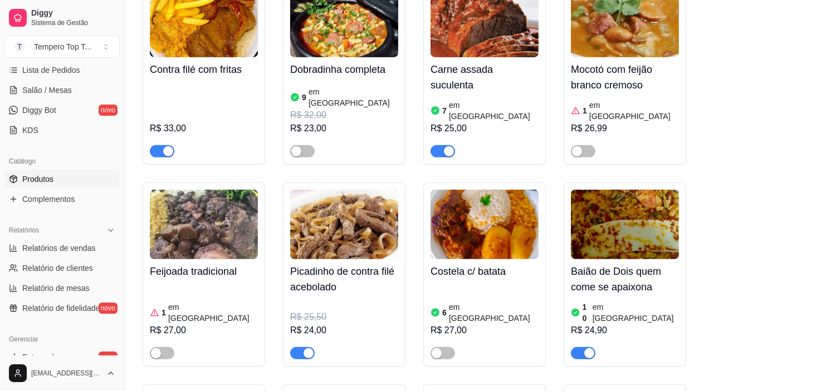
click at [577, 347] on span "button" at bounding box center [583, 353] width 24 height 12
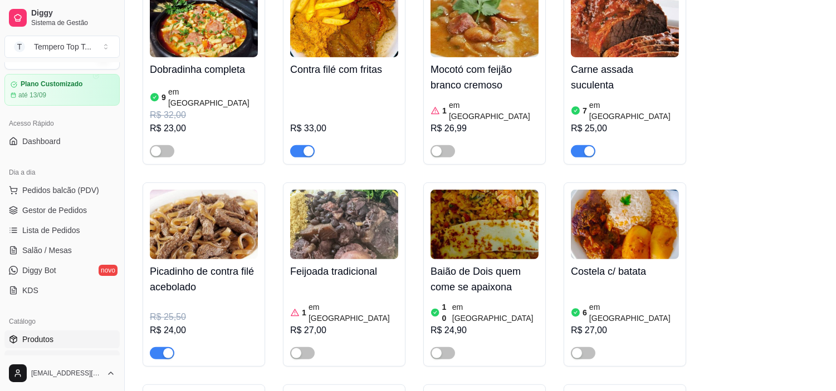
scroll to position [0, 0]
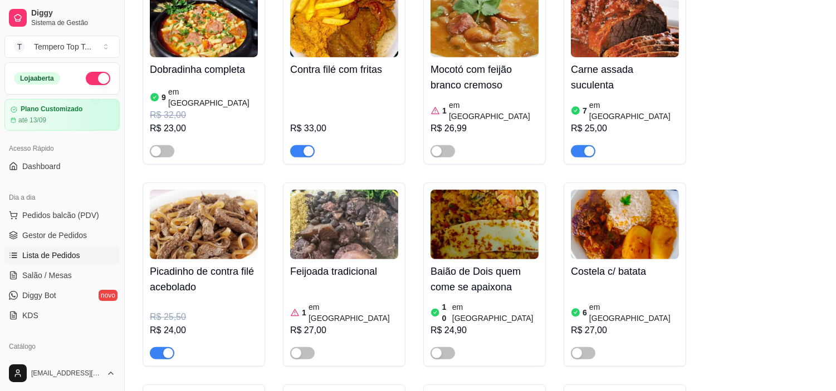
click at [67, 249] on link "Lista de Pedidos" at bounding box center [61, 256] width 115 height 18
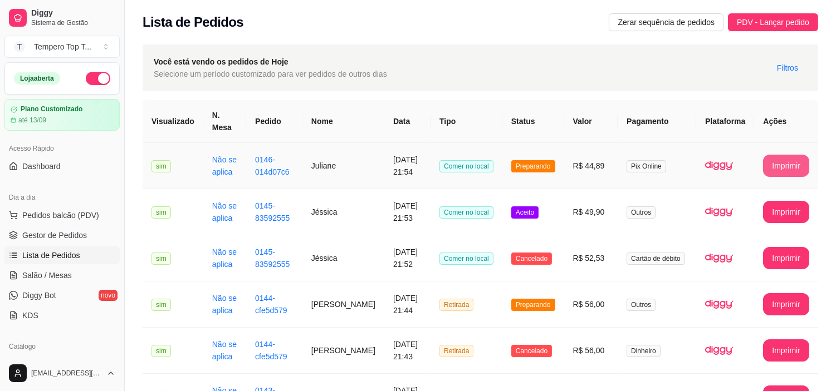
click at [782, 159] on button "Imprimir" at bounding box center [786, 166] width 46 height 22
click at [442, 222] on td "Comer no local" at bounding box center [466, 212] width 72 height 46
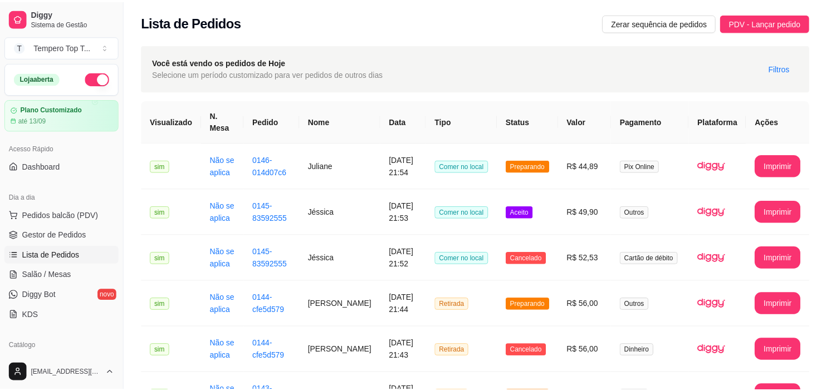
scroll to position [165, 0]
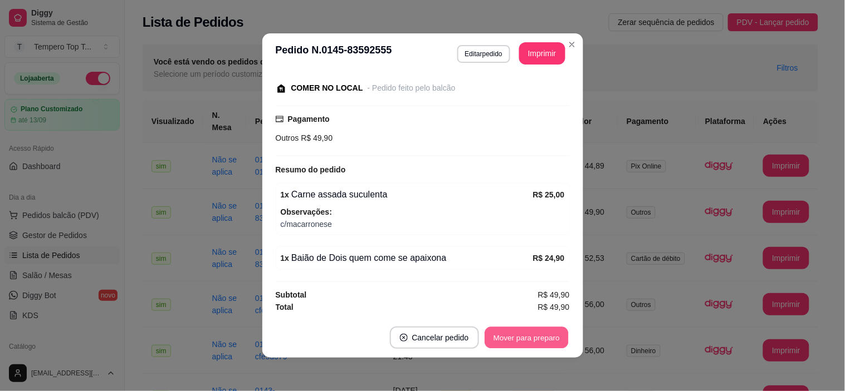
click at [537, 332] on button "Mover para preparo" at bounding box center [526, 338] width 84 height 22
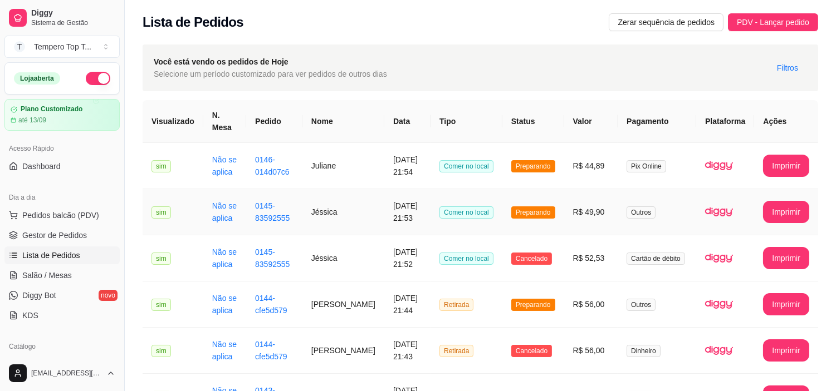
click at [576, 219] on td "R$ 49,90" at bounding box center [591, 212] width 54 height 46
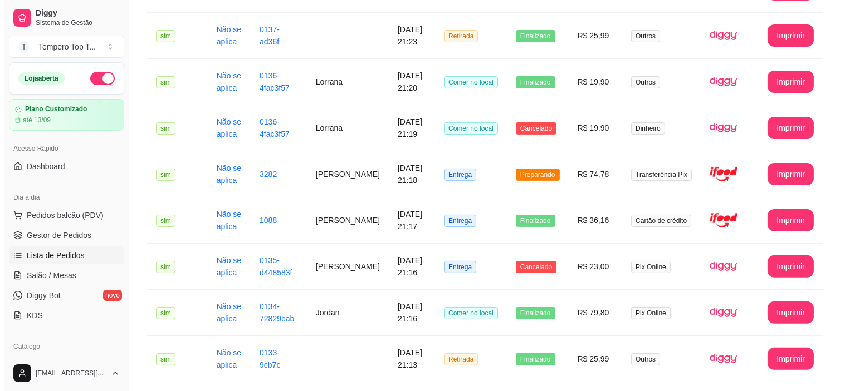
scroll to position [619, 0]
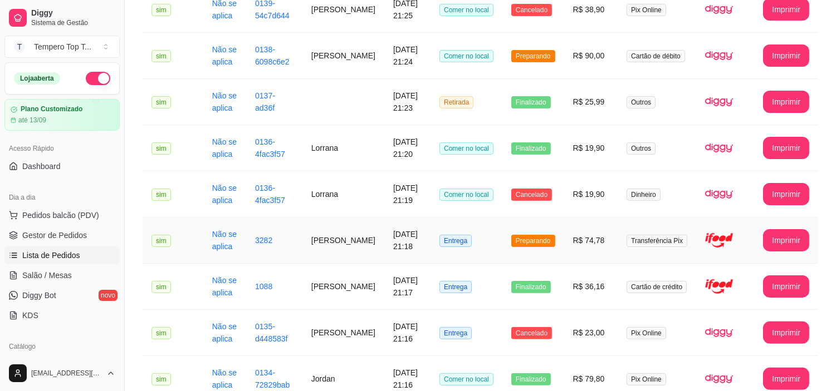
click at [564, 244] on td "Preparando" at bounding box center [533, 241] width 62 height 46
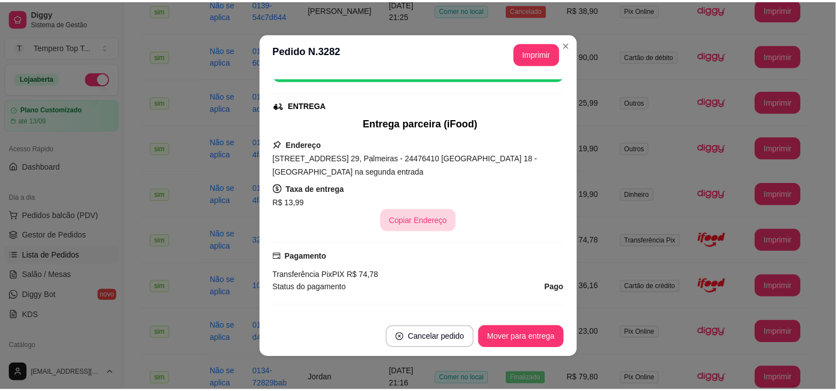
scroll to position [273, 0]
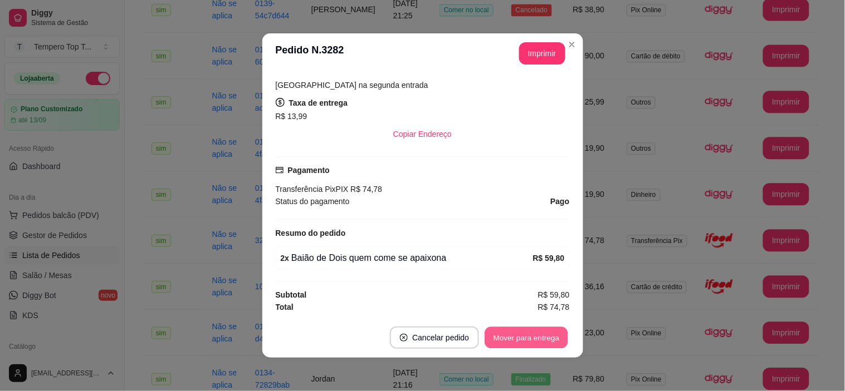
click at [532, 333] on button "Mover para entrega" at bounding box center [527, 338] width 84 height 22
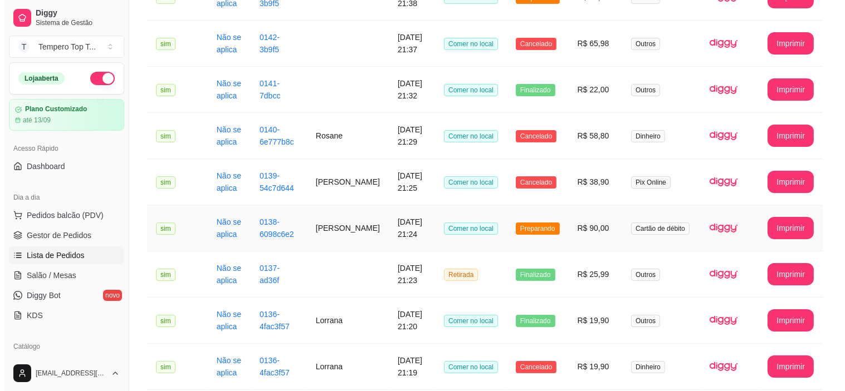
scroll to position [433, 0]
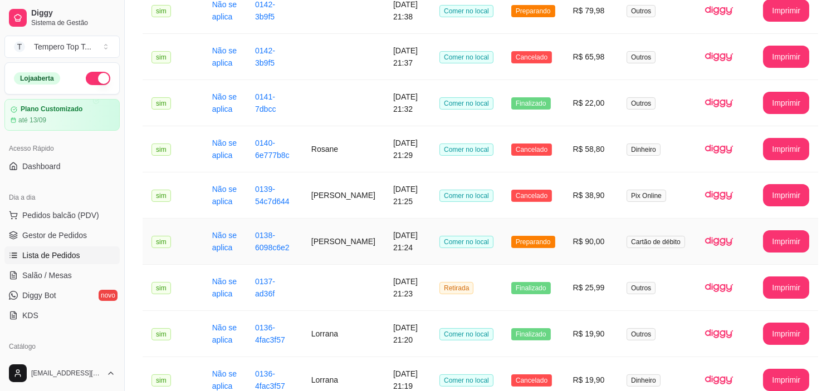
click at [596, 252] on td "R$ 90,00" at bounding box center [591, 242] width 54 height 46
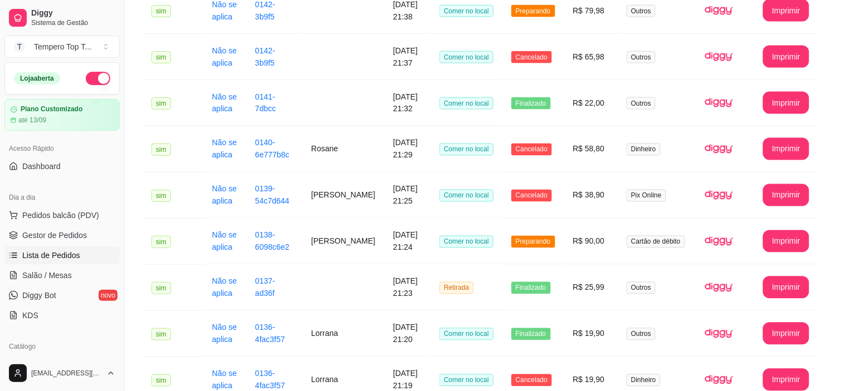
scroll to position [141, 0]
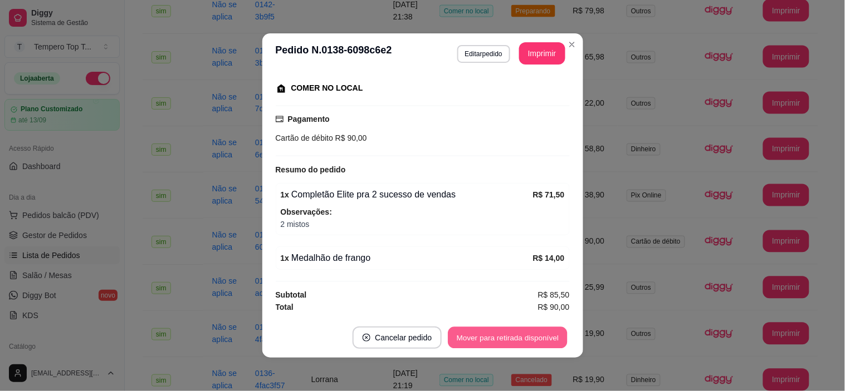
click at [527, 346] on button "Mover para retirada disponível" at bounding box center [507, 338] width 119 height 22
click at [528, 341] on button "Mover para finalizado" at bounding box center [523, 338] width 90 height 22
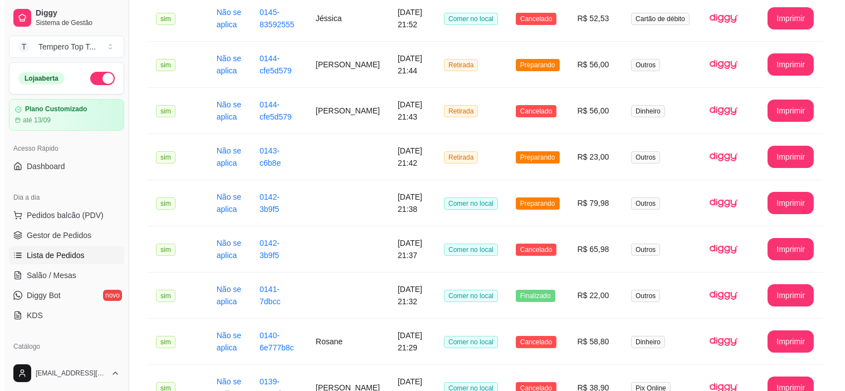
scroll to position [185, 0]
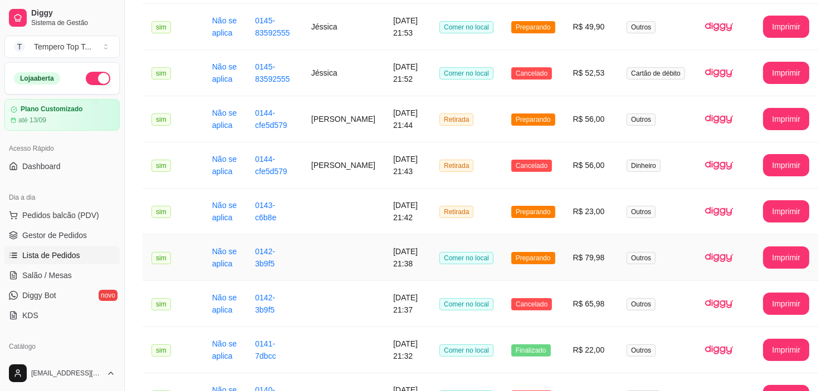
click at [576, 255] on td "R$ 79,98" at bounding box center [591, 258] width 54 height 46
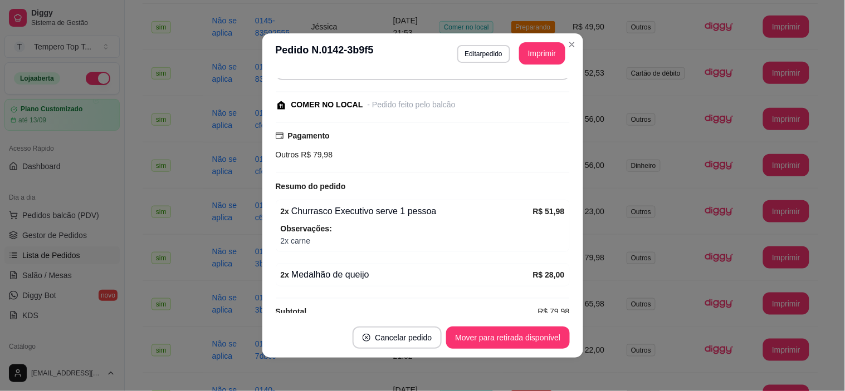
scroll to position [141, 0]
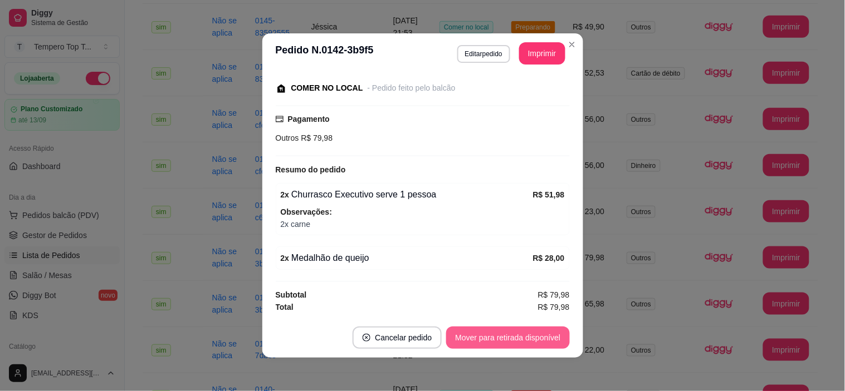
click at [533, 331] on button "Mover para retirada disponível" at bounding box center [507, 338] width 123 height 22
click at [533, 334] on button "Mover para finalizado" at bounding box center [523, 338] width 90 height 22
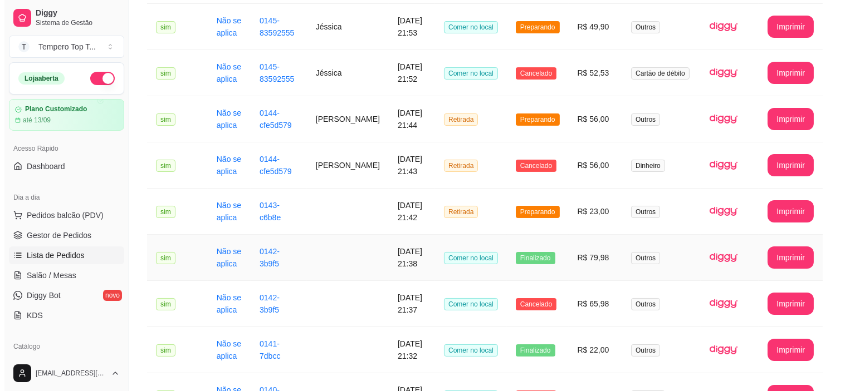
scroll to position [124, 0]
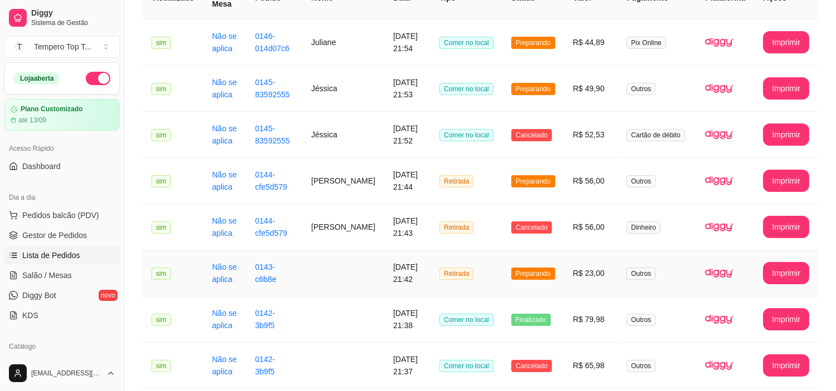
click at [582, 277] on td "R$ 23,00" at bounding box center [591, 274] width 54 height 46
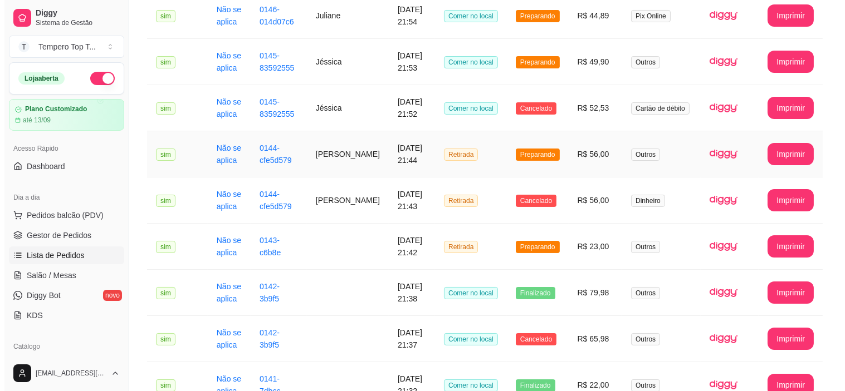
scroll to position [0, 0]
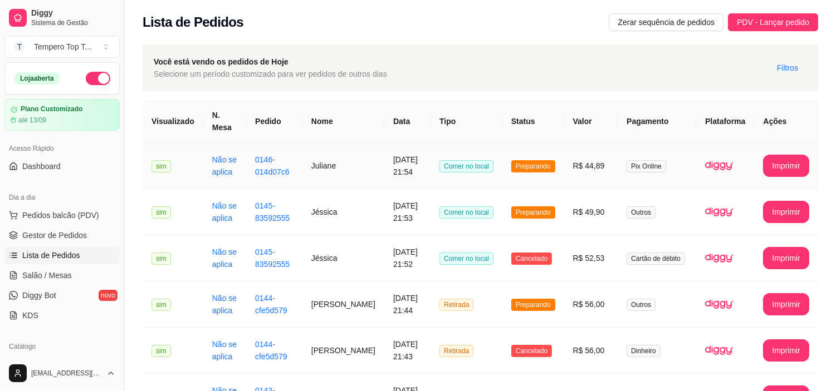
click at [302, 175] on tr "**********" at bounding box center [480, 166] width 675 height 46
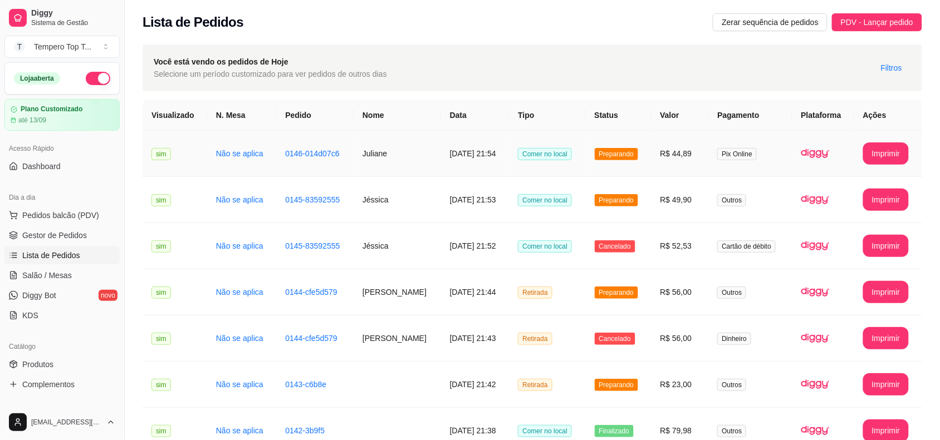
click at [476, 149] on td "[DATE] 21:54" at bounding box center [475, 154] width 68 height 46
click at [477, 196] on td "[DATE] 21:53" at bounding box center [475, 200] width 68 height 46
click at [844, 20] on span "PDV - Lançar pedido" at bounding box center [877, 22] width 72 height 12
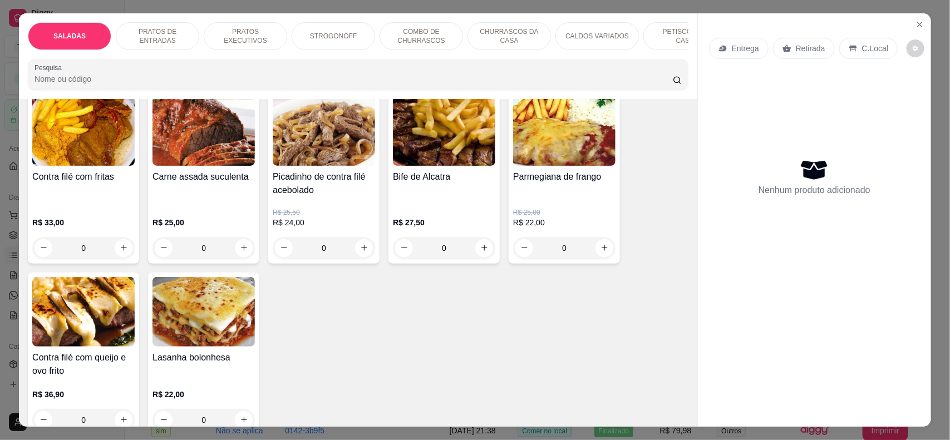
scroll to position [487, 0]
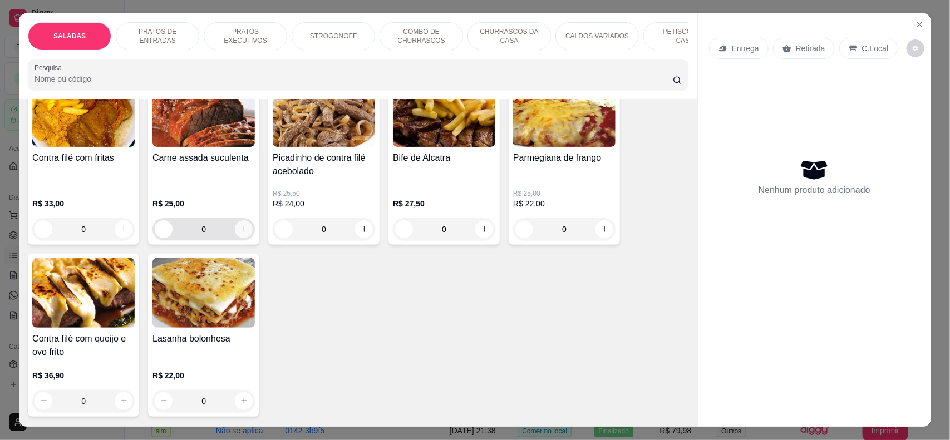
click at [235, 238] on button "increase-product-quantity" at bounding box center [244, 229] width 18 height 18
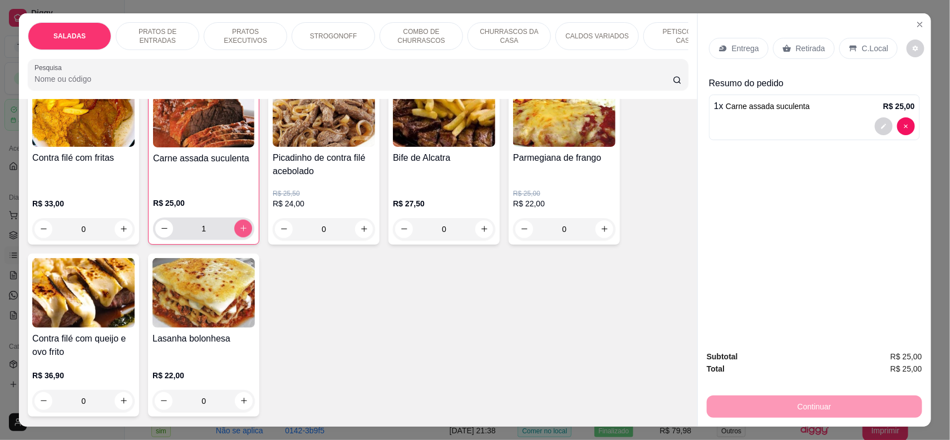
click at [241, 232] on icon "increase-product-quantity" at bounding box center [243, 228] width 8 height 8
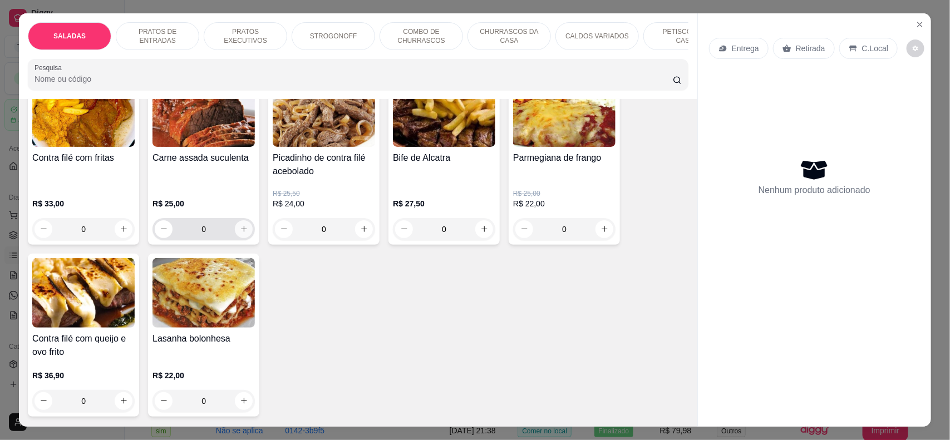
click at [235, 236] on button "increase-product-quantity" at bounding box center [244, 229] width 18 height 18
type input "1"
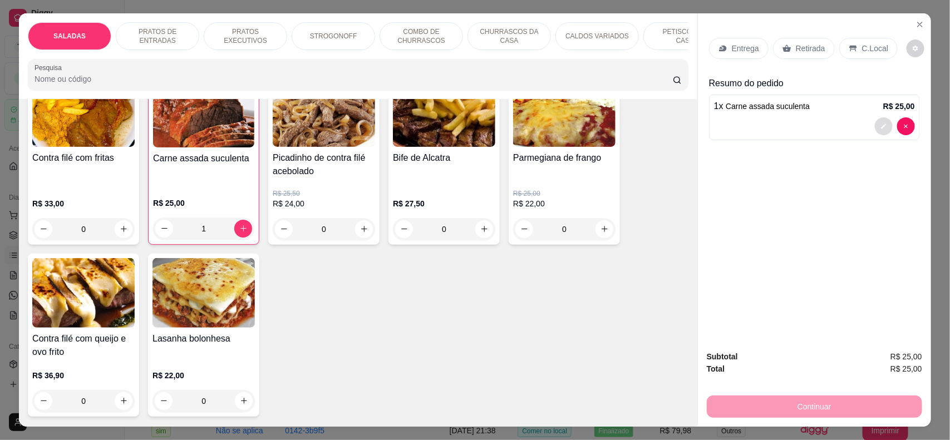
click at [844, 126] on icon "decrease-product-quantity" at bounding box center [884, 126] width 7 height 7
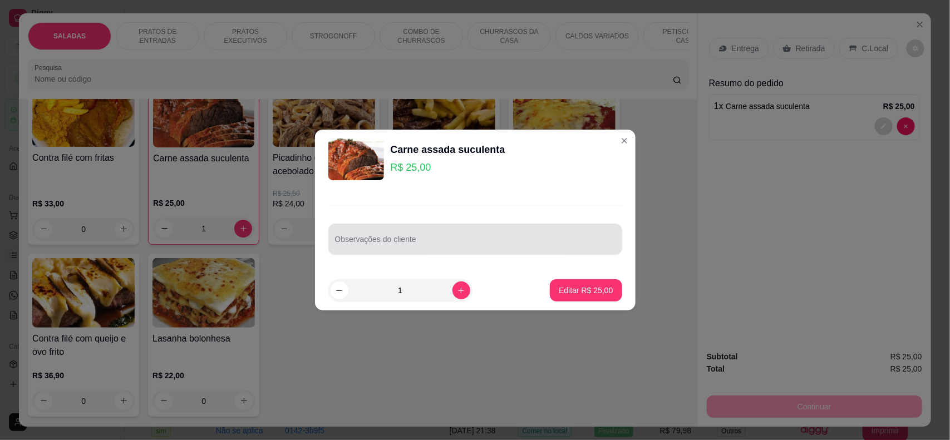
click at [385, 242] on input "Observações do cliente" at bounding box center [475, 243] width 281 height 11
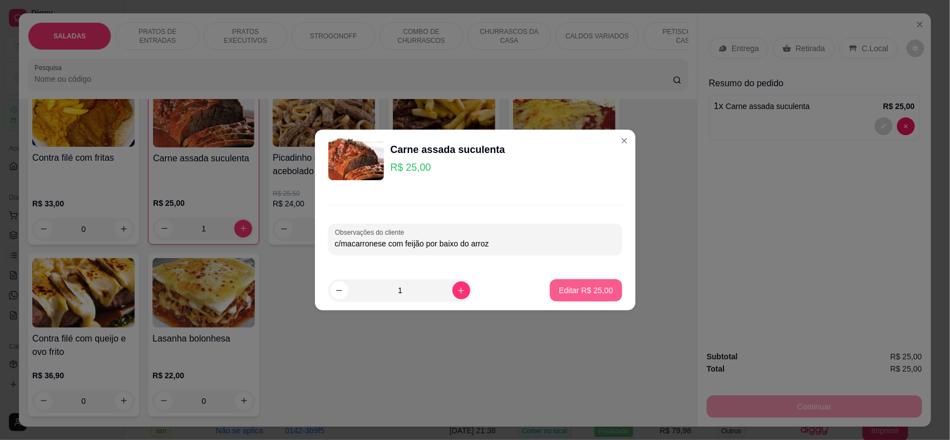
type input "c/macarronese com feijão por baixo do arroz"
click at [574, 282] on button "Editar R$ 25,00" at bounding box center [586, 291] width 72 height 22
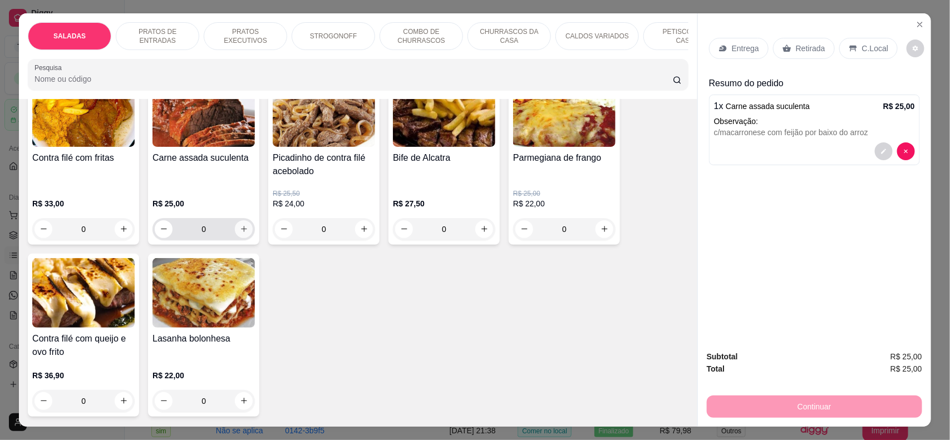
click at [240, 233] on icon "increase-product-quantity" at bounding box center [244, 229] width 8 height 8
type input "1"
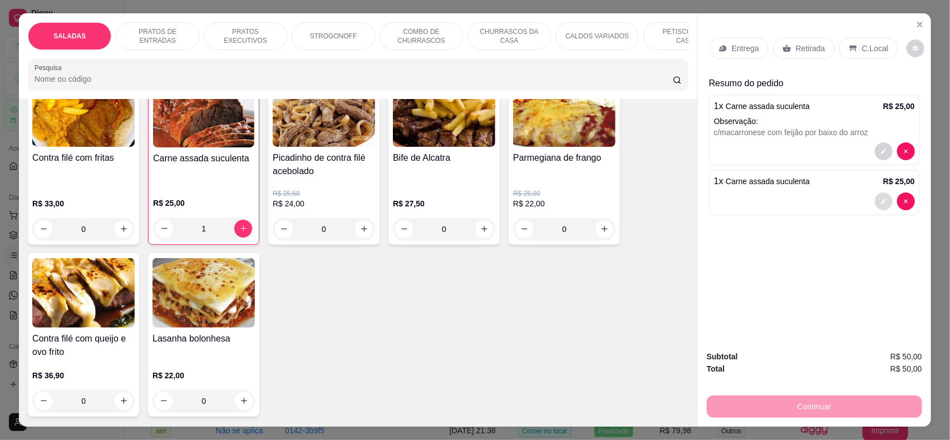
click at [844, 202] on icon "decrease-product-quantity" at bounding box center [883, 201] width 5 height 5
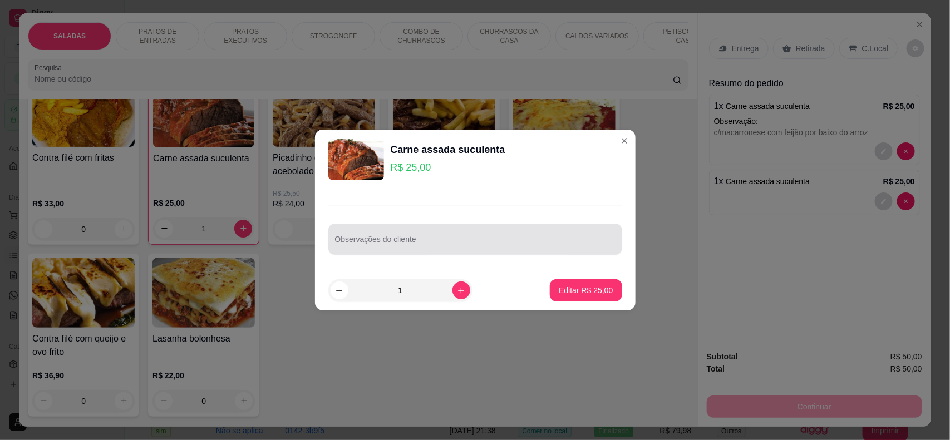
click at [376, 246] on input "Observações do cliente" at bounding box center [475, 243] width 281 height 11
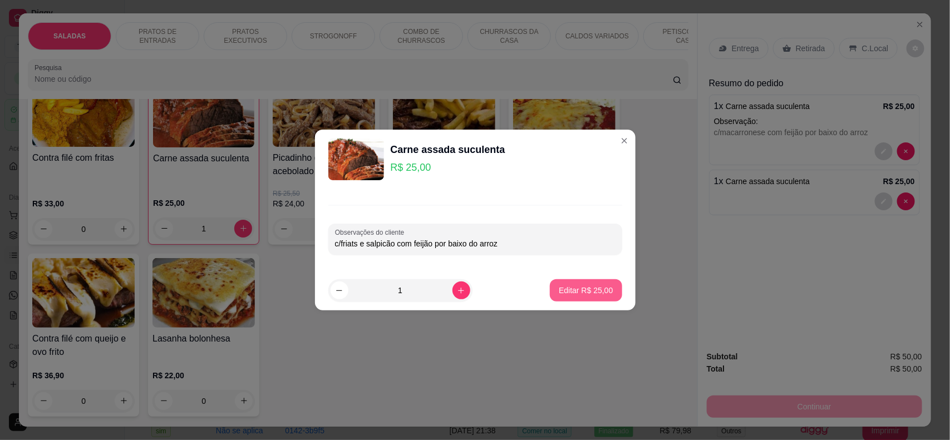
type input "c/friats e salpicão com feijão por baixo do arroz"
click at [586, 288] on p "Editar R$ 25,00" at bounding box center [586, 290] width 52 height 11
type input "0"
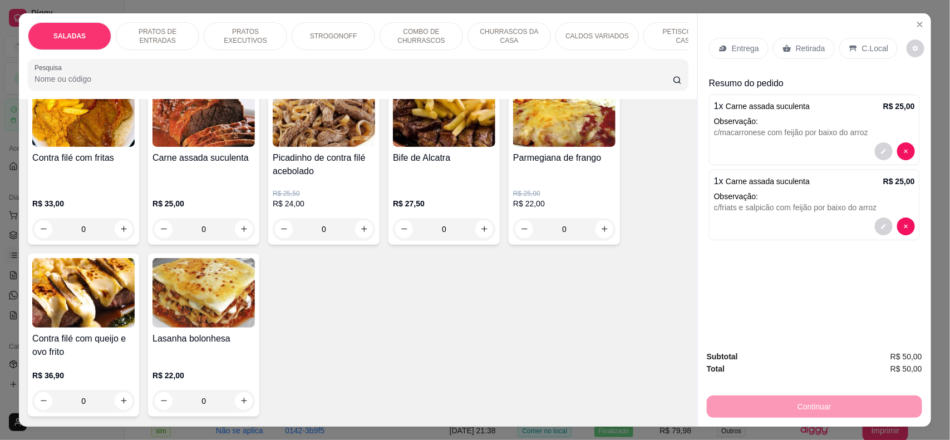
click at [844, 41] on div "C.Local" at bounding box center [869, 48] width 58 height 21
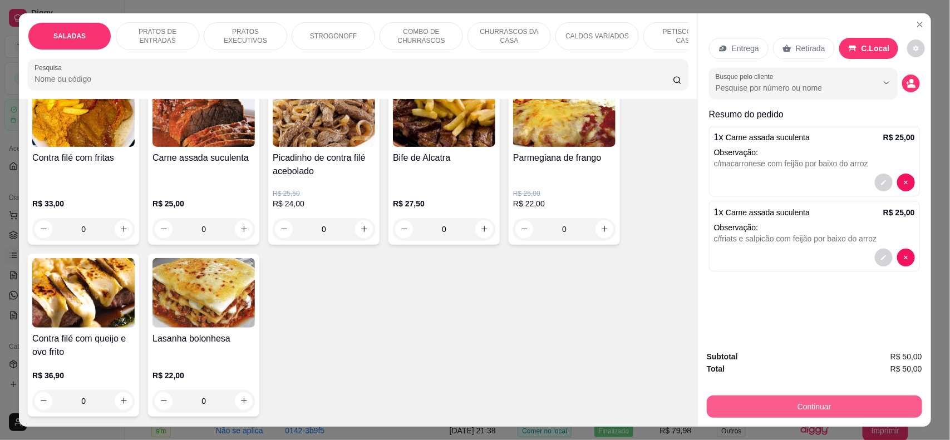
click at [844, 391] on button "Continuar" at bounding box center [814, 407] width 215 height 22
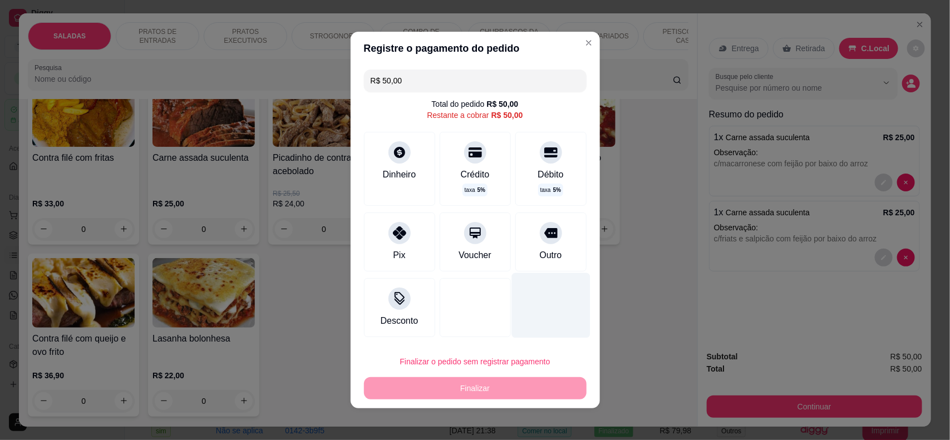
drag, startPoint x: 543, startPoint y: 246, endPoint x: 508, endPoint y: 313, distance: 75.2
click at [541, 244] on div "Outro" at bounding box center [551, 242] width 71 height 59
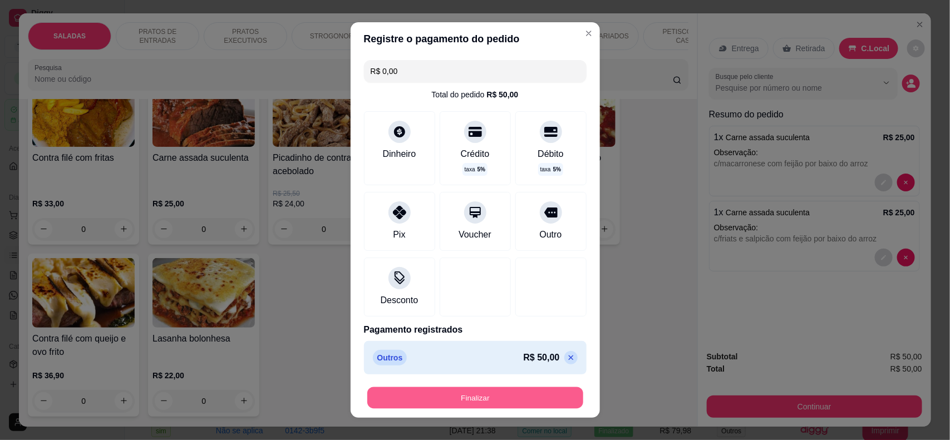
click at [497, 391] on button "Finalizar" at bounding box center [475, 399] width 216 height 22
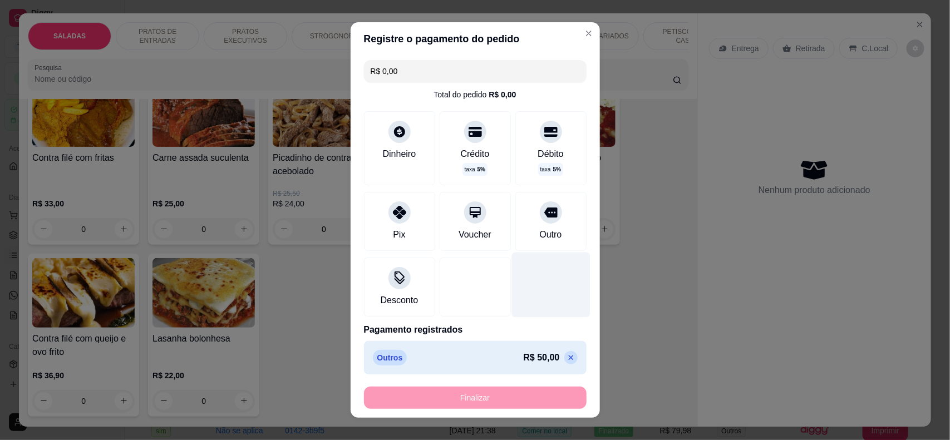
type input "-R$ 50,00"
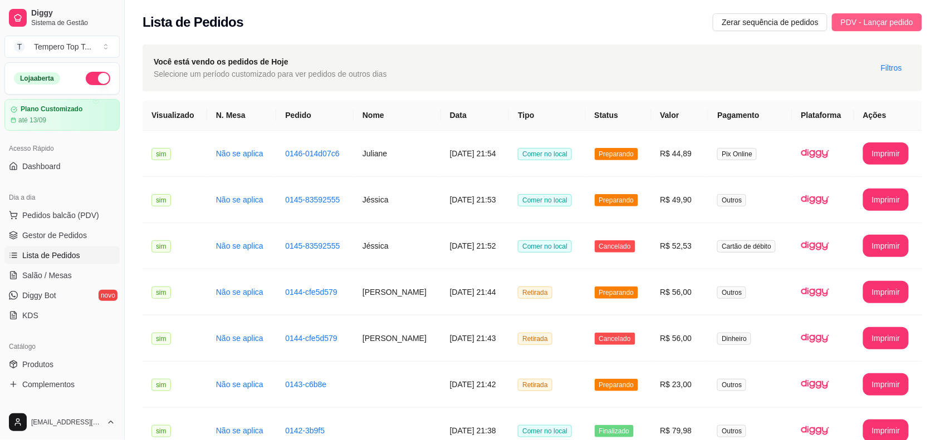
click at [844, 14] on button "PDV - Lançar pedido" at bounding box center [877, 22] width 90 height 18
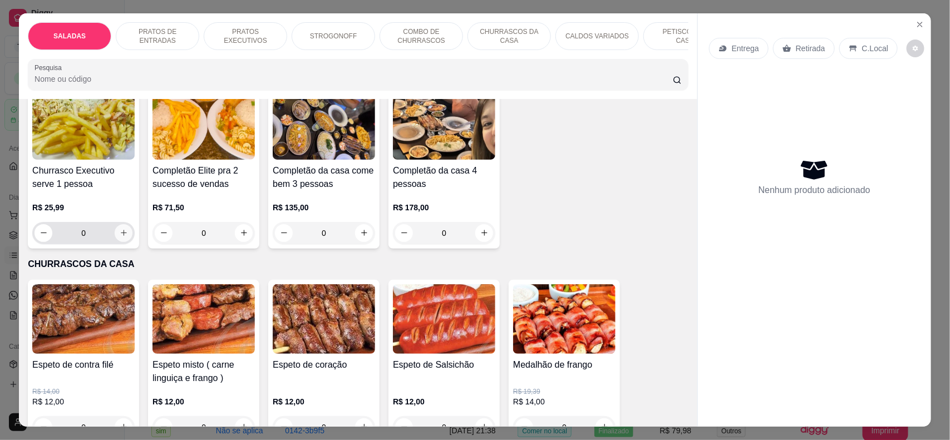
click at [120, 237] on icon "increase-product-quantity" at bounding box center [124, 233] width 8 height 8
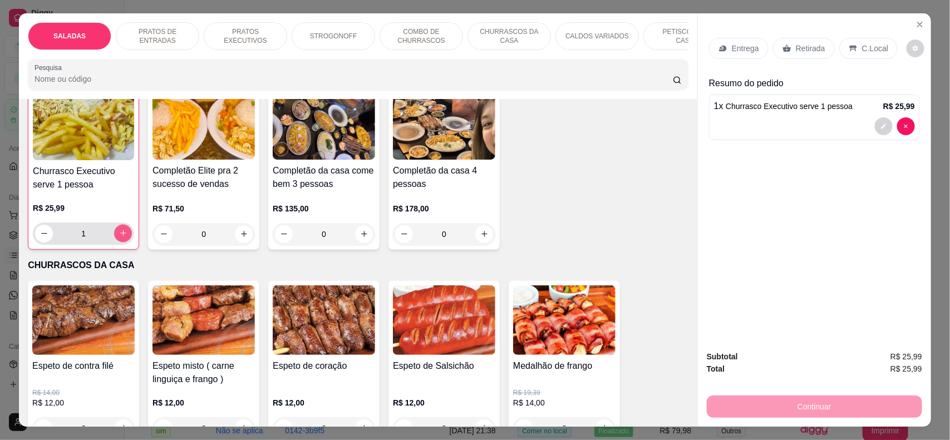
scroll to position [1045, 0]
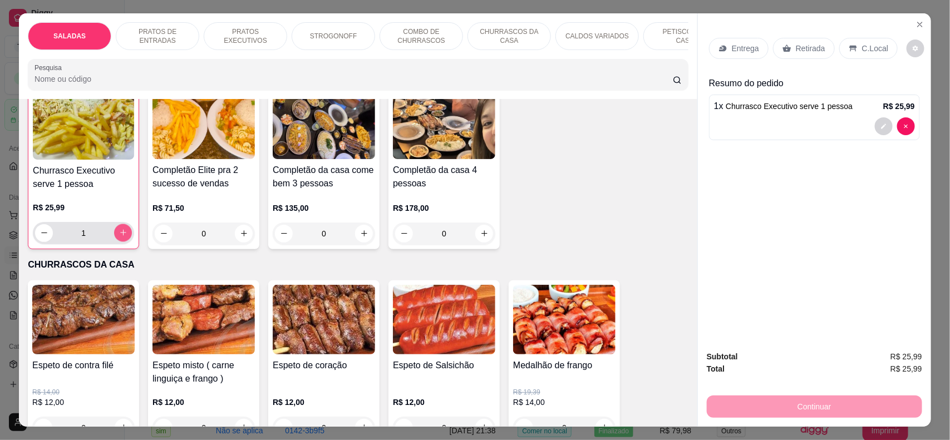
click at [120, 237] on icon "increase-product-quantity" at bounding box center [123, 233] width 8 height 8
type input "2"
click at [844, 49] on p "C.Local" at bounding box center [875, 48] width 26 height 11
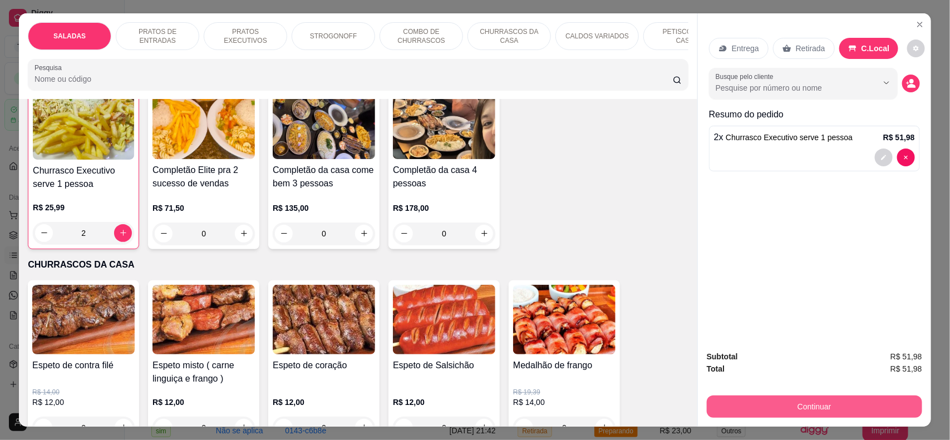
click at [828, 391] on button "Continuar" at bounding box center [814, 407] width 215 height 22
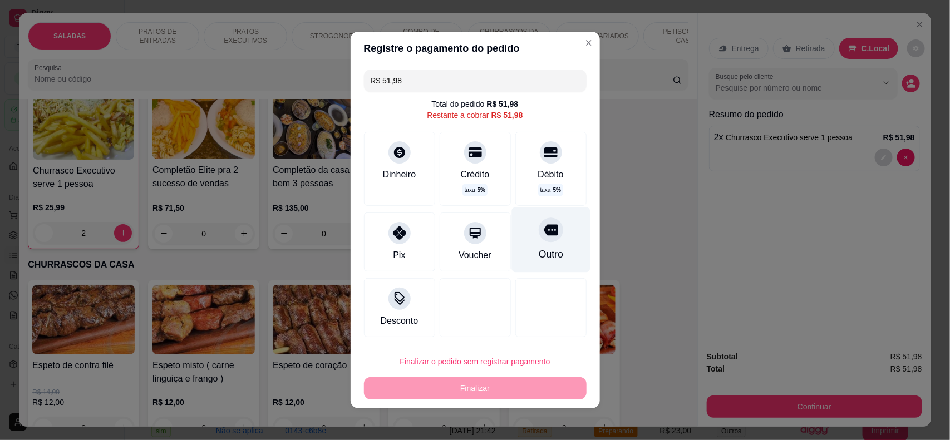
click at [539, 233] on div at bounding box center [551, 230] width 24 height 24
type input "R$ 0,00"
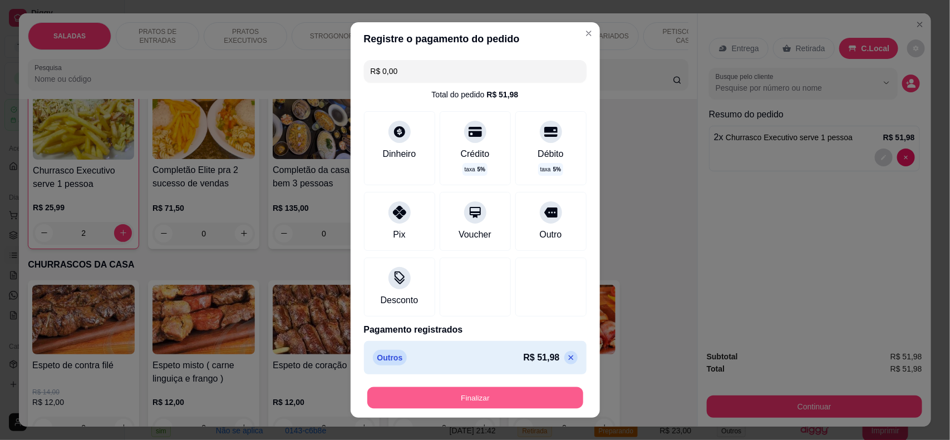
click at [507, 391] on button "Finalizar" at bounding box center [475, 399] width 216 height 22
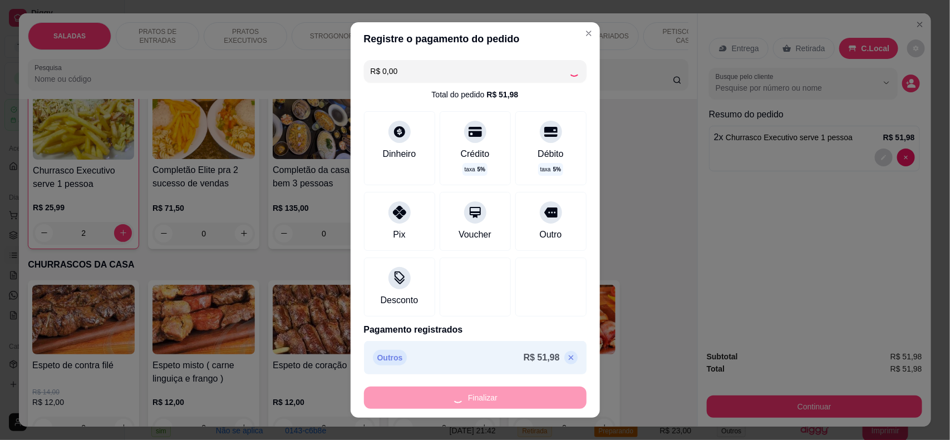
type input "0"
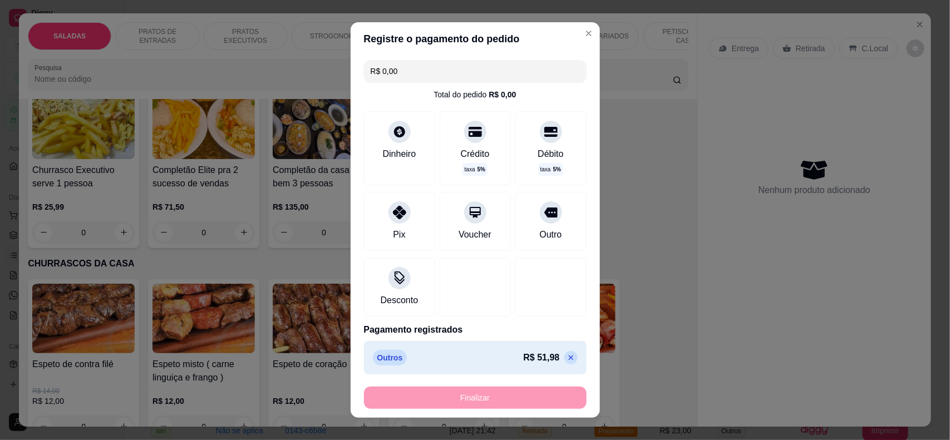
type input "-R$ 51,98"
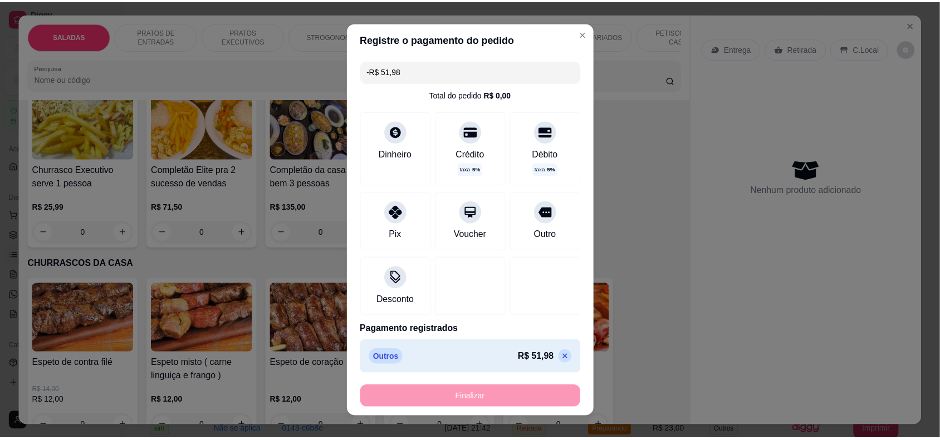
scroll to position [1044, 0]
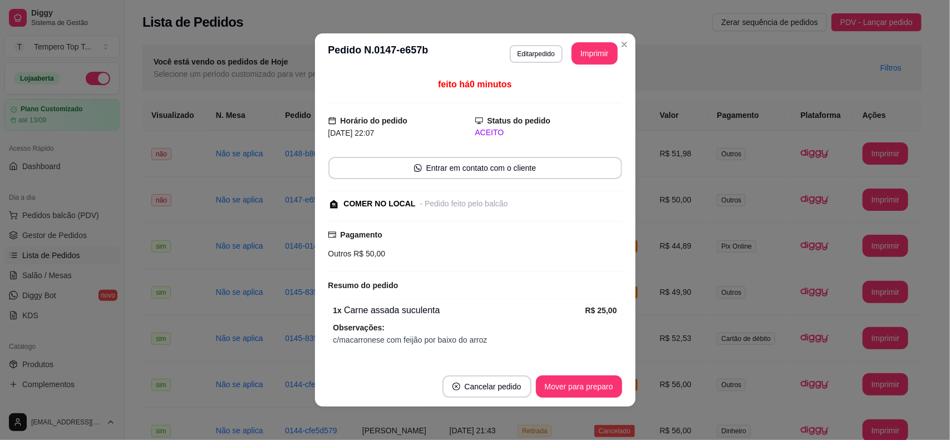
scroll to position [99, 0]
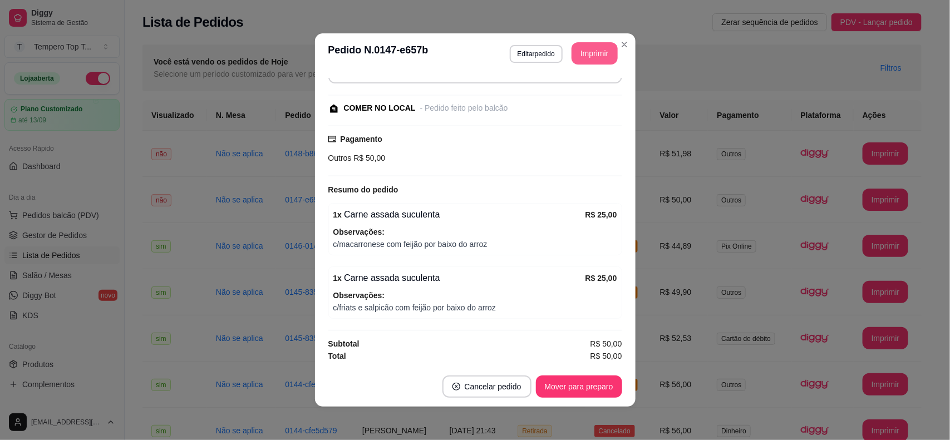
click at [588, 45] on button "Imprimir" at bounding box center [595, 53] width 46 height 22
click at [588, 388] on button "Mover para preparo" at bounding box center [579, 387] width 86 height 22
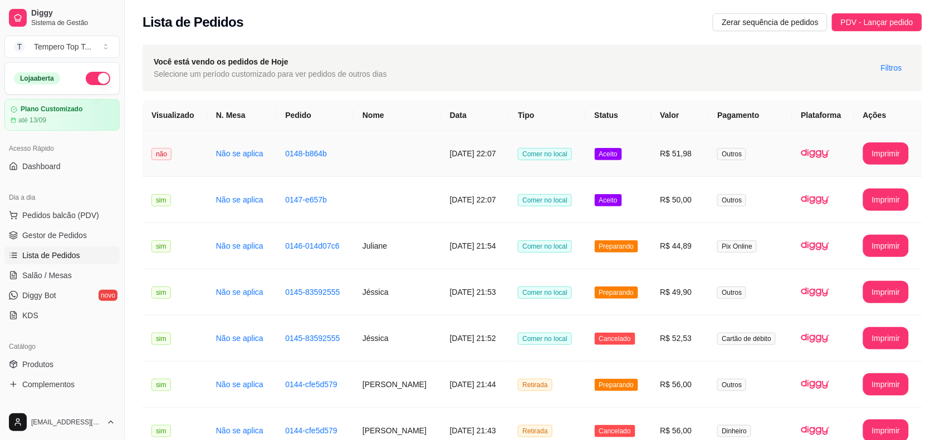
click at [651, 153] on td "Aceito" at bounding box center [619, 154] width 66 height 46
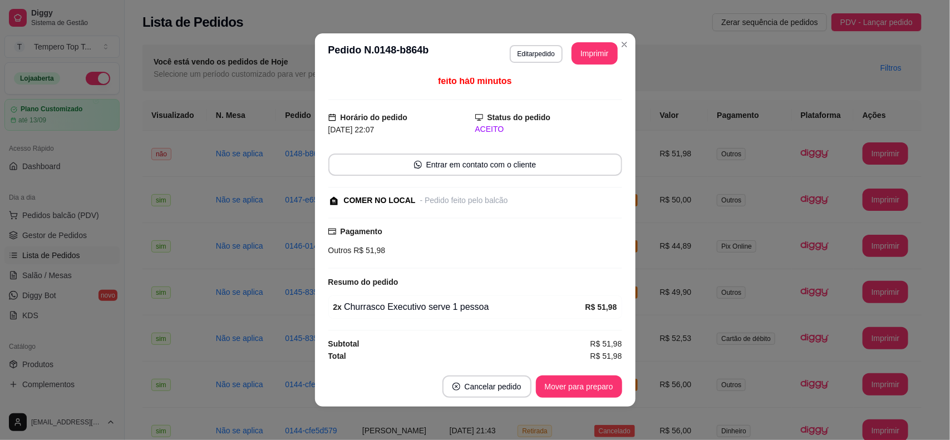
scroll to position [2, 0]
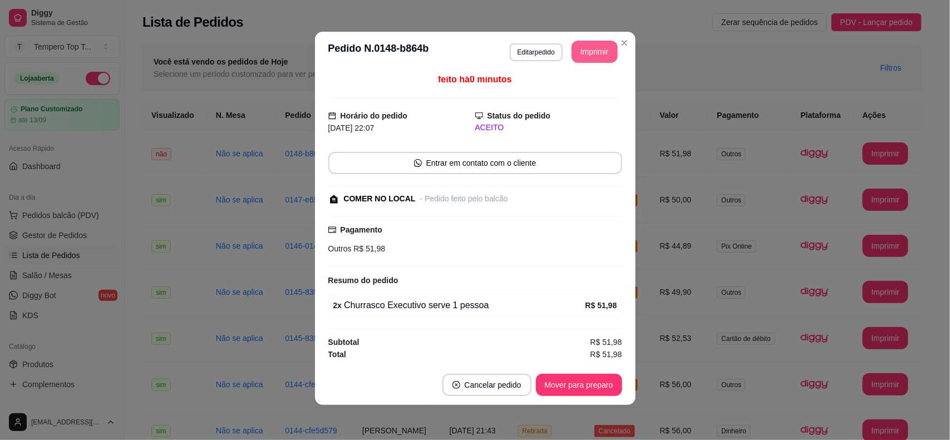
click at [590, 45] on button "Imprimir" at bounding box center [595, 52] width 46 height 22
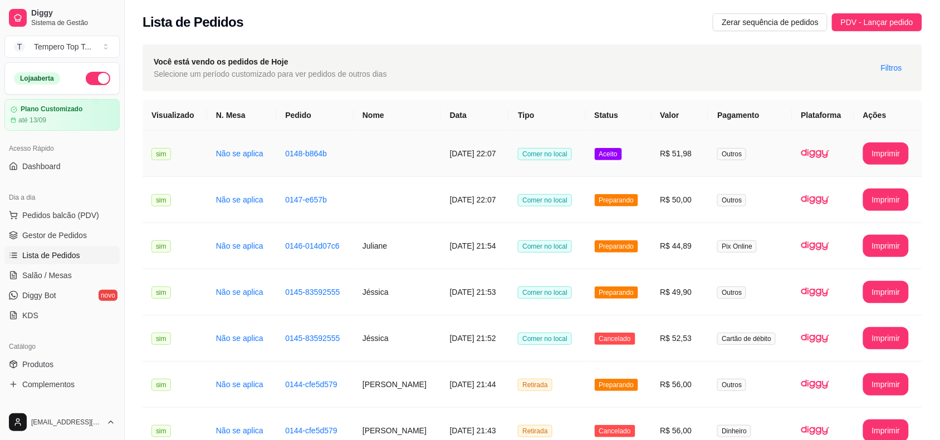
click at [651, 156] on td "Aceito" at bounding box center [619, 154] width 66 height 46
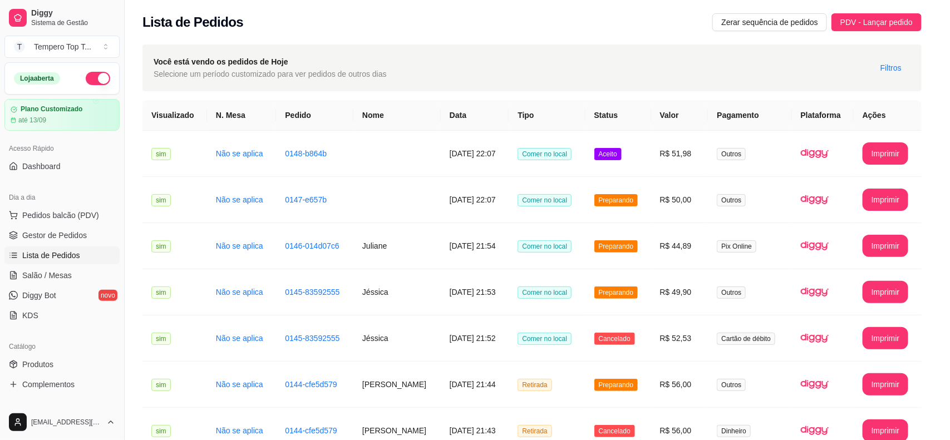
scroll to position [6, 0]
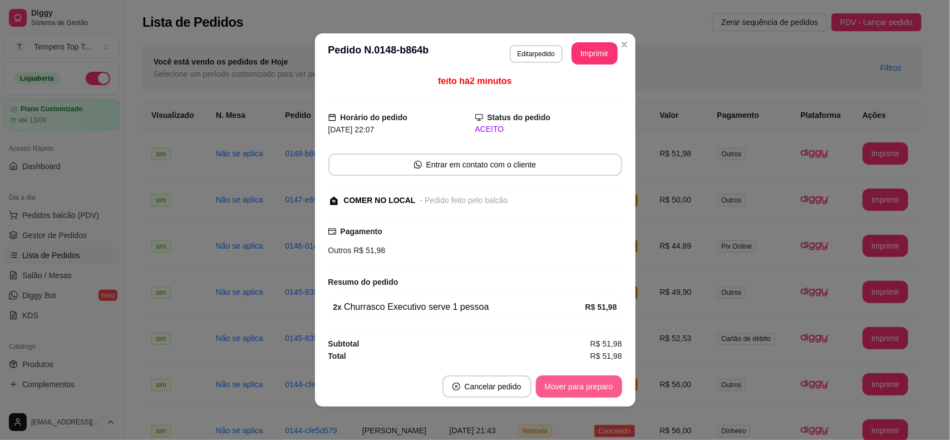
click at [572, 391] on button "Mover para preparo" at bounding box center [579, 387] width 86 height 22
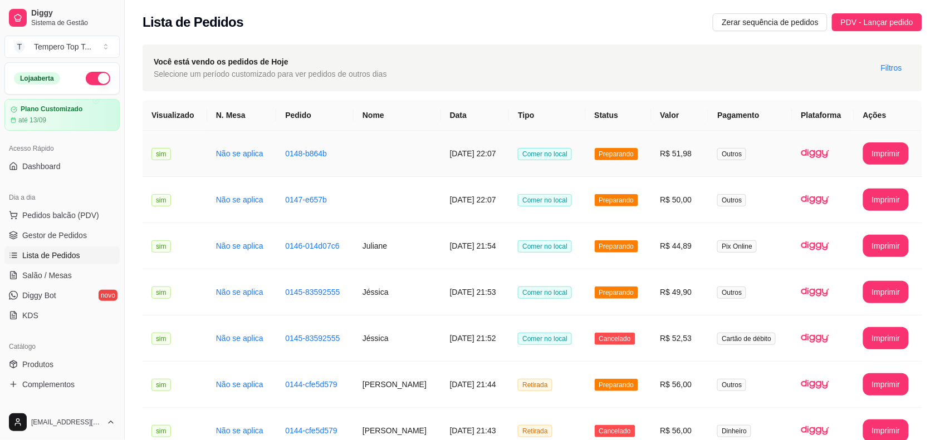
click at [694, 165] on td "R$ 51,98" at bounding box center [679, 154] width 57 height 46
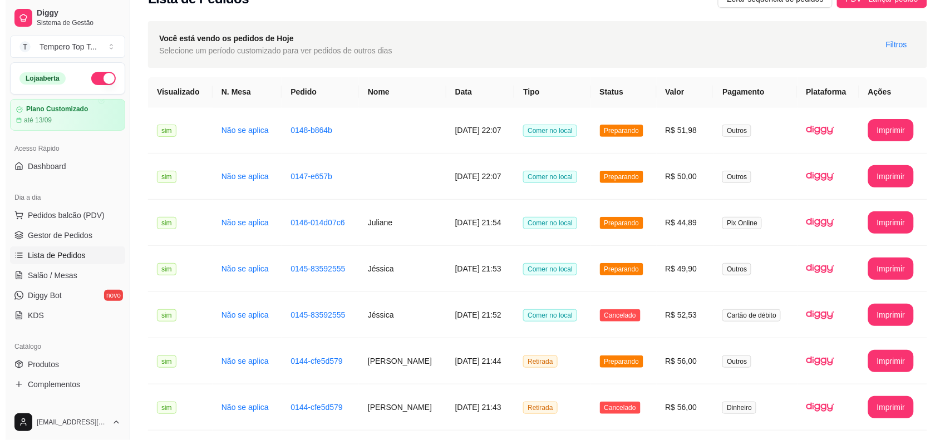
scroll to position [0, 0]
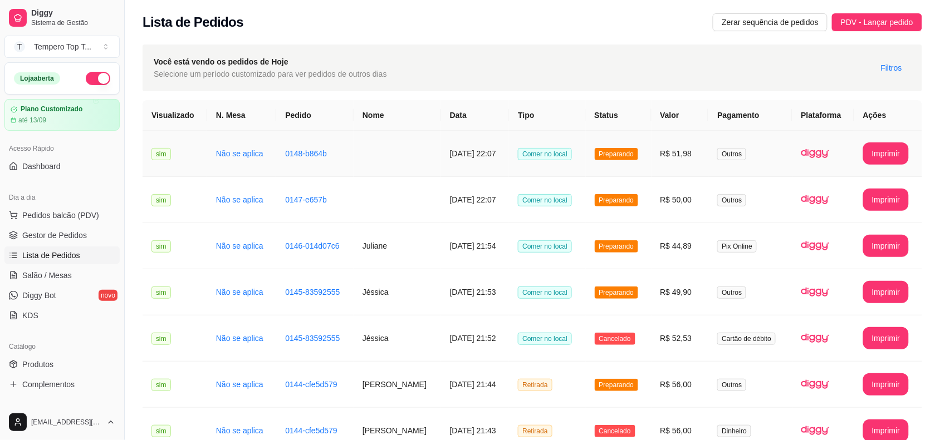
click at [689, 151] on td "R$ 51,98" at bounding box center [679, 154] width 57 height 46
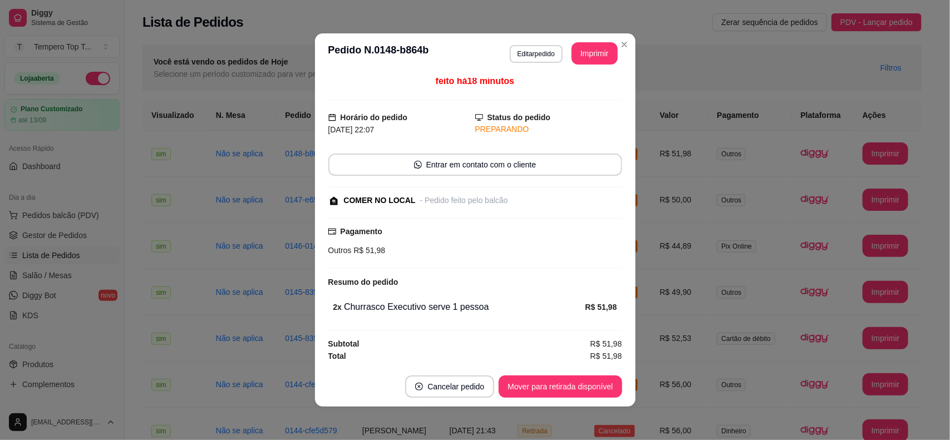
scroll to position [6, 0]
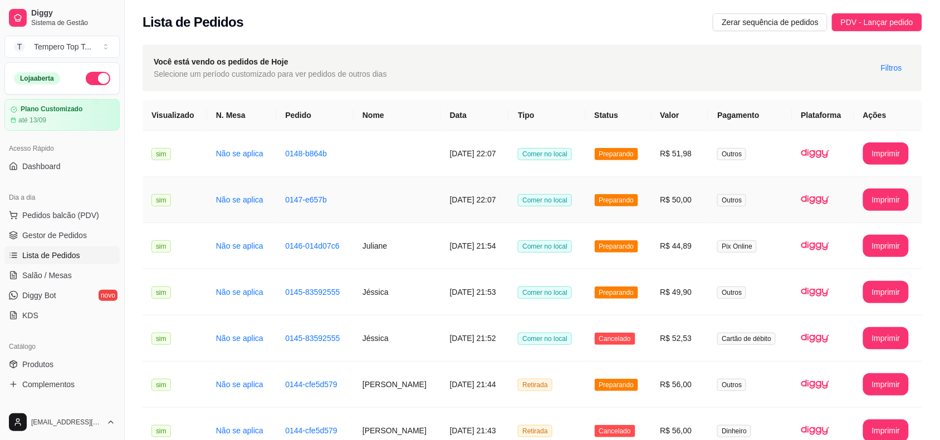
click at [651, 207] on td "Preparando" at bounding box center [619, 200] width 66 height 46
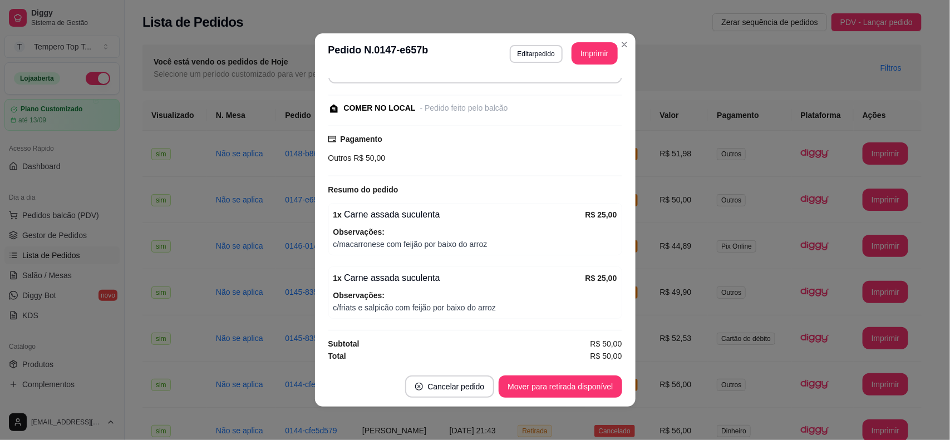
scroll to position [99, 0]
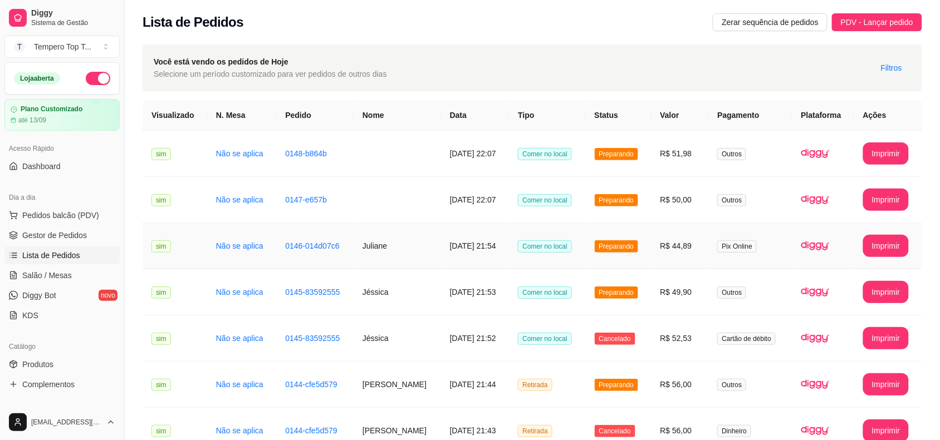
click at [651, 243] on td "Preparando" at bounding box center [619, 246] width 66 height 46
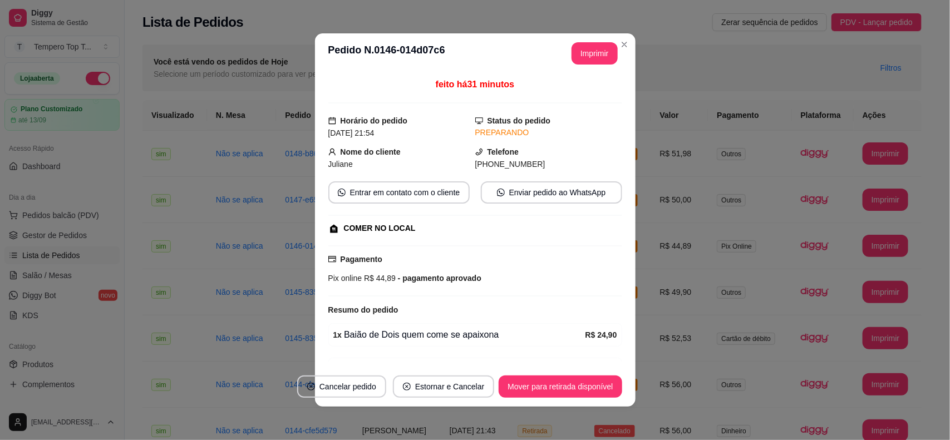
scroll to position [65, 0]
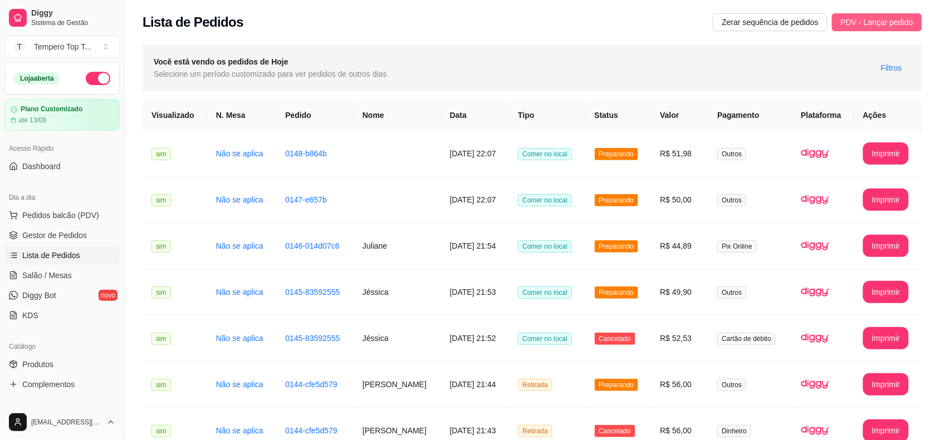
click at [855, 26] on span "PDV - Lançar pedido" at bounding box center [877, 22] width 72 height 12
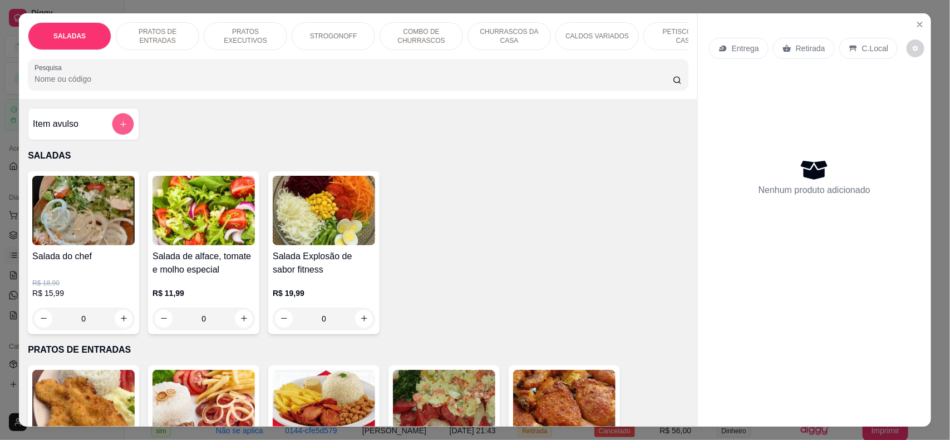
click at [119, 128] on icon "add-separate-item" at bounding box center [123, 124] width 8 height 8
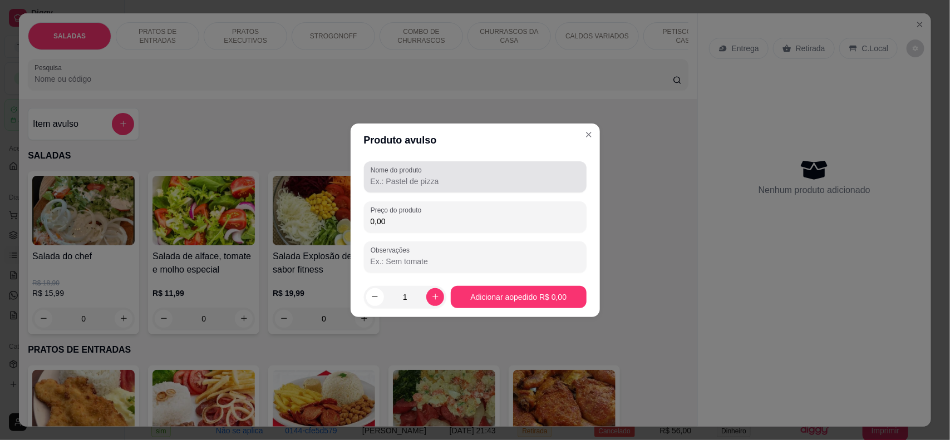
click at [463, 188] on div at bounding box center [475, 177] width 209 height 22
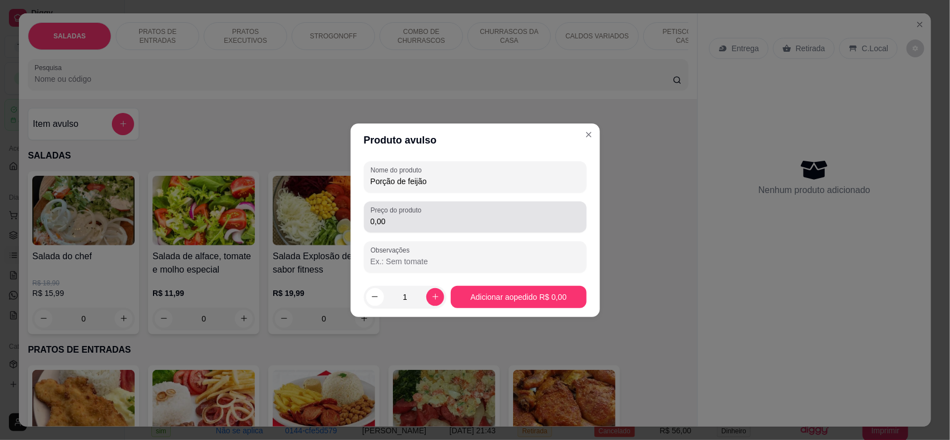
type input "Porção de feijão"
click at [461, 224] on input "0,00" at bounding box center [475, 221] width 209 height 11
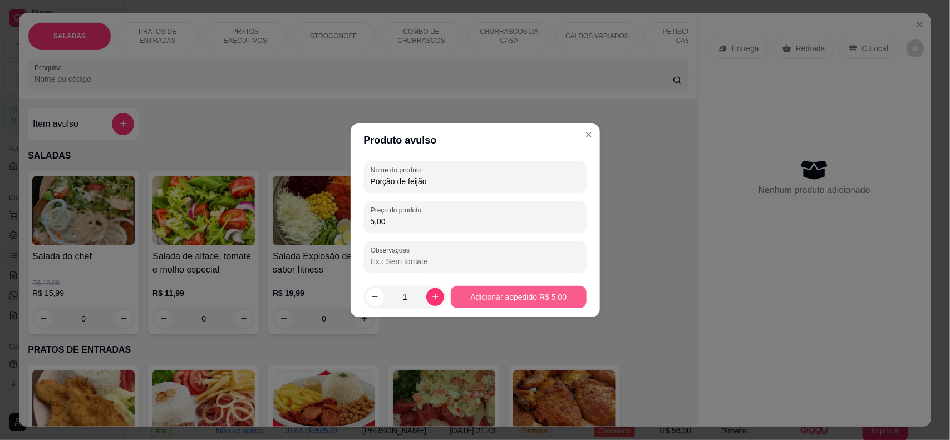
type input "5,00"
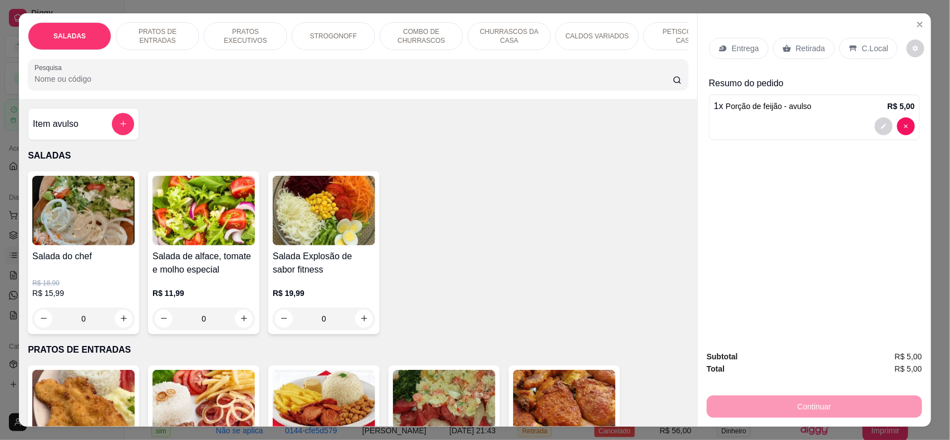
click at [862, 46] on p "C.Local" at bounding box center [875, 48] width 26 height 11
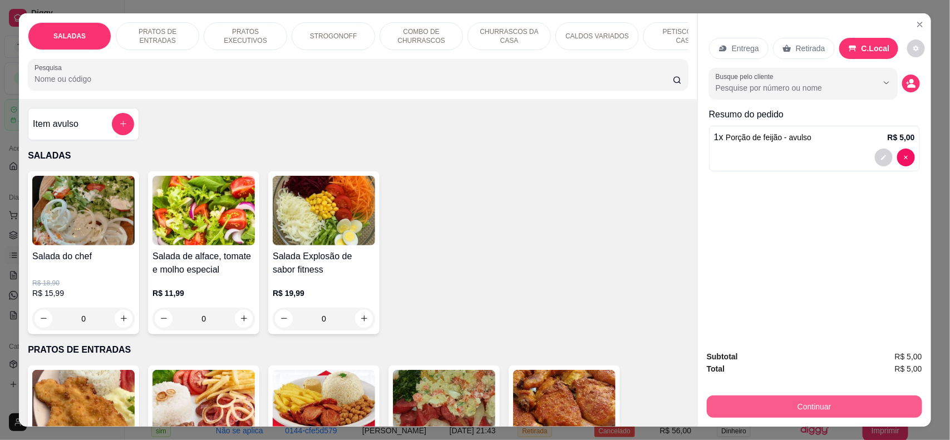
click at [808, 414] on button "Continuar" at bounding box center [814, 407] width 215 height 22
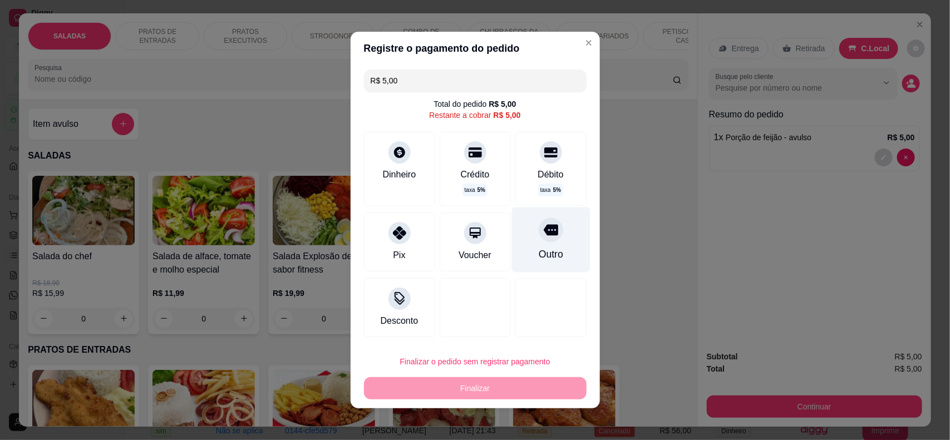
click at [552, 239] on div "Outro" at bounding box center [551, 240] width 79 height 65
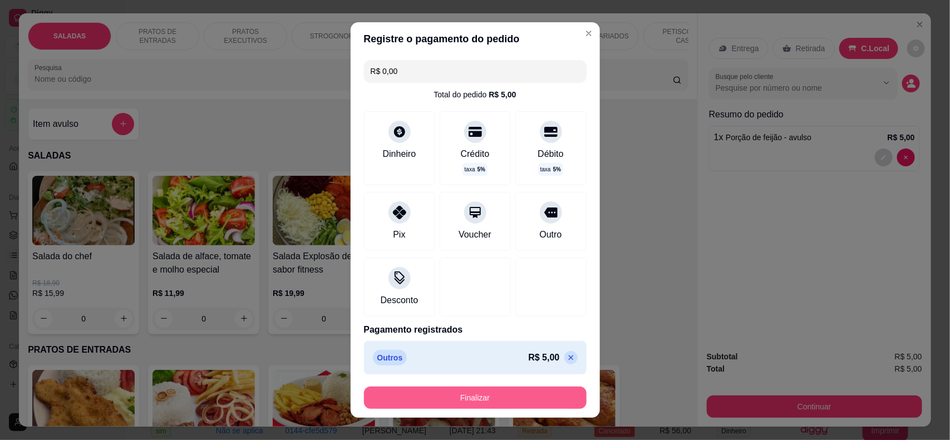
click at [480, 393] on button "Finalizar" at bounding box center [475, 398] width 223 height 22
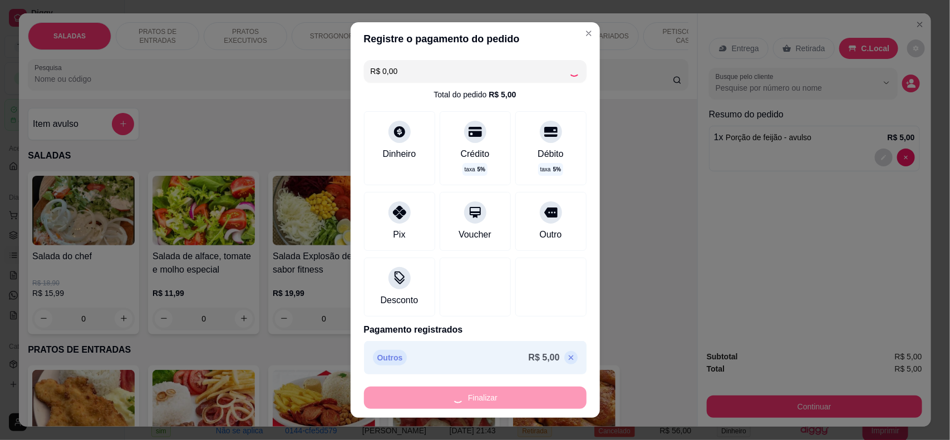
type input "-R$ 5,00"
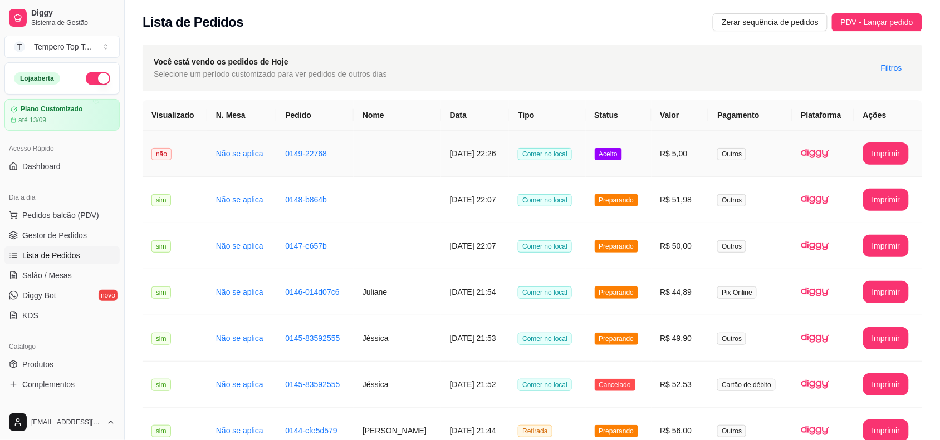
click at [624, 165] on td "Aceito" at bounding box center [619, 154] width 66 height 46
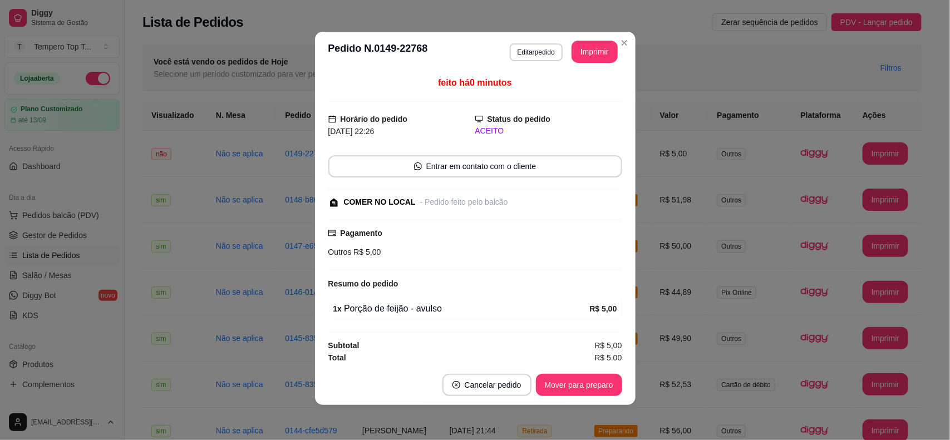
scroll to position [6, 0]
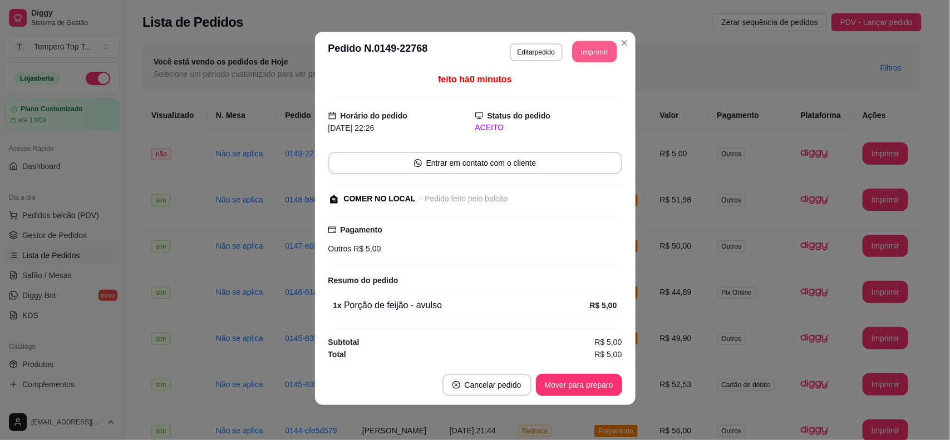
click at [577, 54] on button "Imprimir" at bounding box center [594, 52] width 45 height 22
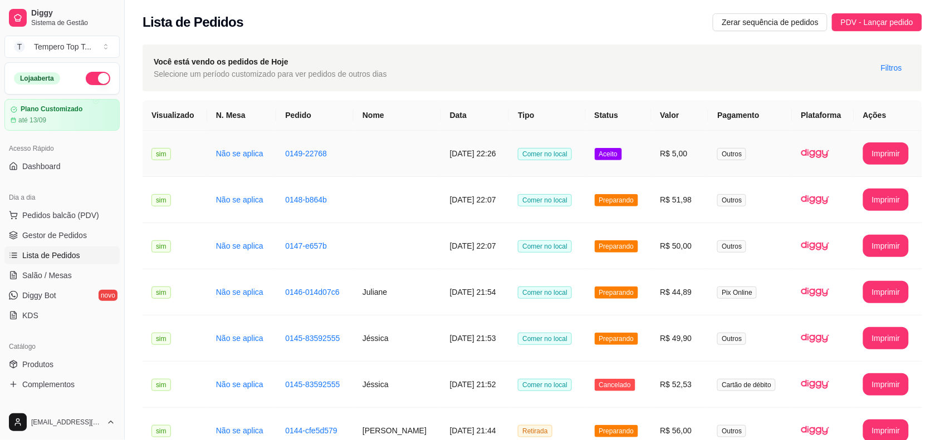
click at [648, 148] on td "Aceito" at bounding box center [619, 154] width 66 height 46
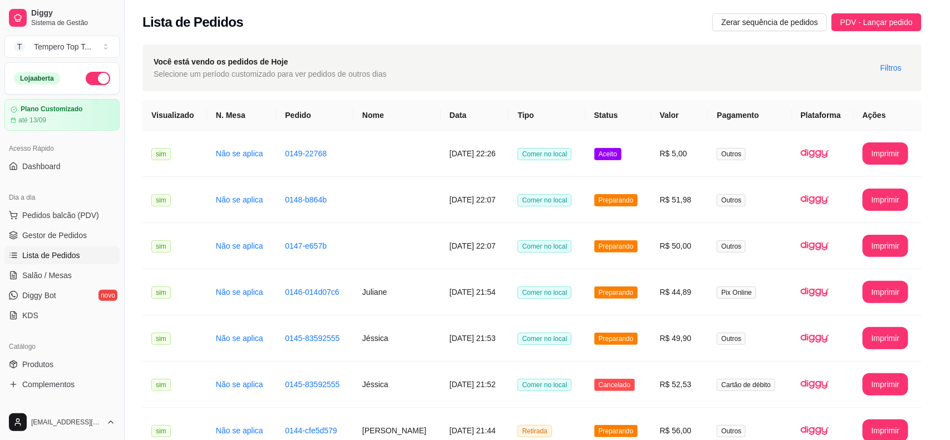
scroll to position [6, 0]
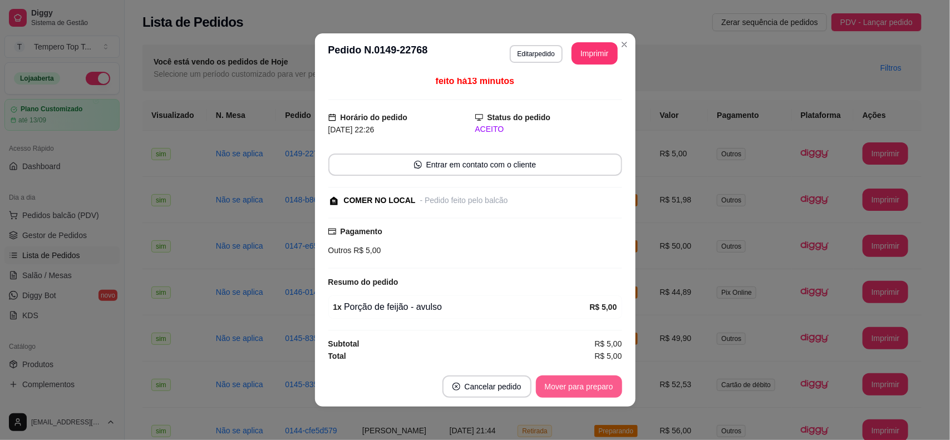
click at [580, 396] on button "Mover para preparo" at bounding box center [579, 387] width 86 height 22
click at [582, 384] on button "Mover para retirada disponível" at bounding box center [560, 387] width 123 height 22
click at [589, 379] on button "Mover para finalizado" at bounding box center [576, 387] width 92 height 22
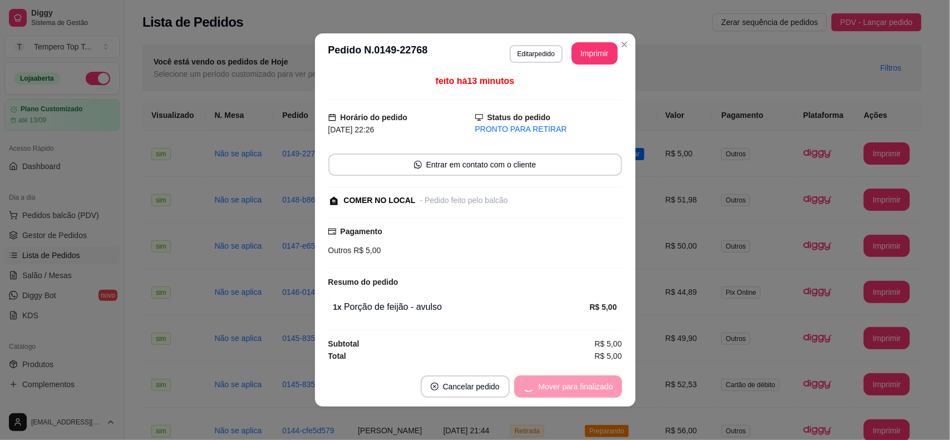
scroll to position [0, 0]
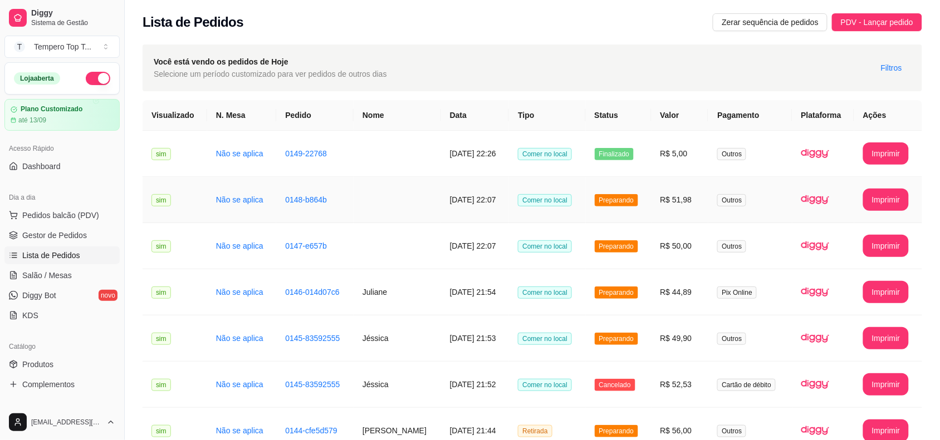
click at [700, 193] on td "R$ 51,98" at bounding box center [679, 200] width 57 height 46
click at [689, 195] on td "R$ 51,98" at bounding box center [679, 200] width 57 height 46
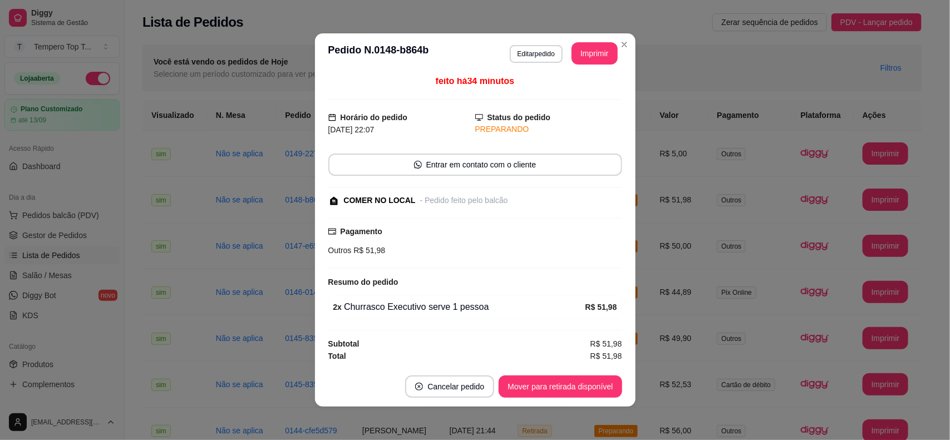
scroll to position [2, 0]
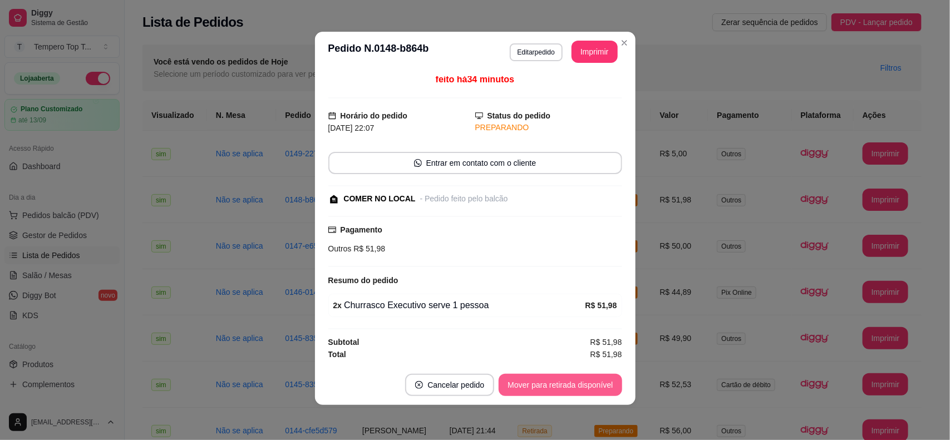
click at [561, 382] on button "Mover para retirada disponível" at bounding box center [560, 385] width 123 height 22
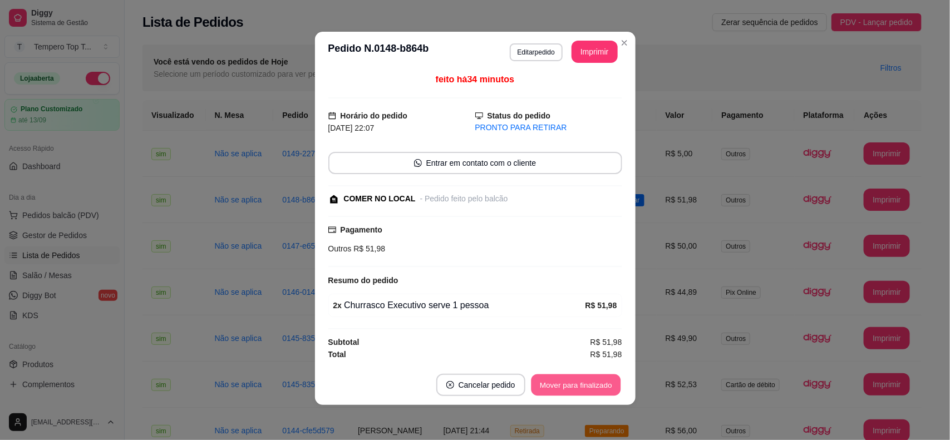
click at [557, 377] on button "Mover para finalizado" at bounding box center [576, 386] width 90 height 22
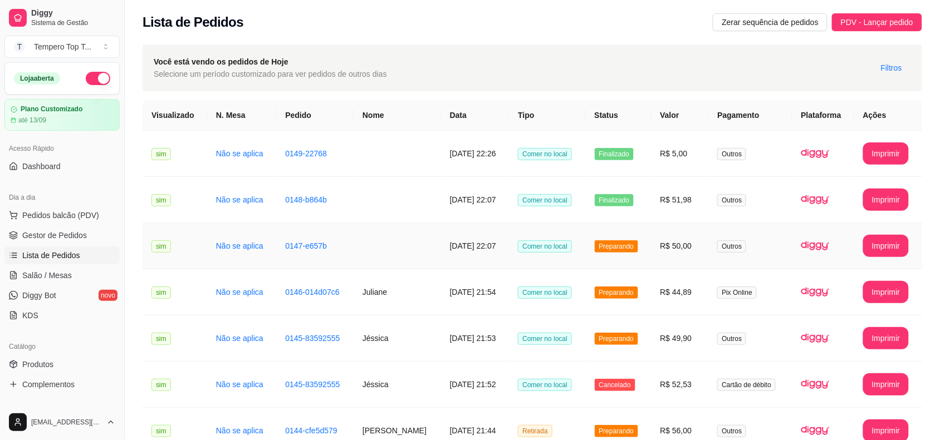
click at [631, 227] on td "Preparando" at bounding box center [619, 246] width 66 height 46
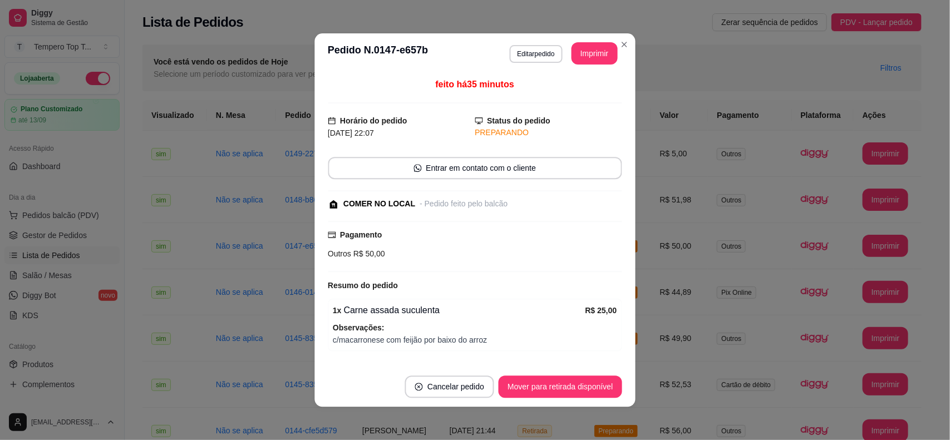
scroll to position [99, 0]
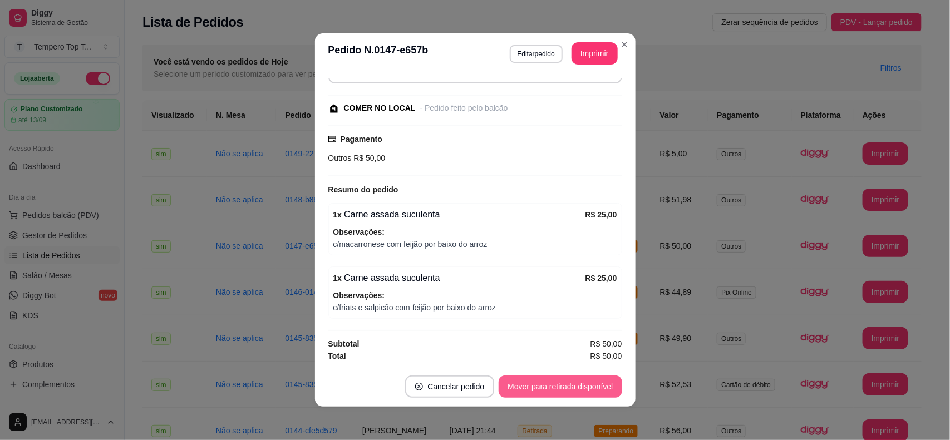
click at [546, 379] on button "Mover para retirada disponível" at bounding box center [560, 387] width 123 height 22
click at [547, 380] on button "Mover para finalizado" at bounding box center [576, 387] width 90 height 22
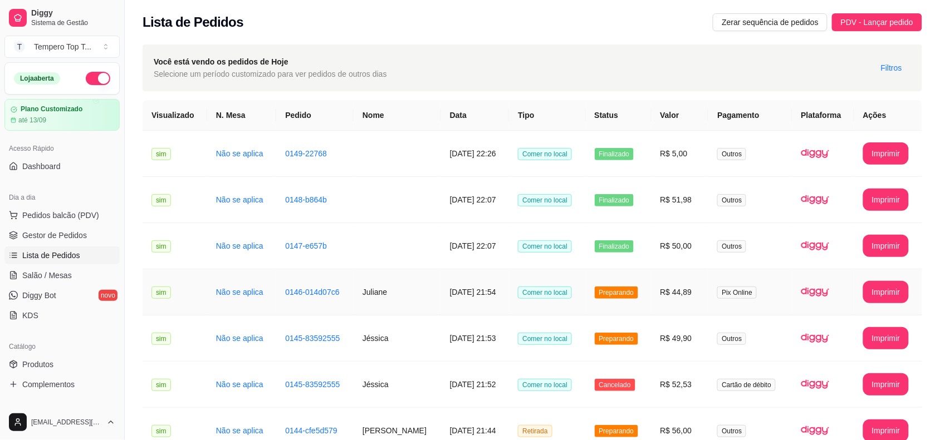
click at [650, 304] on td "Preparando" at bounding box center [619, 292] width 66 height 46
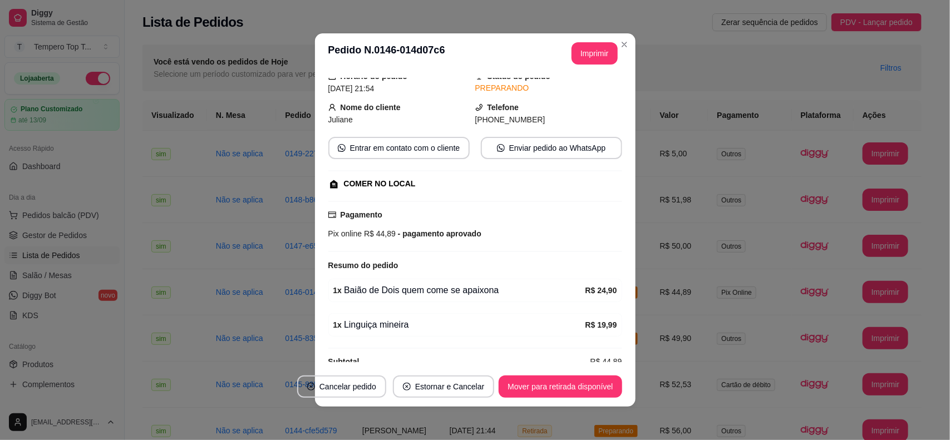
scroll to position [65, 0]
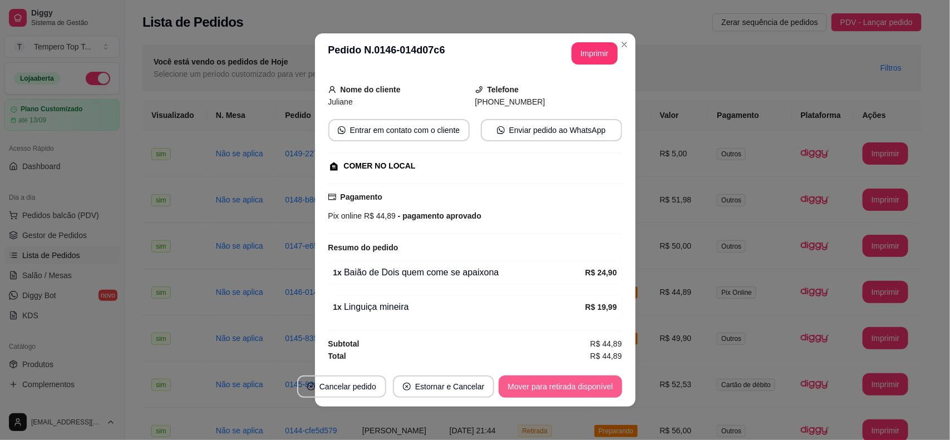
click at [542, 389] on button "Mover para retirada disponível" at bounding box center [560, 387] width 123 height 22
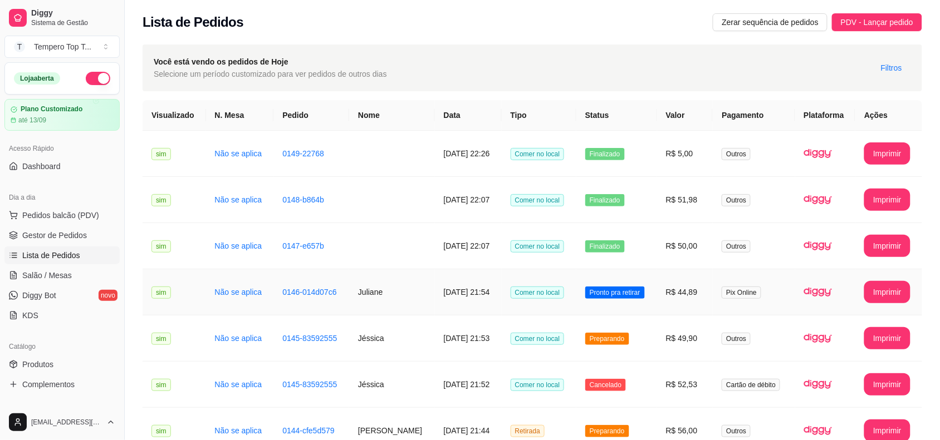
click at [645, 302] on td "Pronto pra retirar" at bounding box center [616, 292] width 81 height 46
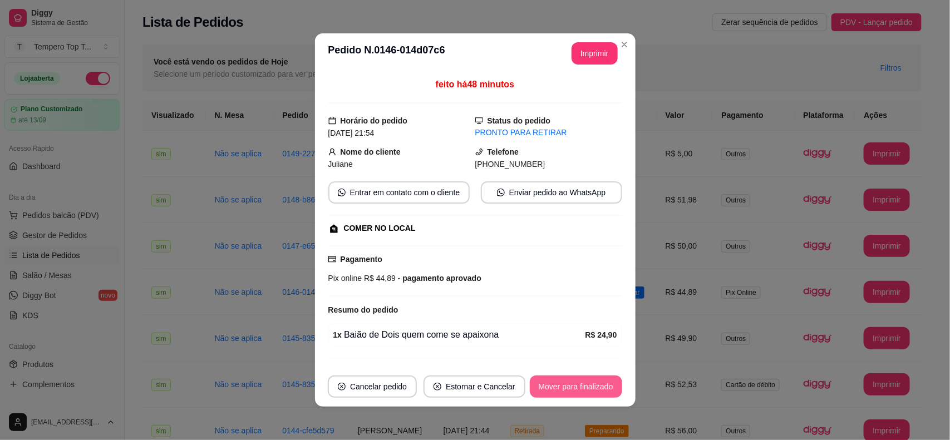
click at [568, 383] on button "Mover para finalizado" at bounding box center [576, 387] width 92 height 22
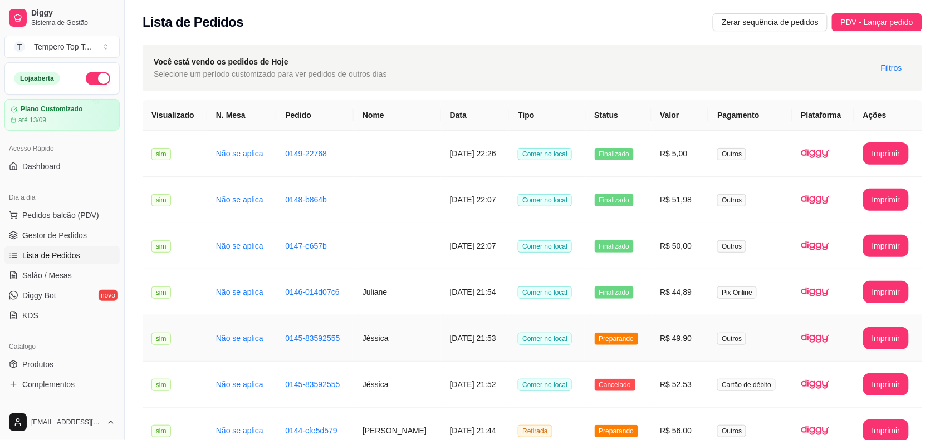
click at [582, 350] on td "Comer no local" at bounding box center [547, 339] width 76 height 46
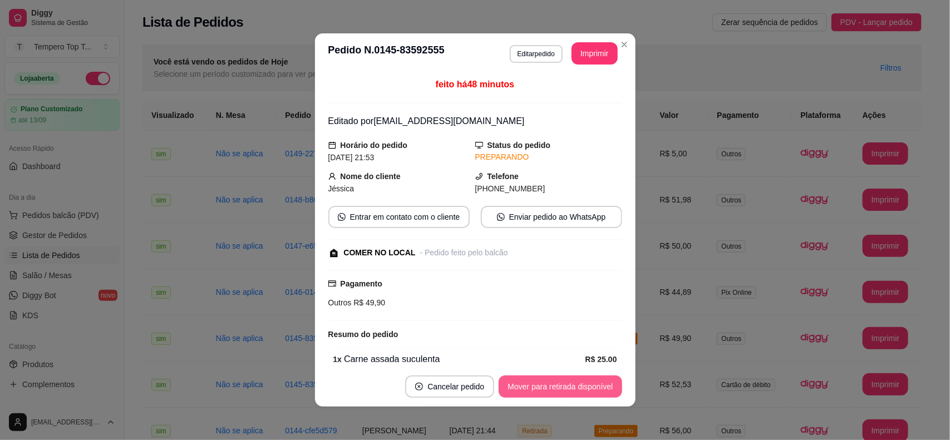
click at [575, 380] on button "Mover para retirada disponível" at bounding box center [560, 387] width 123 height 22
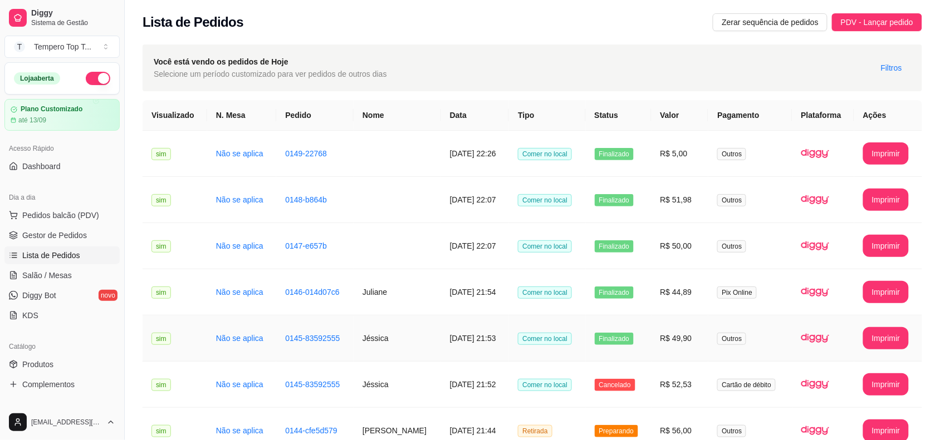
click at [651, 347] on td "Finalizado" at bounding box center [619, 339] width 66 height 46
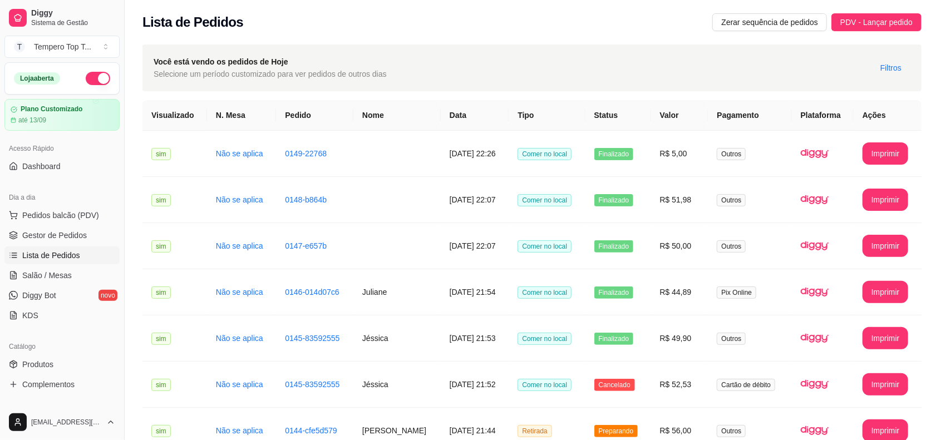
scroll to position [2, 0]
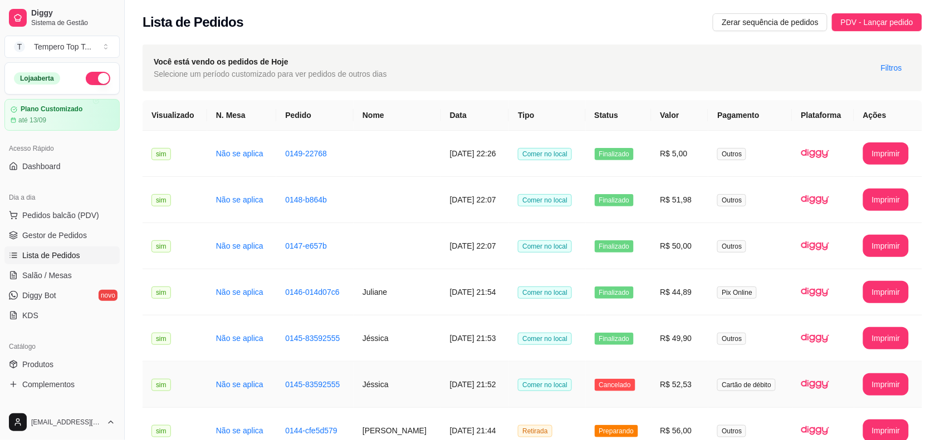
click at [651, 385] on td "Cancelado" at bounding box center [619, 385] width 66 height 46
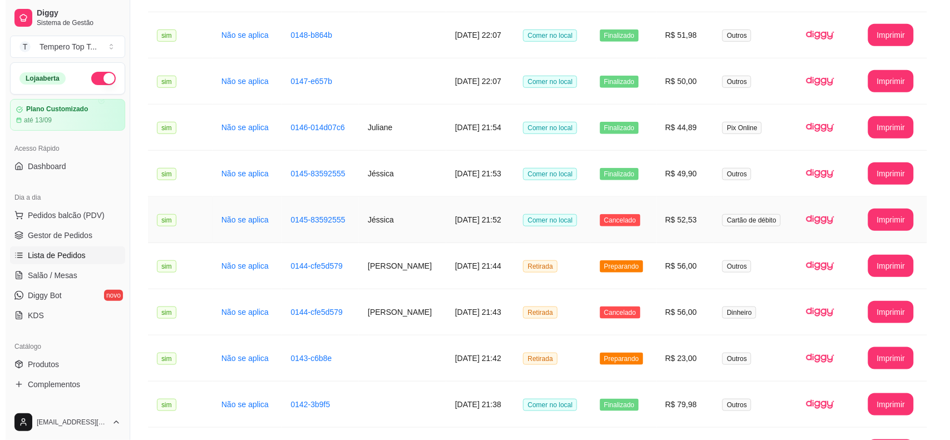
scroll to position [278, 0]
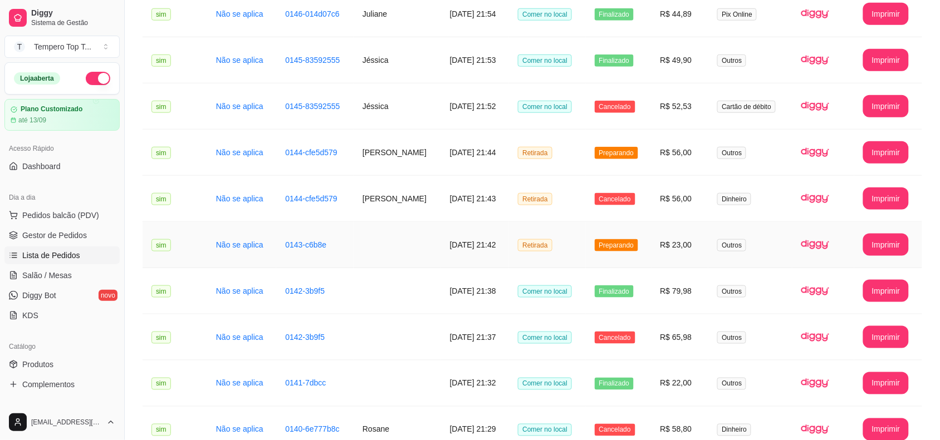
click at [651, 241] on td "Preparando" at bounding box center [619, 245] width 66 height 46
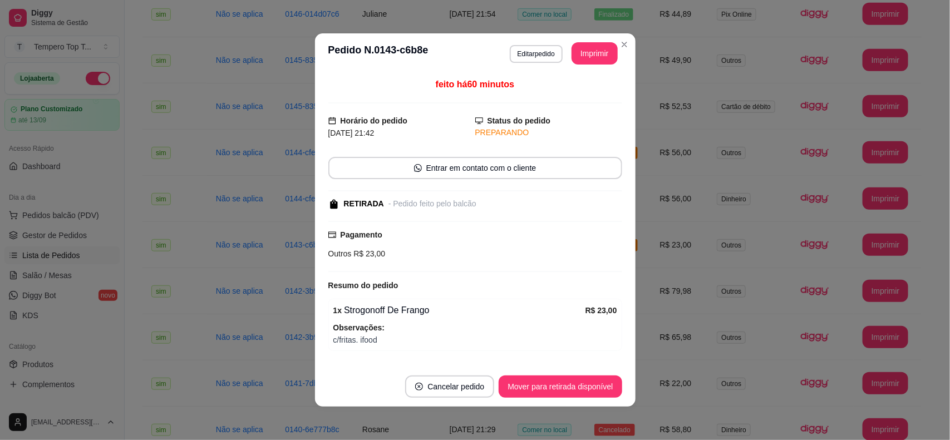
scroll to position [2, 0]
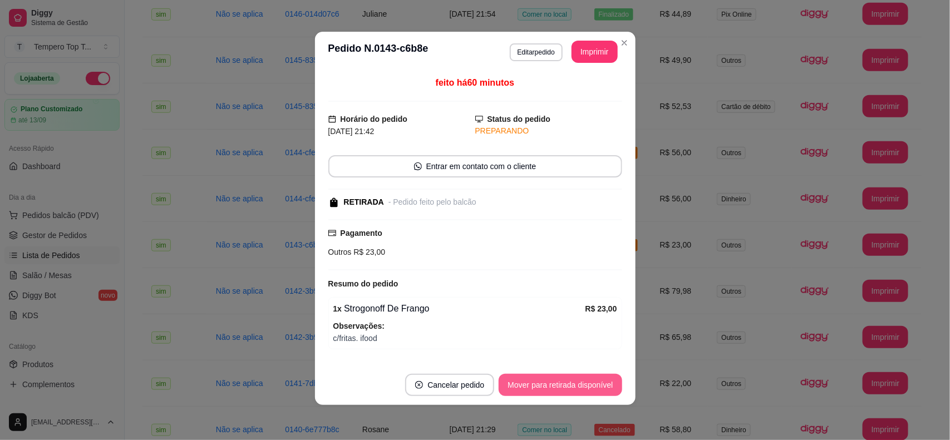
click at [547, 384] on button "Mover para retirada disponível" at bounding box center [560, 385] width 123 height 22
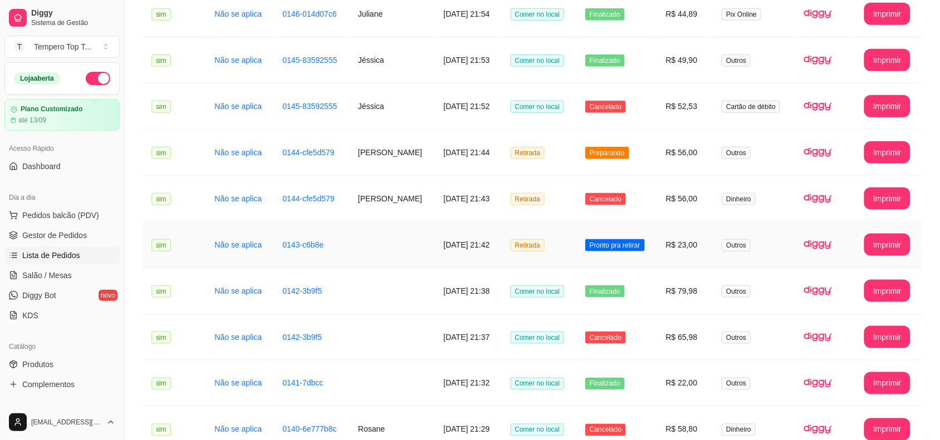
click at [657, 254] on td "Pronto pra retirar" at bounding box center [616, 245] width 81 height 46
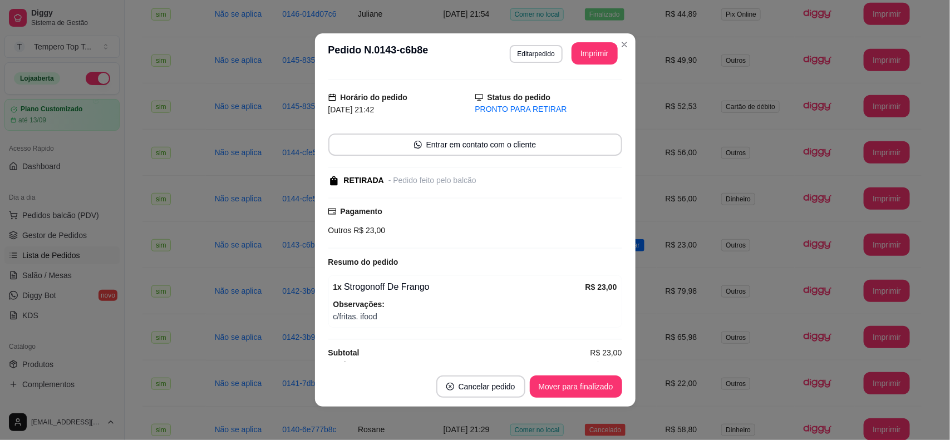
scroll to position [35, 0]
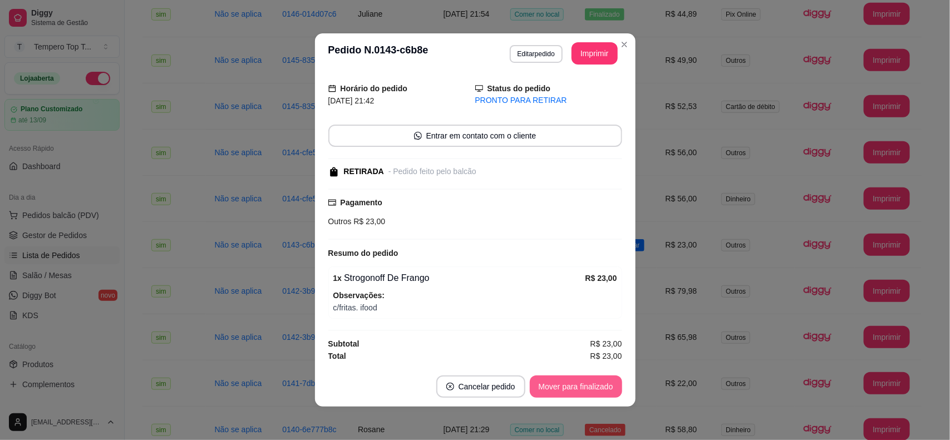
click at [571, 385] on button "Mover para finalizado" at bounding box center [576, 387] width 92 height 22
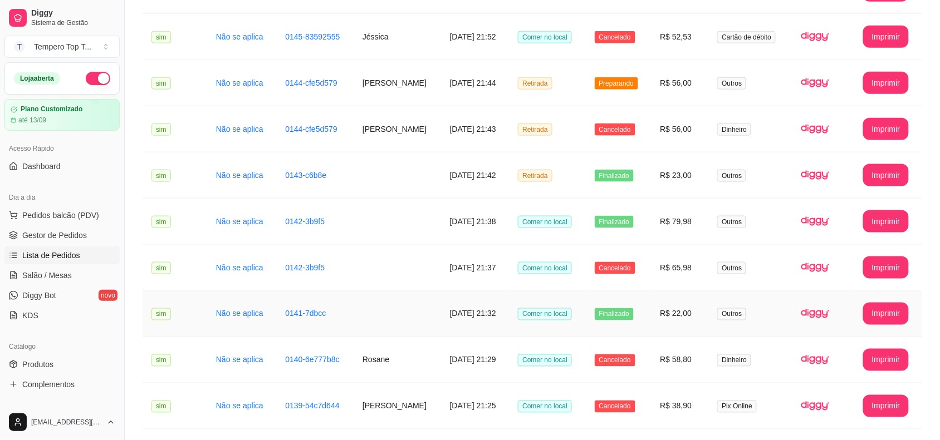
scroll to position [209, 0]
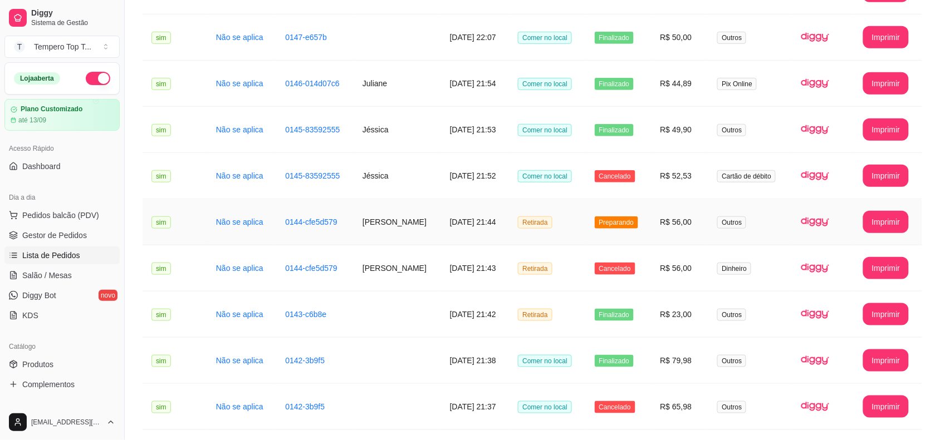
click at [675, 231] on td "R$ 56,00" at bounding box center [679, 222] width 57 height 46
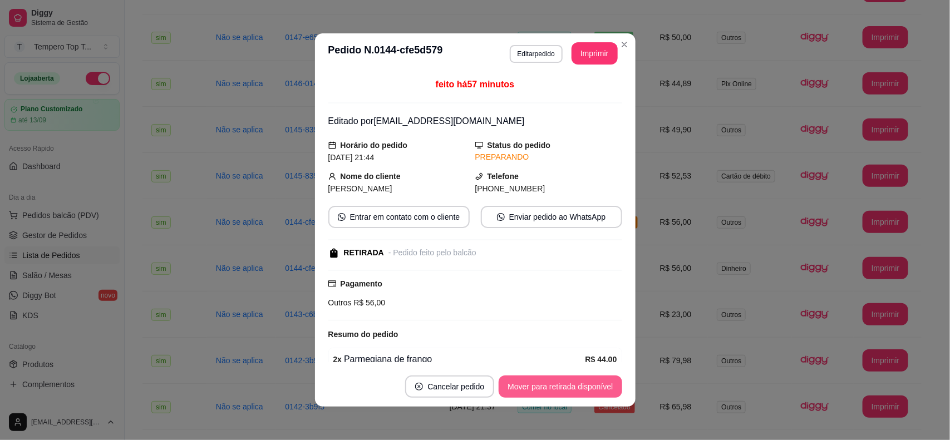
click at [555, 377] on button "Mover para retirada disponível" at bounding box center [560, 387] width 123 height 22
click at [577, 391] on button "Mover para finalizado" at bounding box center [576, 387] width 92 height 22
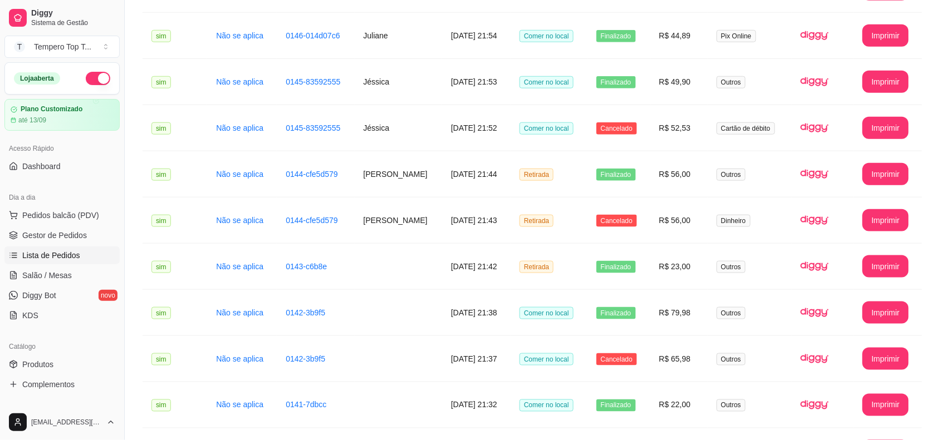
scroll to position [0, 0]
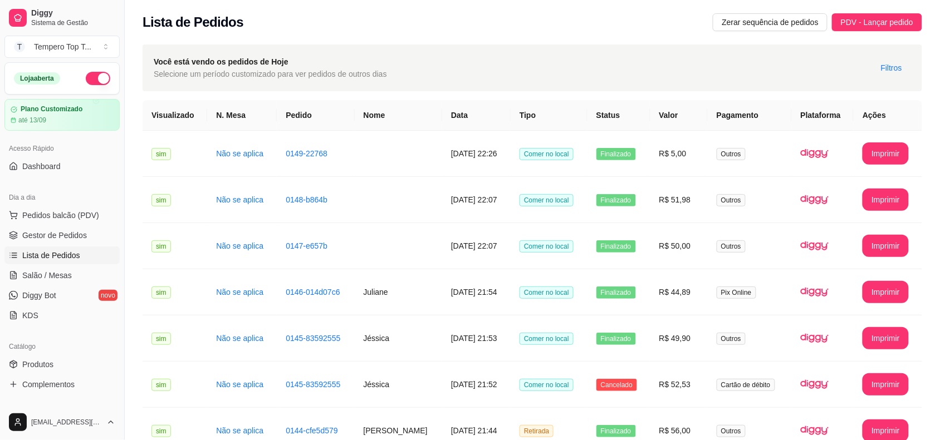
drag, startPoint x: 619, startPoint y: 73, endPoint x: 285, endPoint y: 143, distance: 341.4
click at [616, 71] on div "Você está vendo os pedidos de Hoje Selecione um período customizado para ver pe…" at bounding box center [532, 68] width 779 height 47
click at [888, 21] on span "PDV - Lançar pedido" at bounding box center [877, 22] width 72 height 12
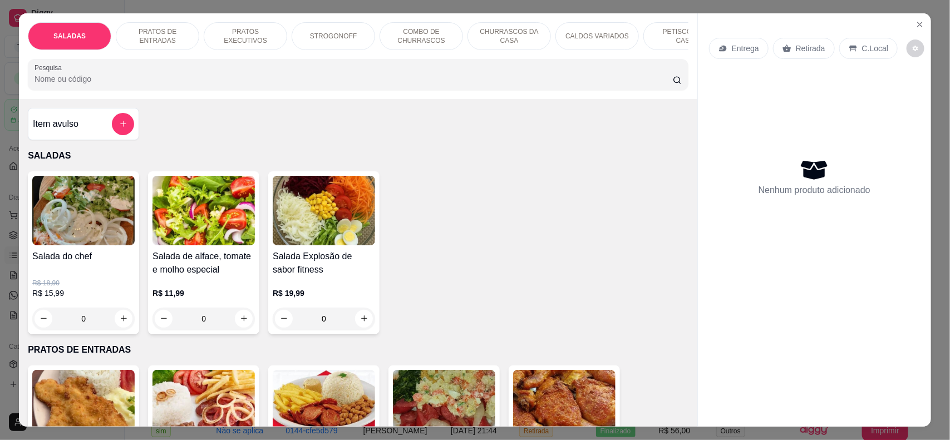
click at [405, 43] on p "COMBO DE CHURRASCOS" at bounding box center [421, 36] width 65 height 18
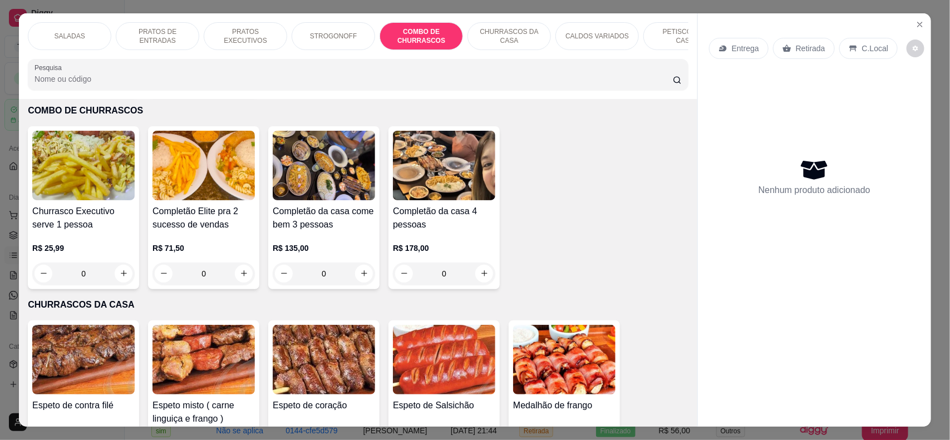
scroll to position [22, 0]
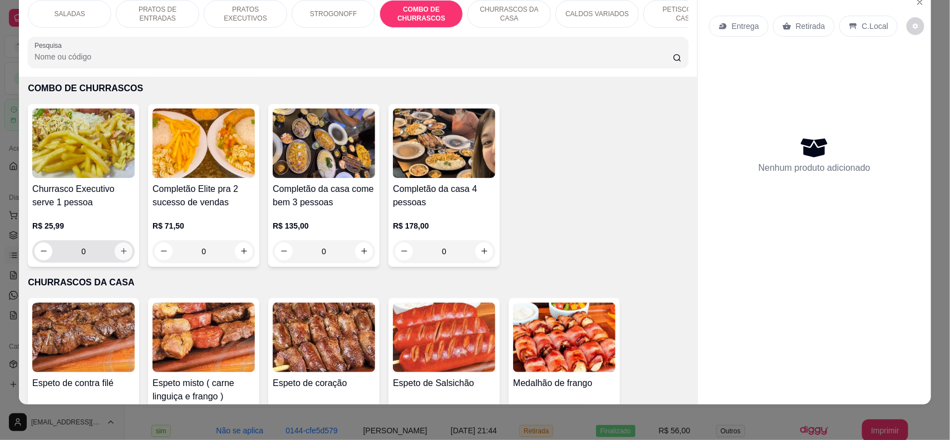
click at [115, 261] on button "increase-product-quantity" at bounding box center [124, 252] width 18 height 18
type input "1"
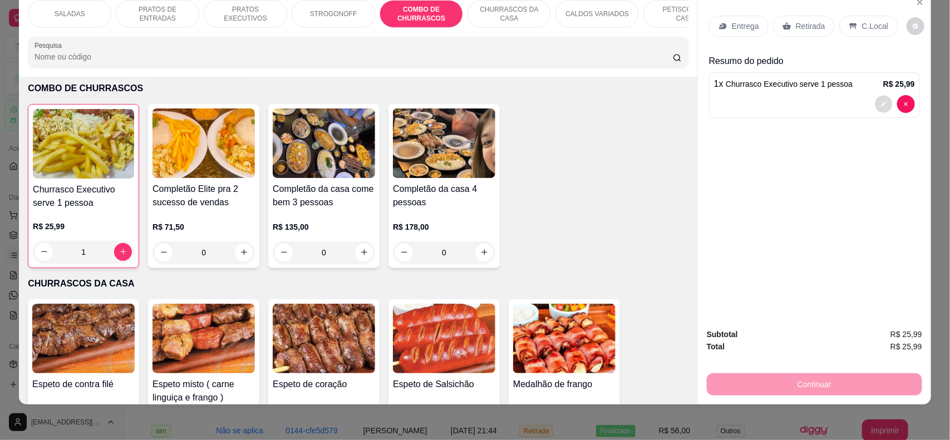
click at [875, 101] on button "decrease-product-quantity" at bounding box center [883, 103] width 17 height 17
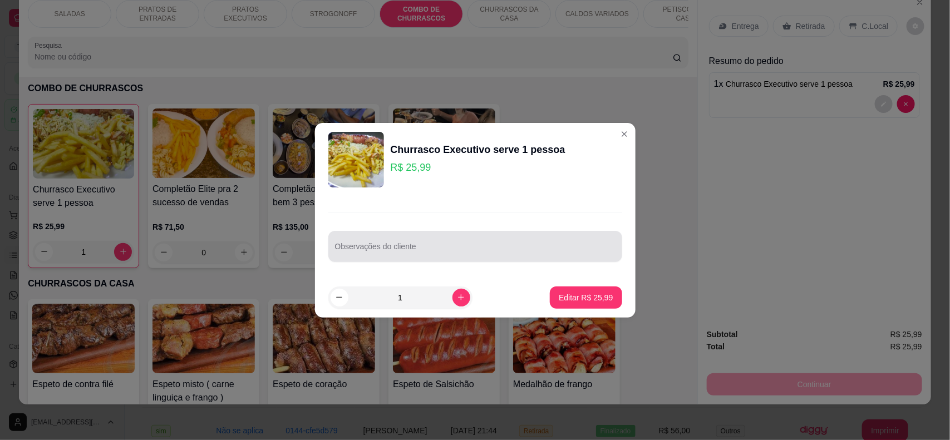
click at [419, 243] on div at bounding box center [475, 247] width 281 height 22
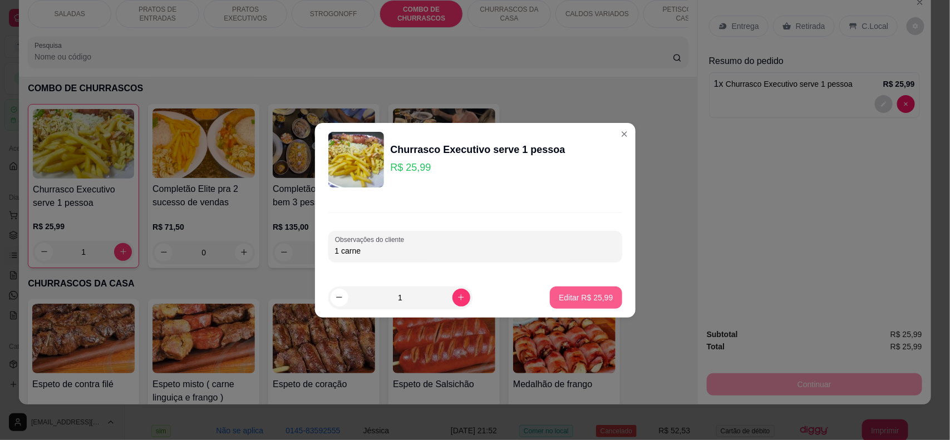
type input "1 carne"
click at [599, 292] on p "Editar R$ 25,99" at bounding box center [586, 297] width 54 height 11
type input "0"
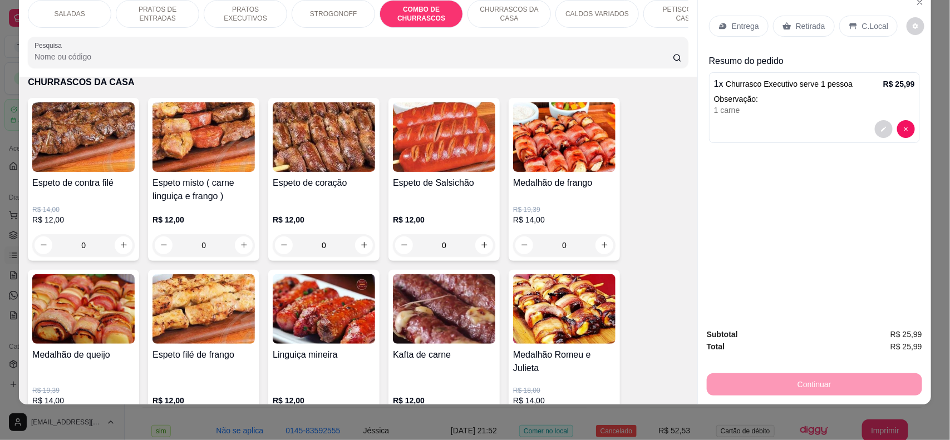
scroll to position [1212, 0]
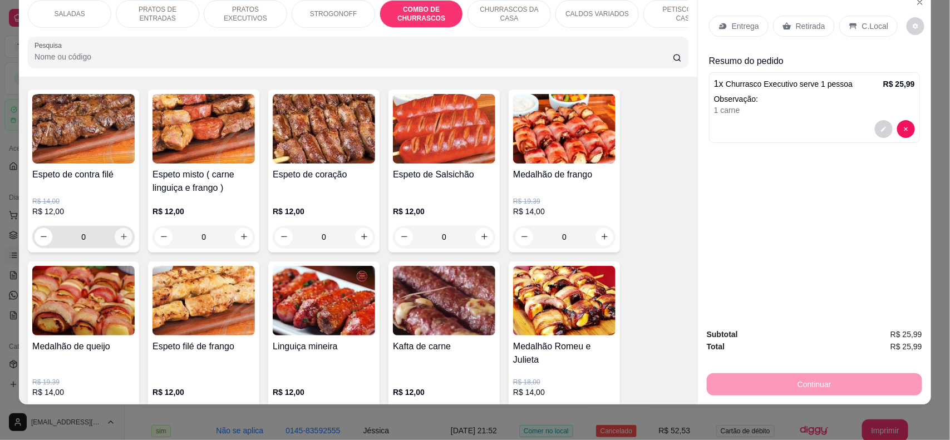
click at [120, 241] on icon "increase-product-quantity" at bounding box center [124, 237] width 8 height 8
type input "1"
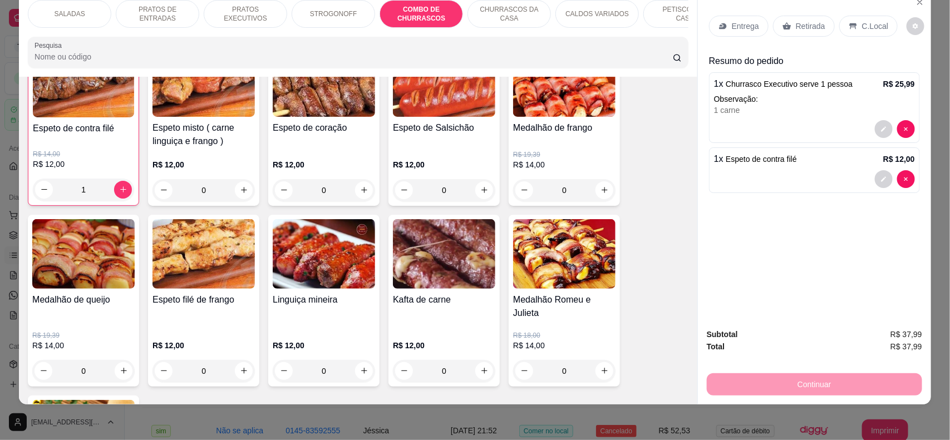
scroll to position [1282, 0]
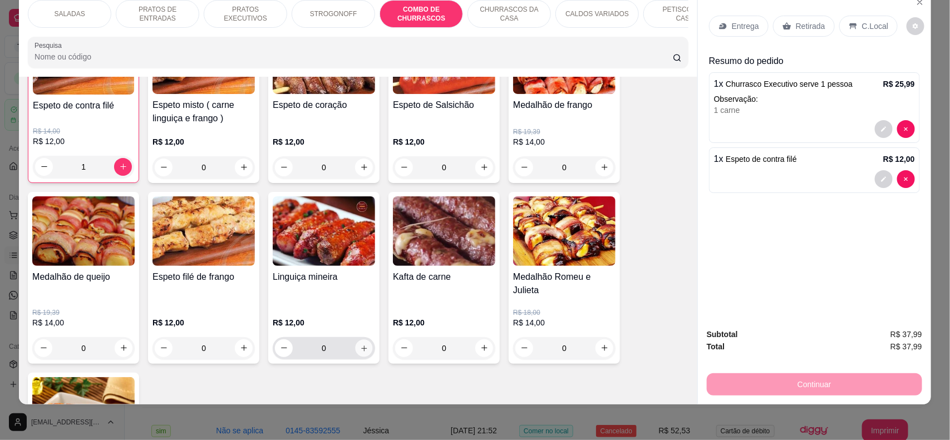
click at [360, 352] on icon "increase-product-quantity" at bounding box center [364, 348] width 8 height 8
type input "1"
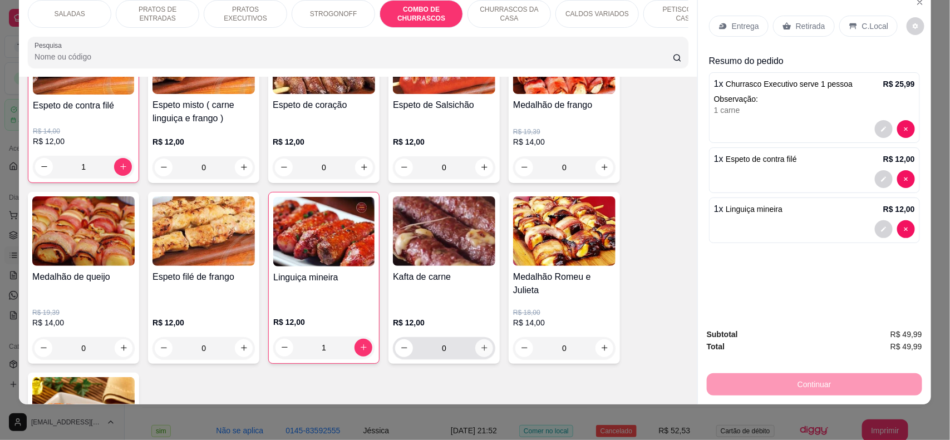
click at [481, 352] on icon "increase-product-quantity" at bounding box center [485, 348] width 8 height 8
type input "1"
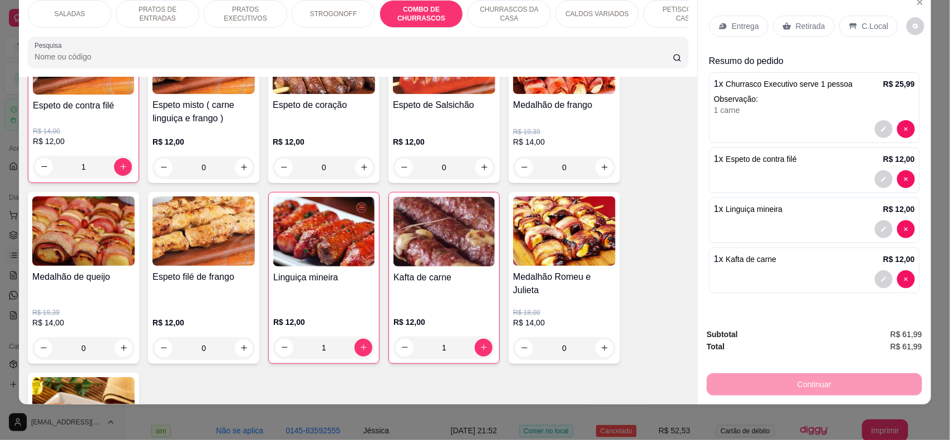
click at [867, 33] on div "C.Local" at bounding box center [869, 26] width 58 height 21
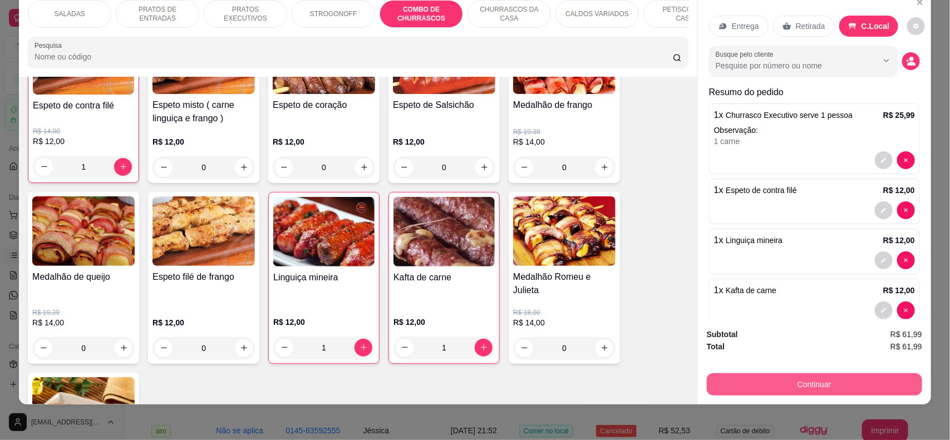
click at [825, 383] on button "Continuar" at bounding box center [814, 385] width 215 height 22
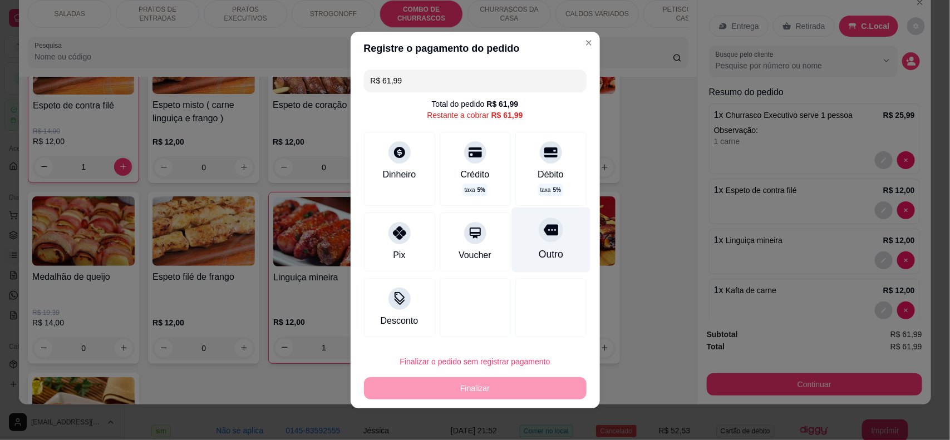
click at [543, 237] on icon at bounding box center [550, 230] width 14 height 14
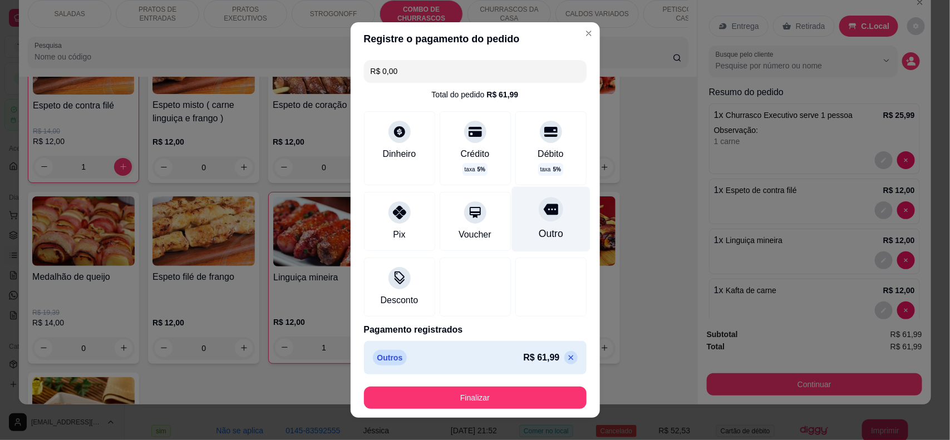
type input "R$ 0,00"
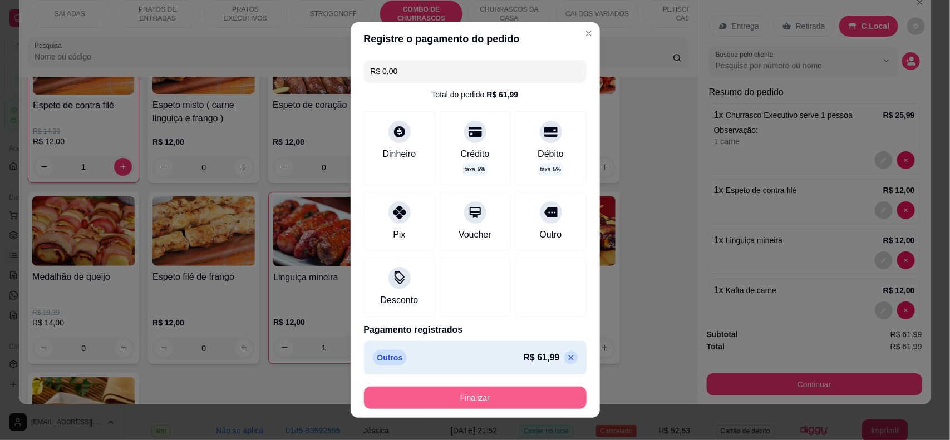
click at [497, 406] on button "Finalizar" at bounding box center [475, 398] width 223 height 22
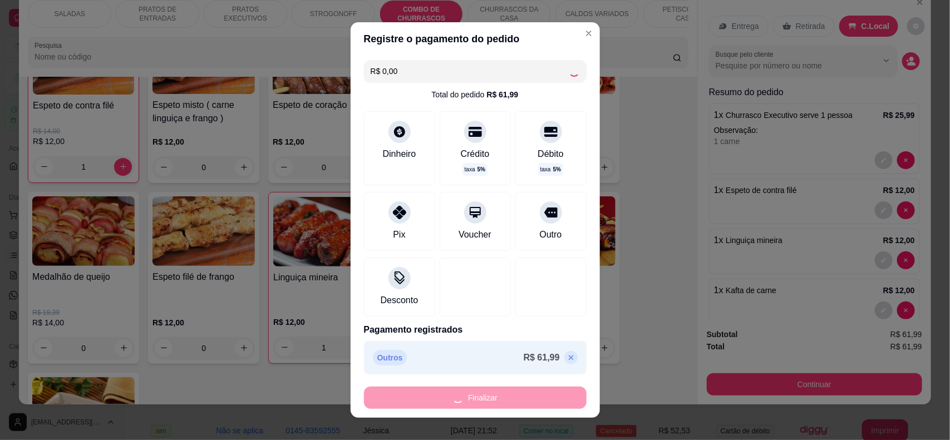
type input "0"
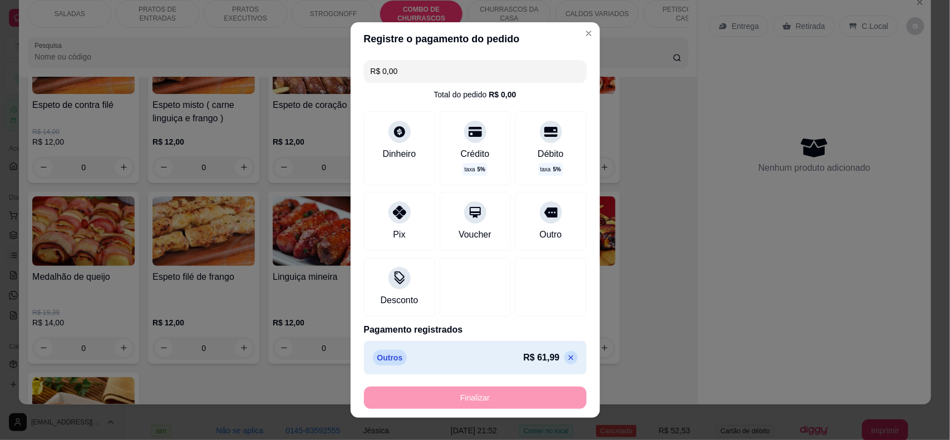
type input "-R$ 61,99"
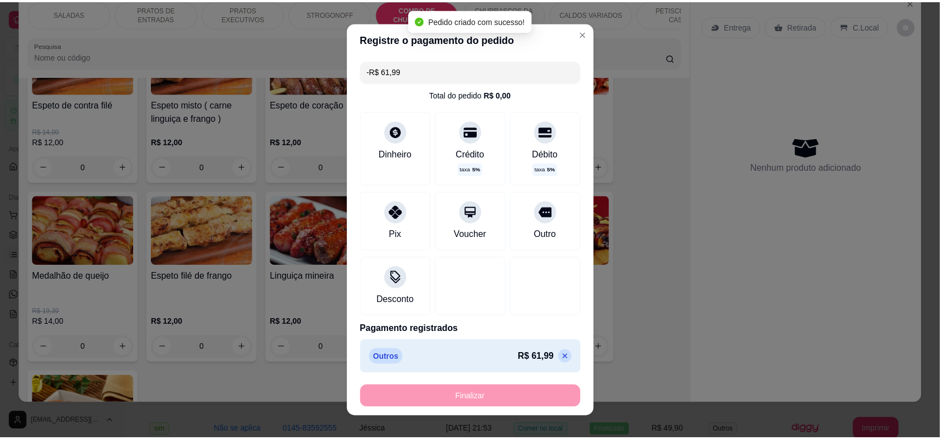
scroll to position [1281, 0]
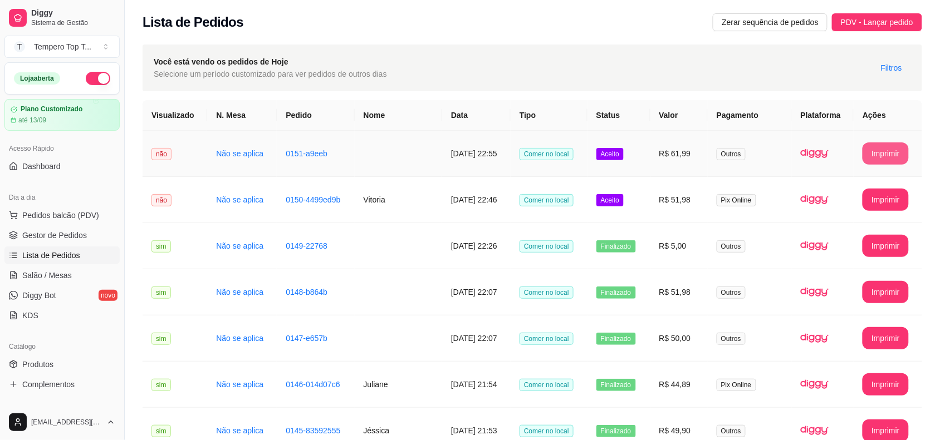
click at [891, 146] on button "Imprimir" at bounding box center [885, 154] width 46 height 22
click at [439, 212] on td "Vitoria" at bounding box center [398, 200] width 87 height 46
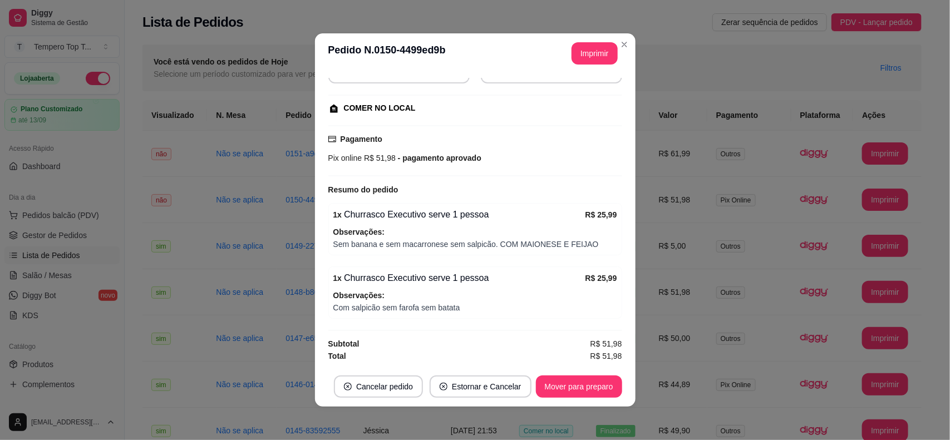
scroll to position [2, 0]
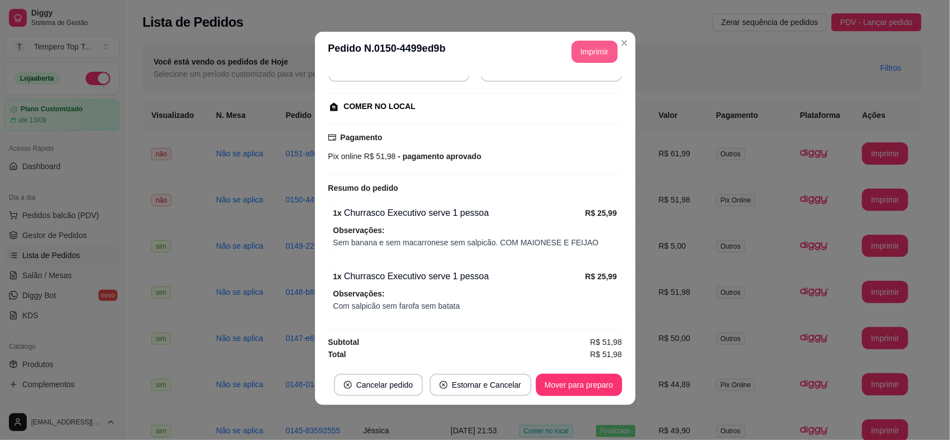
click at [583, 56] on button "Imprimir" at bounding box center [595, 52] width 46 height 22
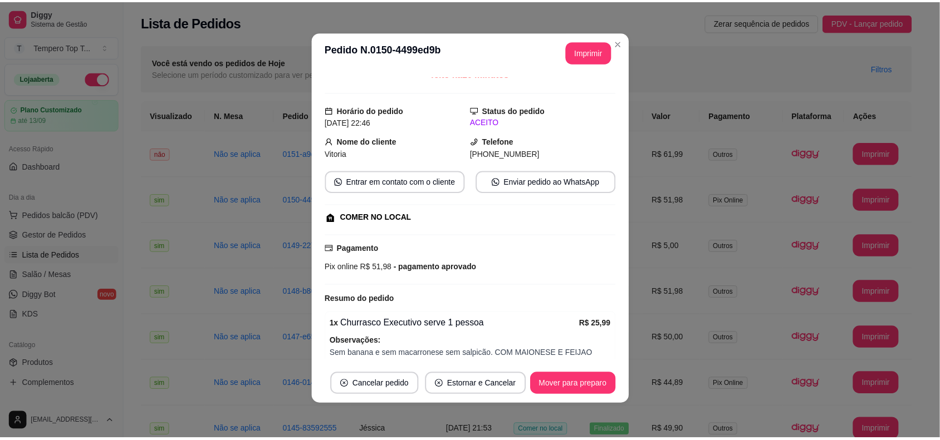
scroll to position [0, 0]
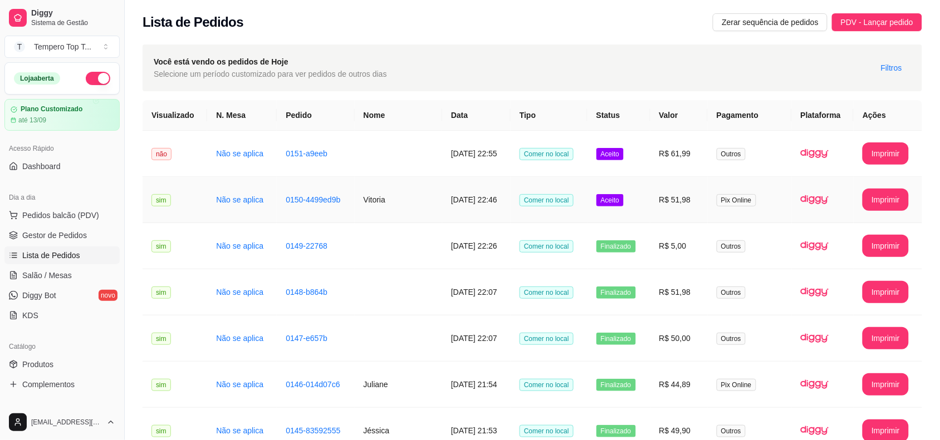
click at [624, 200] on span "Aceito" at bounding box center [609, 200] width 27 height 12
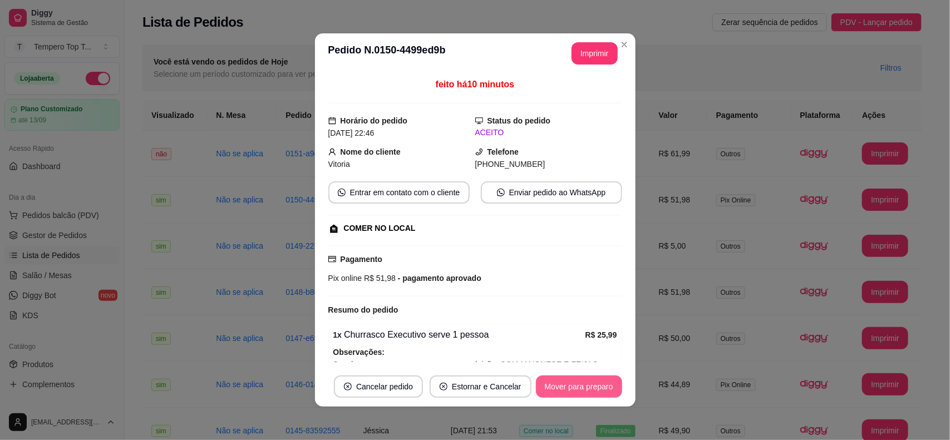
click at [579, 387] on button "Mover para preparo" at bounding box center [579, 387] width 86 height 22
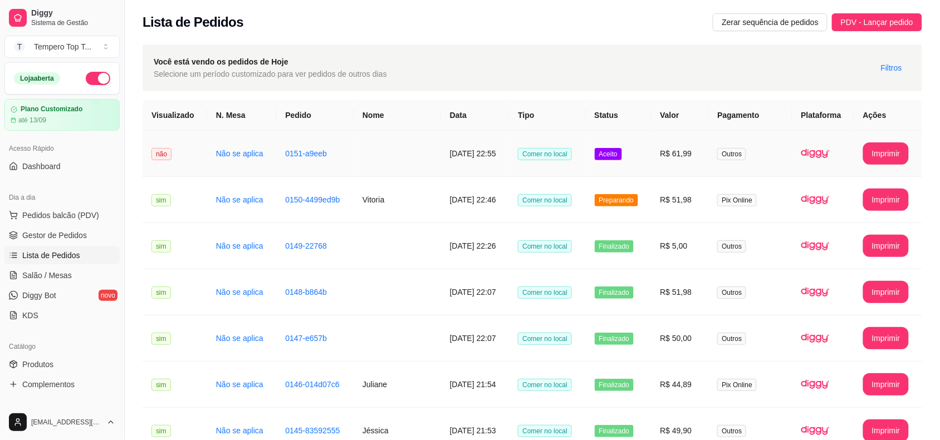
click at [509, 158] on td "17/08/2025 às 22:55" at bounding box center [475, 154] width 68 height 46
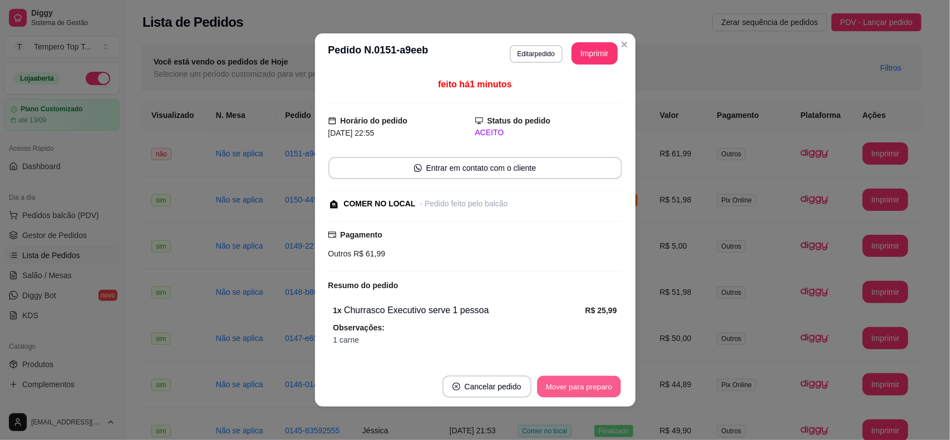
click at [578, 387] on button "Mover para preparo" at bounding box center [579, 387] width 84 height 22
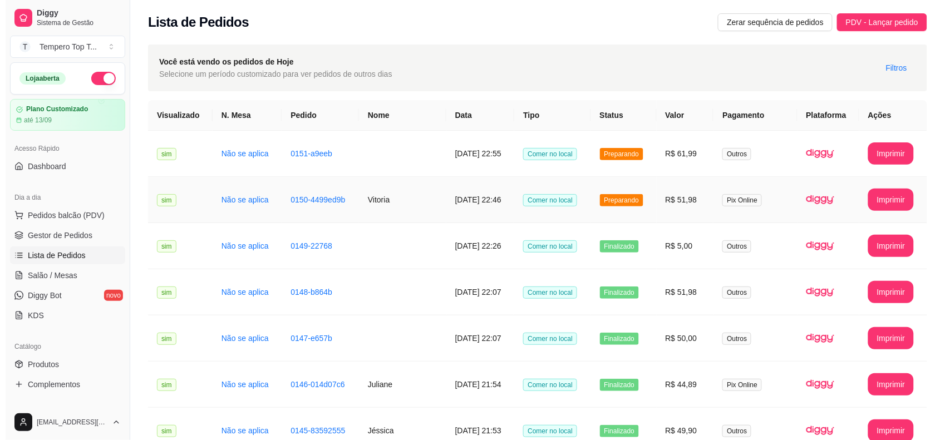
scroll to position [70, 0]
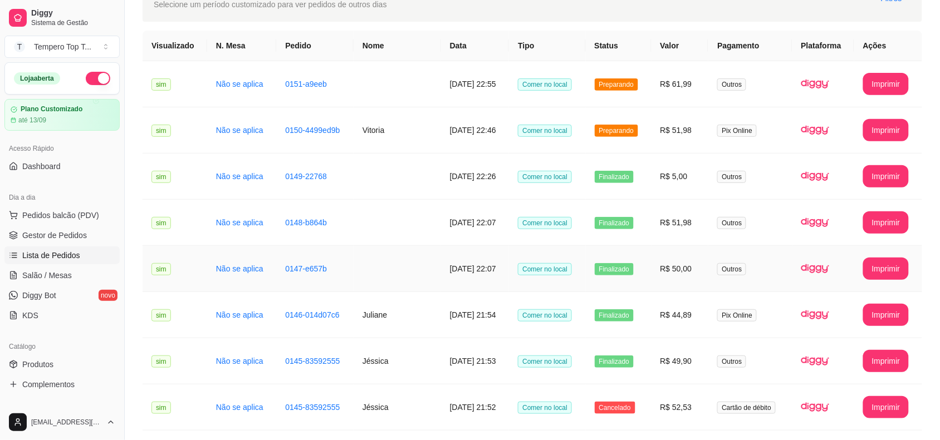
click at [644, 279] on td "Finalizado" at bounding box center [619, 269] width 66 height 46
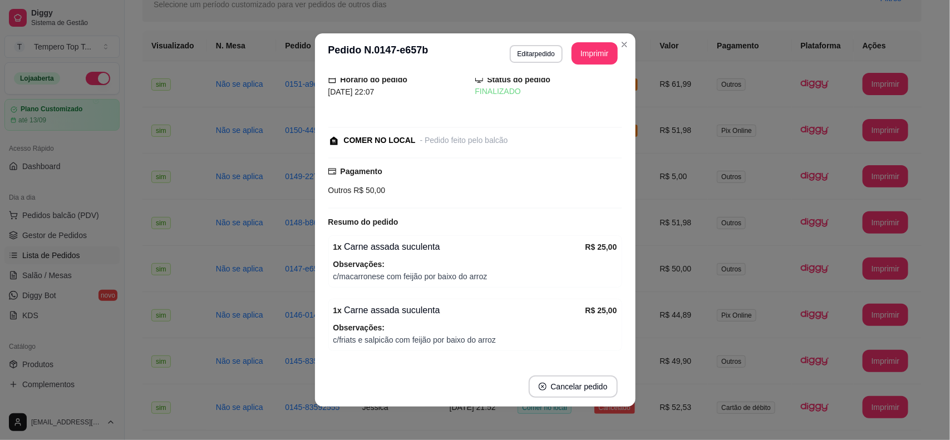
scroll to position [0, 0]
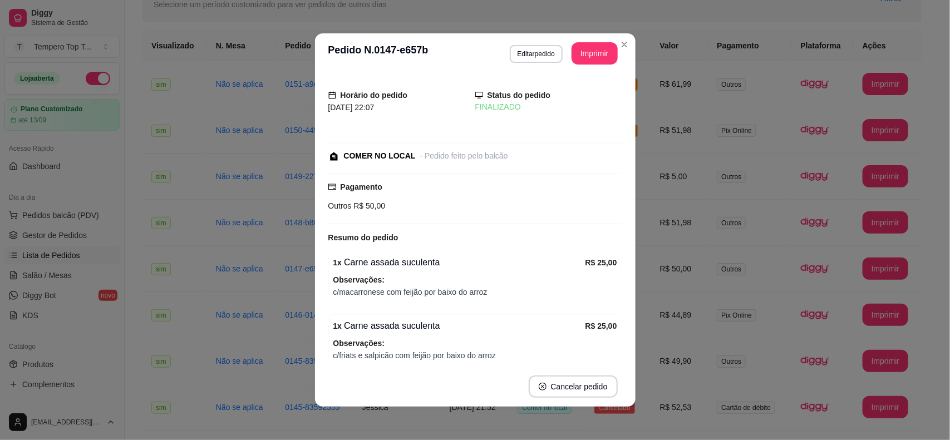
click at [524, 42] on div "**********" at bounding box center [564, 53] width 108 height 22
click at [521, 52] on button "Editar pedido" at bounding box center [536, 54] width 53 height 18
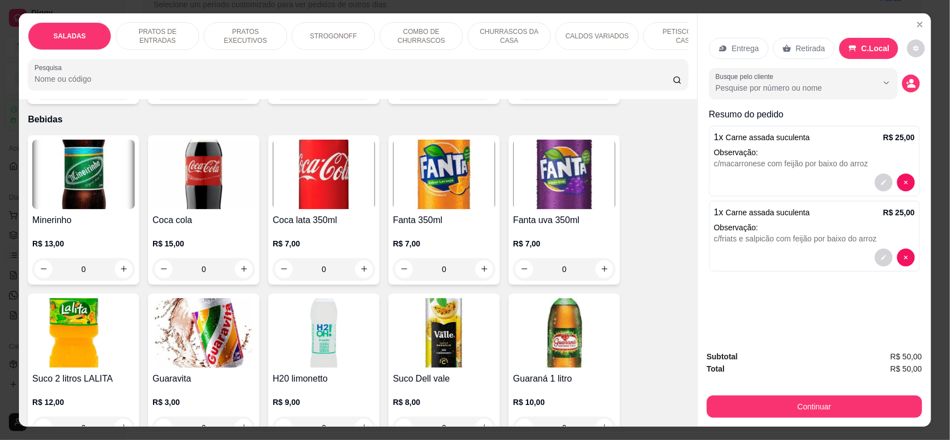
scroll to position [2397, 0]
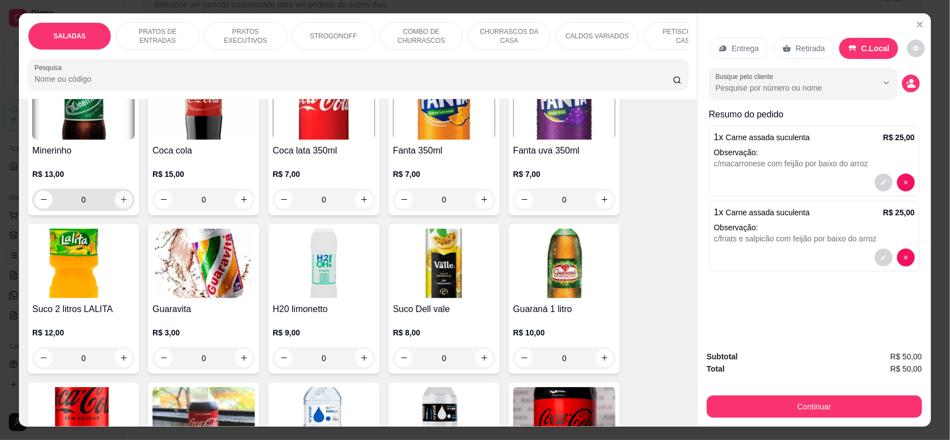
click at [119, 209] on button "increase-product-quantity" at bounding box center [124, 200] width 18 height 18
type input "1"
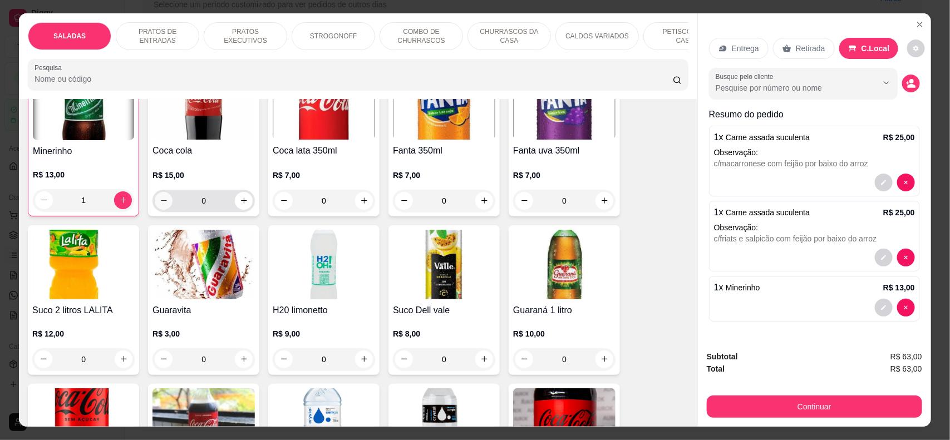
scroll to position [2398, 0]
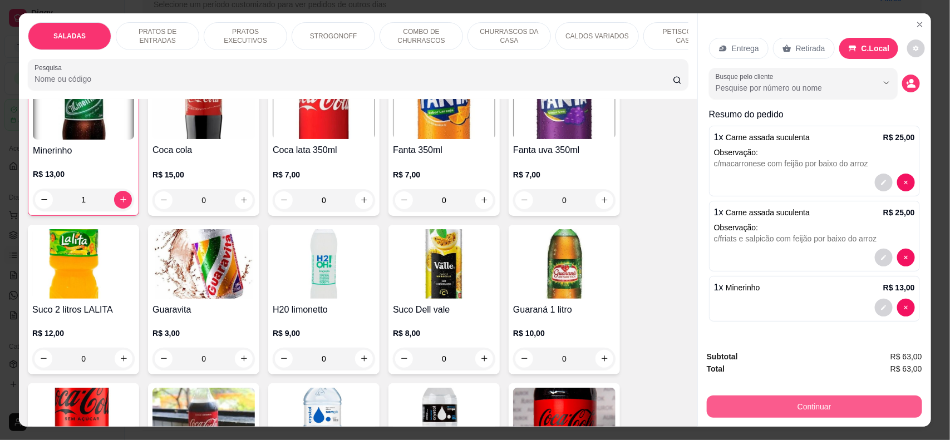
click at [719, 405] on button "Continuar" at bounding box center [814, 407] width 215 height 22
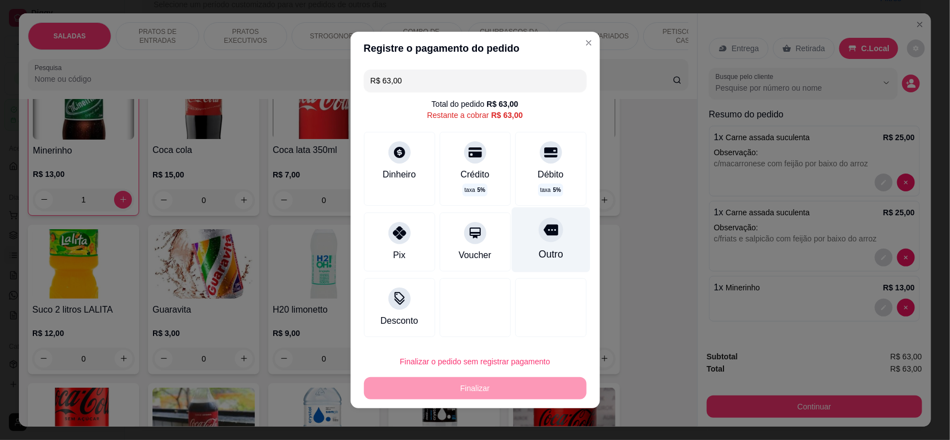
click at [536, 244] on div "Outro" at bounding box center [551, 240] width 79 height 65
type input "R$ 0,00"
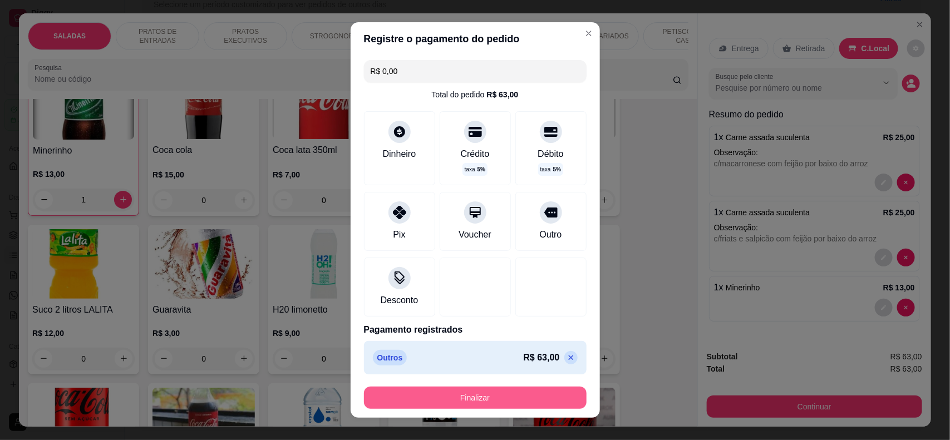
click at [499, 397] on button "Finalizar" at bounding box center [475, 398] width 223 height 22
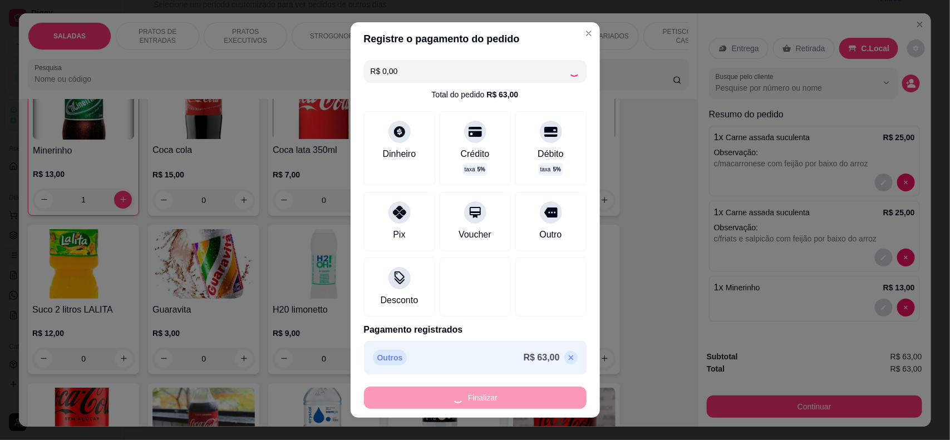
type input "0"
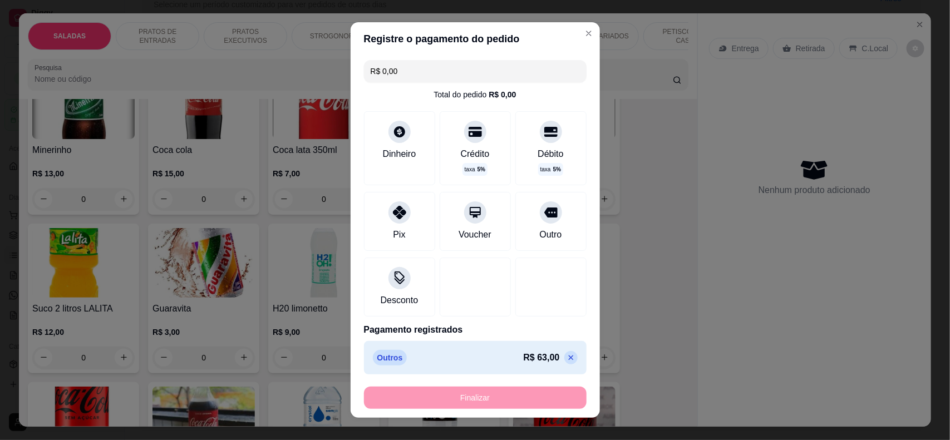
type input "-R$ 63,00"
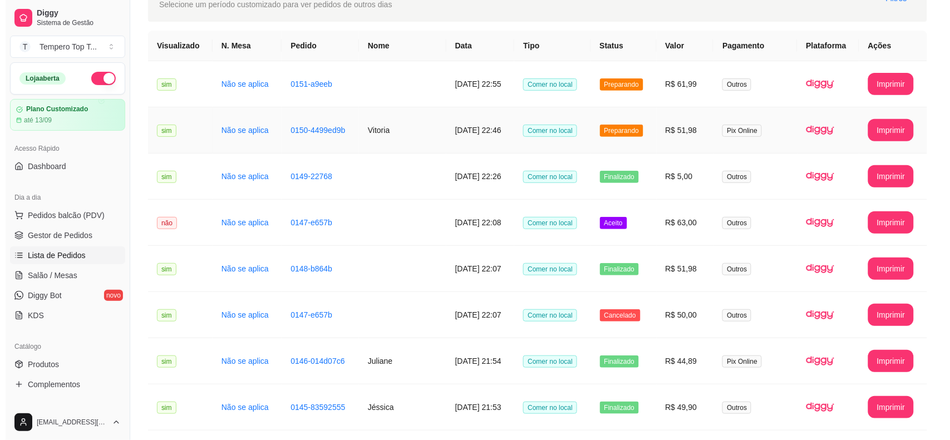
scroll to position [0, 0]
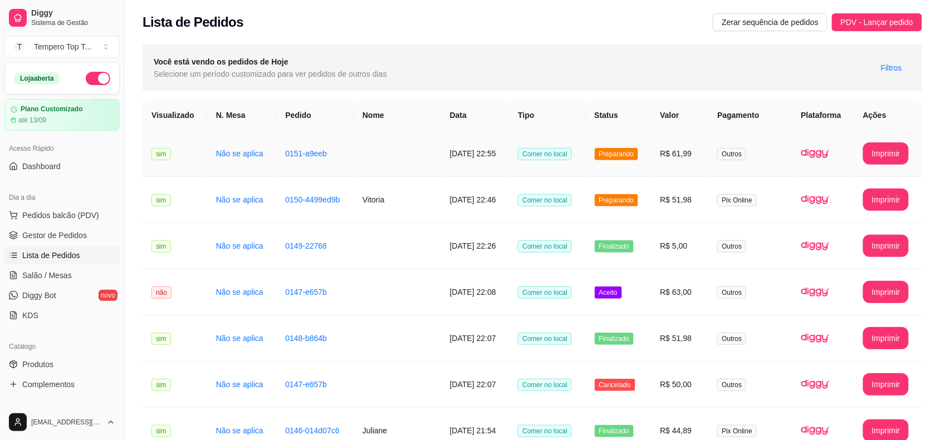
click at [672, 161] on td "R$ 61,99" at bounding box center [679, 154] width 57 height 46
click at [675, 205] on td "R$ 51,98" at bounding box center [679, 200] width 57 height 46
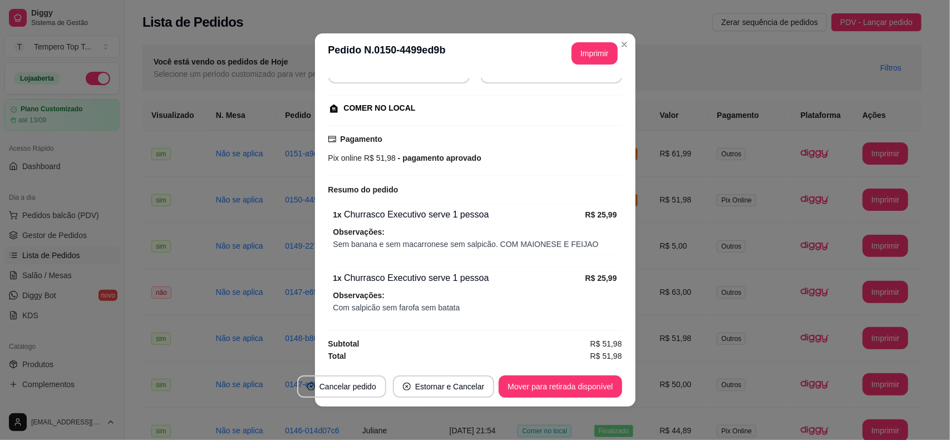
scroll to position [124, 0]
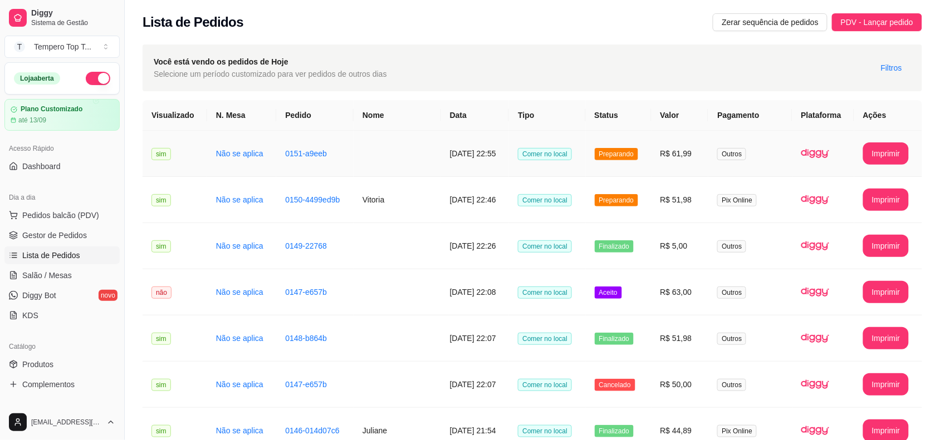
click at [697, 162] on td "R$ 61,99" at bounding box center [679, 154] width 57 height 46
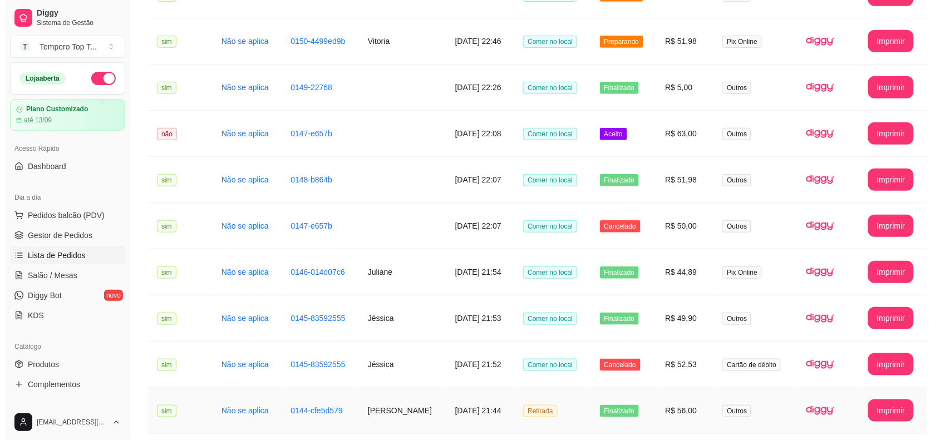
scroll to position [139, 0]
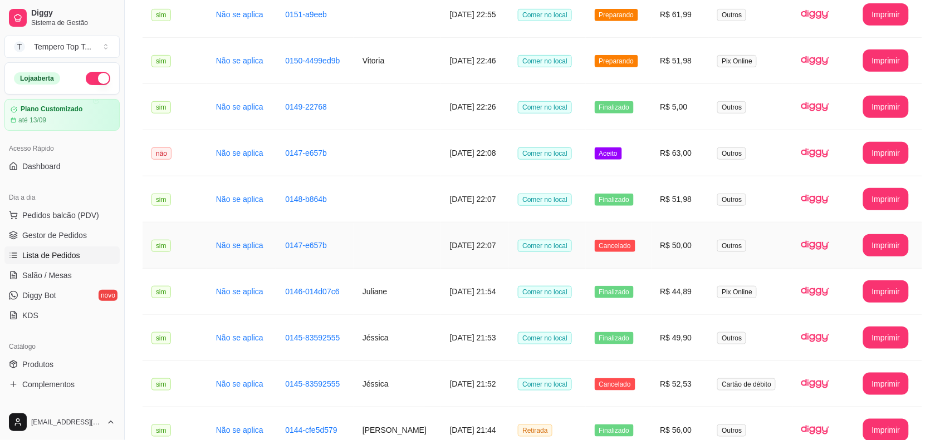
click at [678, 251] on td "R$ 50,00" at bounding box center [679, 246] width 57 height 46
click at [687, 161] on td "R$ 63,00" at bounding box center [679, 153] width 57 height 46
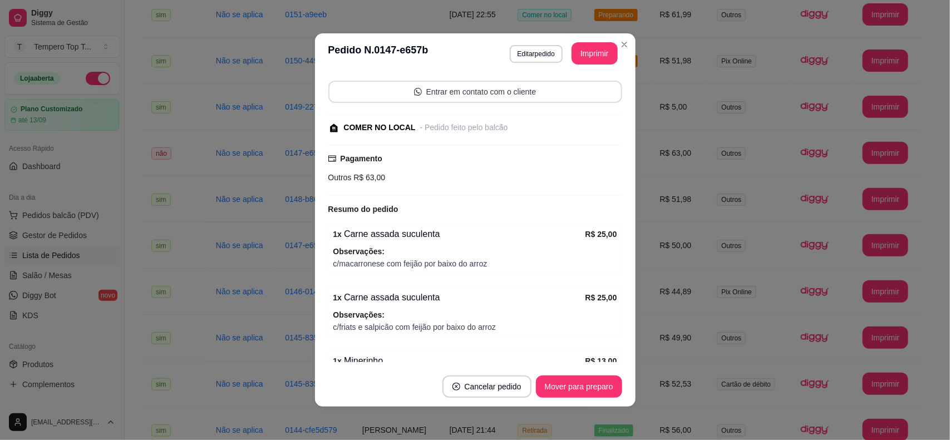
scroll to position [159, 0]
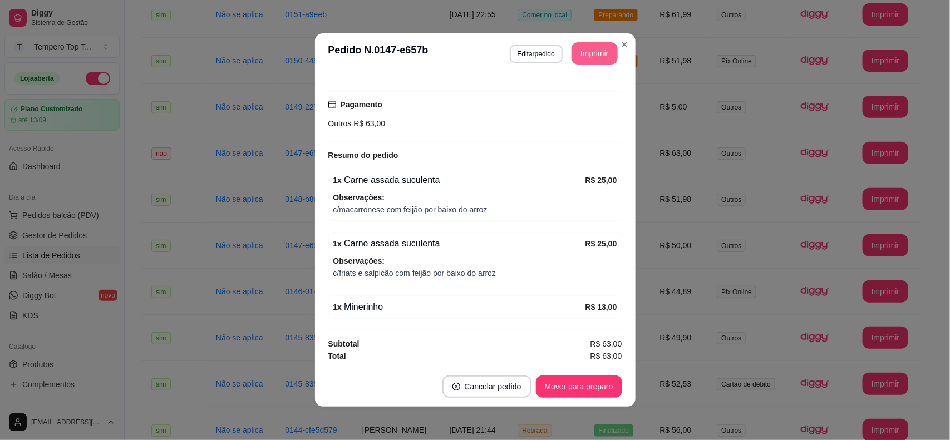
click at [577, 48] on button "Imprimir" at bounding box center [595, 53] width 46 height 22
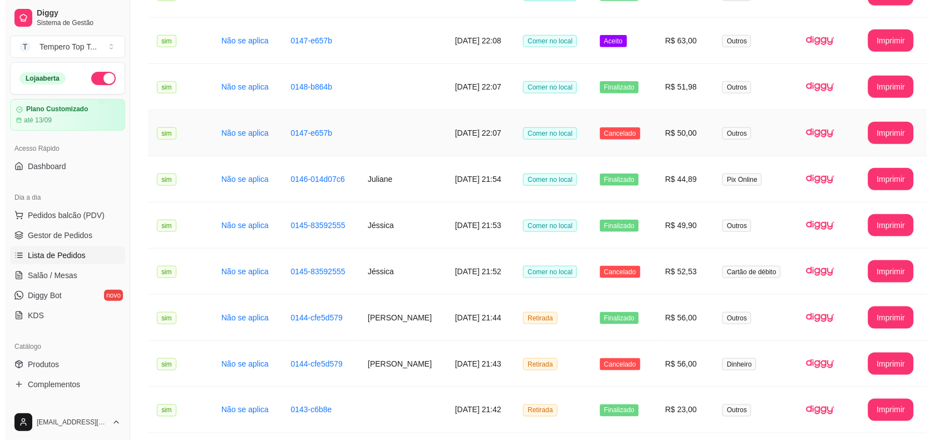
scroll to position [209, 0]
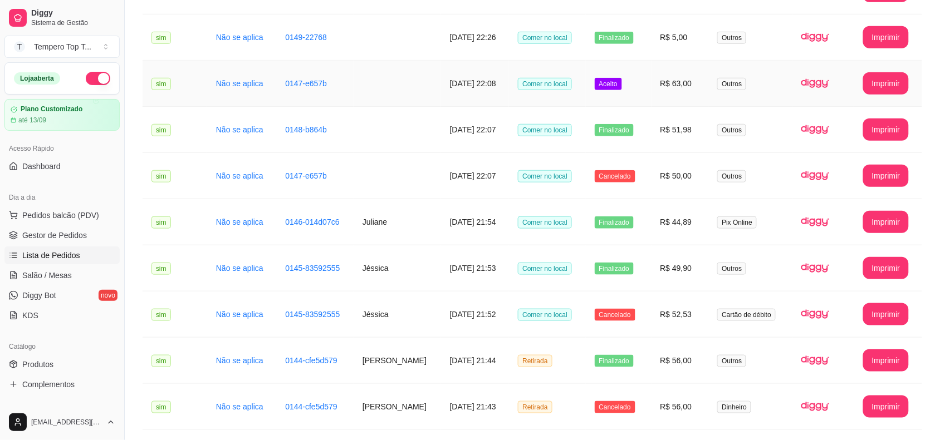
click at [675, 82] on td "R$ 63,00" at bounding box center [679, 84] width 57 height 46
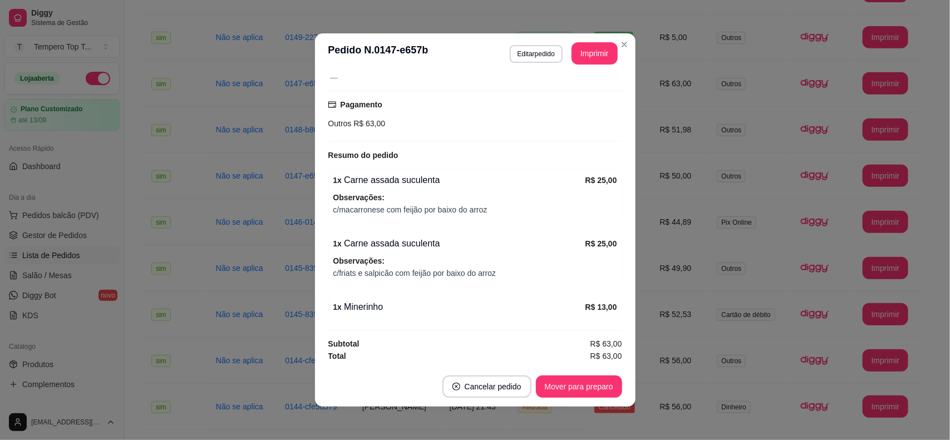
scroll to position [159, 0]
click at [560, 385] on button "Mover para preparo" at bounding box center [579, 387] width 84 height 22
click at [560, 385] on button "Mover para retirada disponível" at bounding box center [560, 387] width 123 height 22
click at [560, 381] on button "Mover para finalizado" at bounding box center [576, 387] width 92 height 22
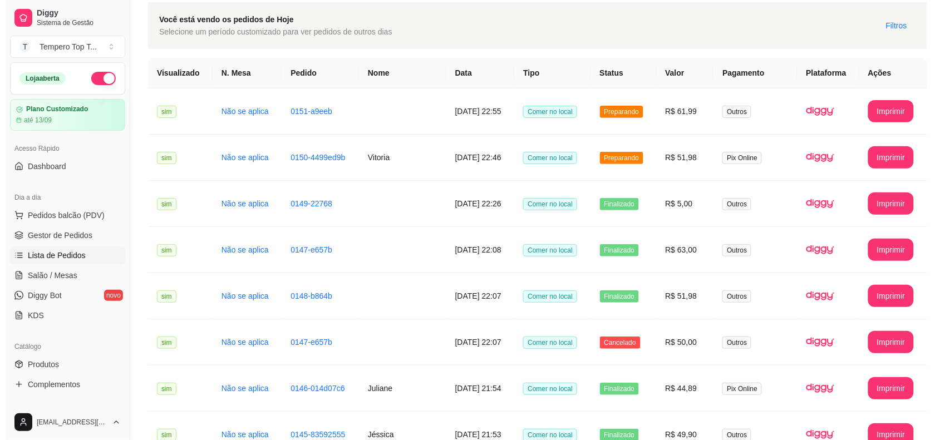
scroll to position [0, 0]
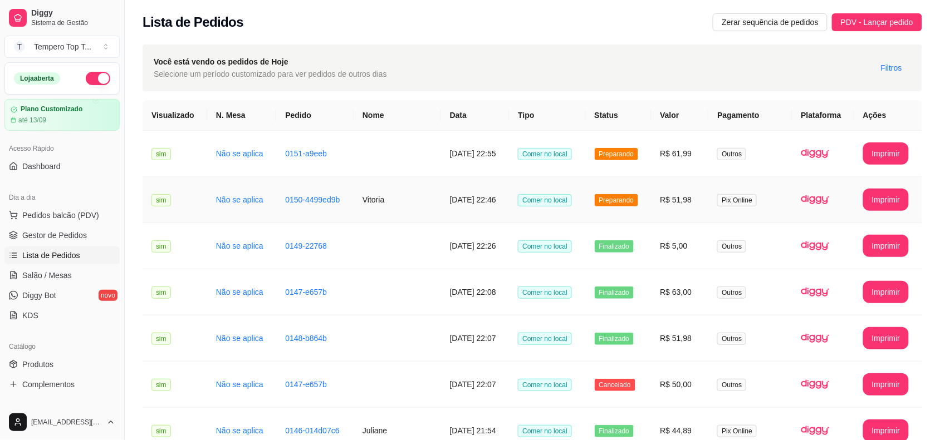
click at [752, 201] on span "Pix Online" at bounding box center [737, 200] width 40 height 12
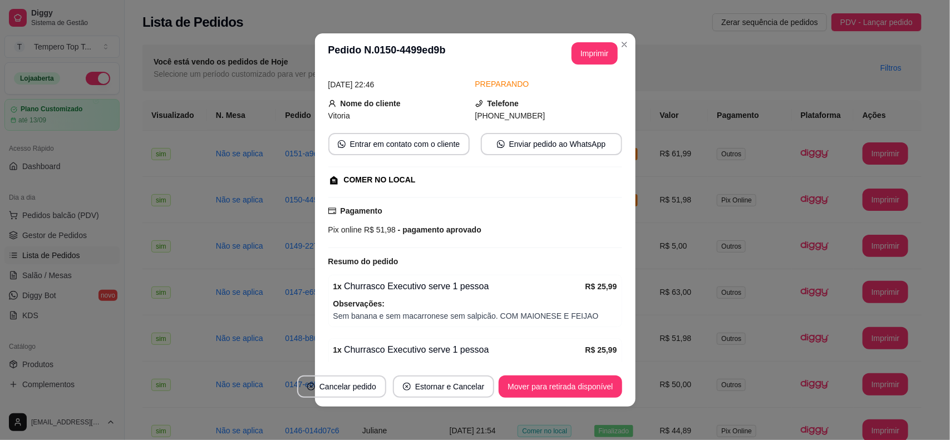
scroll to position [124, 0]
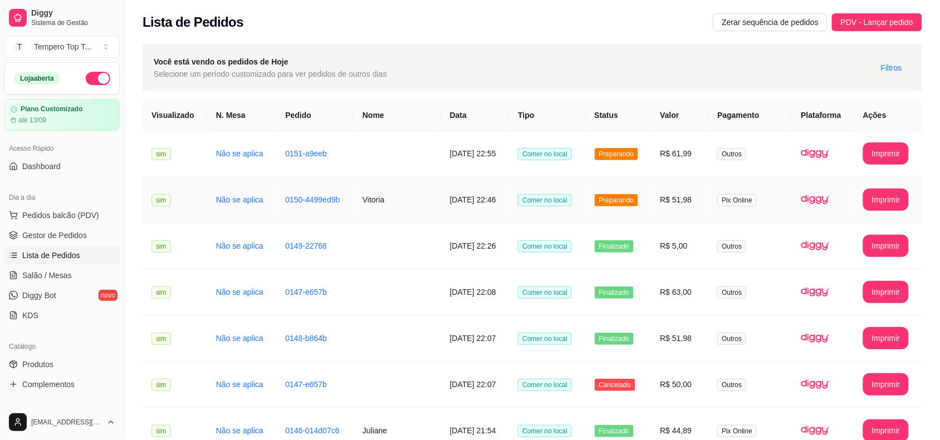
click at [696, 209] on td "R$ 51,98" at bounding box center [679, 200] width 57 height 46
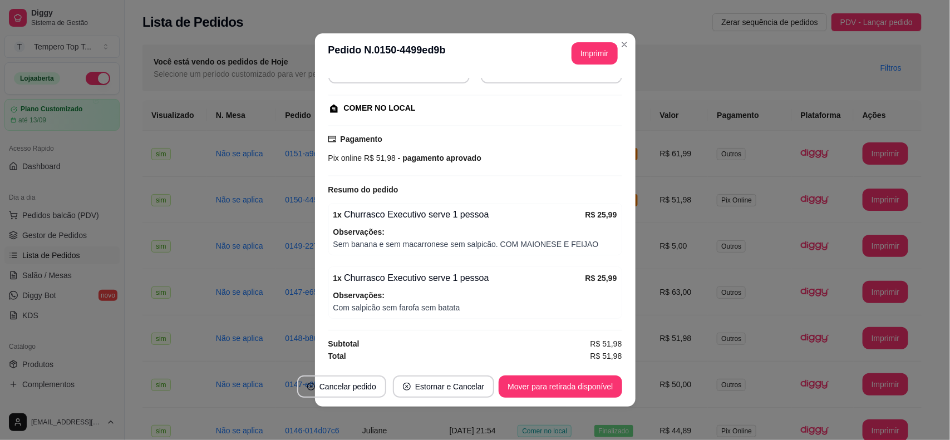
scroll to position [2, 0]
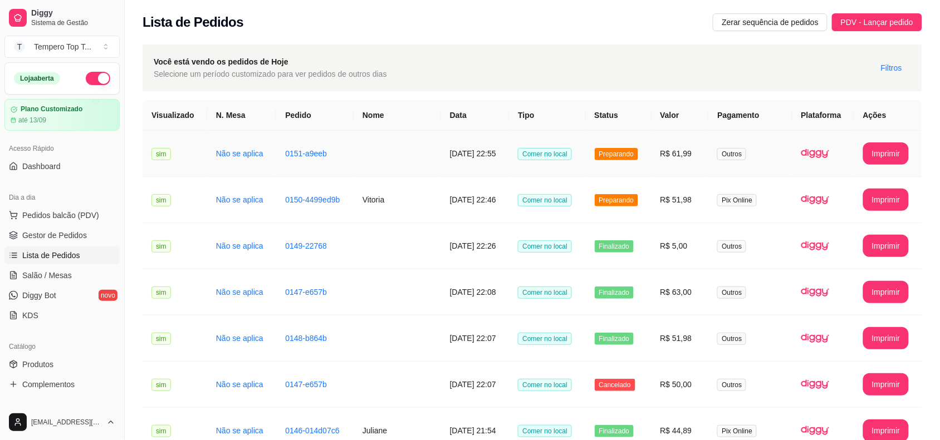
click at [676, 146] on td "R$ 61,99" at bounding box center [679, 154] width 57 height 46
click at [700, 205] on td "R$ 51,98" at bounding box center [679, 200] width 57 height 46
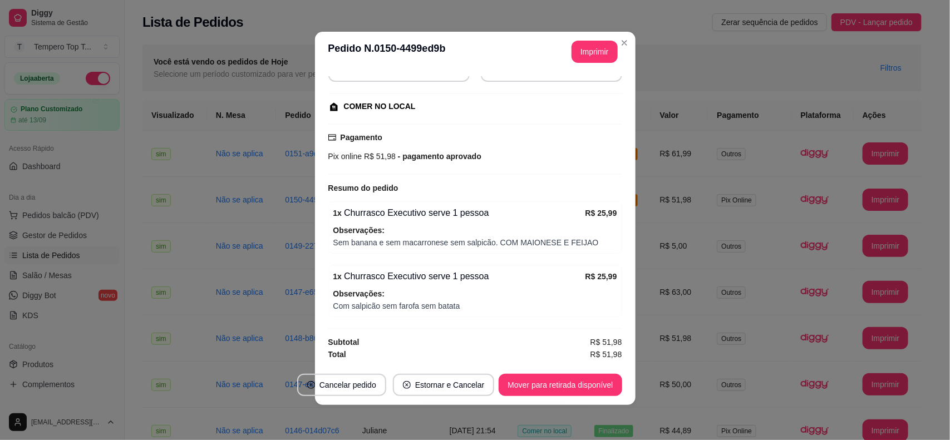
scroll to position [0, 0]
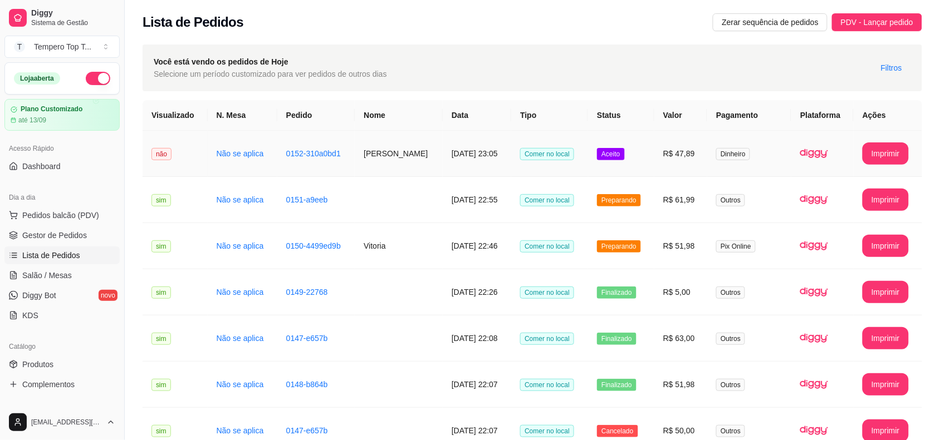
click at [485, 145] on td "17/08/2025 às 23:05" at bounding box center [477, 154] width 68 height 46
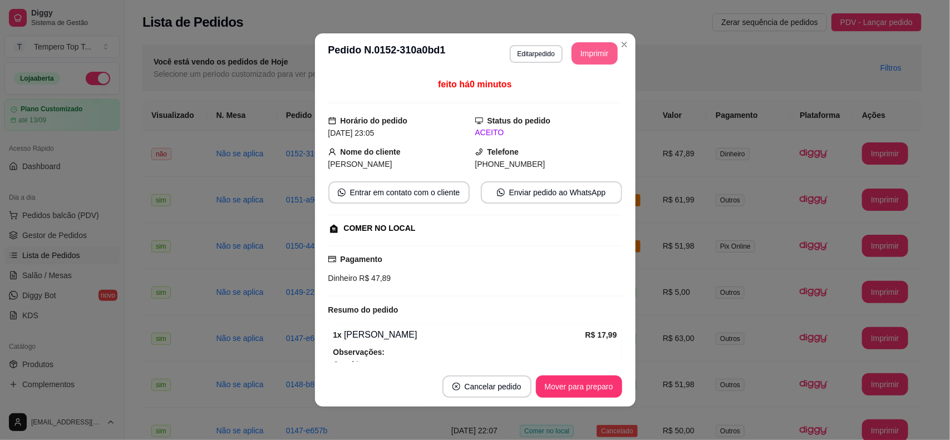
click at [593, 50] on button "Imprimir" at bounding box center [595, 53] width 46 height 22
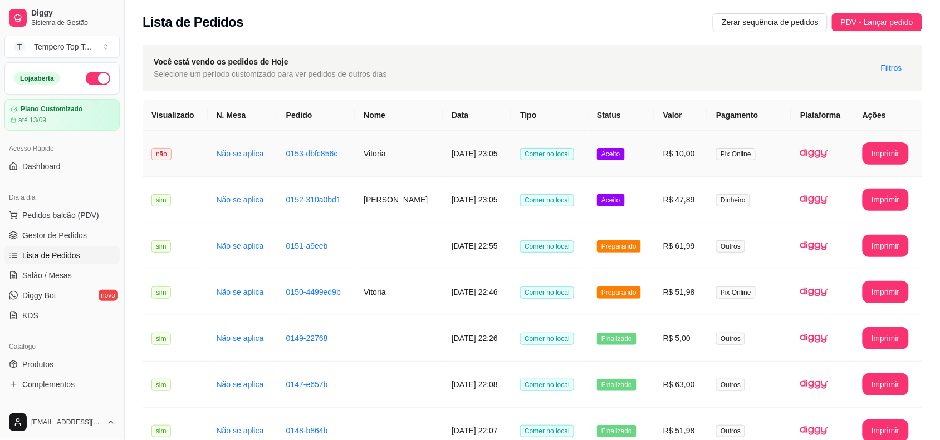
click at [686, 163] on td "R$ 10,00" at bounding box center [680, 154] width 53 height 46
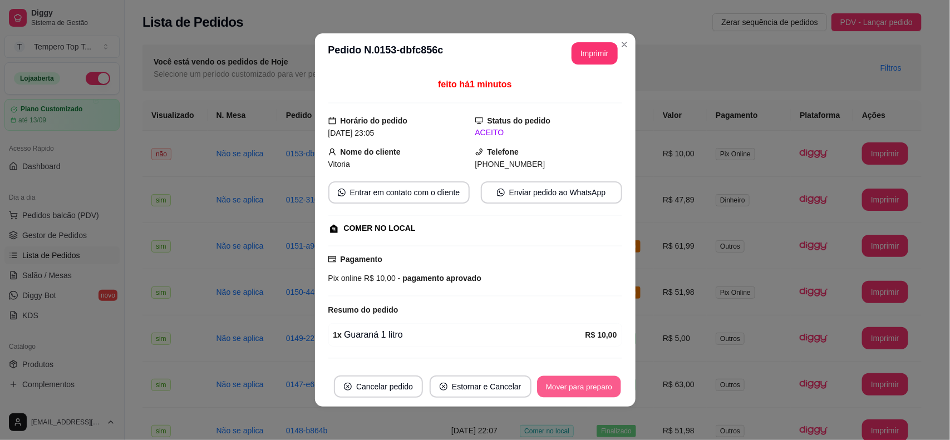
click at [586, 383] on button "Mover para preparo" at bounding box center [579, 387] width 84 height 22
click at [562, 382] on button "Mover para retirada disponível" at bounding box center [560, 387] width 123 height 22
click at [584, 389] on button "Mover para finalizado" at bounding box center [576, 387] width 92 height 22
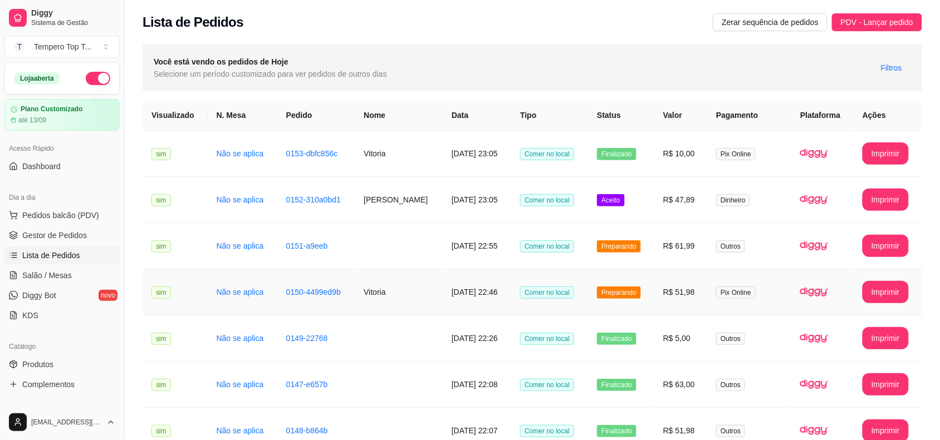
drag, startPoint x: 658, startPoint y: 297, endPoint x: 660, endPoint y: 306, distance: 9.7
click at [654, 306] on td "Preparando" at bounding box center [621, 292] width 66 height 46
click at [671, 187] on td "R$ 47,89" at bounding box center [680, 200] width 53 height 46
click at [678, 160] on td "R$ 10,00" at bounding box center [680, 154] width 53 height 46
click at [671, 236] on td "R$ 61,99" at bounding box center [680, 246] width 53 height 46
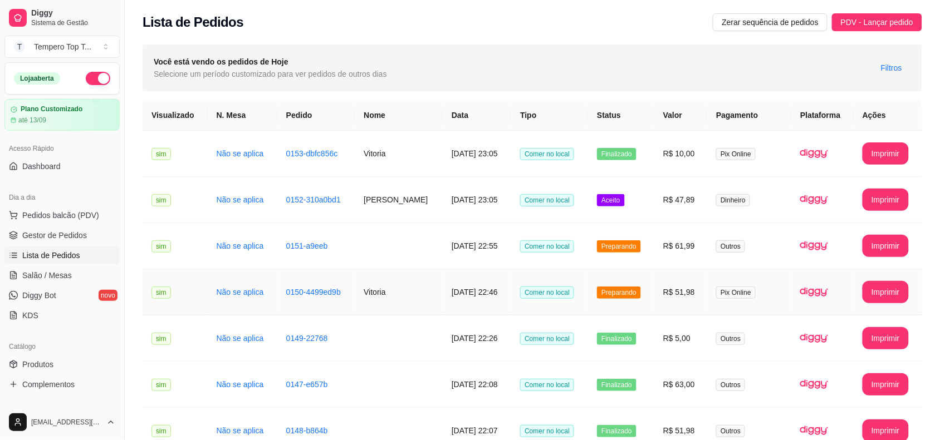
click at [654, 294] on td "Preparando" at bounding box center [621, 292] width 66 height 46
click at [654, 200] on td "Aceito" at bounding box center [621, 200] width 66 height 46
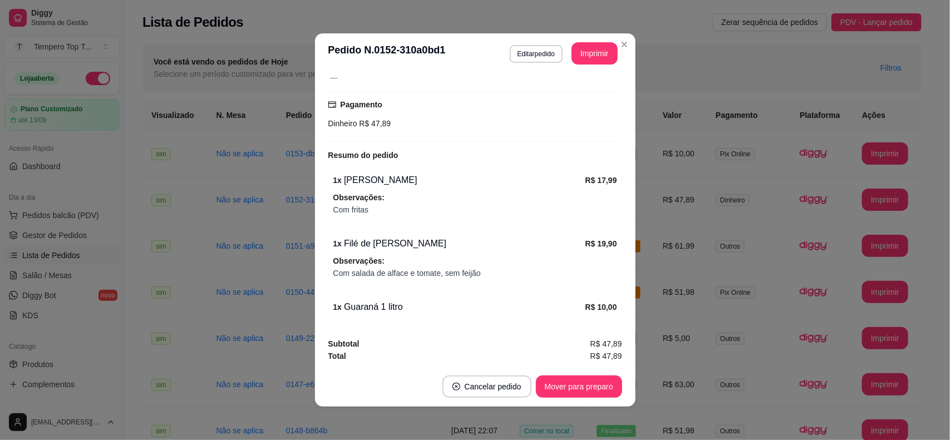
scroll to position [159, 0]
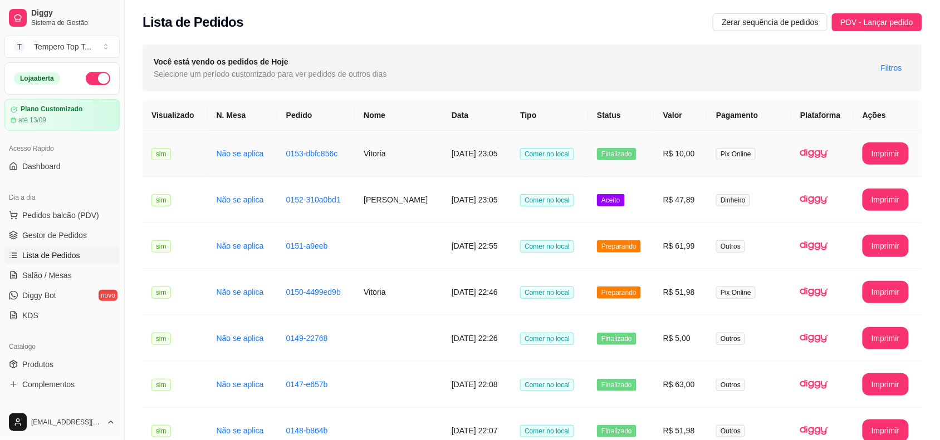
click at [654, 149] on td "Finalizado" at bounding box center [621, 154] width 66 height 46
click at [877, 16] on span "PDV - Lançar pedido" at bounding box center [877, 22] width 72 height 12
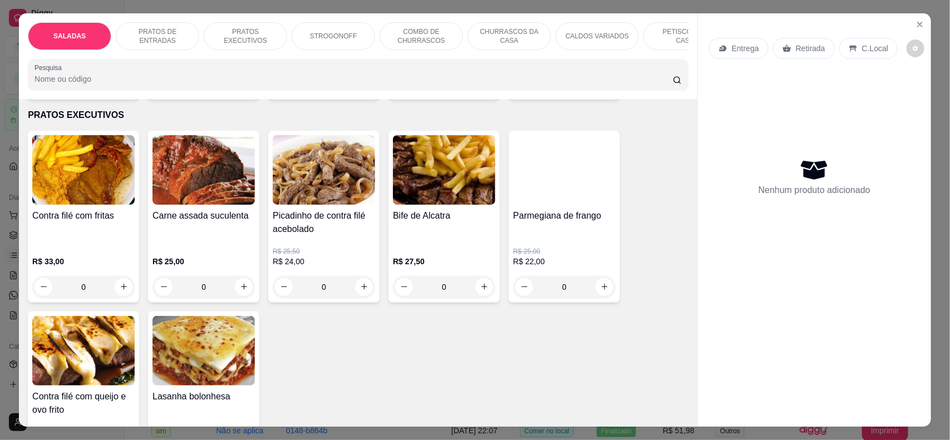
scroll to position [418, 0]
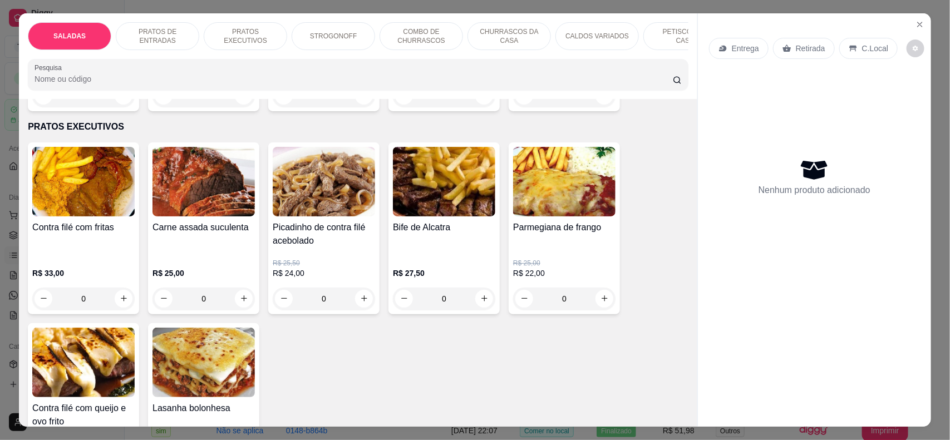
click at [601, 309] on div "0" at bounding box center [564, 299] width 102 height 22
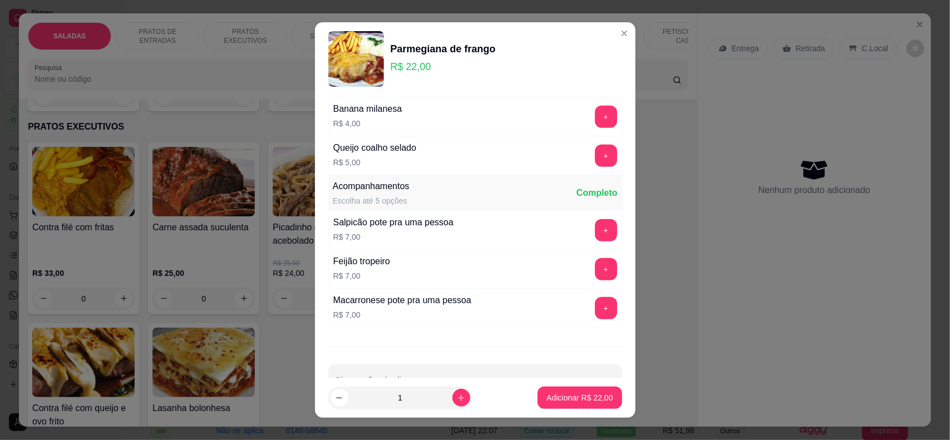
scroll to position [383, 0]
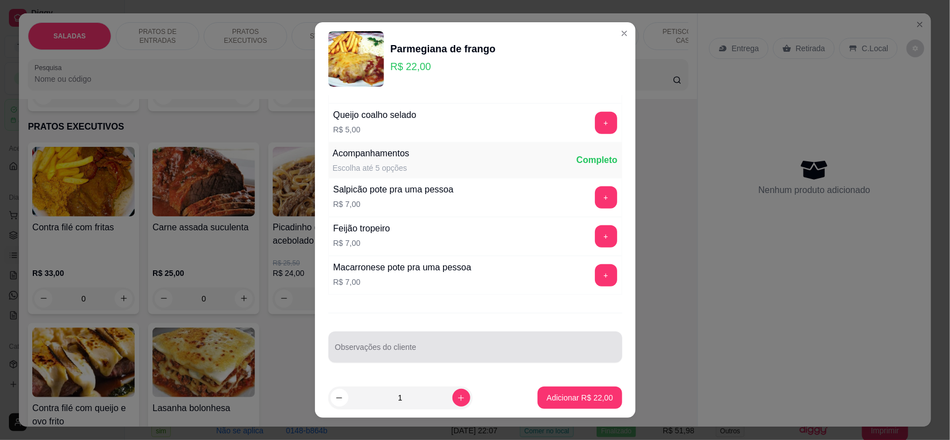
click at [479, 352] on input "Observações do cliente" at bounding box center [475, 351] width 281 height 11
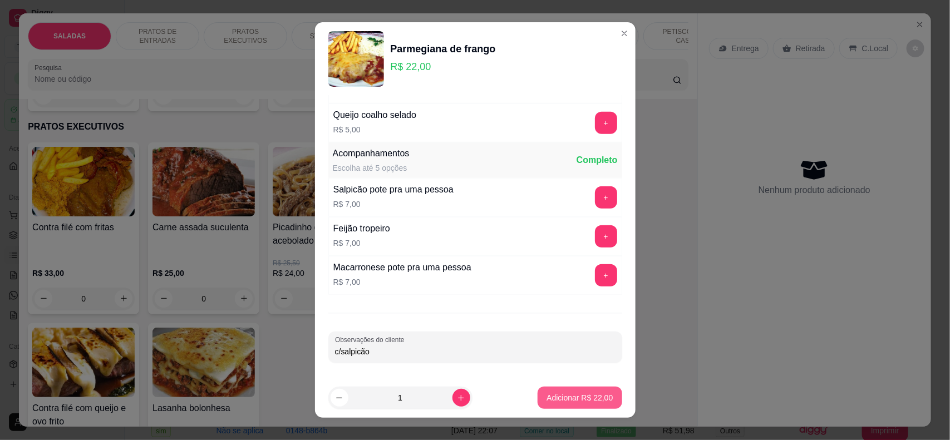
type input "c/salpicão"
click at [584, 396] on p "Adicionar R$ 22,00" at bounding box center [580, 398] width 66 height 11
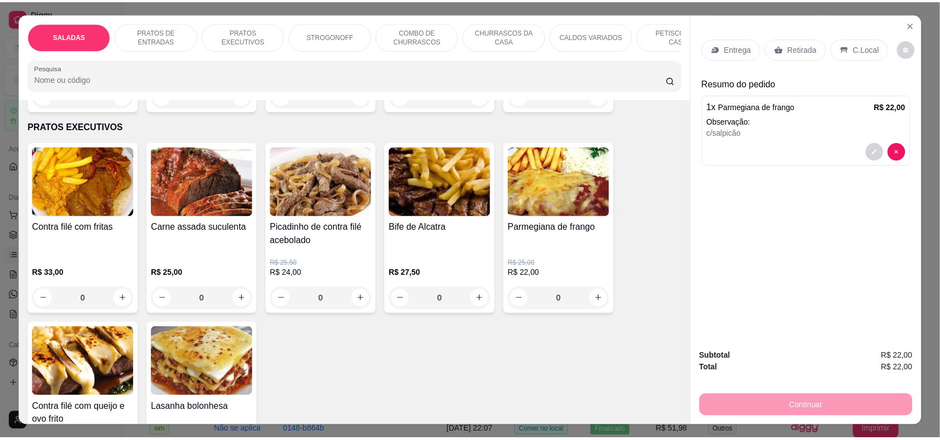
scroll to position [209, 0]
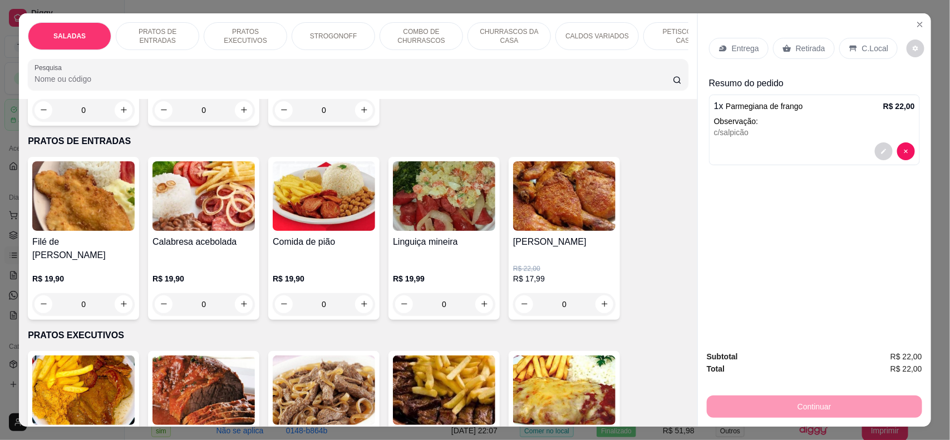
click at [796, 48] on p "Retirada" at bounding box center [811, 48] width 30 height 11
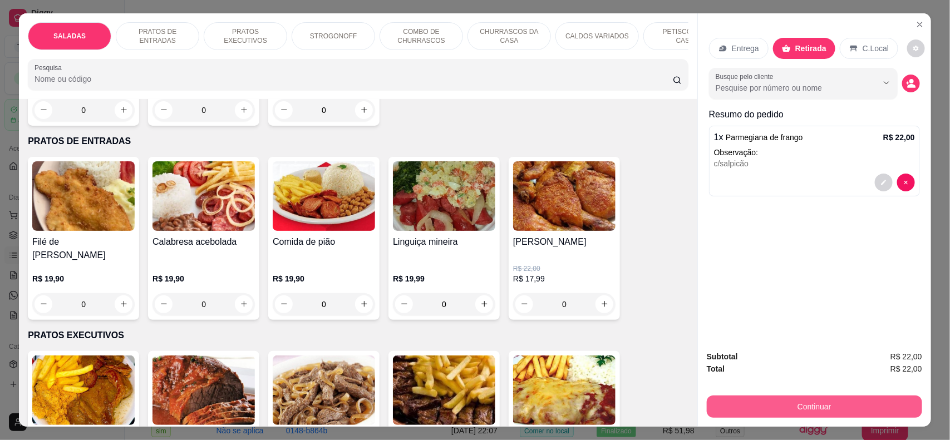
click at [778, 408] on button "Continuar" at bounding box center [814, 407] width 215 height 22
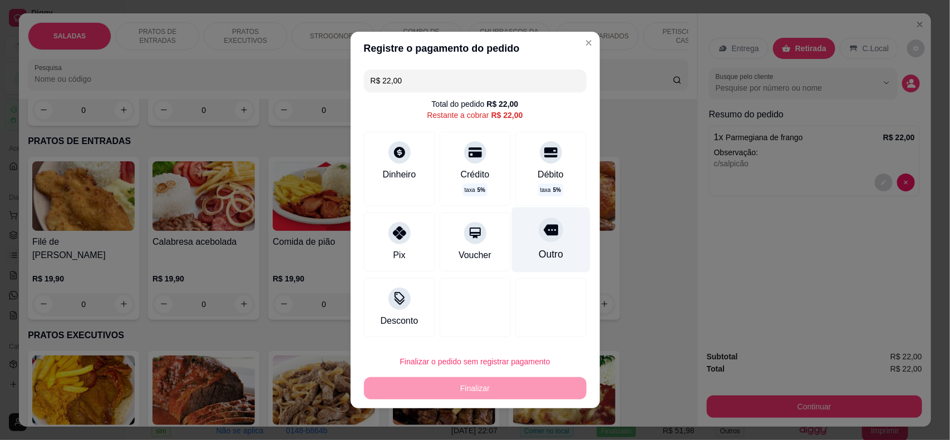
click at [518, 236] on div "Outro" at bounding box center [551, 240] width 79 height 65
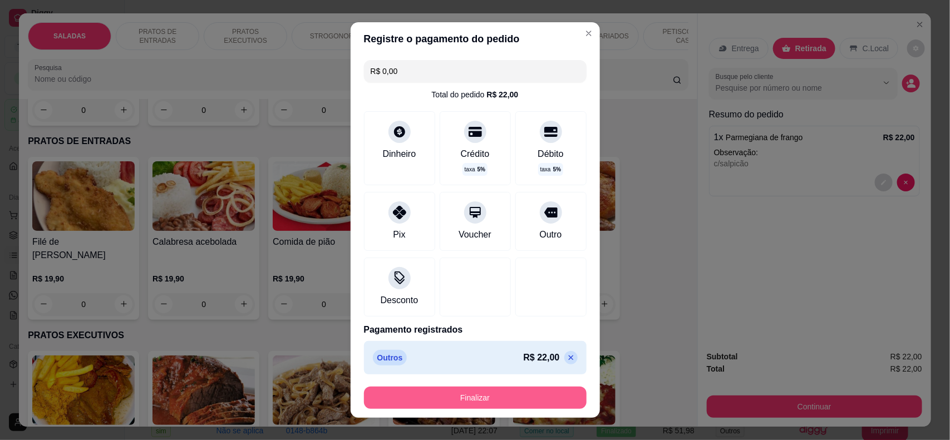
click at [528, 391] on button "Finalizar" at bounding box center [475, 398] width 223 height 22
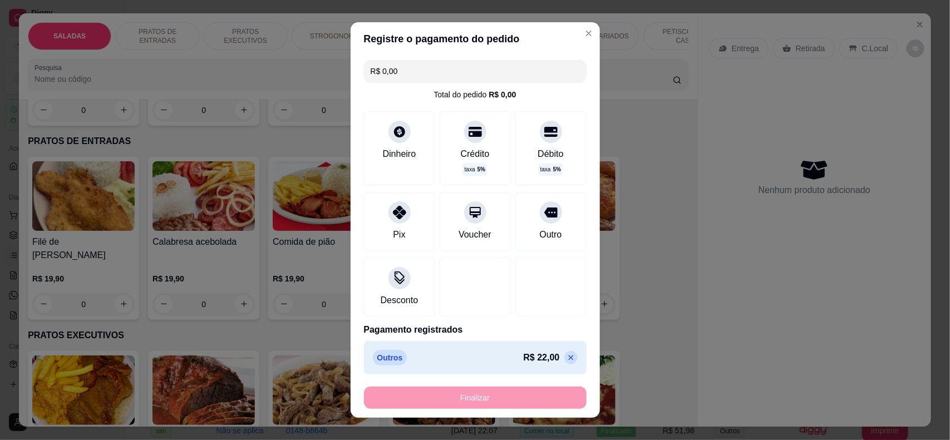
type input "-R$ 22,00"
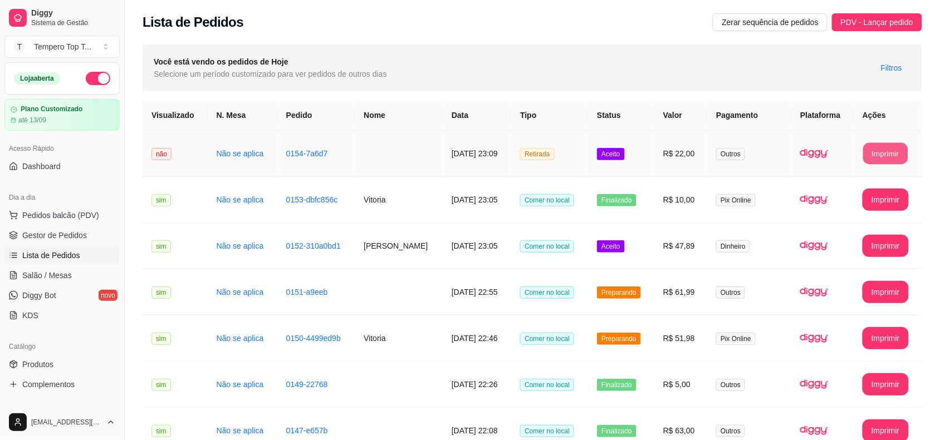
click at [891, 151] on button "Imprimir" at bounding box center [885, 154] width 45 height 22
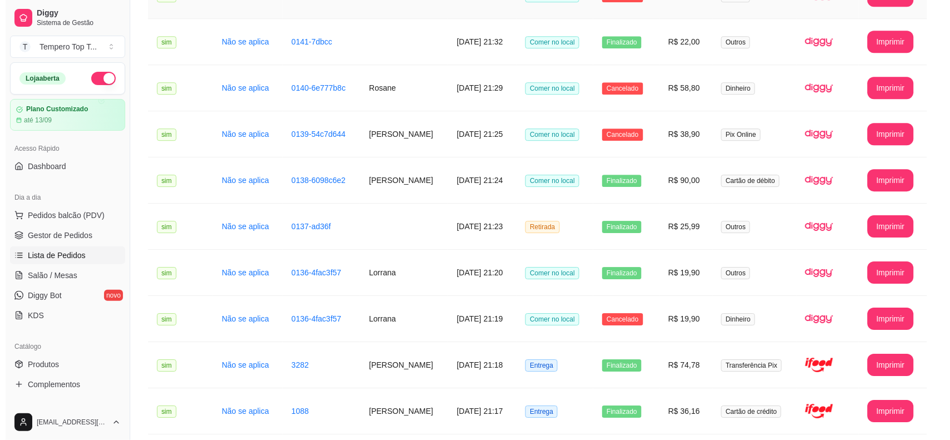
scroll to position [905, 0]
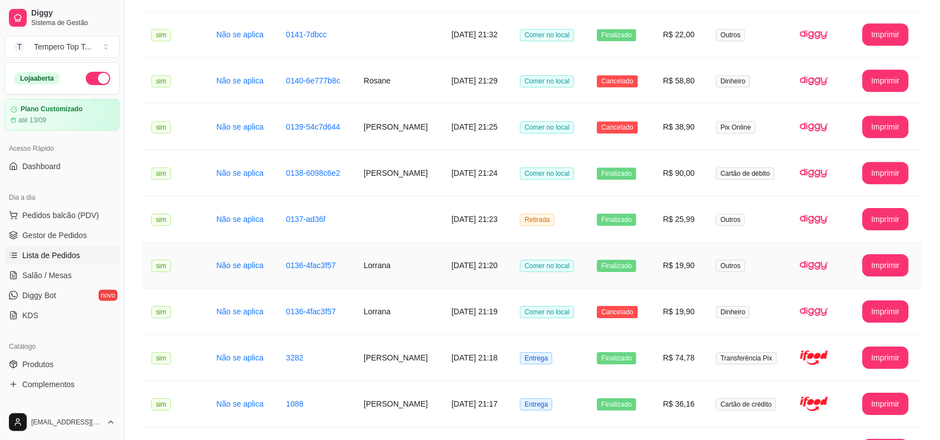
click at [698, 277] on td "R$ 19,90" at bounding box center [680, 266] width 53 height 46
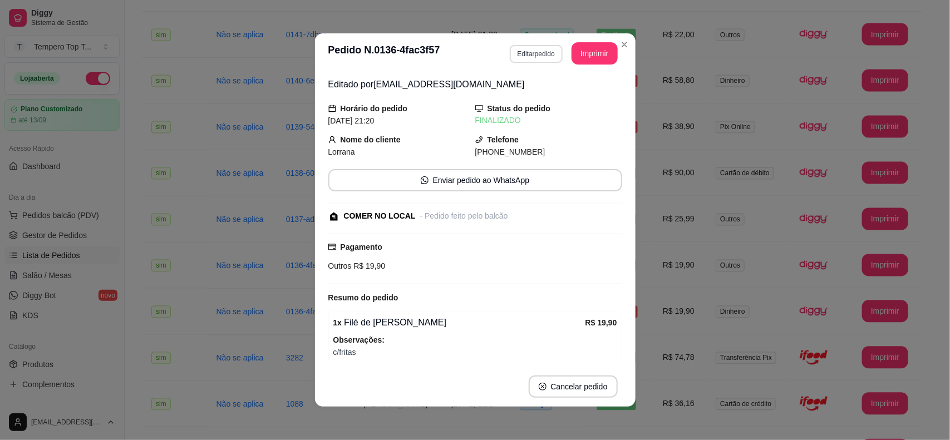
click at [519, 45] on button "Editar pedido" at bounding box center [536, 54] width 53 height 18
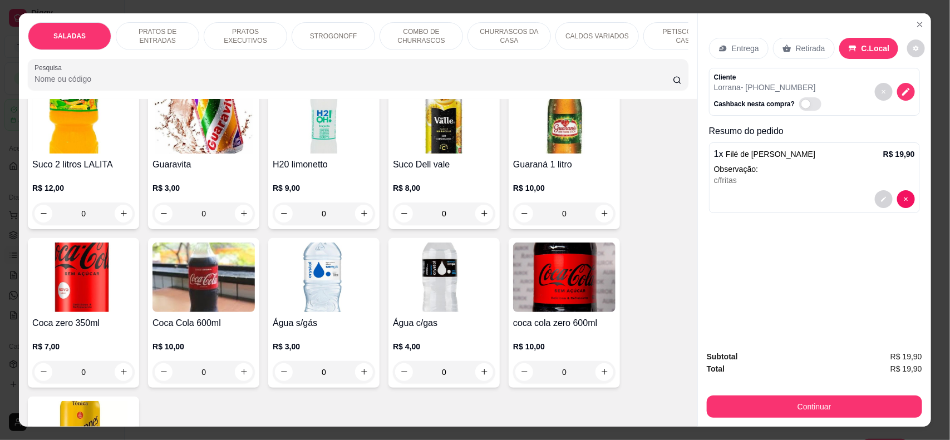
scroll to position [2537, 0]
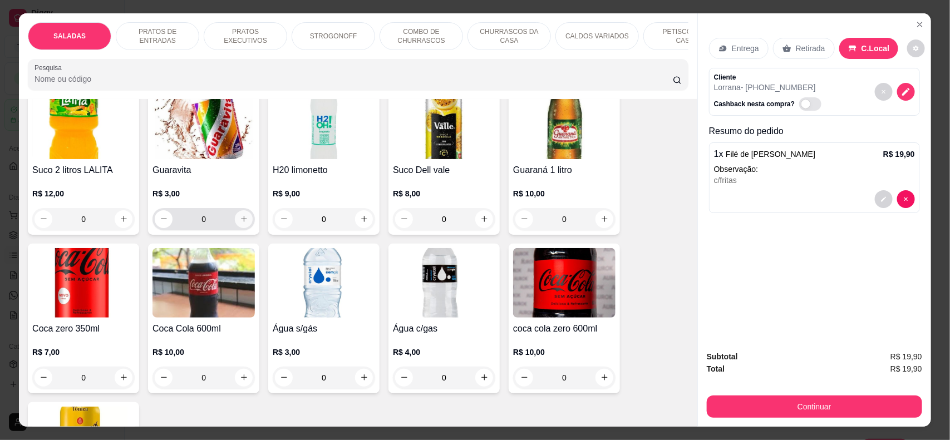
click at [241, 228] on button "increase-product-quantity" at bounding box center [244, 219] width 18 height 18
type input "1"
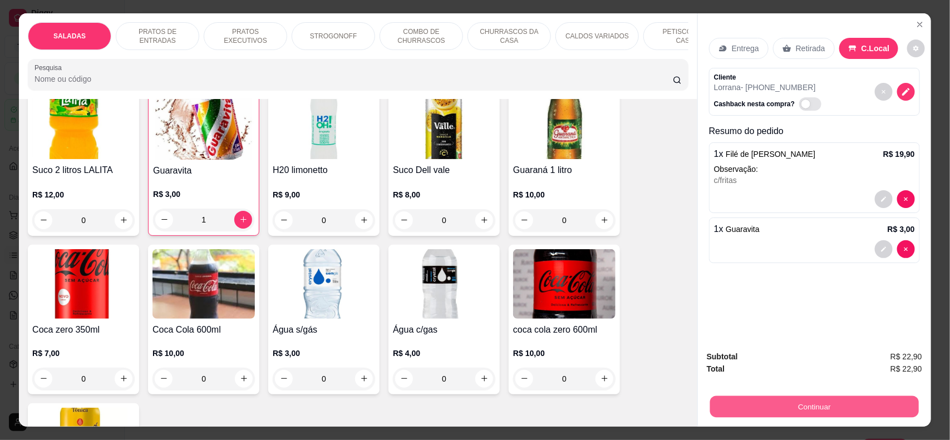
click at [821, 405] on button "Continuar" at bounding box center [814, 407] width 209 height 22
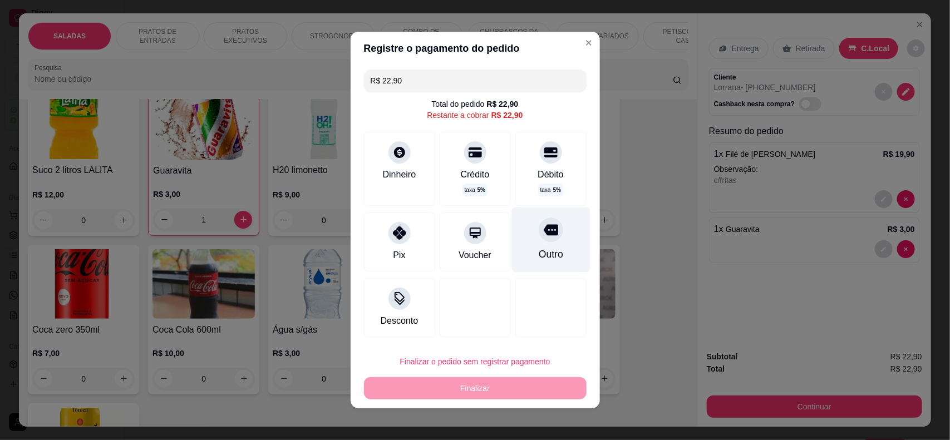
drag, startPoint x: 509, startPoint y: 230, endPoint x: 515, endPoint y: 232, distance: 6.0
click at [512, 231] on div "Outro" at bounding box center [551, 240] width 79 height 65
type input "R$ 0,00"
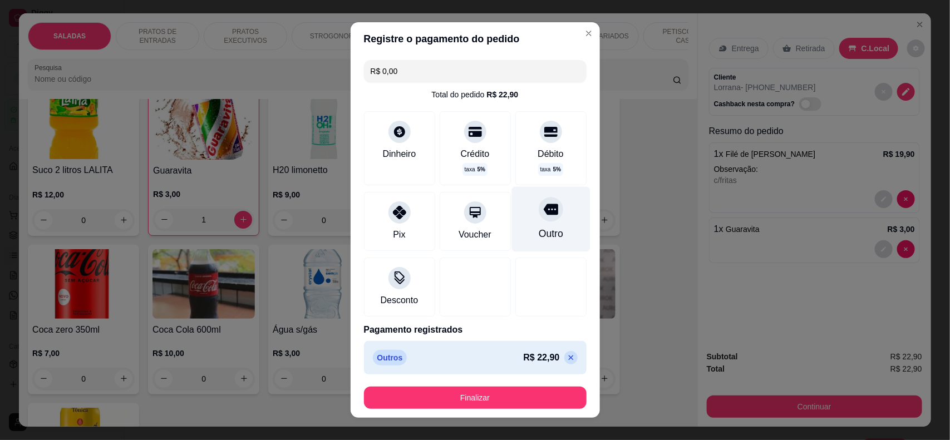
click at [539, 215] on div at bounding box center [551, 209] width 24 height 24
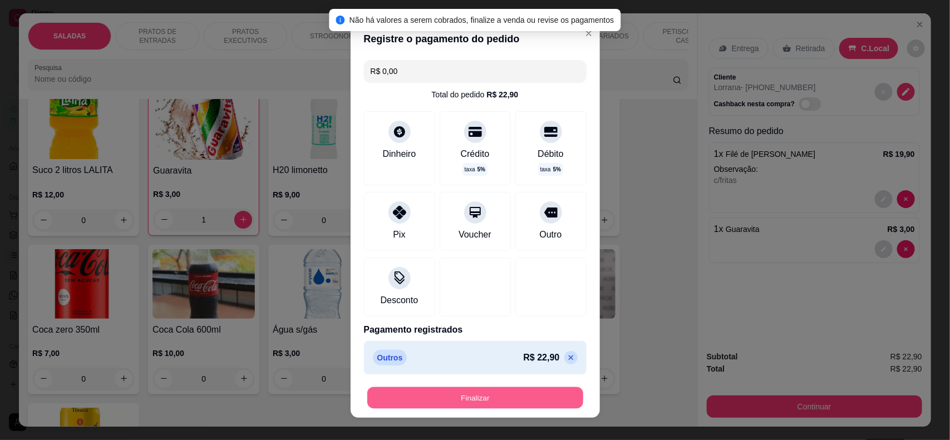
click at [518, 394] on button "Finalizar" at bounding box center [475, 399] width 216 height 22
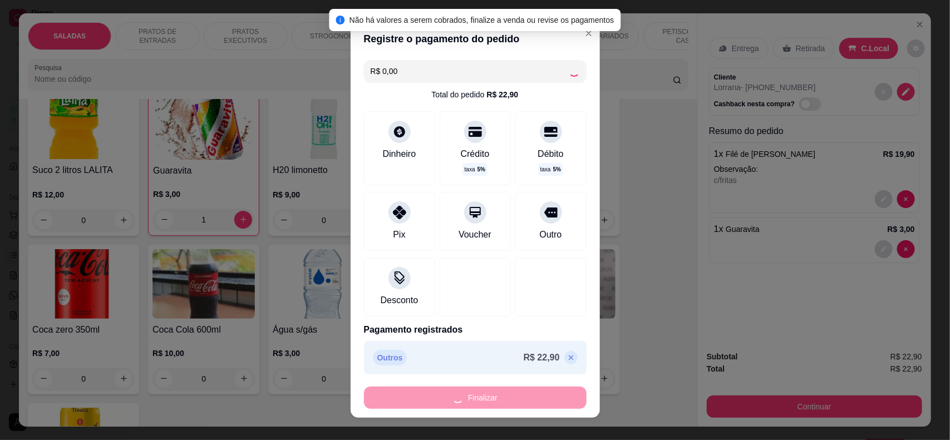
type input "0"
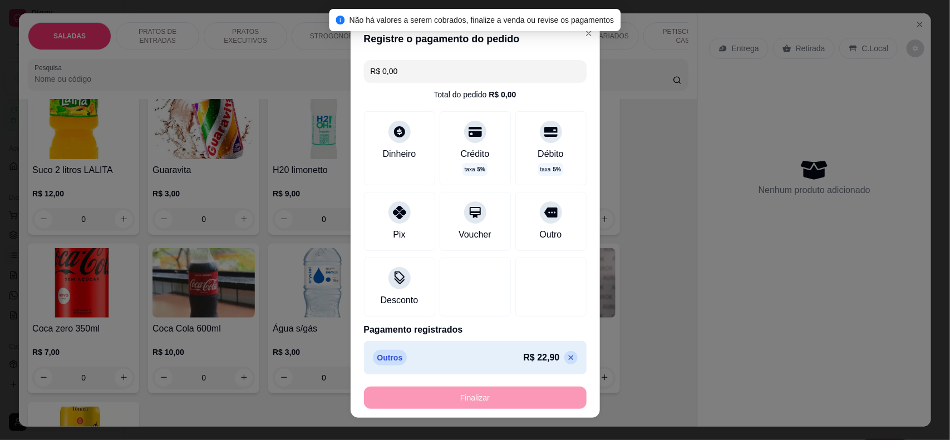
type input "-R$ 22,90"
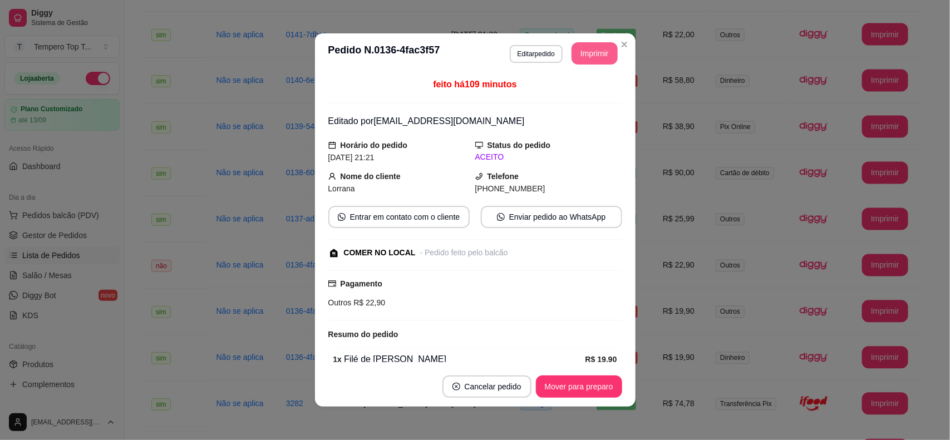
click at [574, 48] on button "Imprimir" at bounding box center [595, 53] width 46 height 22
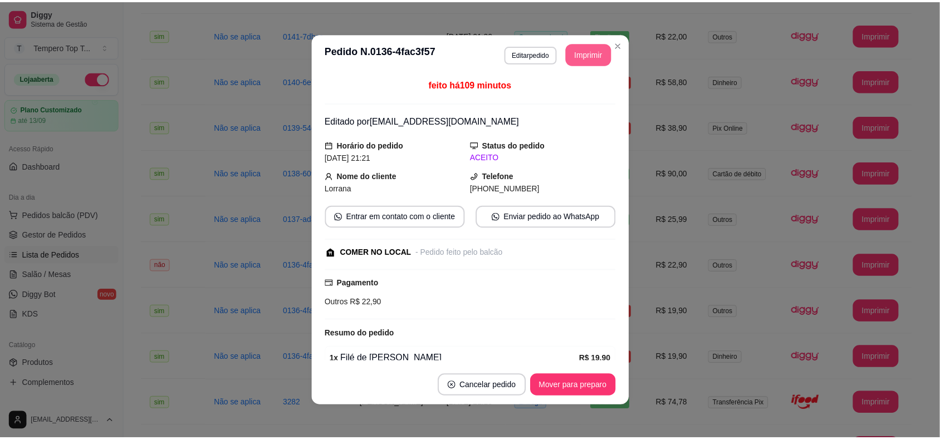
scroll to position [0, 0]
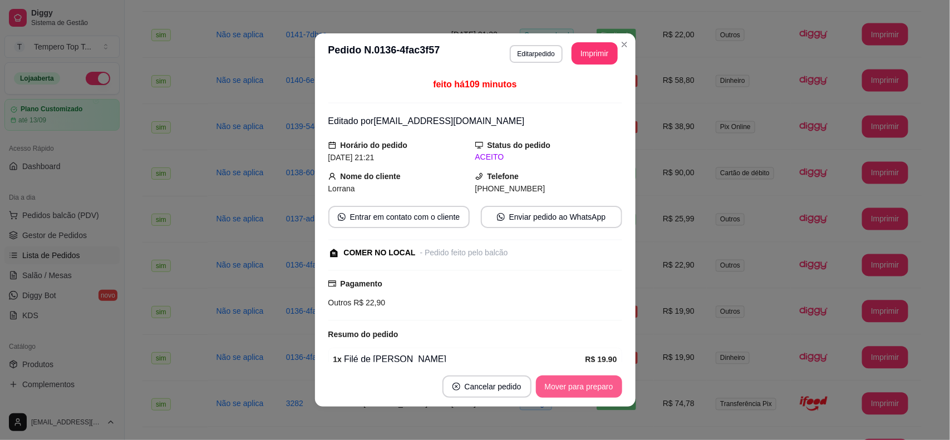
click at [564, 380] on button "Mover para preparo" at bounding box center [579, 387] width 86 height 22
click at [591, 385] on button "Mover para retirada disponível" at bounding box center [560, 387] width 119 height 22
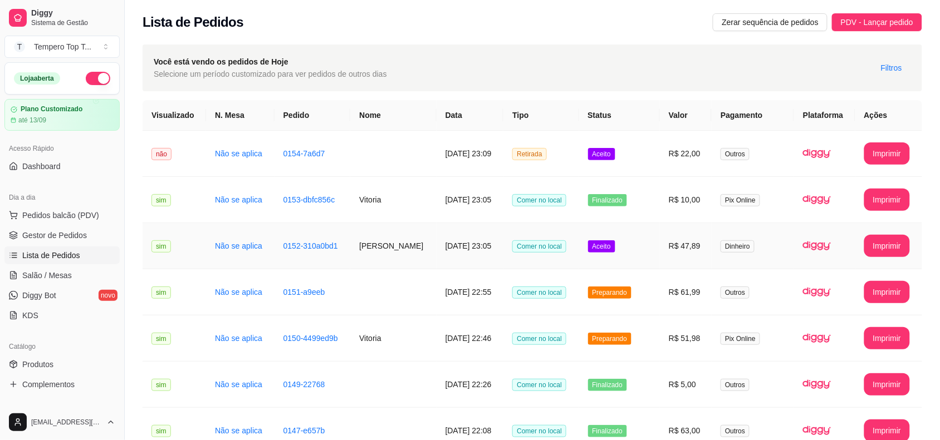
click at [649, 248] on td "Aceito" at bounding box center [619, 246] width 81 height 46
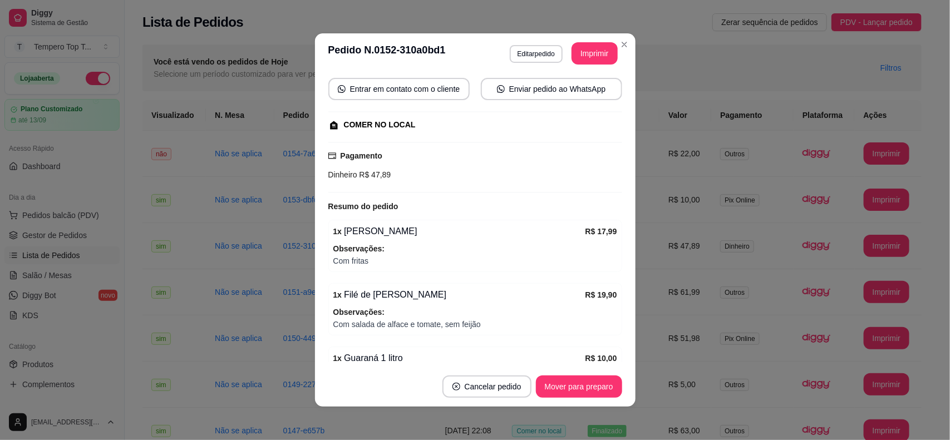
scroll to position [159, 0]
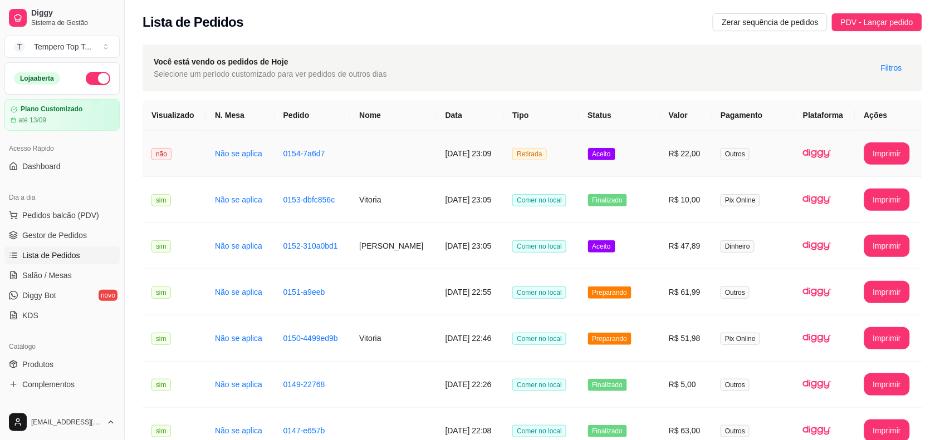
click at [633, 148] on td "Aceito" at bounding box center [619, 154] width 81 height 46
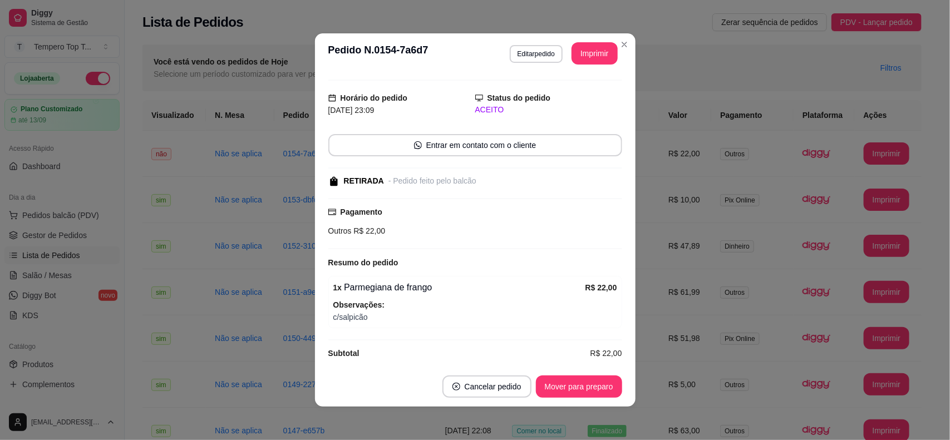
scroll to position [35, 0]
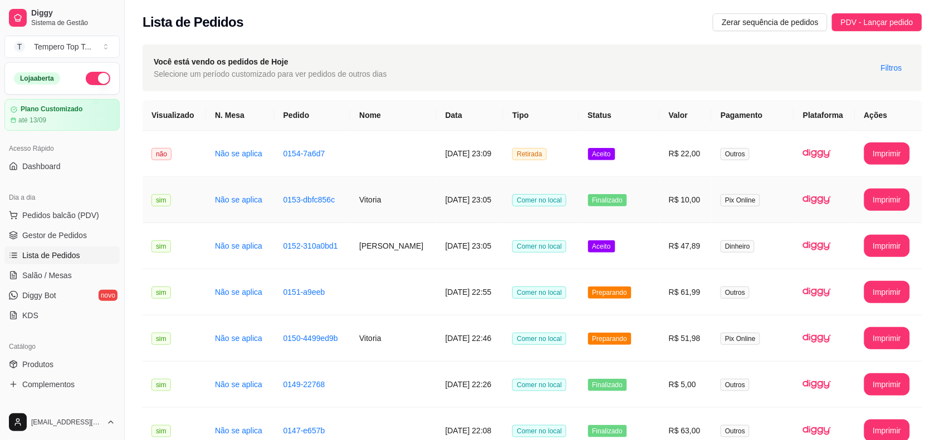
click at [655, 201] on td "Finalizado" at bounding box center [619, 200] width 81 height 46
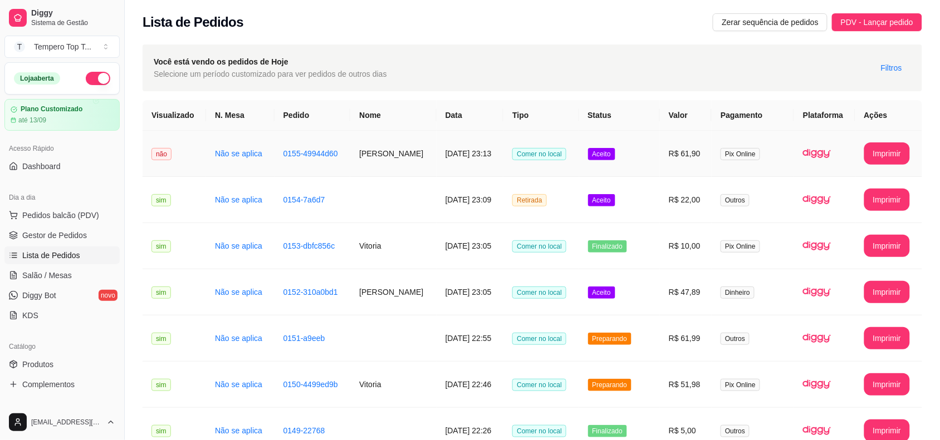
click at [649, 173] on td "Aceito" at bounding box center [619, 154] width 81 height 46
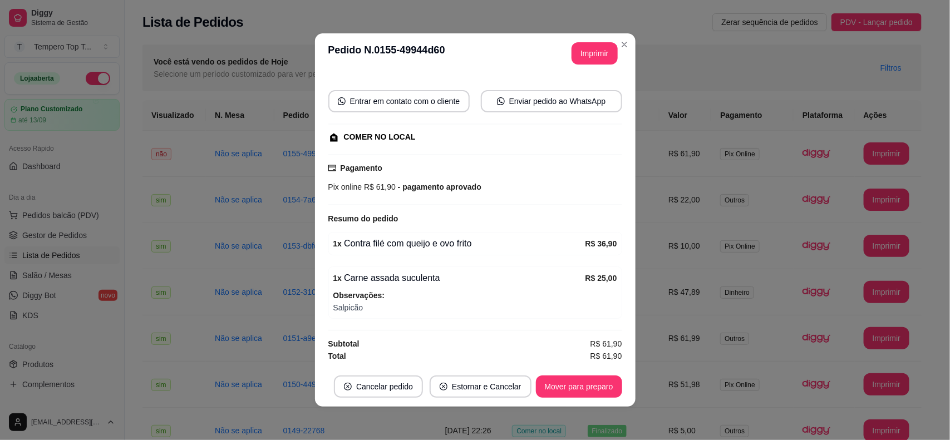
scroll to position [2, 0]
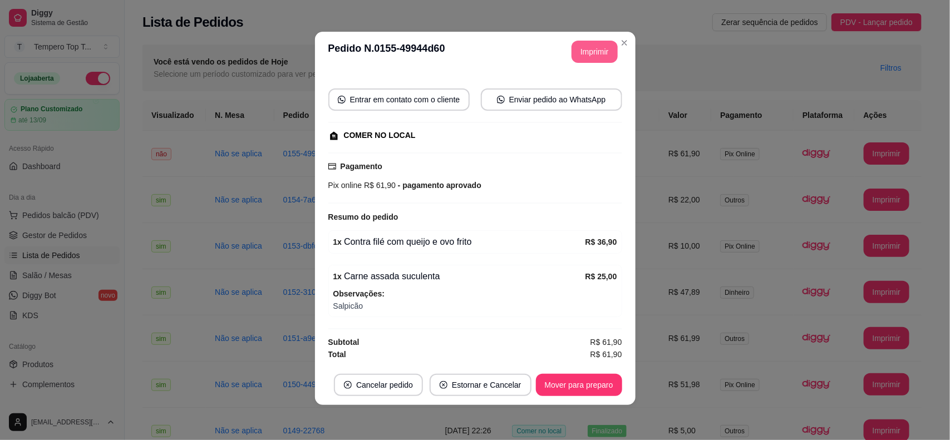
click at [577, 49] on button "Imprimir" at bounding box center [595, 52] width 46 height 22
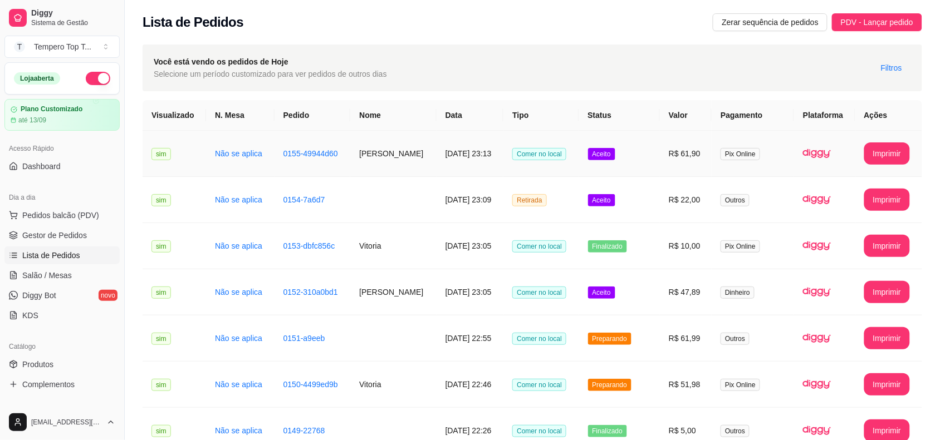
click at [644, 145] on td "Aceito" at bounding box center [619, 154] width 81 height 46
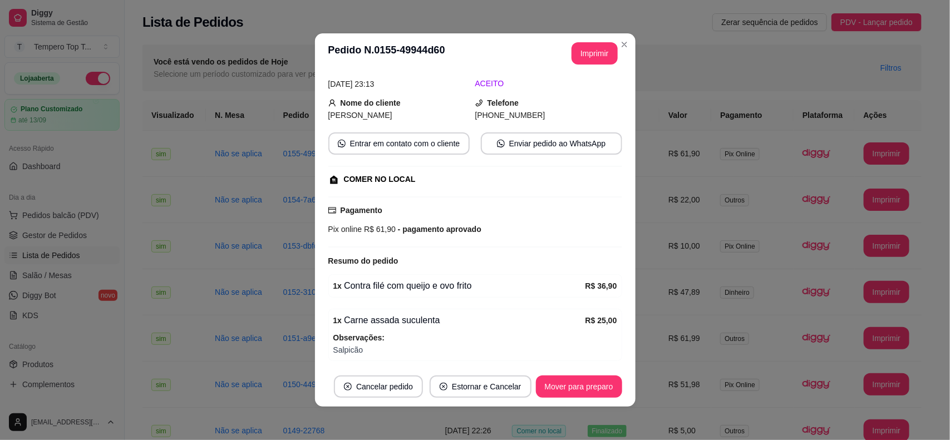
scroll to position [95, 0]
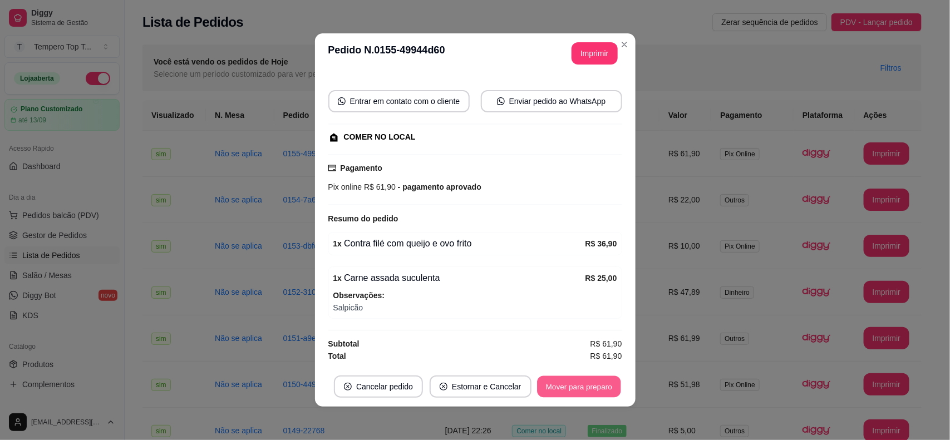
click at [563, 390] on button "Mover para preparo" at bounding box center [579, 387] width 84 height 22
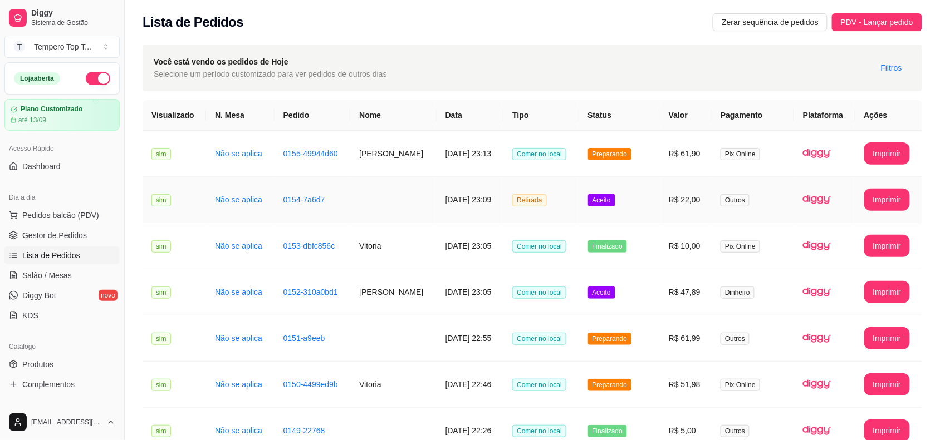
click at [621, 204] on td "Aceito" at bounding box center [619, 200] width 81 height 46
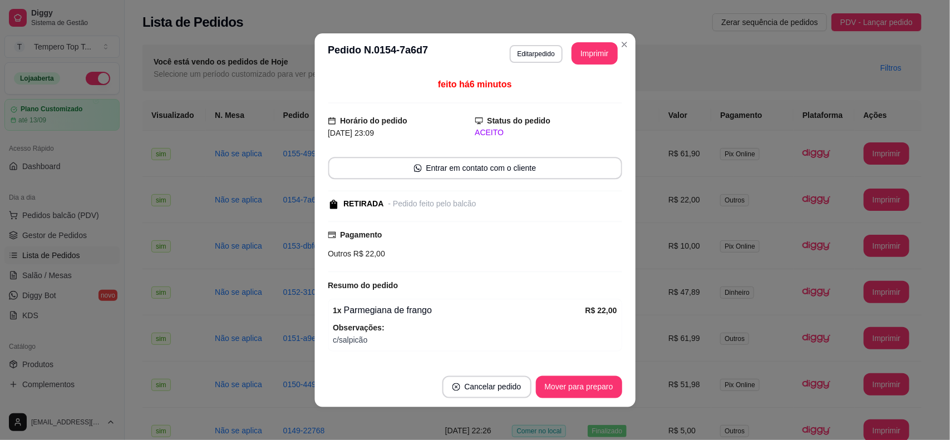
scroll to position [35, 0]
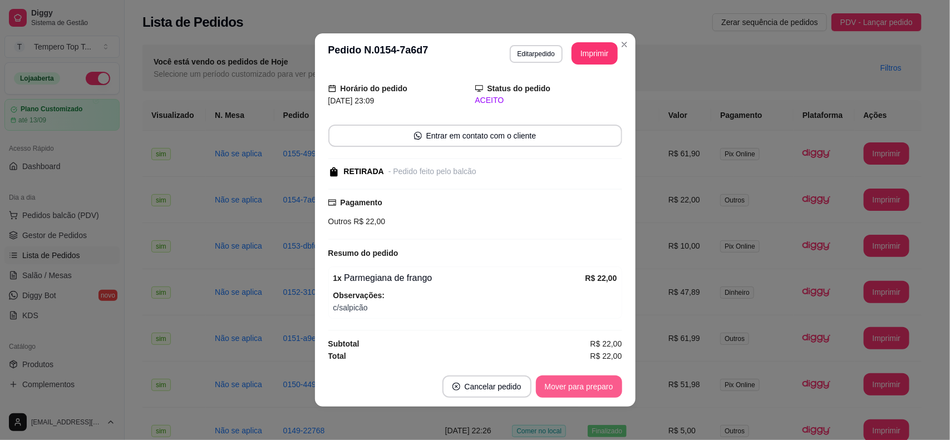
click at [586, 381] on button "Mover para preparo" at bounding box center [579, 387] width 86 height 22
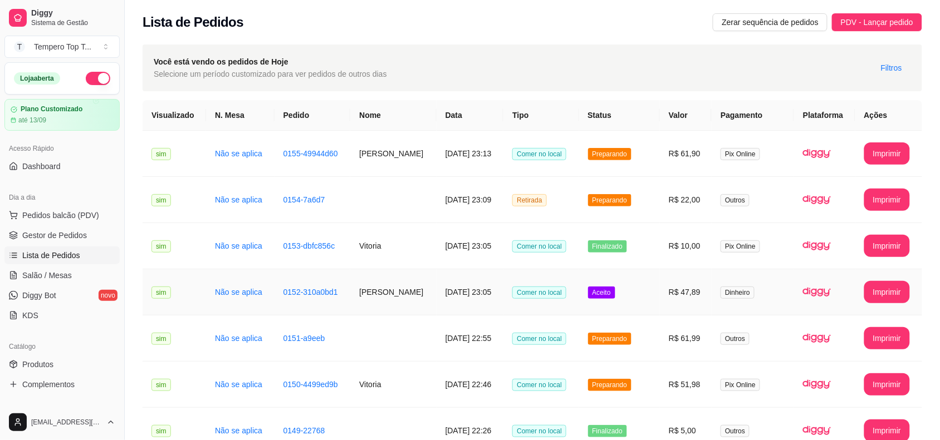
click at [653, 303] on td "Aceito" at bounding box center [619, 292] width 81 height 46
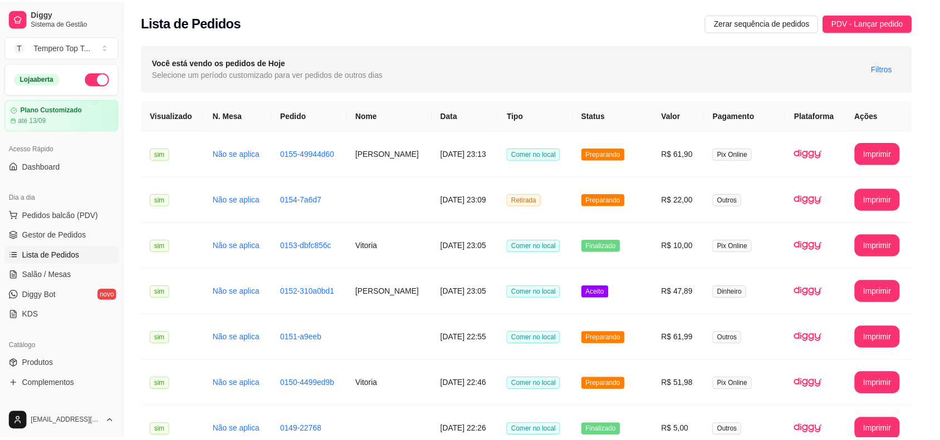
scroll to position [159, 0]
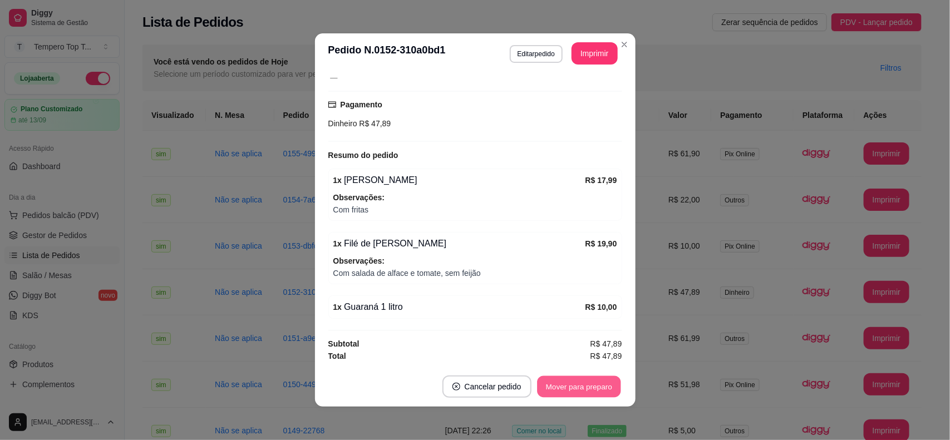
click at [584, 376] on button "Mover para preparo" at bounding box center [579, 387] width 84 height 22
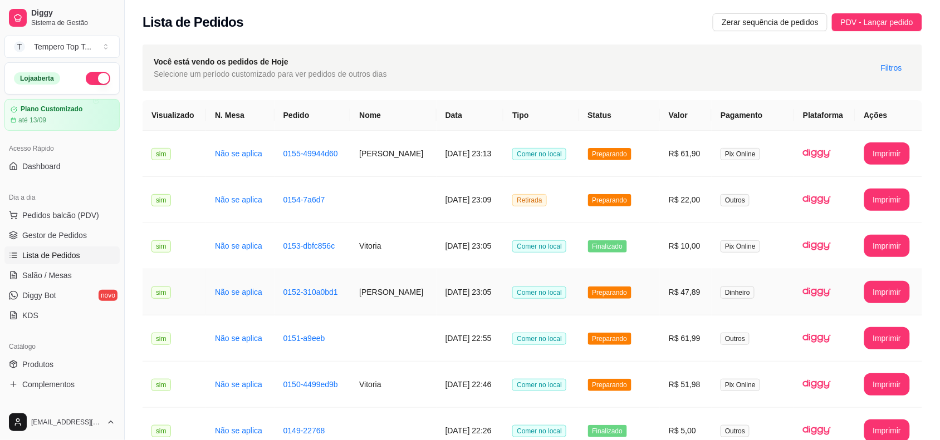
click at [631, 301] on td "Preparando" at bounding box center [619, 292] width 81 height 46
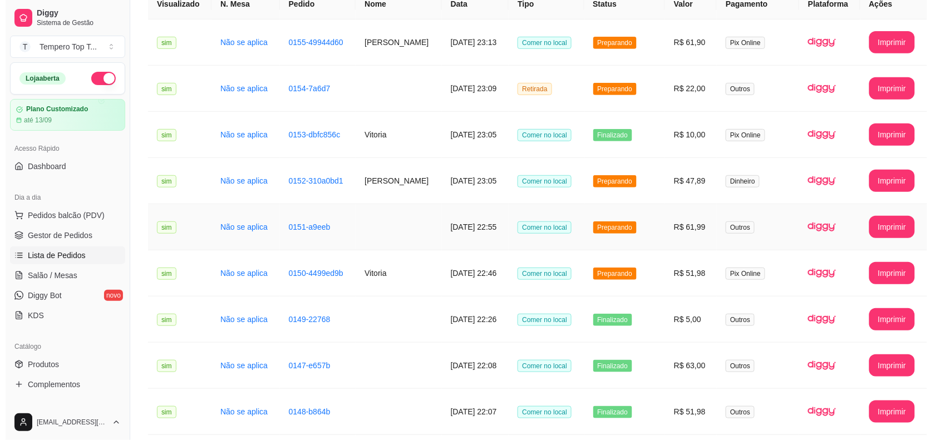
scroll to position [278, 0]
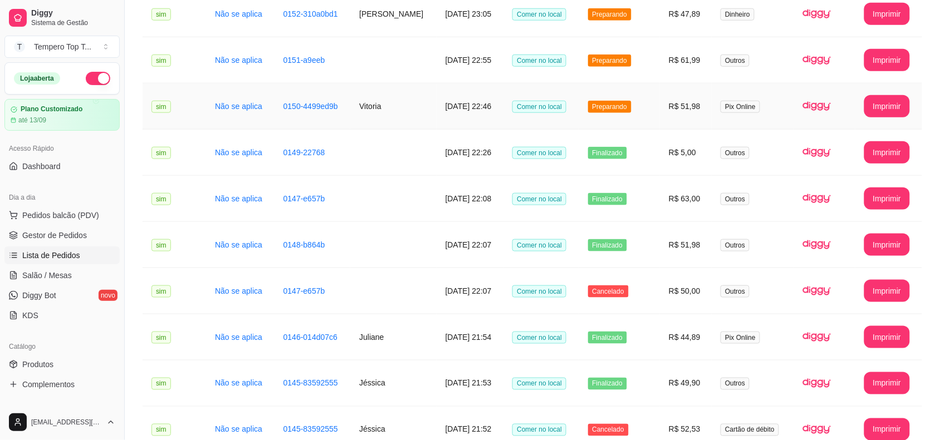
click at [655, 81] on td "Preparando" at bounding box center [619, 60] width 81 height 46
click at [656, 112] on td "Preparando" at bounding box center [619, 107] width 81 height 46
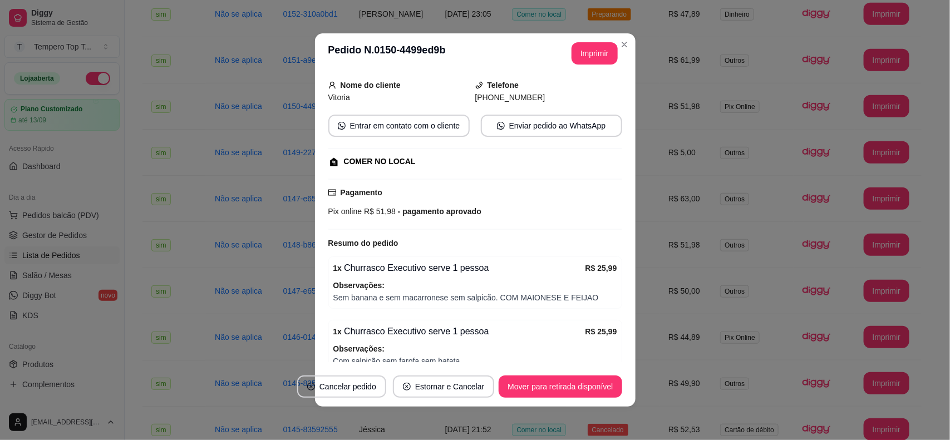
scroll to position [124, 0]
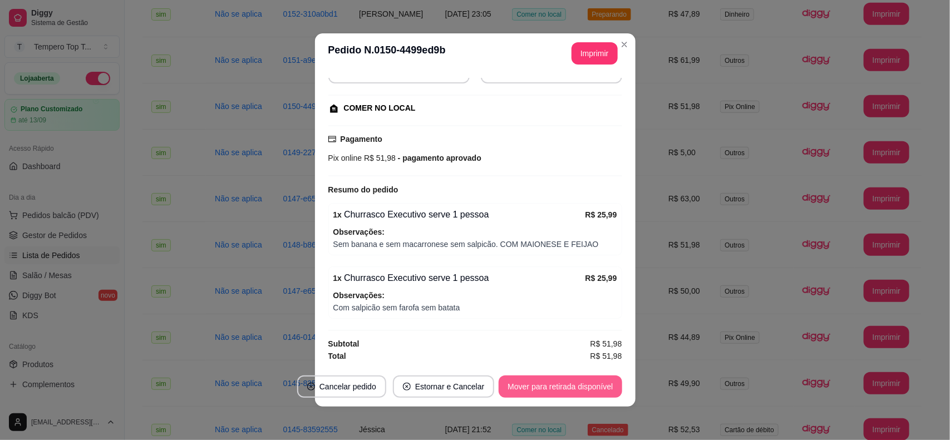
click at [558, 380] on button "Mover para retirada disponível" at bounding box center [560, 387] width 123 height 22
click at [558, 379] on button "Mover para finalizado" at bounding box center [576, 387] width 90 height 22
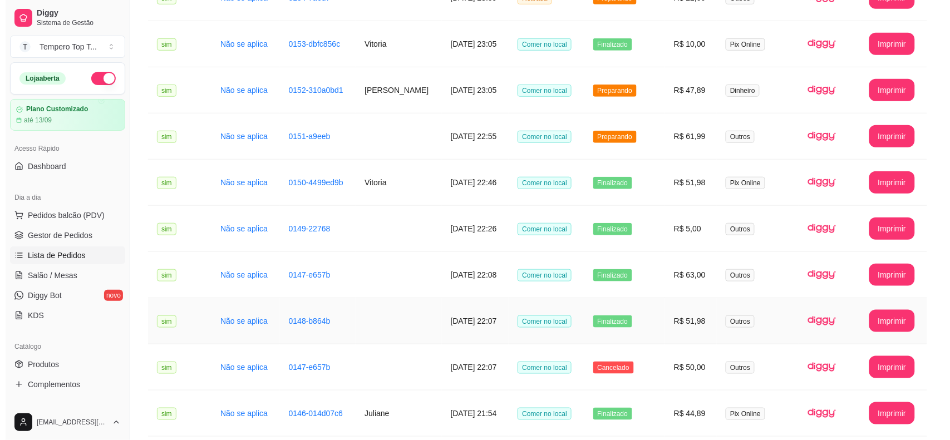
scroll to position [139, 0]
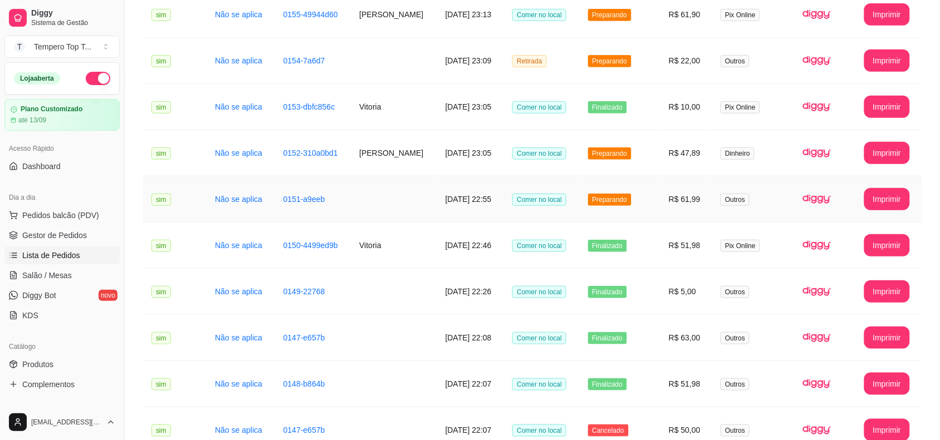
click at [656, 210] on td "Preparando" at bounding box center [619, 199] width 81 height 46
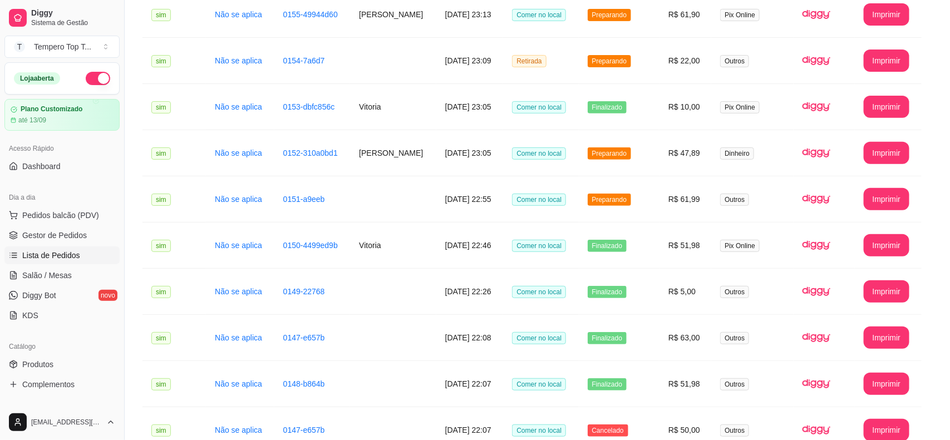
scroll to position [140, 0]
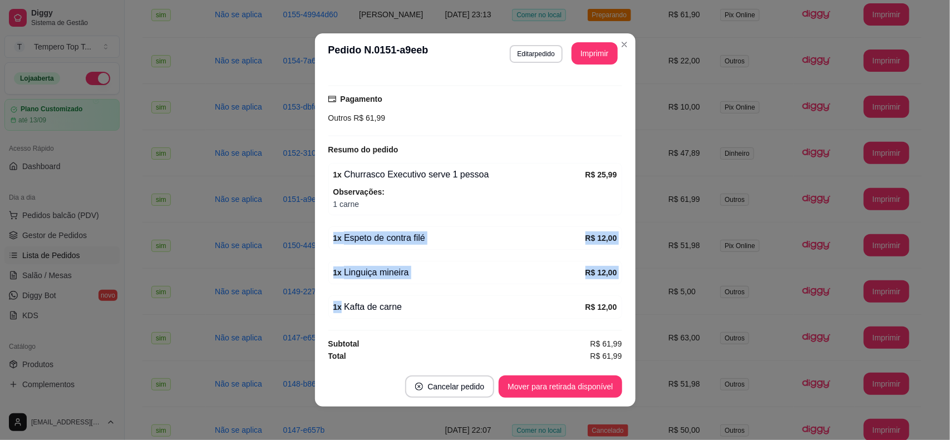
drag, startPoint x: 318, startPoint y: 235, endPoint x: 563, endPoint y: 251, distance: 246.0
click at [480, 299] on div "feito há 20 minutos Horário do pedido 17/08/2025 22:55 Status do pedido PREPARA…" at bounding box center [475, 219] width 321 height 293
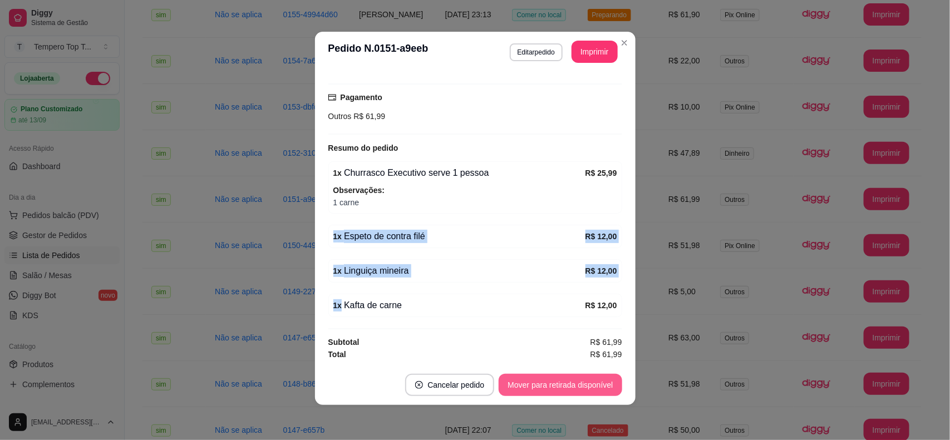
click at [557, 380] on button "Mover para retirada disponível" at bounding box center [560, 385] width 123 height 22
click at [557, 380] on button "Mover para finalizado" at bounding box center [576, 386] width 90 height 22
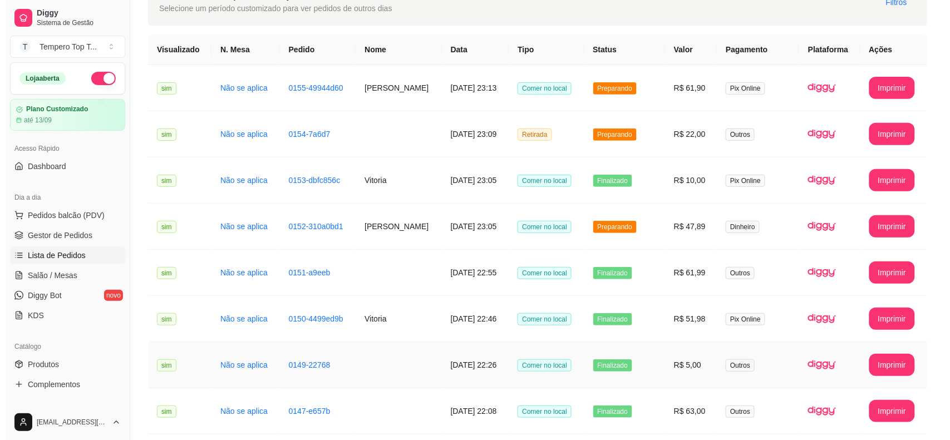
scroll to position [0, 0]
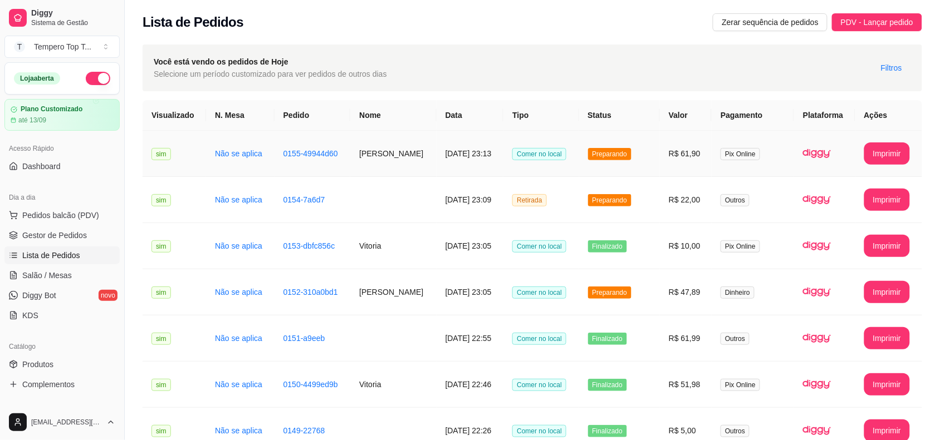
click at [449, 140] on td "17/08/2025 às 23:13" at bounding box center [470, 154] width 67 height 46
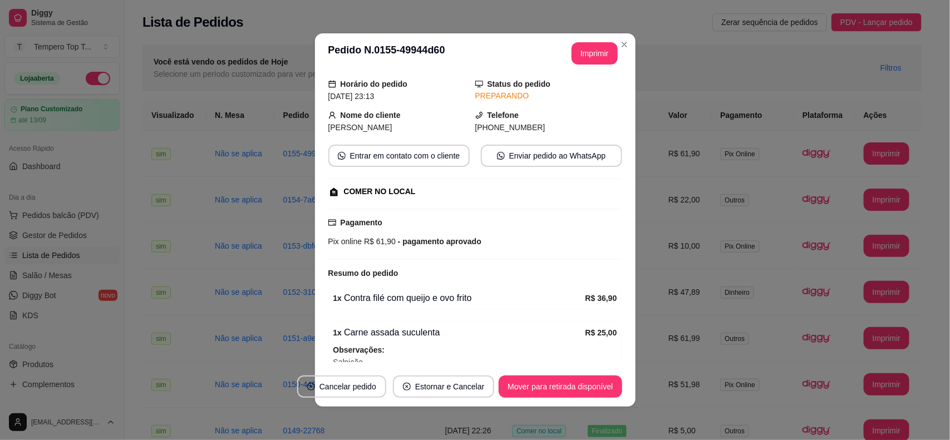
scroll to position [95, 0]
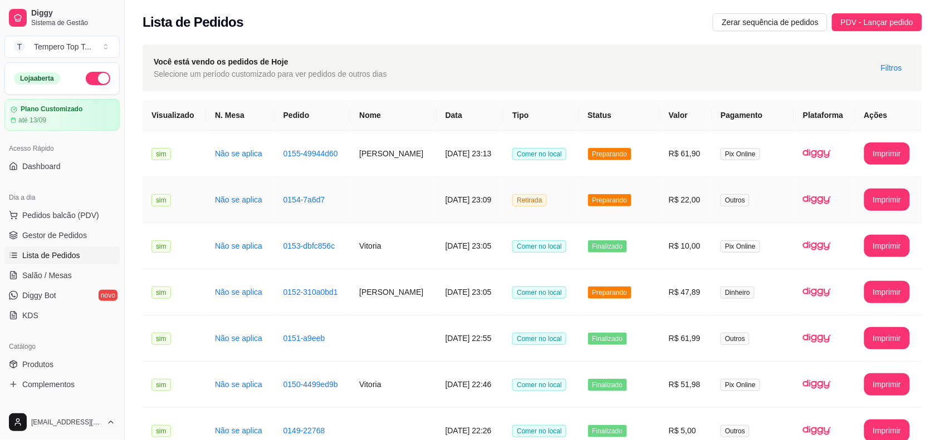
click at [658, 222] on td "Preparando" at bounding box center [619, 200] width 81 height 46
click at [402, 166] on td "Izabela gama" at bounding box center [393, 154] width 86 height 46
click at [396, 196] on td at bounding box center [393, 200] width 86 height 46
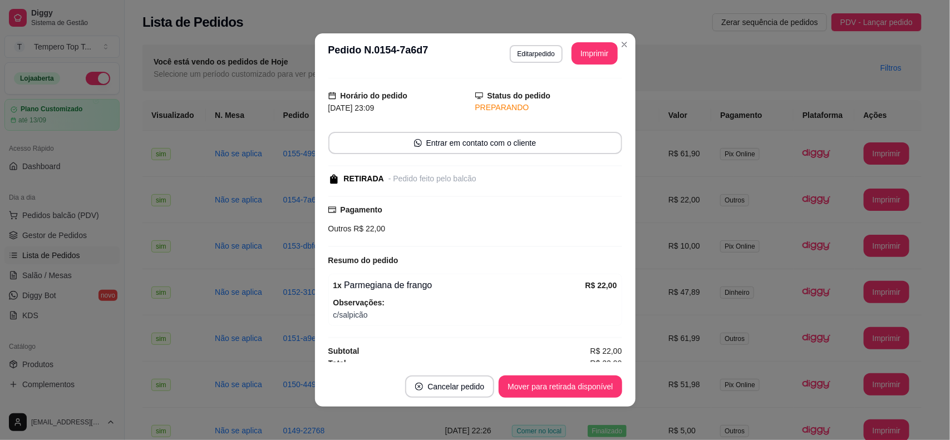
scroll to position [35, 0]
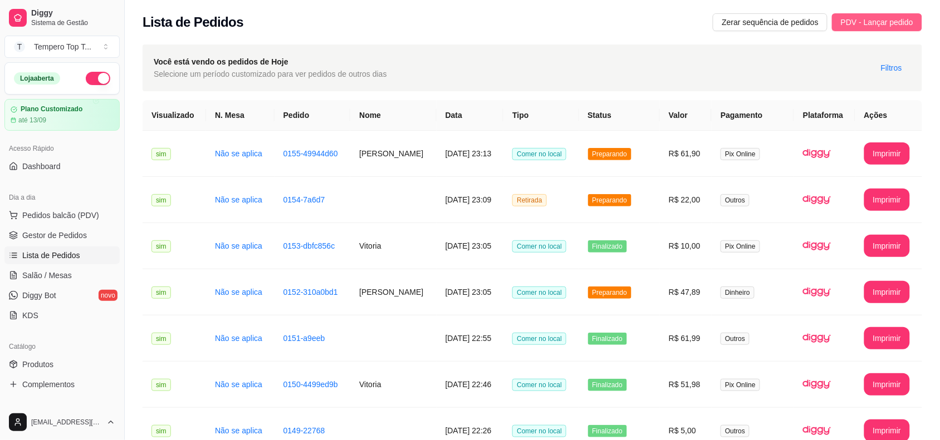
click at [869, 13] on button "PDV - Lançar pedido" at bounding box center [877, 22] width 90 height 18
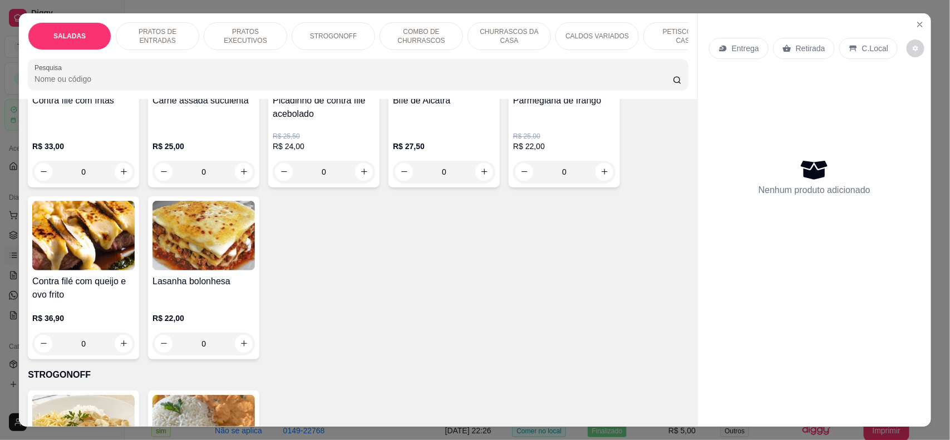
scroll to position [487, 0]
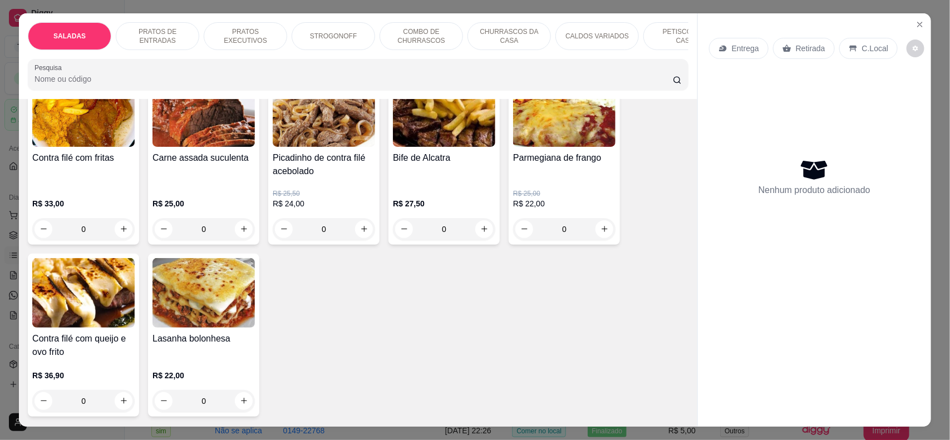
click at [594, 235] on div "0" at bounding box center [564, 229] width 102 height 22
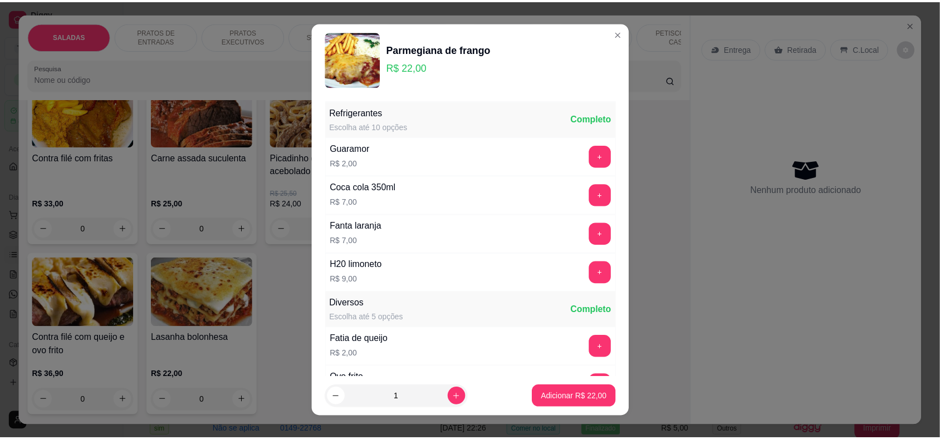
scroll to position [383, 0]
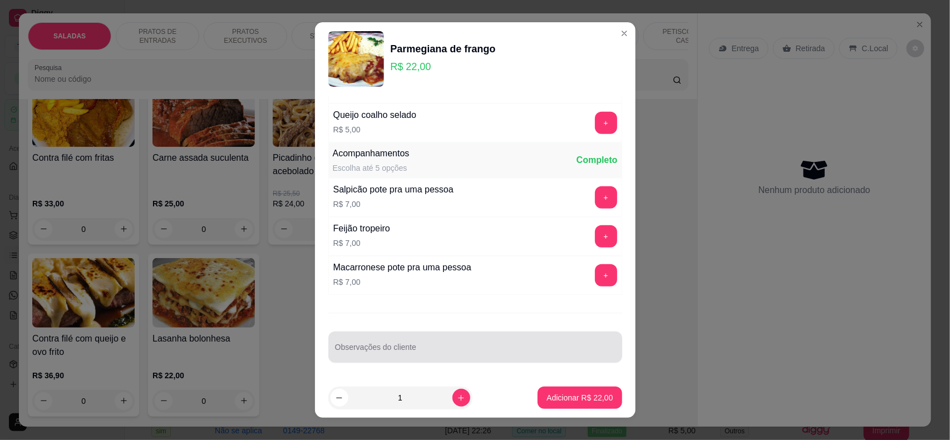
click at [458, 340] on div at bounding box center [475, 347] width 281 height 22
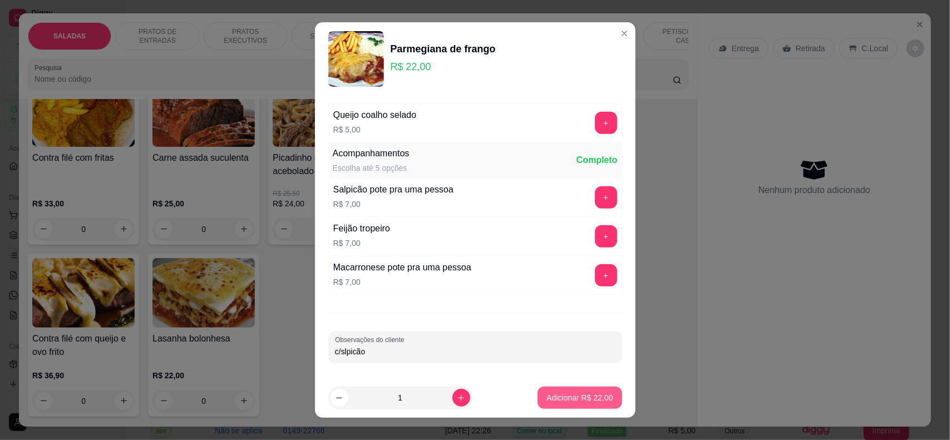
type input "c/slpicão"
click at [550, 396] on p "Adicionar R$ 22,00" at bounding box center [580, 398] width 66 height 11
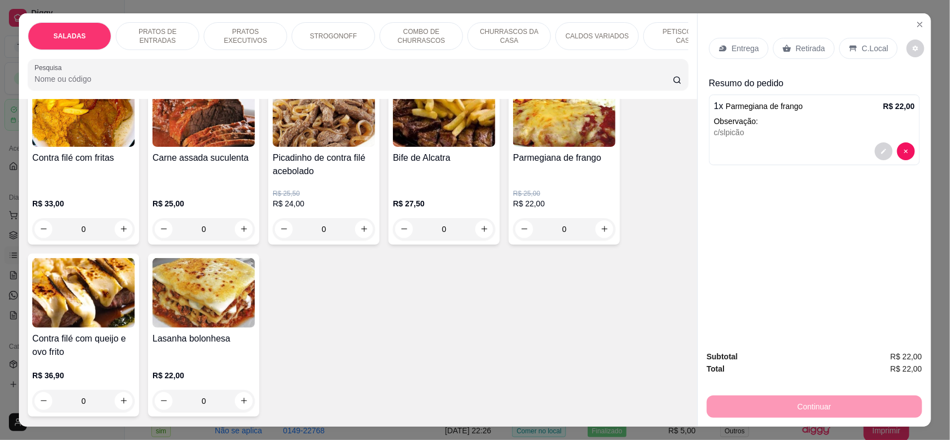
click at [798, 50] on p "Retirada" at bounding box center [811, 48] width 30 height 11
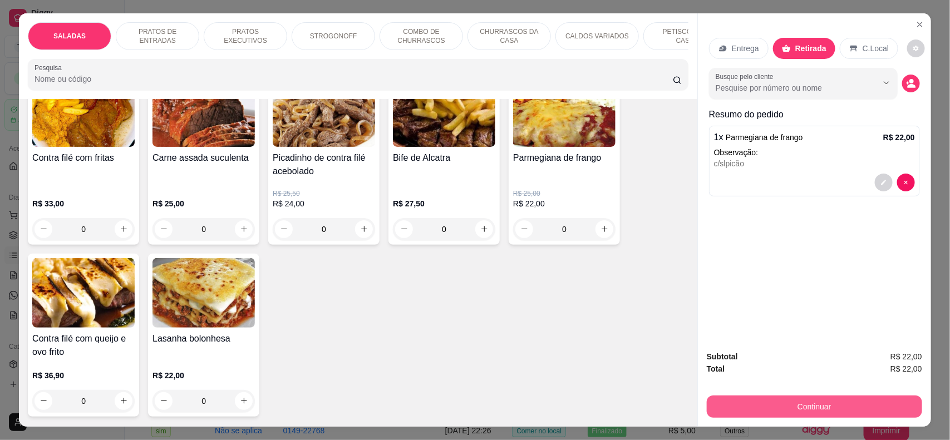
click at [834, 411] on button "Continuar" at bounding box center [814, 407] width 215 height 22
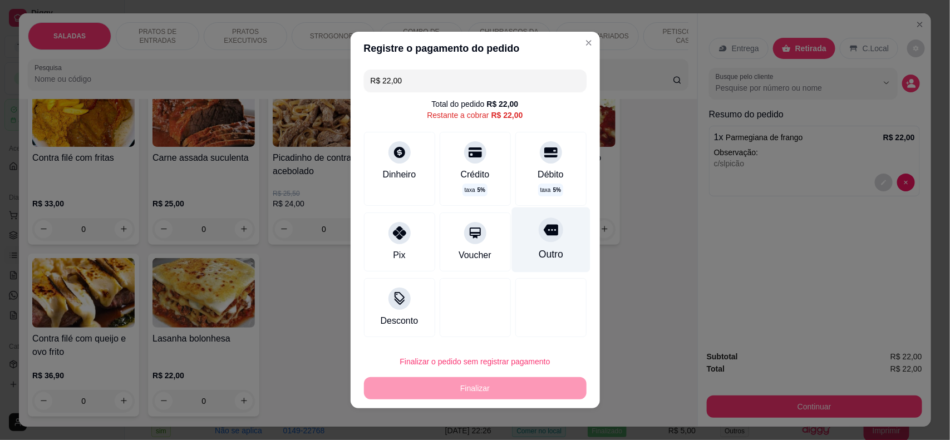
click at [547, 224] on div "Outro" at bounding box center [551, 240] width 79 height 65
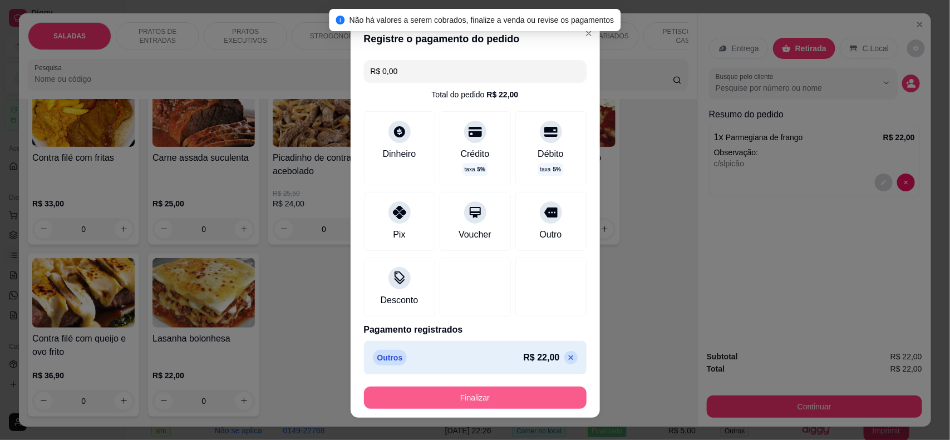
click at [476, 395] on button "Finalizar" at bounding box center [475, 398] width 223 height 22
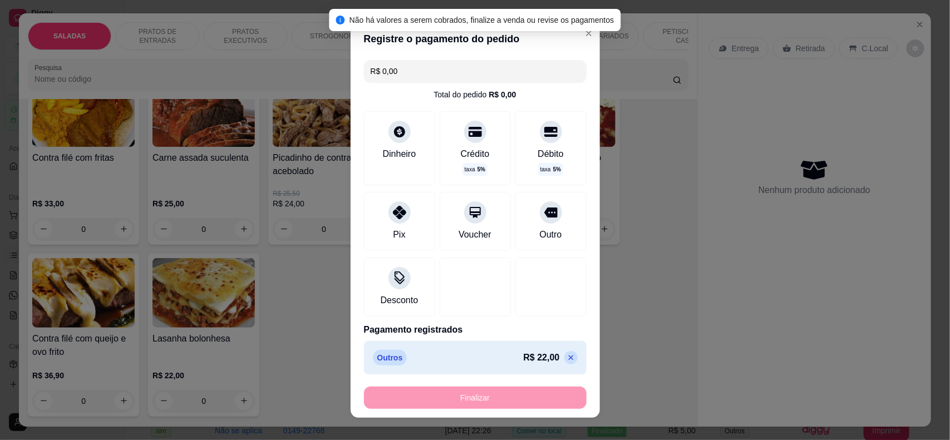
type input "-R$ 22,00"
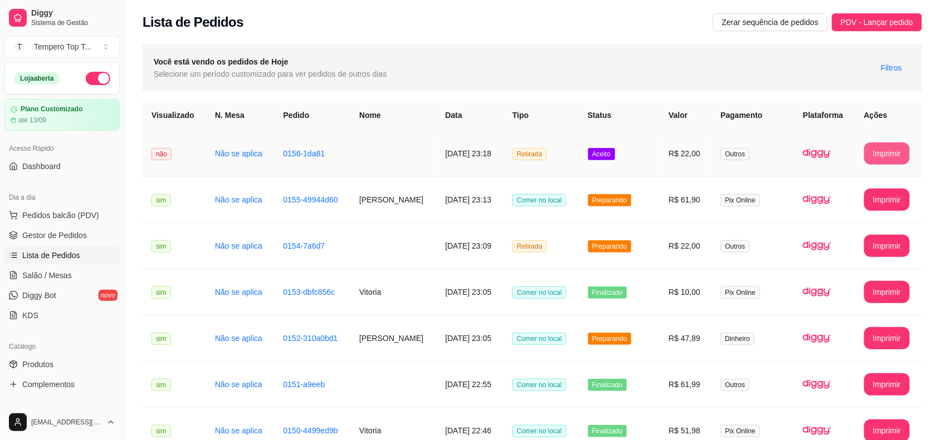
click at [891, 151] on button "Imprimir" at bounding box center [887, 154] width 46 height 22
click at [641, 140] on td "Aceito" at bounding box center [619, 154] width 81 height 46
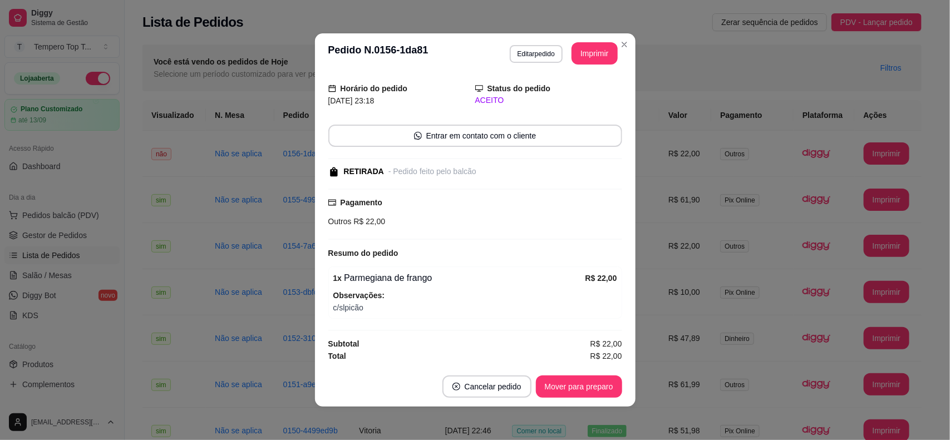
scroll to position [2, 0]
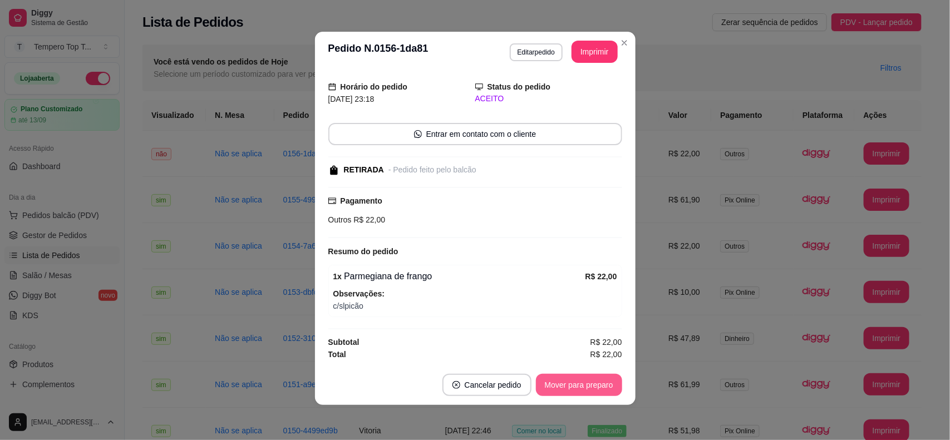
click at [580, 390] on button "Mover para preparo" at bounding box center [579, 385] width 86 height 22
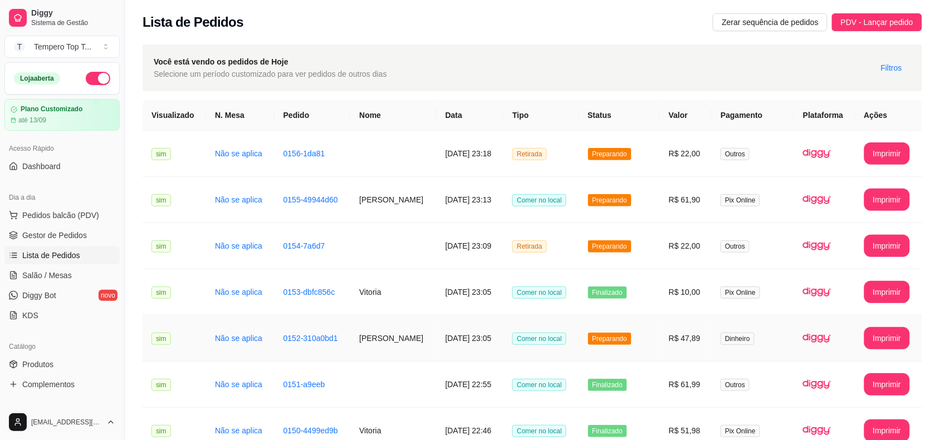
click at [668, 333] on td "R$ 47,89" at bounding box center [686, 339] width 52 height 46
click at [660, 204] on td "Preparando" at bounding box center [619, 200] width 81 height 46
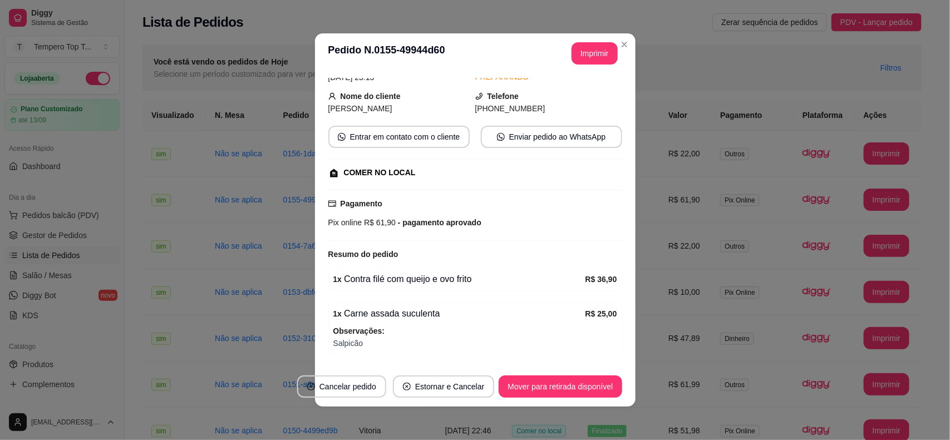
scroll to position [95, 0]
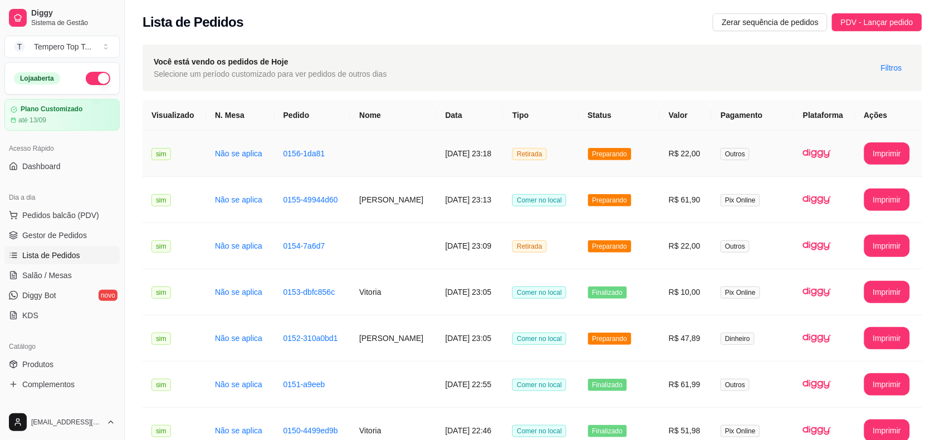
click at [669, 171] on td "R$ 22,00" at bounding box center [686, 154] width 52 height 46
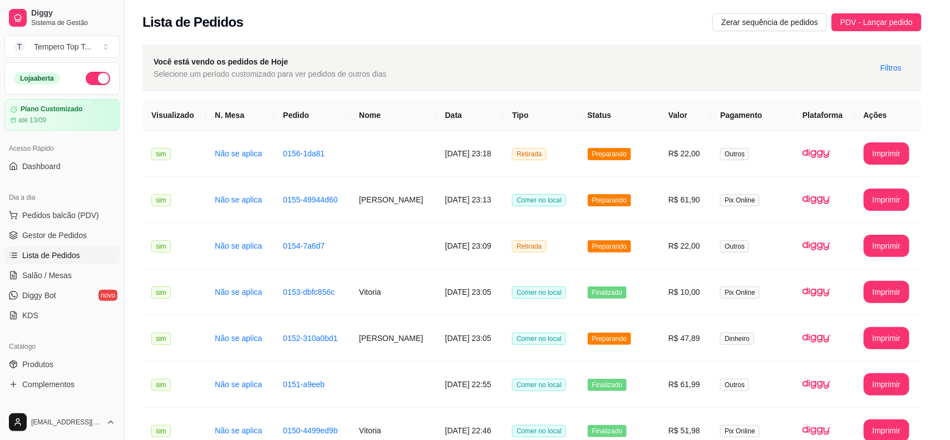
scroll to position [35, 0]
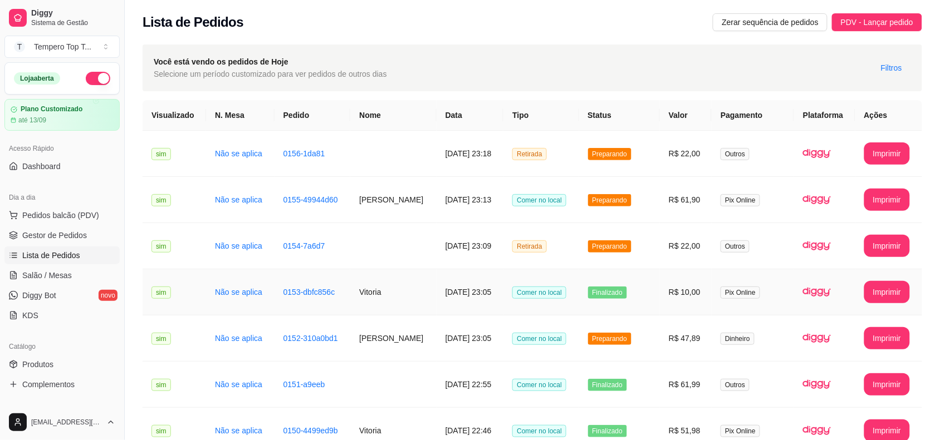
click at [670, 293] on td "R$ 10,00" at bounding box center [686, 292] width 52 height 46
click at [685, 246] on td "R$ 22,00" at bounding box center [686, 246] width 52 height 46
click at [678, 335] on td "R$ 47,89" at bounding box center [686, 339] width 52 height 46
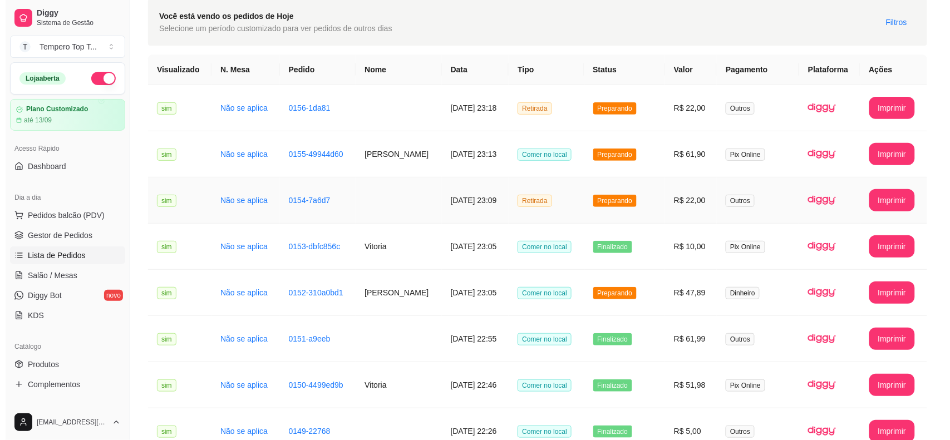
scroll to position [70, 0]
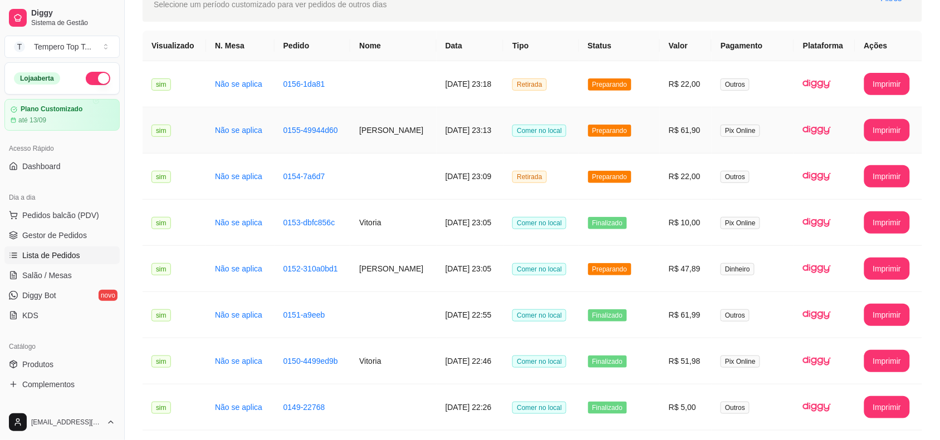
click at [660, 151] on td "Preparando" at bounding box center [619, 130] width 81 height 46
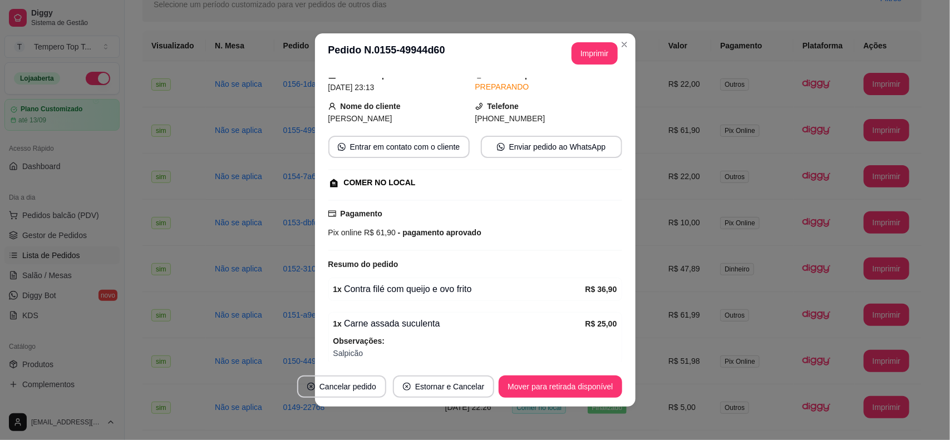
scroll to position [95, 0]
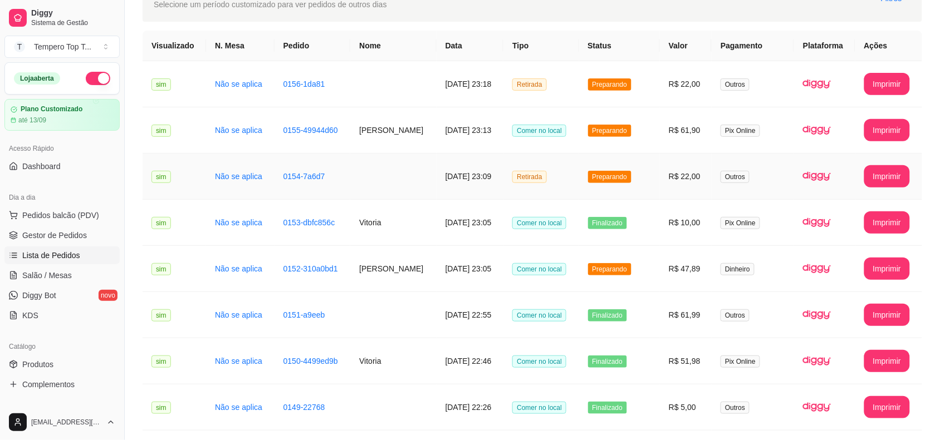
click at [666, 191] on td "R$ 22,00" at bounding box center [686, 177] width 52 height 46
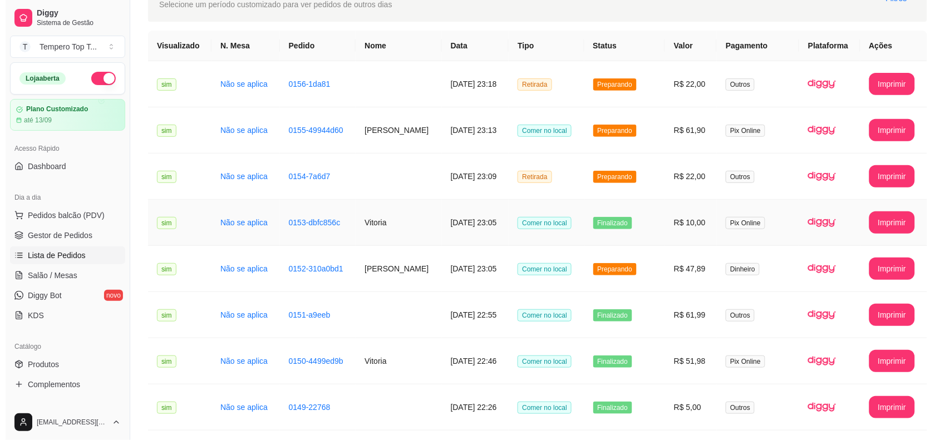
scroll to position [139, 0]
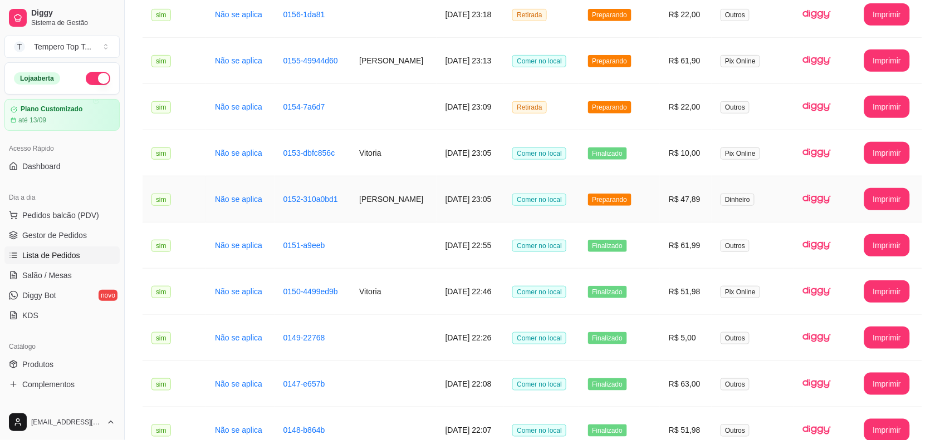
click at [651, 202] on td "Preparando" at bounding box center [619, 199] width 81 height 46
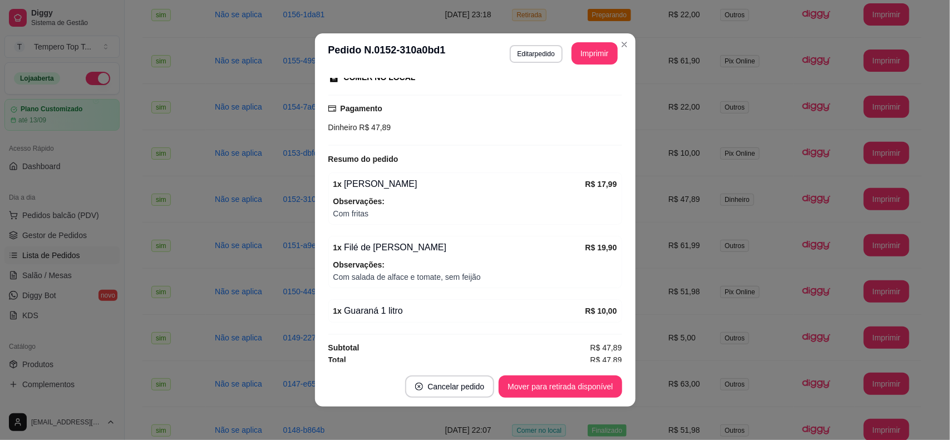
scroll to position [159, 0]
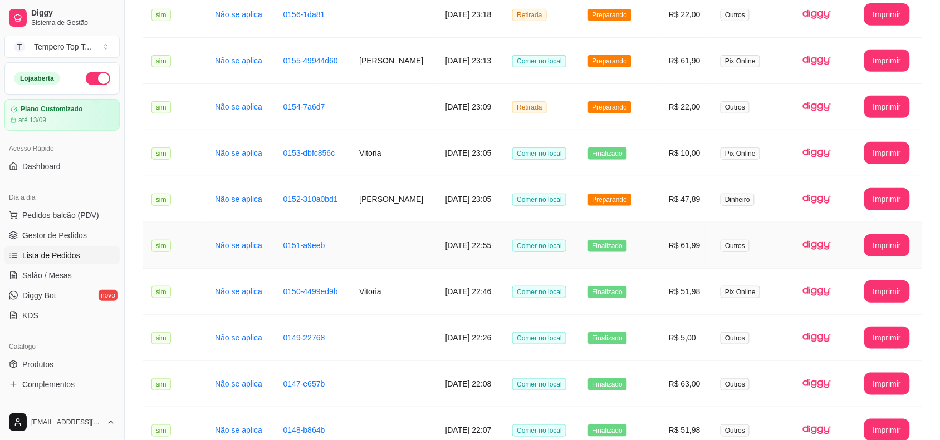
click at [670, 246] on td "R$ 61,99" at bounding box center [686, 246] width 52 height 46
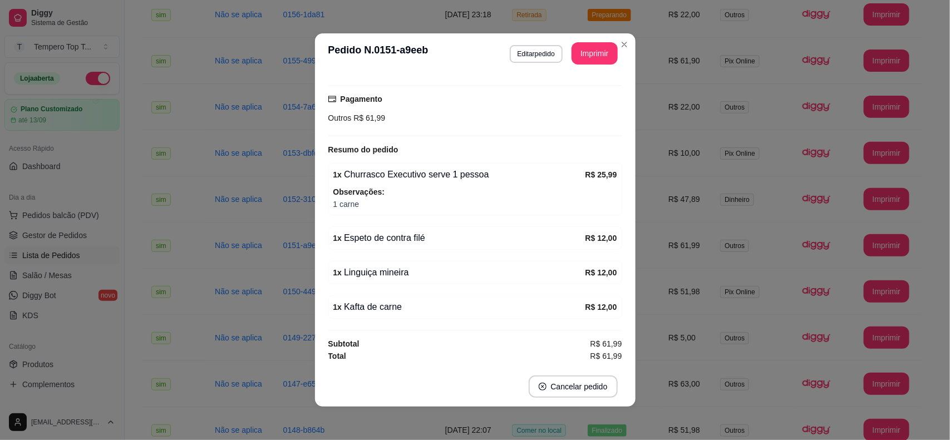
scroll to position [92, 0]
click at [528, 52] on button "Editar pedido" at bounding box center [536, 54] width 53 height 18
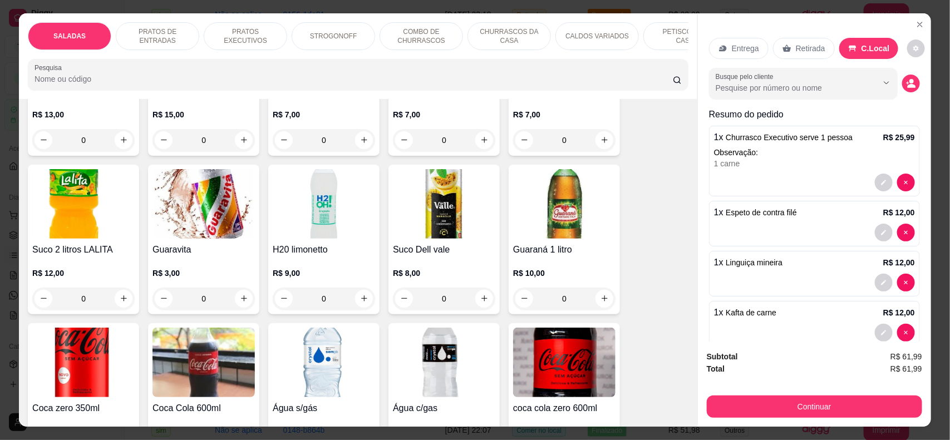
scroll to position [2297, 0]
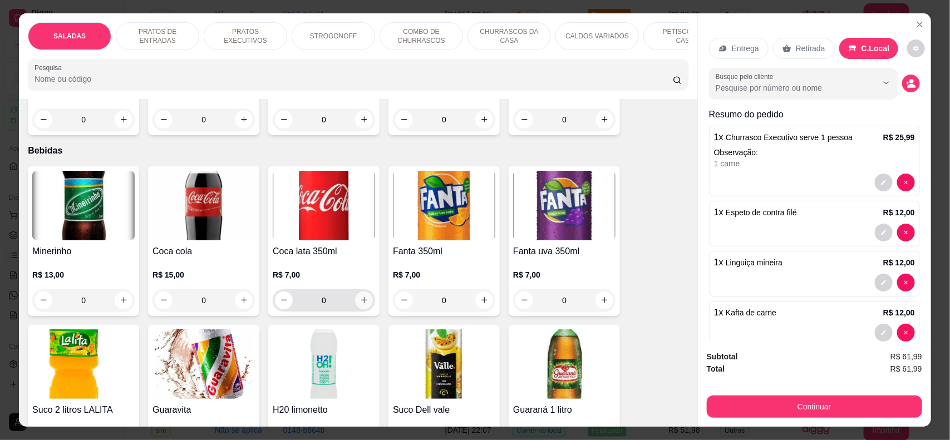
click at [363, 302] on button "increase-product-quantity" at bounding box center [364, 301] width 18 height 18
type input "1"
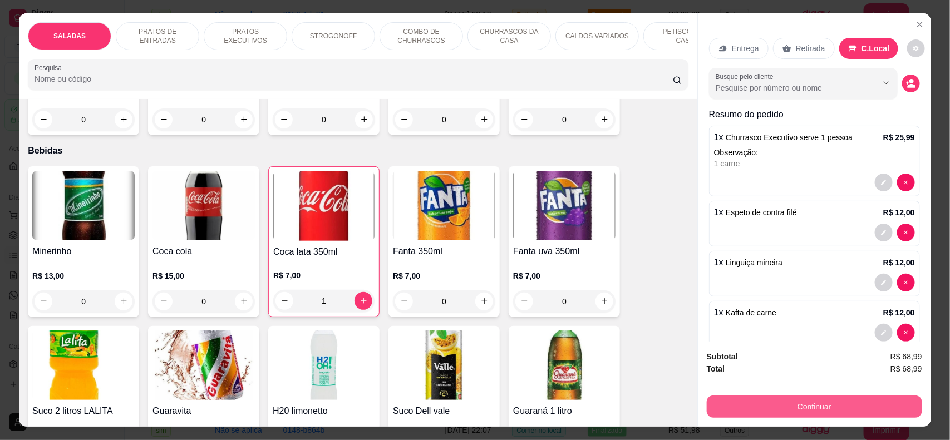
click at [779, 405] on button "Continuar" at bounding box center [814, 407] width 215 height 22
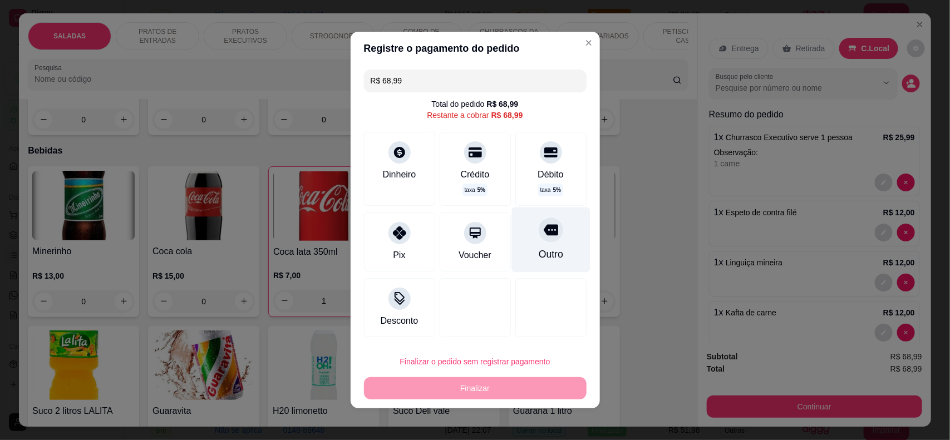
click at [538, 254] on div "Outro" at bounding box center [550, 254] width 24 height 14
type input "R$ 0,00"
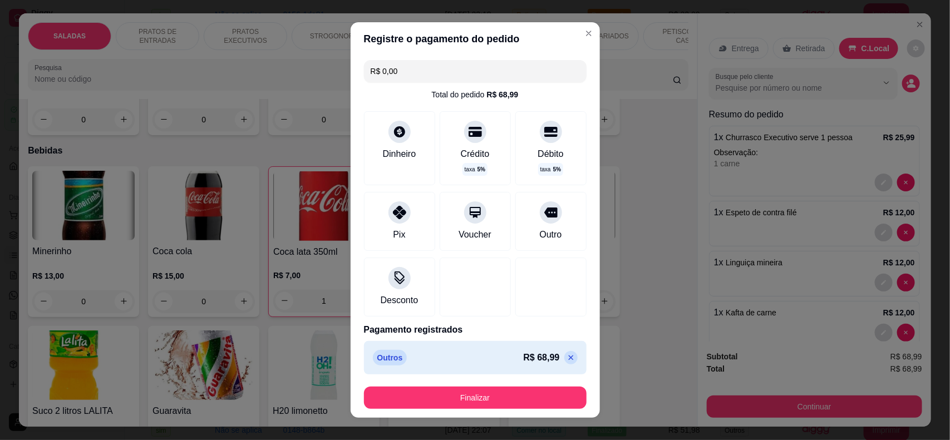
click at [472, 414] on footer "Finalizar" at bounding box center [475, 398] width 249 height 40
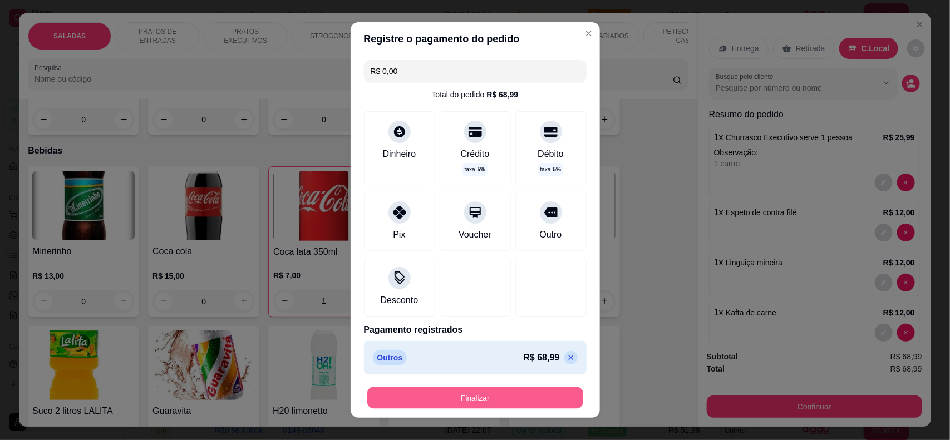
click at [469, 400] on button "Finalizar" at bounding box center [475, 399] width 216 height 22
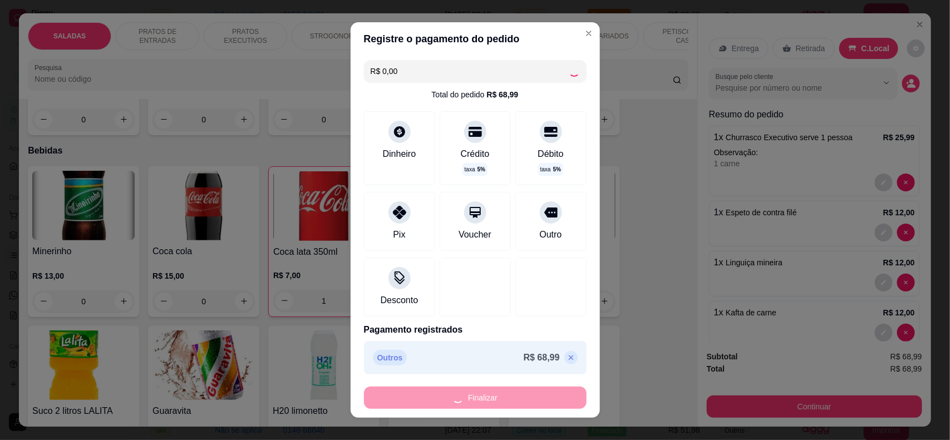
type input "0"
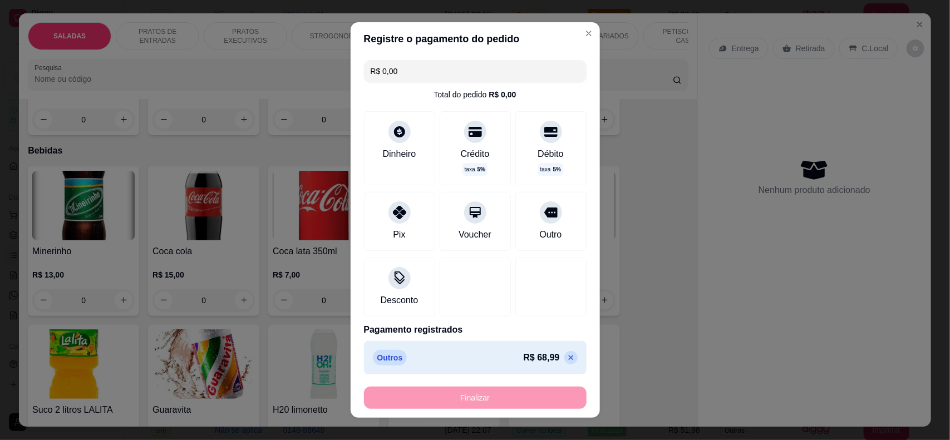
type input "-R$ 68,99"
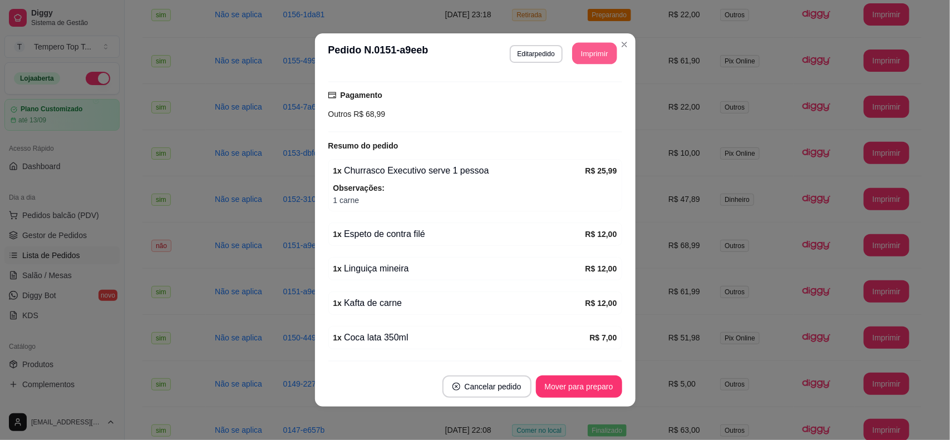
click at [590, 58] on button "Imprimir" at bounding box center [594, 54] width 45 height 22
click at [597, 386] on button "Mover para preparo" at bounding box center [579, 387] width 84 height 22
click at [597, 386] on div "Mover para preparo" at bounding box center [579, 387] width 86 height 22
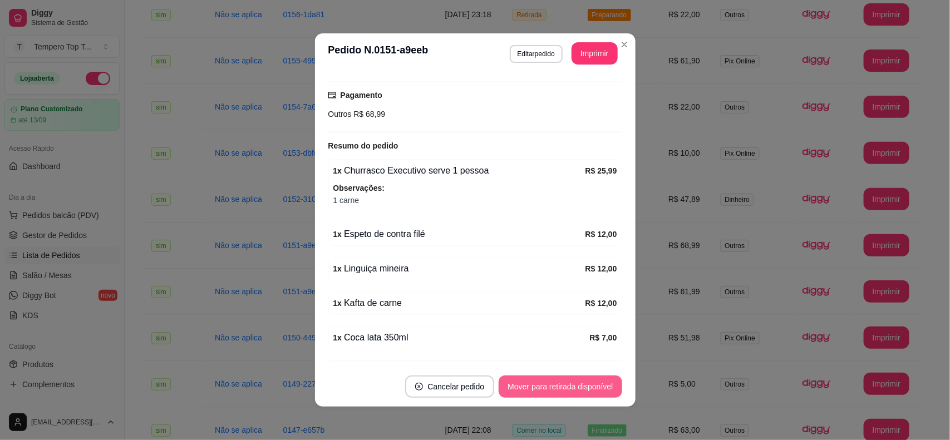
click at [597, 386] on button "Mover para retirada disponível" at bounding box center [560, 387] width 123 height 22
click at [600, 385] on button "Mover para finalizado" at bounding box center [576, 387] width 92 height 22
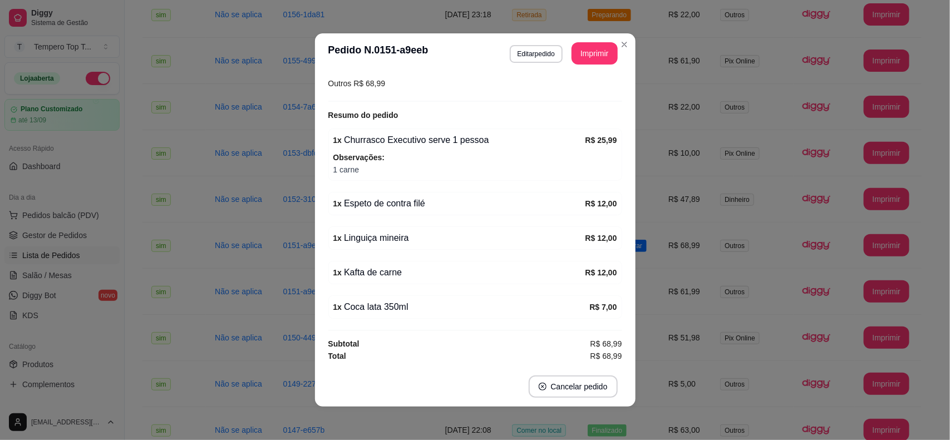
scroll to position [105, 0]
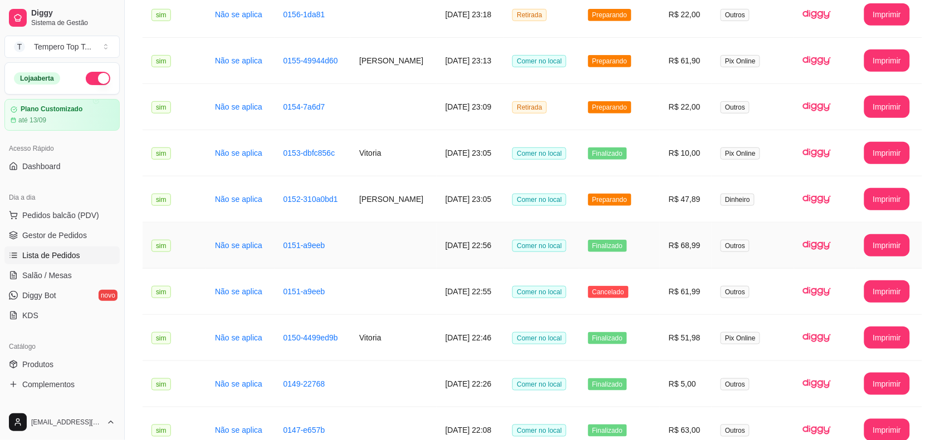
click at [656, 257] on td "Finalizado" at bounding box center [619, 246] width 81 height 46
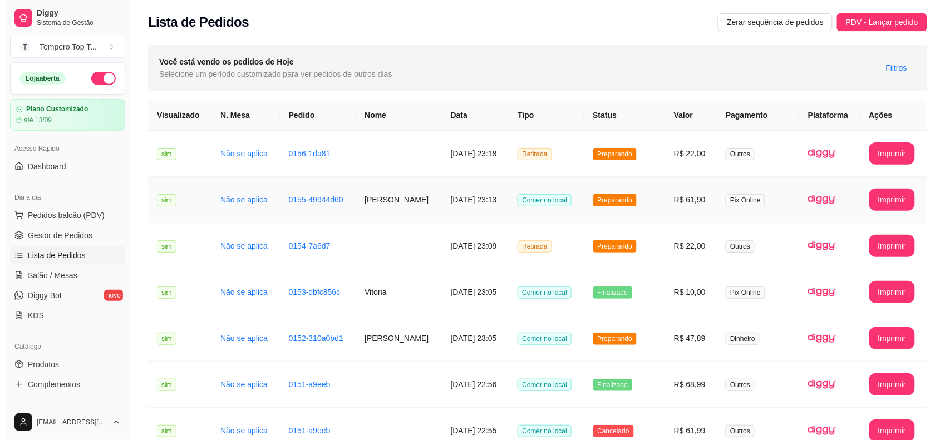
scroll to position [70, 0]
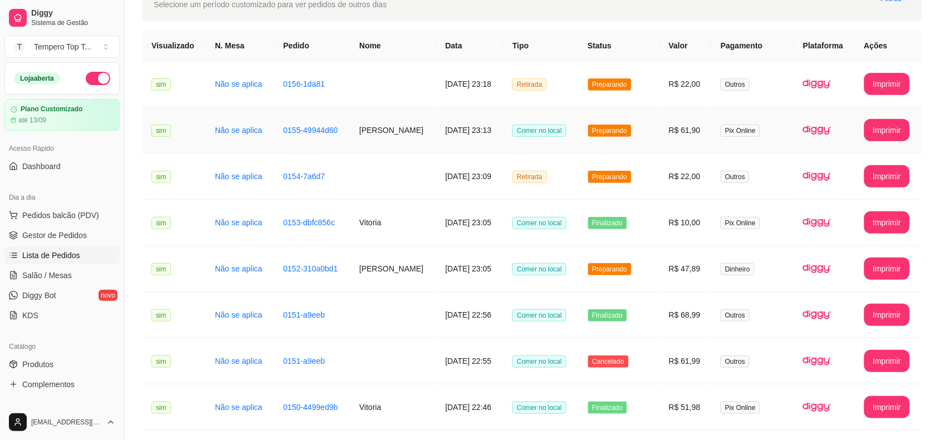
click at [660, 130] on td "Preparando" at bounding box center [619, 130] width 81 height 46
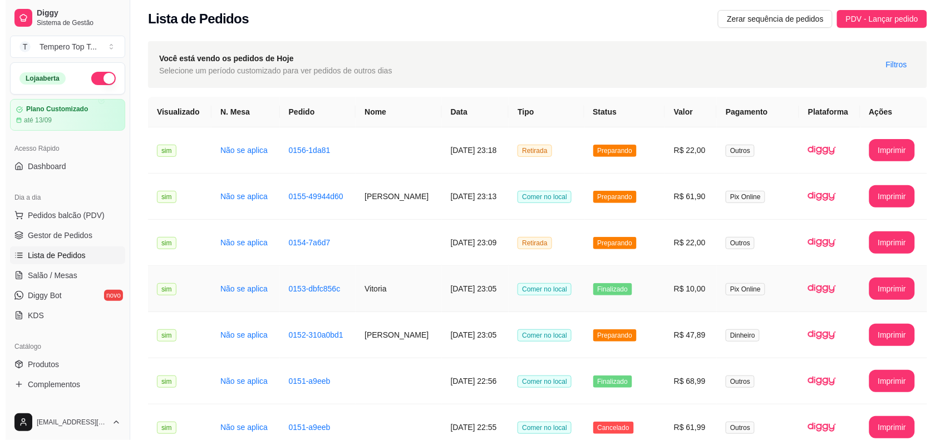
scroll to position [0, 0]
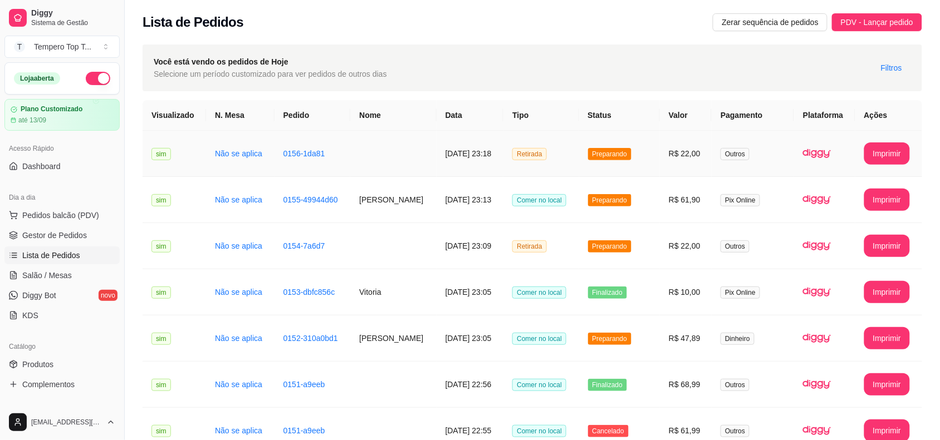
click at [705, 153] on td "R$ 22,00" at bounding box center [686, 154] width 52 height 46
click at [876, 14] on button "PDV - Lançar pedido" at bounding box center [877, 22] width 90 height 18
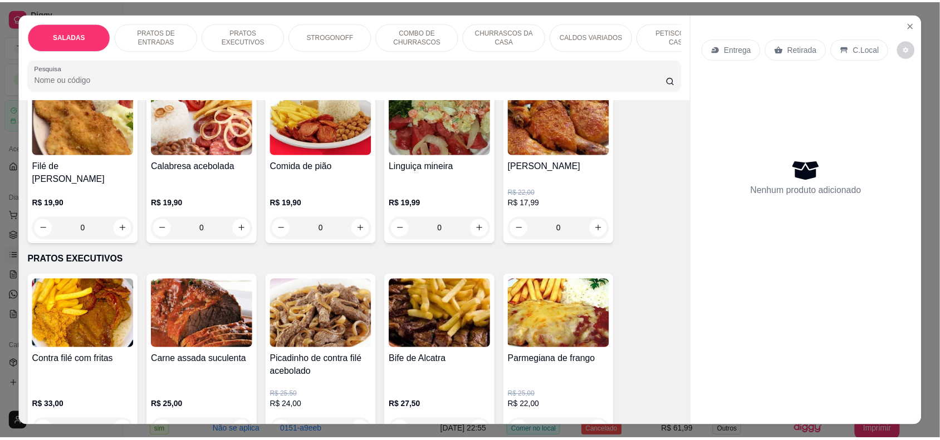
scroll to position [348, 0]
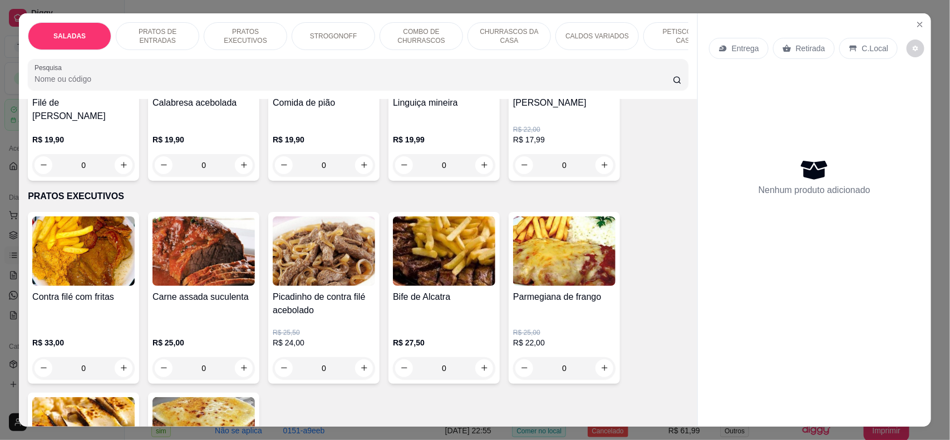
click at [596, 372] on div "0" at bounding box center [564, 368] width 102 height 22
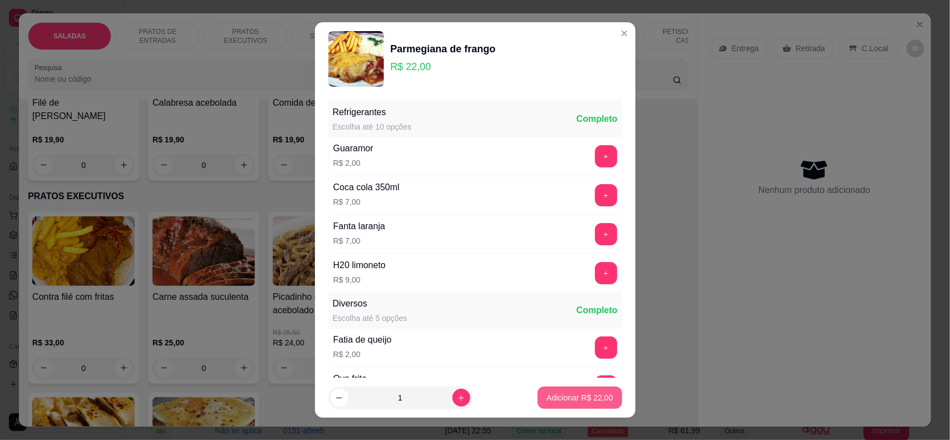
click at [561, 399] on p "Adicionar R$ 22,00" at bounding box center [580, 398] width 66 height 11
type input "1"
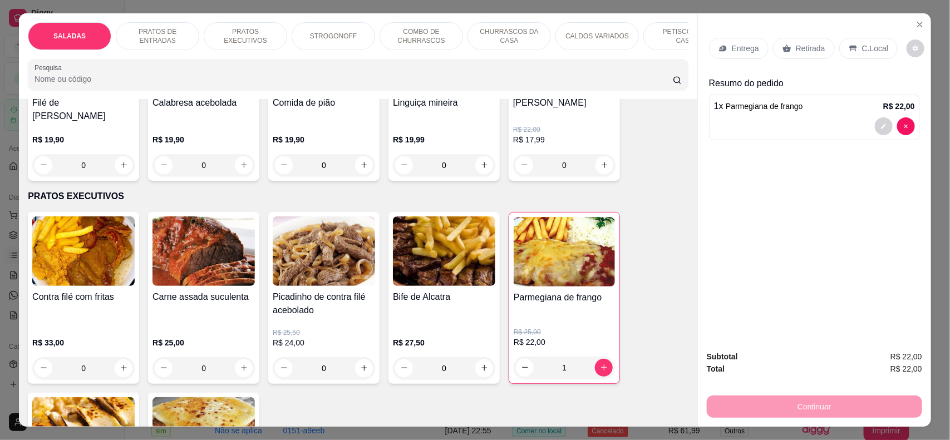
click at [816, 52] on p "Retirada" at bounding box center [811, 48] width 30 height 11
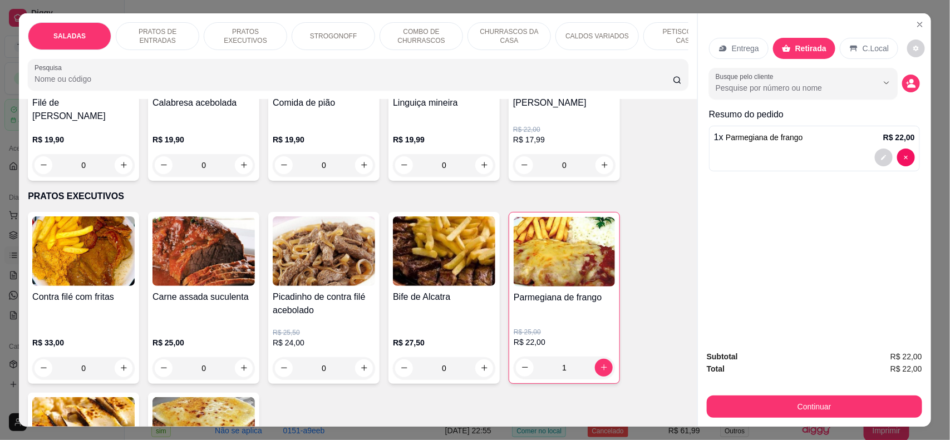
click at [850, 48] on icon at bounding box center [853, 48] width 7 height 6
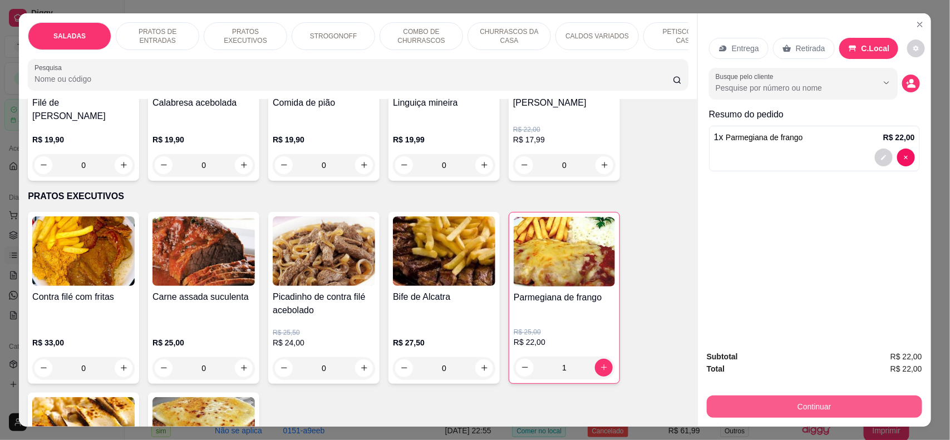
click at [761, 409] on button "Continuar" at bounding box center [814, 407] width 215 height 22
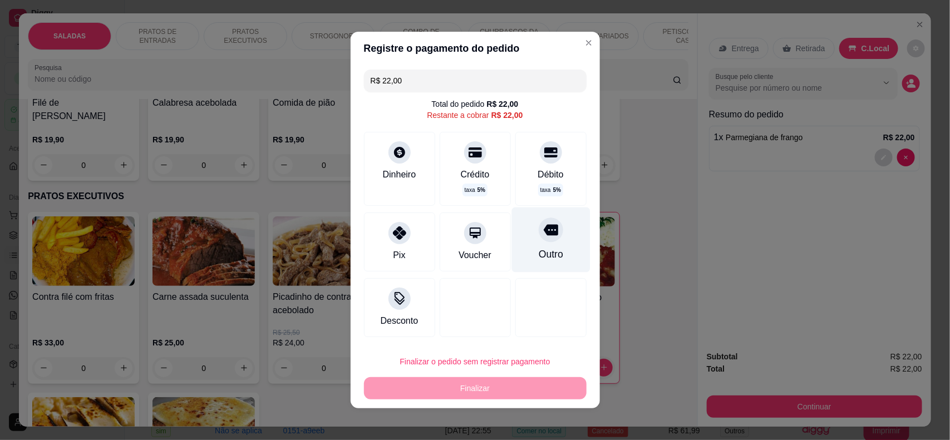
click at [539, 220] on div at bounding box center [551, 230] width 24 height 24
type input "R$ 0,00"
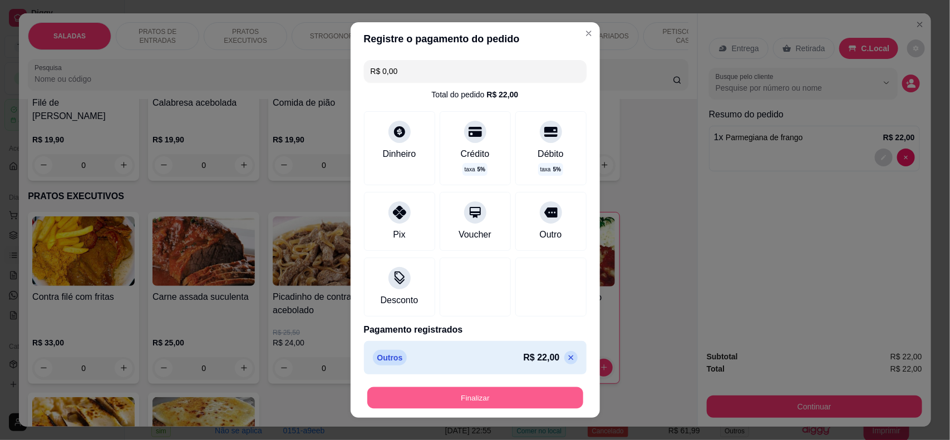
click at [502, 399] on button "Finalizar" at bounding box center [475, 399] width 216 height 22
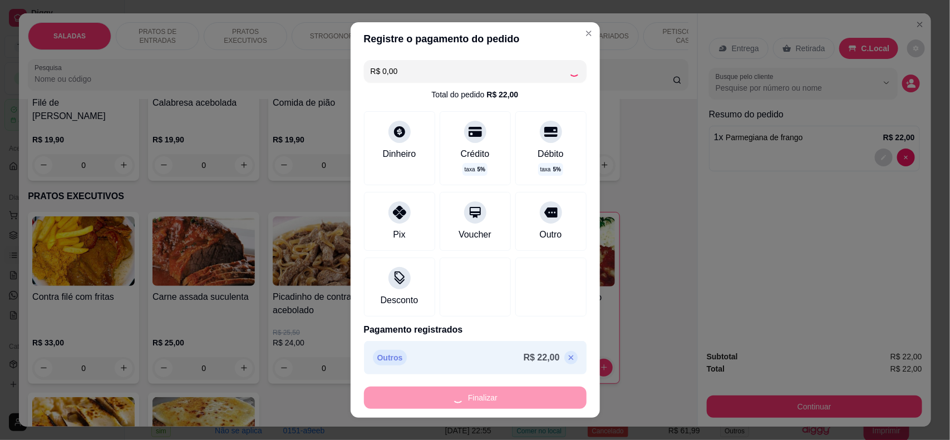
type input "0"
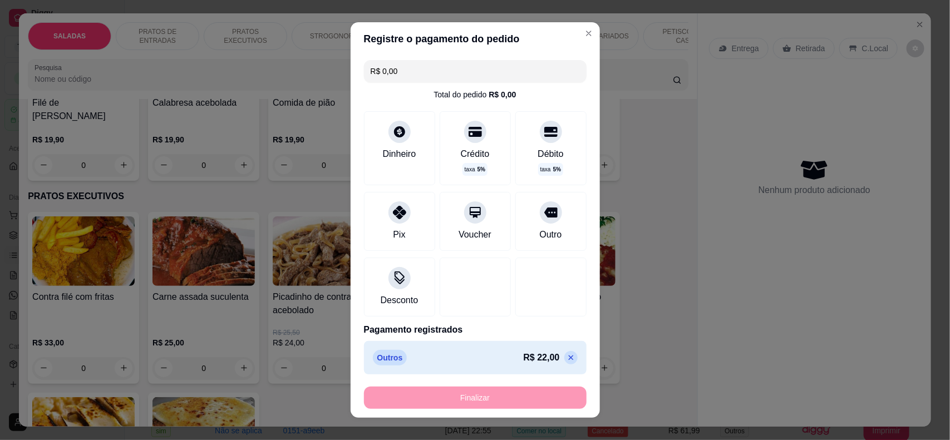
type input "-R$ 22,00"
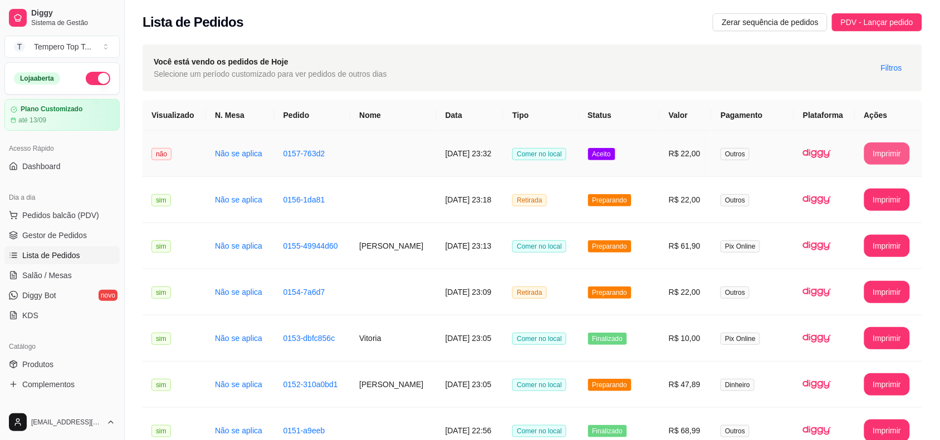
click at [877, 160] on button "Imprimir" at bounding box center [887, 154] width 46 height 22
click at [881, 19] on span "PDV - Lançar pedido" at bounding box center [877, 22] width 72 height 12
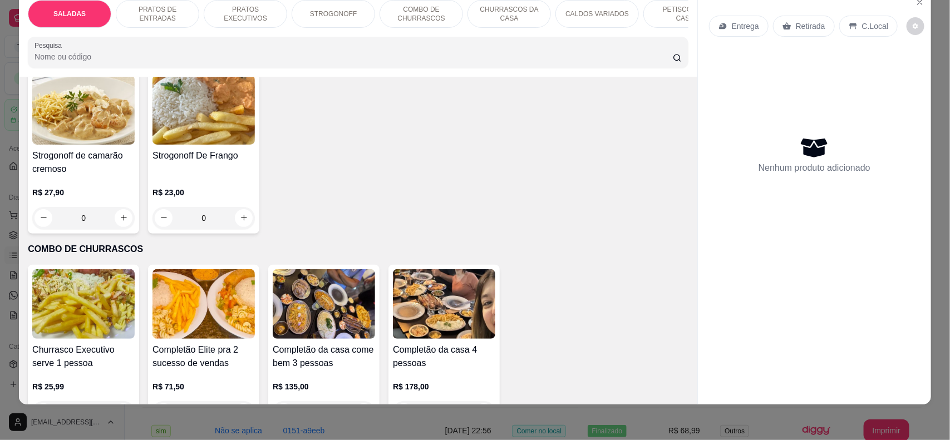
scroll to position [844, 0]
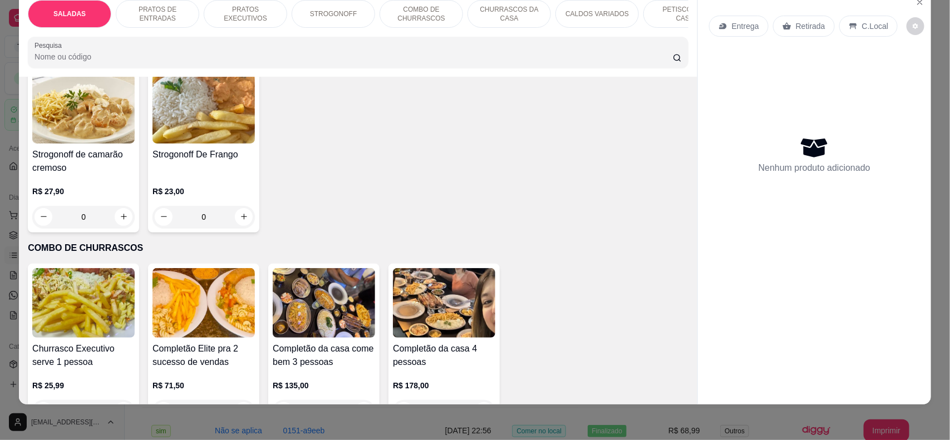
click at [483, 190] on div "Strogonoff de camarão cremoso R$ 27,90 0 Strogonoff De Frango R$ 23,00 0" at bounding box center [358, 151] width 661 height 163
click at [236, 12] on p "PRATOS EXECUTIVOS" at bounding box center [245, 14] width 65 height 18
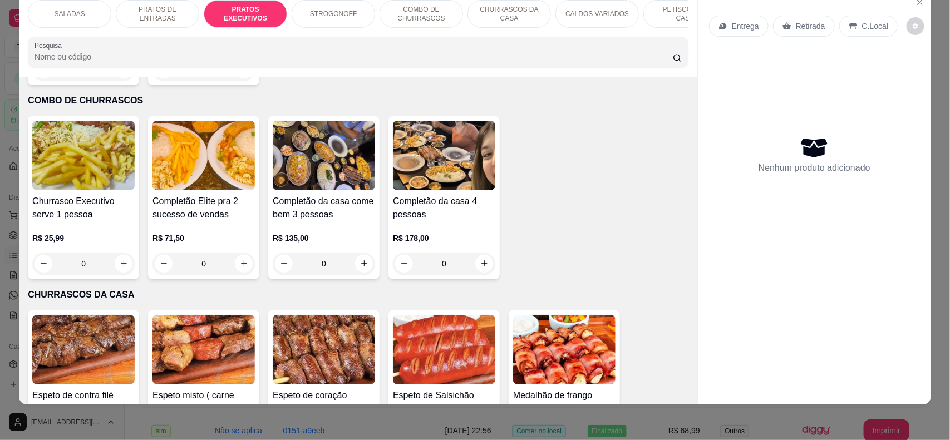
scroll to position [992, 0]
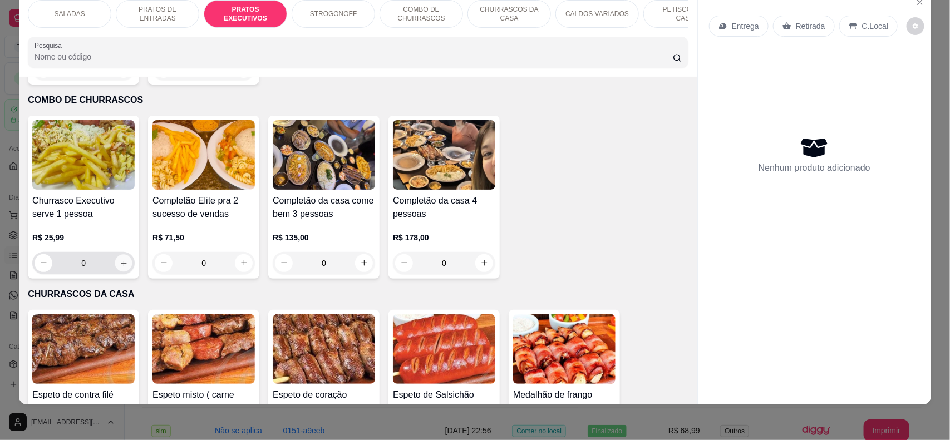
click at [115, 272] on button "increase-product-quantity" at bounding box center [123, 262] width 17 height 17
type input "1"
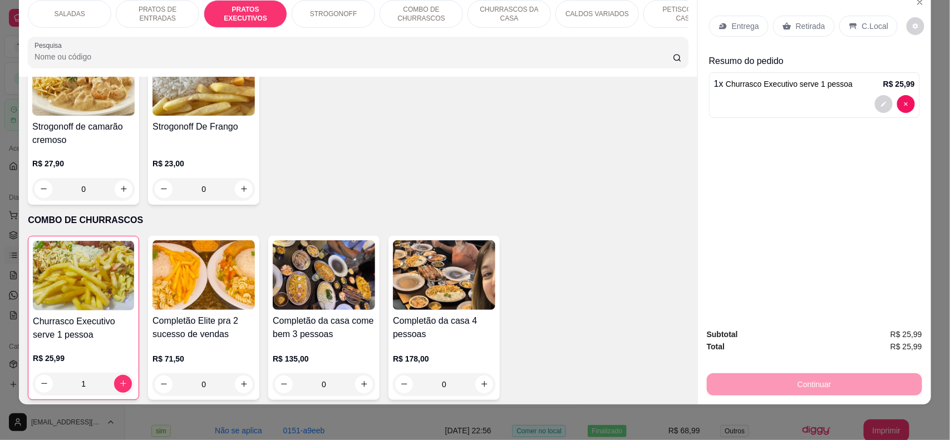
scroll to position [979, 0]
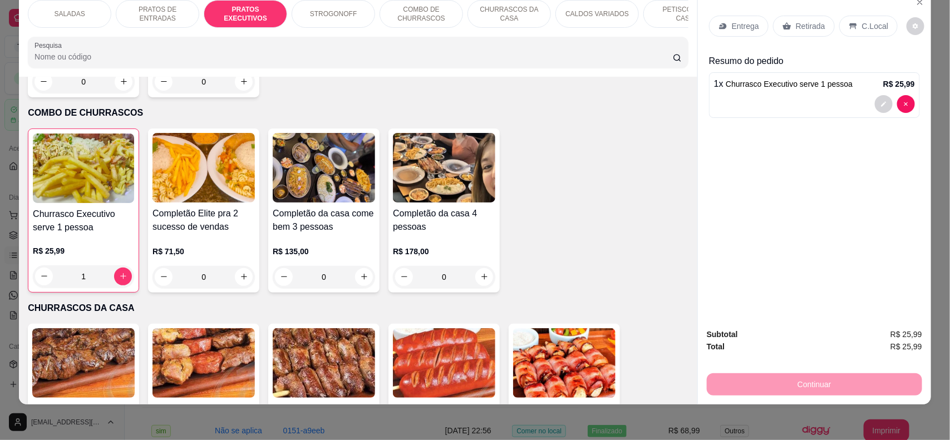
click at [575, 9] on p "CALDOS VARIADOS" at bounding box center [597, 13] width 63 height 9
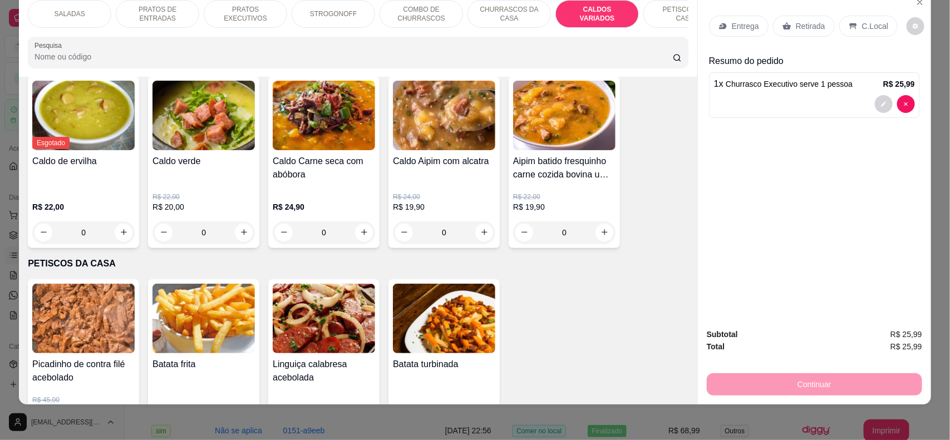
scroll to position [1771, 0]
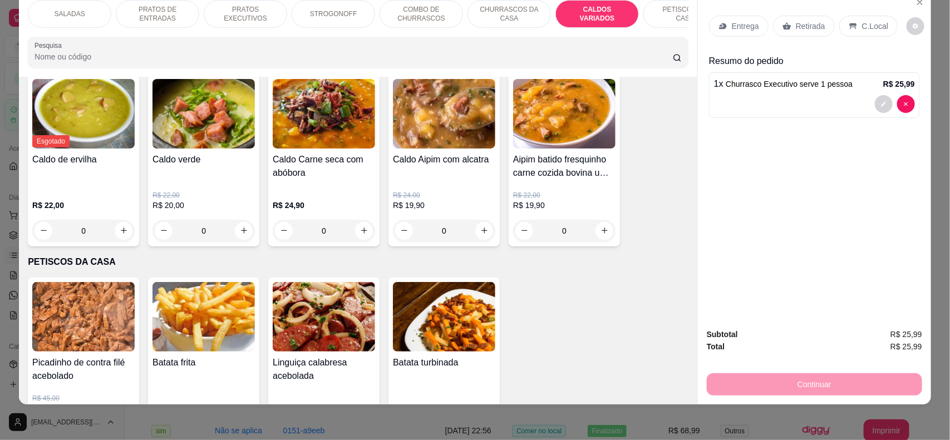
click at [355, 234] on div "0" at bounding box center [324, 231] width 102 height 22
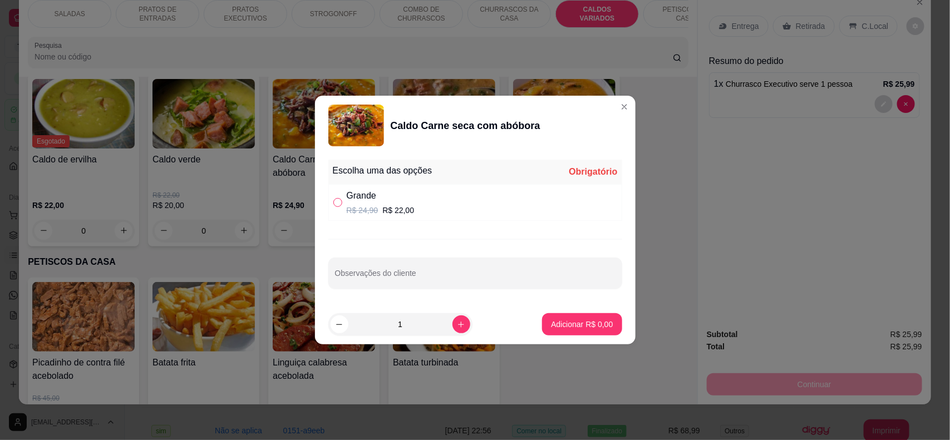
click at [337, 203] on input "" at bounding box center [338, 202] width 9 height 9
radio input "true"
click at [571, 323] on p "Adicionar R$ 22,00" at bounding box center [580, 324] width 65 height 11
type input "1"
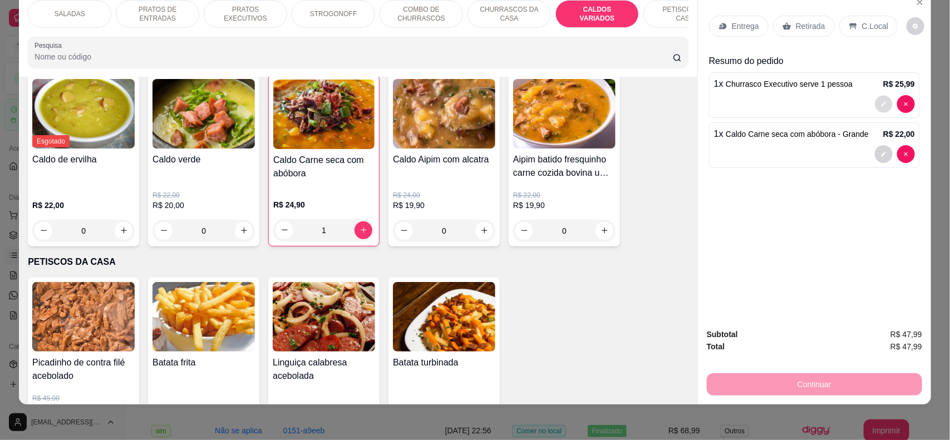
click at [876, 100] on button "decrease-product-quantity" at bounding box center [883, 103] width 17 height 17
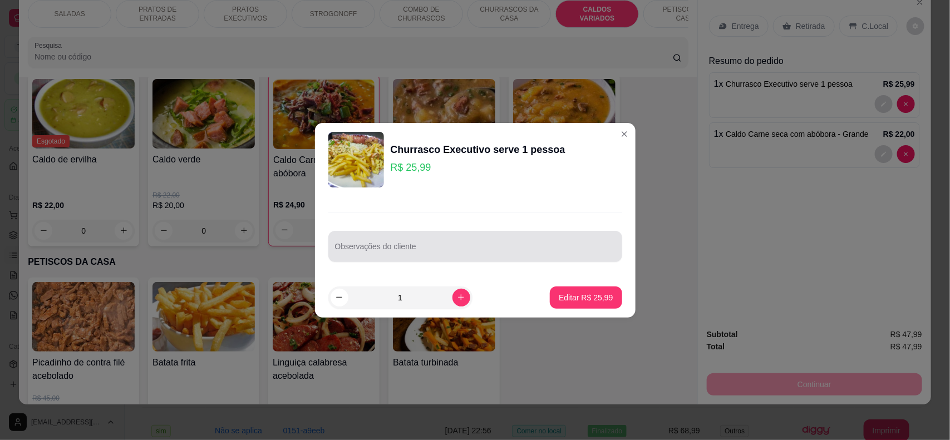
click at [521, 233] on div "Observações do cliente" at bounding box center [475, 246] width 294 height 31
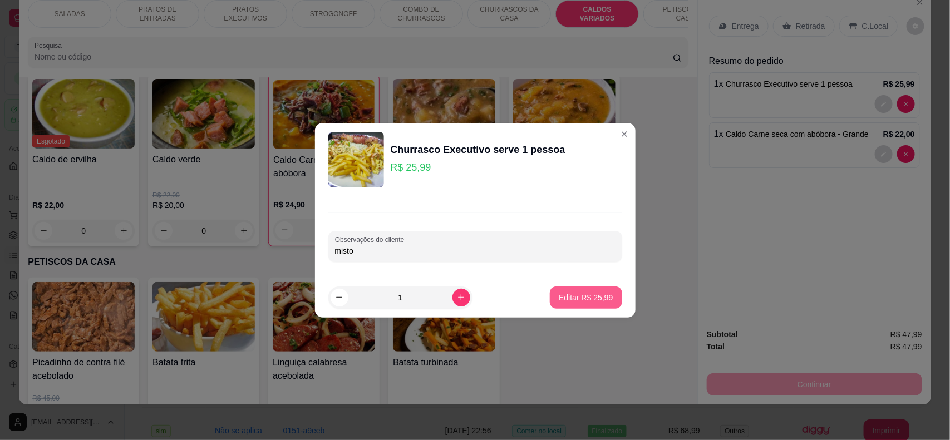
type input "misto"
click at [581, 293] on p "Editar R$ 25,99" at bounding box center [586, 297] width 52 height 11
type input "0"
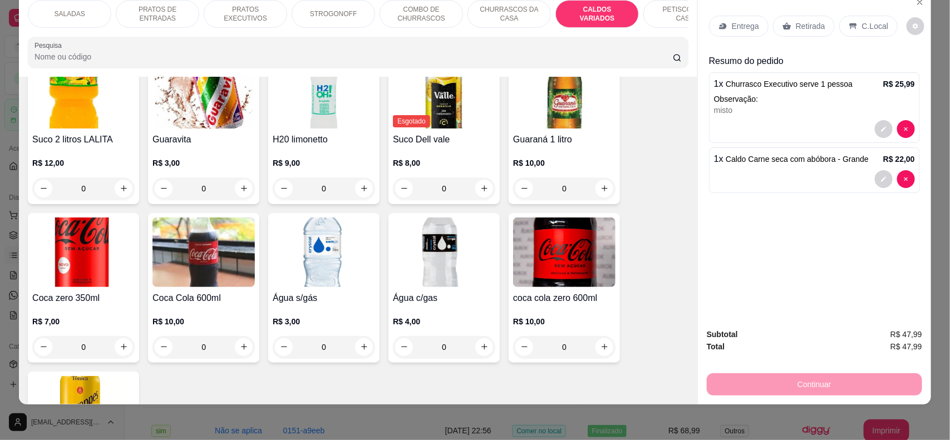
scroll to position [2546, 0]
click at [360, 351] on icon "increase-product-quantity" at bounding box center [364, 346] width 8 height 8
type input "1"
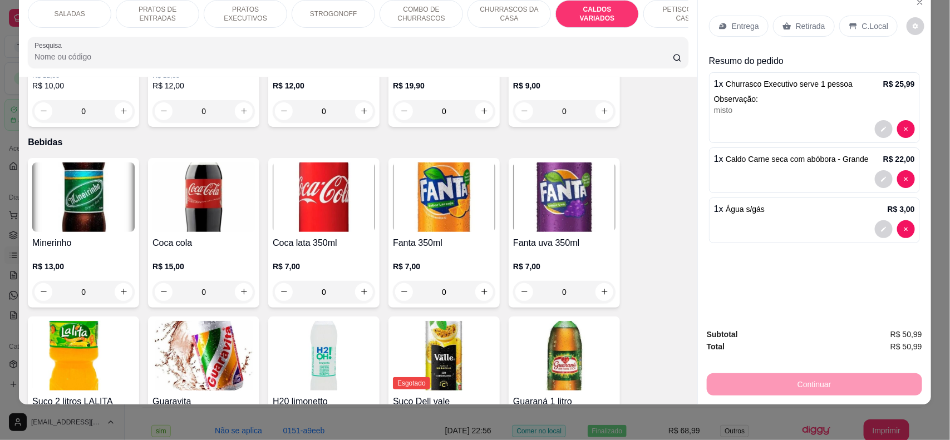
scroll to position [2282, 0]
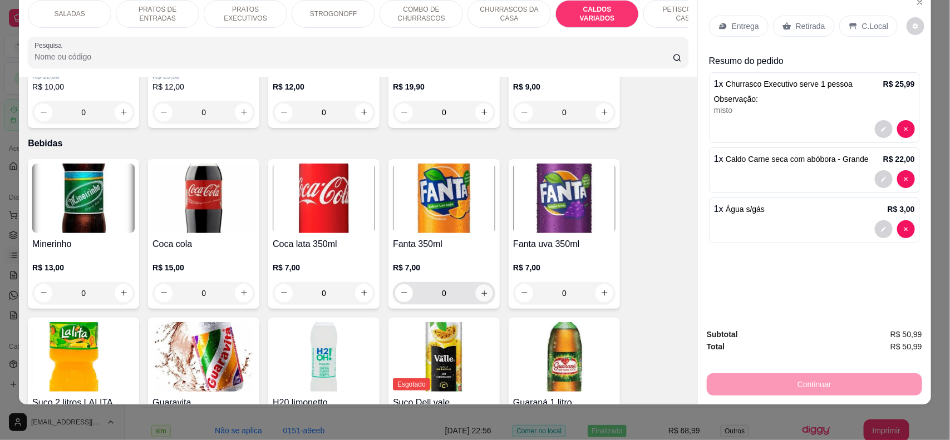
click at [485, 299] on button "increase-product-quantity" at bounding box center [484, 293] width 17 height 17
type input "1"
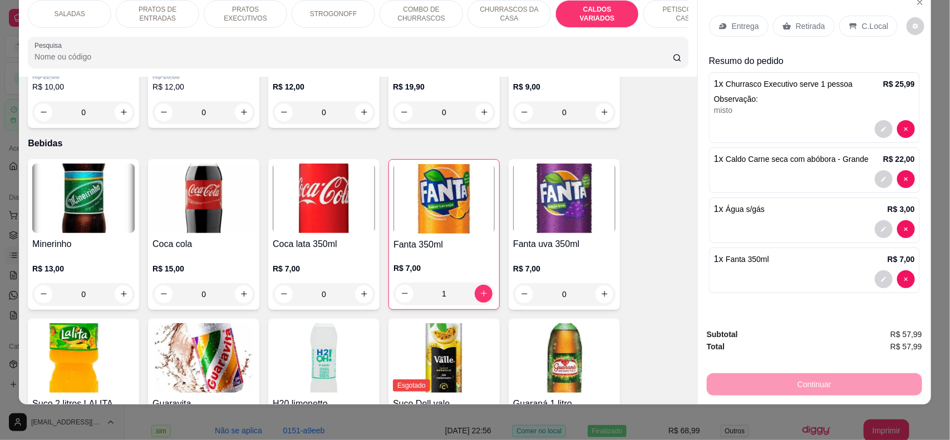
click at [872, 29] on p "C.Local" at bounding box center [875, 26] width 26 height 11
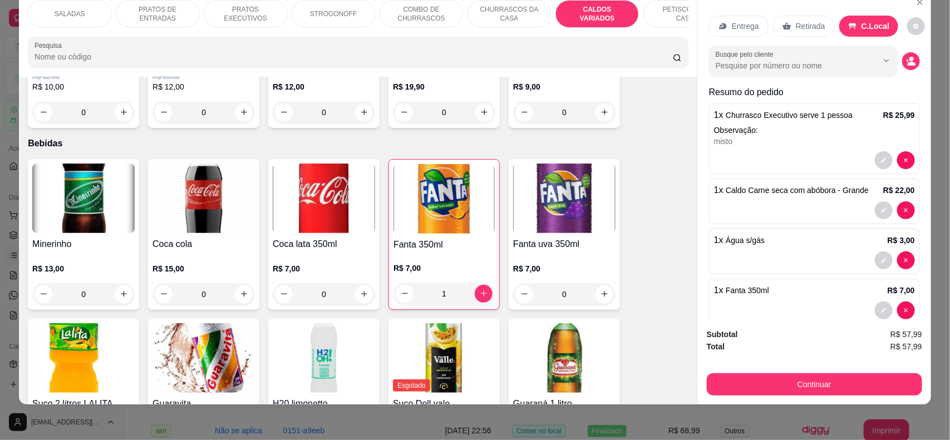
click at [872, 29] on p "C.Local" at bounding box center [876, 26] width 28 height 11
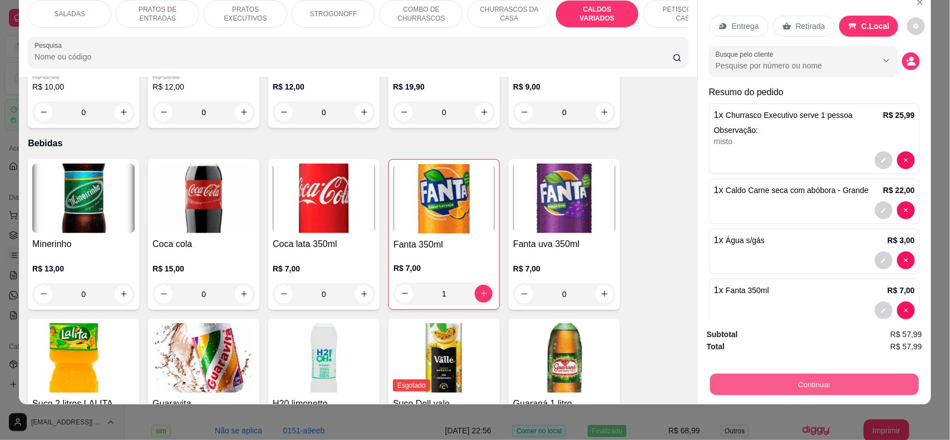
click at [825, 390] on button "Continuar" at bounding box center [814, 385] width 209 height 22
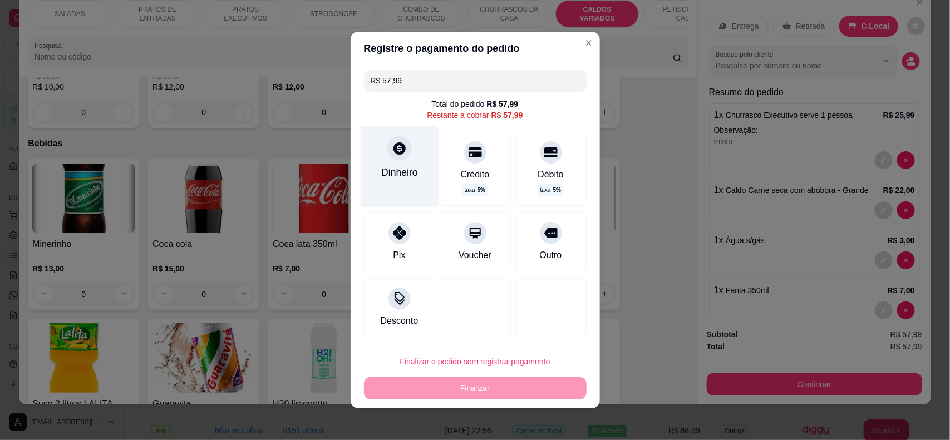
click at [396, 174] on div "Dinheiro" at bounding box center [399, 173] width 37 height 14
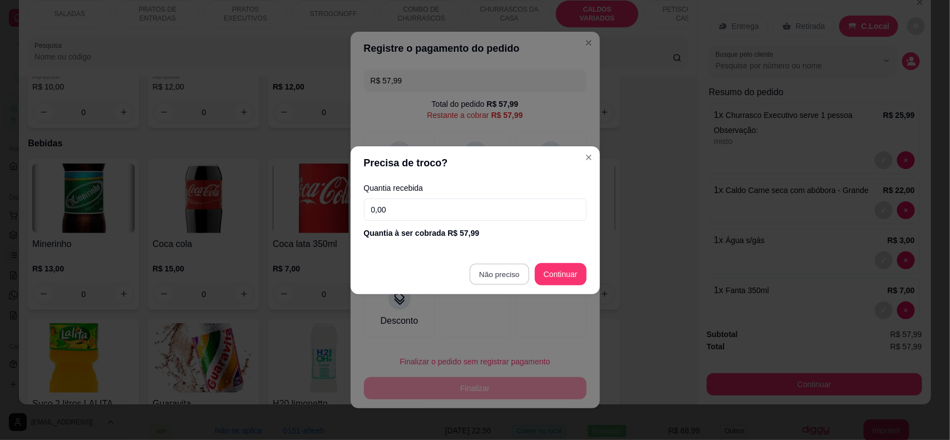
type input "R$ 0,00"
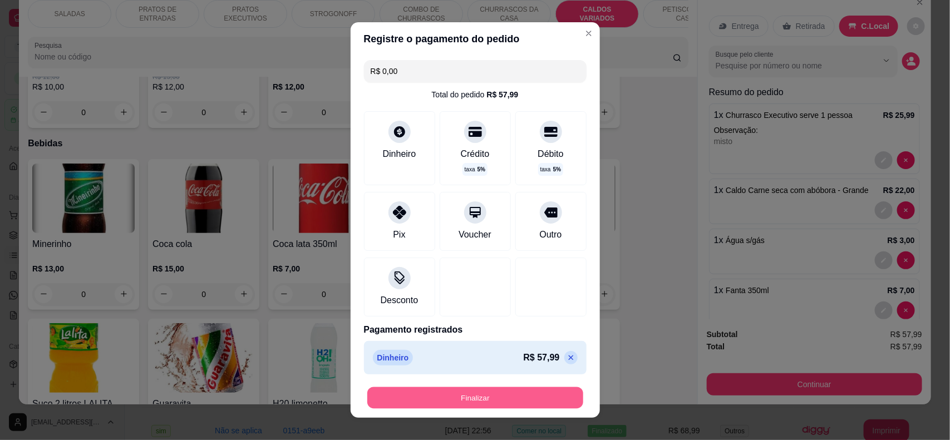
click at [503, 401] on button "Finalizar" at bounding box center [475, 399] width 216 height 22
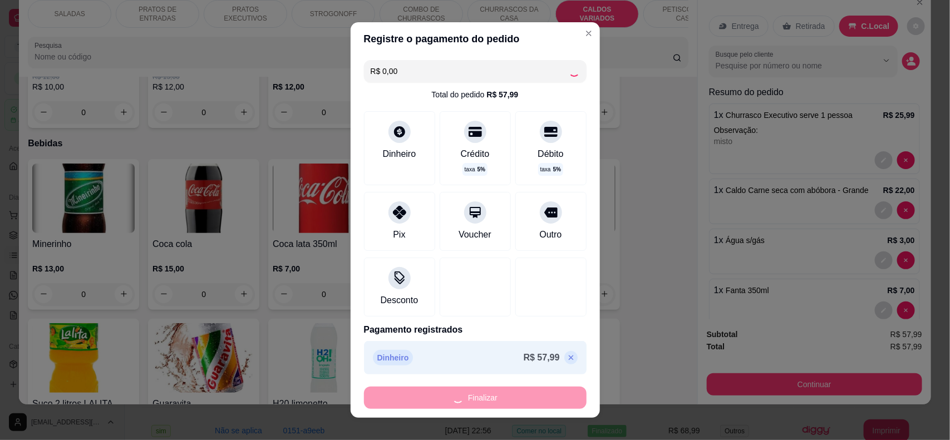
type input "0"
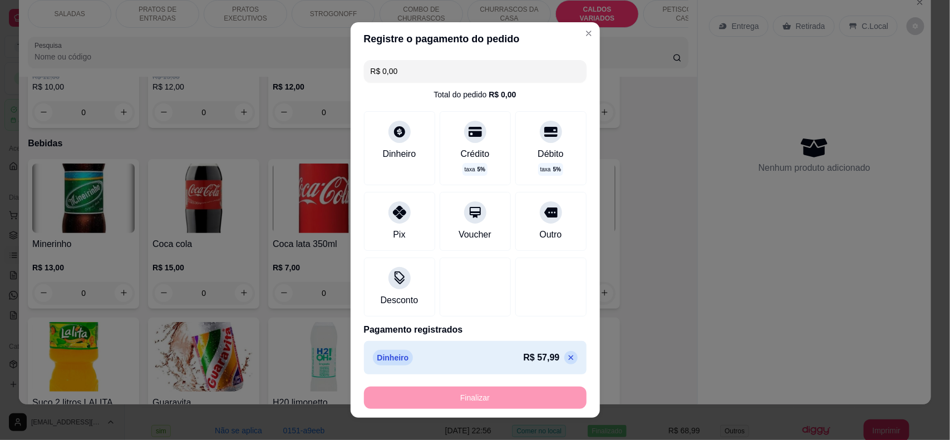
type input "-R$ 57,99"
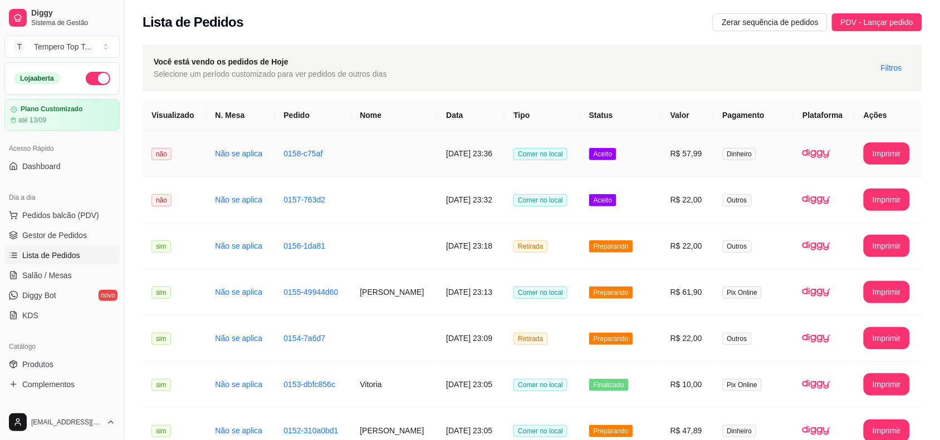
click at [437, 163] on td "17/08/2025 às 23:36" at bounding box center [470, 154] width 67 height 46
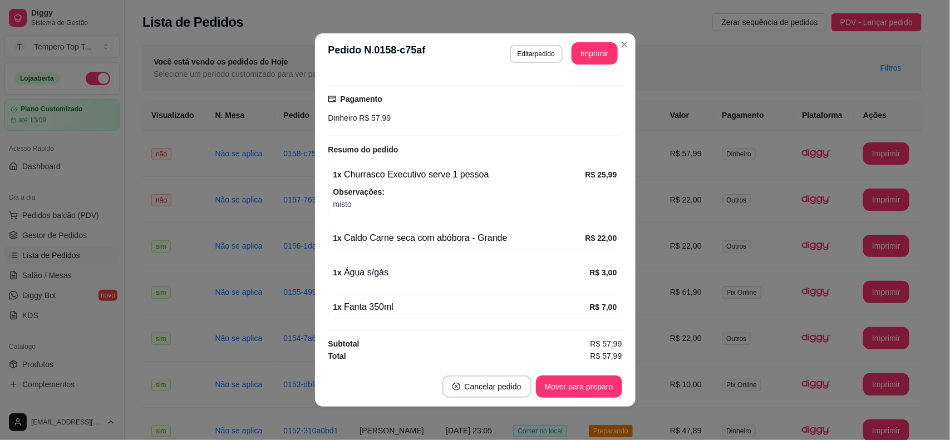
scroll to position [2, 0]
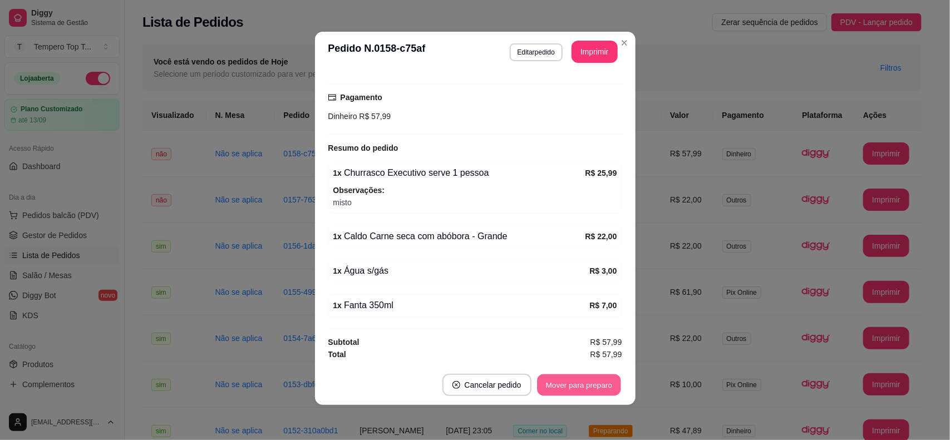
click at [597, 391] on button "Mover para preparo" at bounding box center [579, 386] width 84 height 22
click at [597, 391] on button "Mover para retirada disponível" at bounding box center [560, 386] width 119 height 22
click at [615, 32] on header "**********" at bounding box center [475, 52] width 321 height 40
click at [604, 41] on div "**********" at bounding box center [564, 52] width 108 height 22
click at [592, 42] on button "Imprimir" at bounding box center [594, 52] width 45 height 22
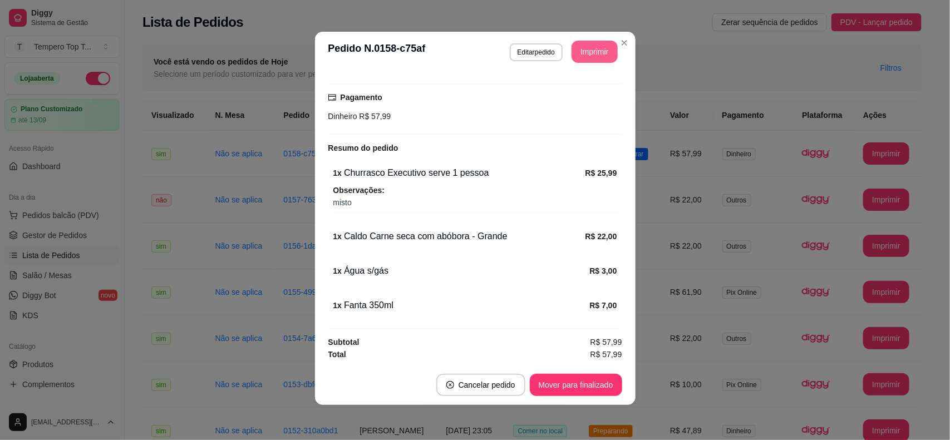
scroll to position [0, 0]
click at [594, 48] on button "Imprimir" at bounding box center [594, 52] width 45 height 22
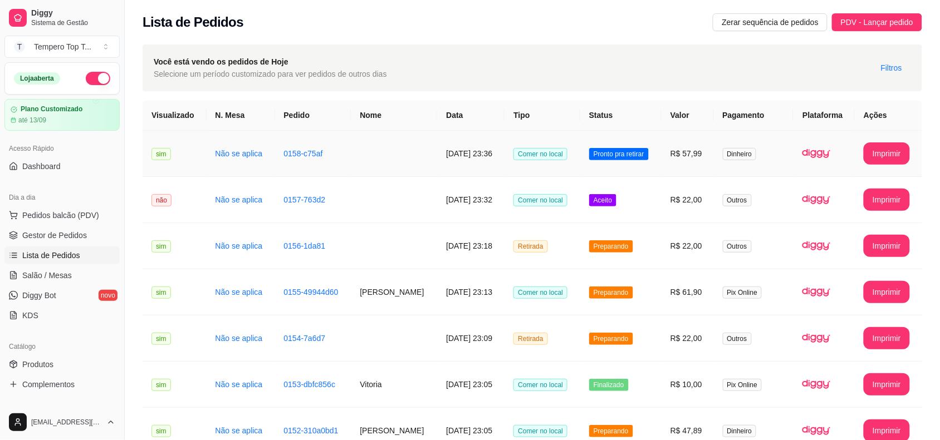
click at [661, 156] on td "Pronto pra retirar" at bounding box center [620, 154] width 81 height 46
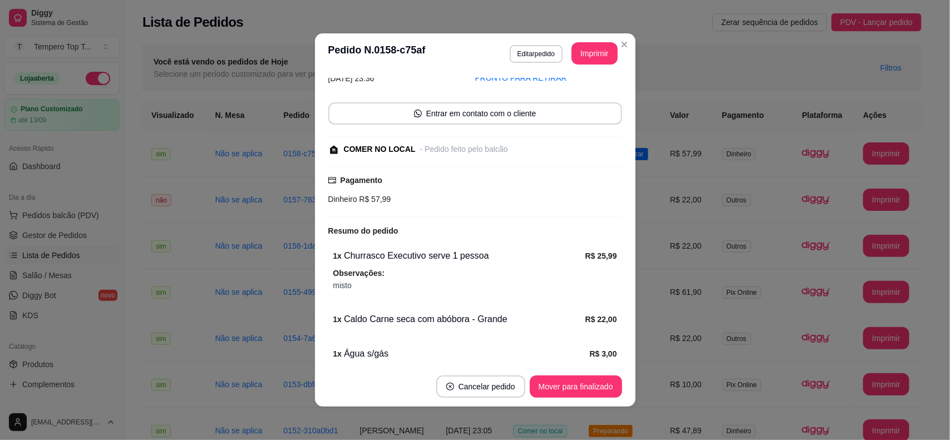
scroll to position [140, 0]
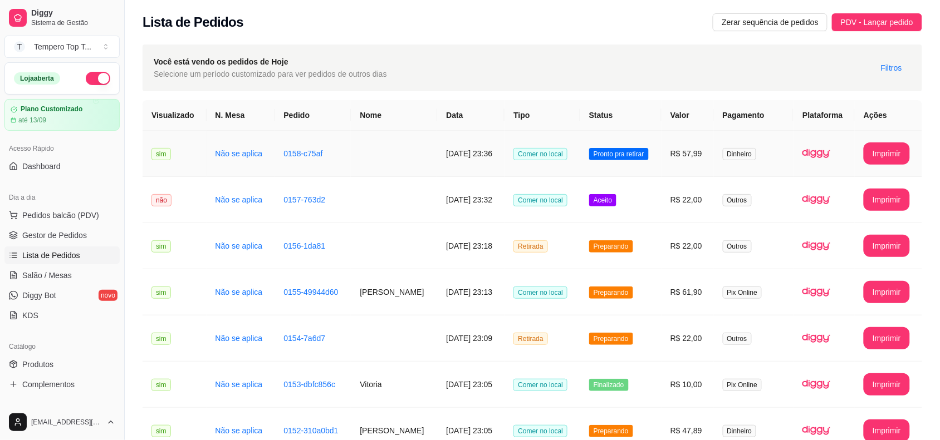
click at [668, 164] on td "R$ 57,99" at bounding box center [687, 154] width 52 height 46
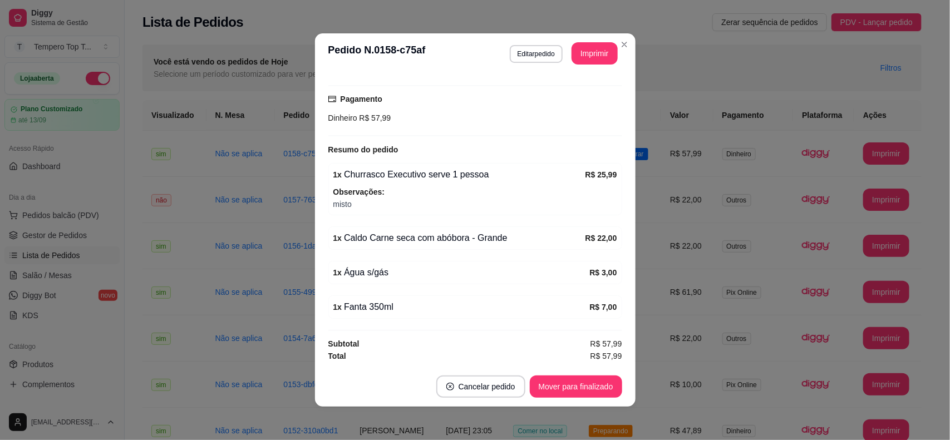
click at [596, 274] on strong "R$ 3,00" at bounding box center [603, 272] width 27 height 9
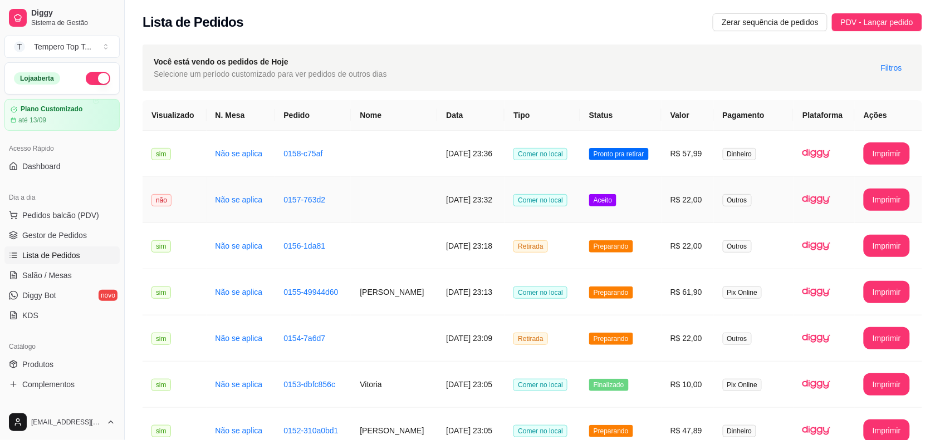
click at [636, 193] on td "Aceito" at bounding box center [620, 200] width 81 height 46
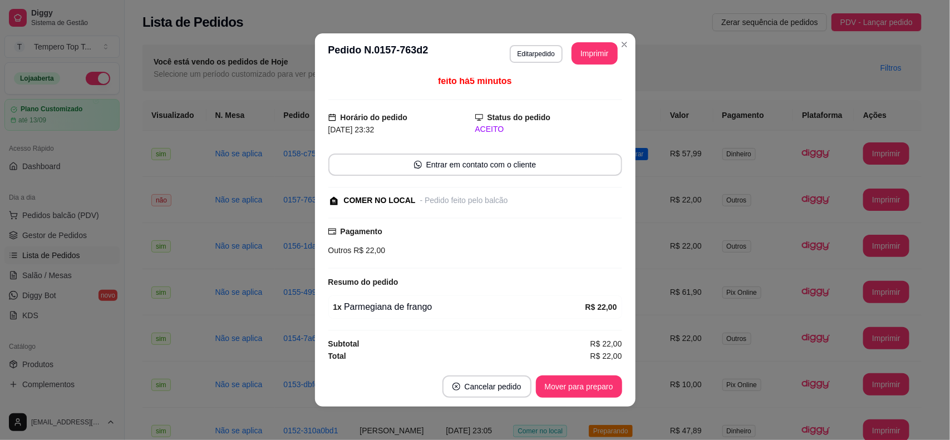
scroll to position [0, 0]
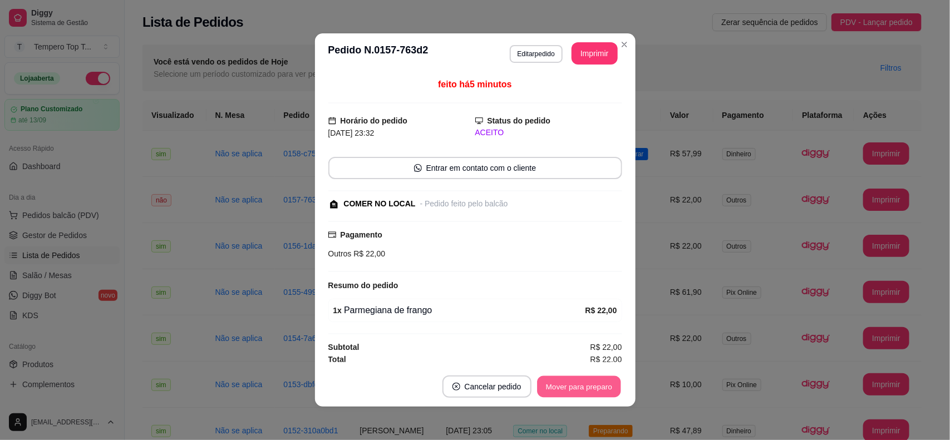
click at [588, 380] on button "Mover para preparo" at bounding box center [579, 387] width 84 height 22
click at [594, 379] on button "Mover para retirada disponível" at bounding box center [560, 387] width 119 height 22
click at [566, 393] on button "Mover para finalizado" at bounding box center [576, 387] width 92 height 22
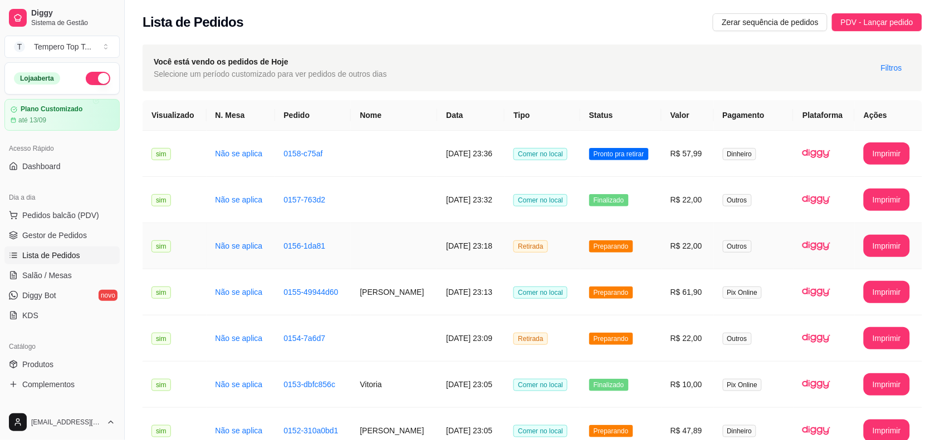
click at [642, 252] on td "Preparando" at bounding box center [620, 246] width 81 height 46
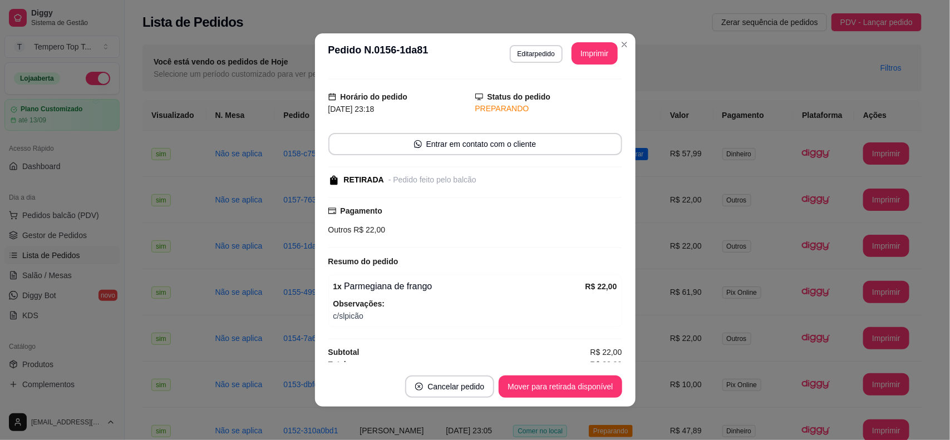
scroll to position [35, 0]
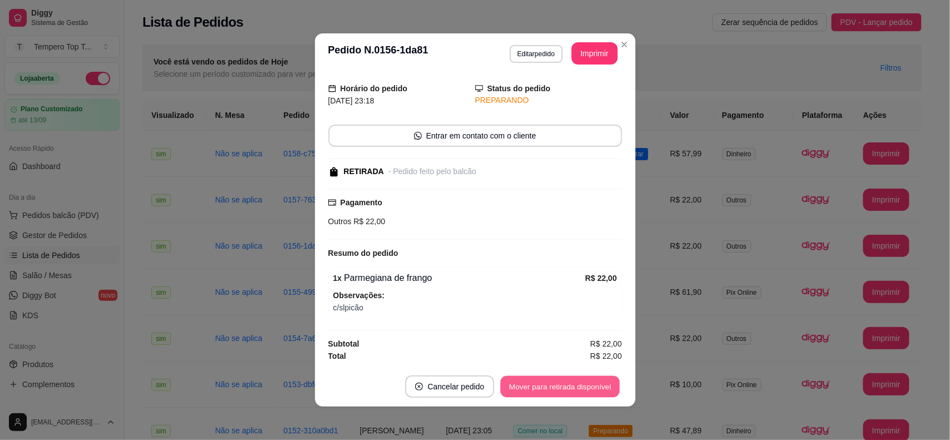
click at [567, 388] on button "Mover para retirada disponível" at bounding box center [560, 387] width 119 height 22
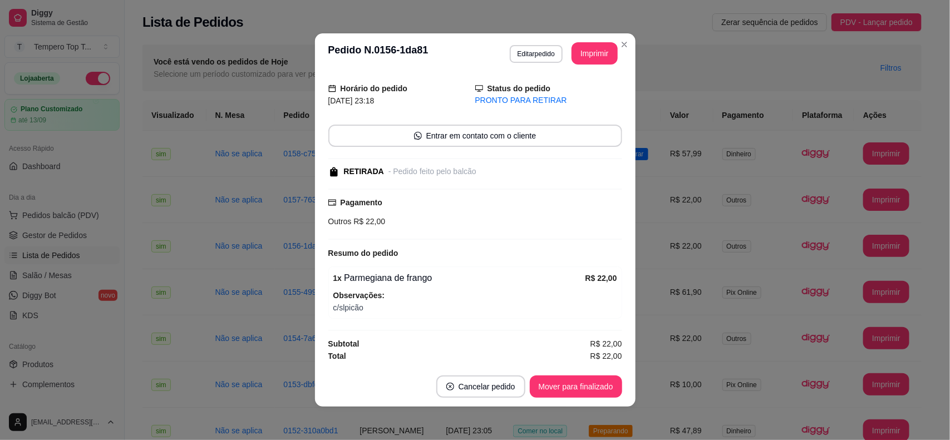
click at [567, 388] on button "Mover para finalizado" at bounding box center [576, 387] width 92 height 22
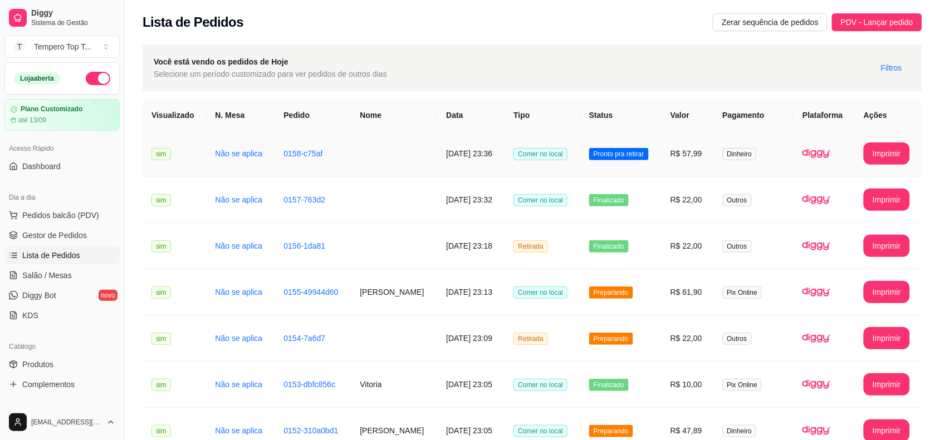
click at [658, 156] on td "Pronto pra retirar" at bounding box center [620, 154] width 81 height 46
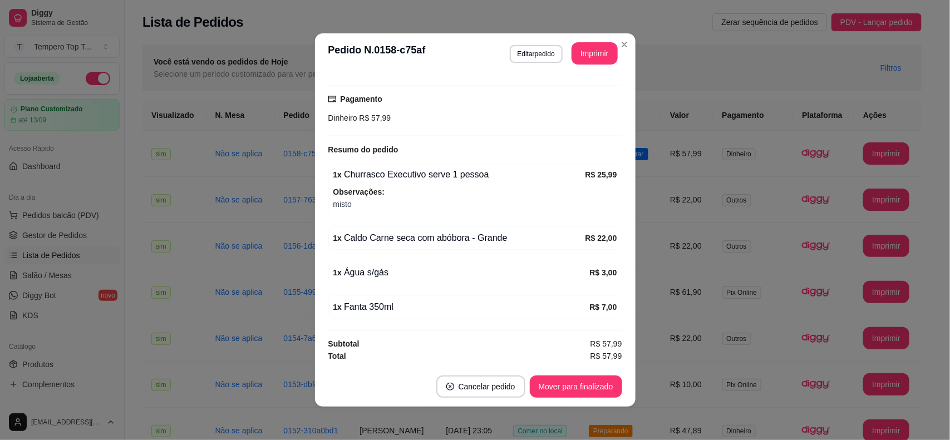
scroll to position [2, 0]
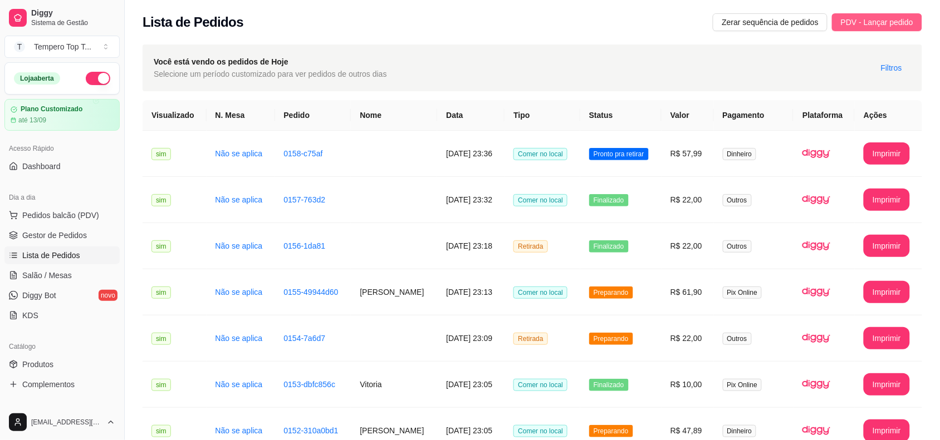
click at [883, 20] on span "PDV - Lançar pedido" at bounding box center [877, 22] width 72 height 12
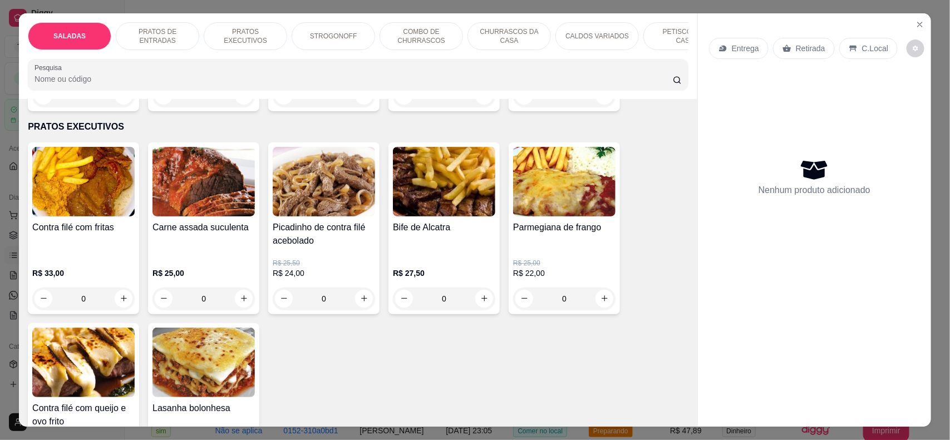
scroll to position [626, 0]
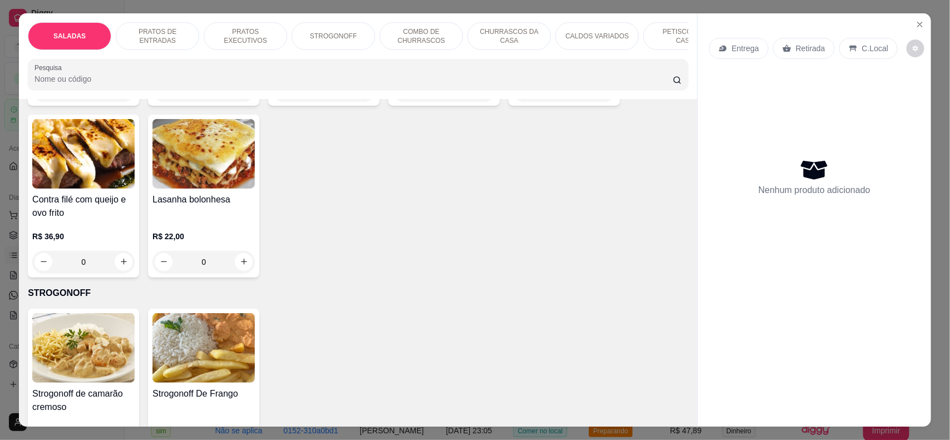
click at [179, 32] on p "PRATOS DE ENTRADAS" at bounding box center [157, 36] width 65 height 18
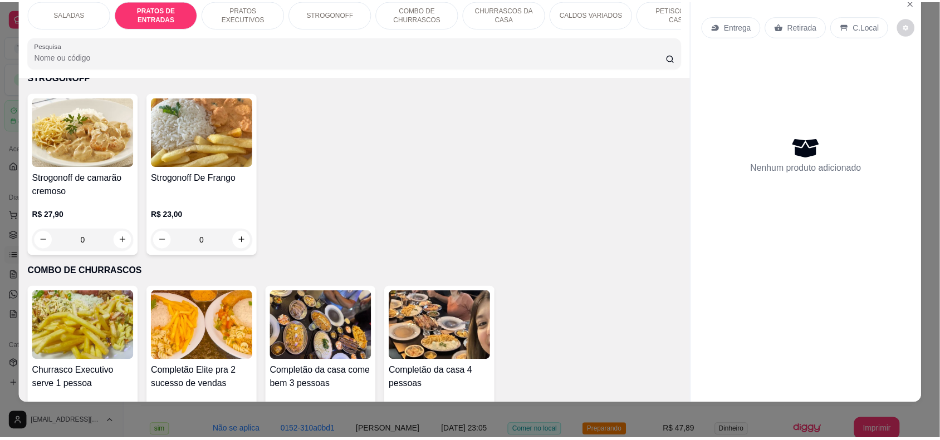
scroll to position [802, 0]
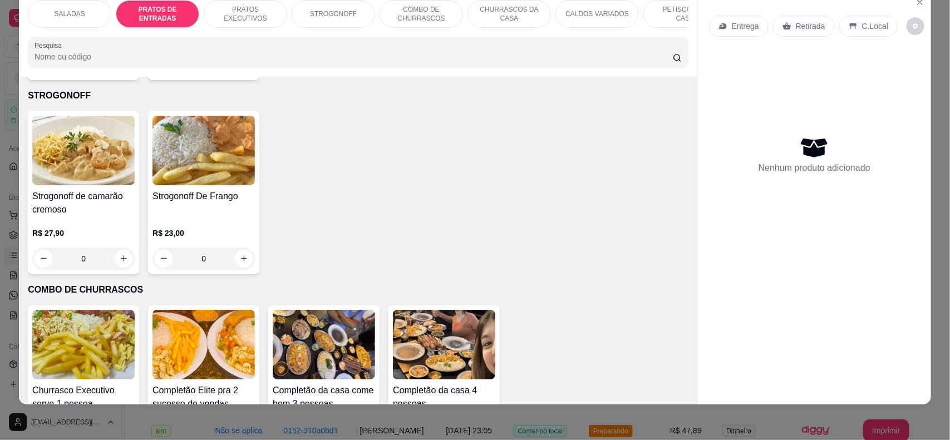
click at [119, 268] on div "0" at bounding box center [83, 259] width 102 height 22
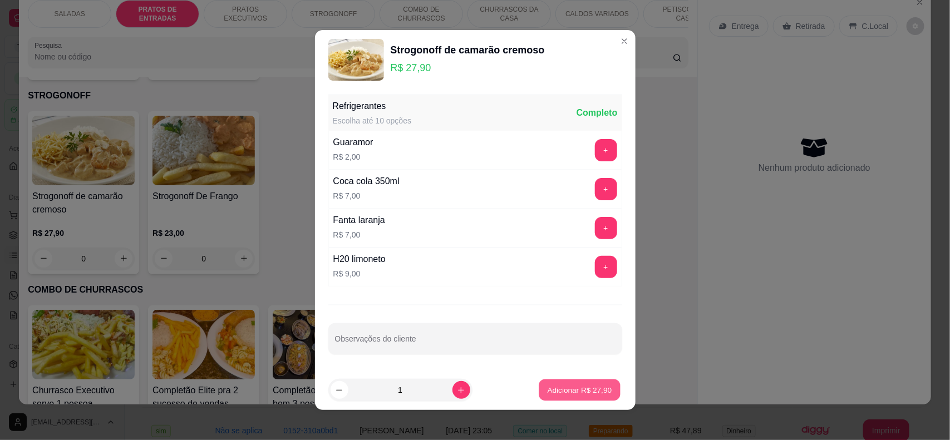
click at [565, 394] on p "Adicionar R$ 27,90" at bounding box center [580, 390] width 65 height 11
type input "1"
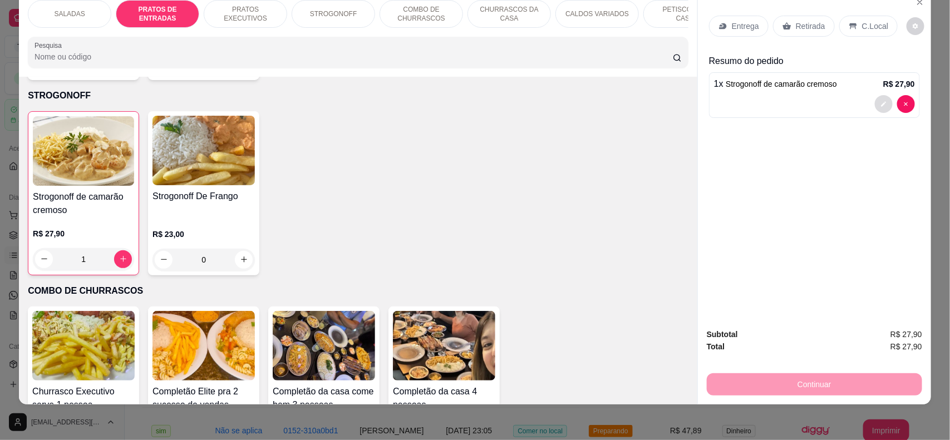
click at [881, 106] on icon "decrease-product-quantity" at bounding box center [883, 103] width 5 height 5
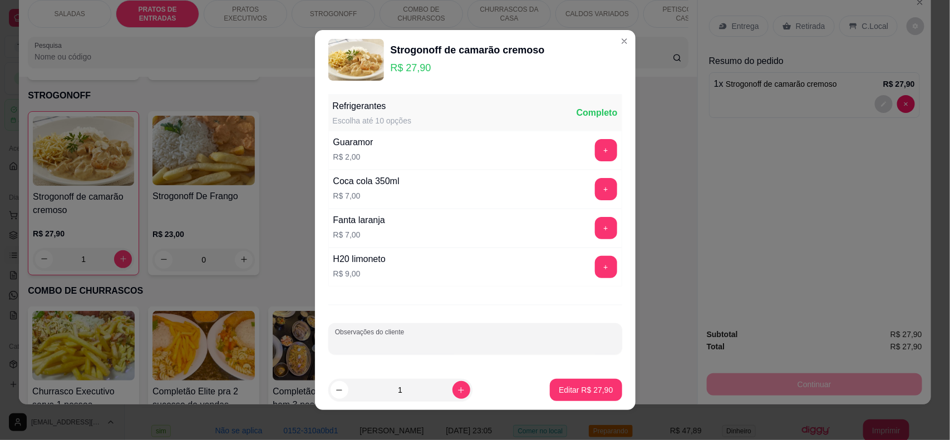
click at [443, 347] on input "Observações do cliente" at bounding box center [475, 343] width 281 height 11
type input "batata palha na quentinha"
click at [572, 394] on p "Editar R$ 27,90" at bounding box center [586, 390] width 54 height 11
type input "0"
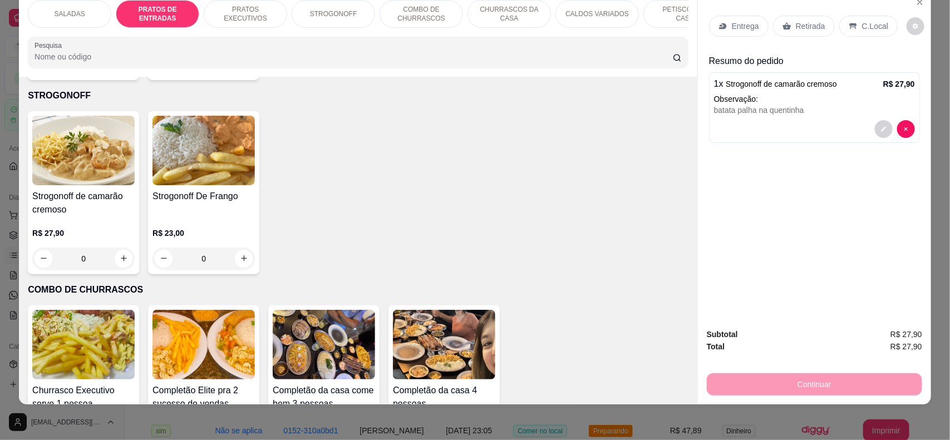
click at [805, 29] on p "Retirada" at bounding box center [811, 26] width 30 height 11
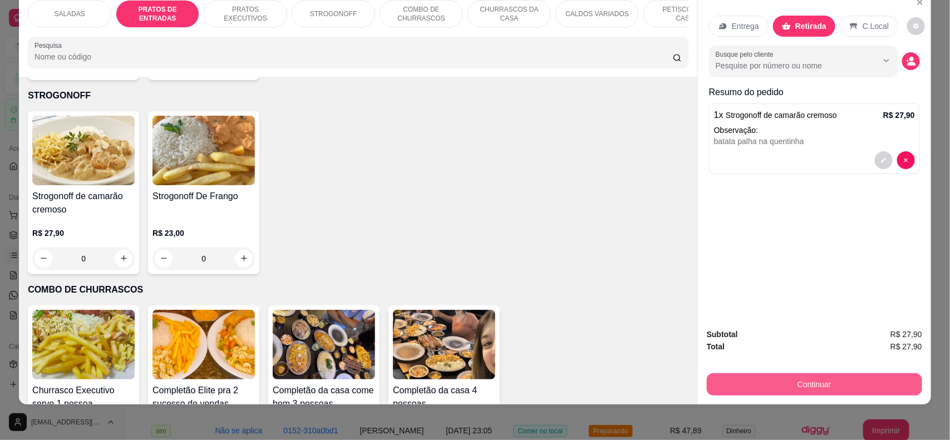
click at [797, 388] on button "Continuar" at bounding box center [814, 385] width 215 height 22
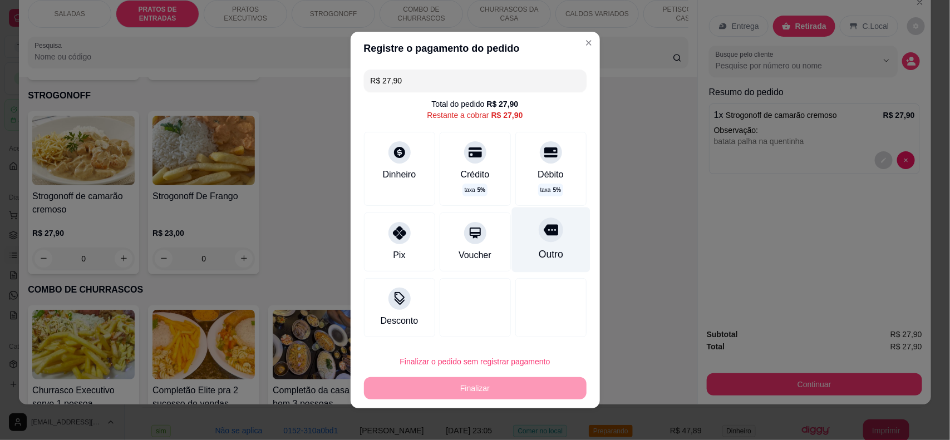
click at [540, 245] on div "Outro" at bounding box center [551, 240] width 79 height 65
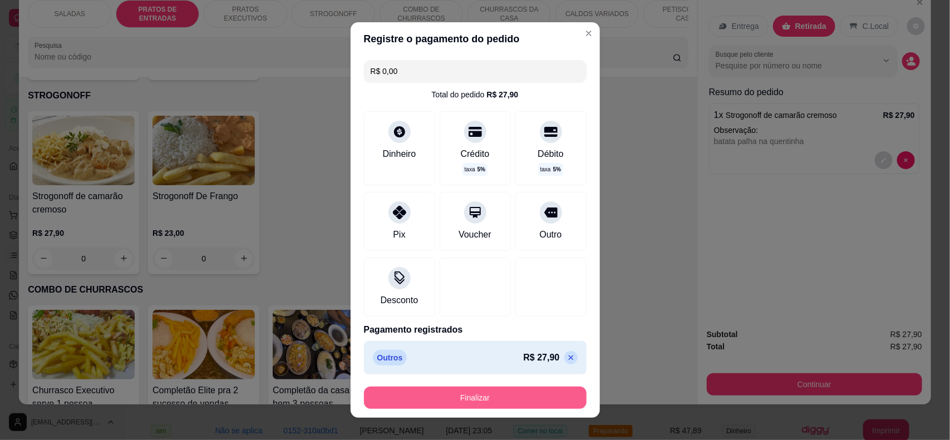
click at [532, 396] on button "Finalizar" at bounding box center [475, 398] width 223 height 22
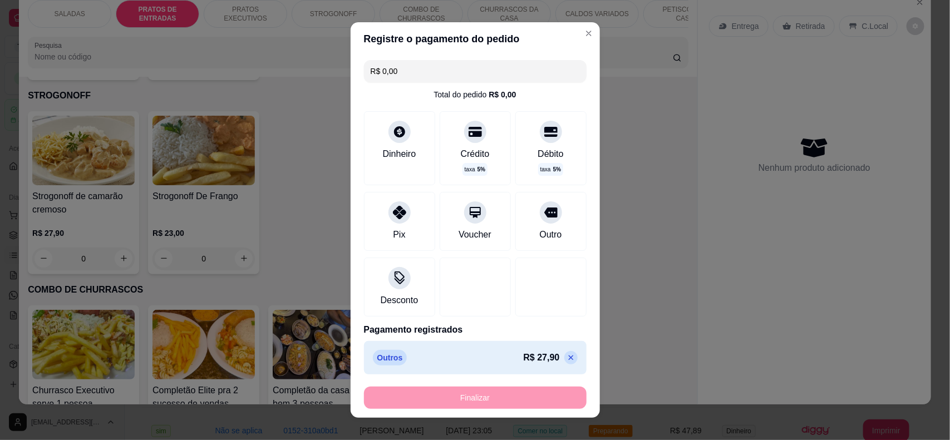
type input "-R$ 27,90"
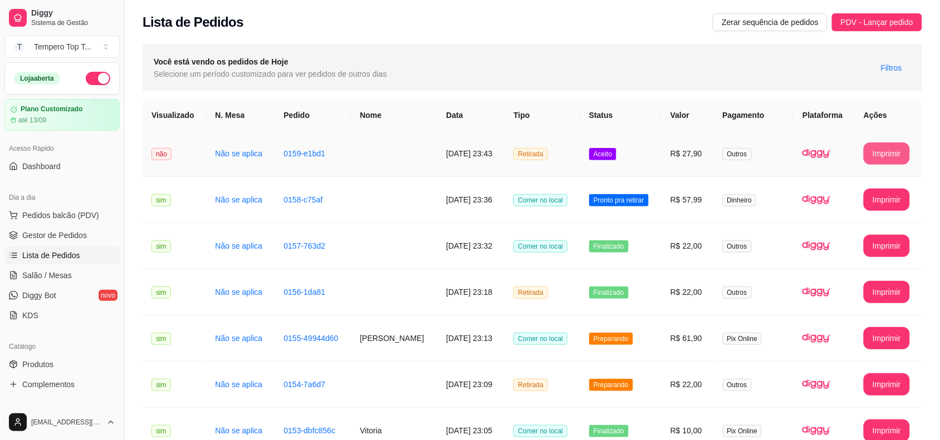
click at [890, 157] on button "Imprimir" at bounding box center [887, 154] width 46 height 22
click at [340, 159] on td "0159-e1bd1" at bounding box center [313, 154] width 76 height 46
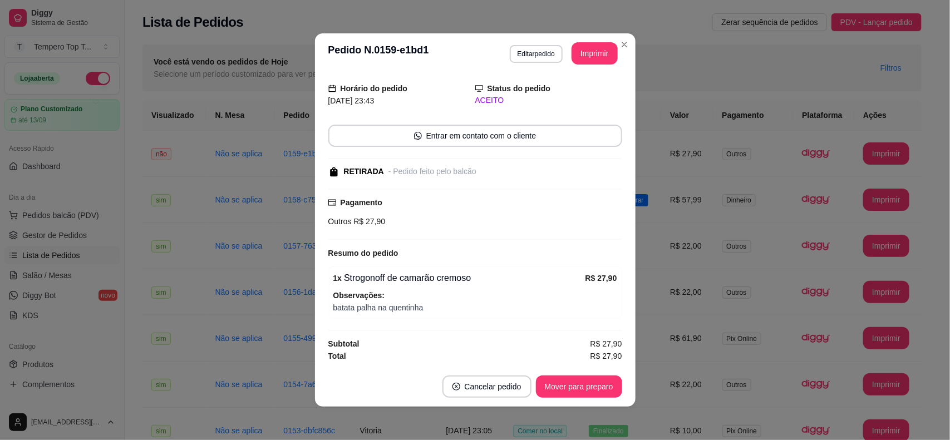
scroll to position [2, 0]
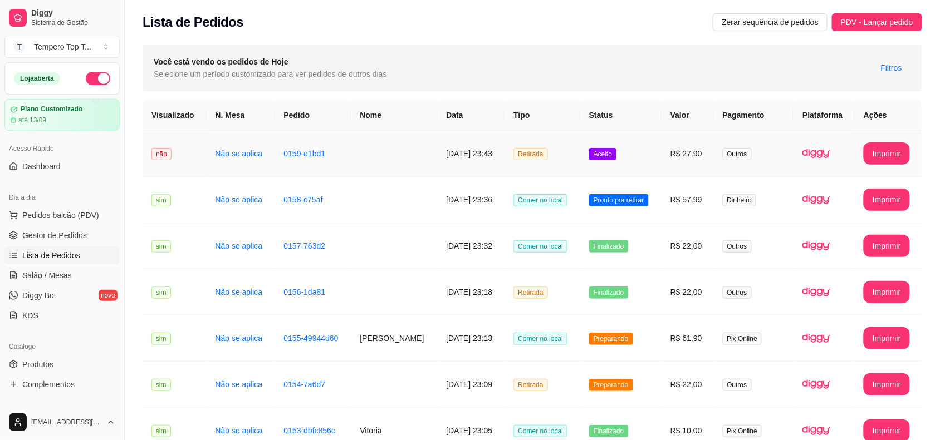
click at [633, 169] on td "Aceito" at bounding box center [620, 154] width 81 height 46
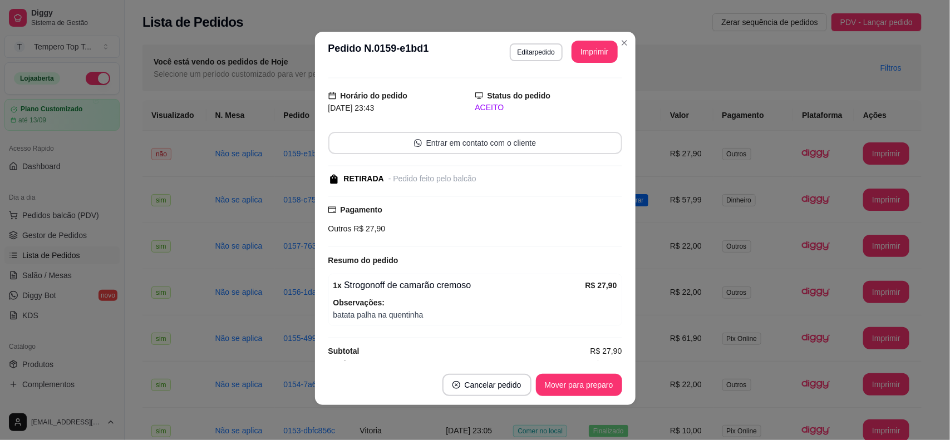
scroll to position [35, 0]
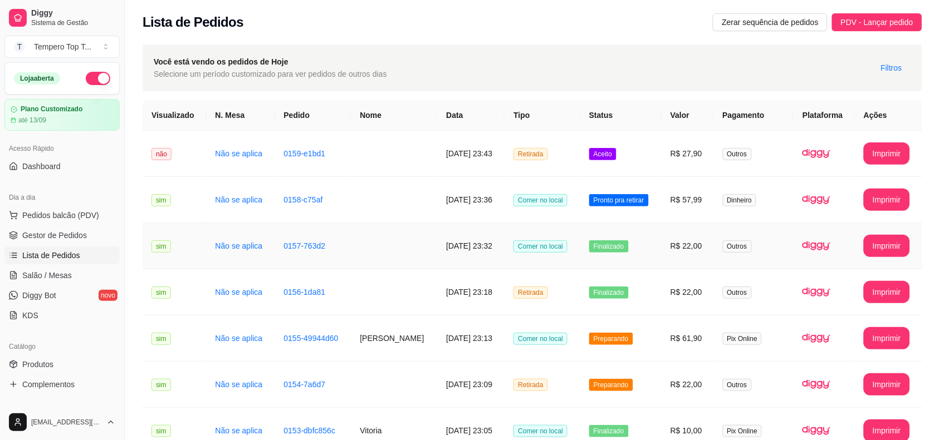
click at [661, 252] on td "Finalizado" at bounding box center [620, 246] width 81 height 46
click at [649, 339] on td "Preparando" at bounding box center [620, 339] width 81 height 46
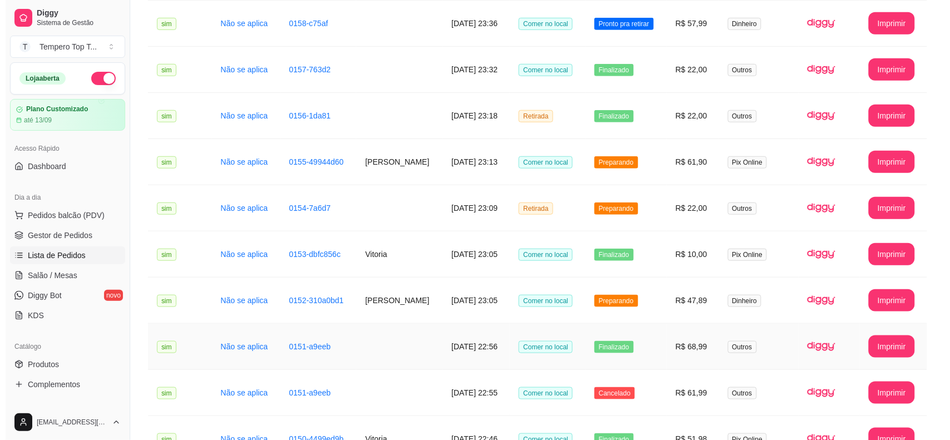
scroll to position [209, 0]
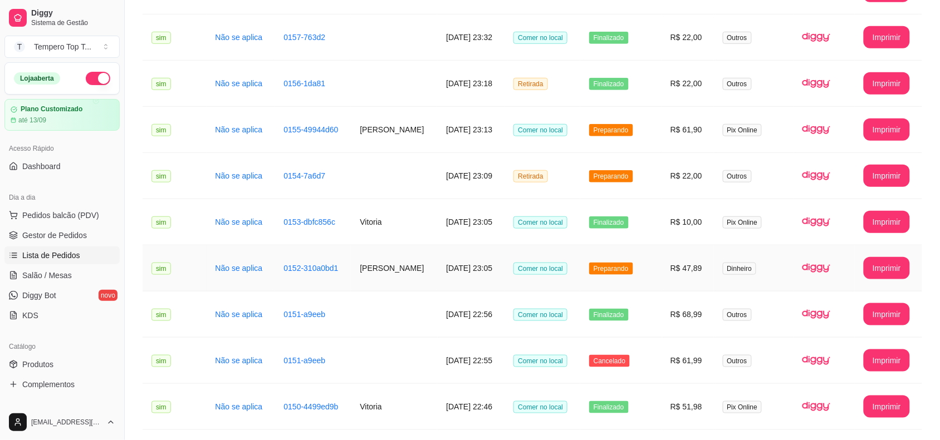
click at [660, 276] on td "Preparando" at bounding box center [620, 269] width 81 height 46
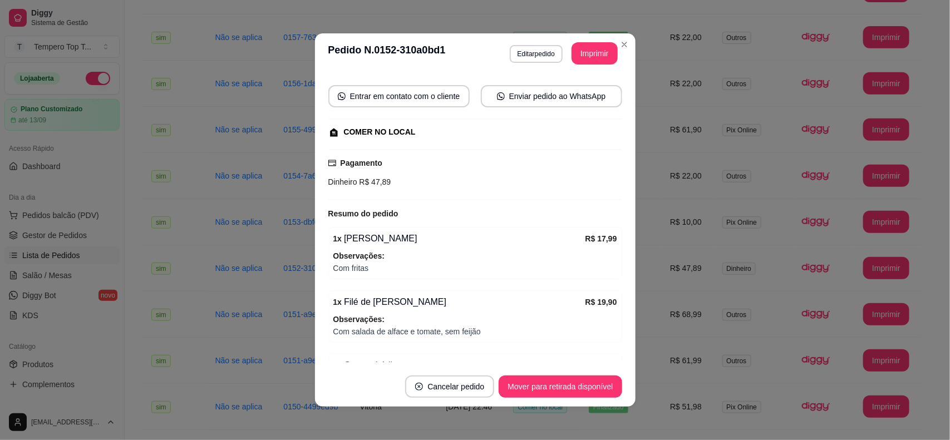
scroll to position [159, 0]
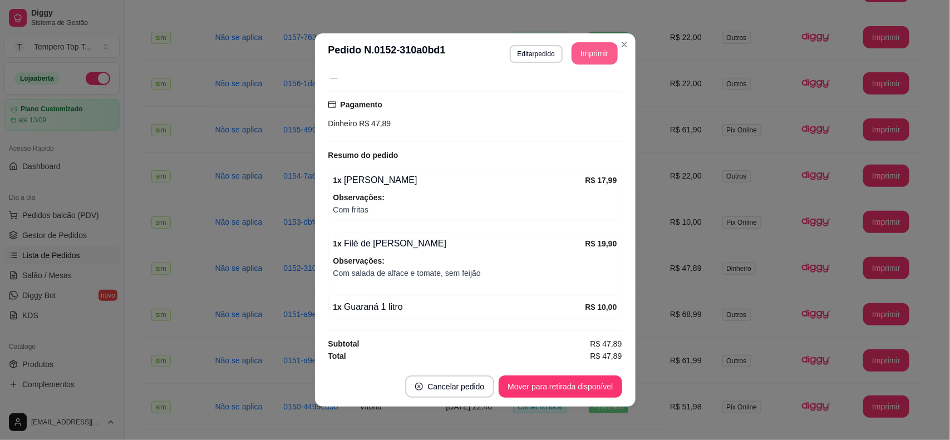
click at [582, 48] on button "Imprimir" at bounding box center [595, 53] width 46 height 22
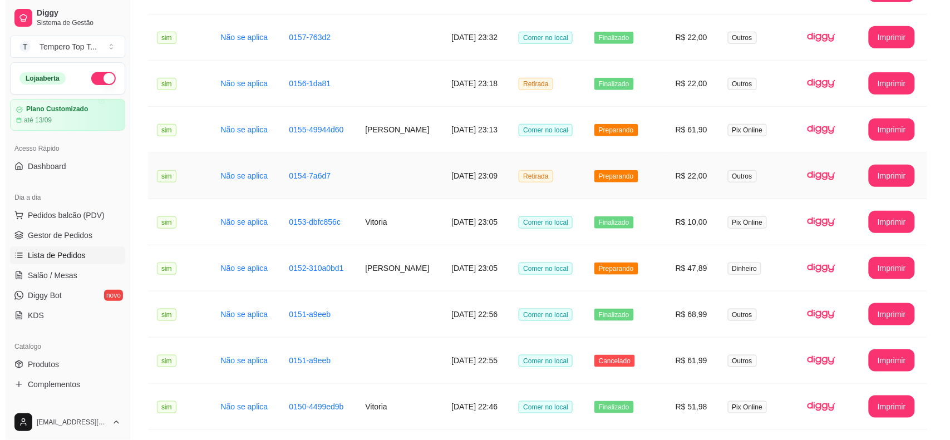
scroll to position [0, 0]
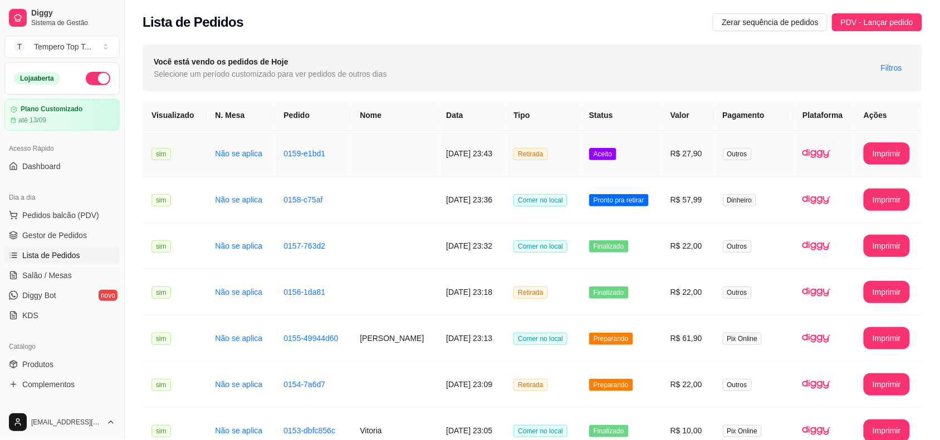
click at [633, 139] on td "Aceito" at bounding box center [620, 154] width 81 height 46
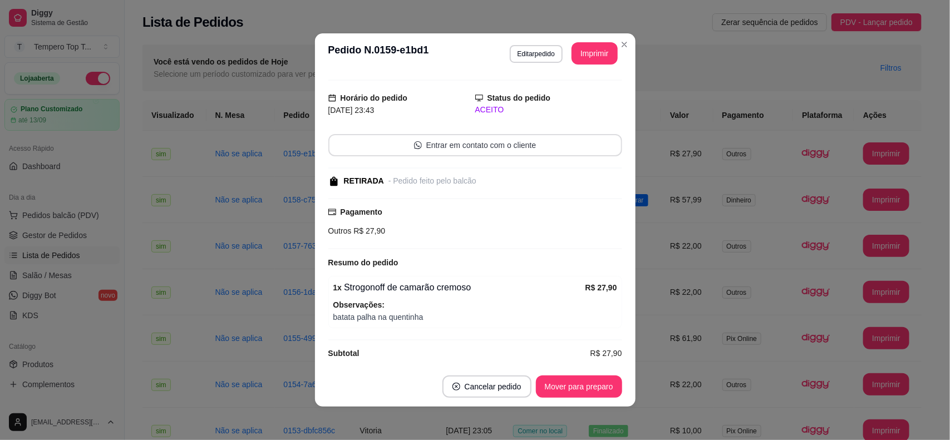
scroll to position [35, 0]
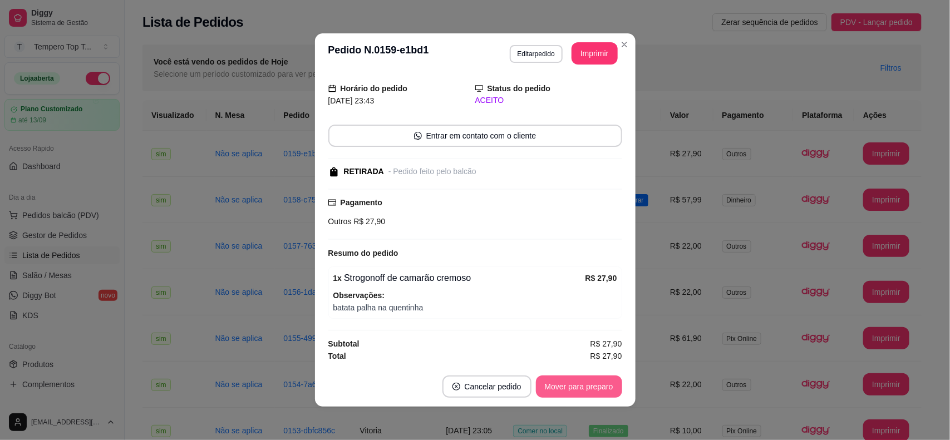
click at [588, 393] on button "Mover para preparo" at bounding box center [579, 387] width 86 height 22
click at [583, 376] on button "Mover para retirada disponível" at bounding box center [560, 387] width 123 height 22
click at [580, 377] on button "Mover para finalizado" at bounding box center [576, 387] width 92 height 22
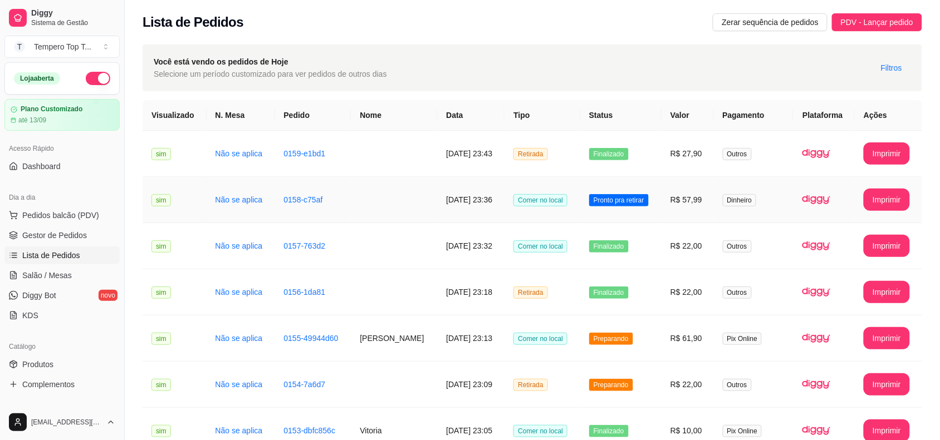
click at [645, 187] on td "Pronto pra retirar" at bounding box center [620, 200] width 81 height 46
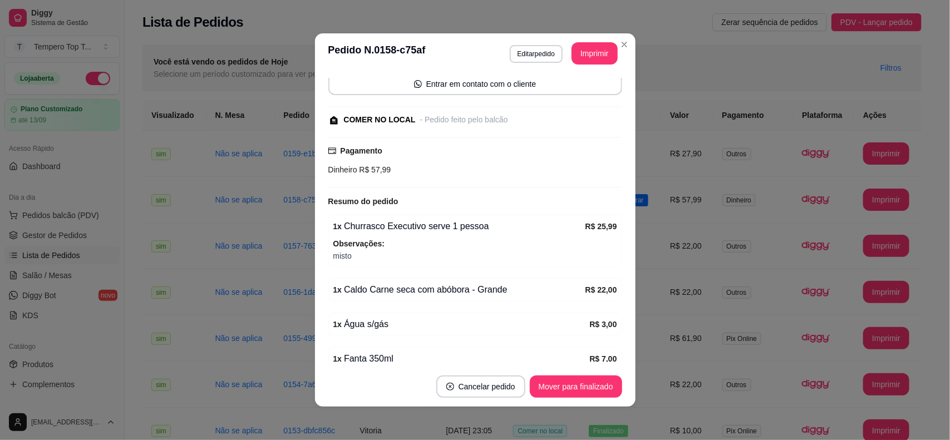
scroll to position [140, 0]
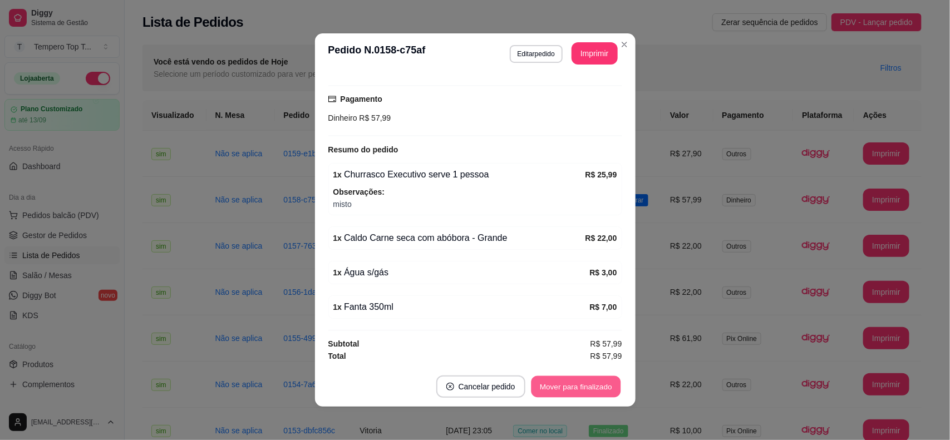
click at [599, 394] on button "Mover para finalizado" at bounding box center [576, 387] width 90 height 22
click at [592, 391] on button "Cancelar pedido" at bounding box center [573, 387] width 89 height 22
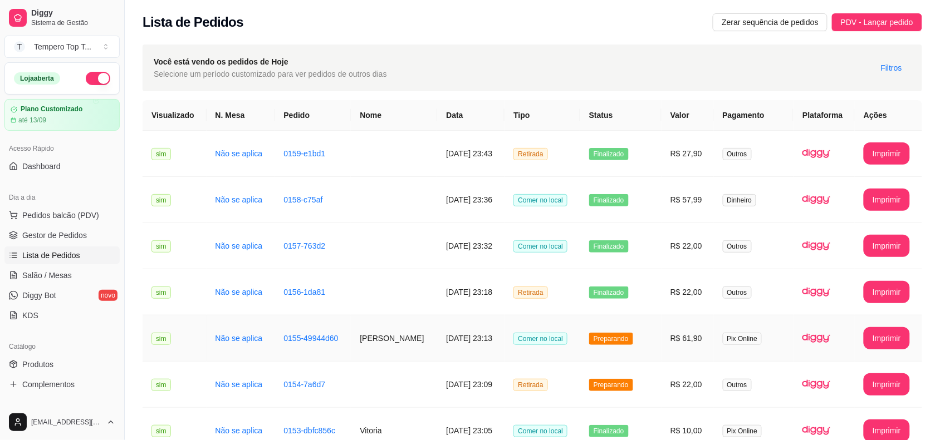
click at [672, 332] on td "R$ 61,90" at bounding box center [687, 339] width 52 height 46
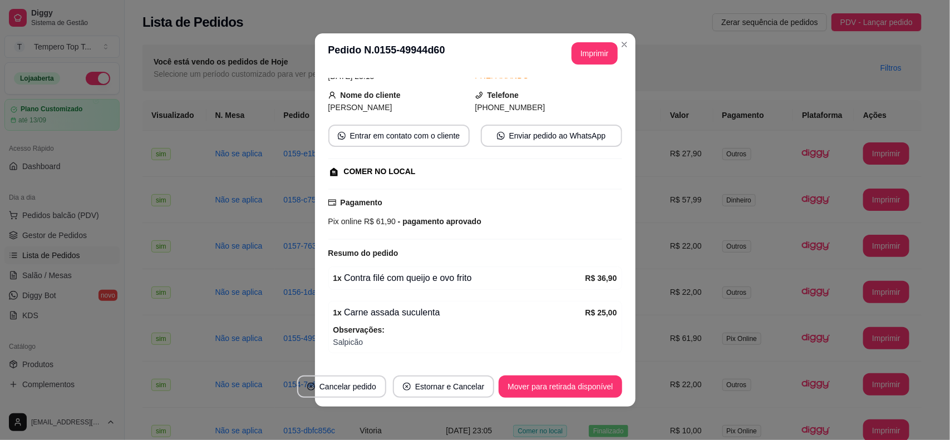
scroll to position [25, 0]
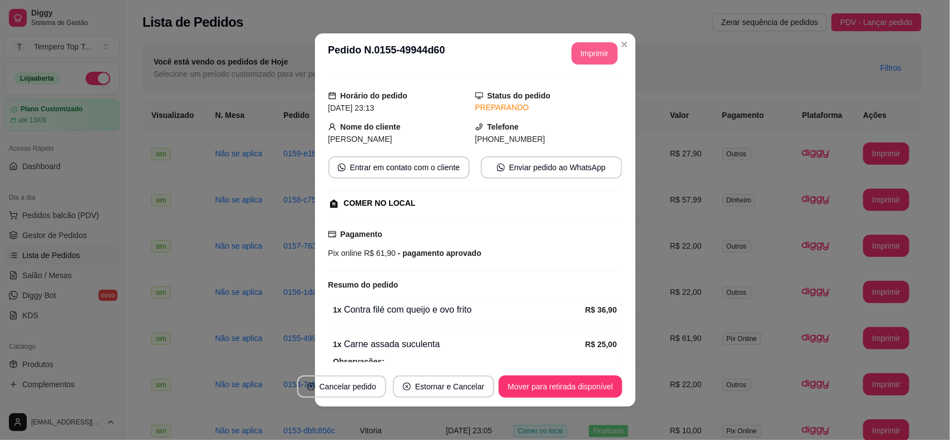
click at [582, 49] on button "Imprimir" at bounding box center [595, 53] width 46 height 22
click at [555, 381] on button "Mover para retirada disponível" at bounding box center [560, 387] width 123 height 22
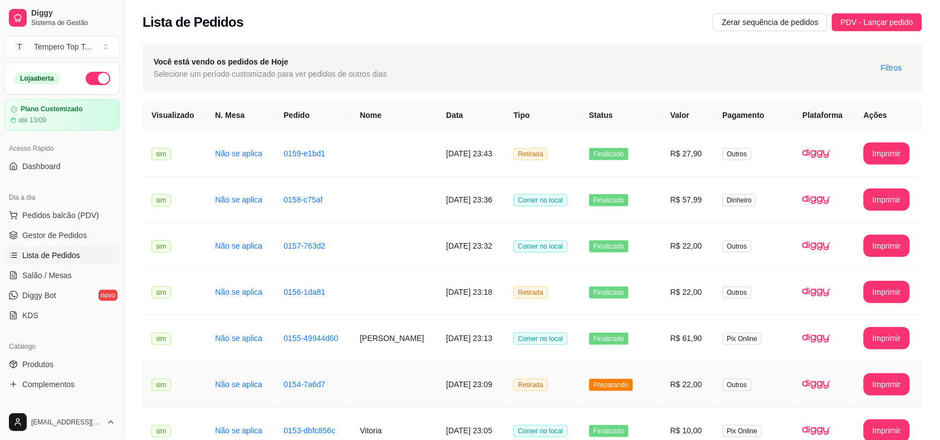
click at [653, 404] on td "Preparando" at bounding box center [620, 385] width 81 height 46
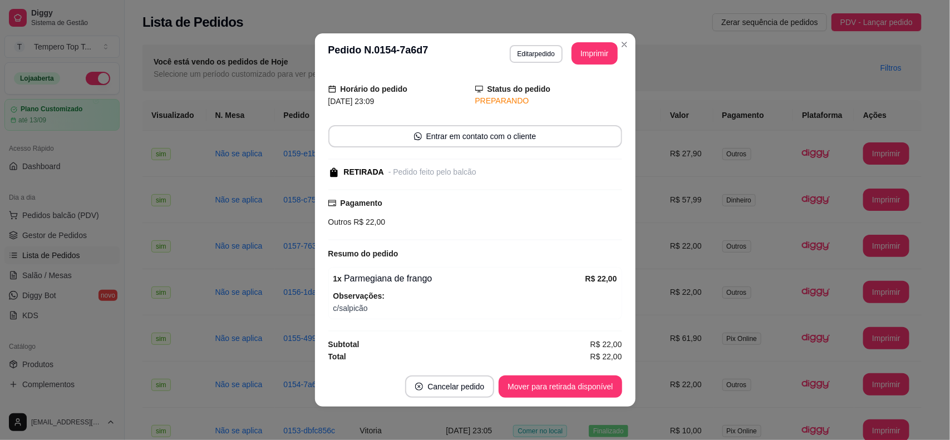
scroll to position [35, 0]
click at [575, 380] on button "Mover para retirada disponível" at bounding box center [560, 387] width 119 height 22
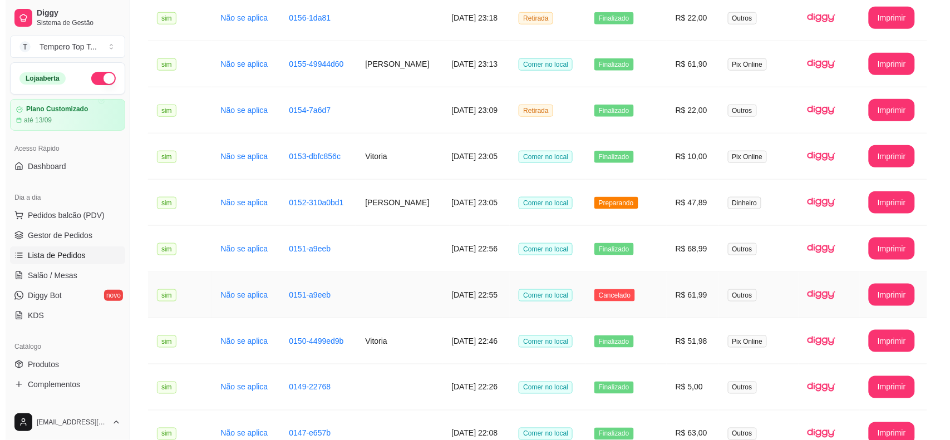
scroll to position [278, 0]
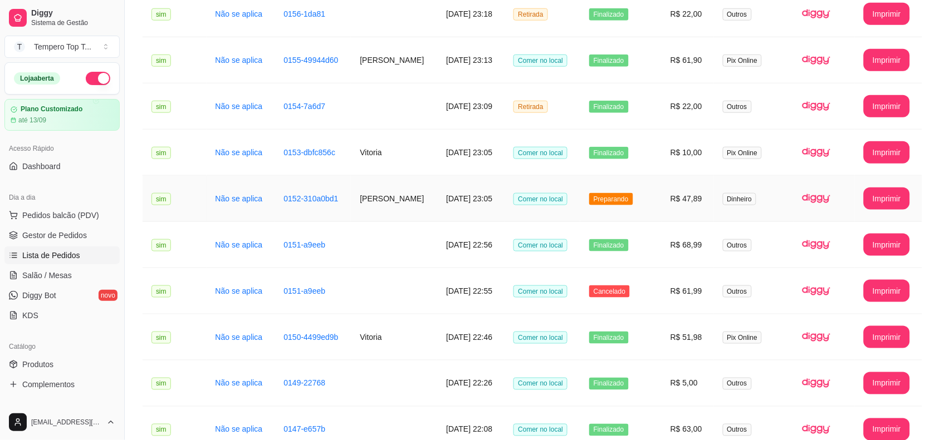
click at [644, 195] on td "Preparando" at bounding box center [620, 199] width 81 height 46
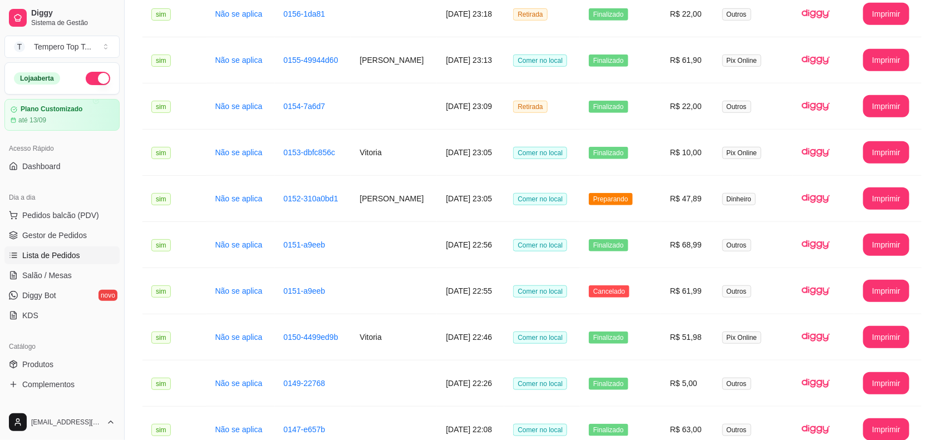
scroll to position [159, 0]
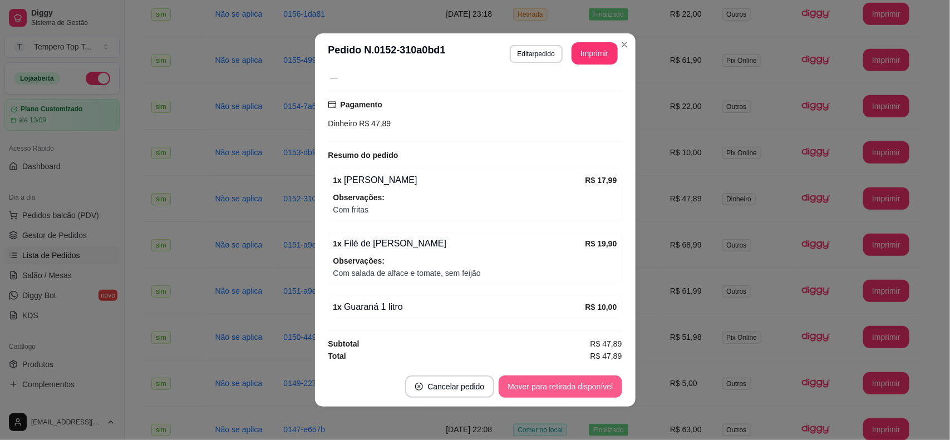
click at [566, 385] on button "Mover para retirada disponível" at bounding box center [560, 387] width 123 height 22
click at [566, 385] on button "Mover para finalizado" at bounding box center [576, 387] width 92 height 22
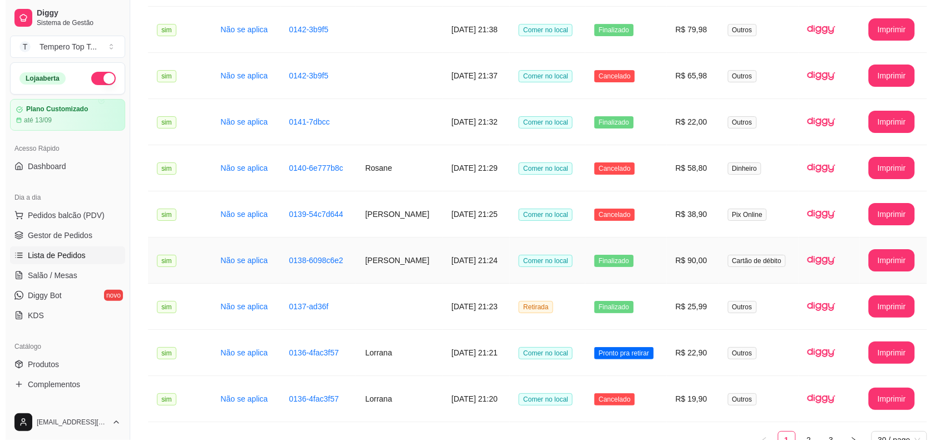
scroll to position [1161, 0]
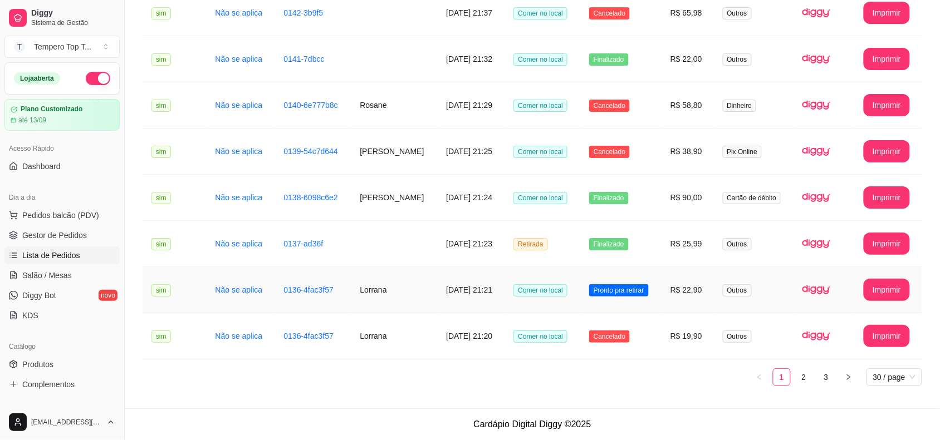
click at [653, 296] on td "Pronto pra retirar" at bounding box center [620, 290] width 81 height 46
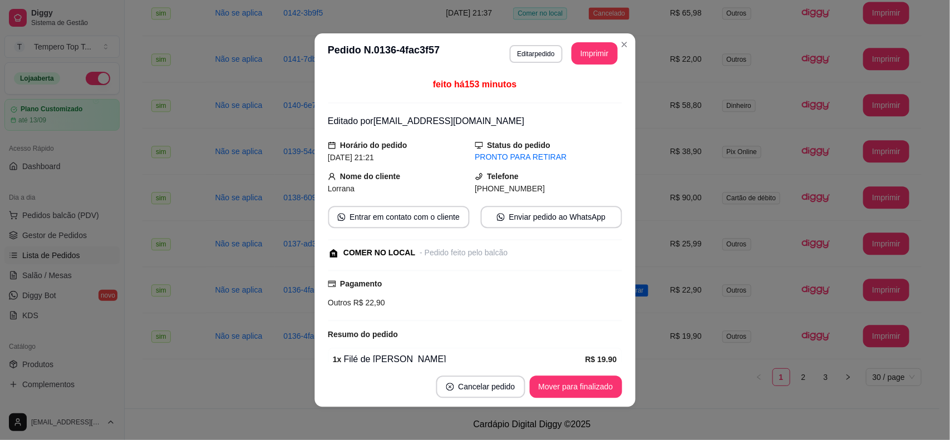
scroll to position [119, 0]
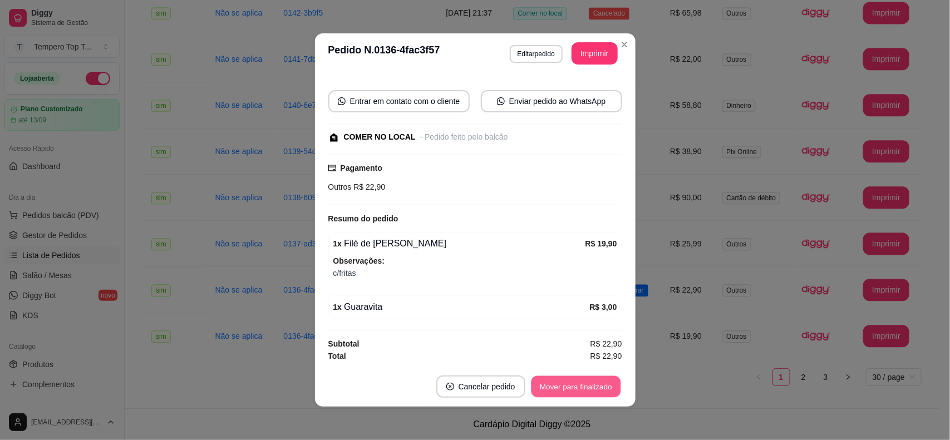
click at [558, 379] on button "Mover para finalizado" at bounding box center [576, 387] width 90 height 22
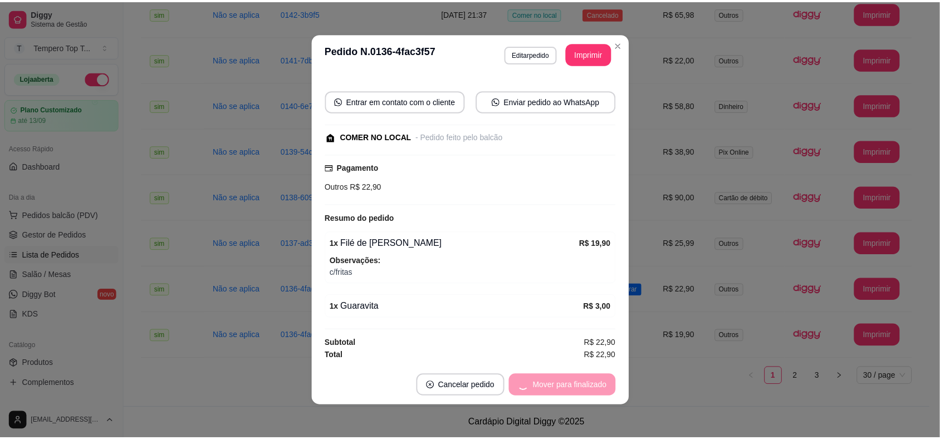
scroll to position [82, 0]
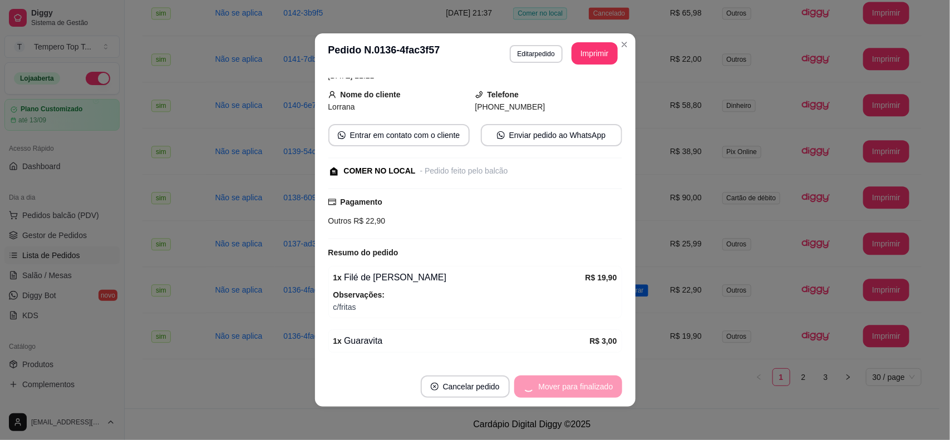
click at [510, 380] on button "Cancelar pedido" at bounding box center [465, 387] width 89 height 22
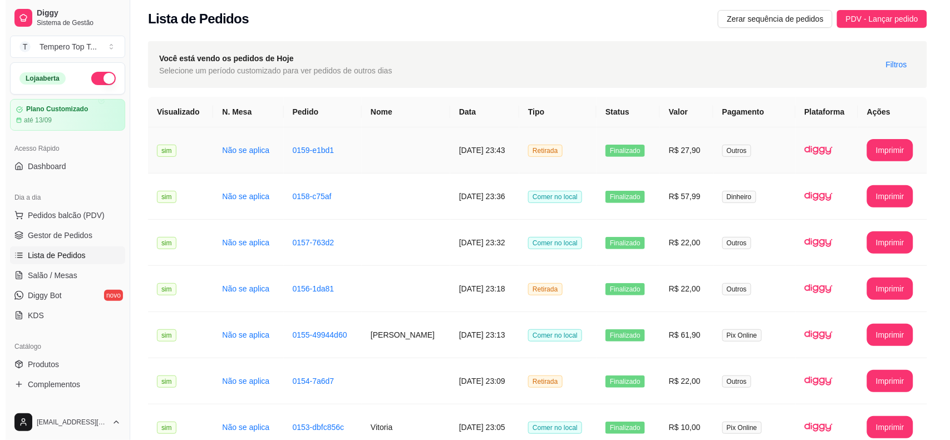
scroll to position [0, 0]
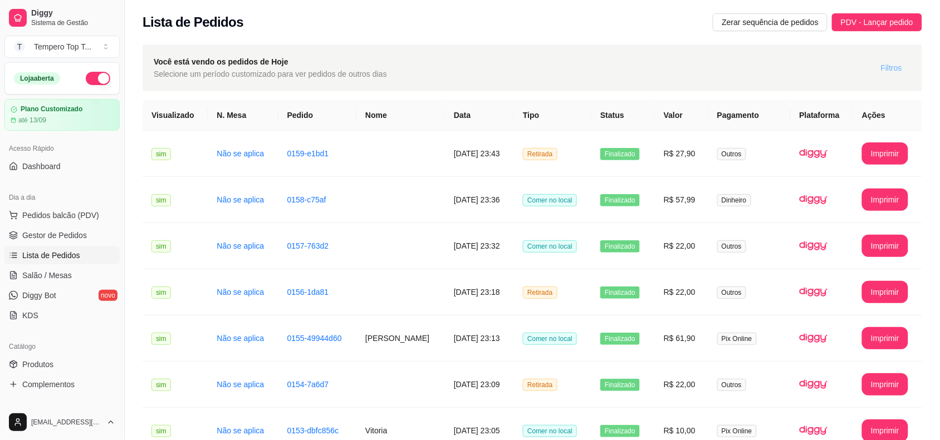
drag, startPoint x: 903, startPoint y: 71, endPoint x: 898, endPoint y: 65, distance: 7.5
click at [898, 65] on button "Filtros" at bounding box center [891, 68] width 39 height 18
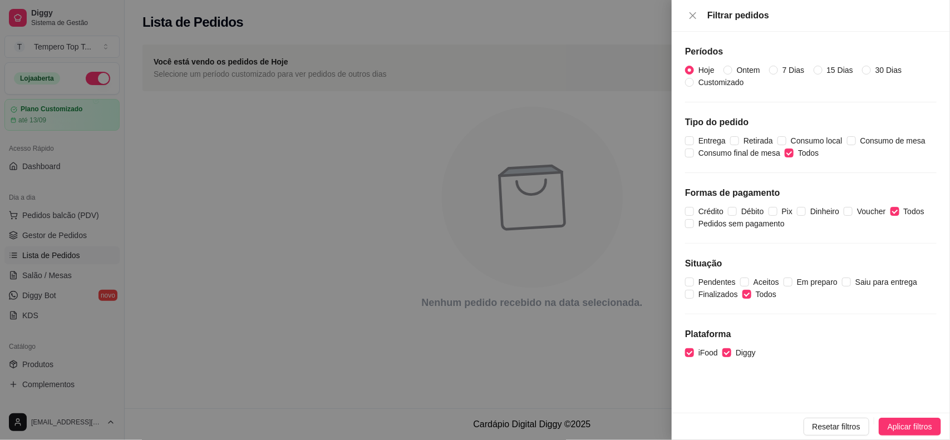
click at [702, 67] on span "Hoje" at bounding box center [706, 70] width 25 height 12
click at [694, 67] on input "Hoje" at bounding box center [689, 70] width 9 height 9
click at [702, 67] on span "Hoje" at bounding box center [706, 70] width 25 height 12
click at [694, 67] on input "Hoje" at bounding box center [689, 70] width 9 height 9
click at [622, 148] on div at bounding box center [475, 220] width 950 height 440
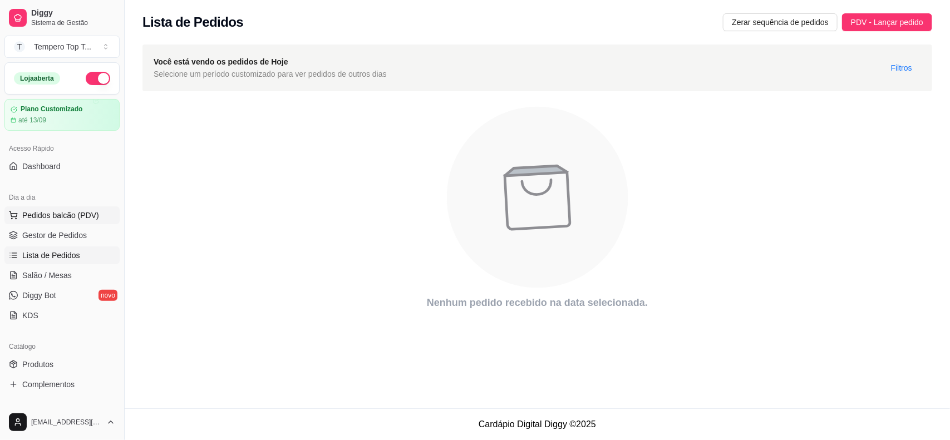
click at [71, 213] on span "Pedidos balcão (PDV)" at bounding box center [60, 215] width 77 height 11
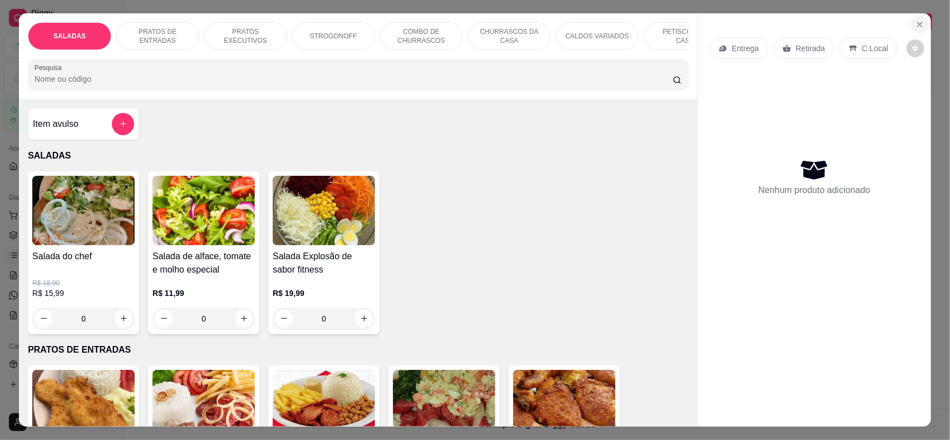
click at [916, 23] on icon "Close" at bounding box center [920, 24] width 9 height 9
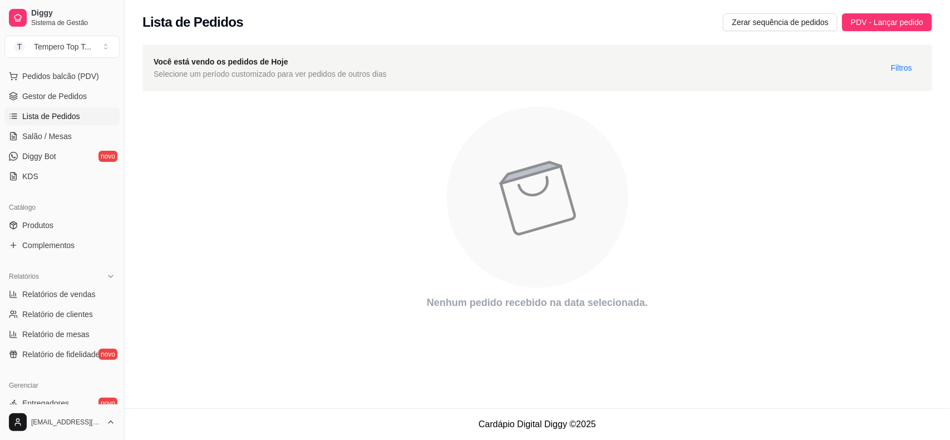
scroll to position [70, 0]
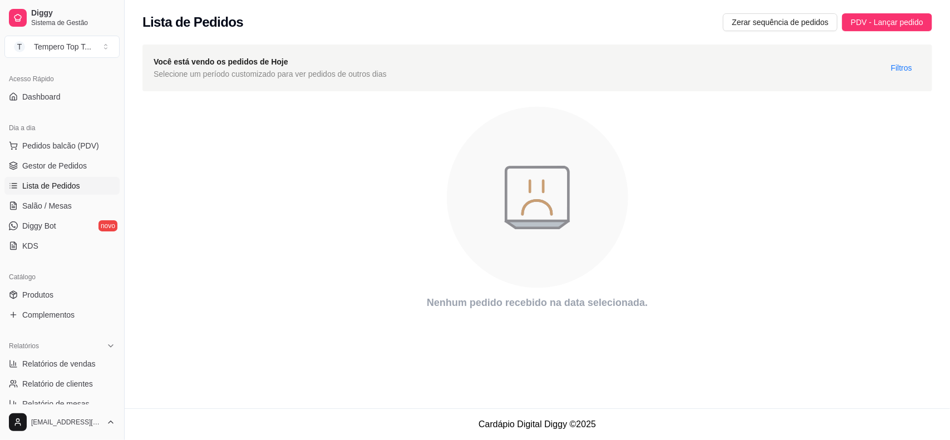
click at [70, 184] on span "Lista de Pedidos" at bounding box center [51, 185] width 58 height 11
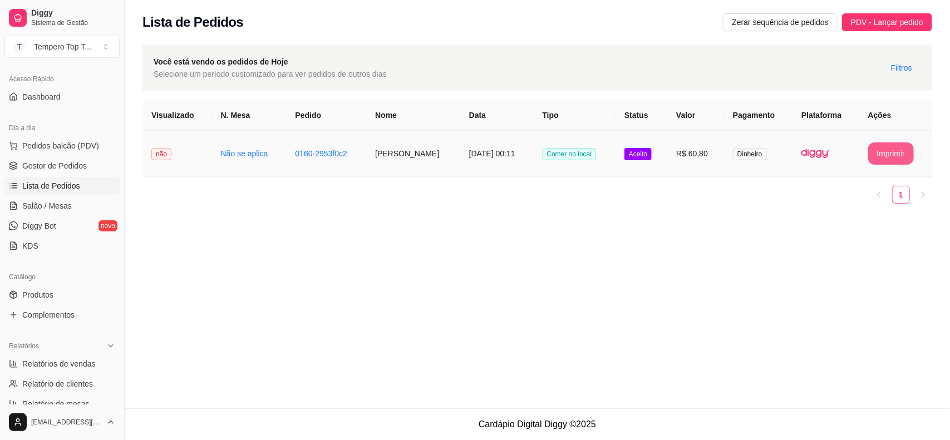
click at [887, 159] on button "Imprimir" at bounding box center [892, 154] width 46 height 22
click at [686, 157] on td "R$ 60,80" at bounding box center [696, 154] width 57 height 46
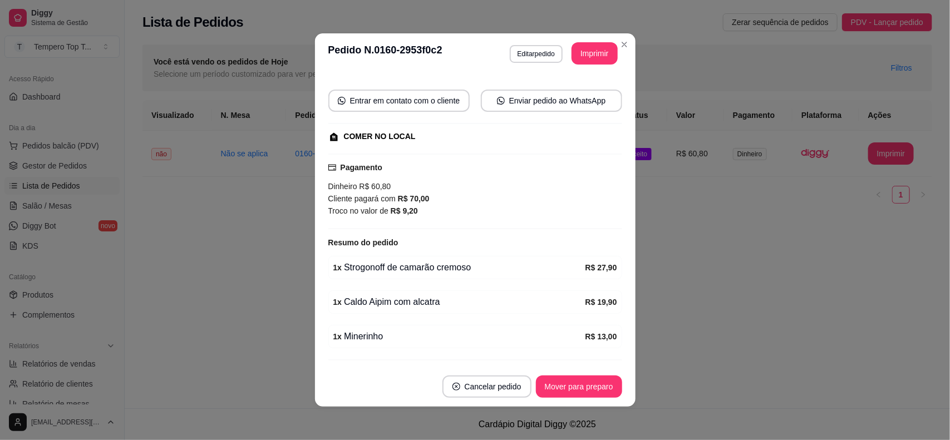
scroll to position [125, 0]
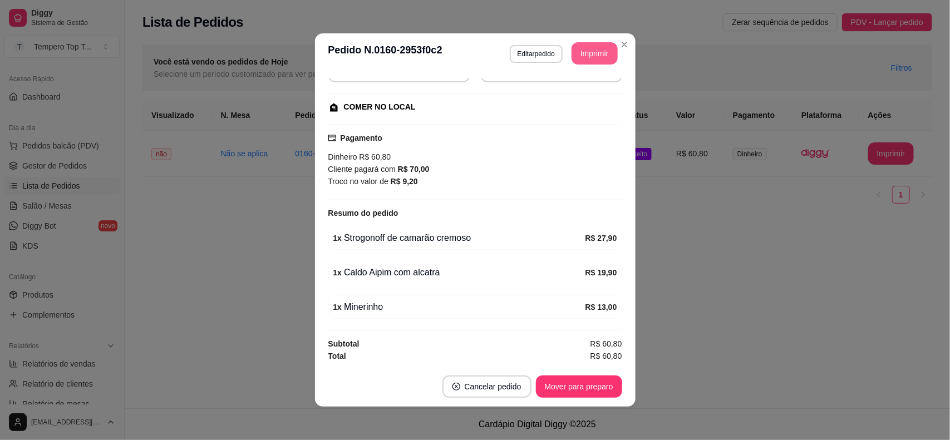
click at [588, 50] on button "Imprimir" at bounding box center [595, 53] width 46 height 22
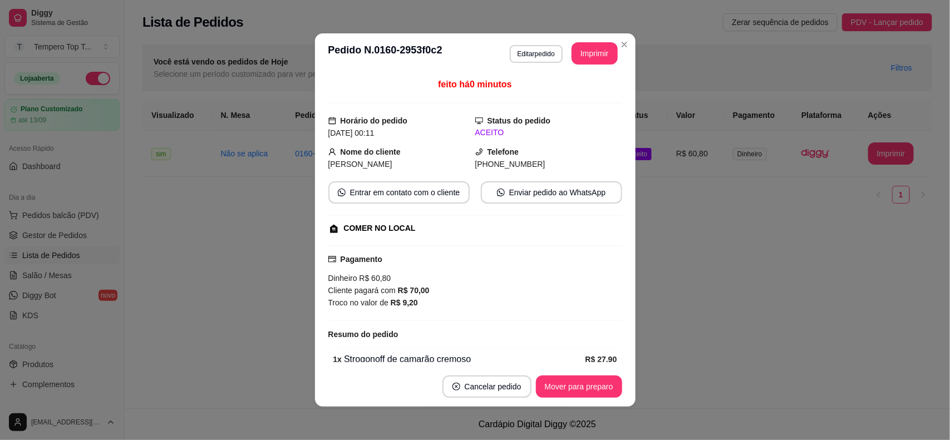
scroll to position [125, 0]
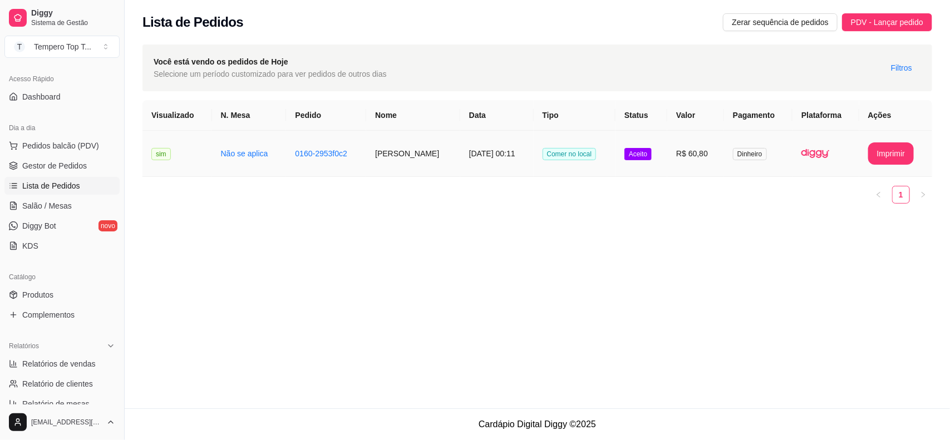
click at [579, 171] on td "Comer no local" at bounding box center [575, 154] width 82 height 46
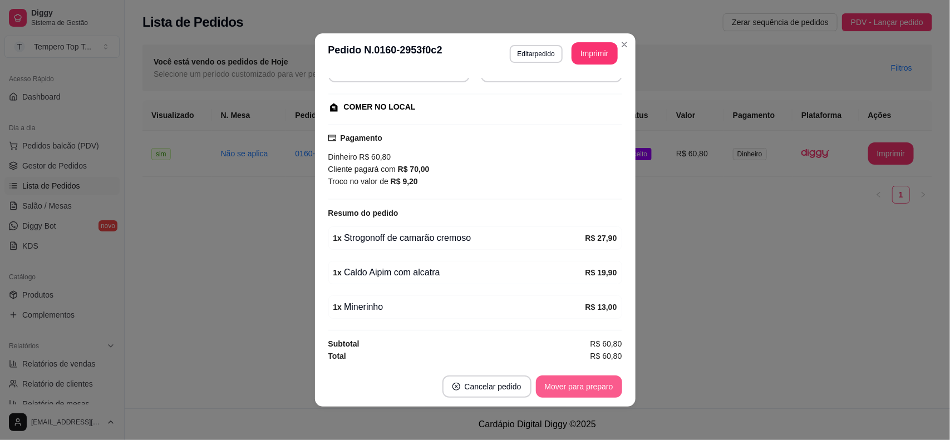
click at [582, 393] on button "Mover para preparo" at bounding box center [579, 387] width 86 height 22
click at [582, 393] on button "Mover para retirada disponível" at bounding box center [560, 387] width 123 height 22
click at [586, 390] on button "Mover para finalizado" at bounding box center [576, 387] width 90 height 22
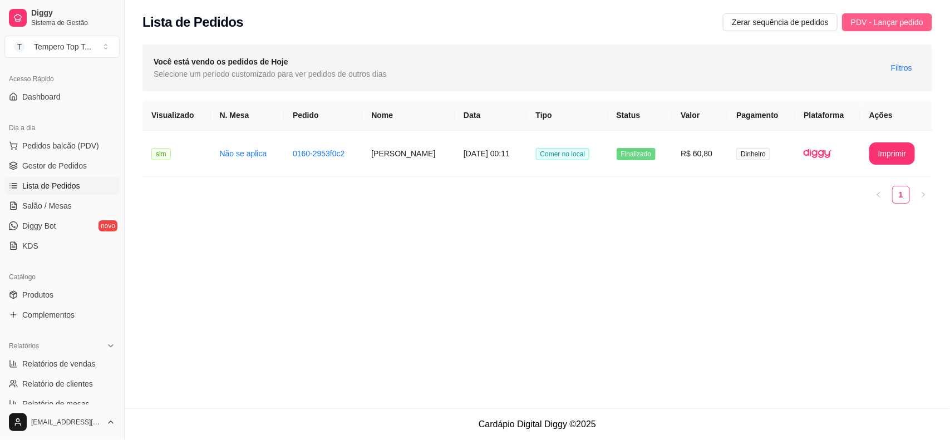
click at [869, 28] on button "PDV - Lançar pedido" at bounding box center [887, 22] width 90 height 18
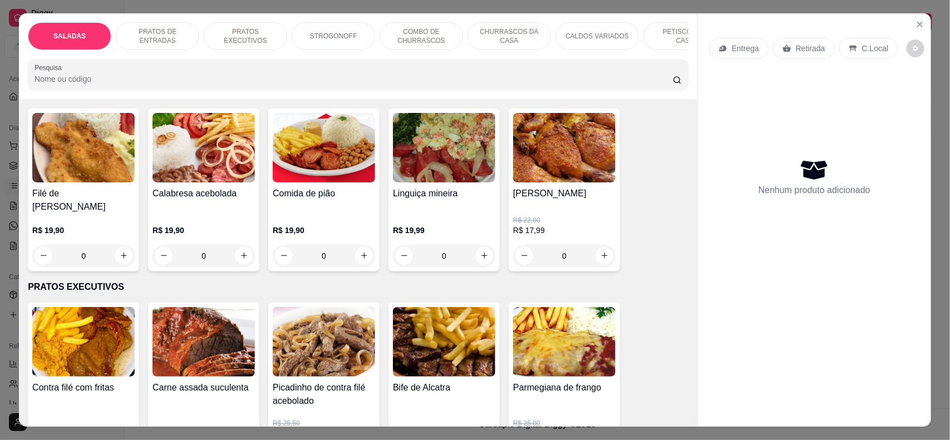
scroll to position [348, 0]
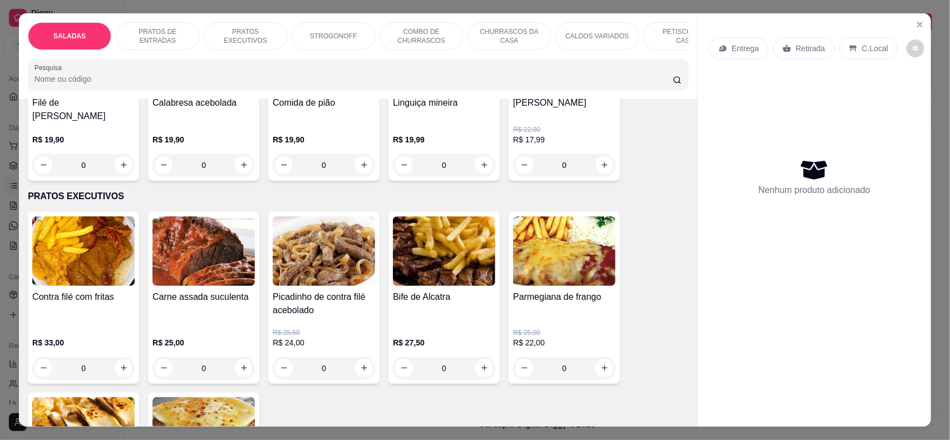
click at [603, 371] on div "0" at bounding box center [564, 368] width 102 height 22
click at [599, 374] on div "0" at bounding box center [564, 368] width 102 height 22
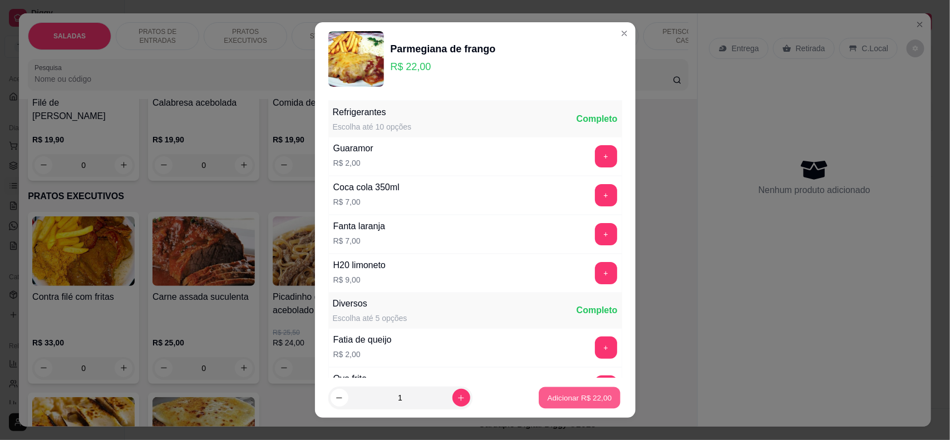
click at [569, 396] on p "Adicionar R$ 22,00" at bounding box center [580, 398] width 65 height 11
type input "1"
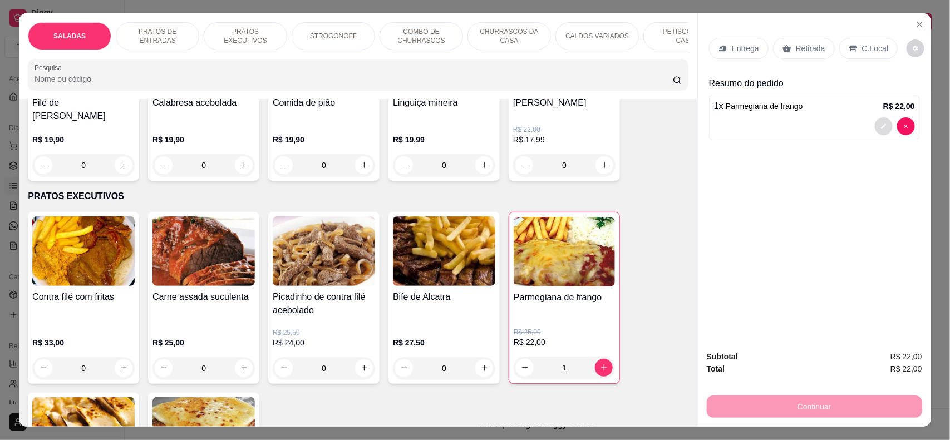
click at [881, 126] on icon "decrease-product-quantity" at bounding box center [883, 126] width 5 height 5
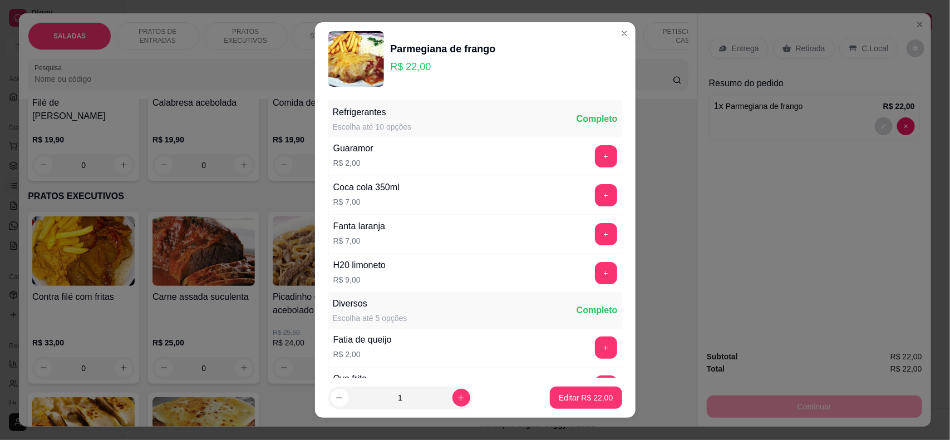
click at [428, 124] on div "Refrigerantes Escolha até 10 opções Completo" at bounding box center [475, 119] width 294 height 36
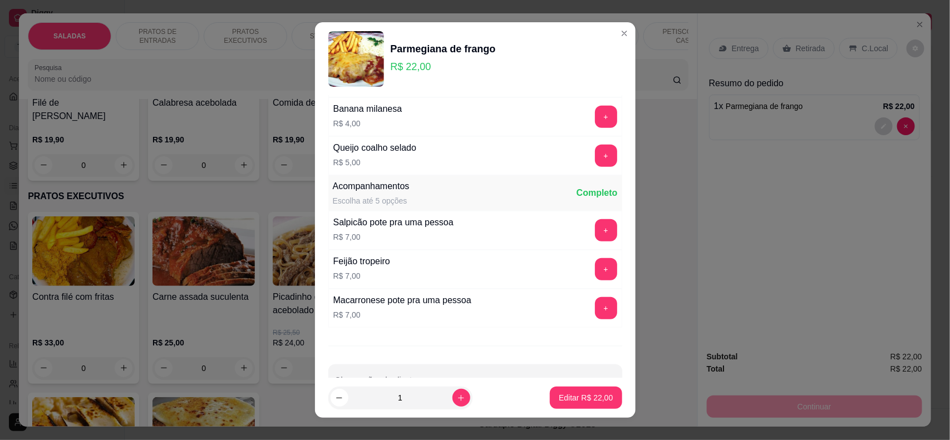
scroll to position [383, 0]
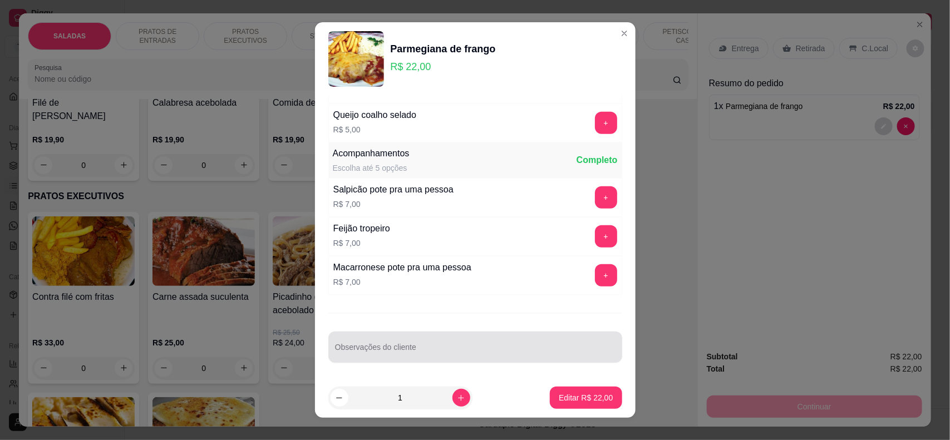
click at [433, 352] on input "Observações do cliente" at bounding box center [475, 351] width 281 height 11
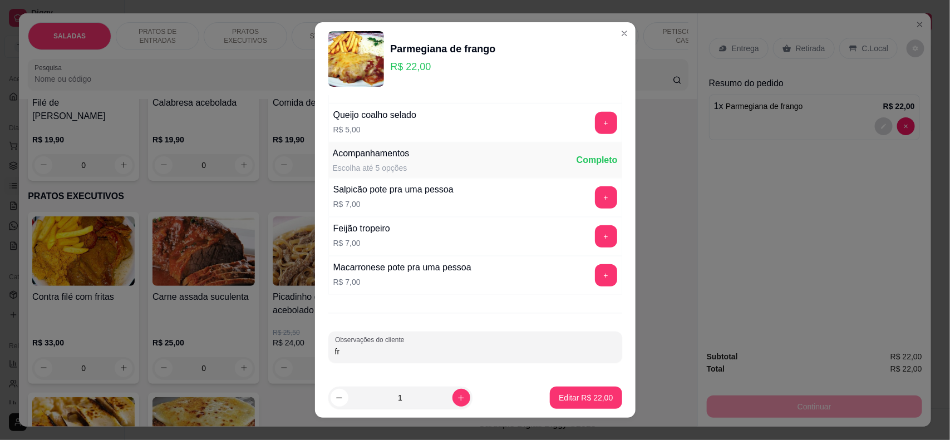
type input "f"
type input "c fritas"
click at [567, 398] on p "Editar R$ 22,00" at bounding box center [586, 398] width 52 height 11
type input "0"
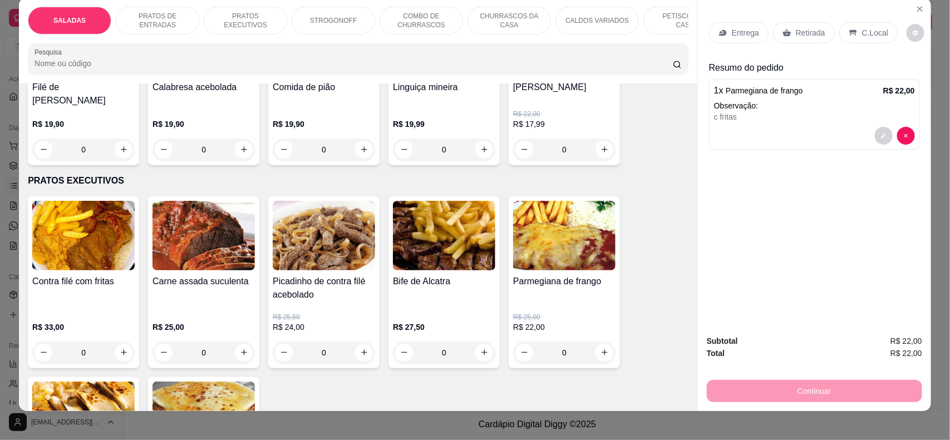
scroll to position [22, 0]
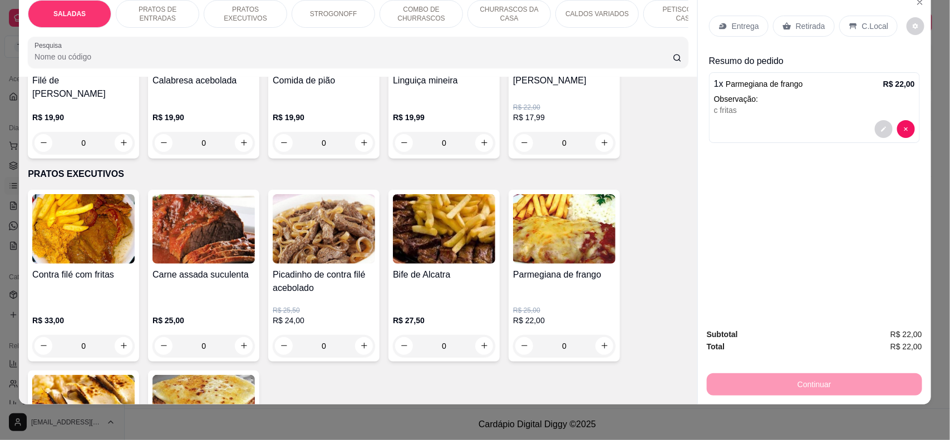
click at [808, 26] on p "Retirada" at bounding box center [811, 26] width 30 height 11
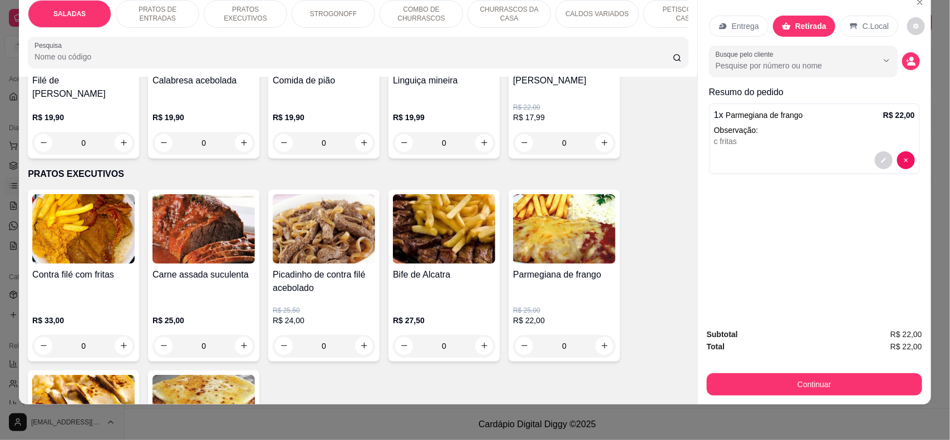
click at [855, 373] on div "Continuar" at bounding box center [814, 383] width 215 height 25
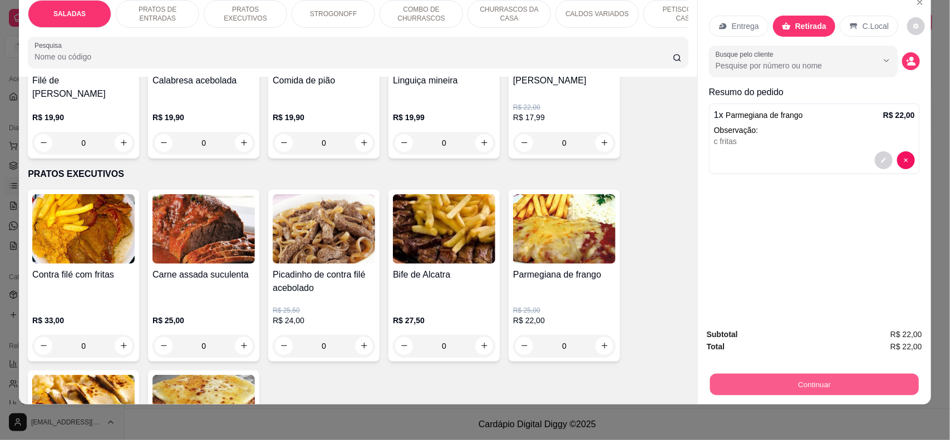
click at [861, 380] on button "Continuar" at bounding box center [814, 385] width 209 height 22
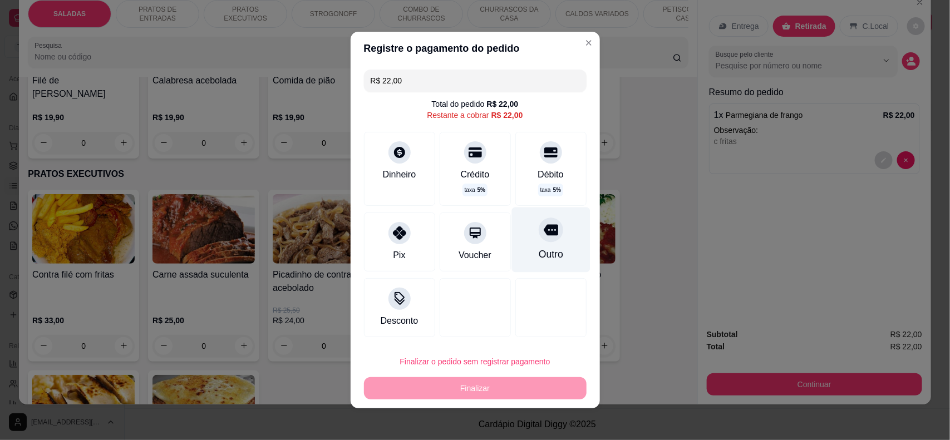
click at [538, 248] on div "Outro" at bounding box center [550, 254] width 24 height 14
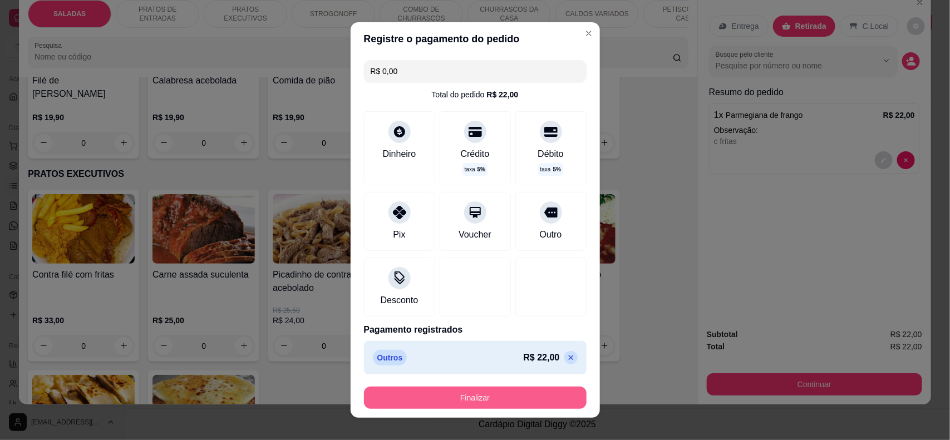
click at [508, 396] on button "Finalizar" at bounding box center [475, 398] width 223 height 22
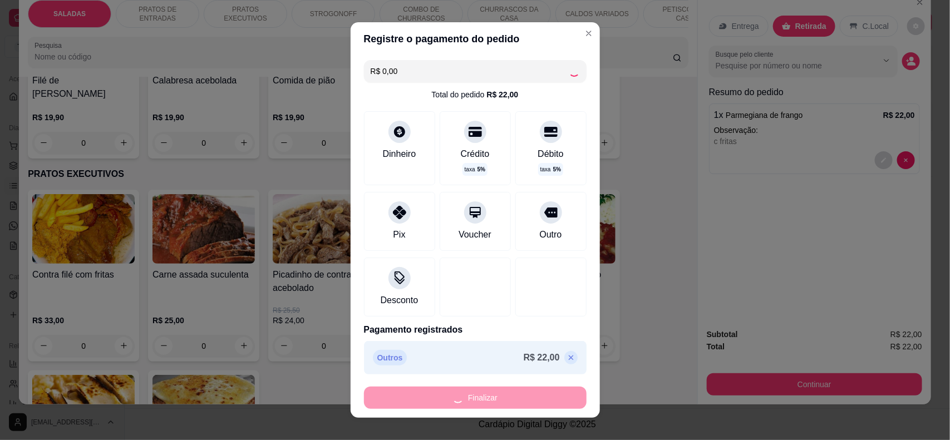
type input "-R$ 22,00"
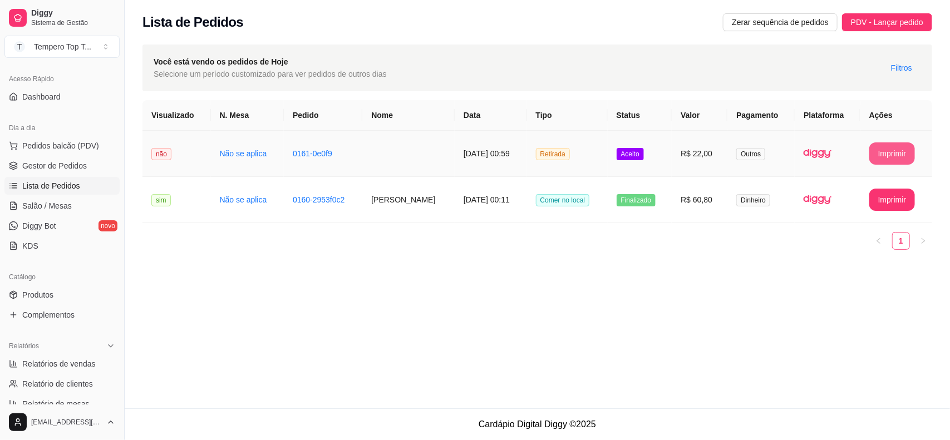
click at [900, 154] on button "Imprimir" at bounding box center [893, 154] width 46 height 22
click at [661, 148] on td "Aceito" at bounding box center [640, 154] width 65 height 46
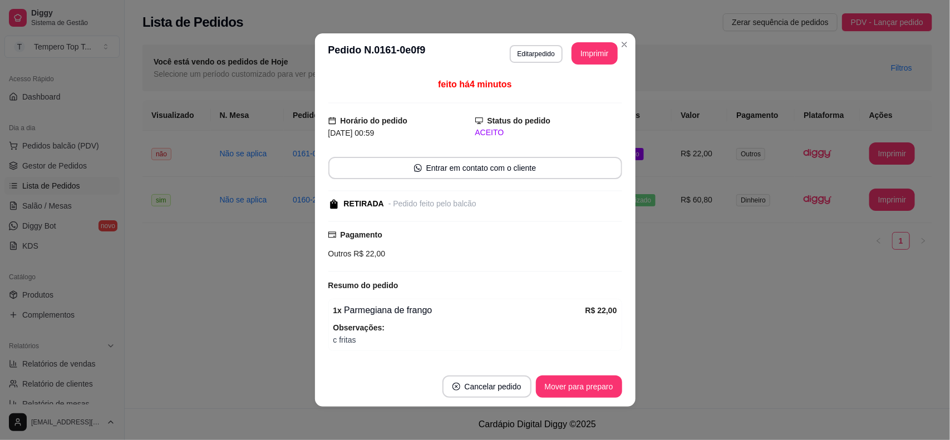
scroll to position [35, 0]
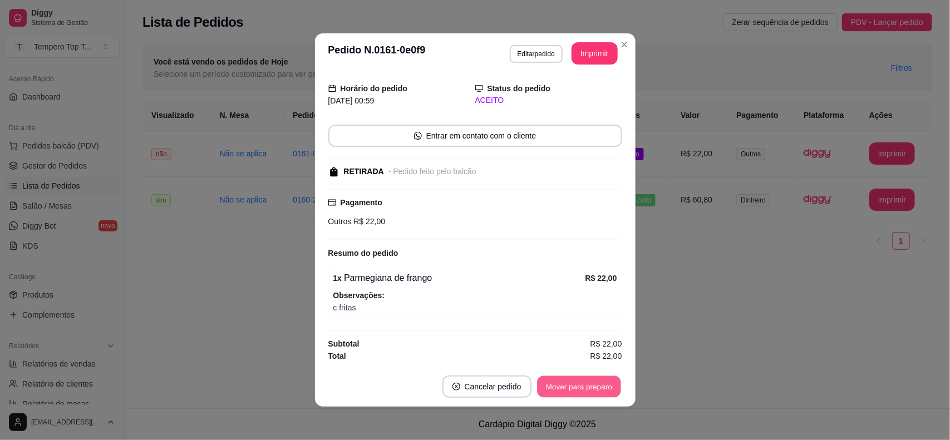
click at [571, 380] on button "Mover para preparo" at bounding box center [579, 387] width 84 height 22
click at [571, 384] on button "Mover para retirada disponível" at bounding box center [560, 387] width 123 height 22
click at [571, 382] on button "Mover para finalizado" at bounding box center [576, 387] width 92 height 22
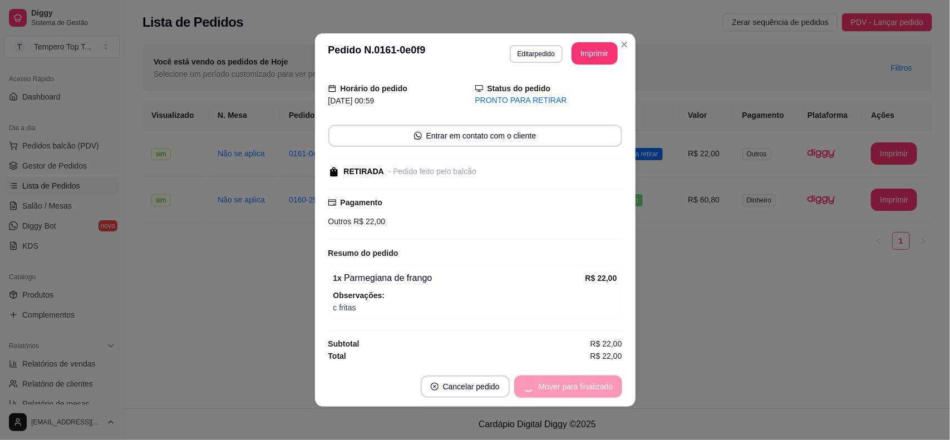
scroll to position [0, 0]
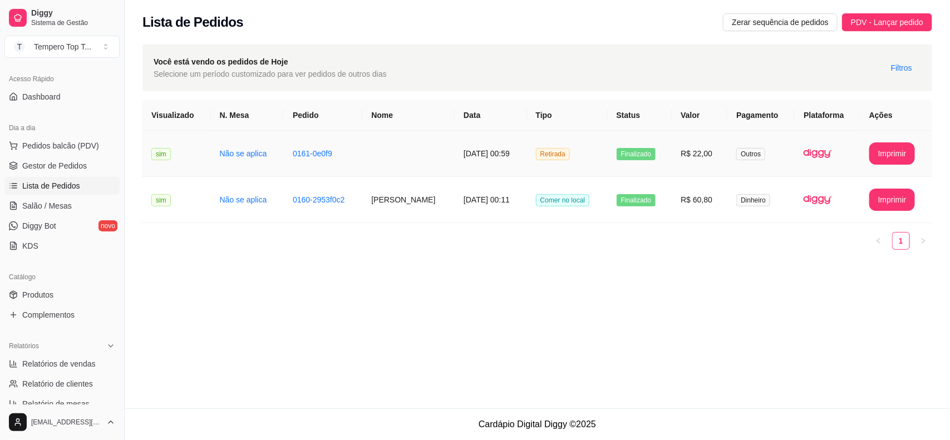
click at [455, 143] on td "18/08/2025 às 00:59" at bounding box center [491, 154] width 72 height 46
click at [355, 163] on td "0161-0e0f9" at bounding box center [323, 154] width 79 height 46
click at [894, 26] on span "PDV - Lançar pedido" at bounding box center [887, 22] width 72 height 12
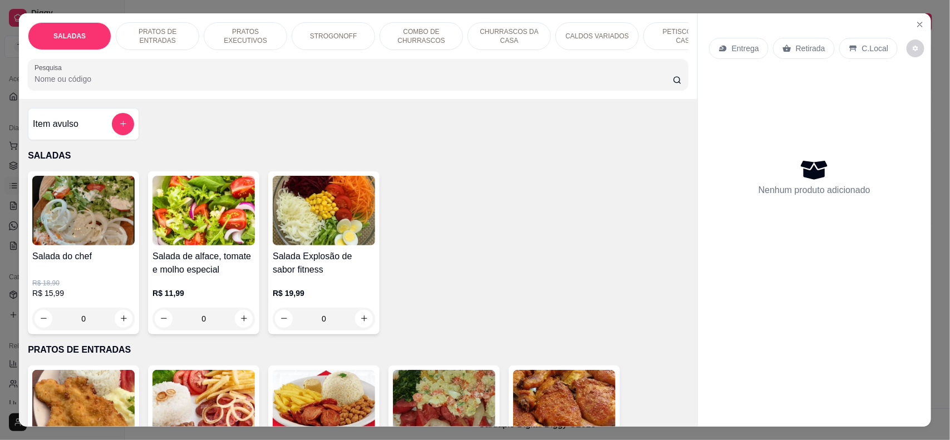
click at [152, 85] on input "Pesquisa" at bounding box center [354, 78] width 639 height 11
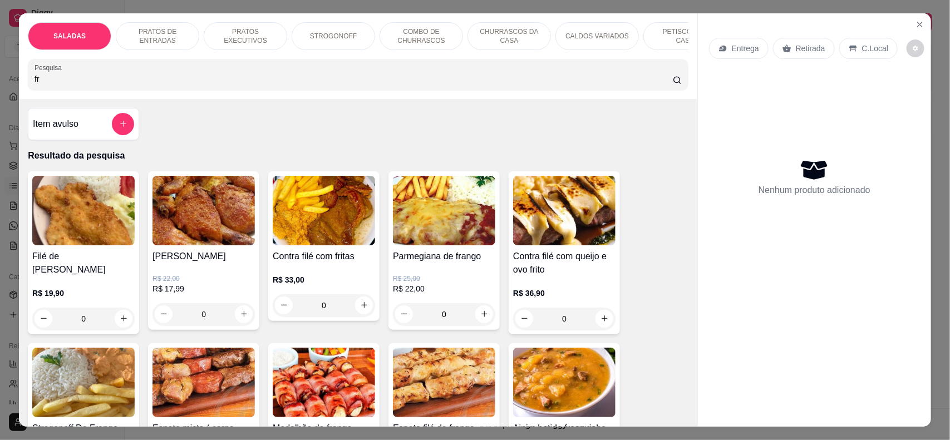
type input "fr"
click at [237, 326] on div "0" at bounding box center [204, 314] width 102 height 22
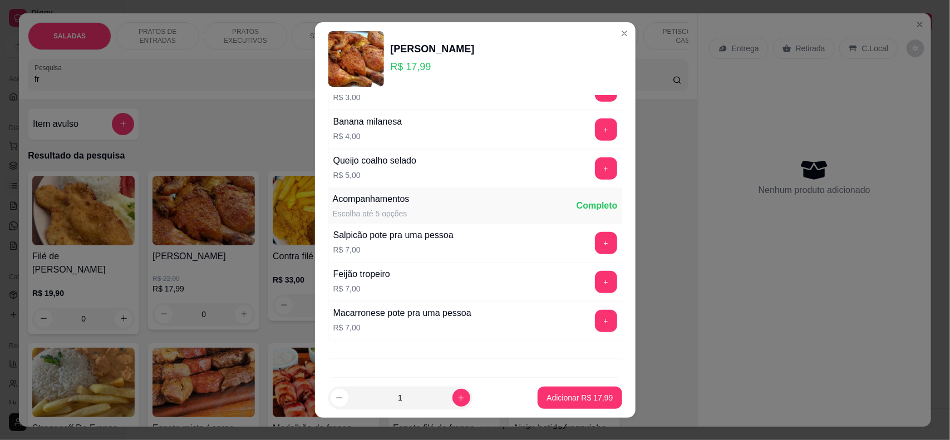
scroll to position [383, 0]
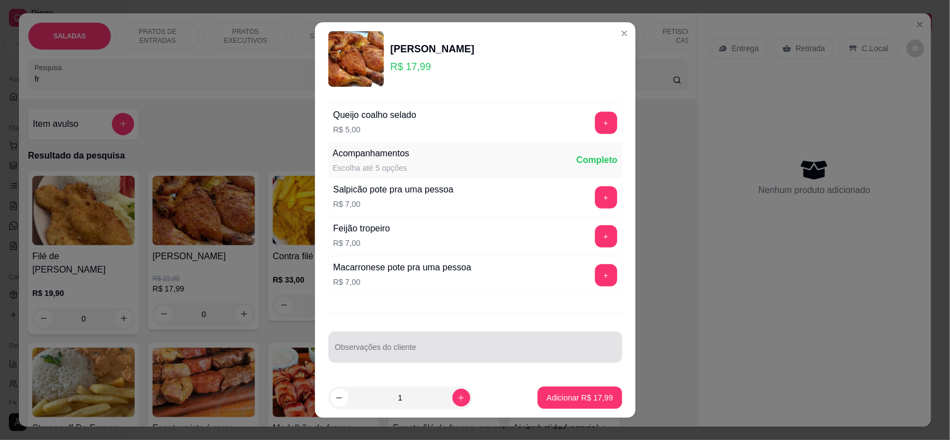
click at [433, 346] on div at bounding box center [475, 347] width 281 height 22
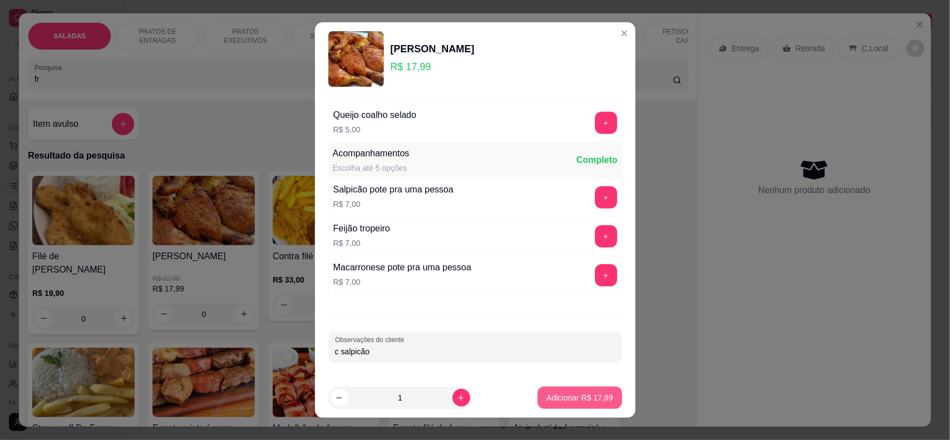
type input "c salpicão"
click at [556, 403] on p "Adicionar R$ 17,99" at bounding box center [580, 398] width 66 height 11
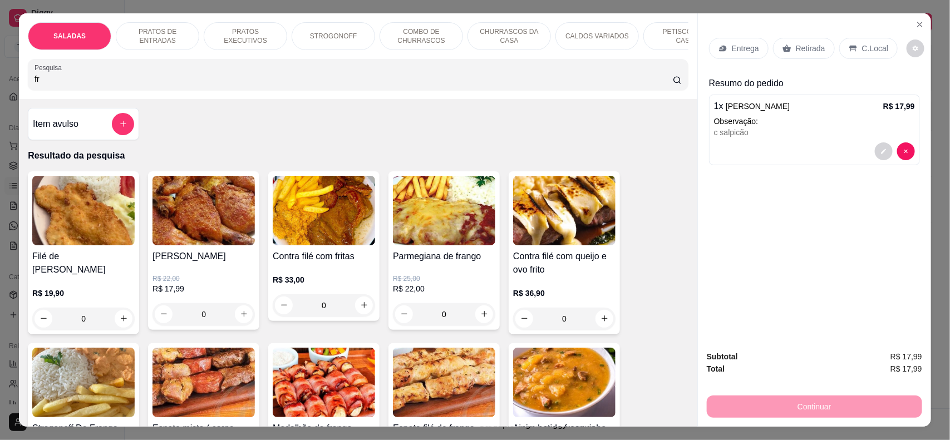
click at [866, 48] on p "C.Local" at bounding box center [875, 48] width 26 height 11
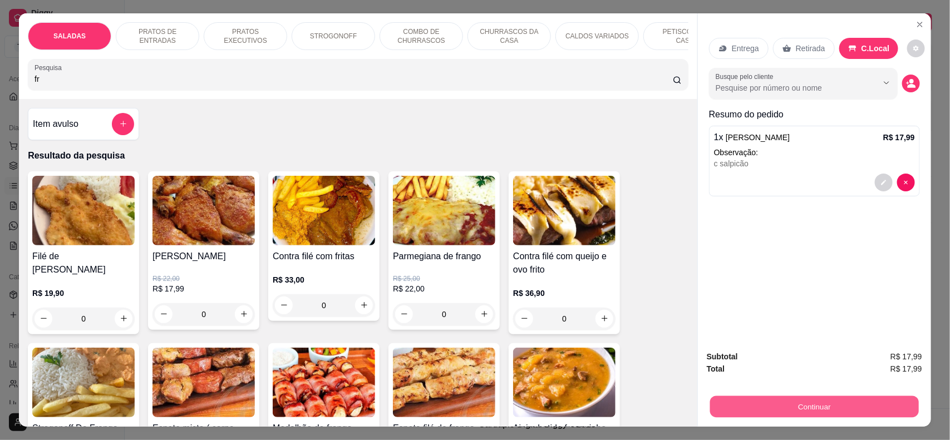
click at [772, 398] on button "Continuar" at bounding box center [814, 407] width 209 height 22
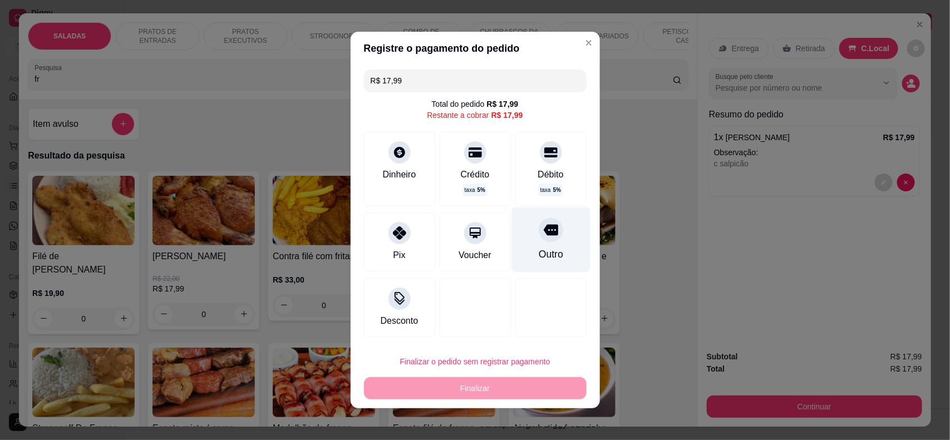
click at [538, 249] on div "Outro" at bounding box center [550, 254] width 24 height 14
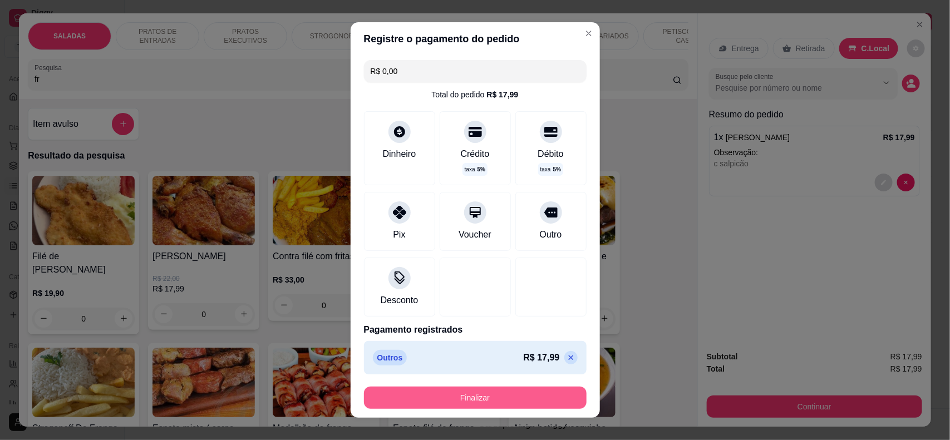
click at [517, 403] on button "Finalizar" at bounding box center [475, 398] width 223 height 22
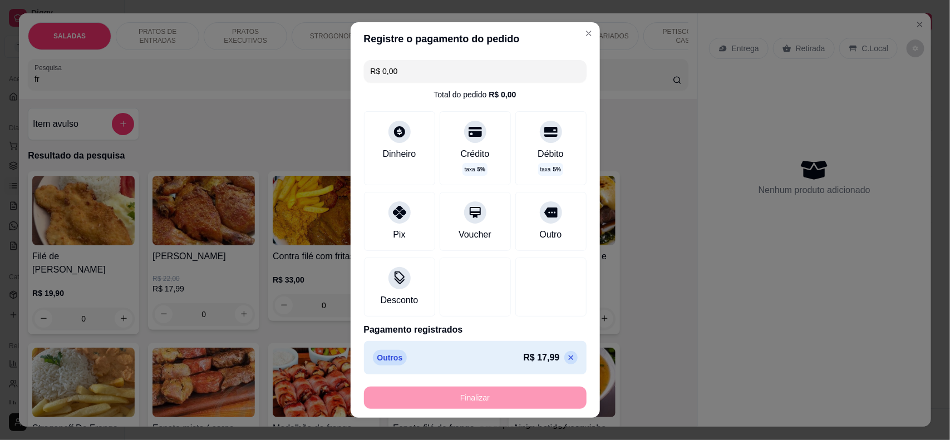
type input "-R$ 17,99"
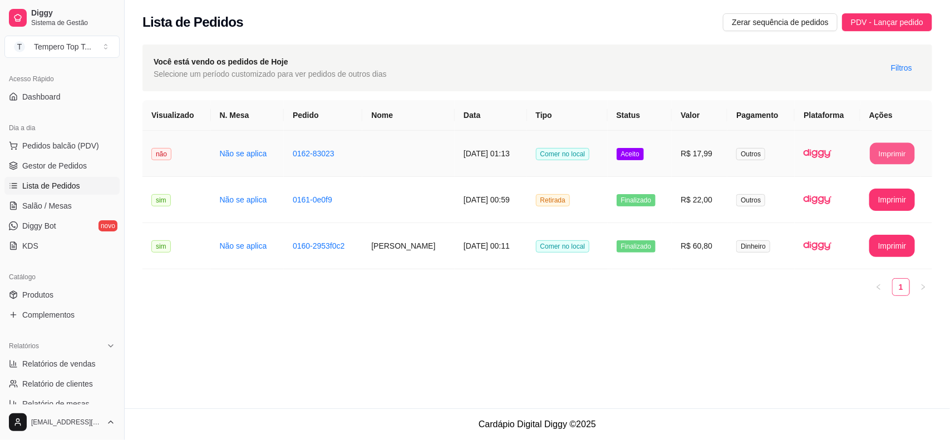
click at [903, 145] on button "Imprimir" at bounding box center [892, 154] width 45 height 22
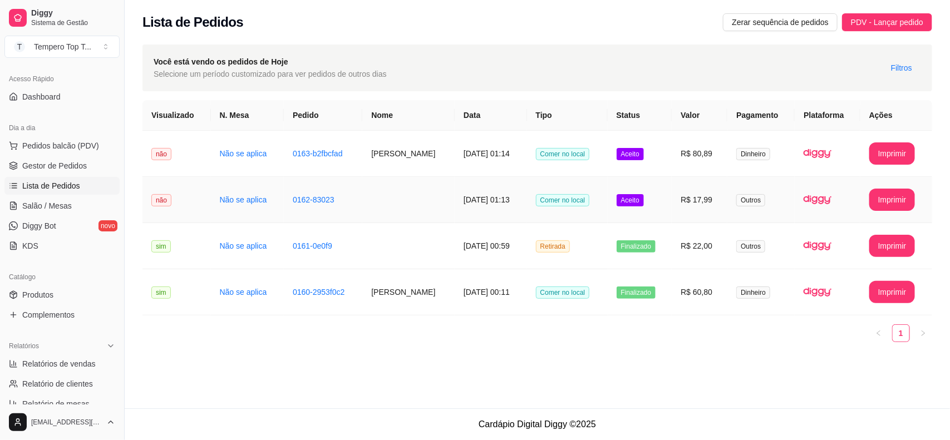
drag, startPoint x: 539, startPoint y: 212, endPoint x: 518, endPoint y: 237, distance: 32.4
drag, startPoint x: 518, startPoint y: 237, endPoint x: 410, endPoint y: 163, distance: 130.5
click at [410, 163] on td "agatha" at bounding box center [408, 154] width 92 height 46
click at [377, 201] on td at bounding box center [408, 200] width 92 height 46
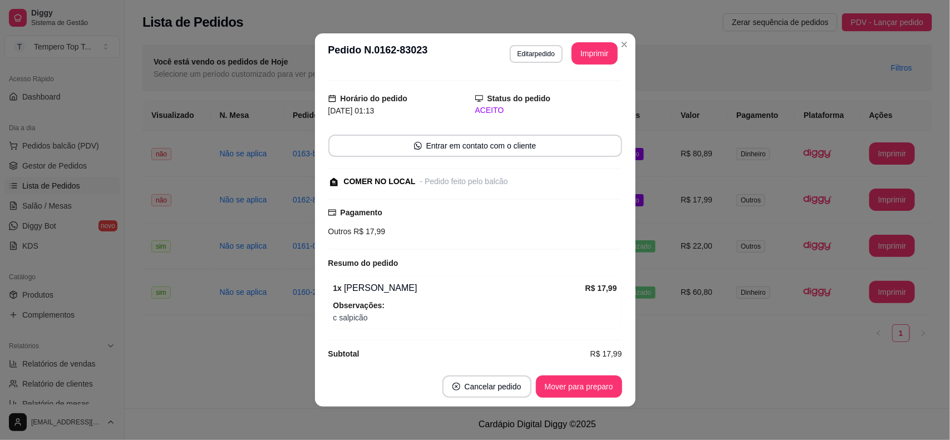
scroll to position [35, 0]
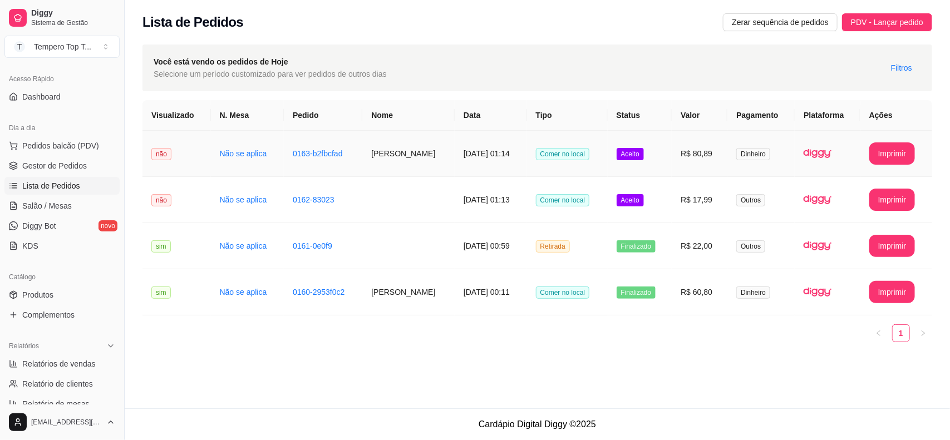
click at [348, 168] on td "0163-b2fbcfad" at bounding box center [323, 154] width 79 height 46
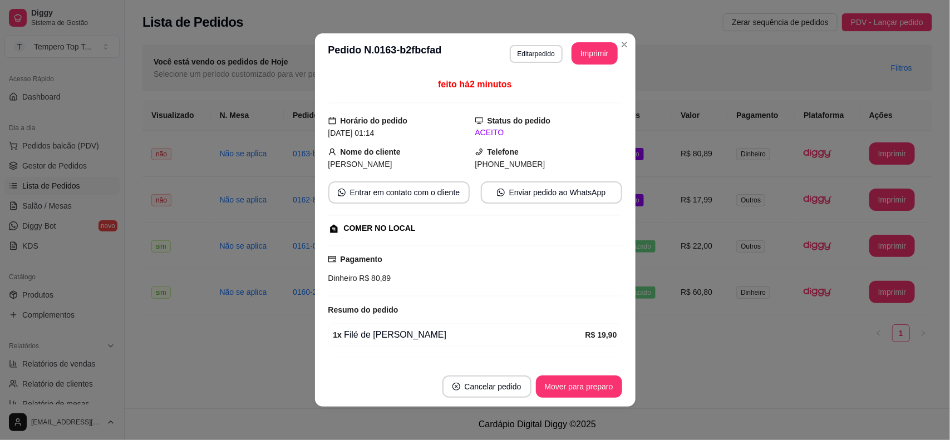
scroll to position [135, 0]
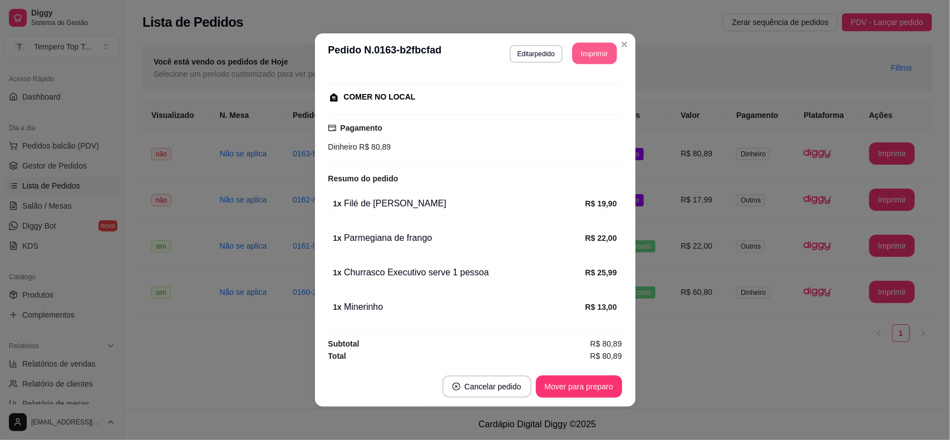
click at [576, 58] on button "Imprimir" at bounding box center [594, 54] width 45 height 22
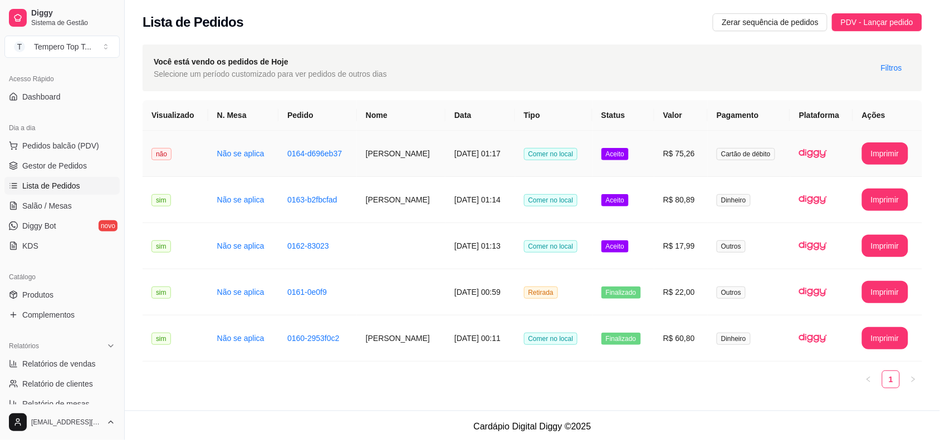
click at [422, 164] on td "Patricia Regina Silva da cruz" at bounding box center [401, 154] width 89 height 46
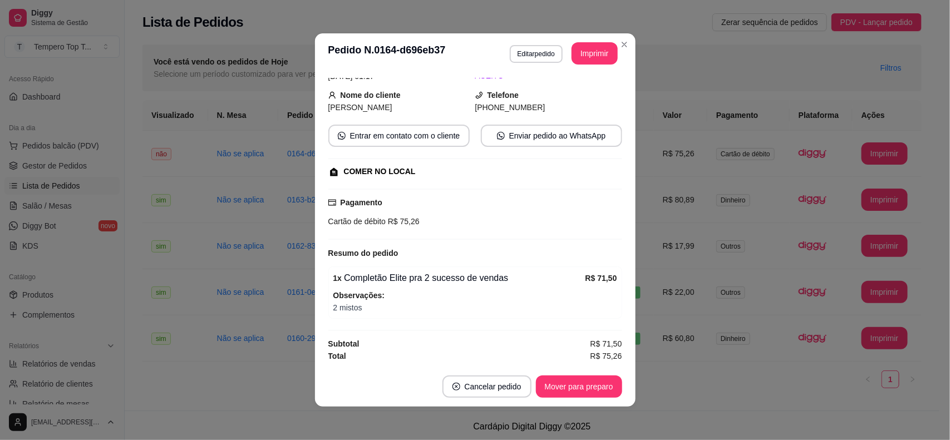
scroll to position [2, 0]
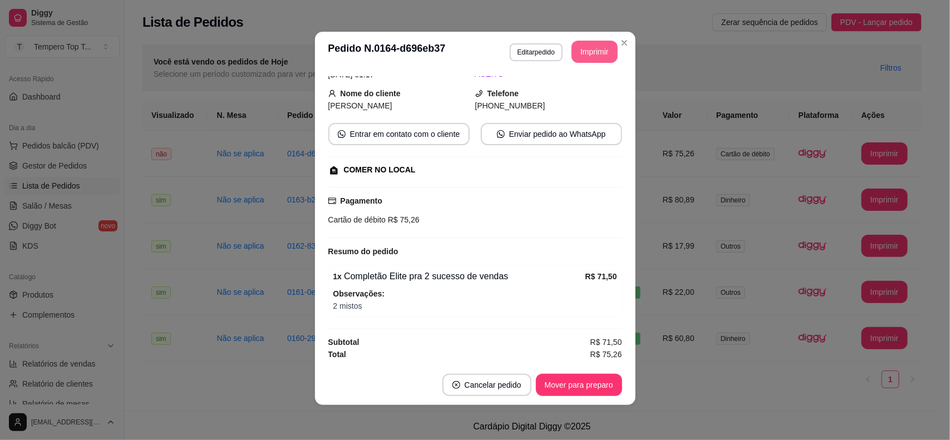
click at [575, 50] on button "Imprimir" at bounding box center [595, 52] width 46 height 22
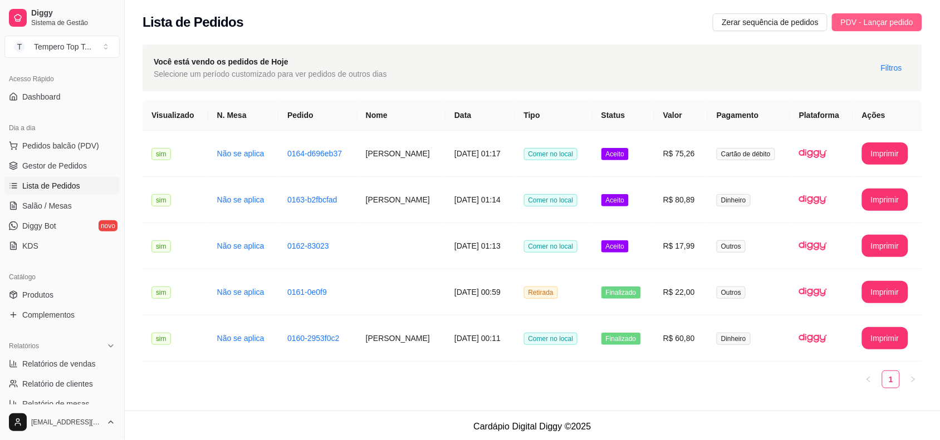
click at [858, 25] on span "PDV - Lançar pedido" at bounding box center [877, 22] width 72 height 12
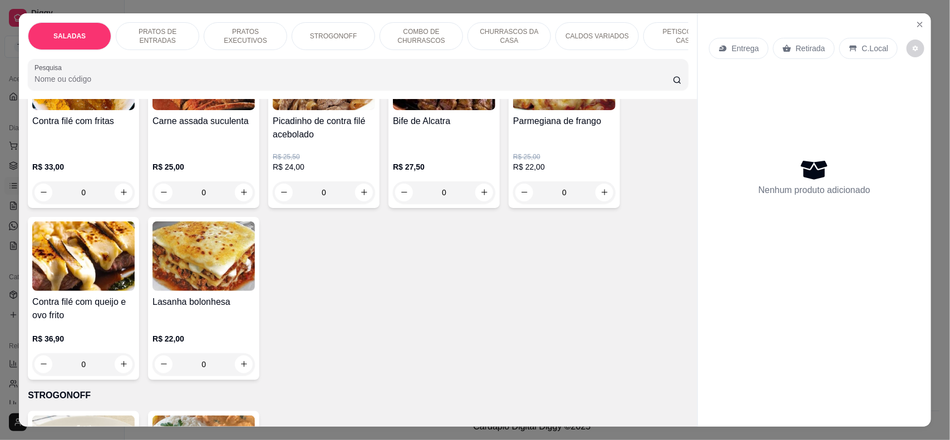
scroll to position [766, 0]
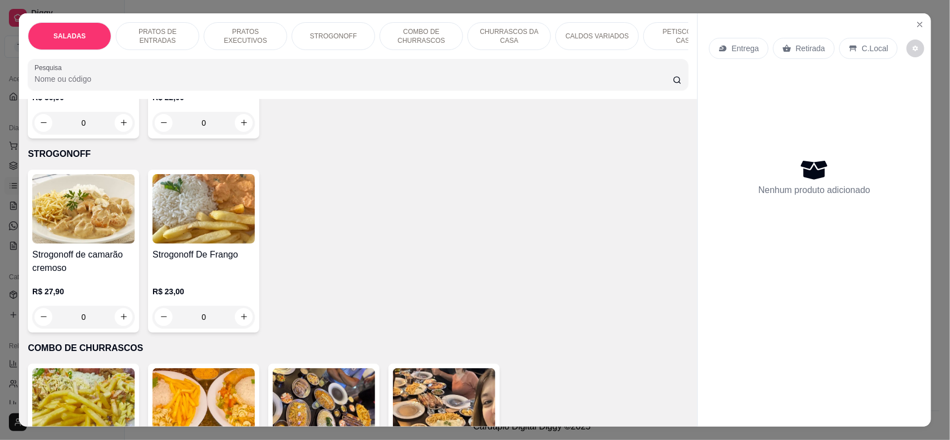
click at [416, 35] on p "COMBO DE CHURRASCOS" at bounding box center [421, 36] width 65 height 18
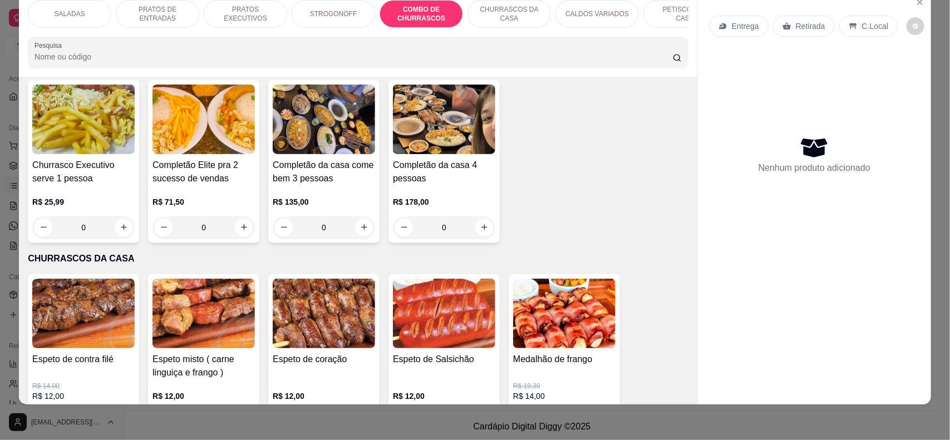
scroll to position [1003, 0]
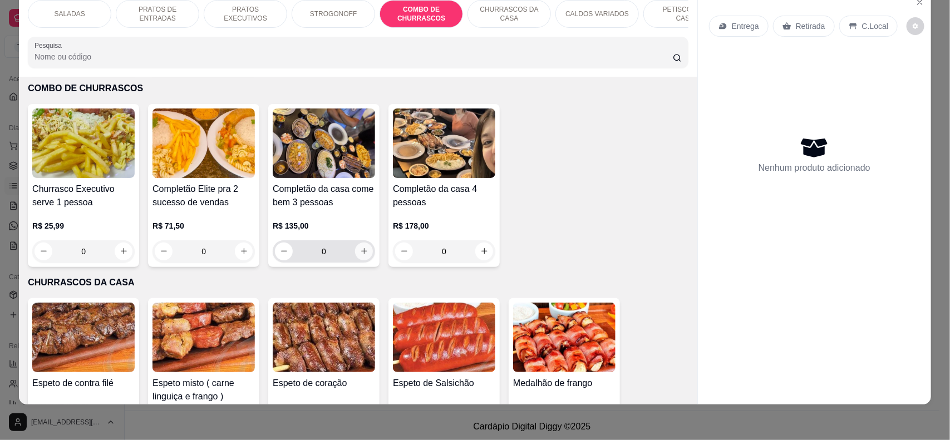
click at [362, 256] on icon "increase-product-quantity" at bounding box center [364, 251] width 8 height 8
type input "1"
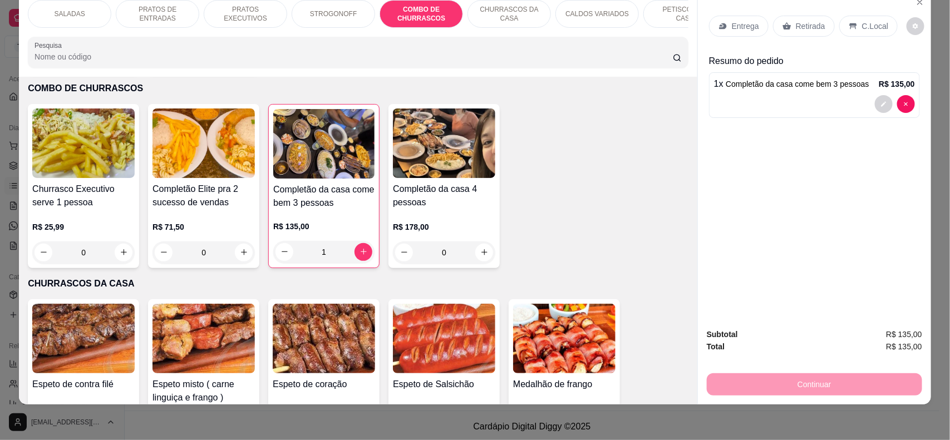
click at [659, 16] on p "PETISCOS DA CASA" at bounding box center [685, 14] width 65 height 18
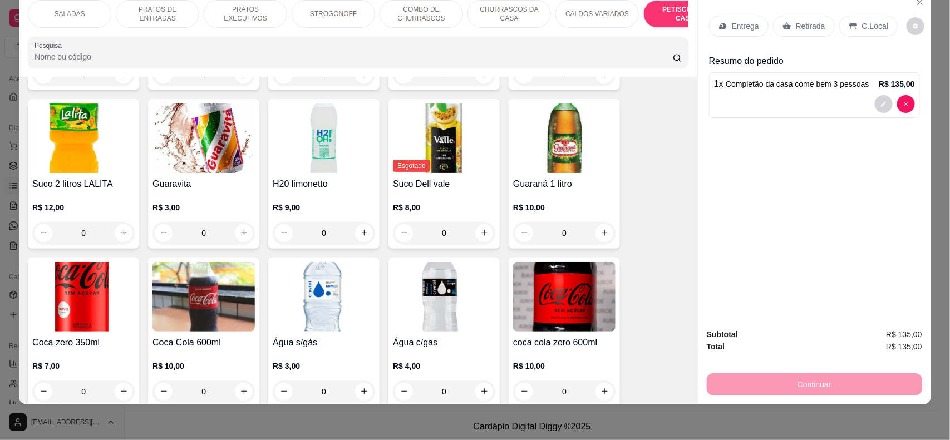
scroll to position [2677, 0]
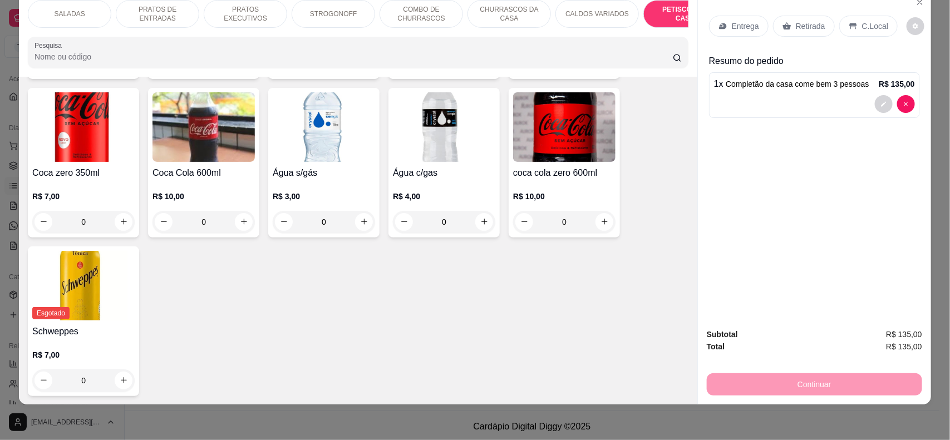
click at [73, 12] on p "SALADAS" at bounding box center [69, 13] width 31 height 9
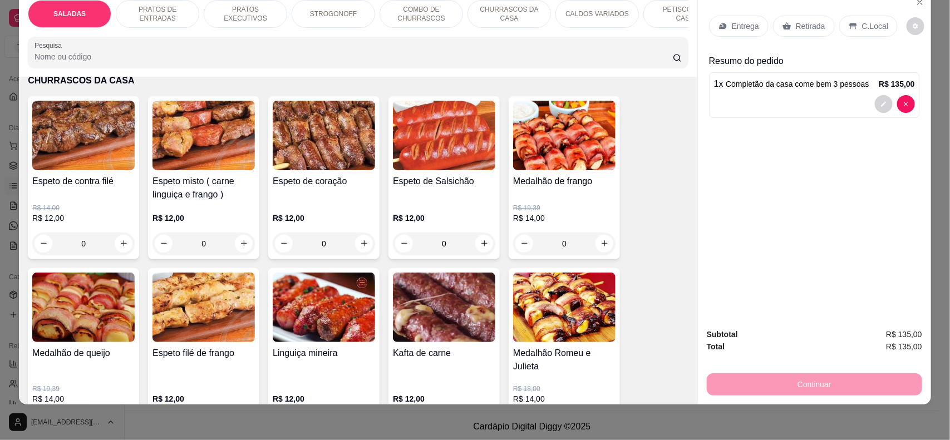
scroll to position [1164, 0]
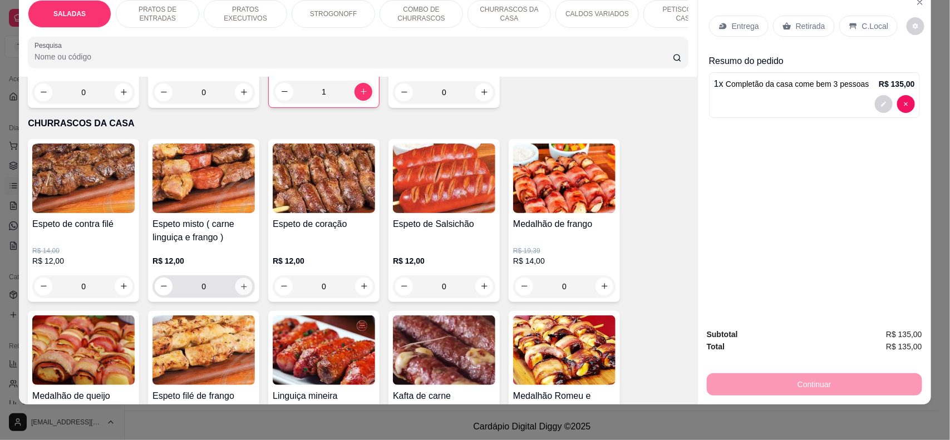
click at [240, 291] on icon "increase-product-quantity" at bounding box center [244, 286] width 8 height 8
type input "1"
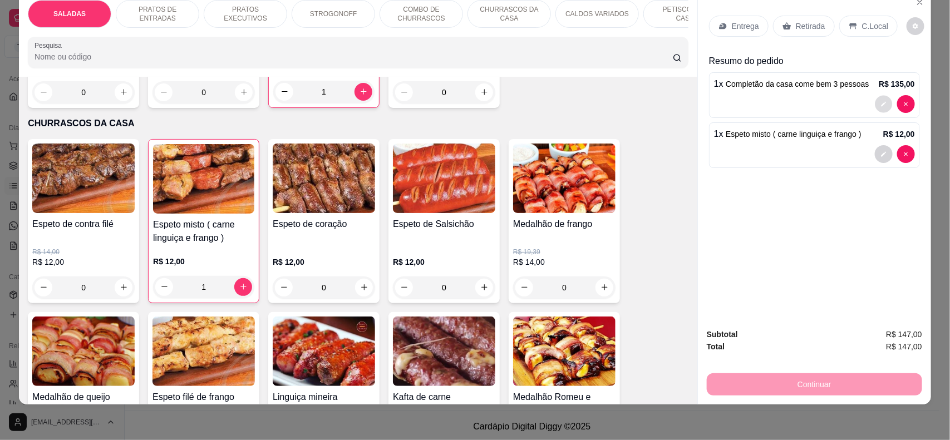
click at [881, 103] on icon "decrease-product-quantity" at bounding box center [884, 104] width 7 height 7
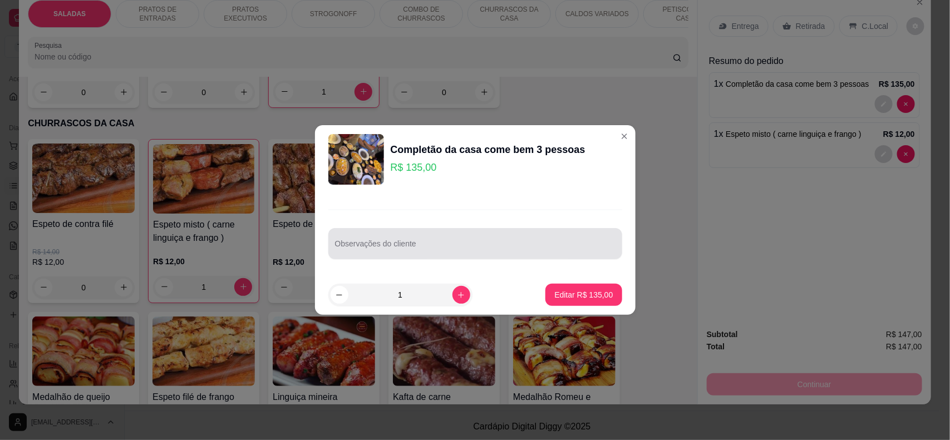
click at [454, 236] on div at bounding box center [475, 244] width 281 height 22
type input "no lugar da batata calabresa add de fritas a mais , no lugar da banana macarron…"
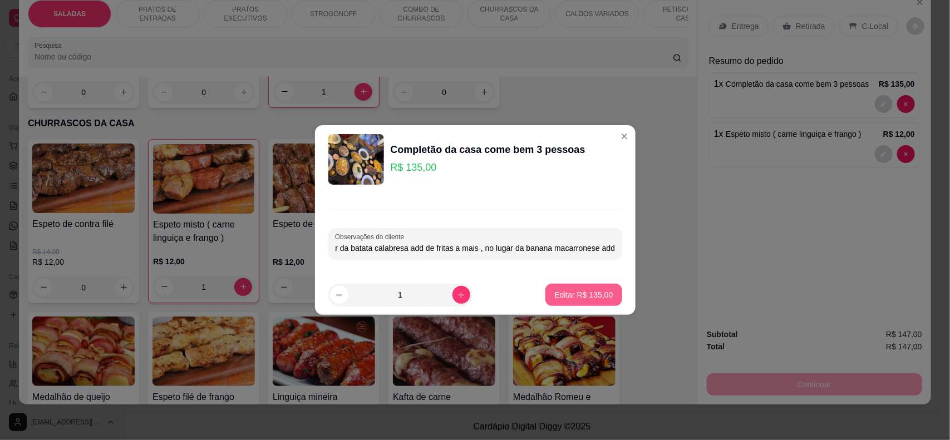
click at [576, 291] on p "Editar R$ 135,00" at bounding box center [584, 295] width 58 height 11
type input "0"
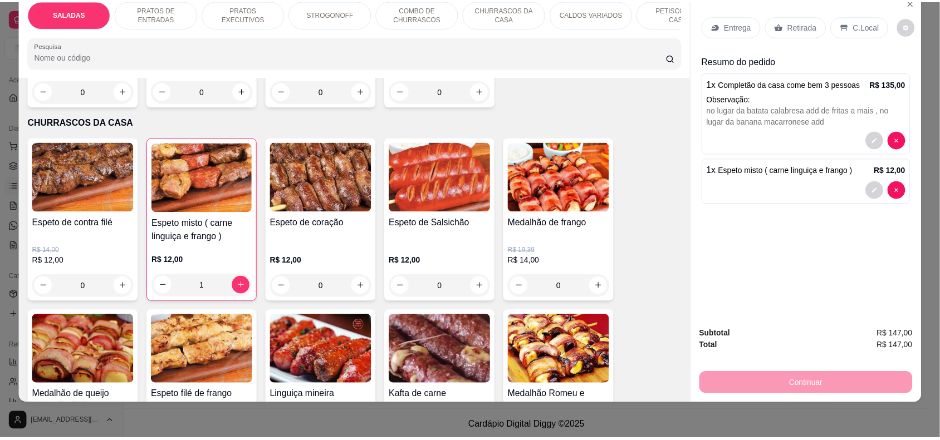
scroll to position [1162, 0]
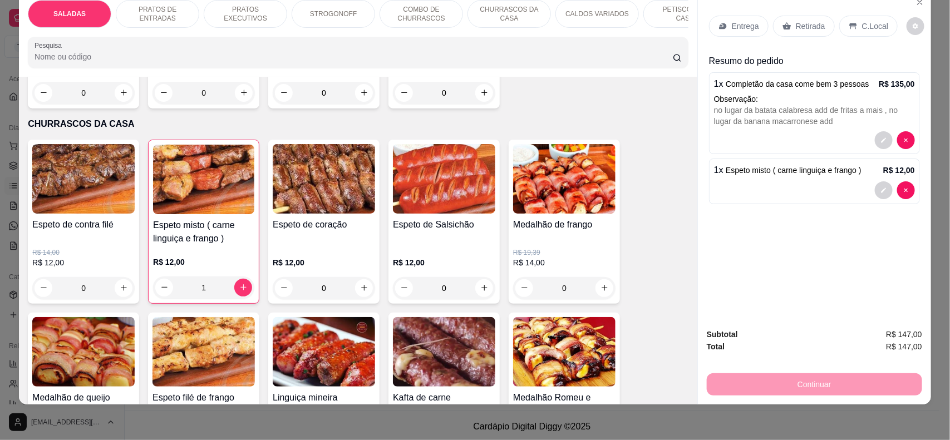
click at [862, 24] on p "C.Local" at bounding box center [875, 26] width 26 height 11
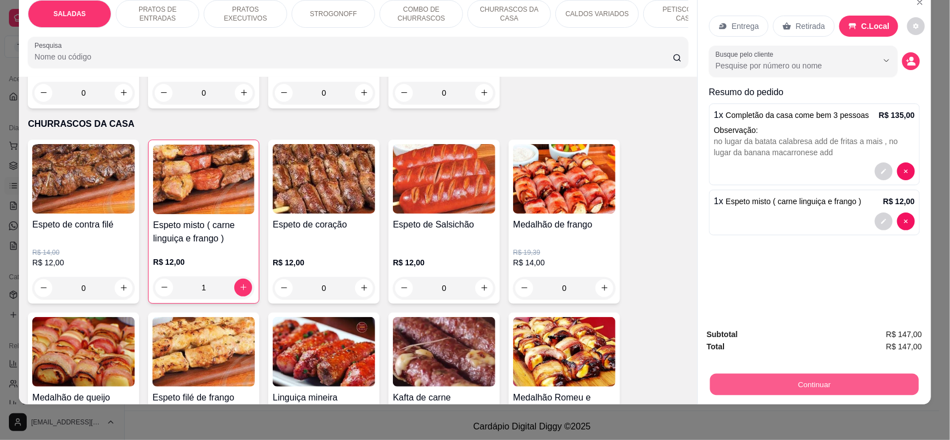
click at [839, 385] on button "Continuar" at bounding box center [814, 385] width 209 height 22
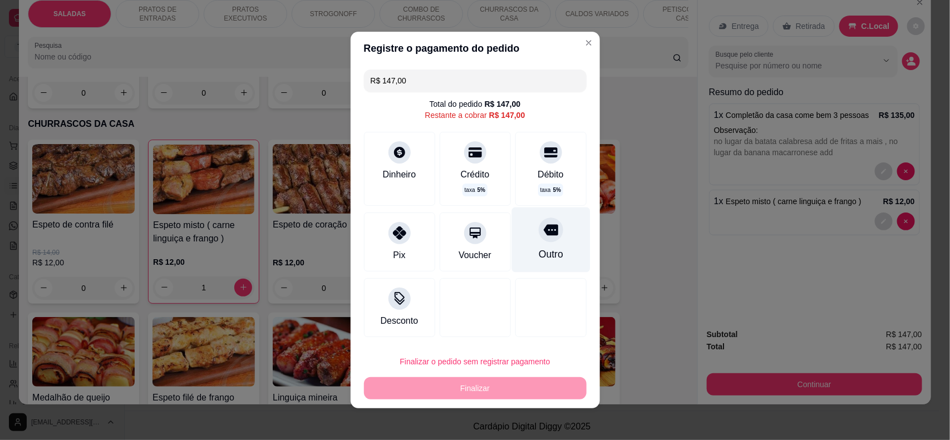
click at [553, 239] on div "Outro" at bounding box center [551, 240] width 79 height 65
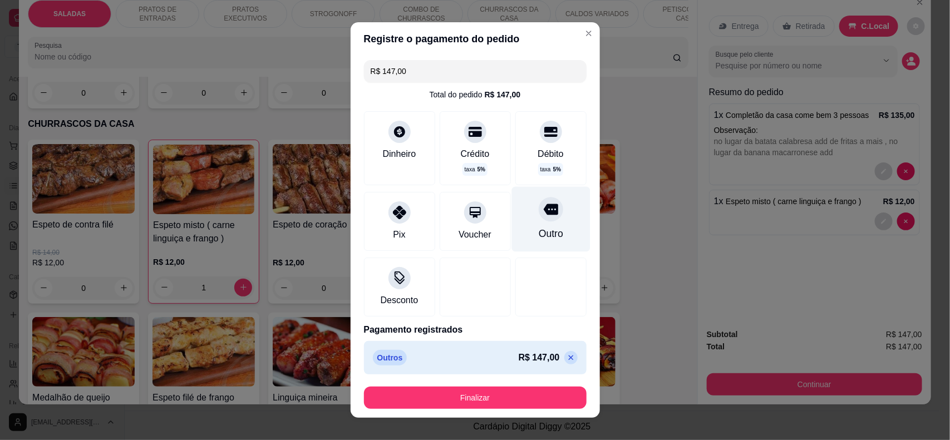
type input "R$ 0,00"
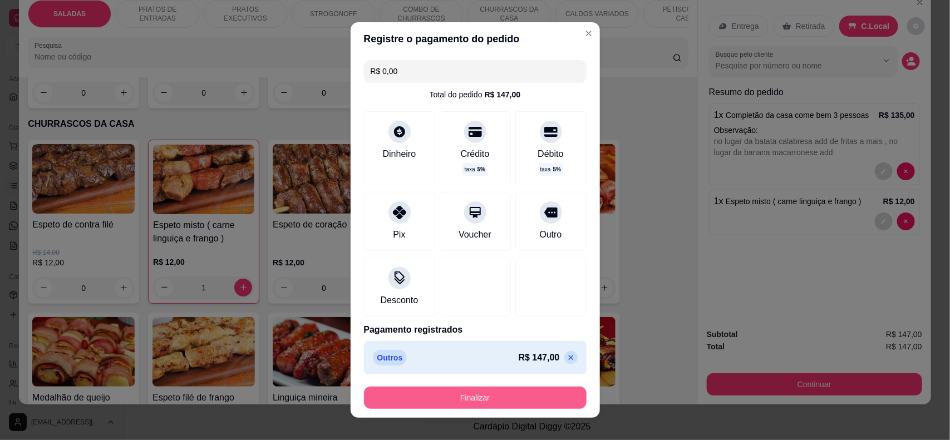
click at [514, 394] on button "Finalizar" at bounding box center [475, 398] width 223 height 22
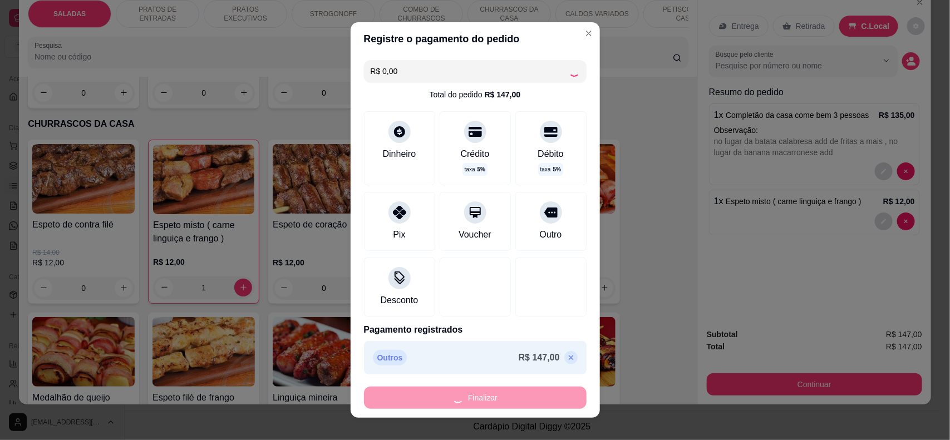
type input "0"
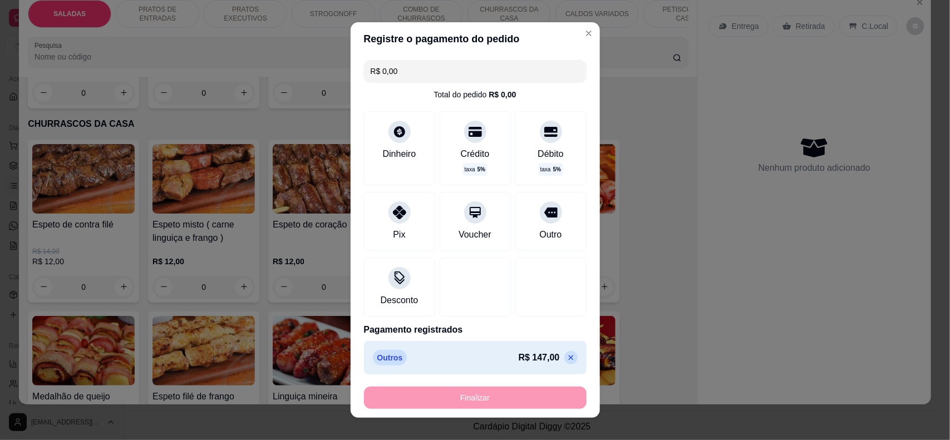
type input "-R$ 147,00"
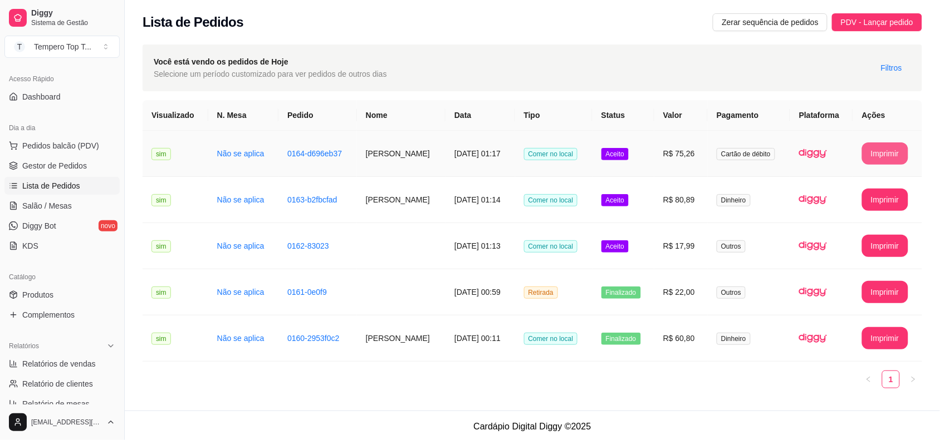
click at [902, 154] on button "Imprimir" at bounding box center [885, 154] width 46 height 22
click at [382, 159] on td "Patricia Regina Silva da cruz" at bounding box center [401, 154] width 89 height 46
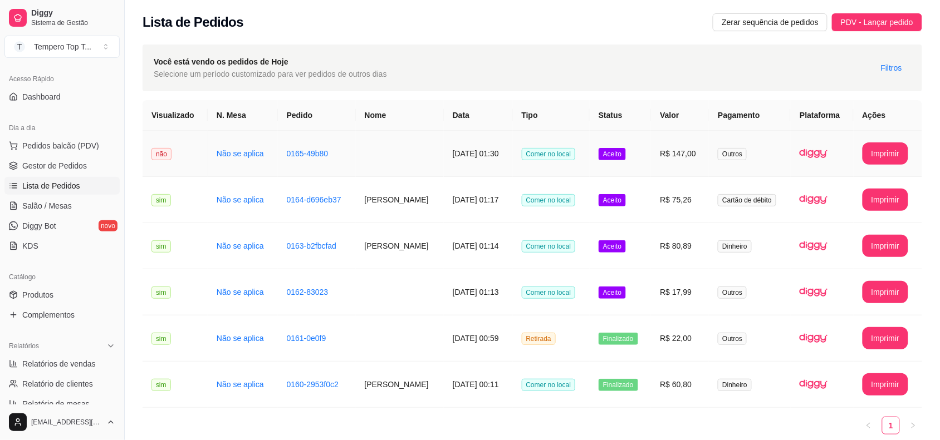
click at [385, 157] on td at bounding box center [400, 154] width 88 height 46
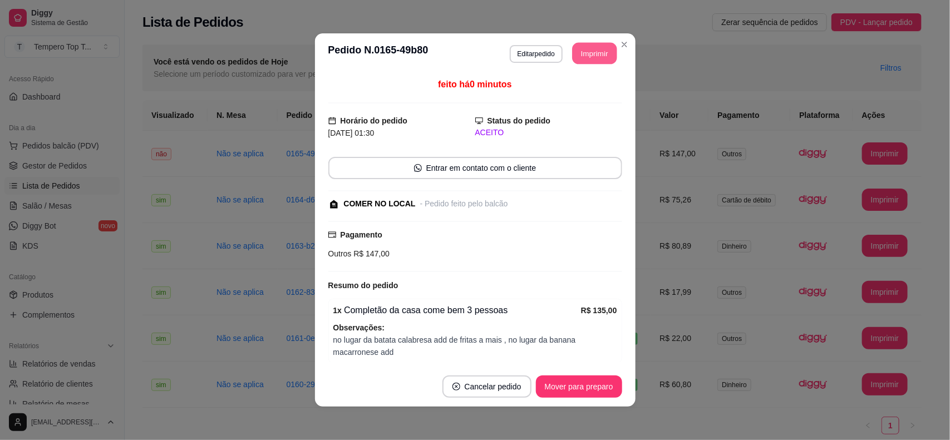
click at [579, 46] on button "Imprimir" at bounding box center [594, 54] width 45 height 22
click at [569, 389] on button "Mover para preparo" at bounding box center [579, 387] width 86 height 22
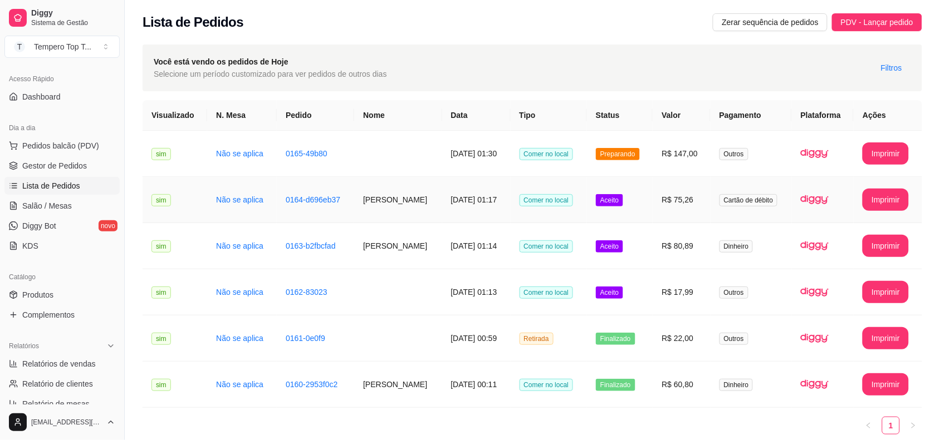
click at [636, 217] on td "Aceito" at bounding box center [620, 200] width 66 height 46
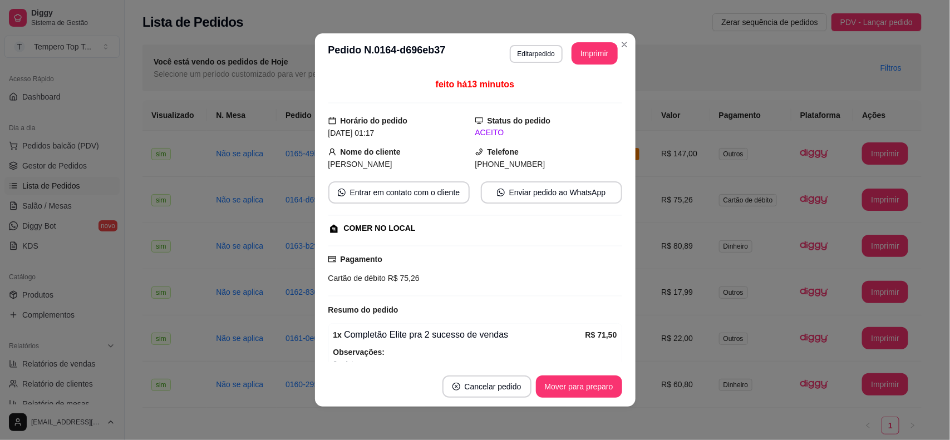
drag, startPoint x: 575, startPoint y: 399, endPoint x: 586, endPoint y: 374, distance: 26.9
click at [575, 399] on footer "Cancelar pedido Mover para preparo" at bounding box center [475, 387] width 321 height 40
click at [582, 396] on button "Mover para preparo" at bounding box center [579, 387] width 84 height 22
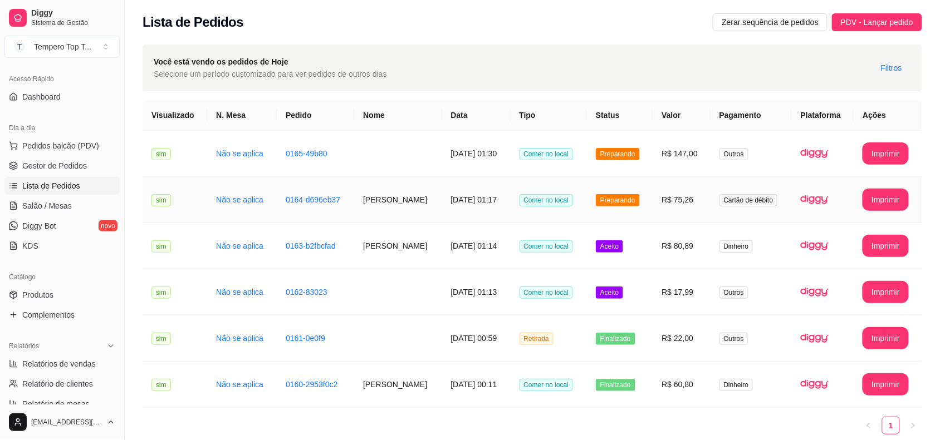
click at [629, 199] on span "Preparando" at bounding box center [618, 200] width 44 height 12
click at [408, 251] on td "agatha" at bounding box center [397, 246] width 87 height 46
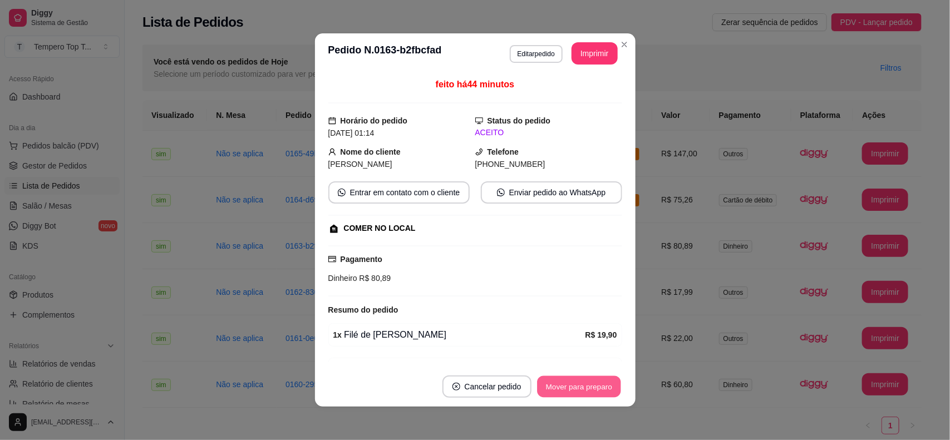
click at [586, 394] on button "Mover para preparo" at bounding box center [579, 387] width 84 height 22
click at [586, 394] on div "Mover para preparo" at bounding box center [572, 387] width 102 height 22
click at [605, 390] on button "Mover para retirada disponível" at bounding box center [560, 387] width 119 height 22
click at [595, 383] on button "Mover para finalizado" at bounding box center [576, 387] width 92 height 22
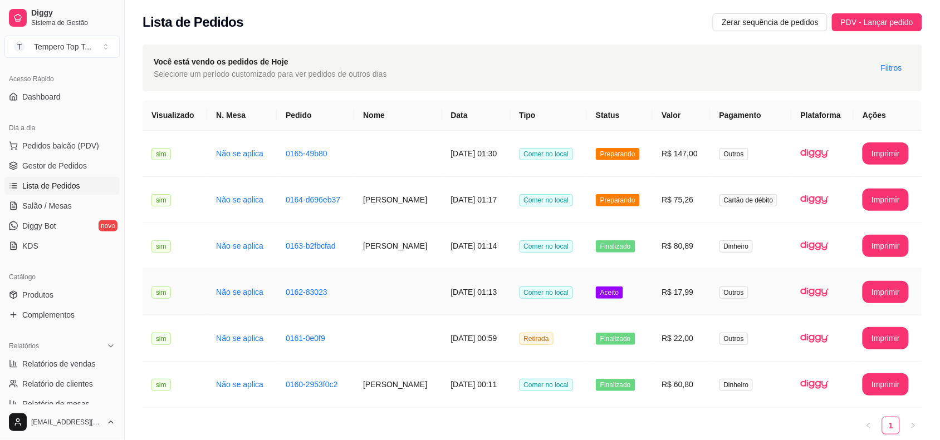
click at [538, 307] on td "Comer no local" at bounding box center [549, 292] width 77 height 46
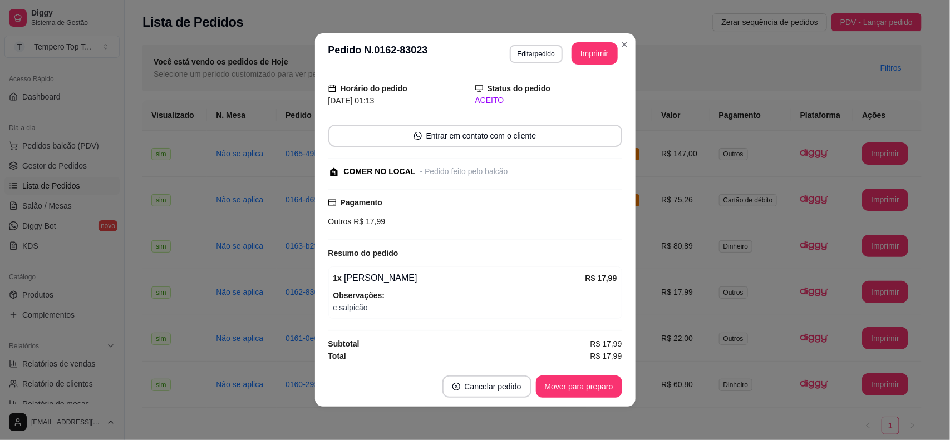
scroll to position [2, 0]
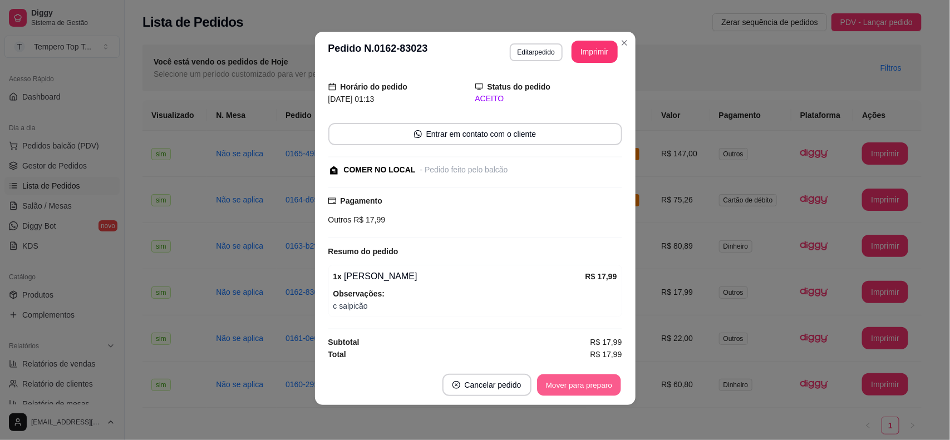
click at [594, 390] on button "Mover para preparo" at bounding box center [579, 386] width 84 height 22
click at [596, 390] on button "Mover para retirada disponível" at bounding box center [560, 386] width 119 height 22
click at [596, 390] on button "Mover para finalizado" at bounding box center [576, 385] width 92 height 22
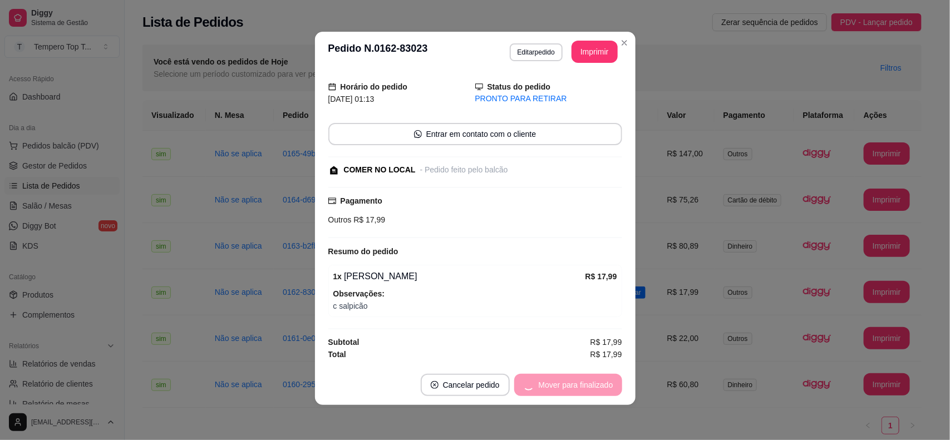
scroll to position [0, 0]
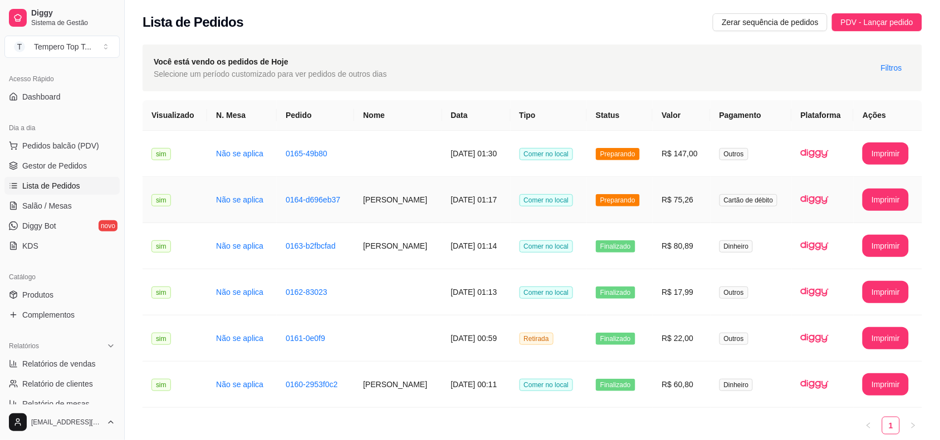
click at [587, 209] on td "Comer no local" at bounding box center [549, 200] width 77 height 46
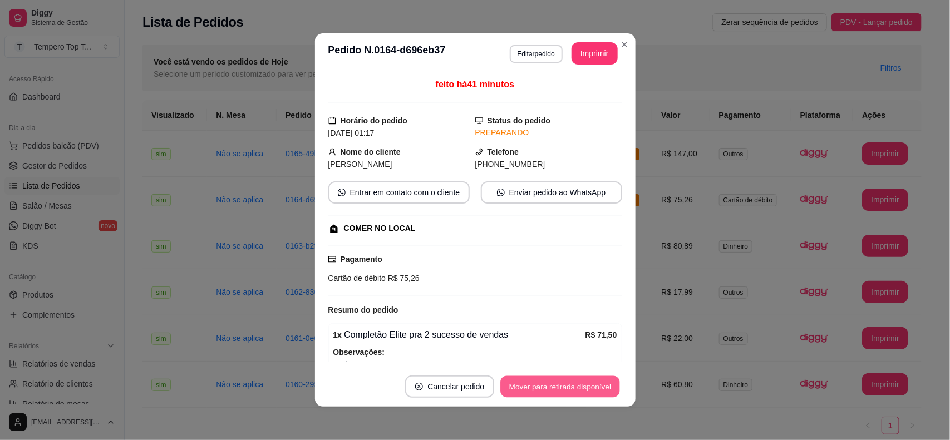
click at [595, 382] on button "Mover para retirada disponível" at bounding box center [560, 387] width 119 height 22
click at [594, 383] on button "Mover para finalizado" at bounding box center [576, 387] width 92 height 22
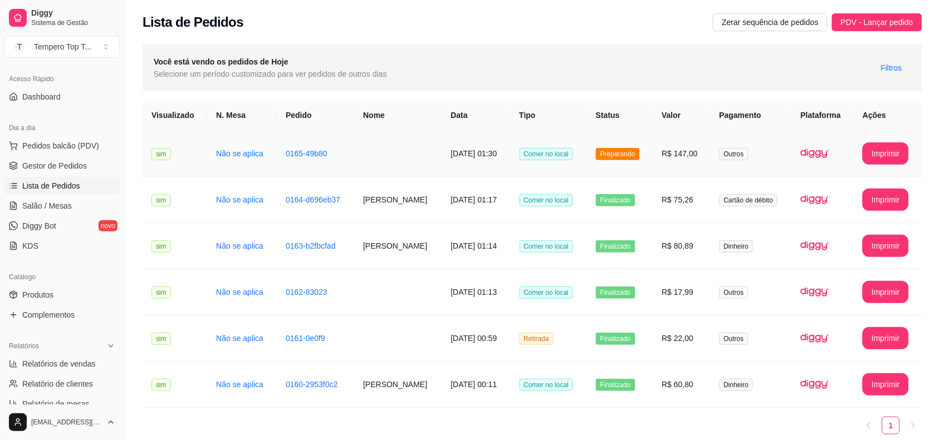
click at [587, 168] on td "Comer no local" at bounding box center [549, 154] width 77 height 46
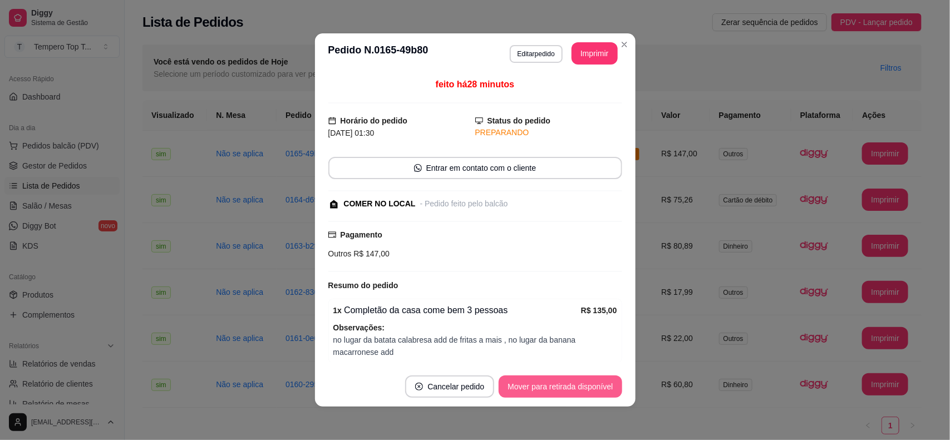
click at [593, 382] on button "Mover para retirada disponível" at bounding box center [560, 387] width 123 height 22
click at [593, 383] on button "Mover para finalizado" at bounding box center [576, 387] width 92 height 22
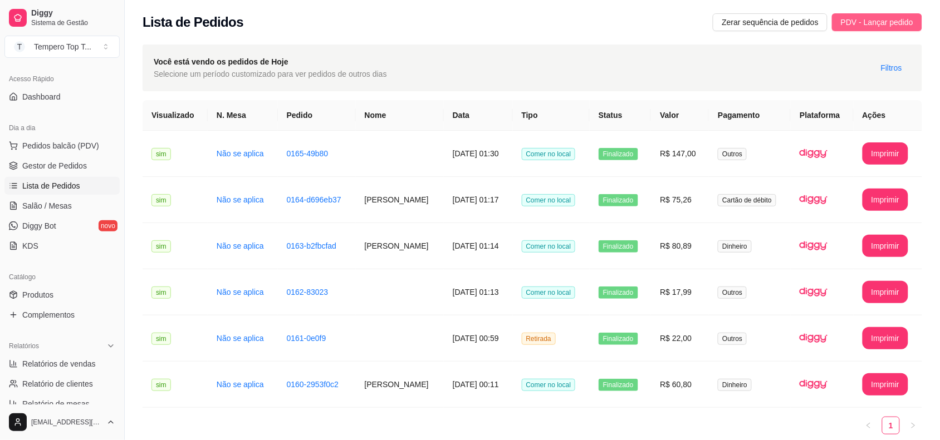
click at [855, 23] on span "PDV - Lançar pedido" at bounding box center [877, 22] width 72 height 12
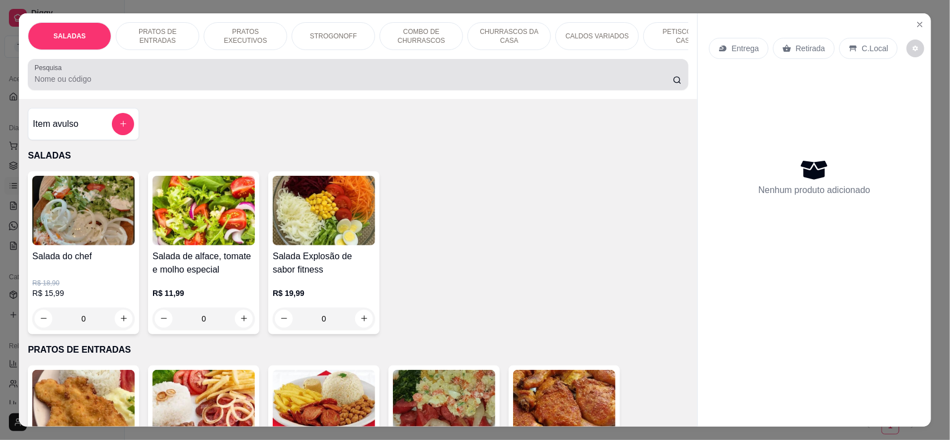
click at [426, 85] on input "Pesquisa" at bounding box center [354, 78] width 639 height 11
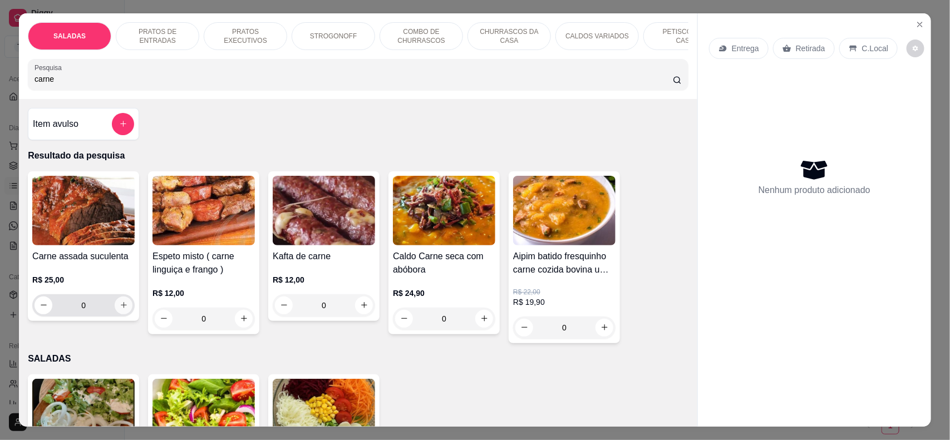
type input "carne"
click at [120, 310] on icon "increase-product-quantity" at bounding box center [124, 305] width 8 height 8
type input "1"
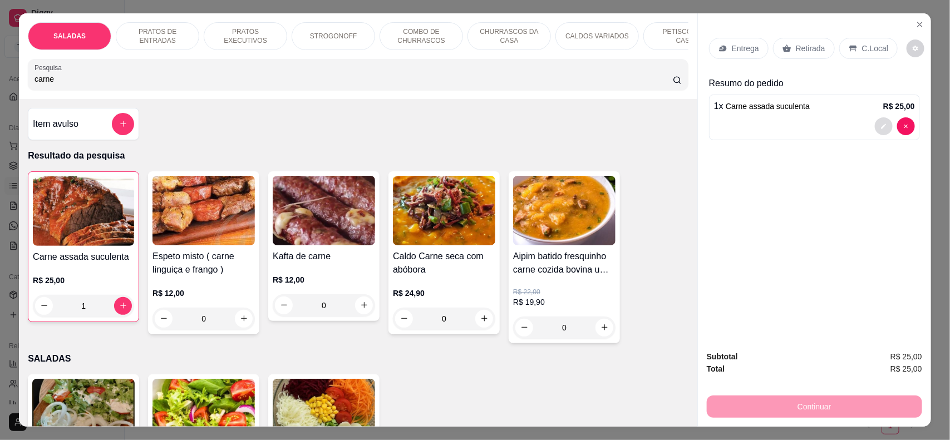
click at [877, 122] on button "decrease-product-quantity" at bounding box center [884, 126] width 18 height 18
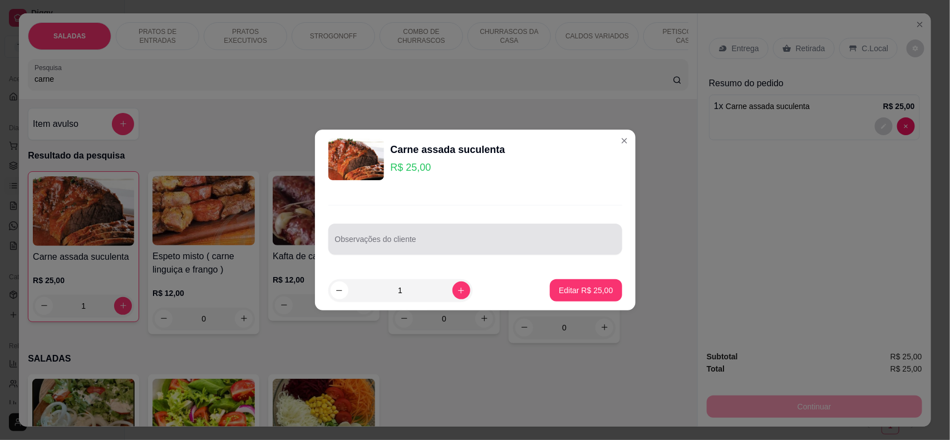
click at [469, 234] on div at bounding box center [475, 239] width 281 height 22
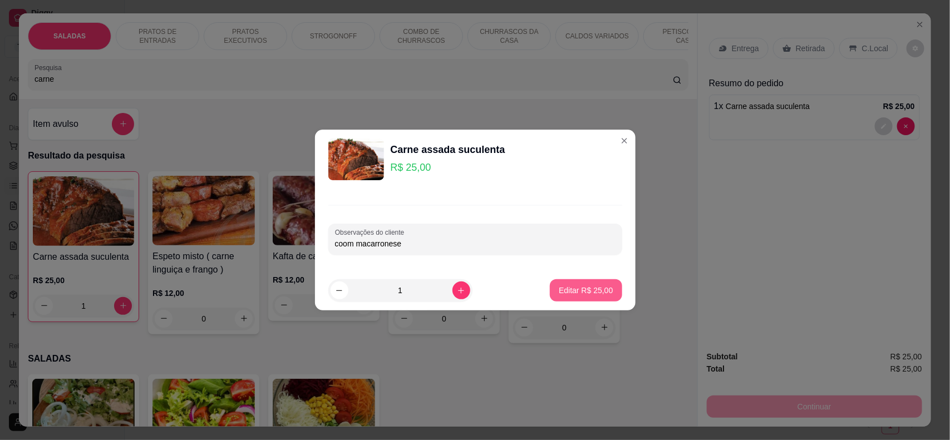
type input "coom macarronese"
click at [610, 282] on button "Editar R$ 25,00" at bounding box center [586, 291] width 72 height 22
type input "0"
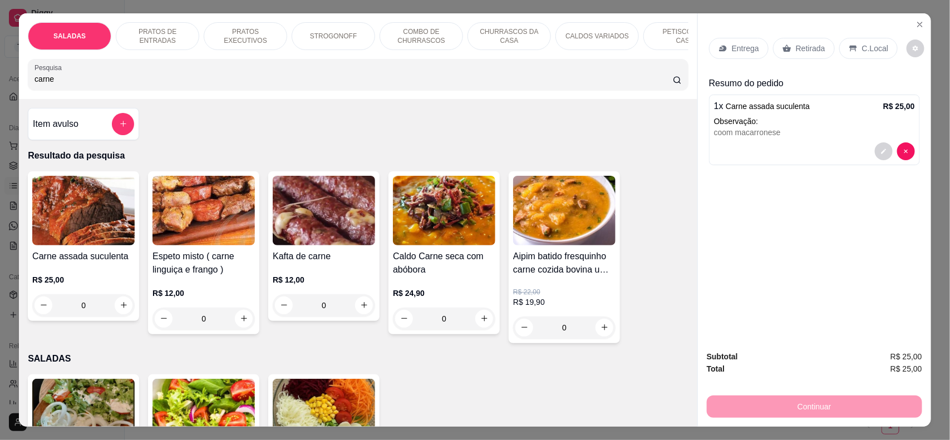
click at [657, 40] on p "PETISCOS DA CASA" at bounding box center [685, 36] width 65 height 18
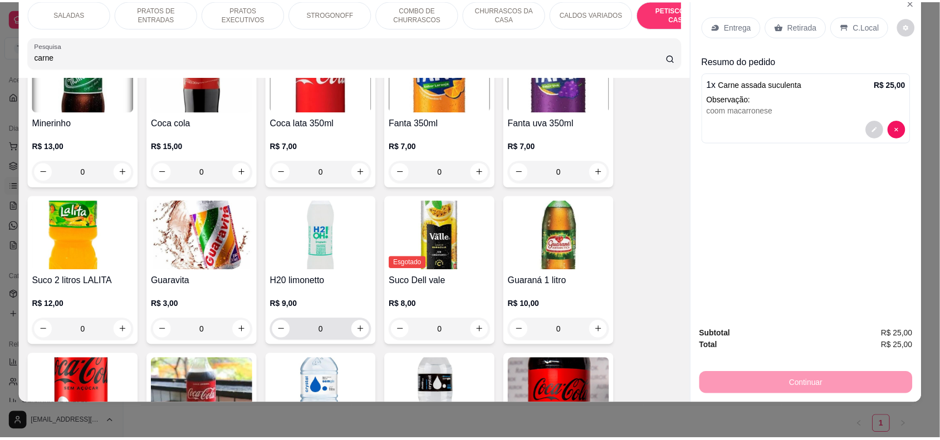
scroll to position [2670, 0]
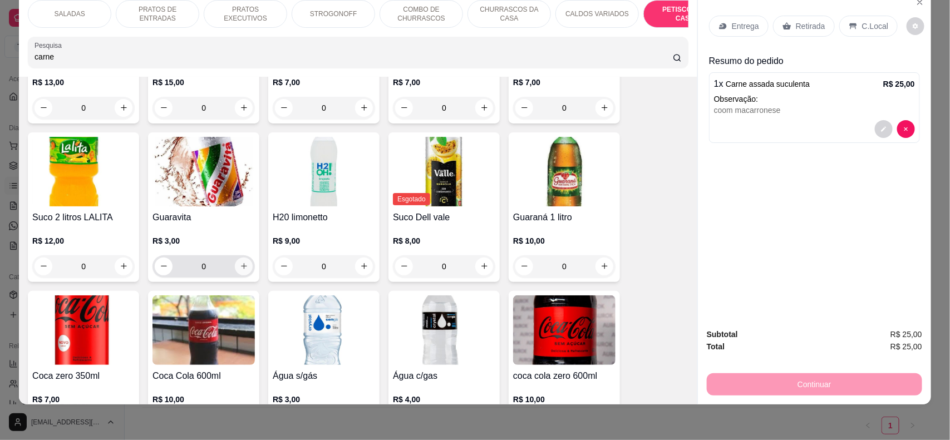
click at [240, 269] on icon "increase-product-quantity" at bounding box center [244, 266] width 8 height 8
type input "1"
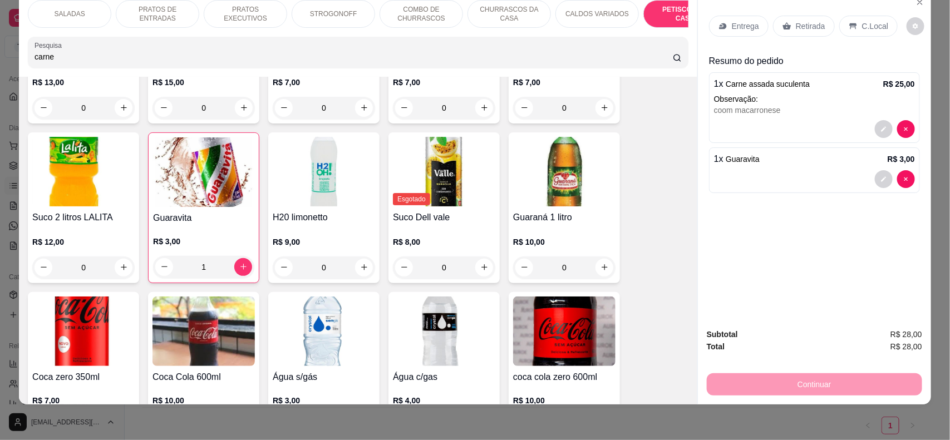
click at [869, 30] on p "C.Local" at bounding box center [875, 26] width 26 height 11
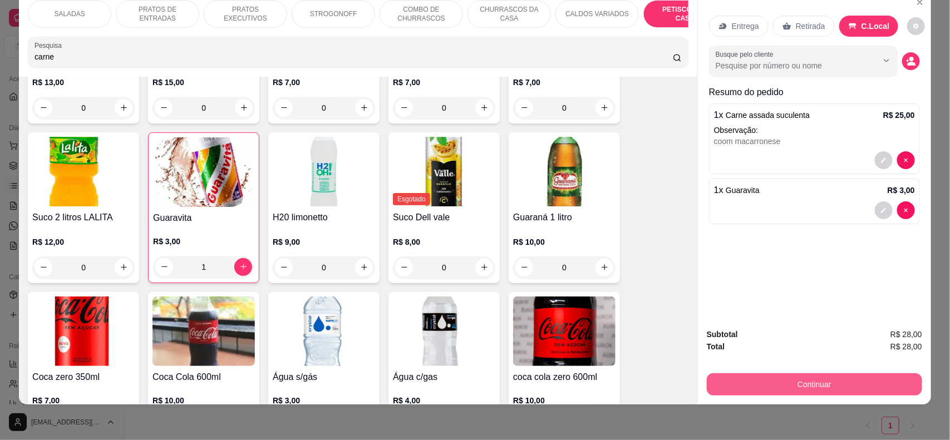
click at [815, 376] on button "Continuar" at bounding box center [814, 385] width 215 height 22
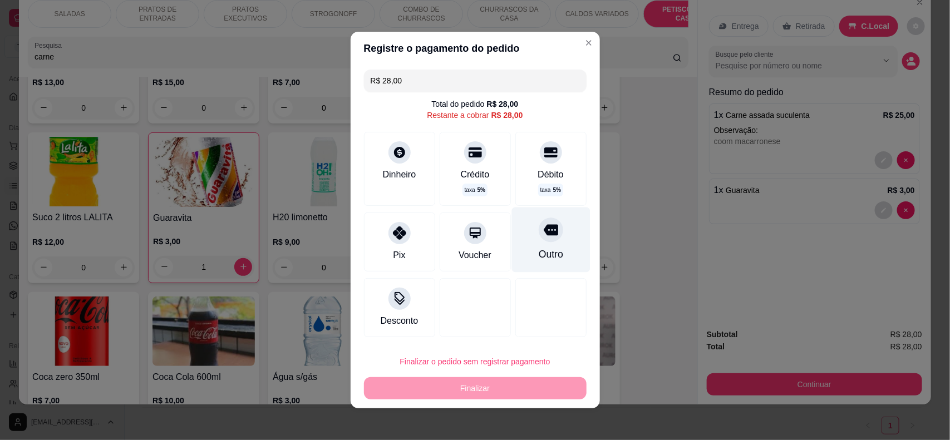
click at [540, 238] on div at bounding box center [551, 230] width 24 height 24
type input "R$ 0,00"
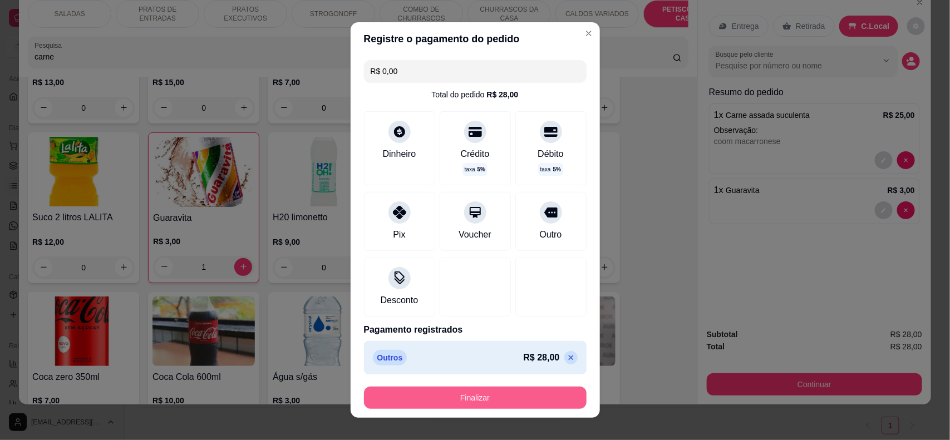
click at [507, 399] on button "Finalizar" at bounding box center [475, 398] width 223 height 22
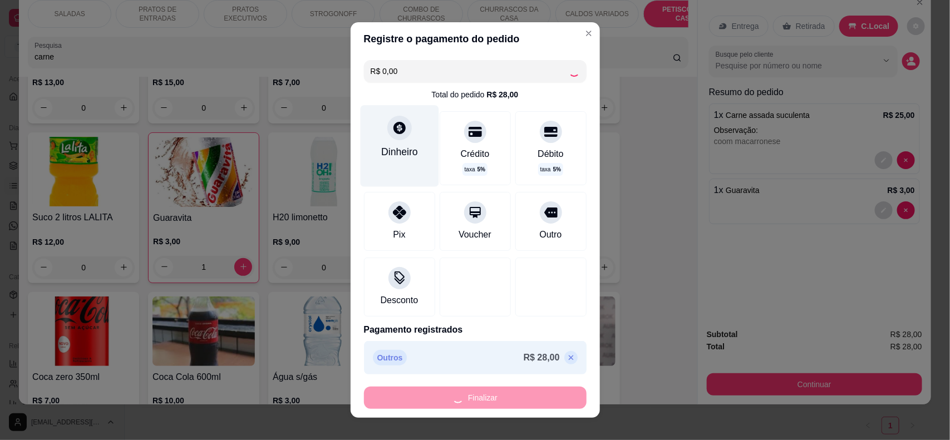
type input "0"
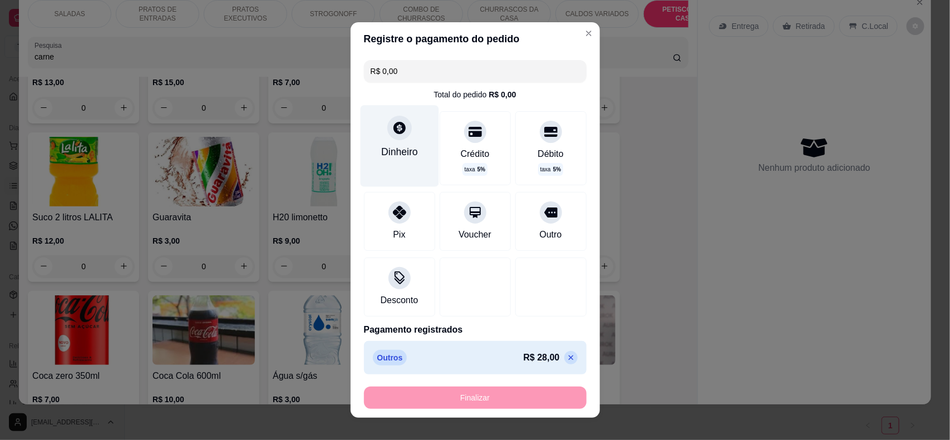
type input "-R$ 28,00"
